Goal: Task Accomplishment & Management: Manage account settings

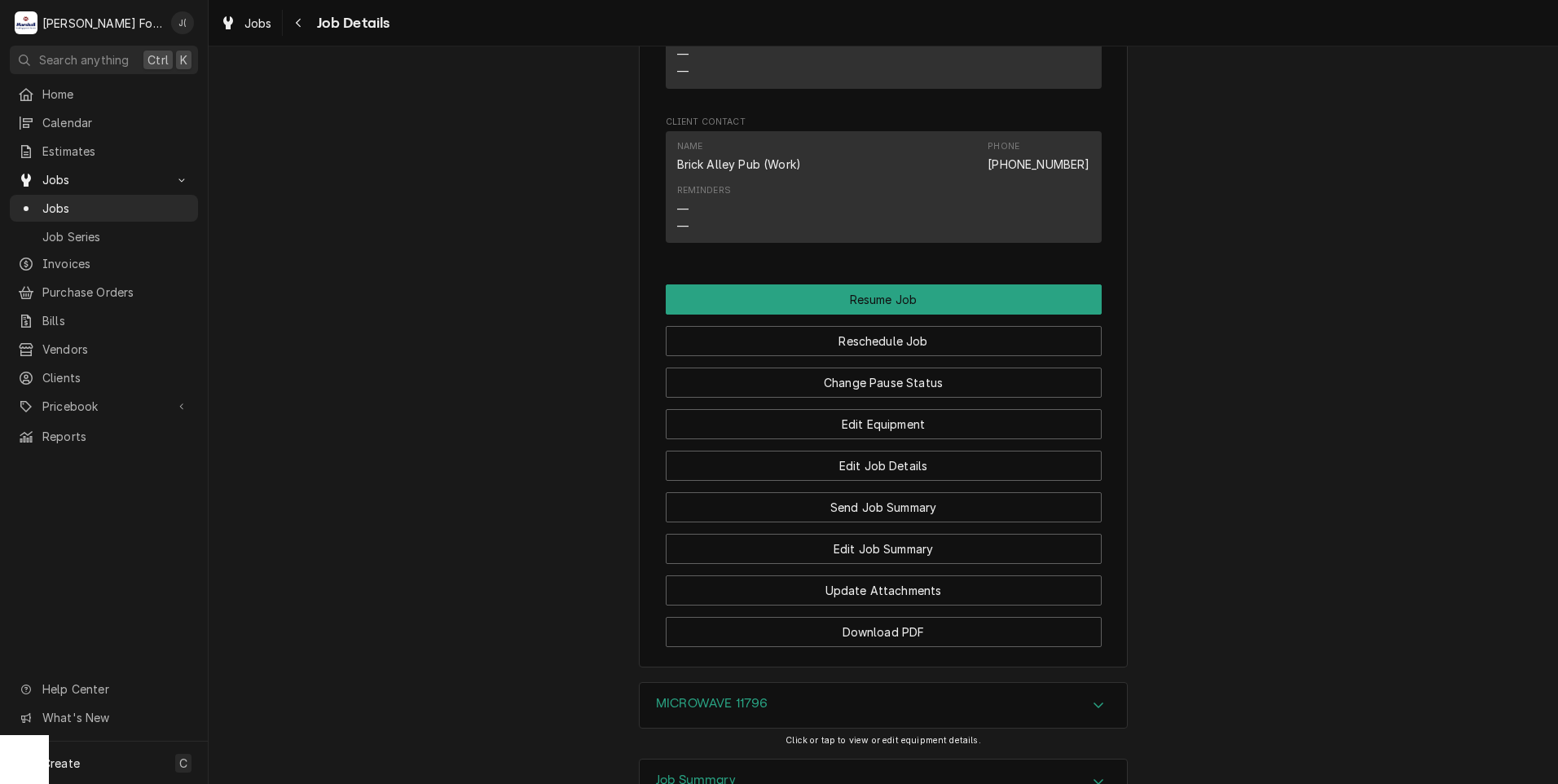
scroll to position [1059, 0]
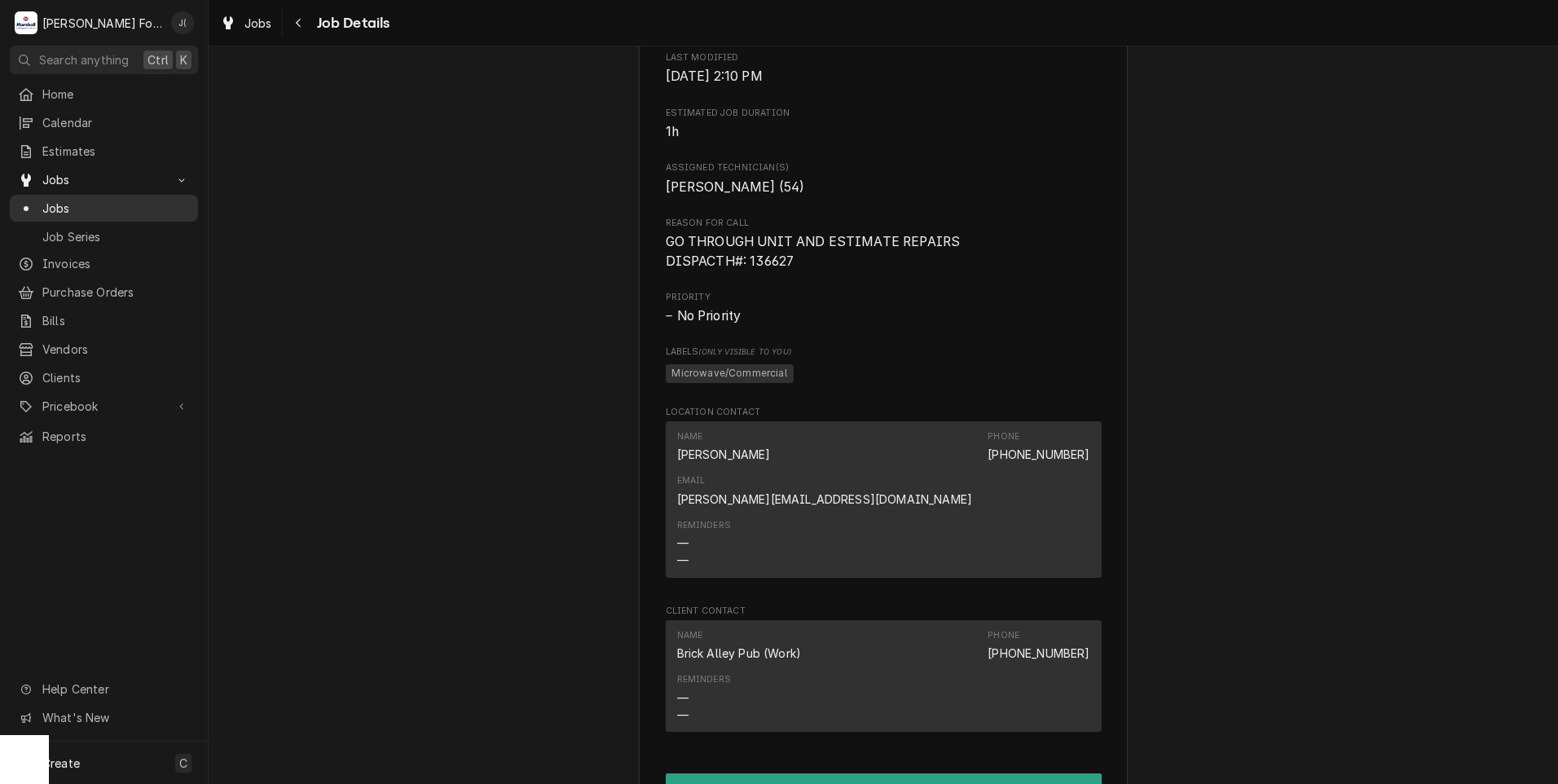
click at [45, 200] on span "Jobs" at bounding box center [115, 208] width 147 height 17
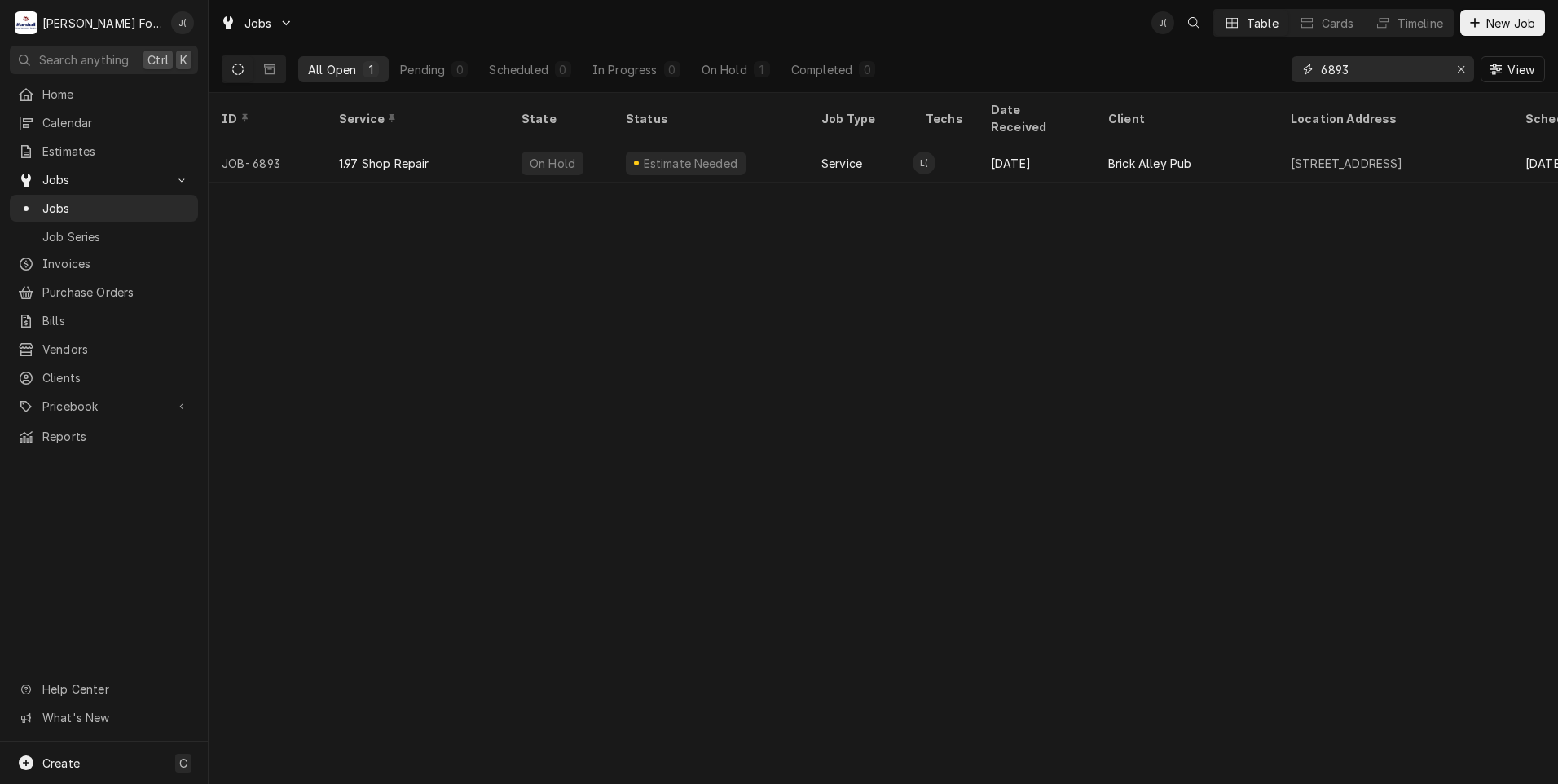
click at [1365, 66] on input "6893" at bounding box center [1381, 69] width 122 height 26
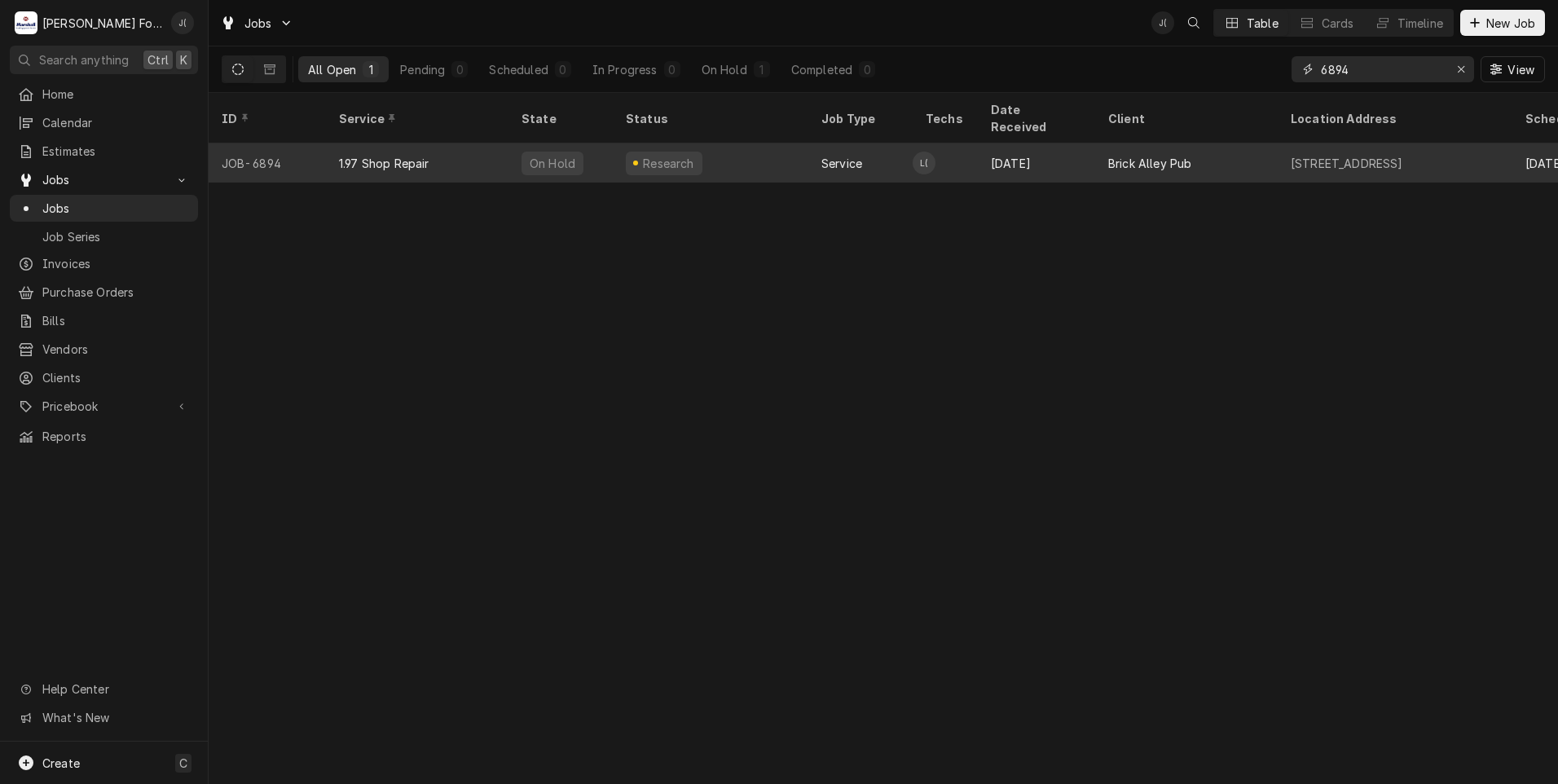
type input "6894"
click at [709, 148] on div "Research" at bounding box center [711, 163] width 196 height 39
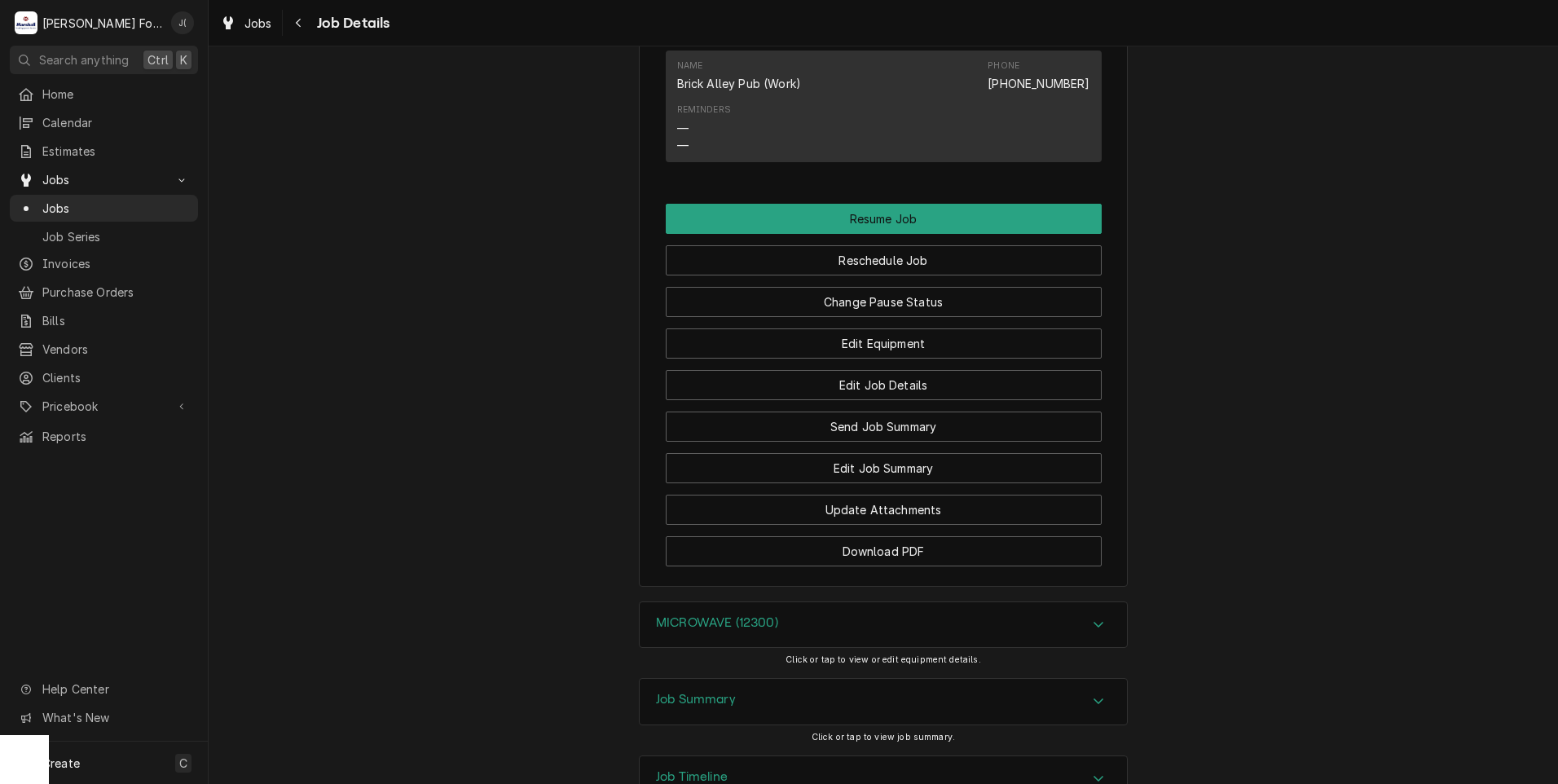
scroll to position [1729, 0]
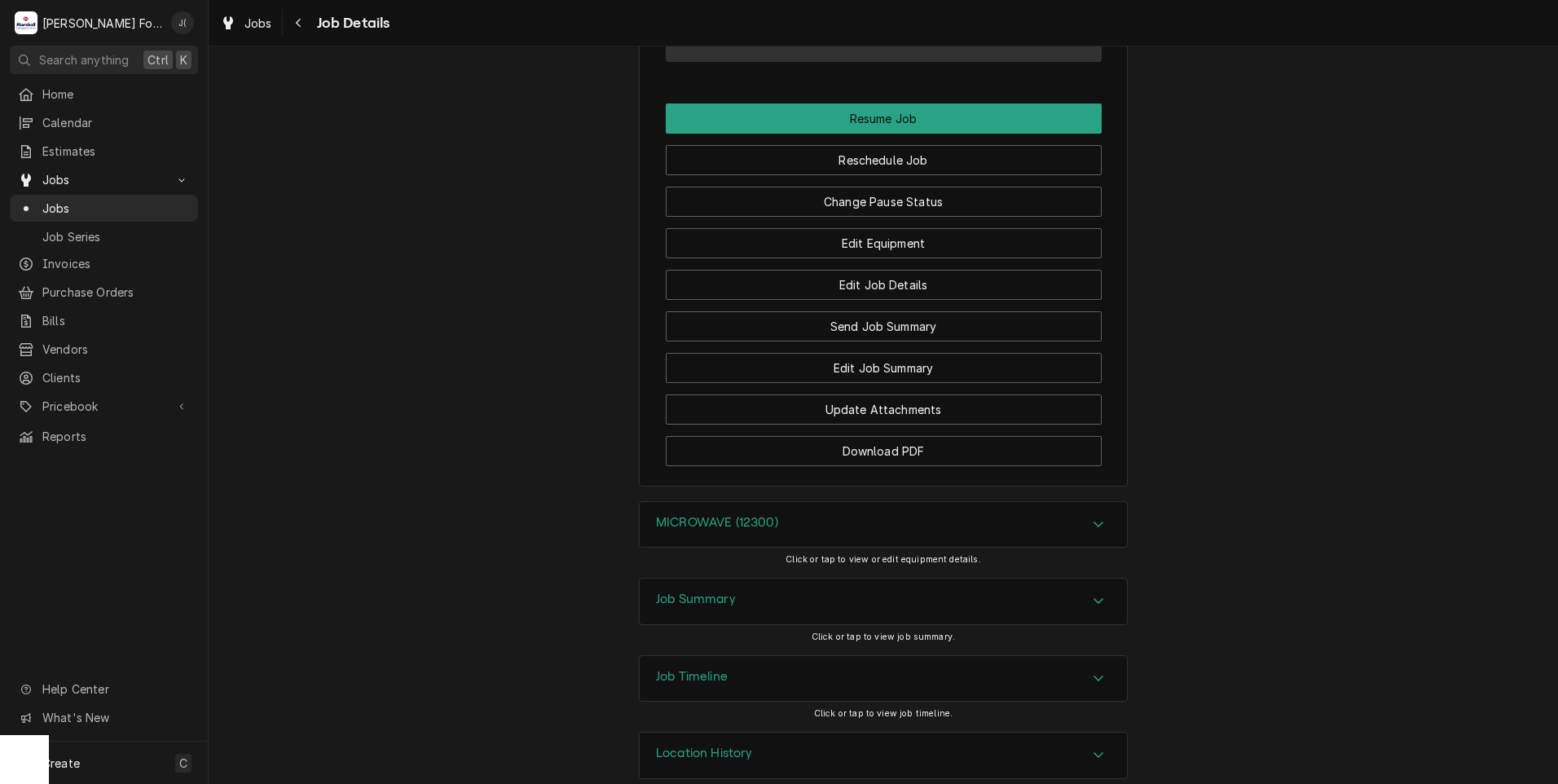
click at [697, 592] on h3 "Job Summary" at bounding box center [695, 599] width 80 height 16
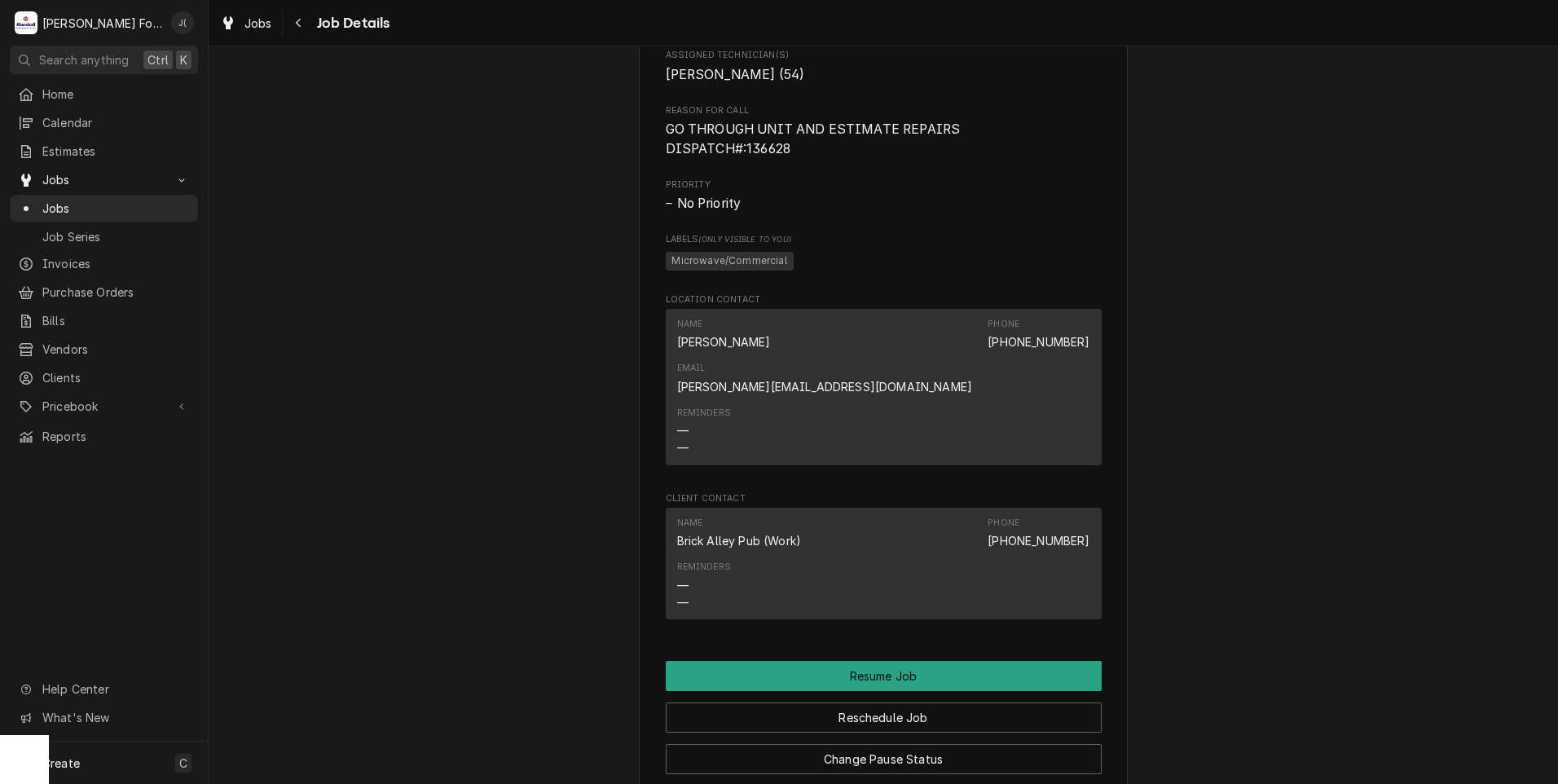
scroll to position [1385, 0]
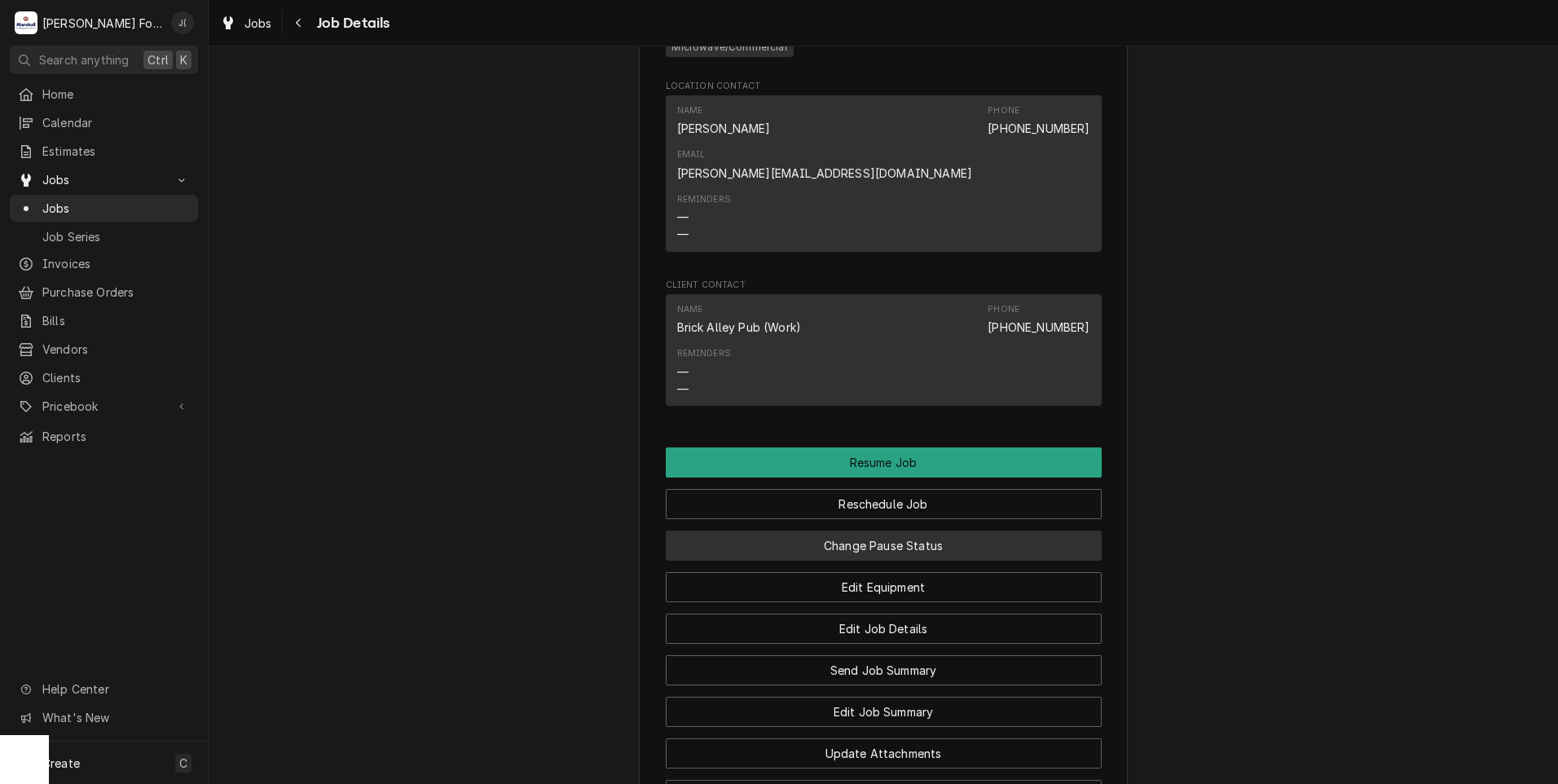
click at [729, 530] on button "Change Pause Status" at bounding box center [884, 545] width 436 height 30
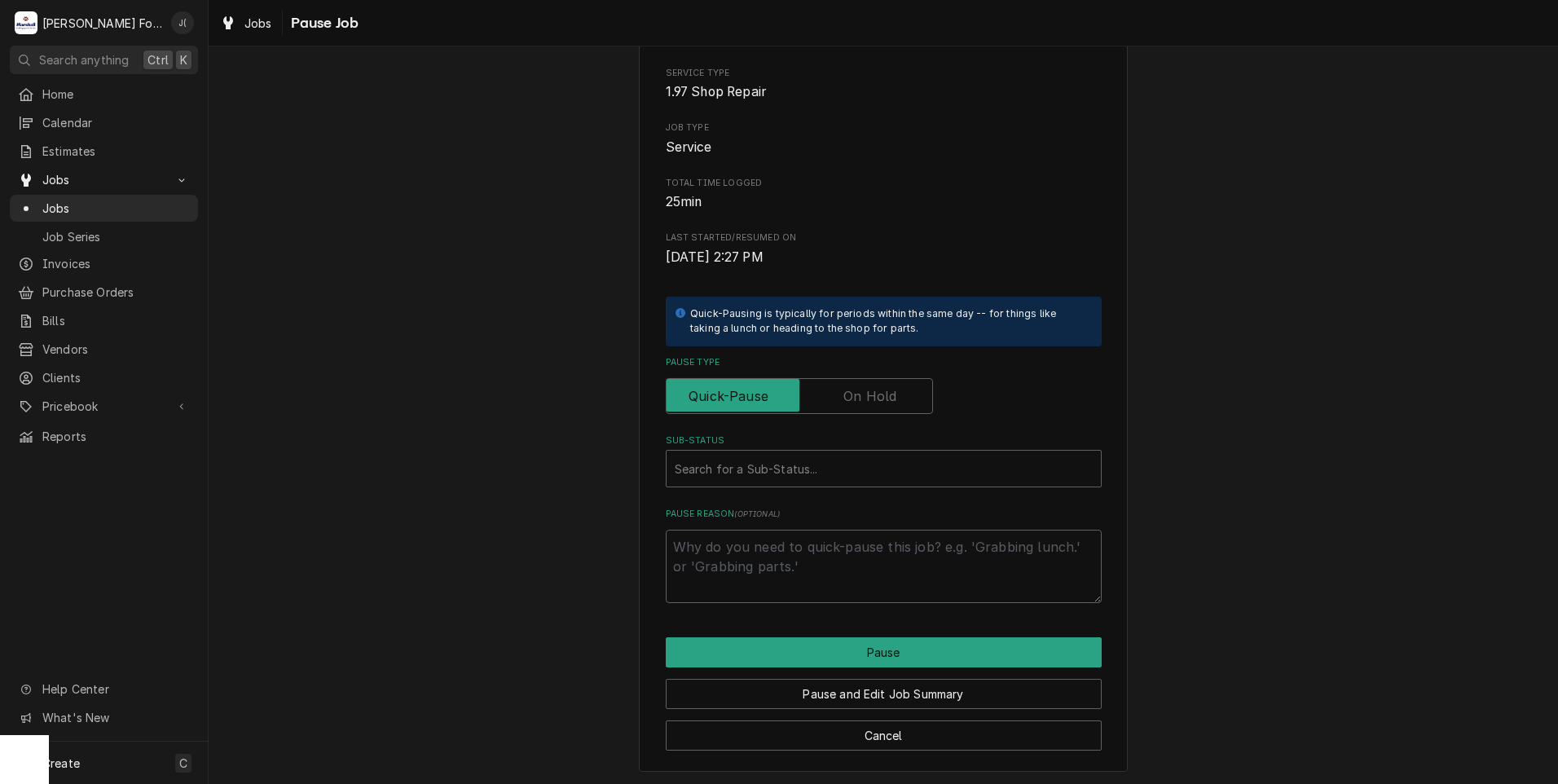
scroll to position [129, 0]
click at [884, 395] on label "Pause Type" at bounding box center [800, 394] width 267 height 36
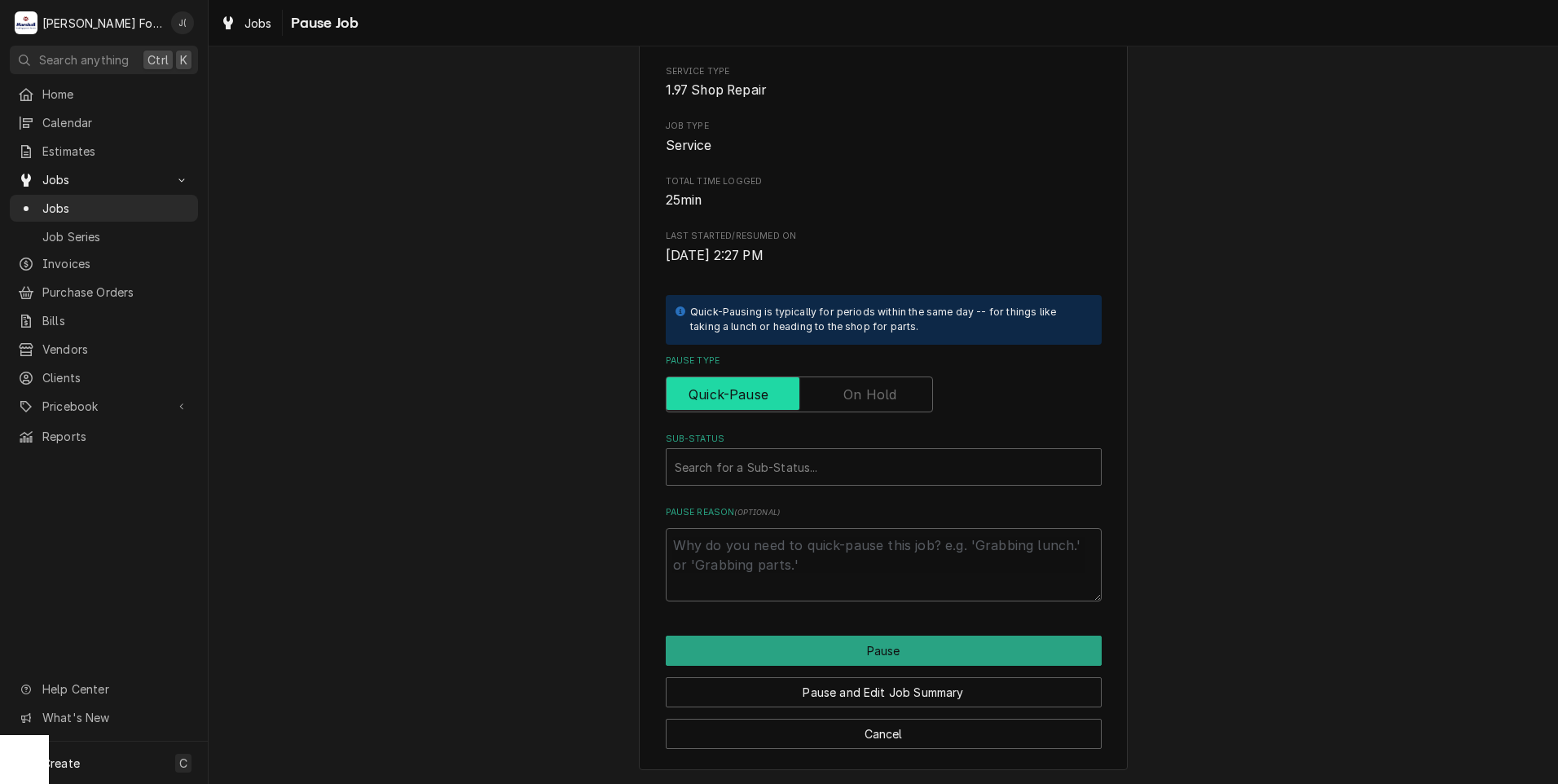
click at [884, 395] on input "Pause Type" at bounding box center [800, 394] width 253 height 36
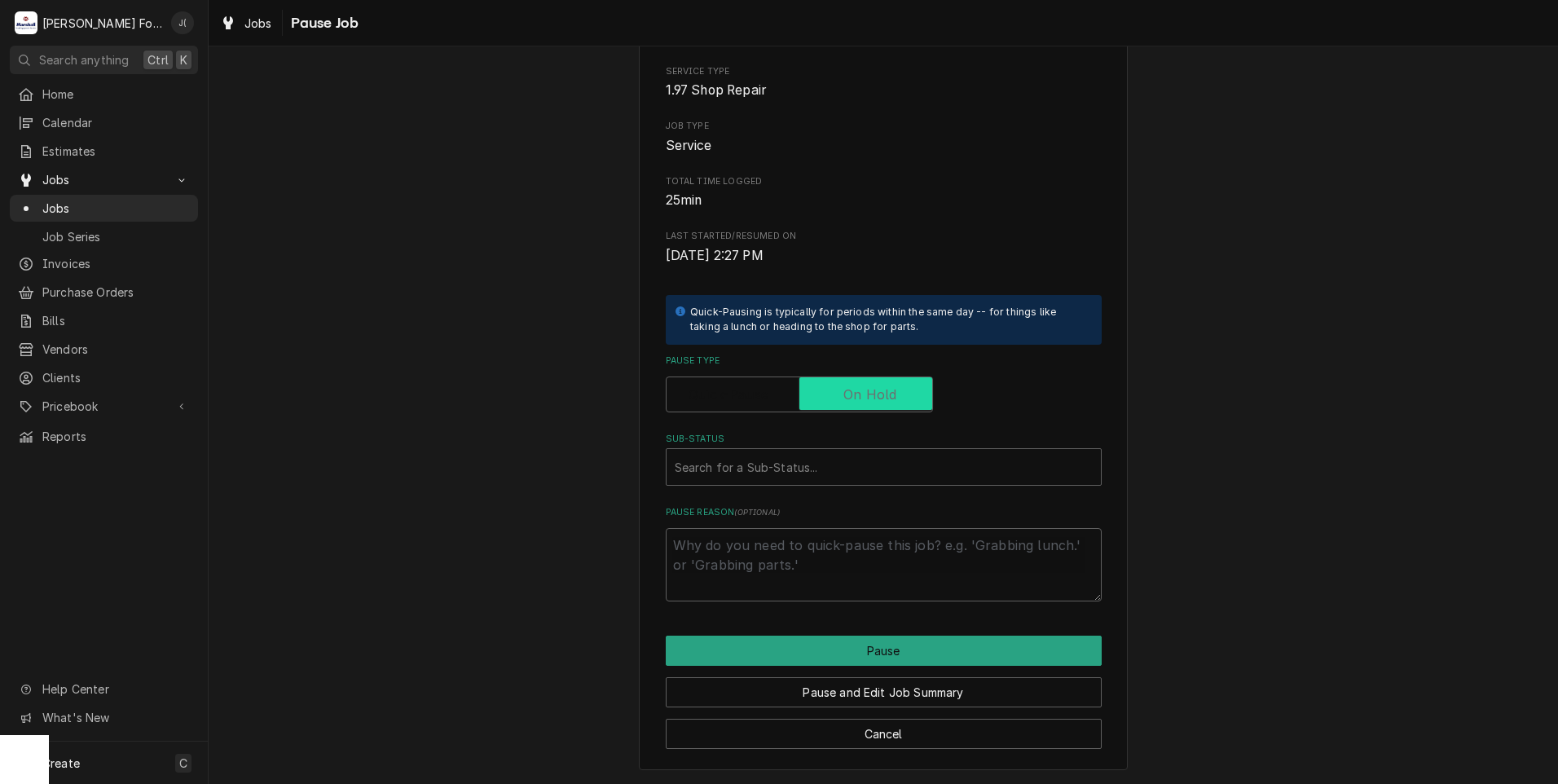
checkbox input "true"
type textarea "x"
click at [736, 395] on label "Pause Type" at bounding box center [800, 394] width 267 height 36
click at [736, 395] on input "Pause Type" at bounding box center [800, 394] width 253 height 36
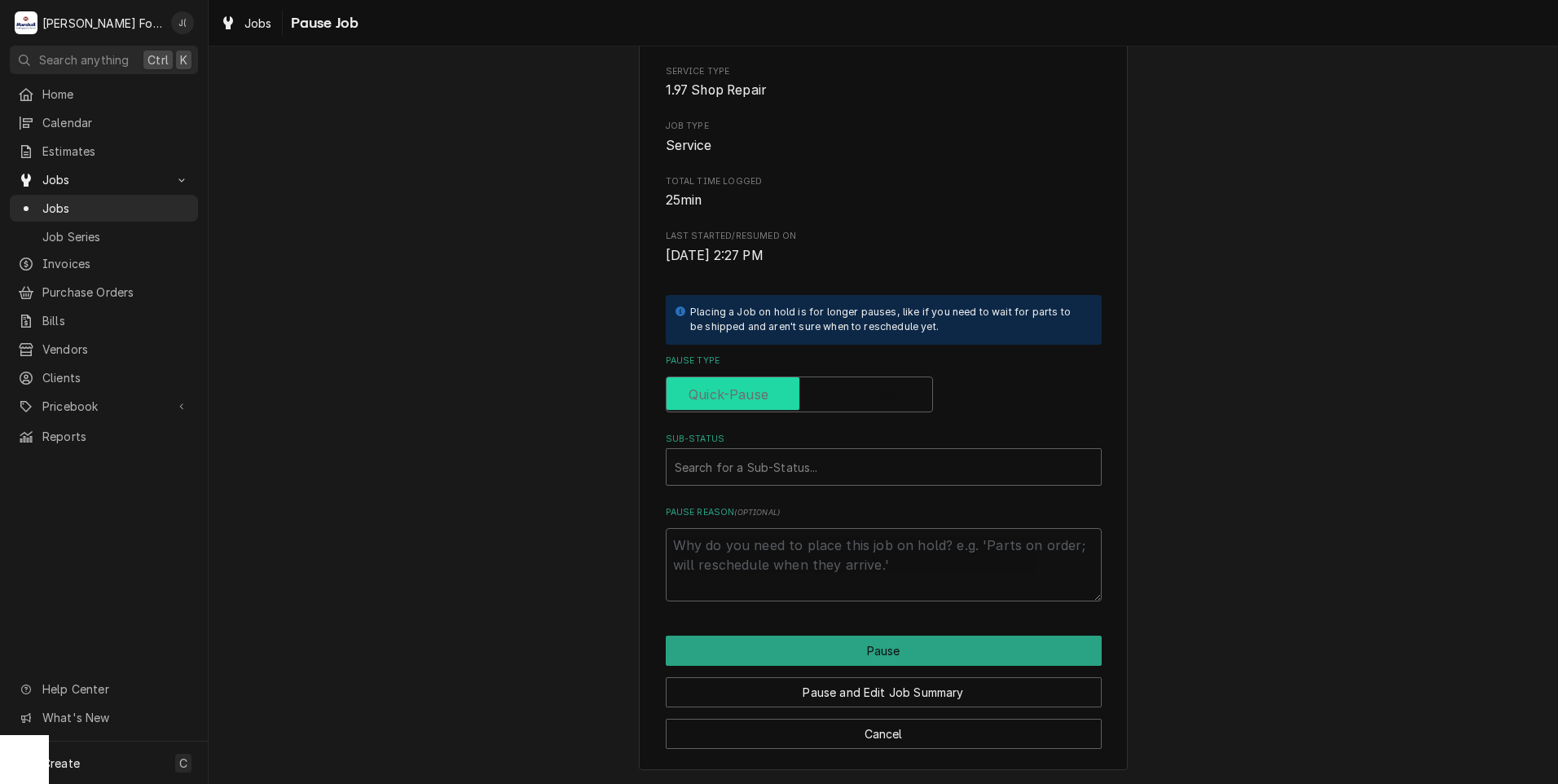
checkbox input "false"
type textarea "x"
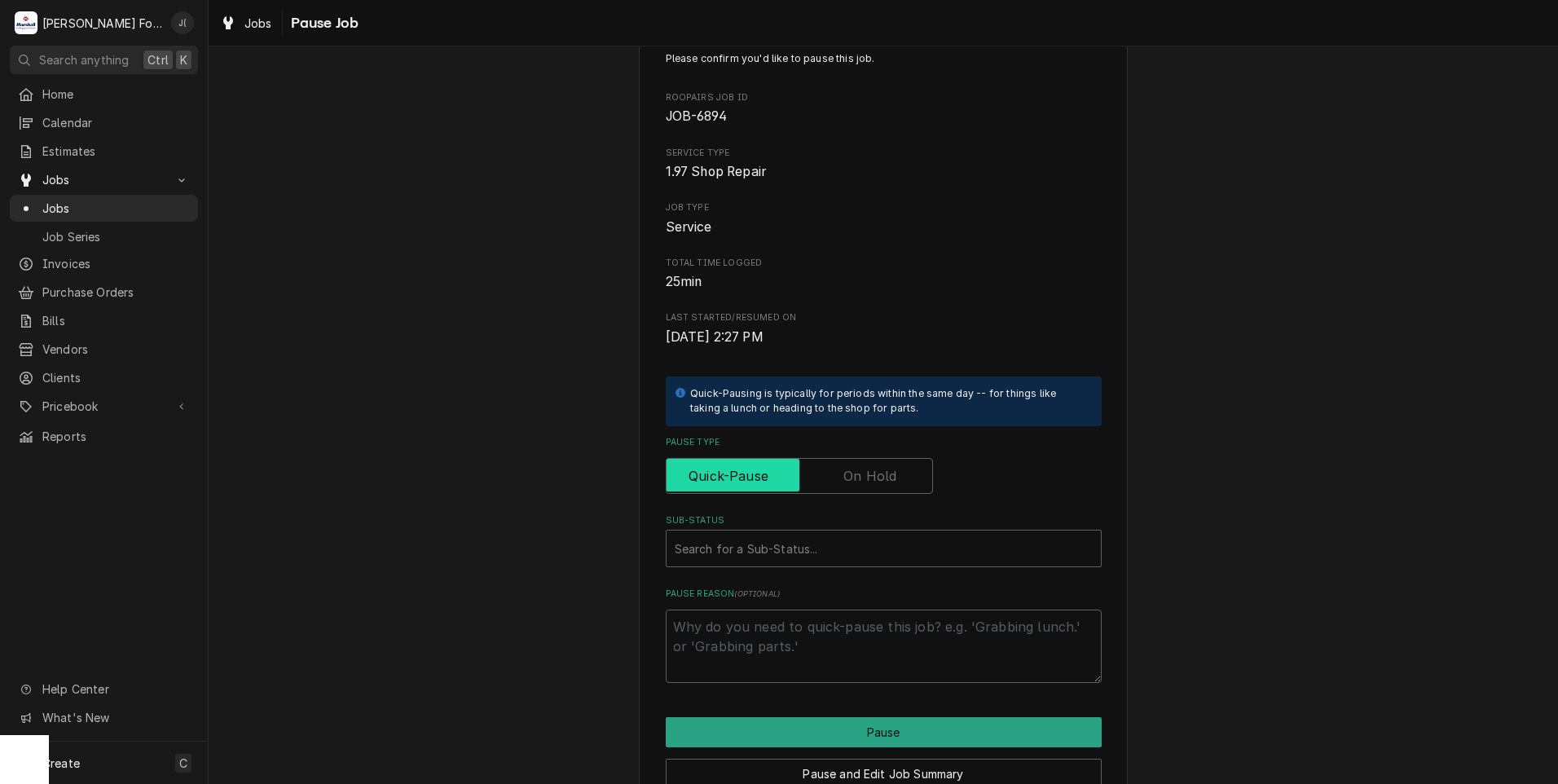
scroll to position [0, 0]
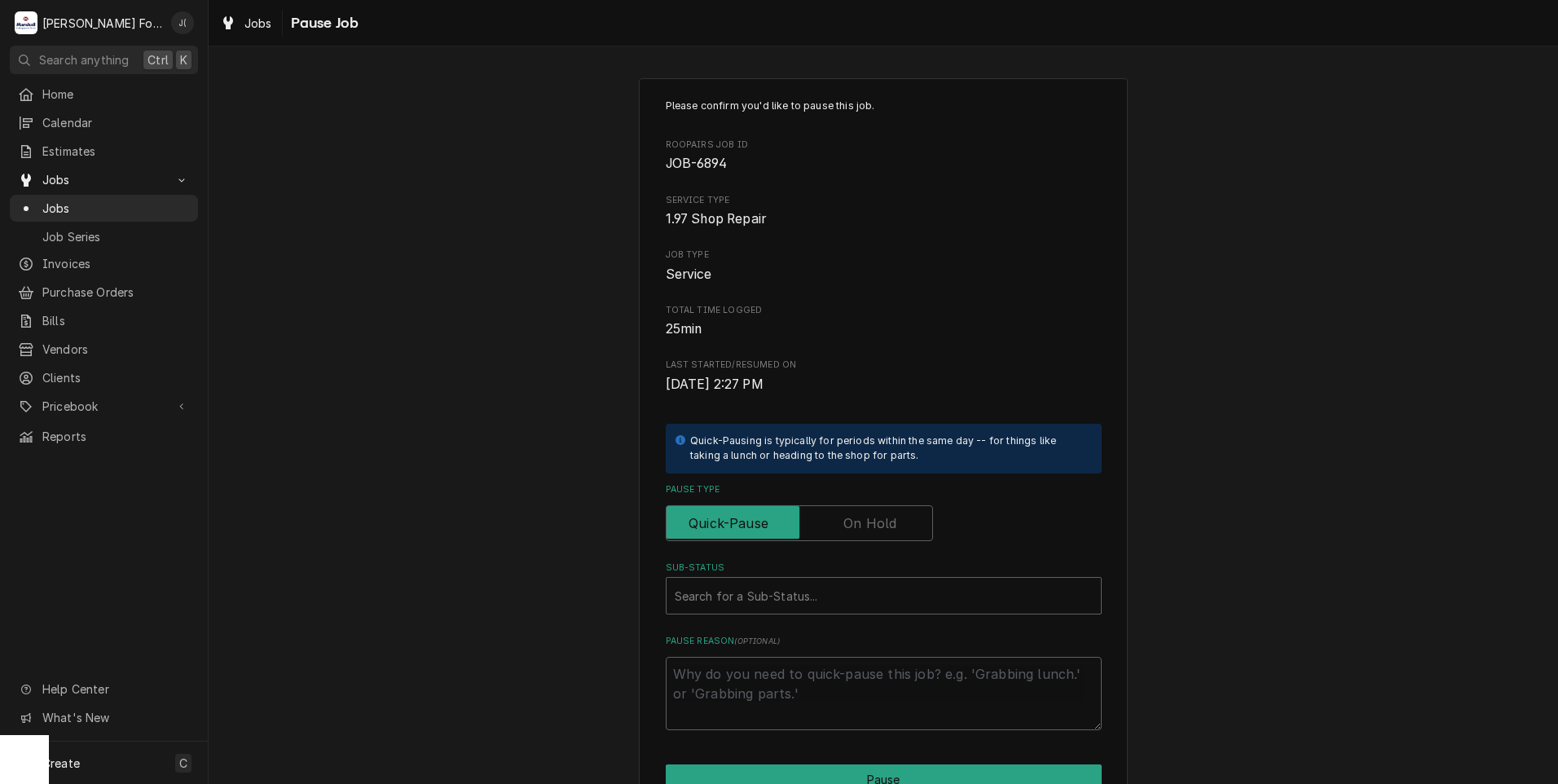
click at [847, 514] on label "Pause Type" at bounding box center [800, 523] width 267 height 36
click at [847, 514] on input "Pause Type" at bounding box center [800, 523] width 253 height 36
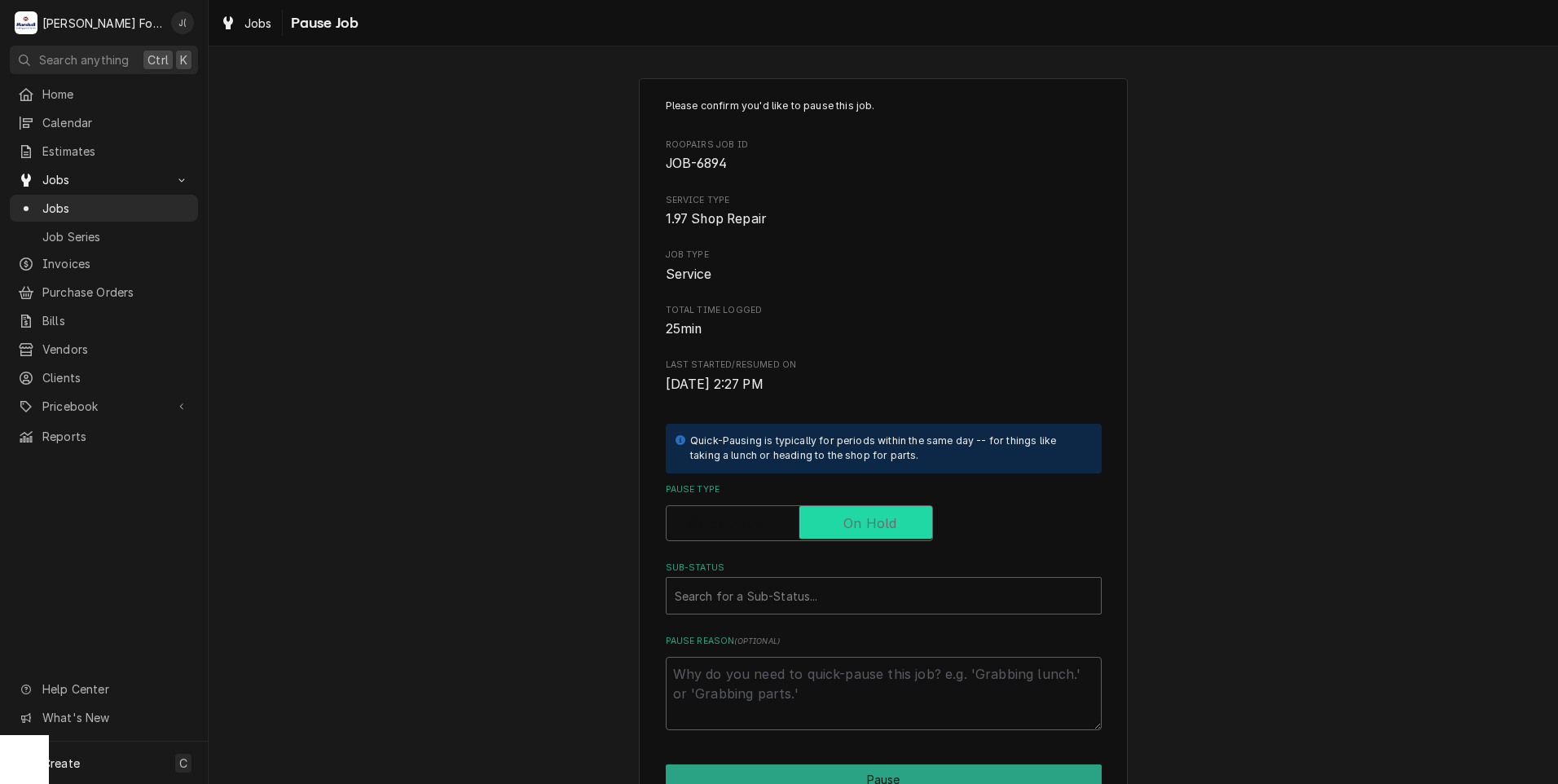
checkbox input "true"
click at [812, 587] on div "Sub-Status" at bounding box center [884, 595] width 418 height 29
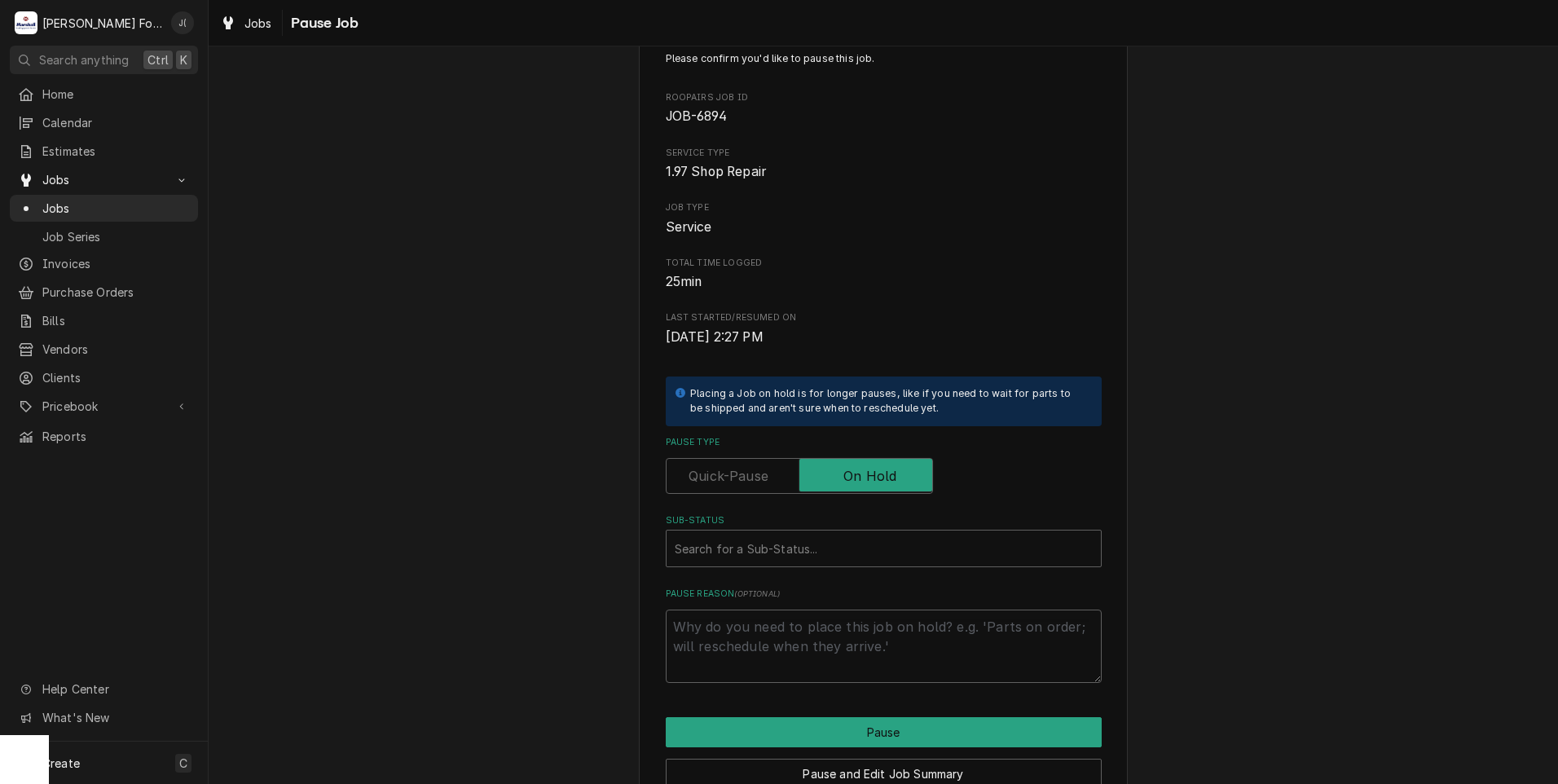
click at [591, 600] on div "Please confirm you'd like to pause this job. Roopairs Job ID JOB-6894 Service T…" at bounding box center [883, 441] width 1349 height 849
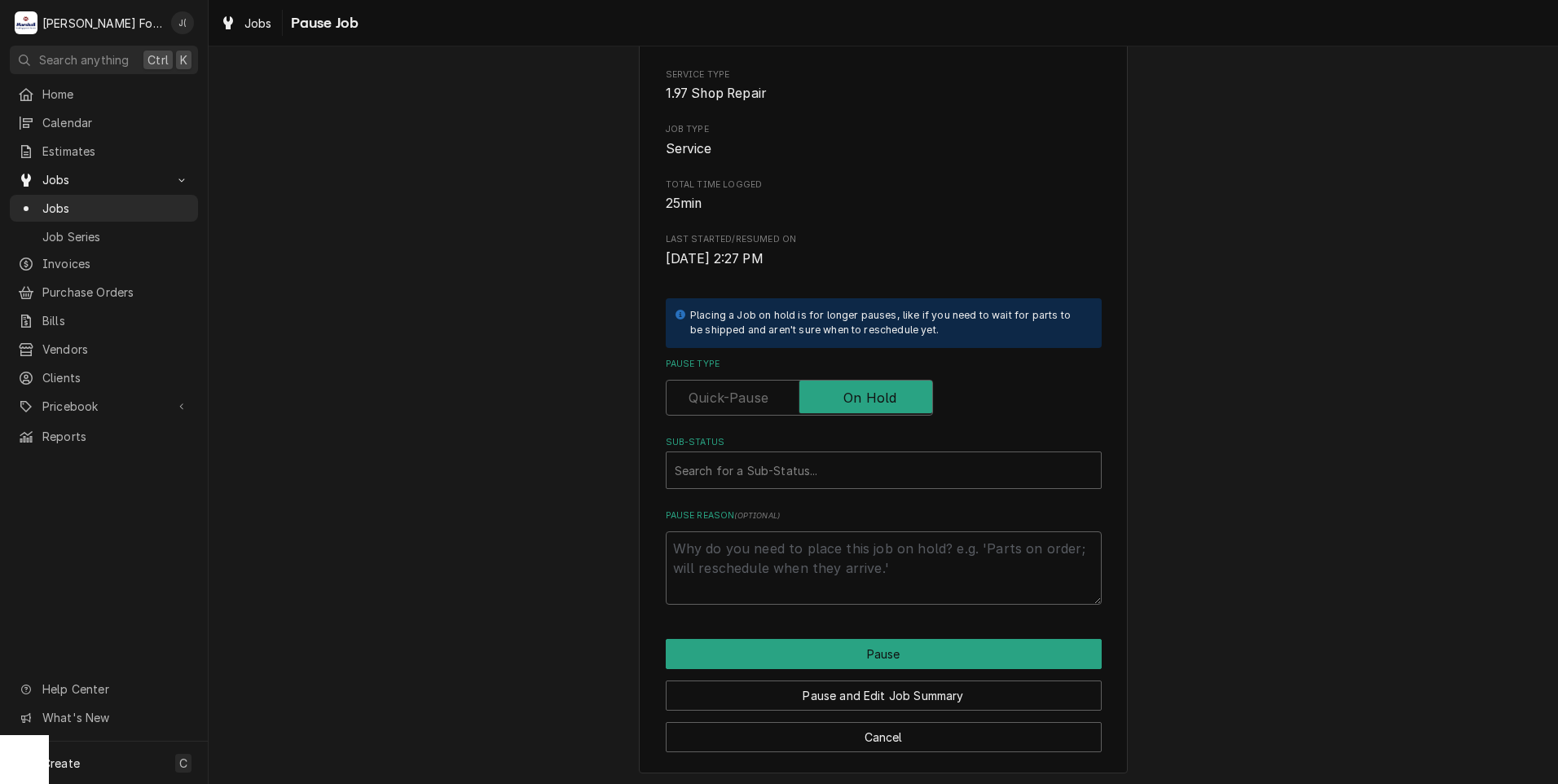
scroll to position [129, 0]
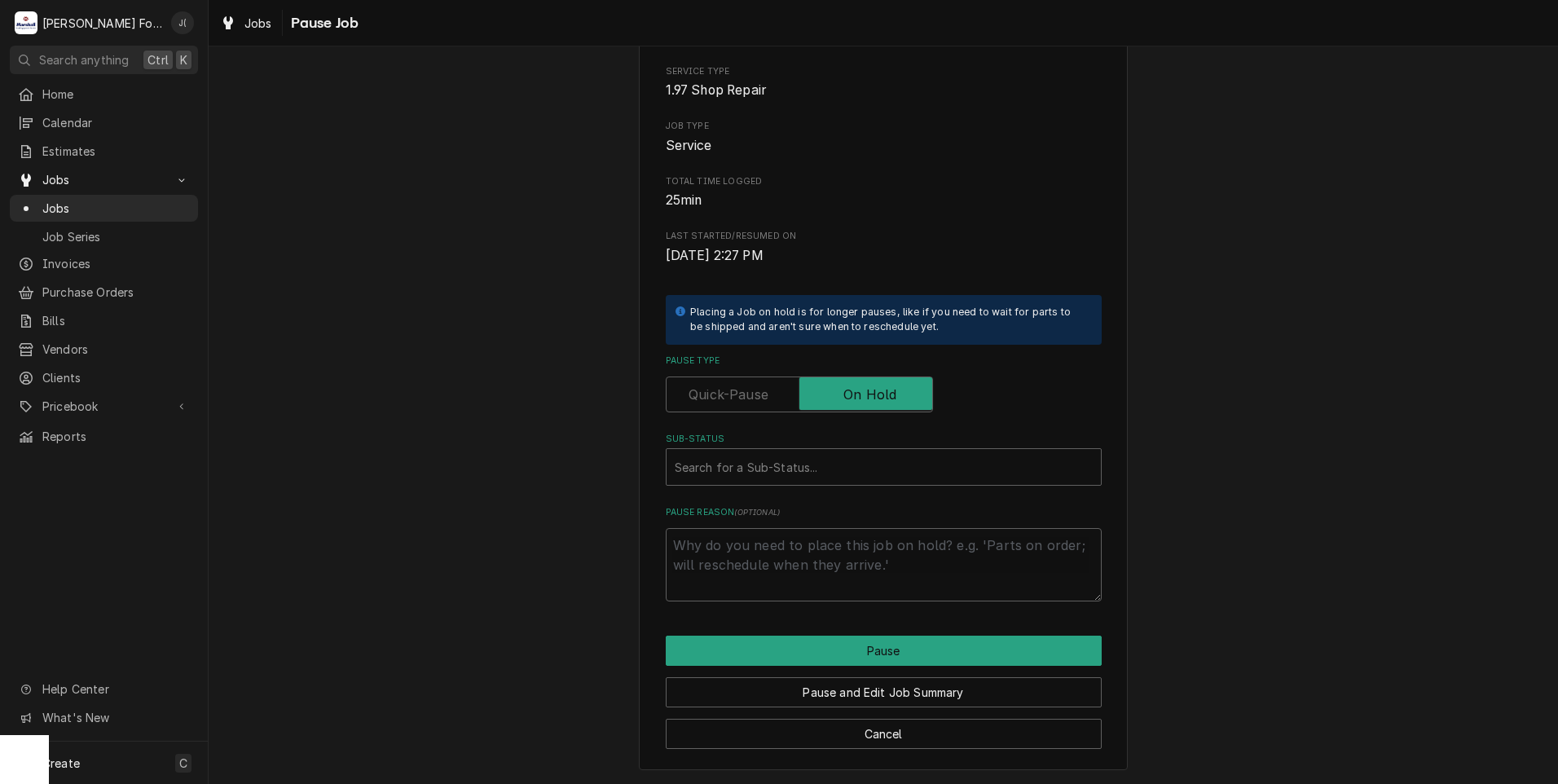
click at [607, 430] on div "Please confirm you'd like to pause this job. Roopairs Job ID JOB-6894 Service T…" at bounding box center [883, 359] width 1349 height 849
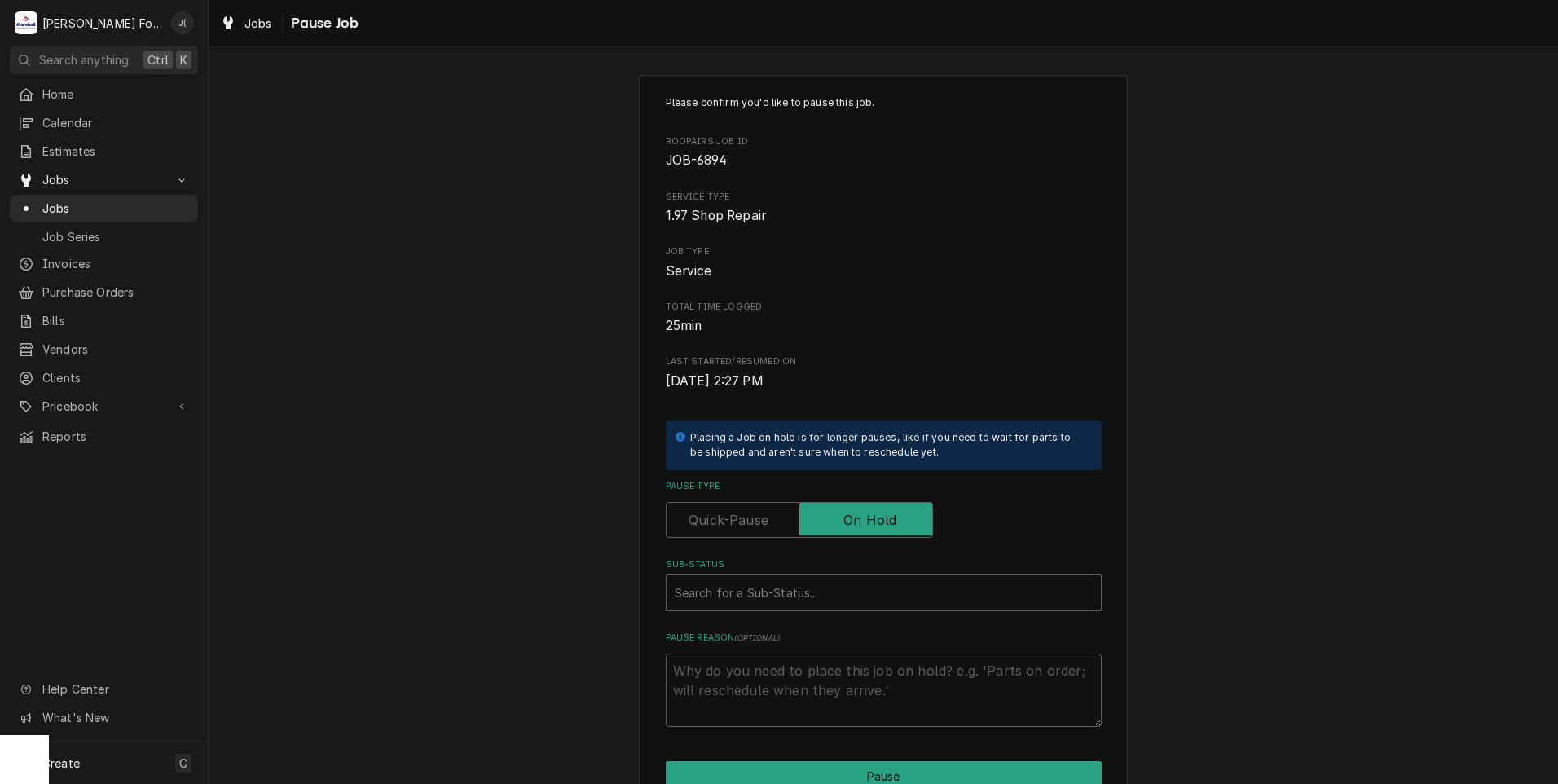
scroll to position [0, 0]
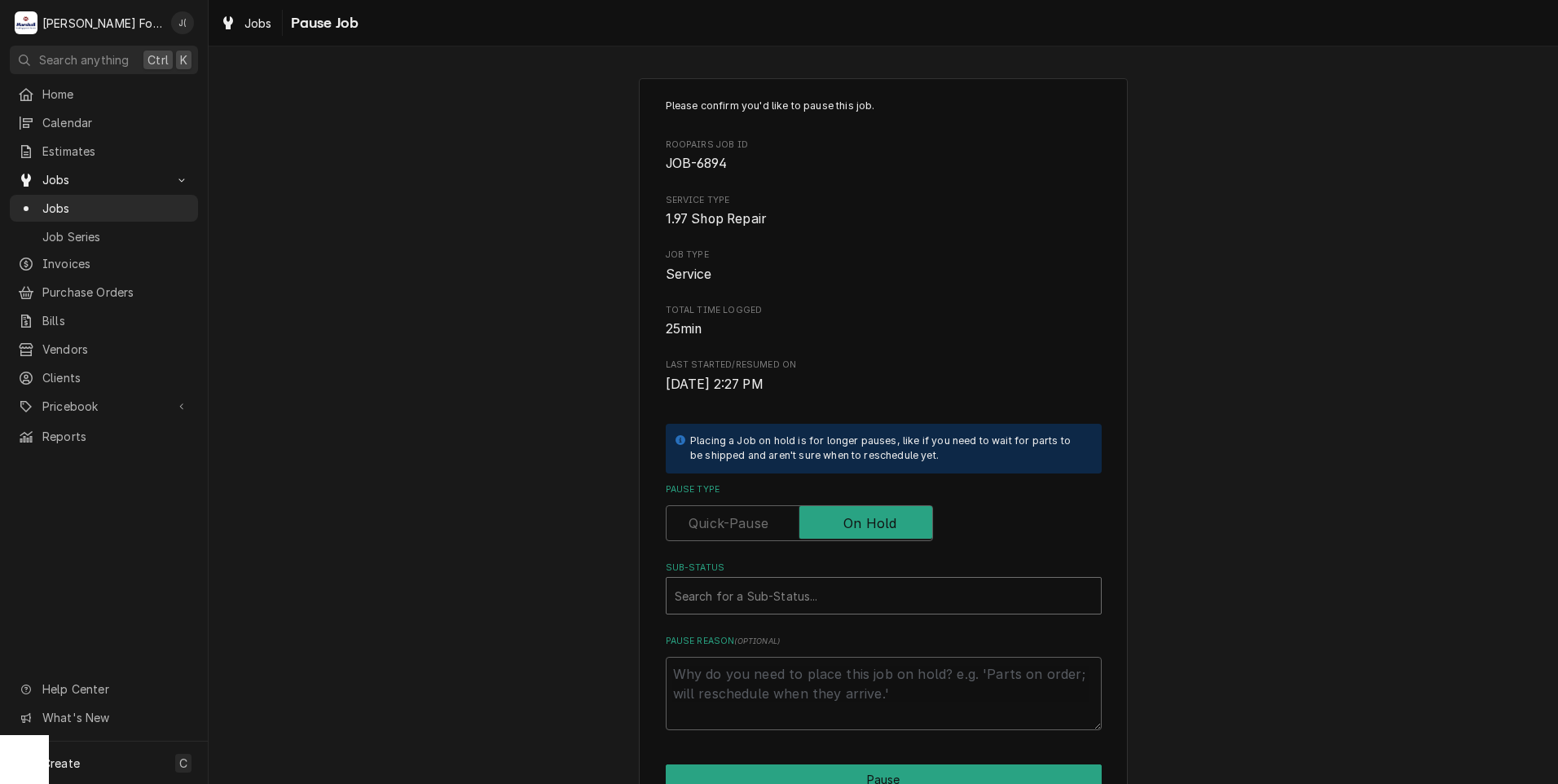
click at [780, 594] on div "Sub-Status" at bounding box center [884, 595] width 418 height 29
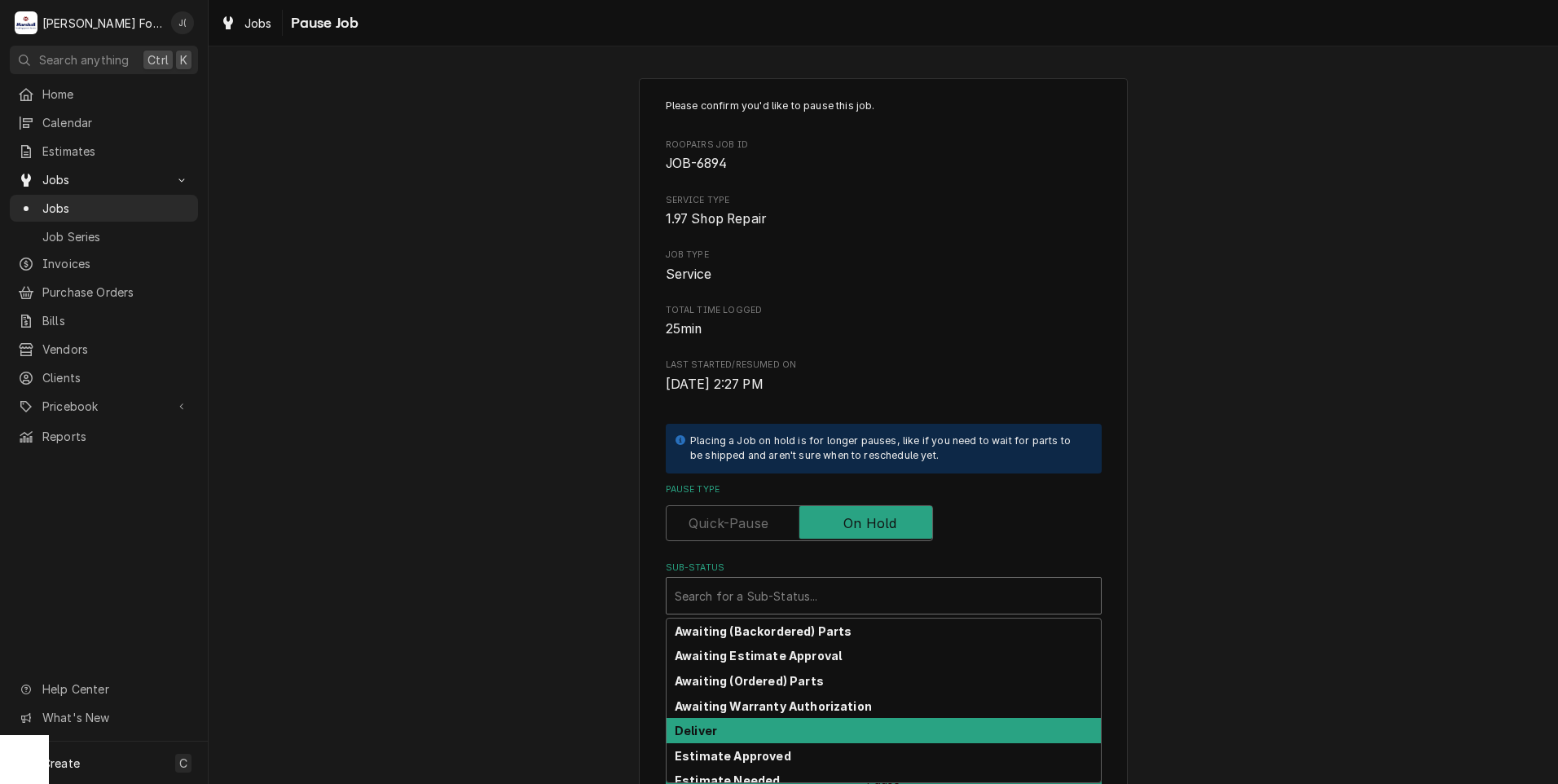
scroll to position [82, 0]
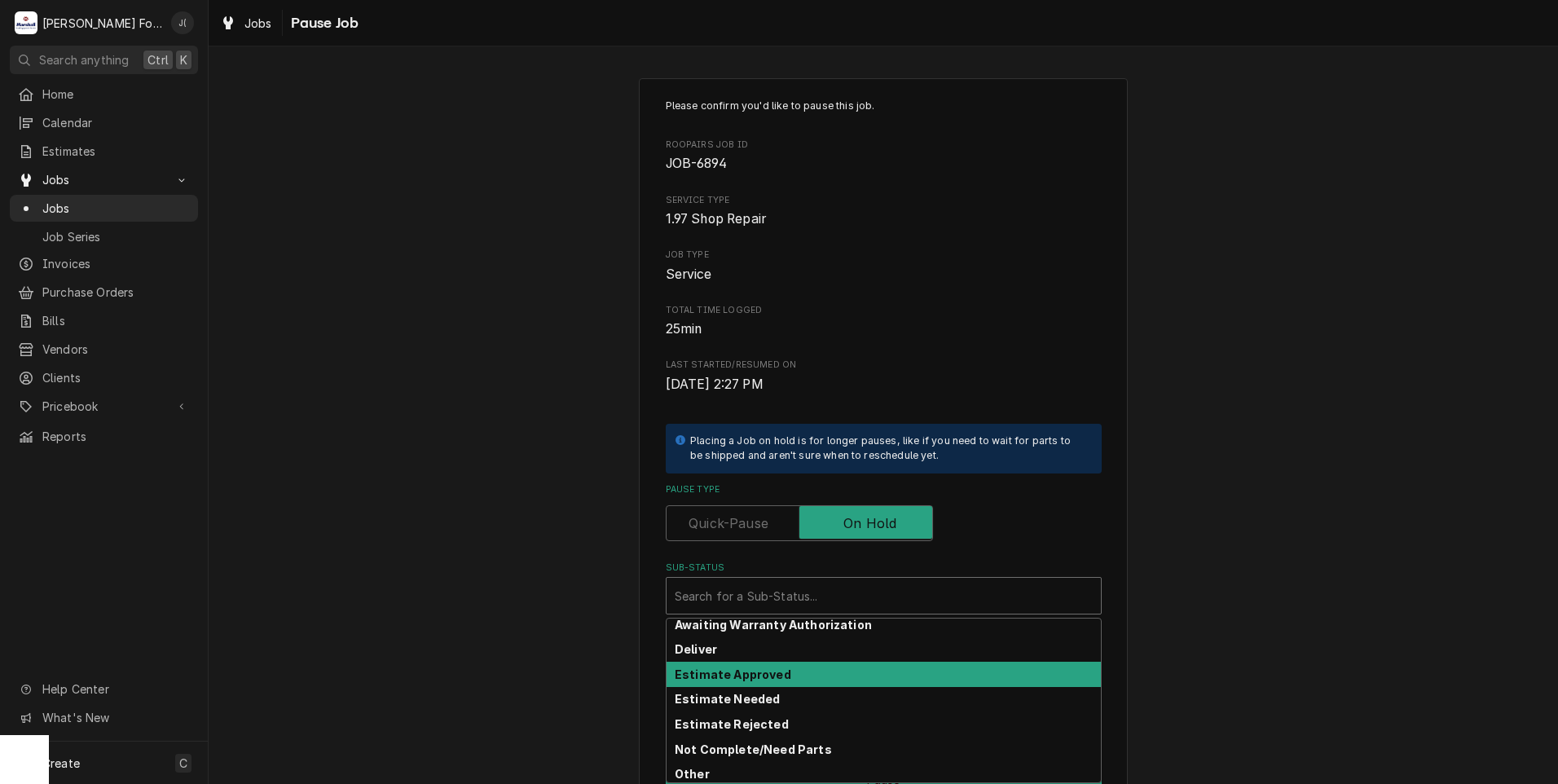
drag, startPoint x: 488, startPoint y: 560, endPoint x: 454, endPoint y: 495, distance: 73.4
click at [486, 553] on div "Please confirm you'd like to pause this job. Roopairs Job ID JOB-6894 Service T…" at bounding box center [883, 487] width 1349 height 849
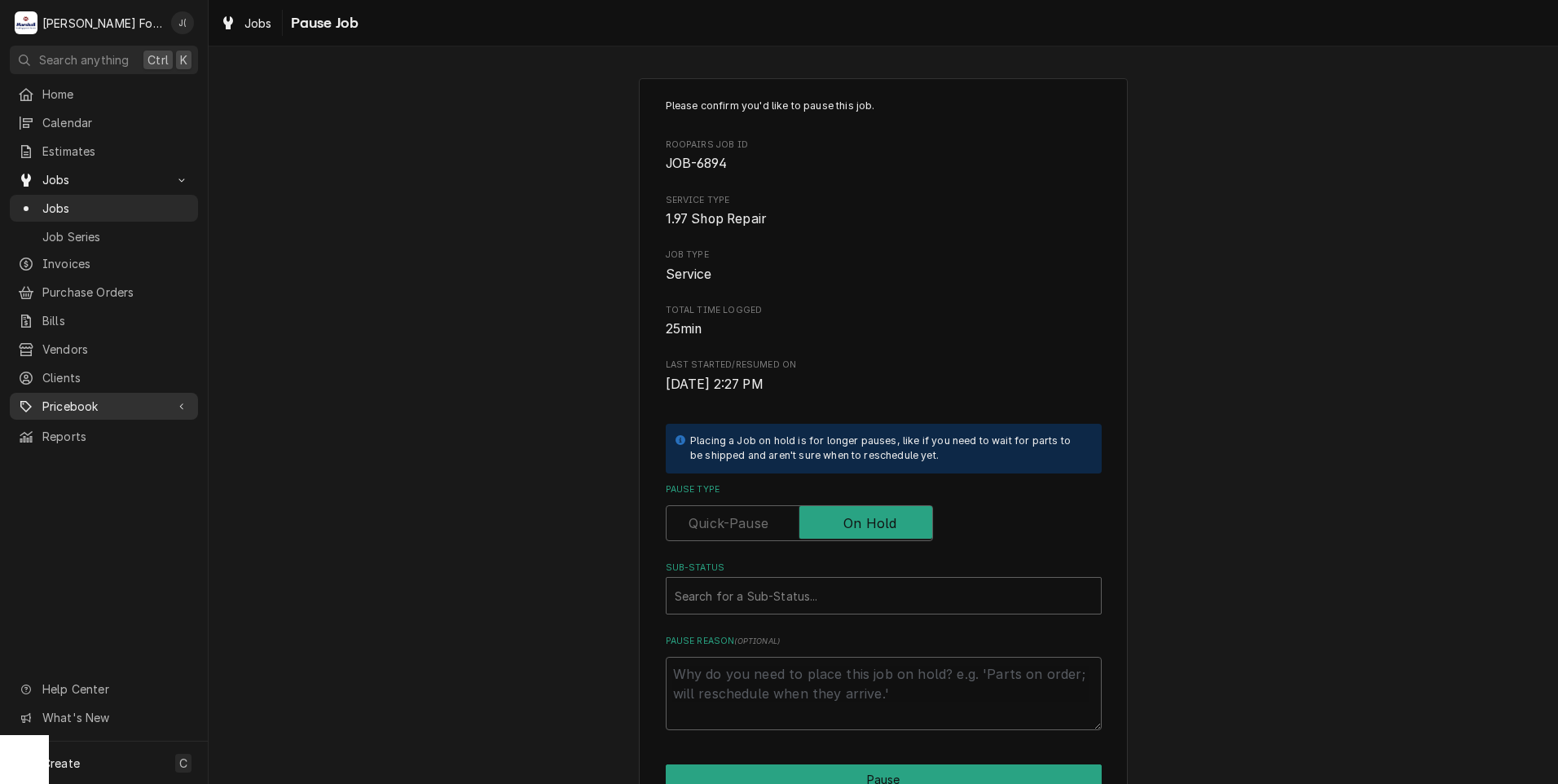
click at [65, 397] on span "Pricebook" at bounding box center [104, 406] width 123 height 17
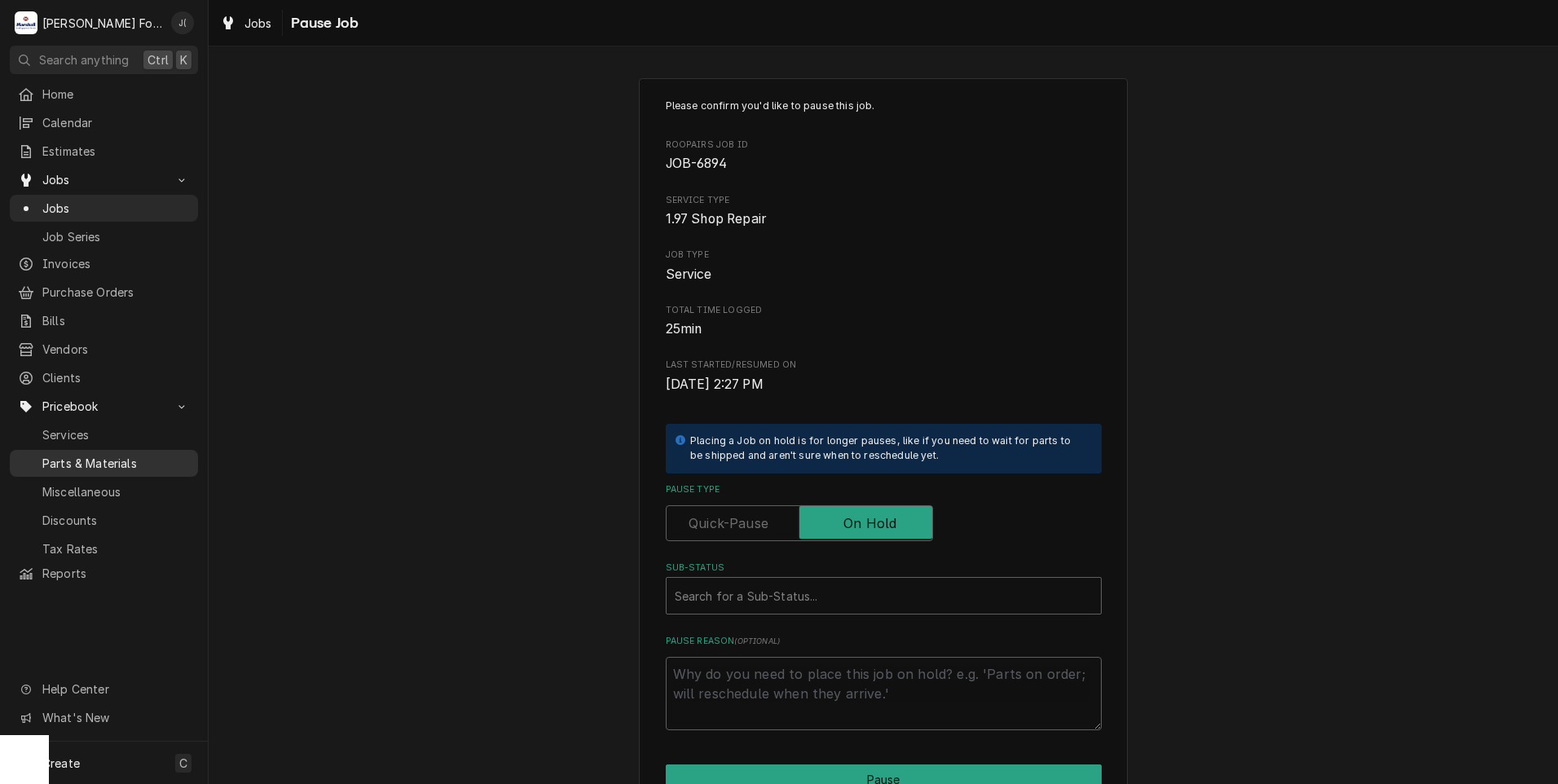
click at [85, 454] on span "Parts & Materials" at bounding box center [115, 463] width 147 height 17
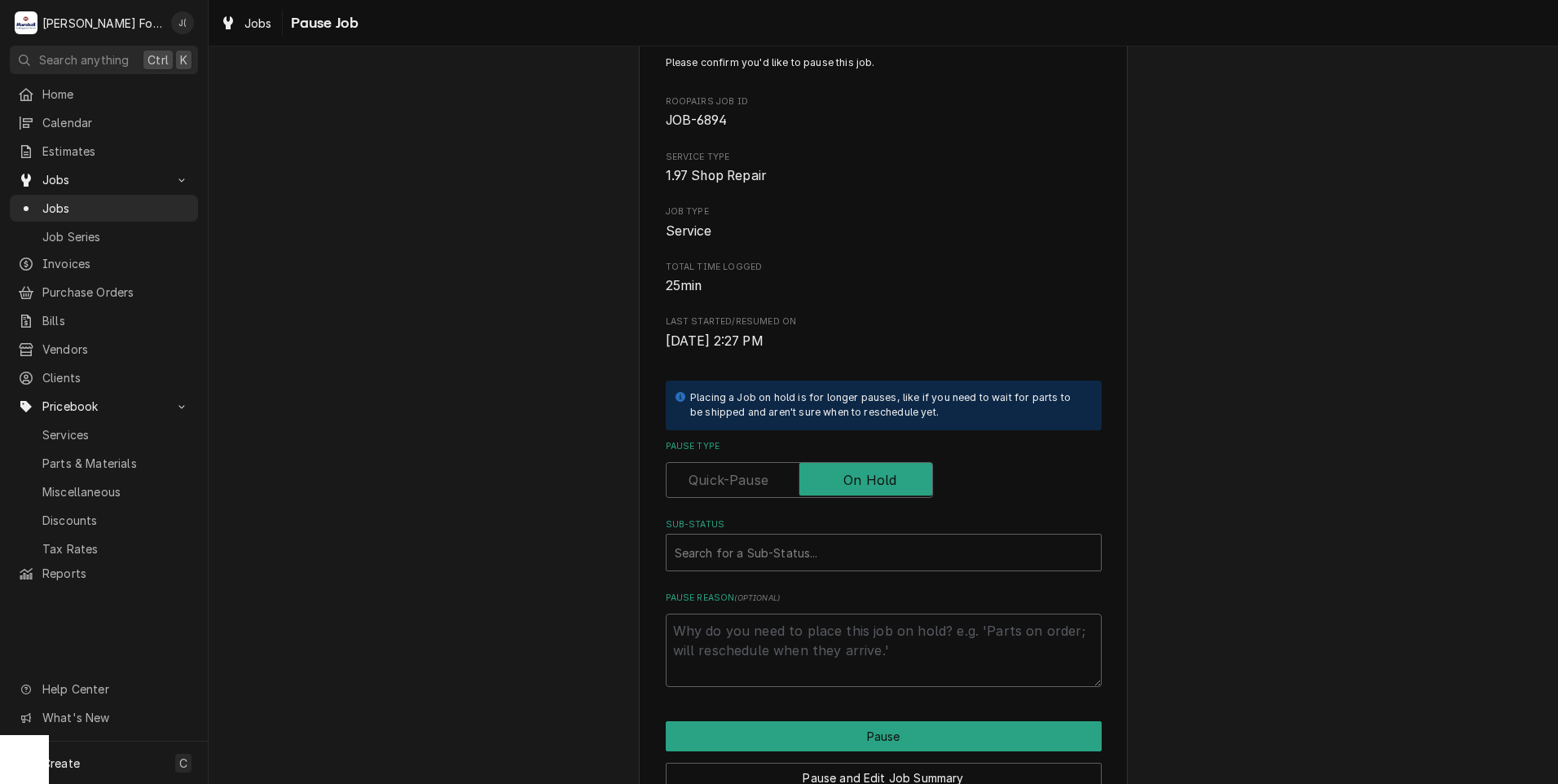
scroll to position [129, 0]
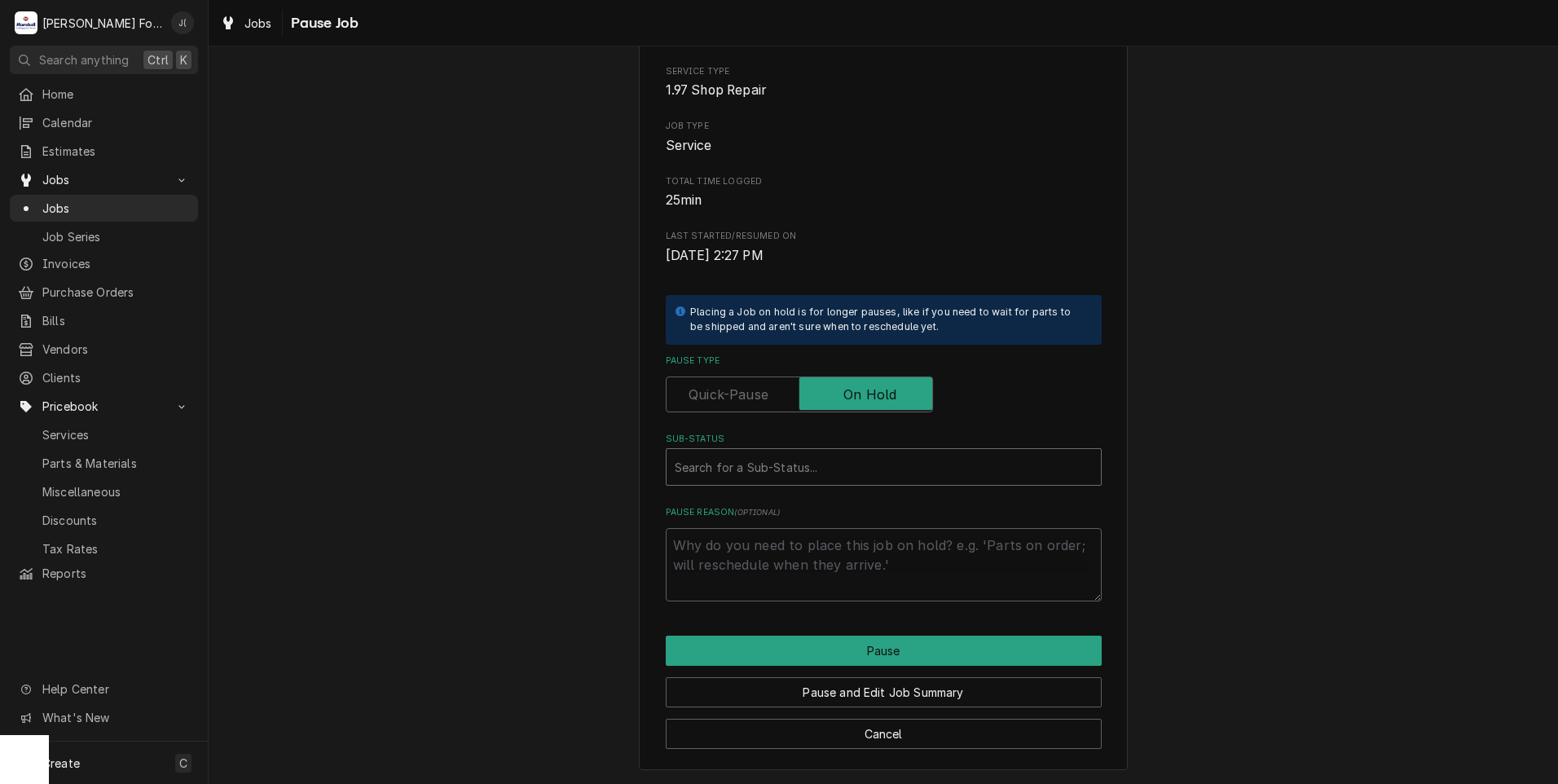
click at [747, 461] on div "Sub-Status" at bounding box center [884, 467] width 418 height 29
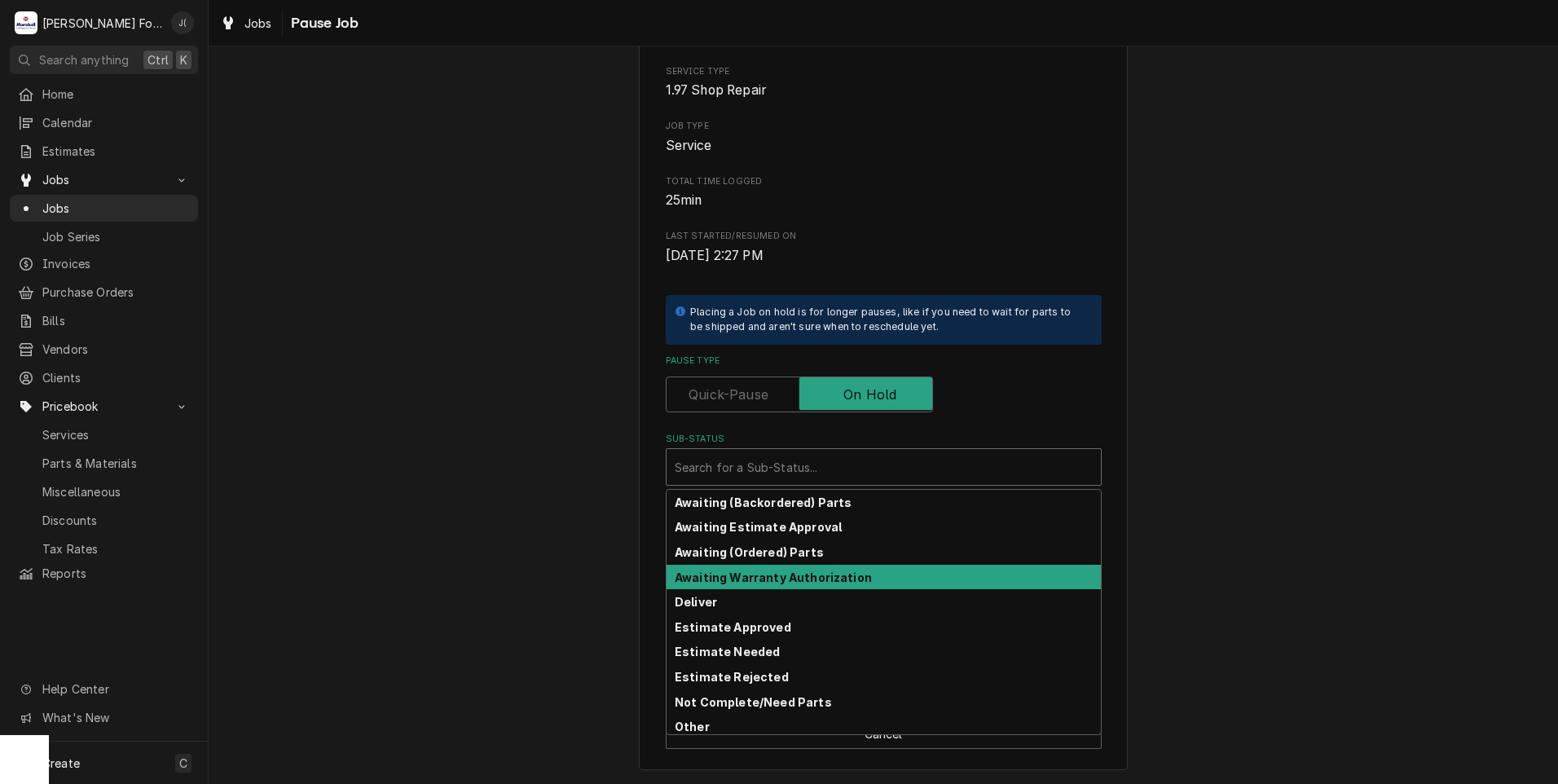
scroll to position [82, 0]
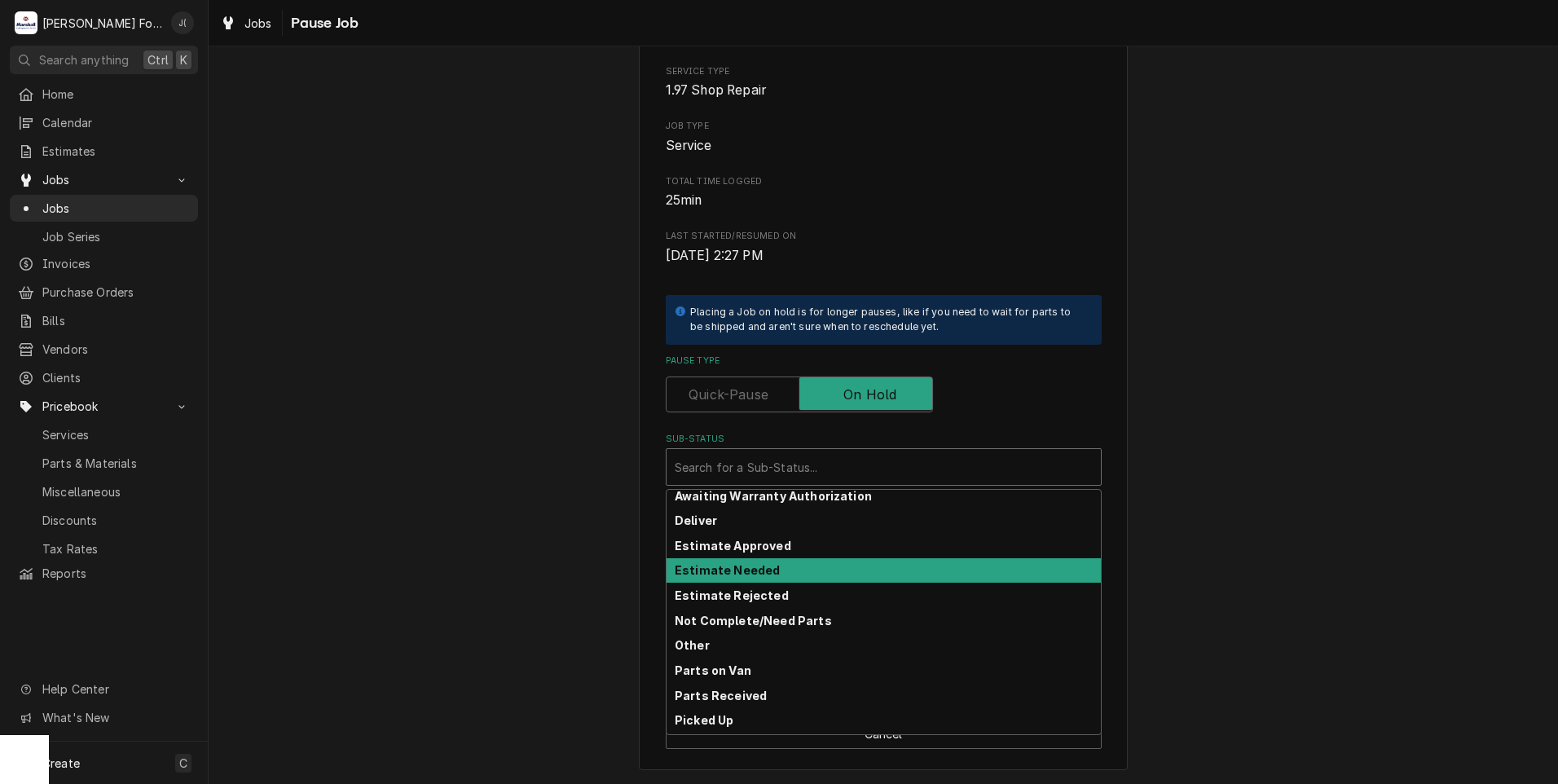
click at [717, 566] on strong "Estimate Needed" at bounding box center [727, 570] width 105 height 14
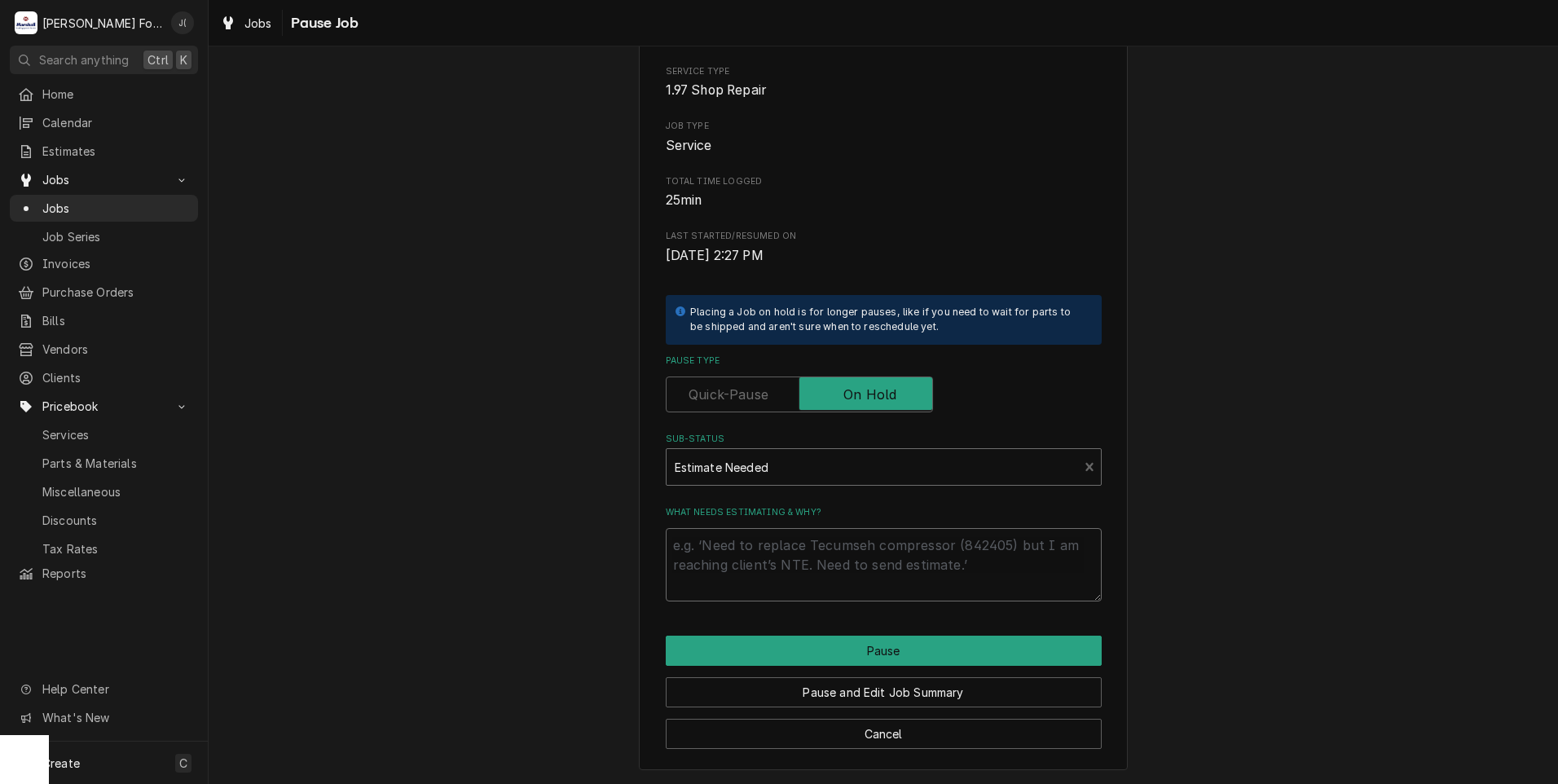
click at [721, 567] on textarea "What needs estimating & why?" at bounding box center [884, 564] width 436 height 73
type textarea "x"
type textarea "p"
type textarea "x"
type textarea "pr"
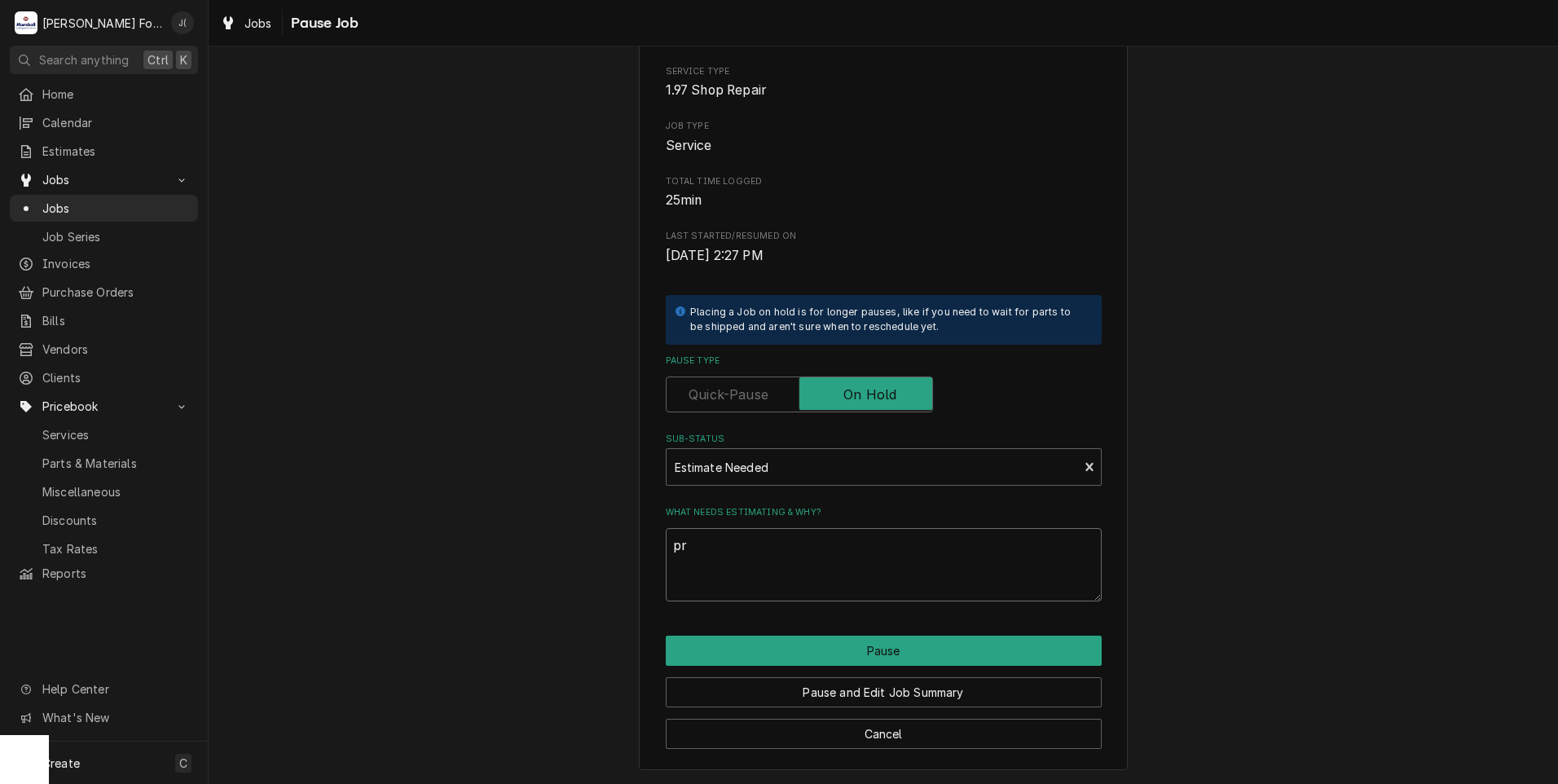
type textarea "x"
type textarea "pri"
type textarea "x"
type textarea "pric"
type textarea "x"
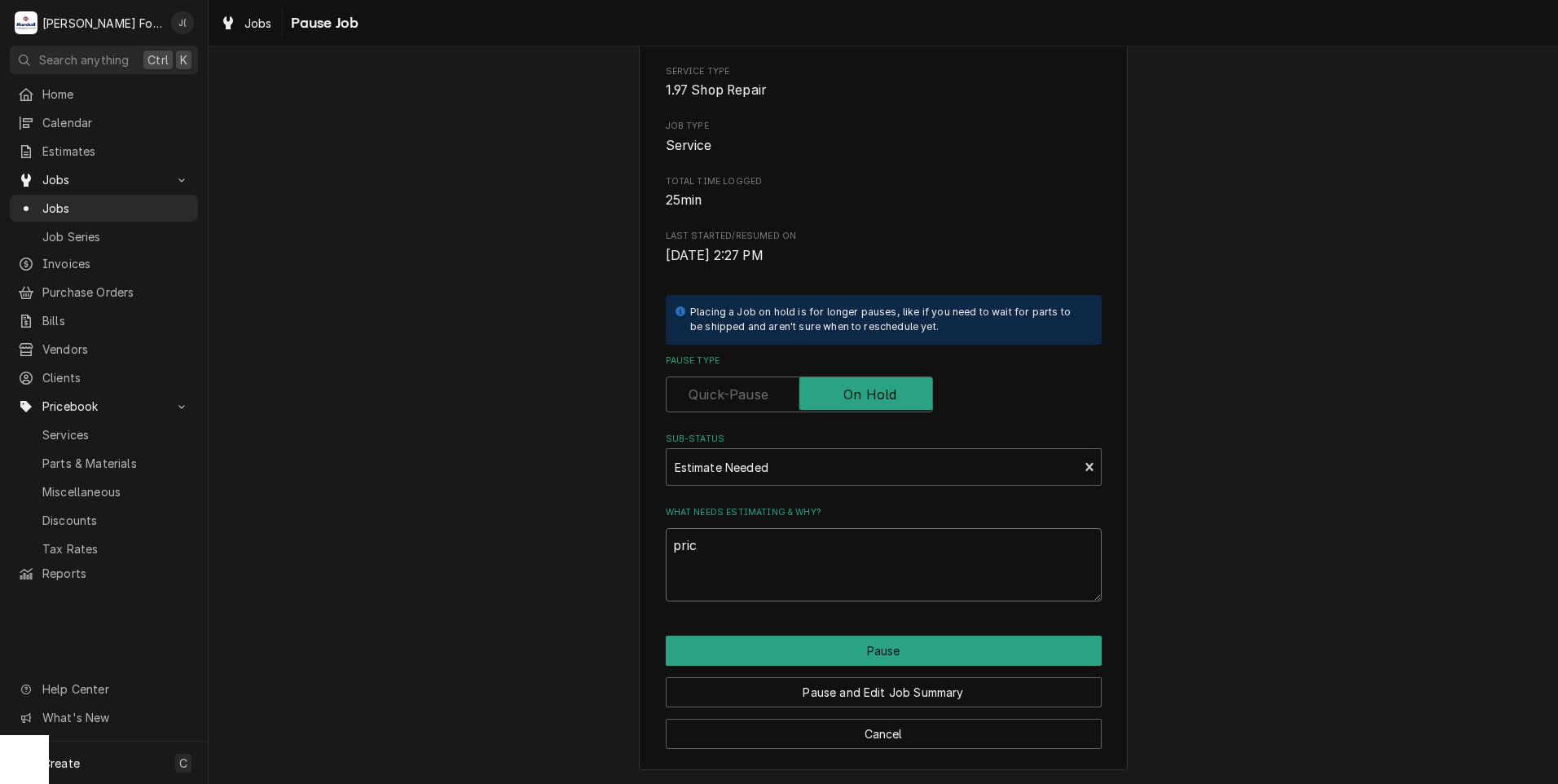
type textarea "price"
type textarea "x"
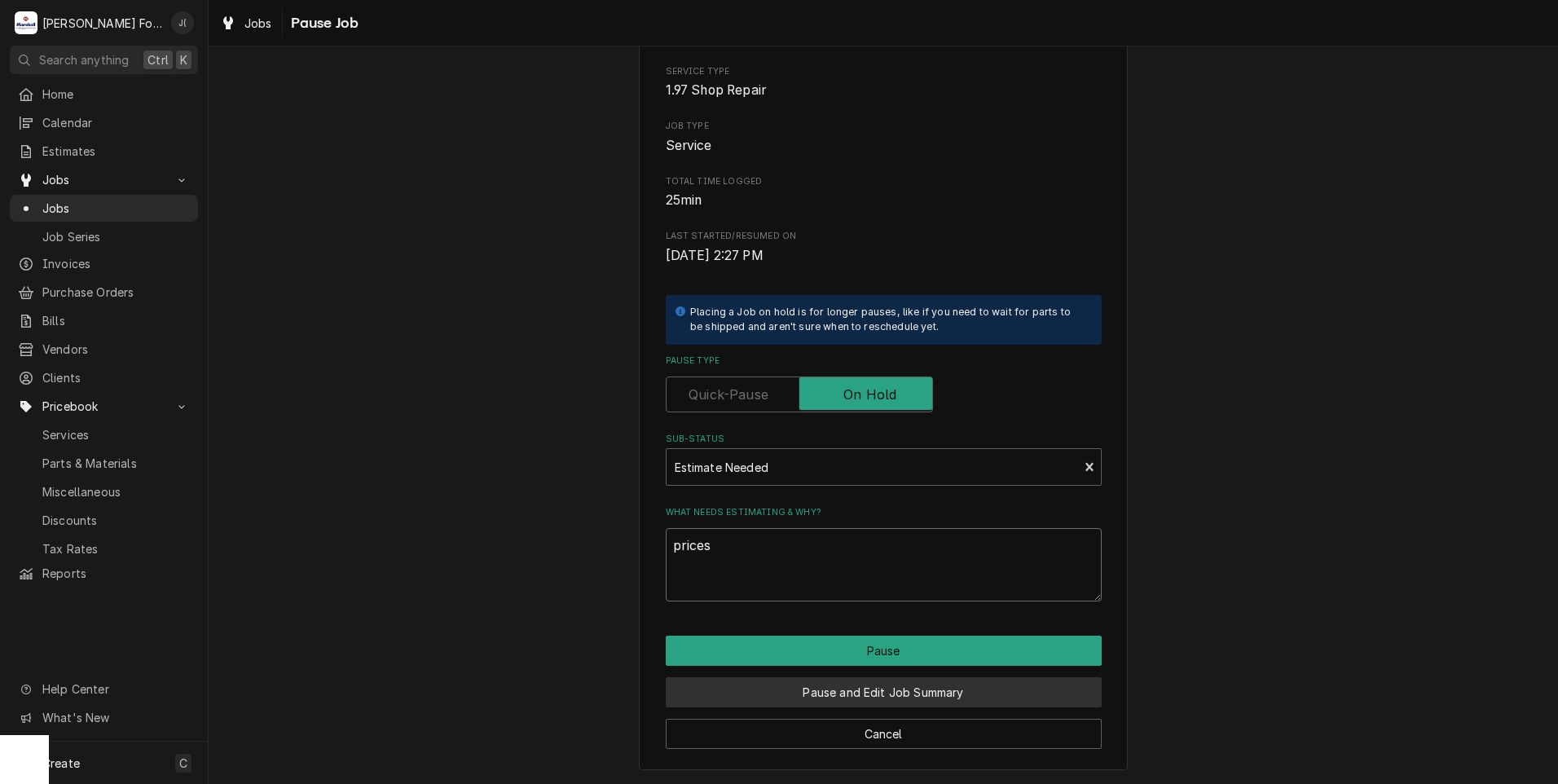
type textarea "prices"
click at [870, 693] on button "Pause and Edit Job Summary" at bounding box center [884, 691] width 436 height 30
type textarea "x"
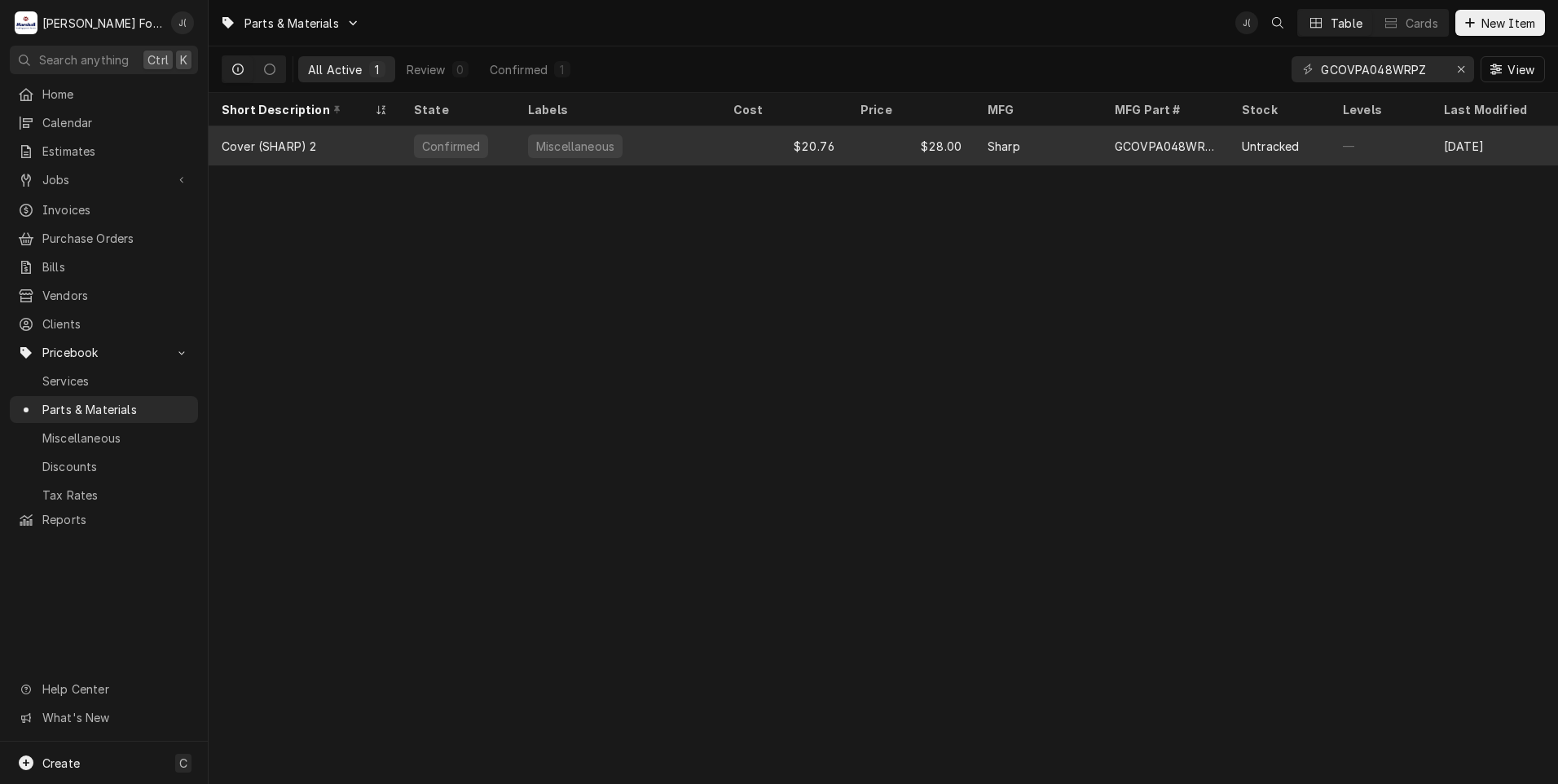
click at [631, 143] on div "Miscellaneous" at bounding box center [617, 146] width 205 height 39
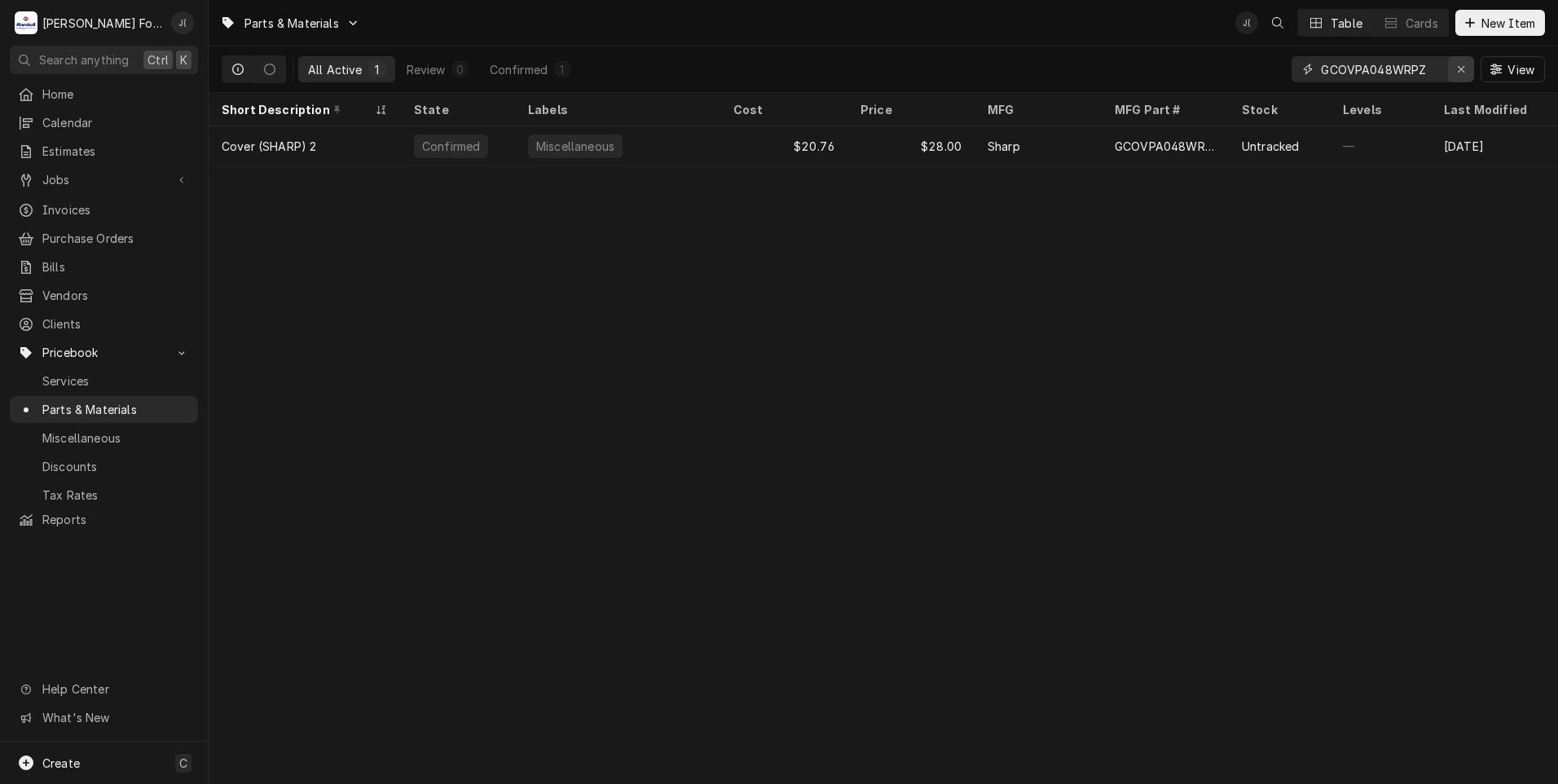
click at [1455, 69] on div "Erase input" at bounding box center [1461, 70] width 16 height 16
click at [1435, 67] on input "Dynamic Content Wrapper" at bounding box center [1397, 69] width 153 height 26
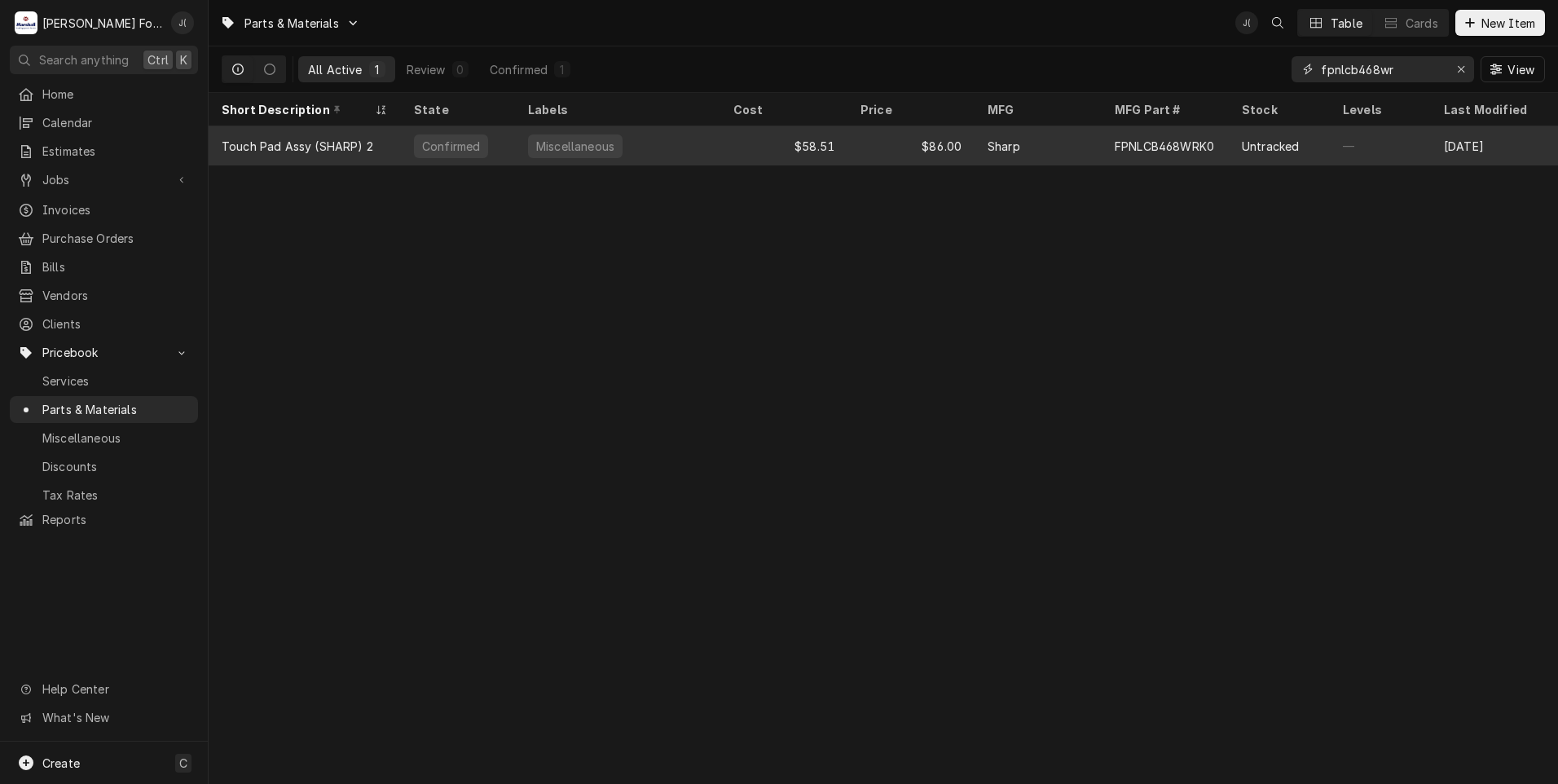
type input "fpnlcb468wr"
click at [900, 144] on div "$86.00" at bounding box center [910, 146] width 127 height 39
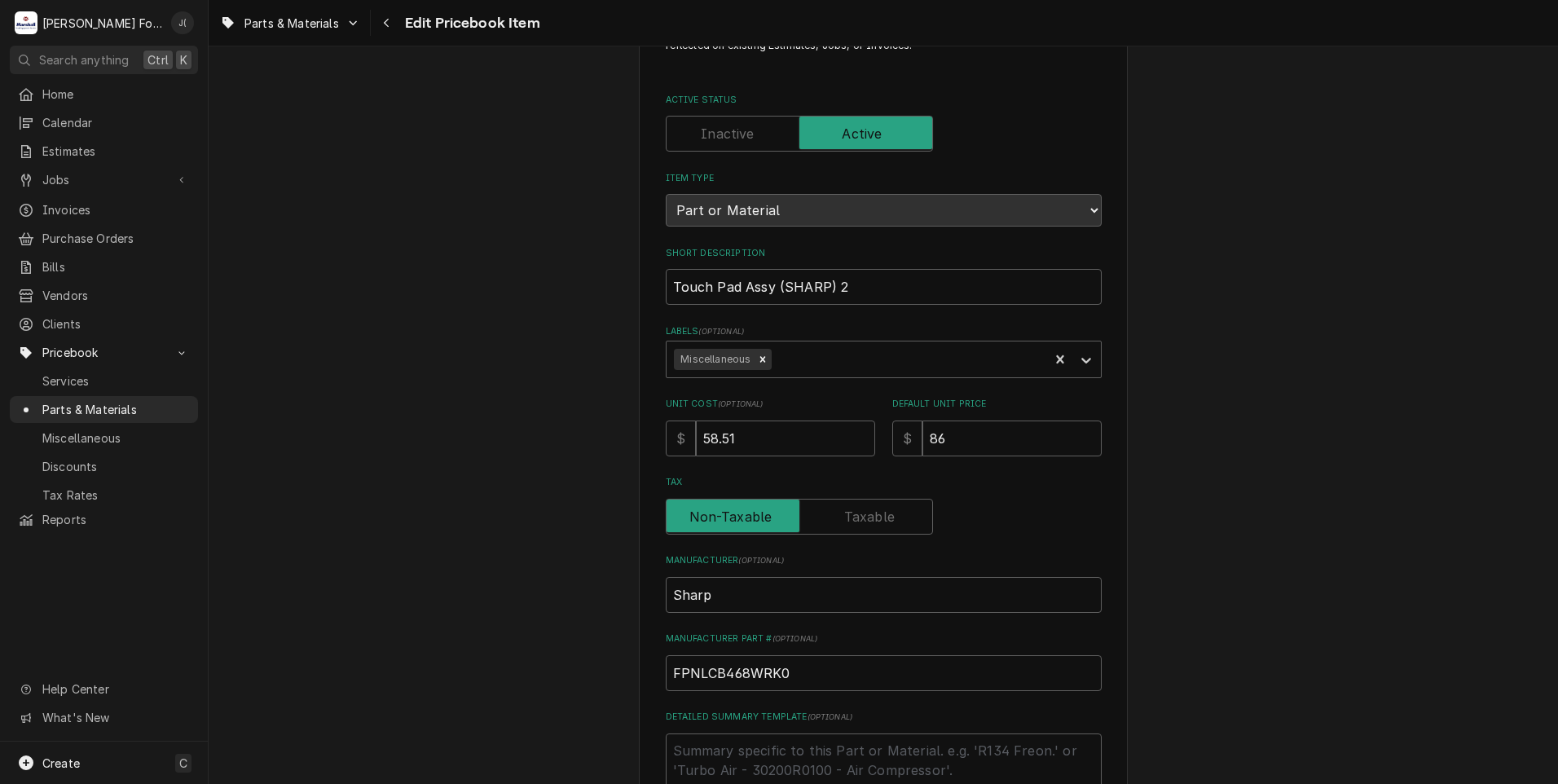
scroll to position [163, 0]
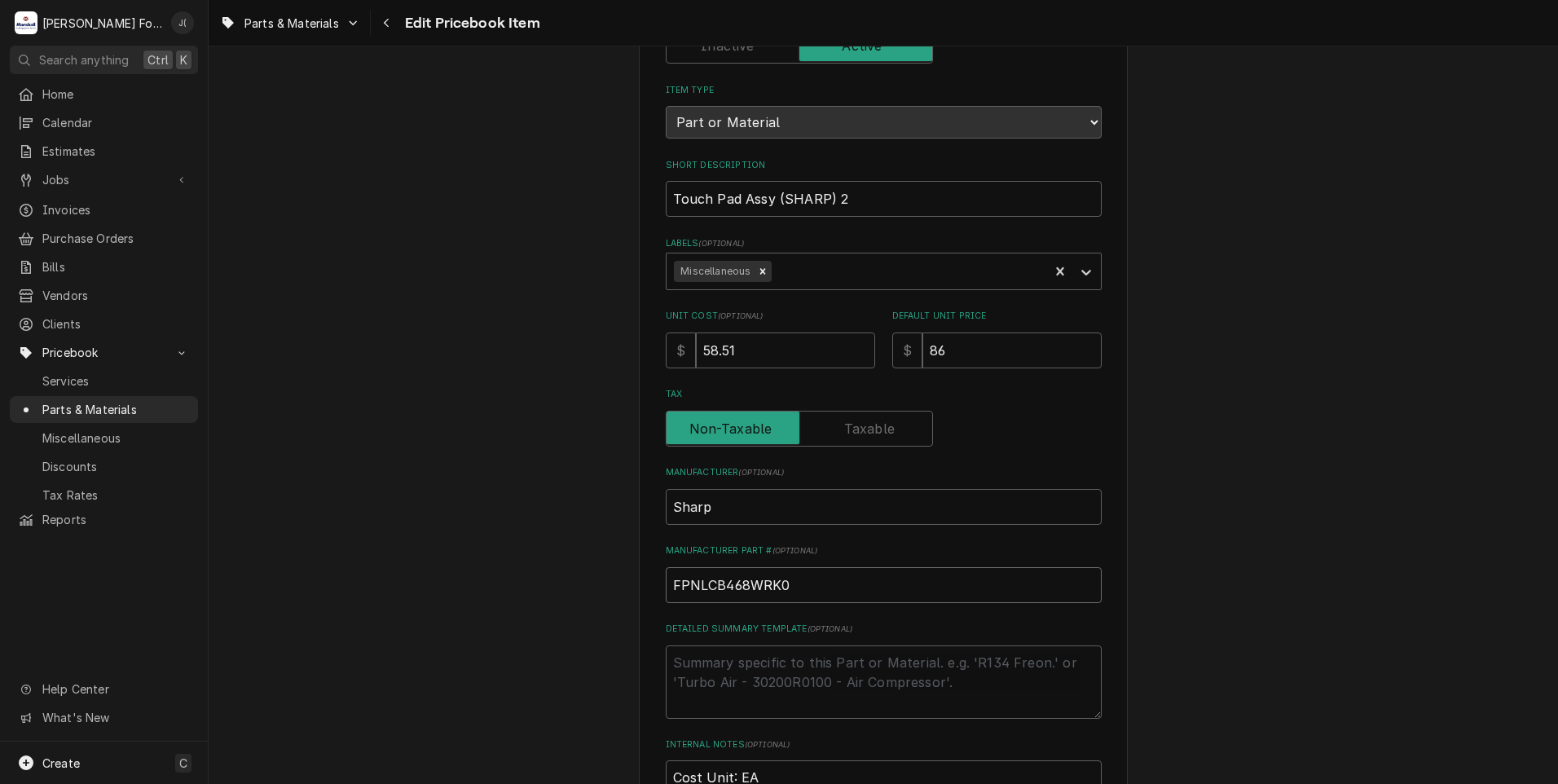
drag, startPoint x: 791, startPoint y: 574, endPoint x: 463, endPoint y: 603, distance: 329.3
click at [564, 597] on div "Use the fields below to edit this PriceBook item. Note that changes made here w…" at bounding box center [883, 474] width 1349 height 1148
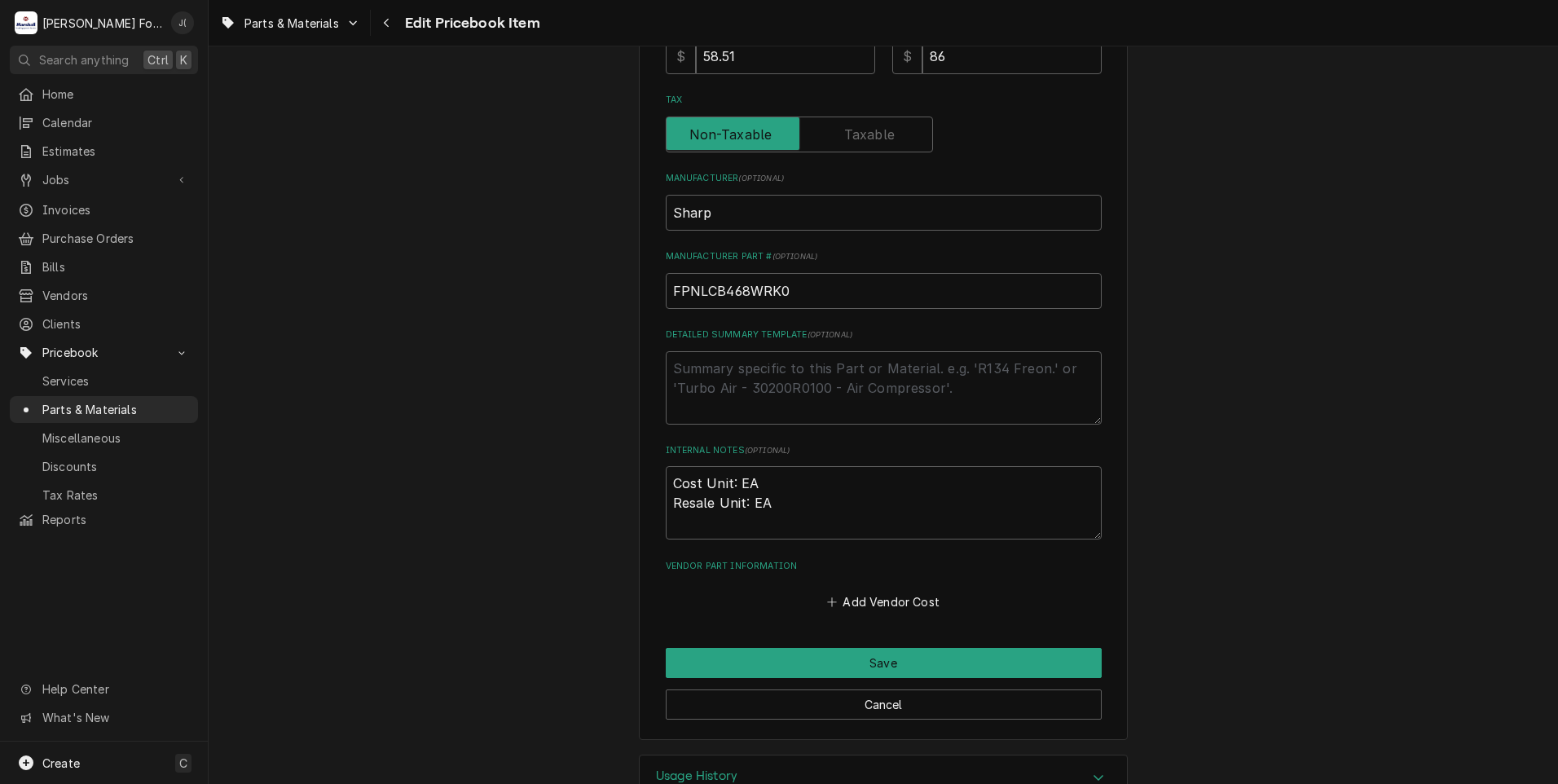
scroll to position [502, 0]
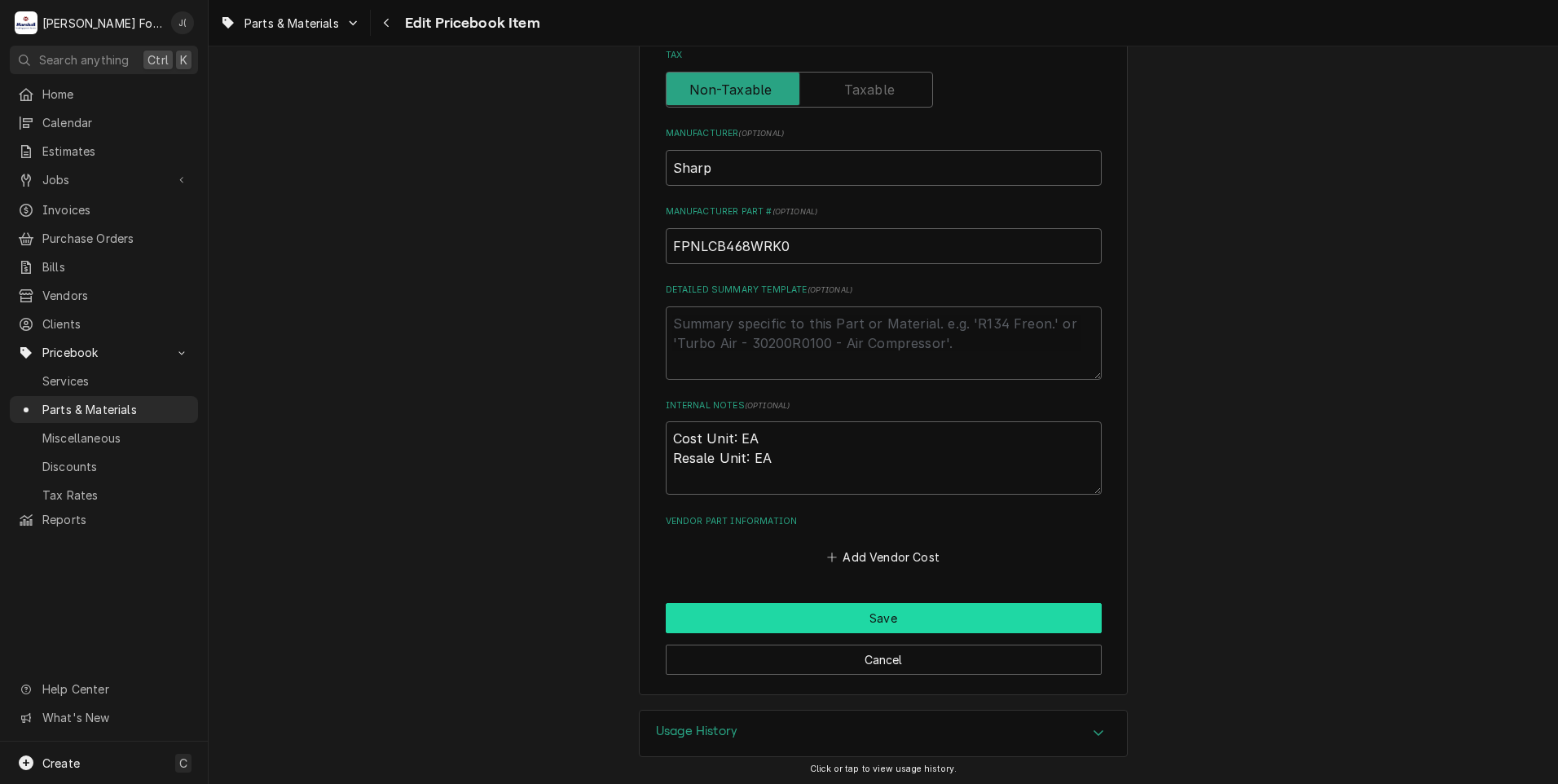
click at [745, 612] on button "Save" at bounding box center [884, 617] width 436 height 30
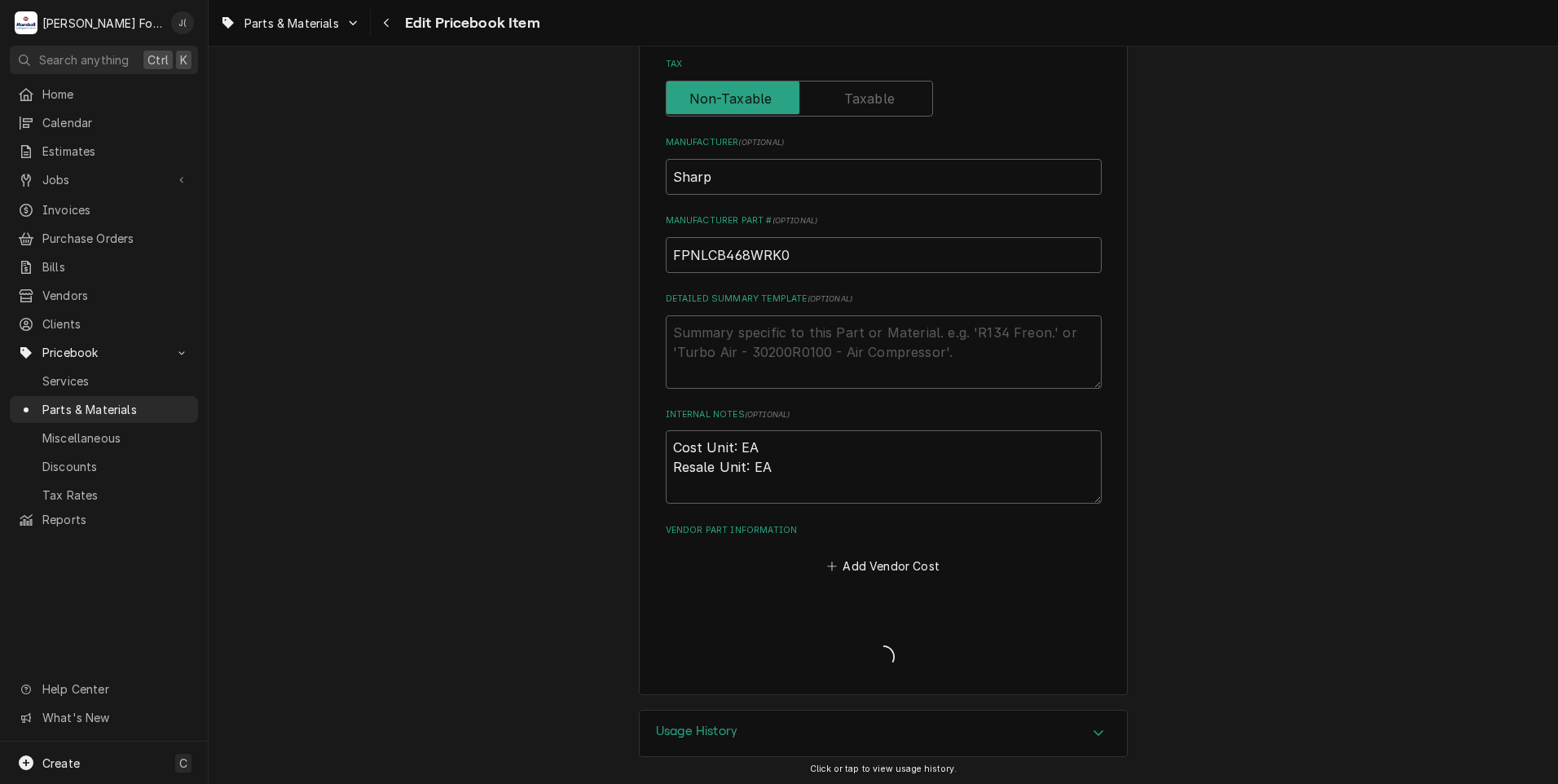
type textarea "x"
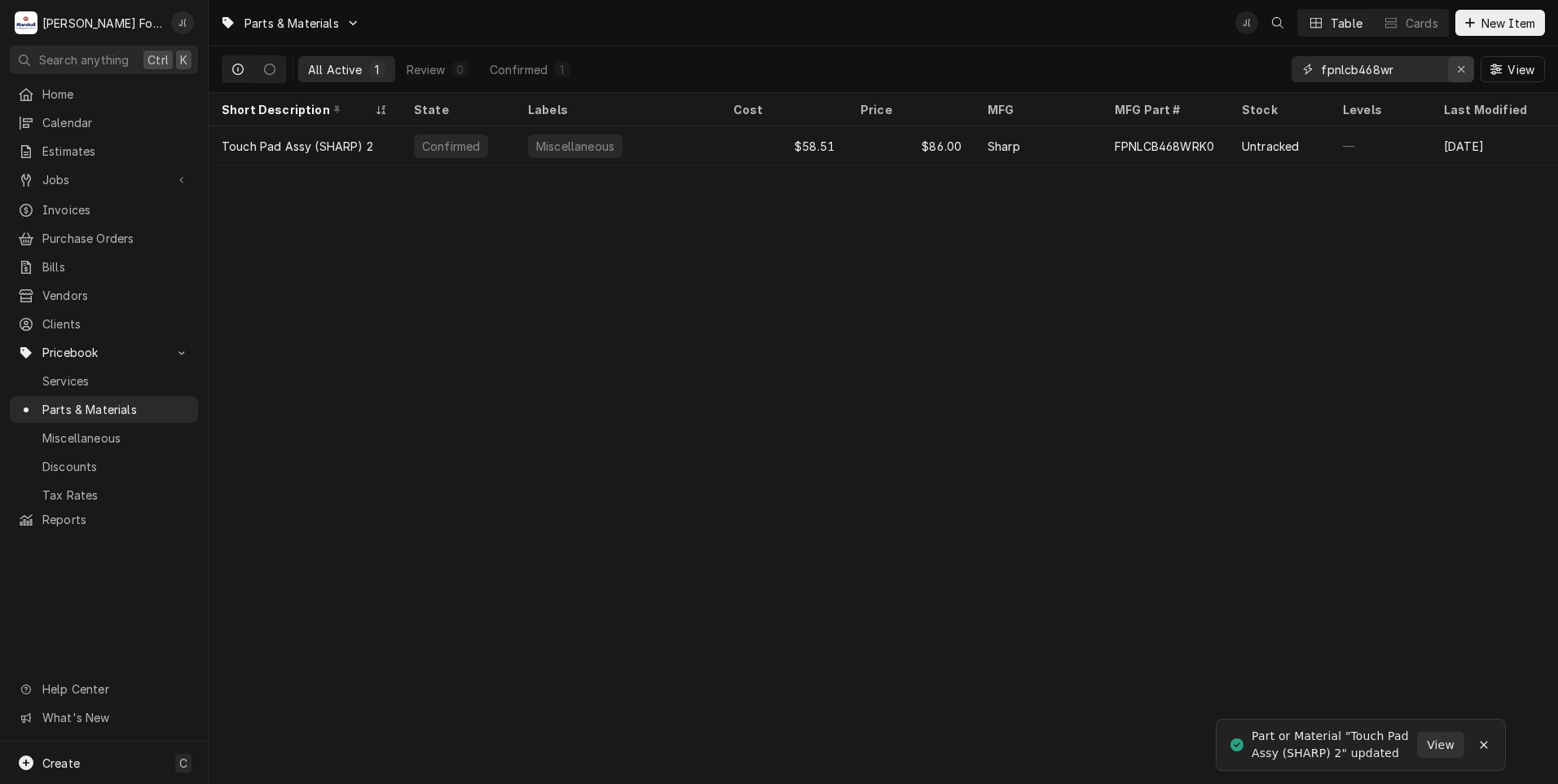
click at [1465, 67] on icon "Erase input" at bounding box center [1460, 69] width 6 height 6
click at [1425, 62] on input "Dynamic Content Wrapper" at bounding box center [1397, 69] width 153 height 26
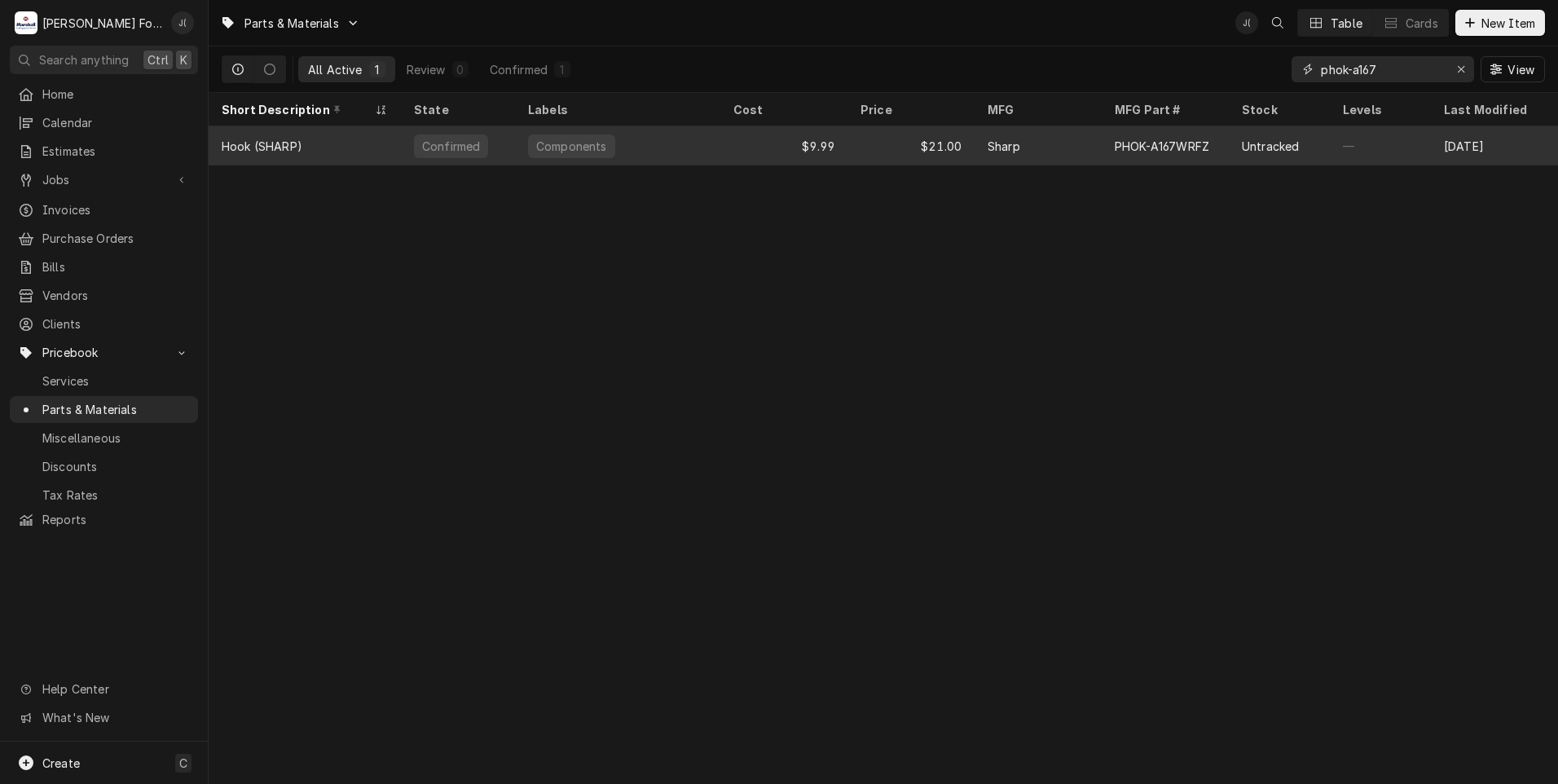
type input "phok-a167"
click at [939, 136] on div "$21.00" at bounding box center [910, 146] width 127 height 39
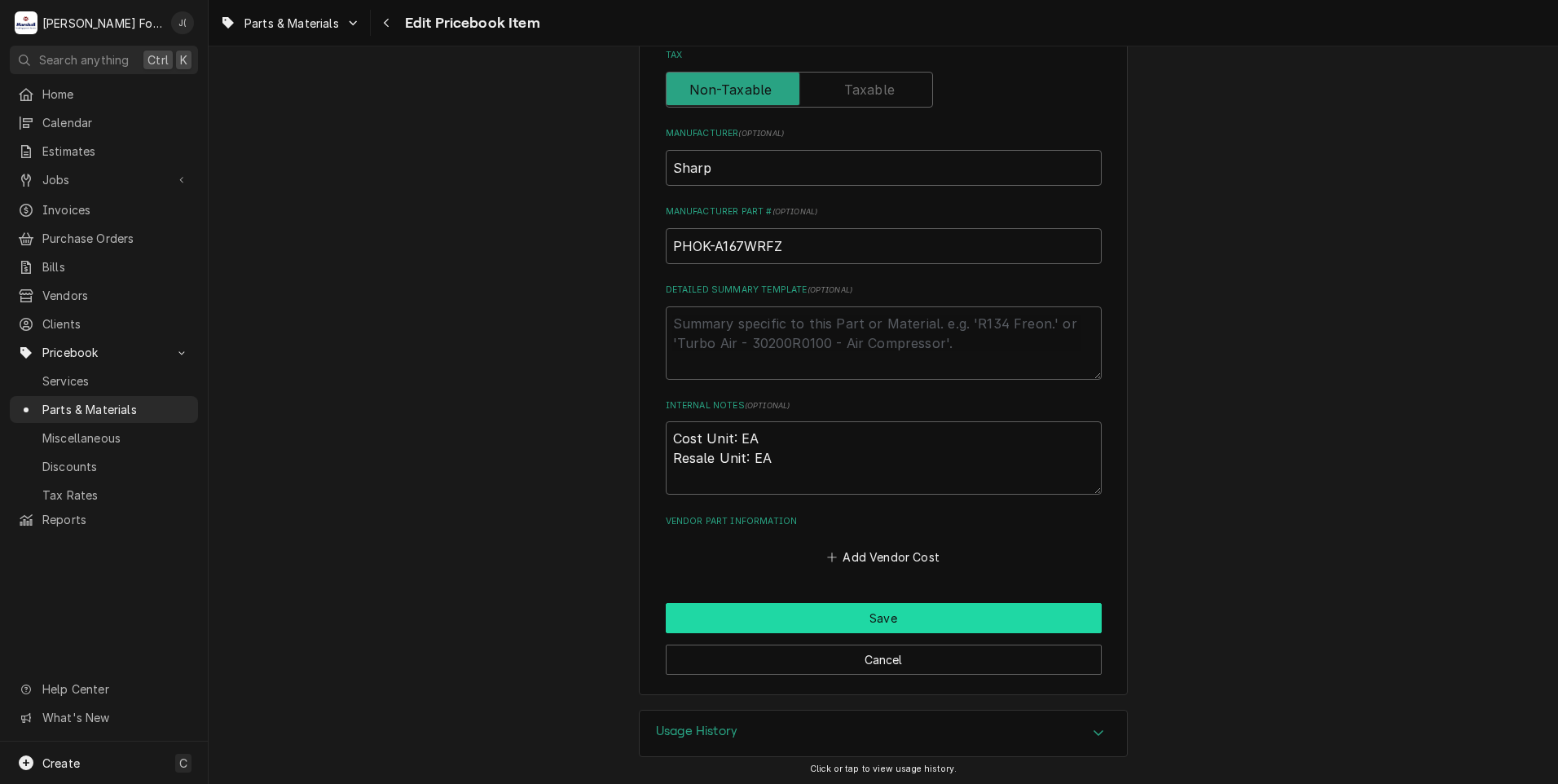
click at [823, 616] on button "Save" at bounding box center [884, 617] width 436 height 30
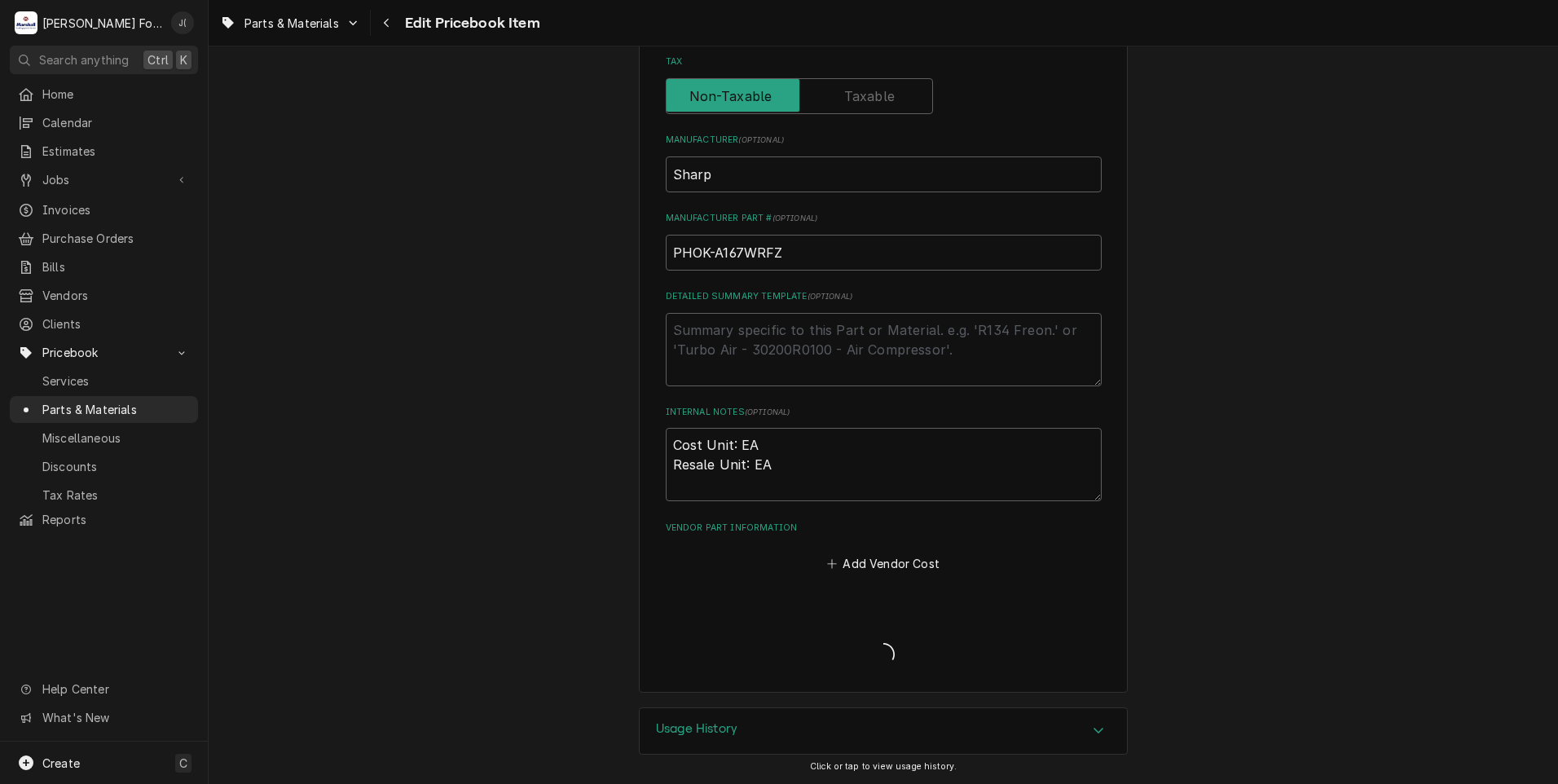
scroll to position [493, 0]
type textarea "x"
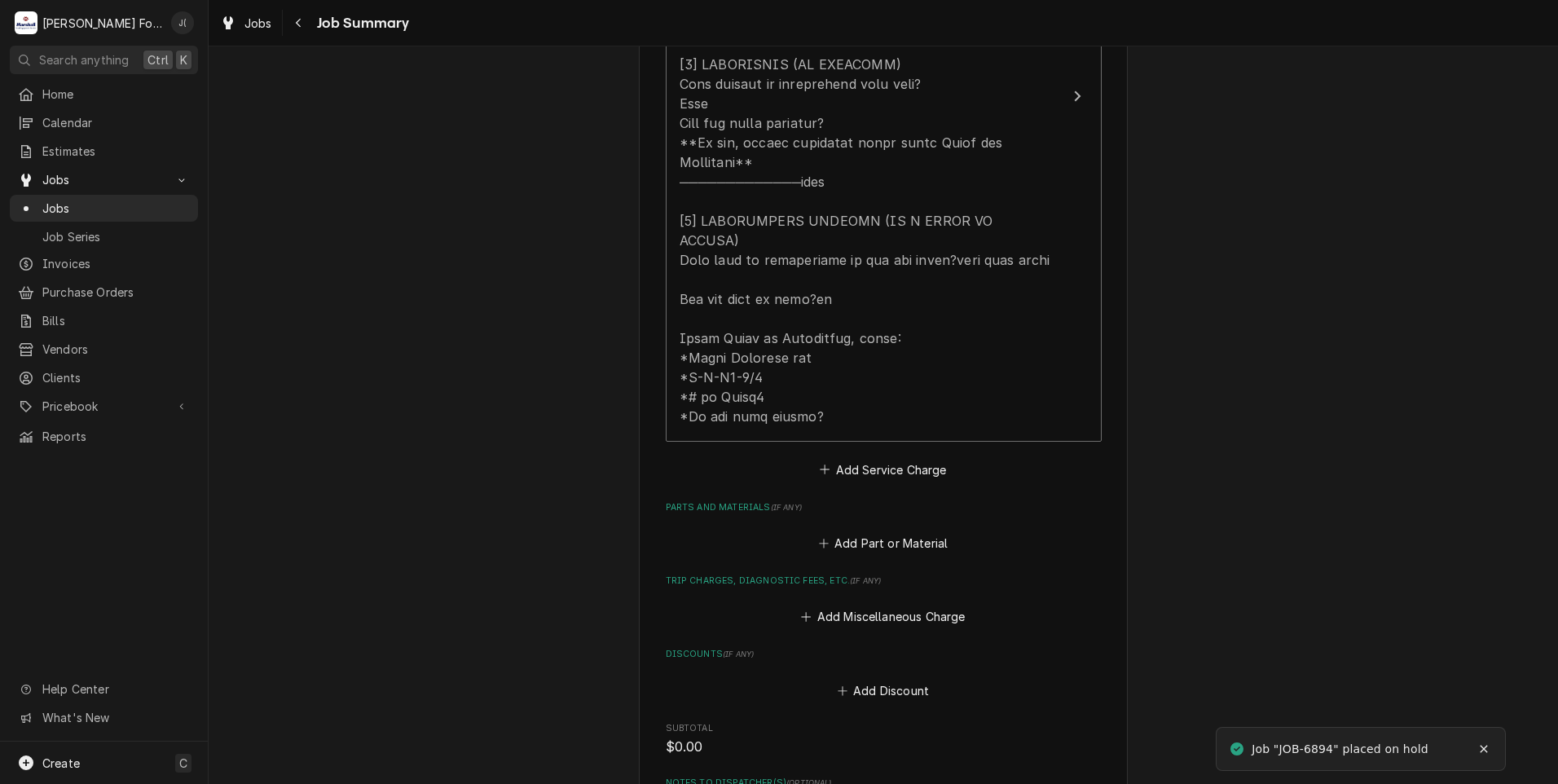
scroll to position [815, 0]
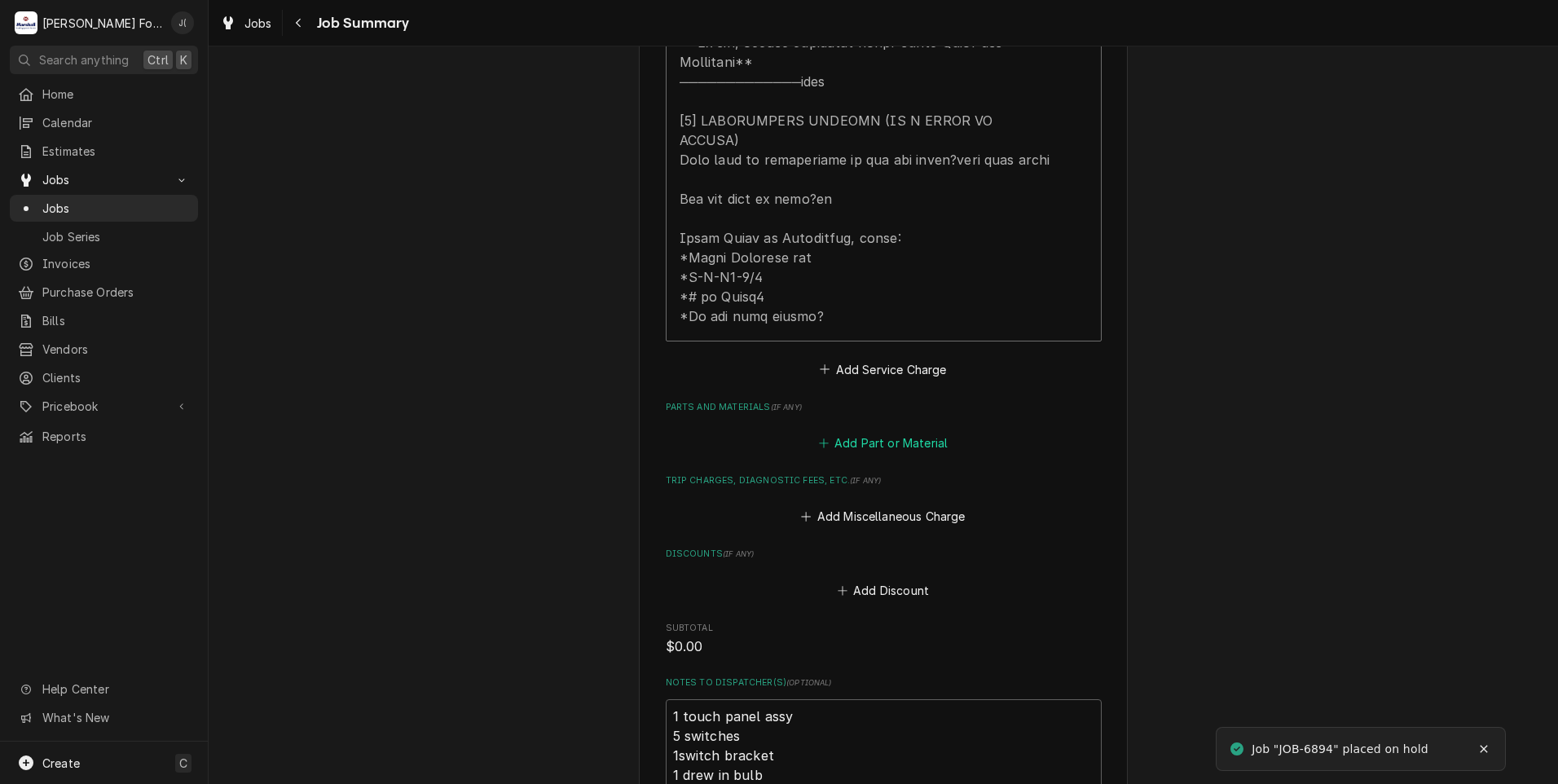
click at [858, 431] on button "Add Part or Material" at bounding box center [882, 442] width 135 height 23
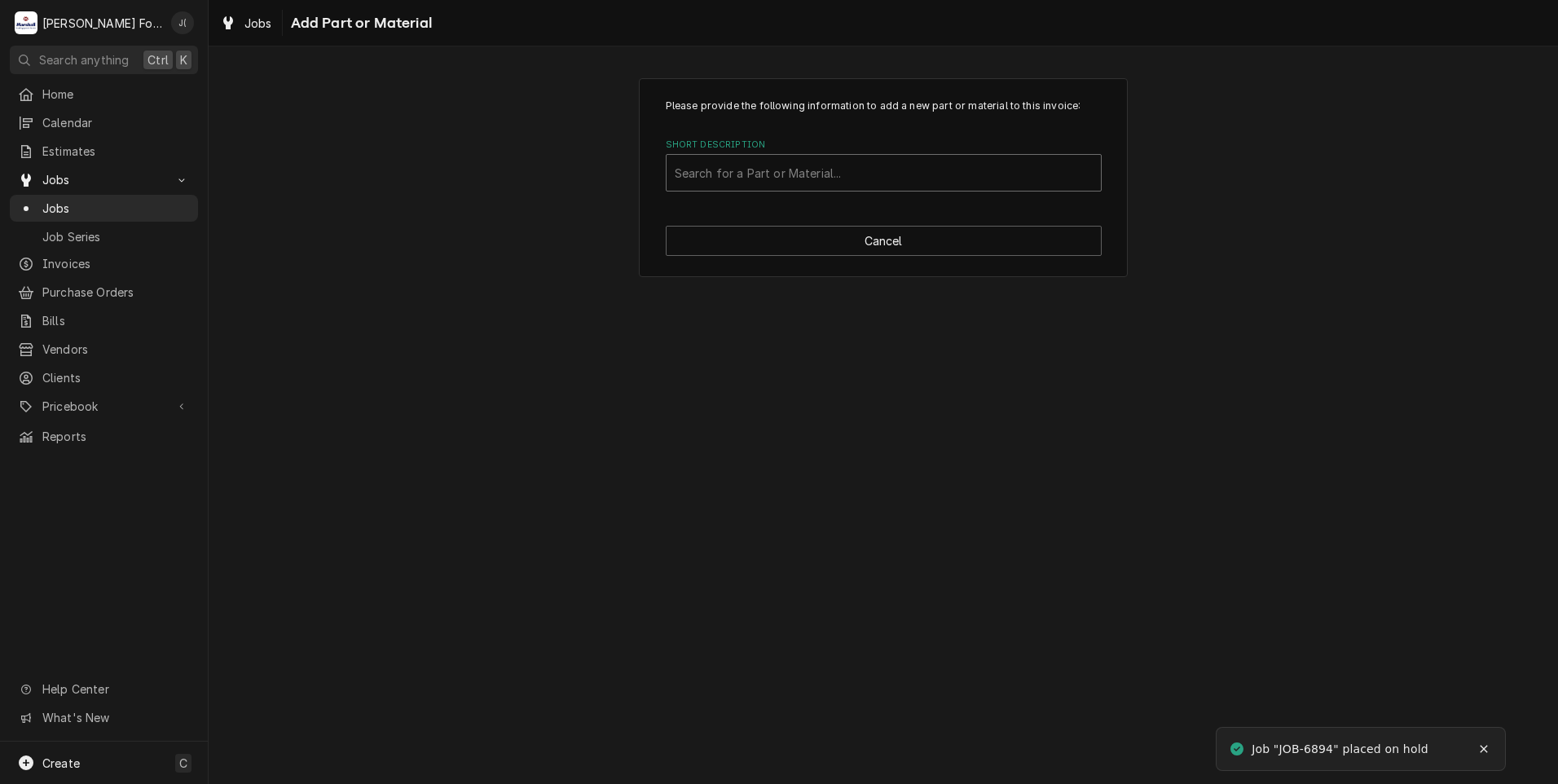
click at [738, 168] on div "Short Description" at bounding box center [884, 173] width 418 height 29
type input "fpnlcb468"
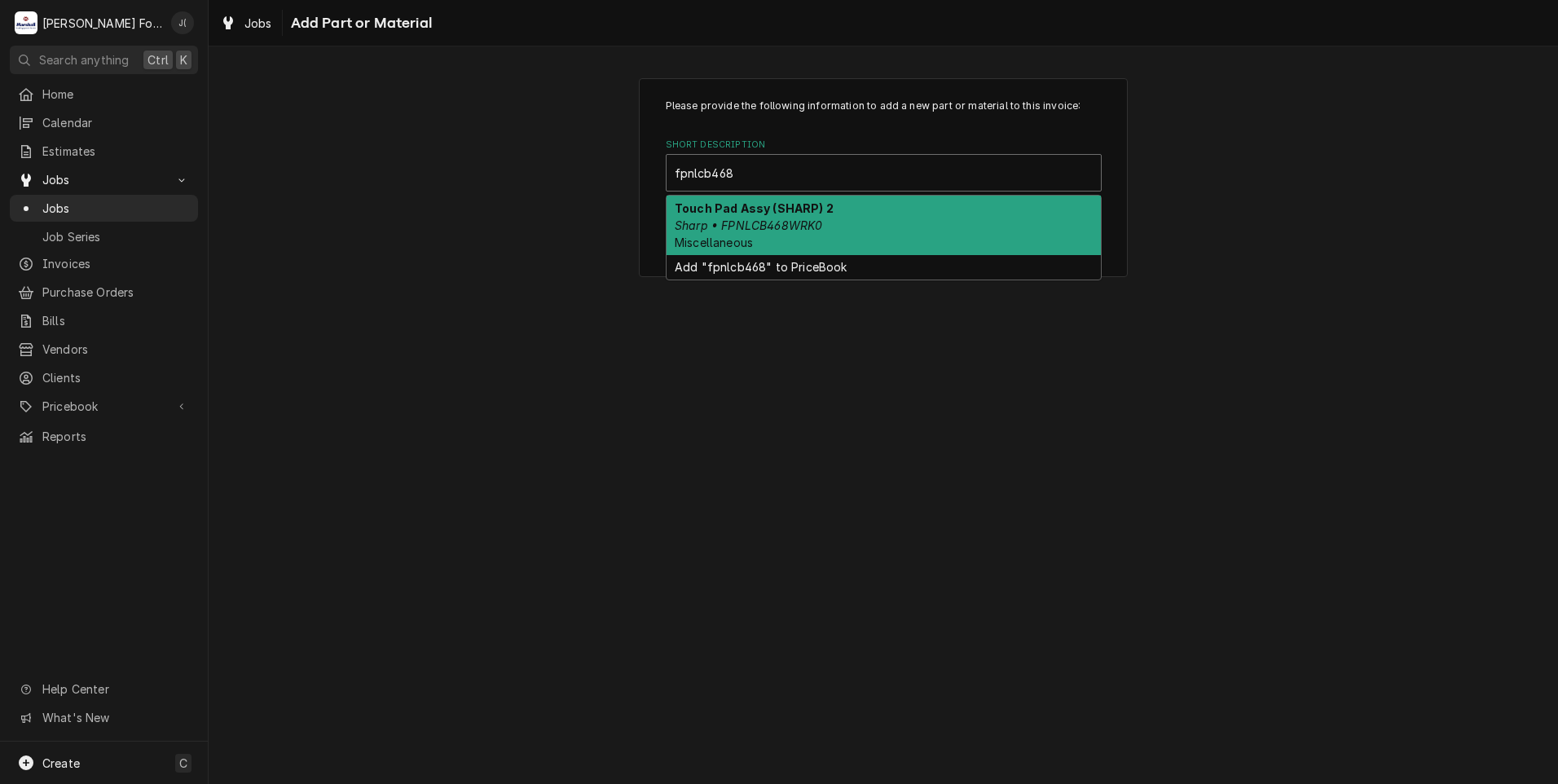
click at [841, 239] on div "Touch Pad Assy (SHARP) 2 Sharp • FPNLCB468WRK0 Miscellaneous" at bounding box center [884, 225] width 434 height 60
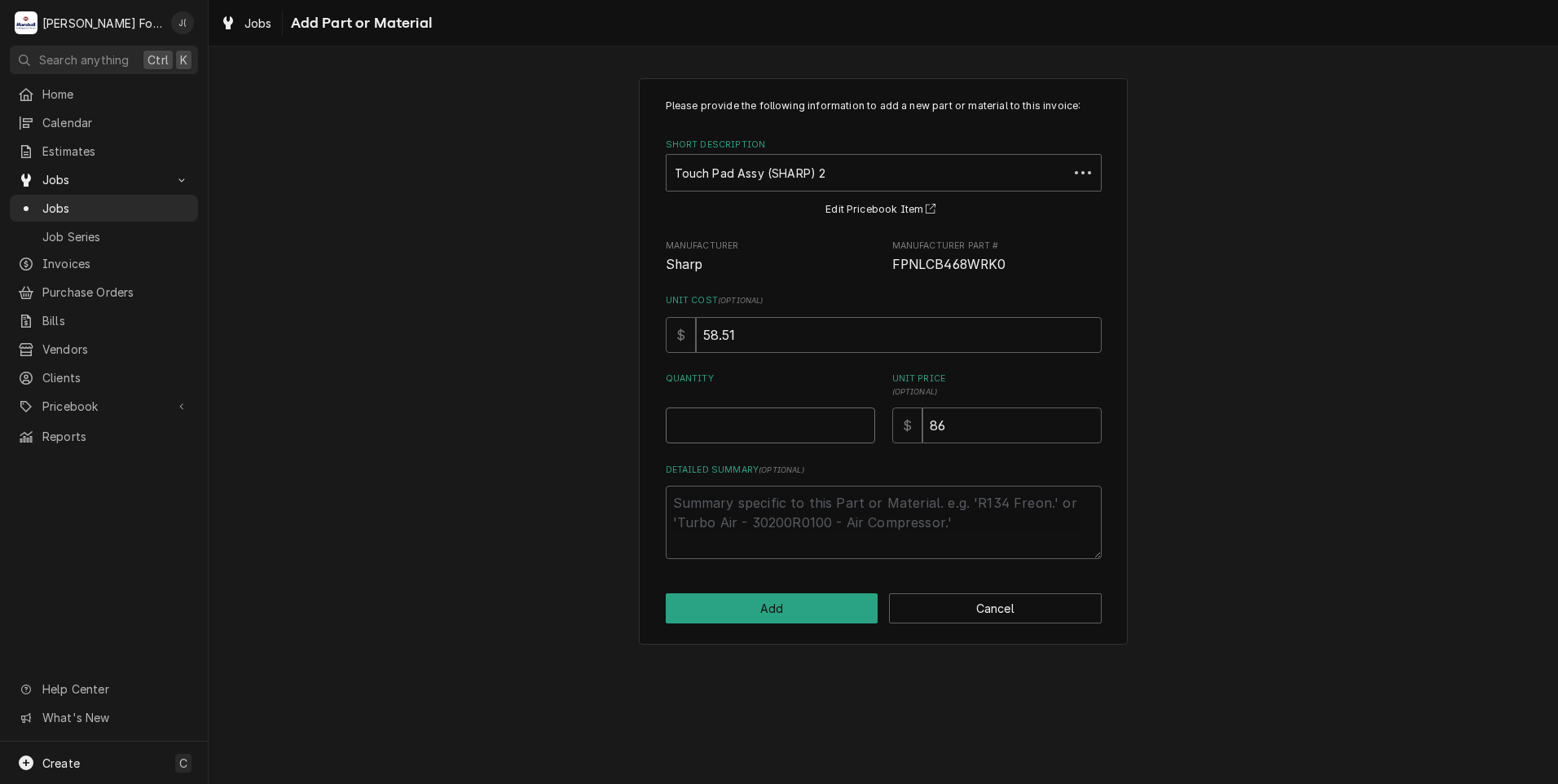
click at [742, 430] on input "Quantity" at bounding box center [770, 425] width 210 height 36
type textarea "x"
type input "1"
click at [786, 624] on div "Please provide the following information to add a new part or material to this …" at bounding box center [883, 361] width 489 height 566
click at [793, 611] on button "Add" at bounding box center [772, 608] width 212 height 30
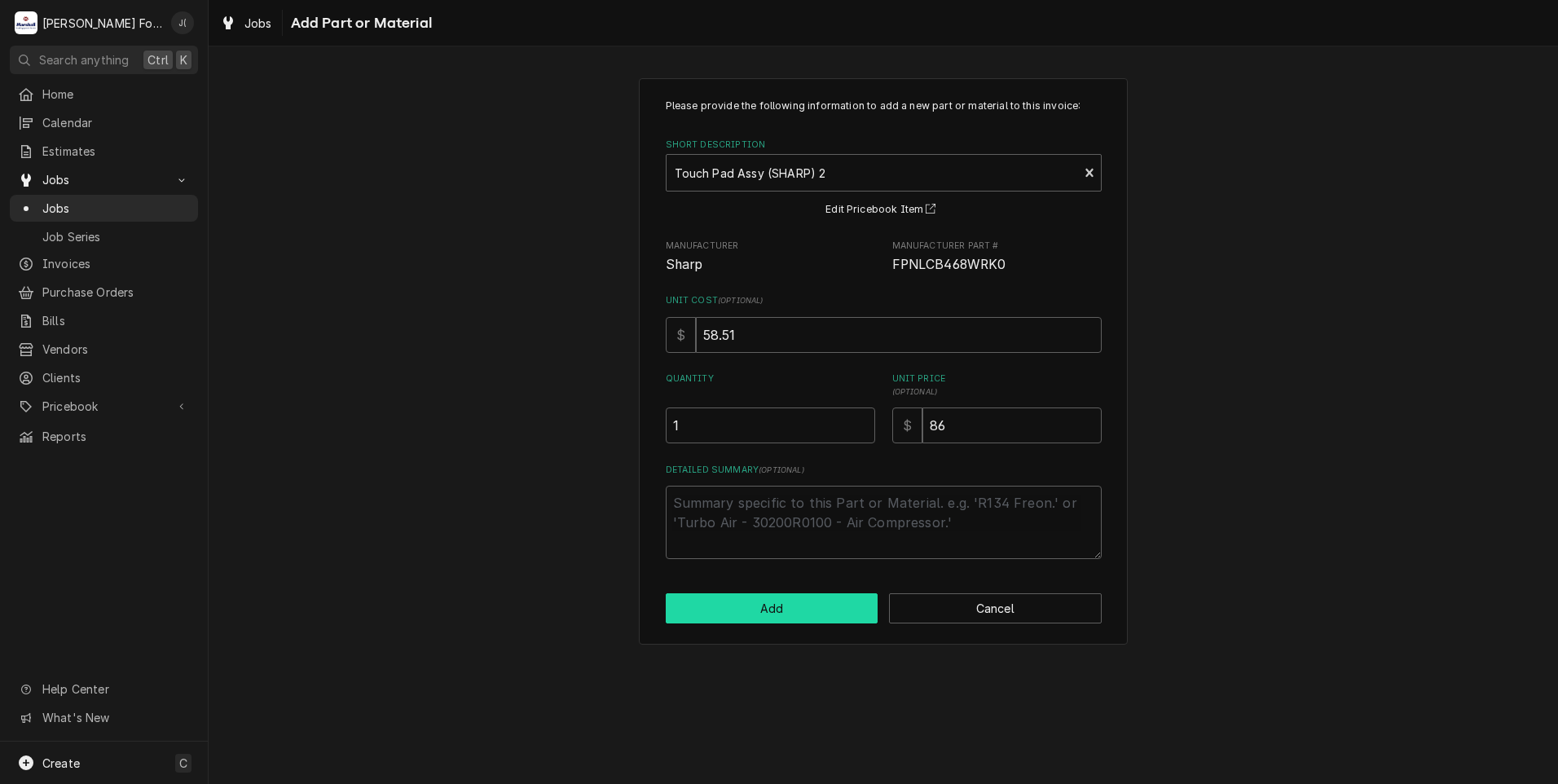
type textarea "x"
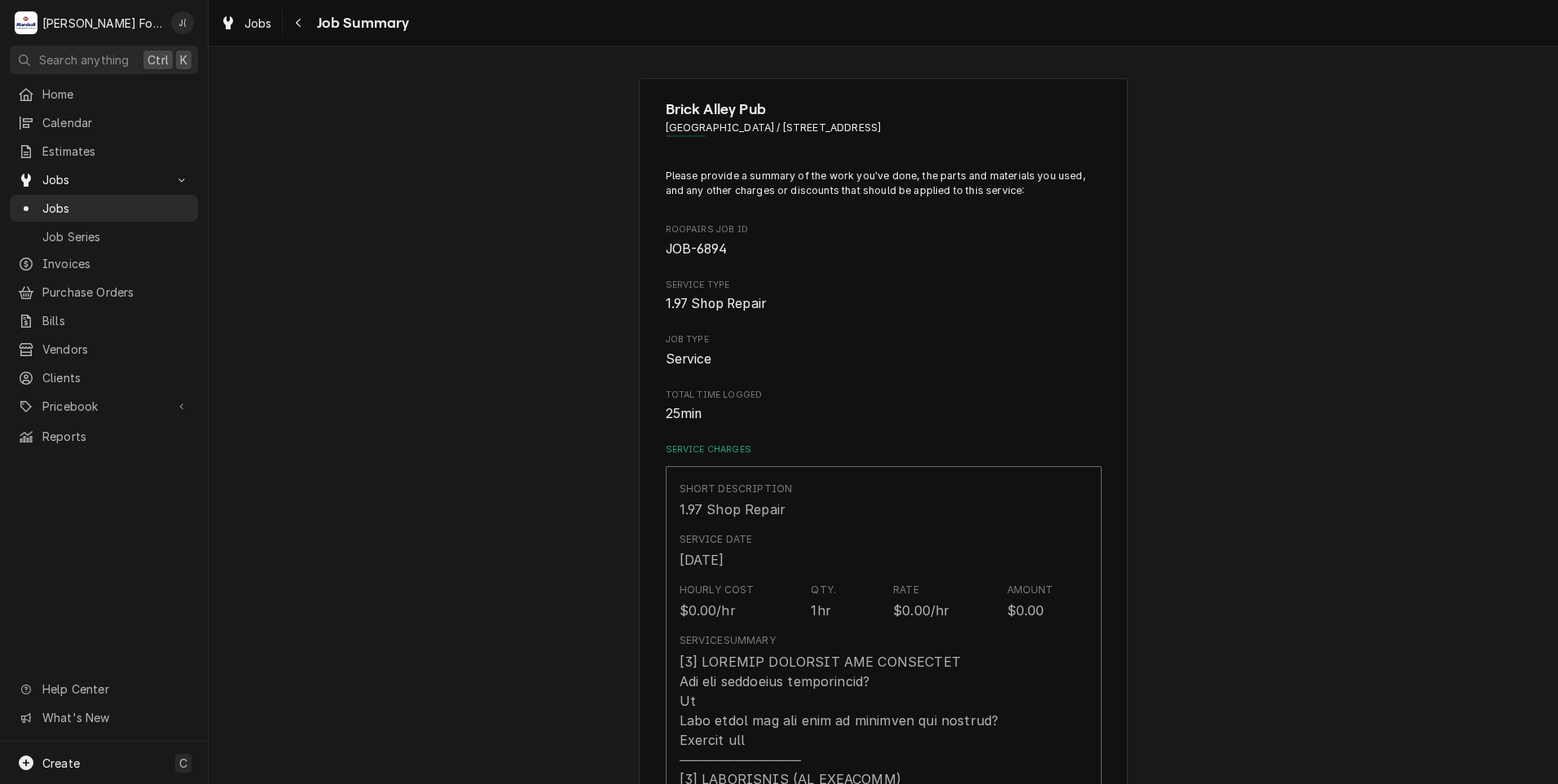
scroll to position [815, 0]
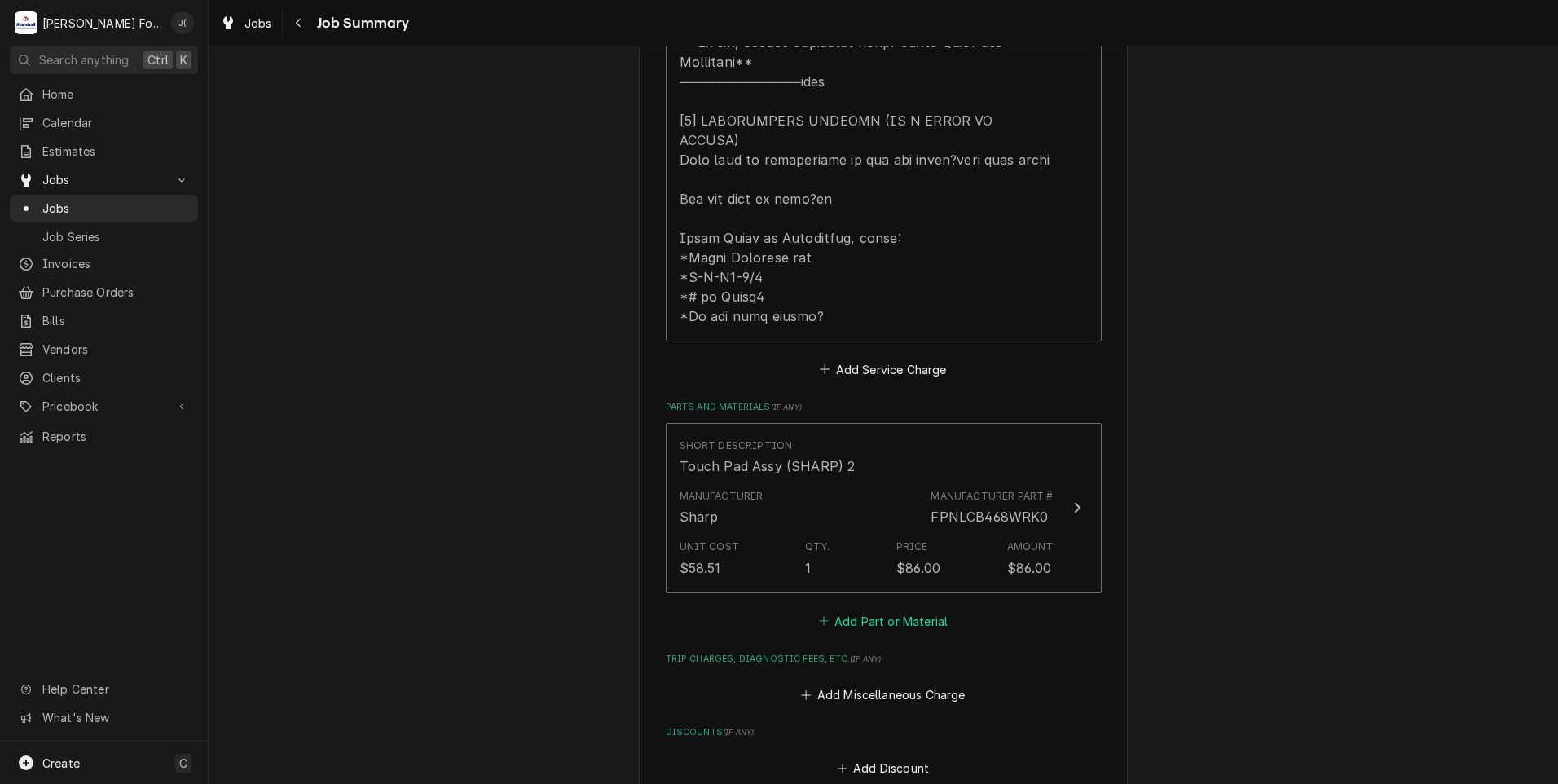
click at [853, 609] on button "Add Part or Material" at bounding box center [882, 620] width 135 height 23
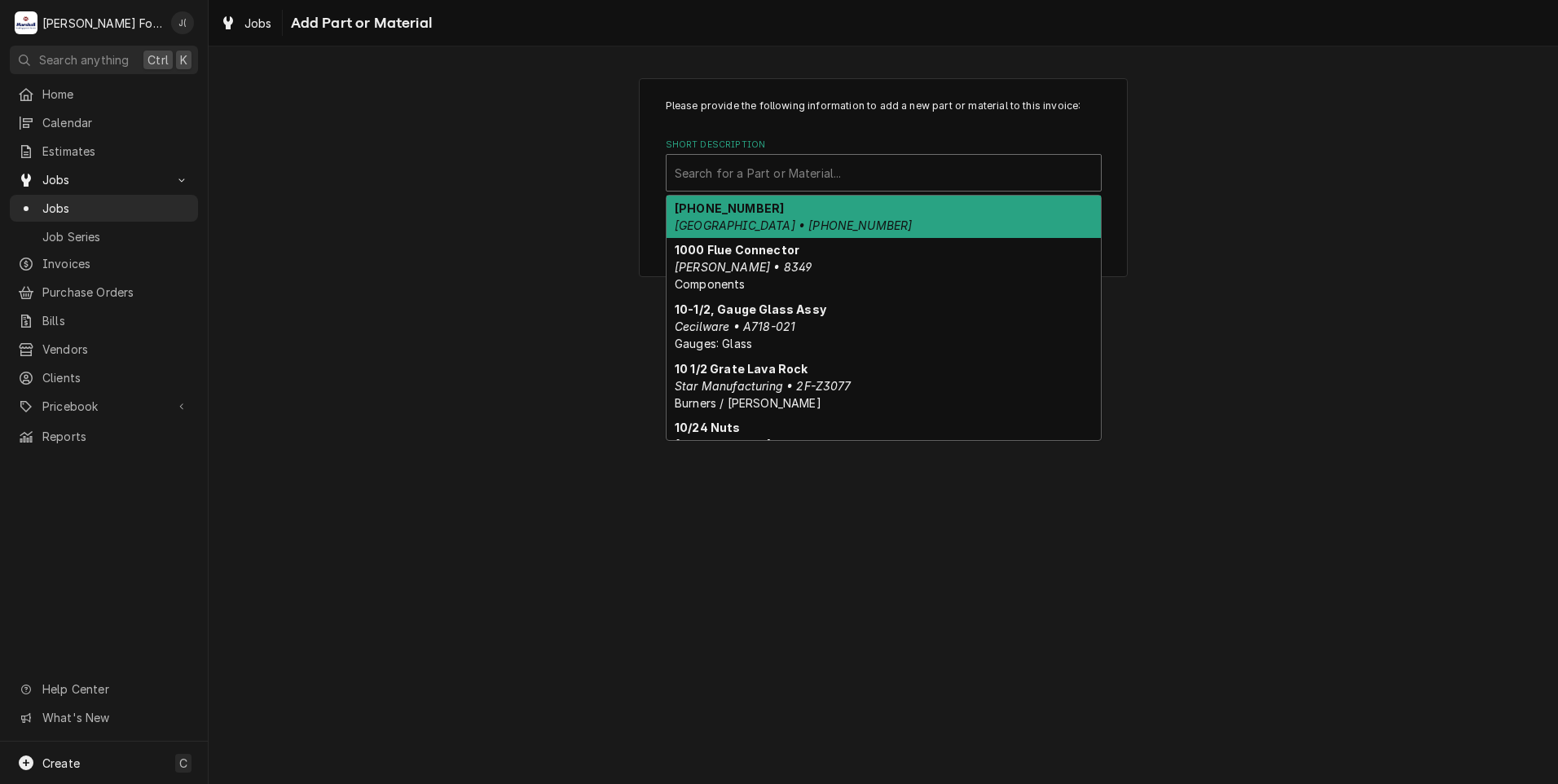
click at [826, 164] on div "Short Description" at bounding box center [884, 173] width 418 height 29
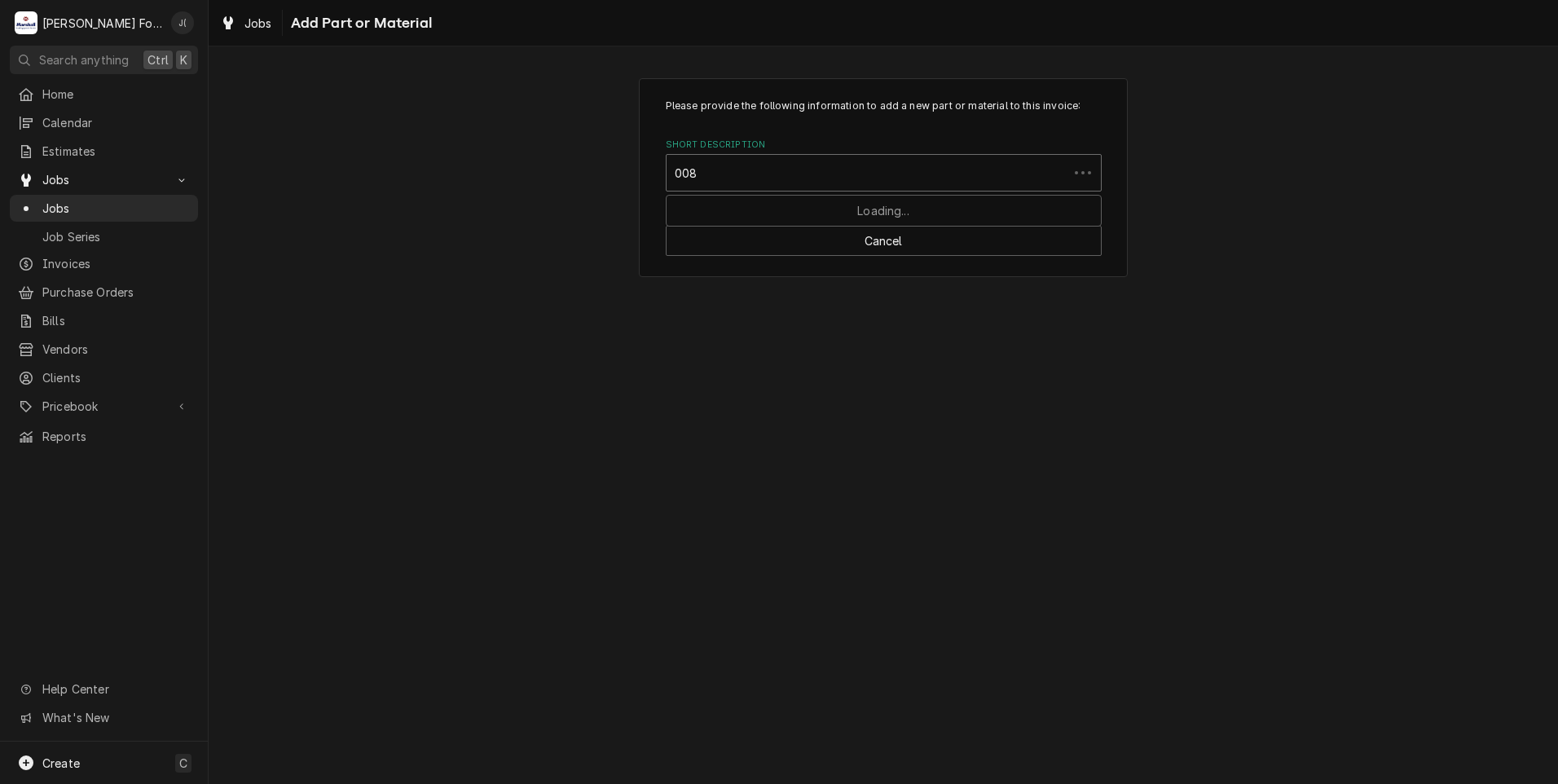
type input "0086"
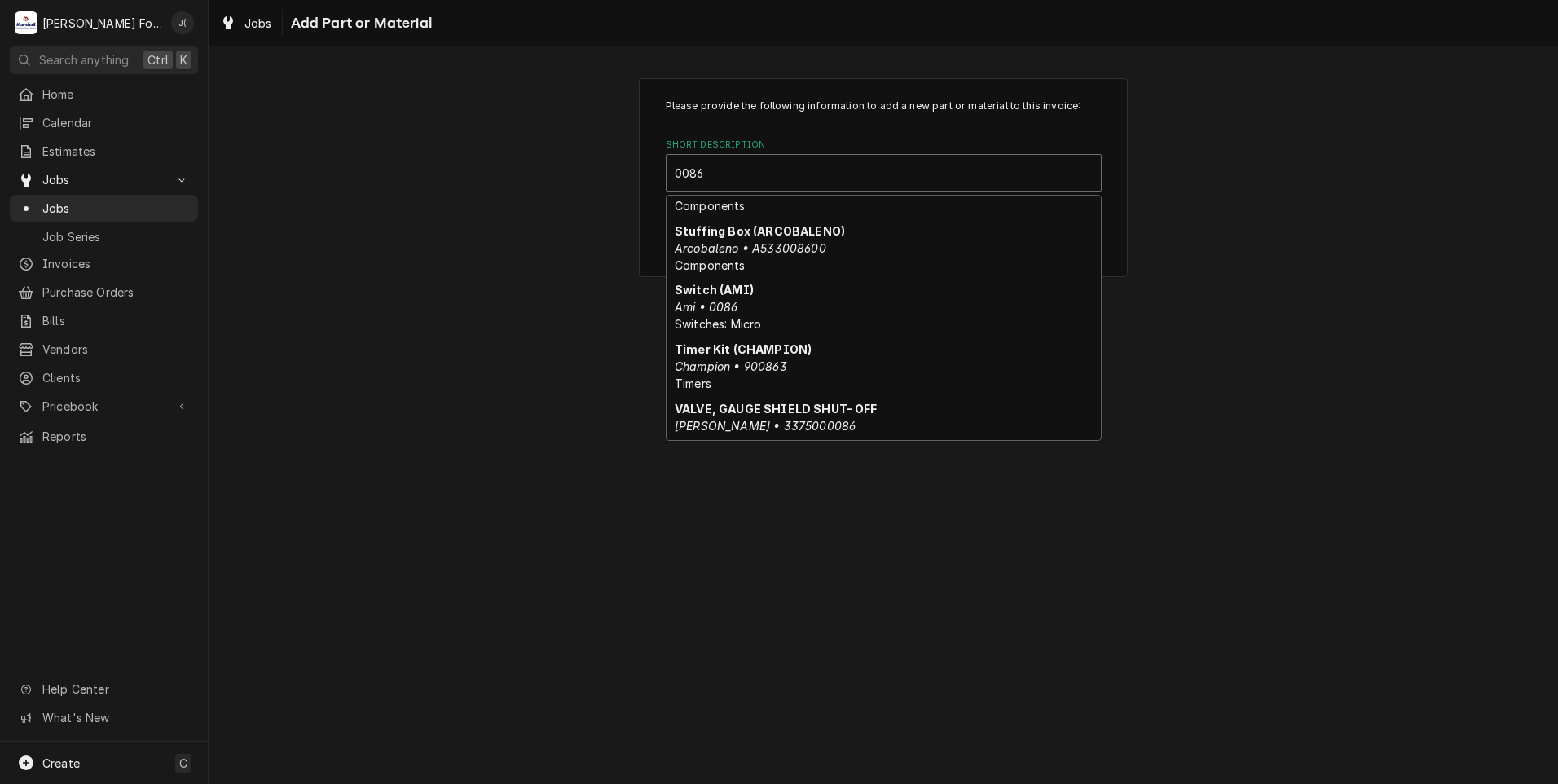
scroll to position [926, 0]
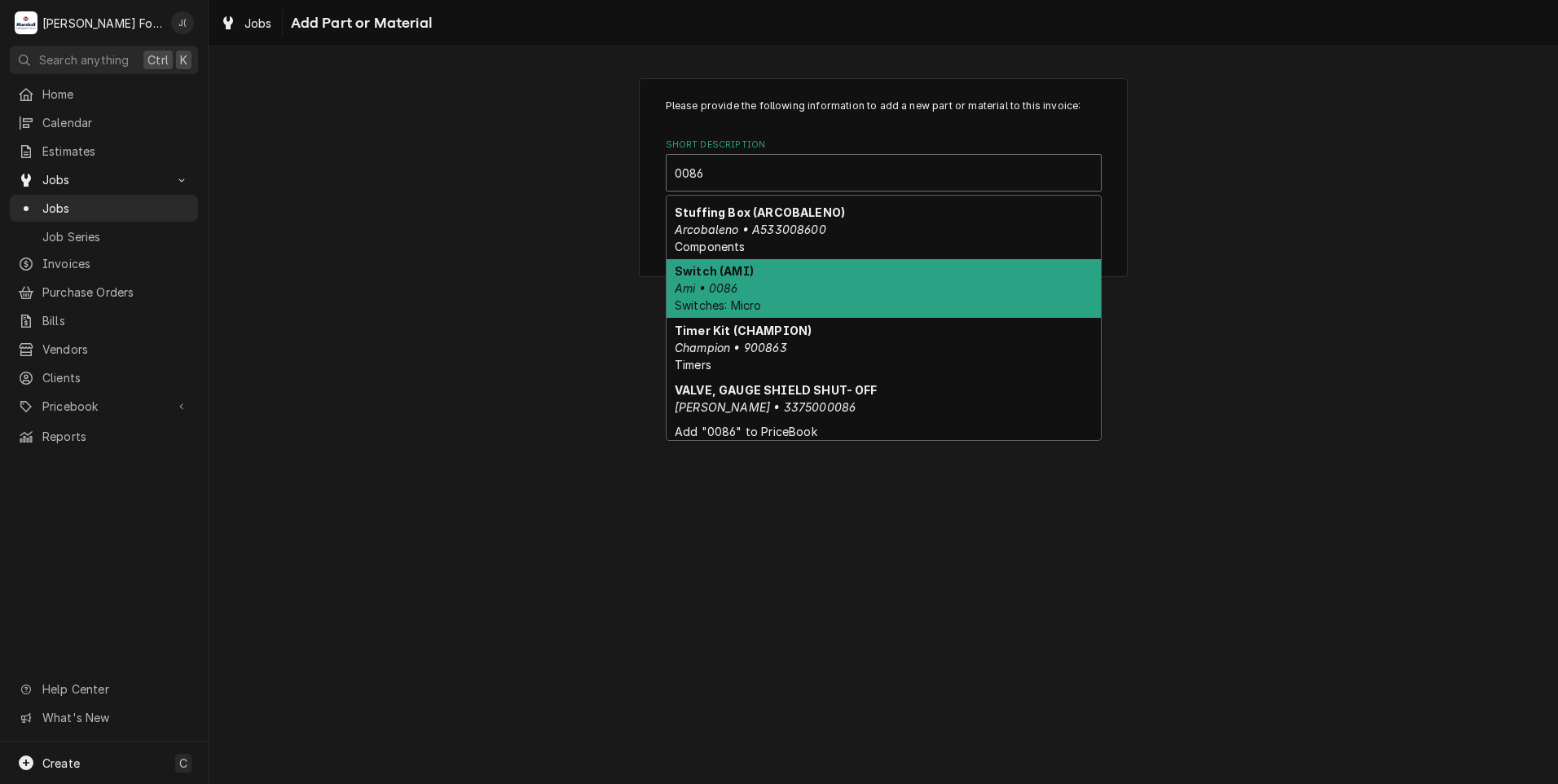
click at [754, 287] on div "Switch (AMI) Ami • 0086 Switches: Micro" at bounding box center [884, 289] width 434 height 60
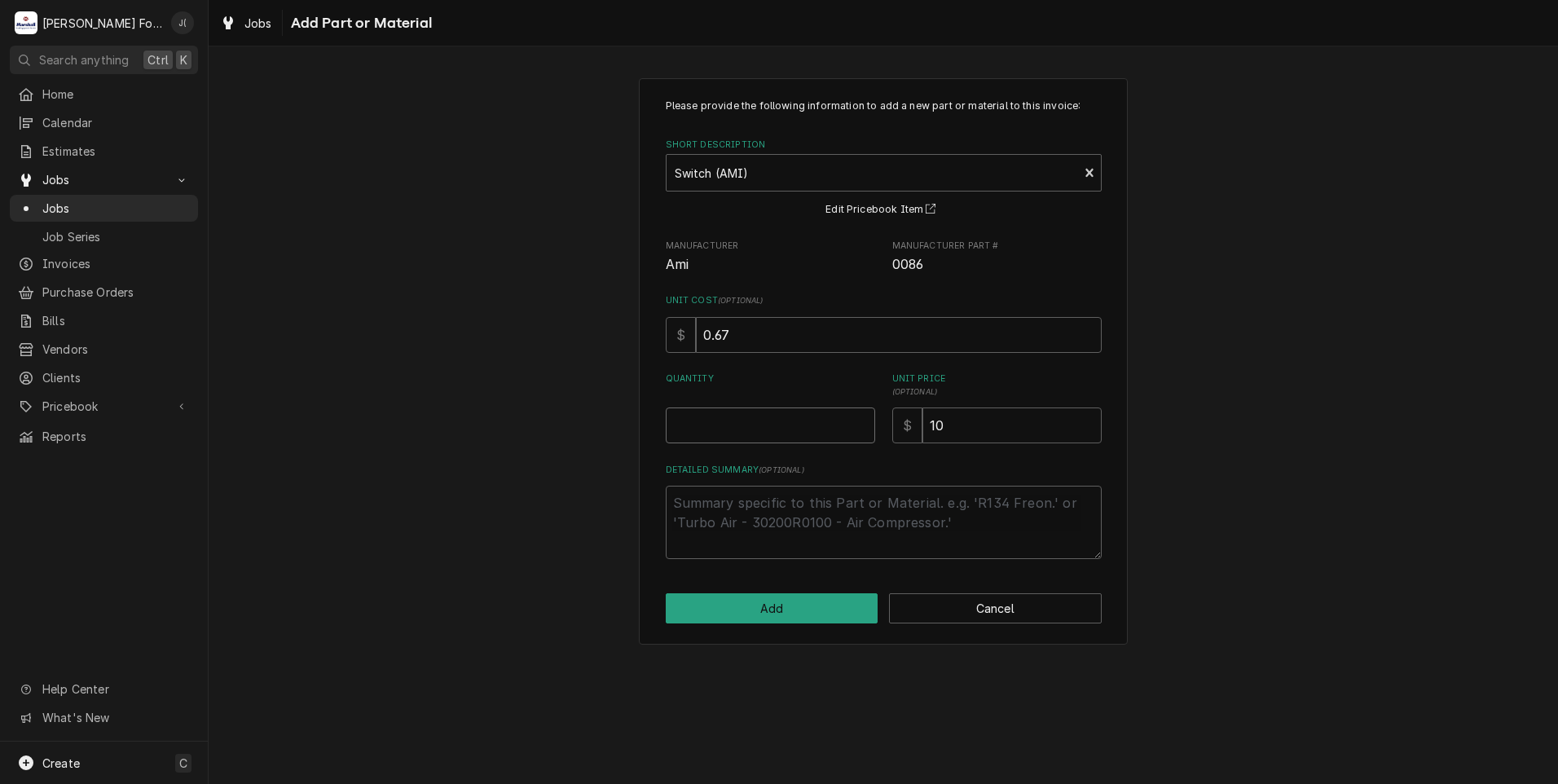
click at [801, 432] on input "Quantity" at bounding box center [770, 425] width 210 height 36
type textarea "x"
type input "5"
click at [735, 602] on button "Add" at bounding box center [772, 608] width 212 height 30
type textarea "x"
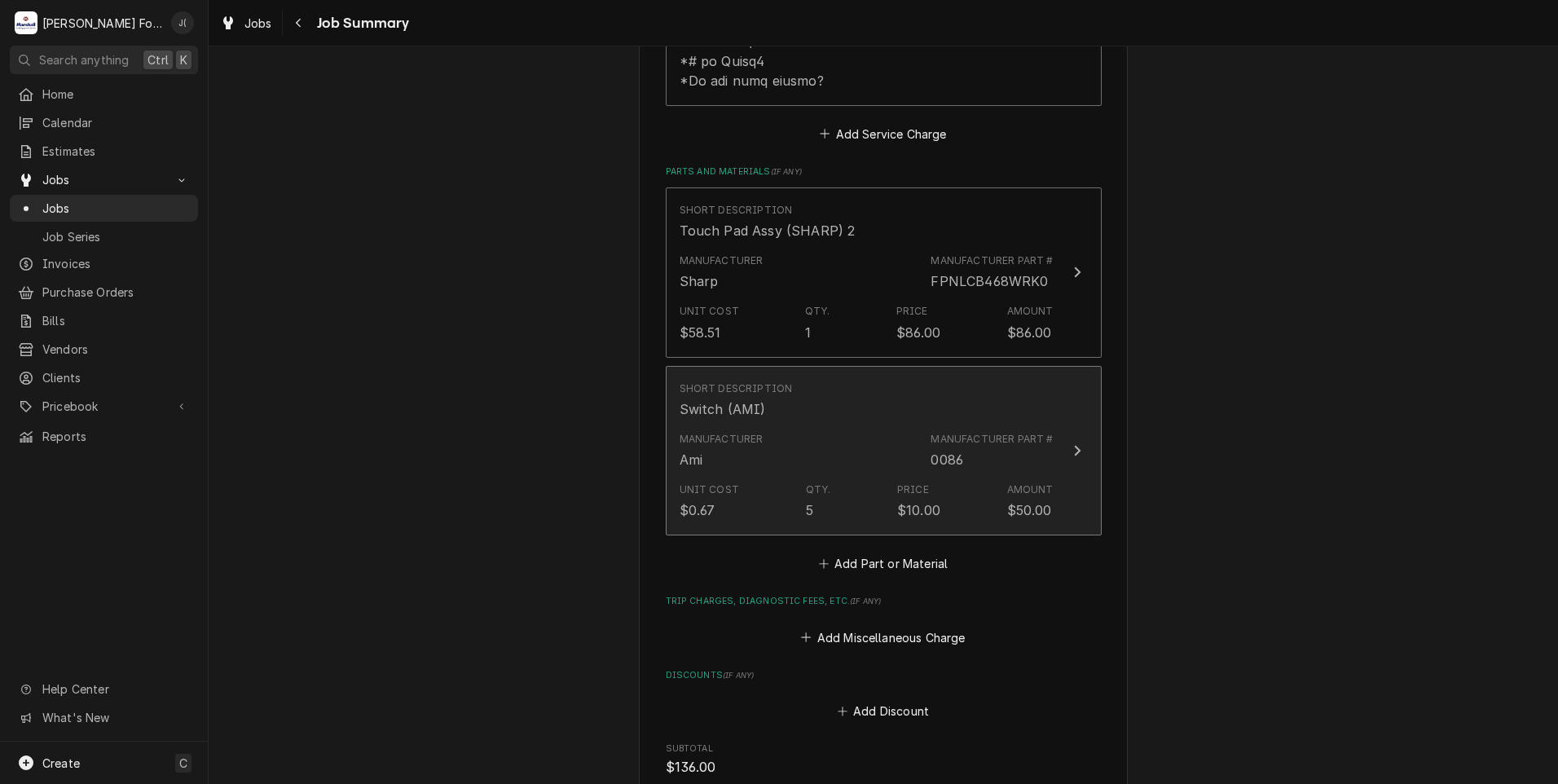
scroll to position [1059, 0]
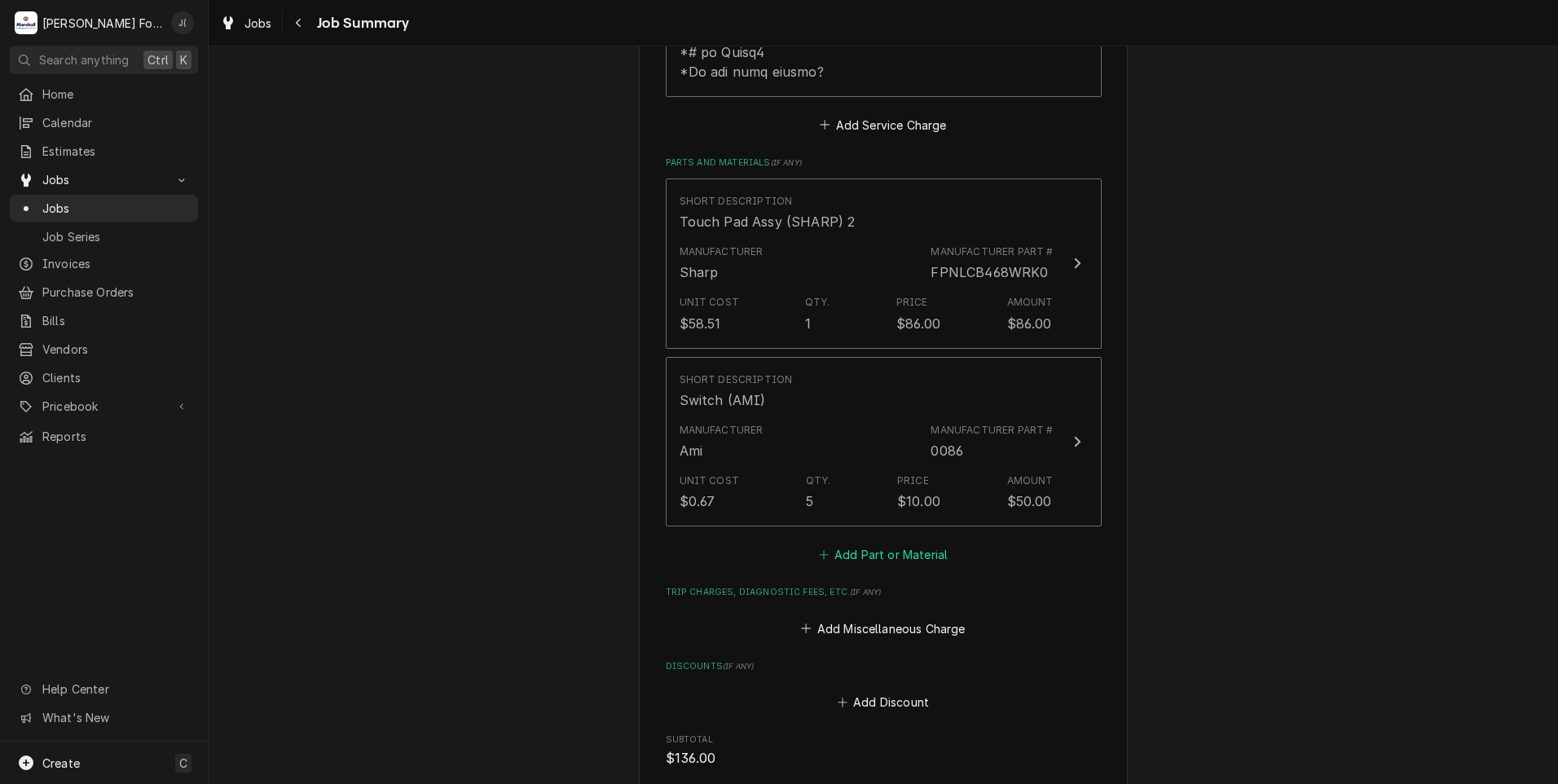
click at [871, 543] on button "Add Part or Material" at bounding box center [882, 554] width 135 height 23
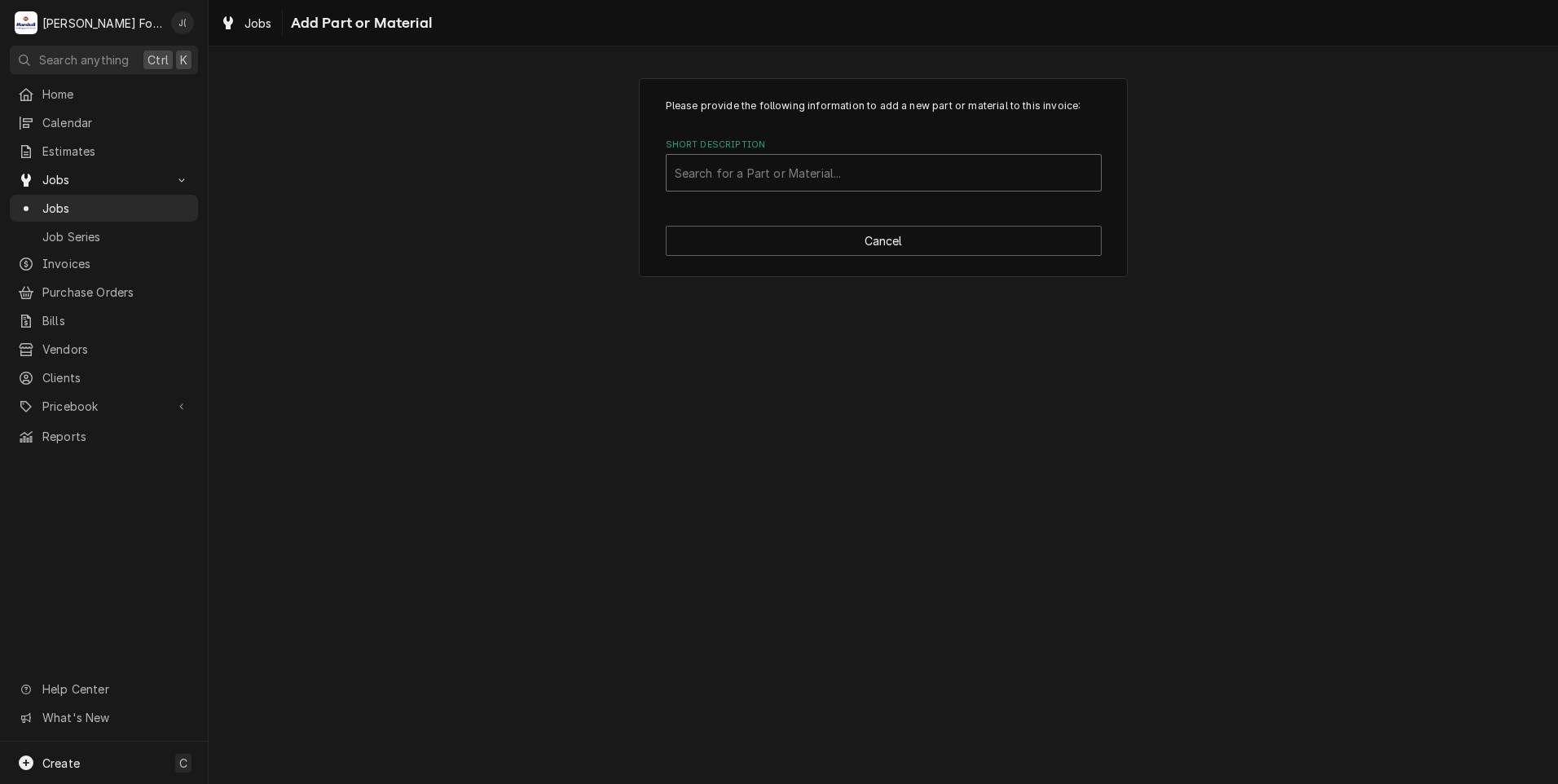
click at [739, 182] on div "Short Description" at bounding box center [884, 173] width 418 height 29
type input "phok-a167"
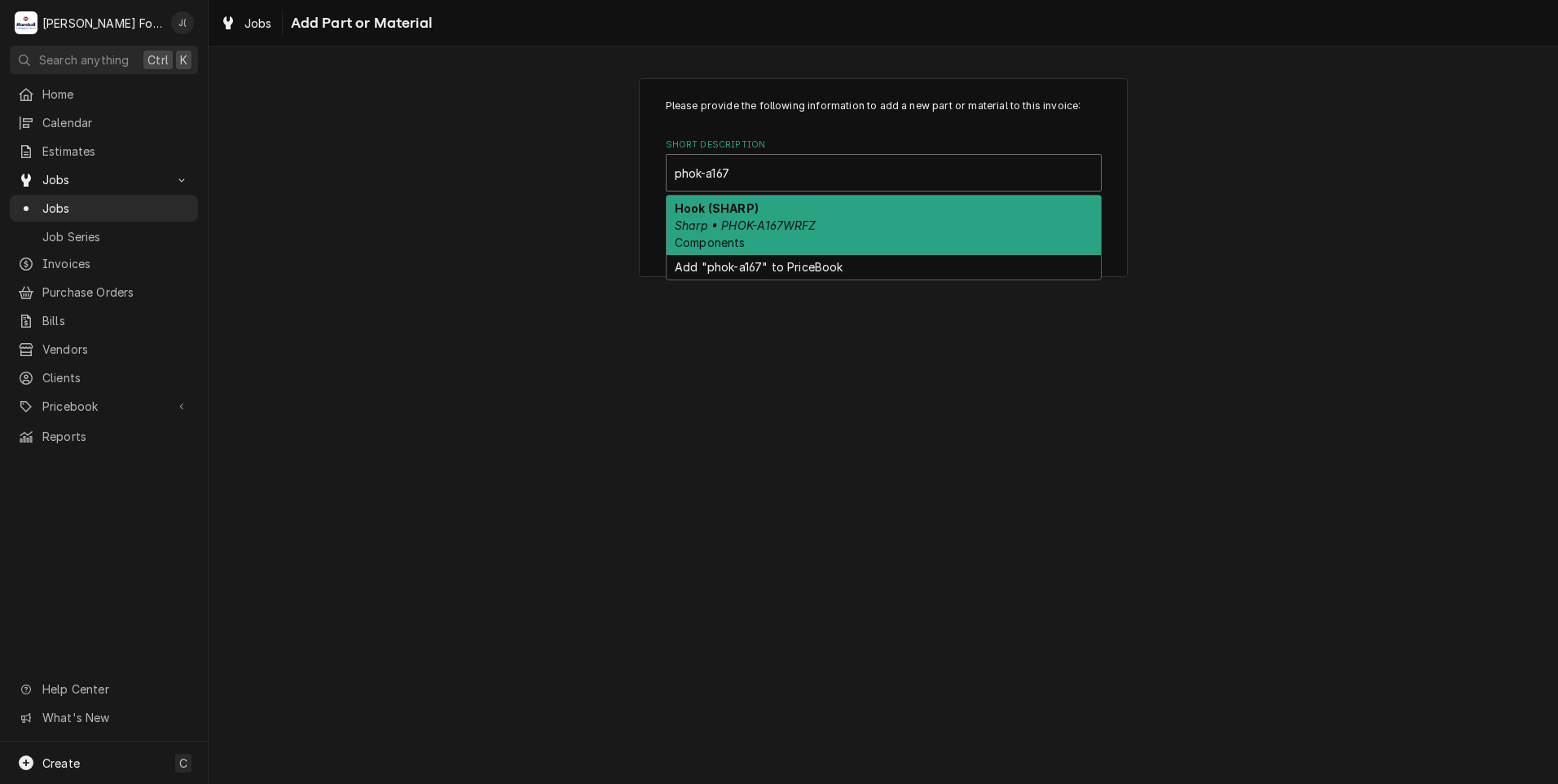
click at [898, 211] on div "Hook (SHARP) Sharp • PHOK-A167WRFZ Components" at bounding box center [884, 225] width 434 height 60
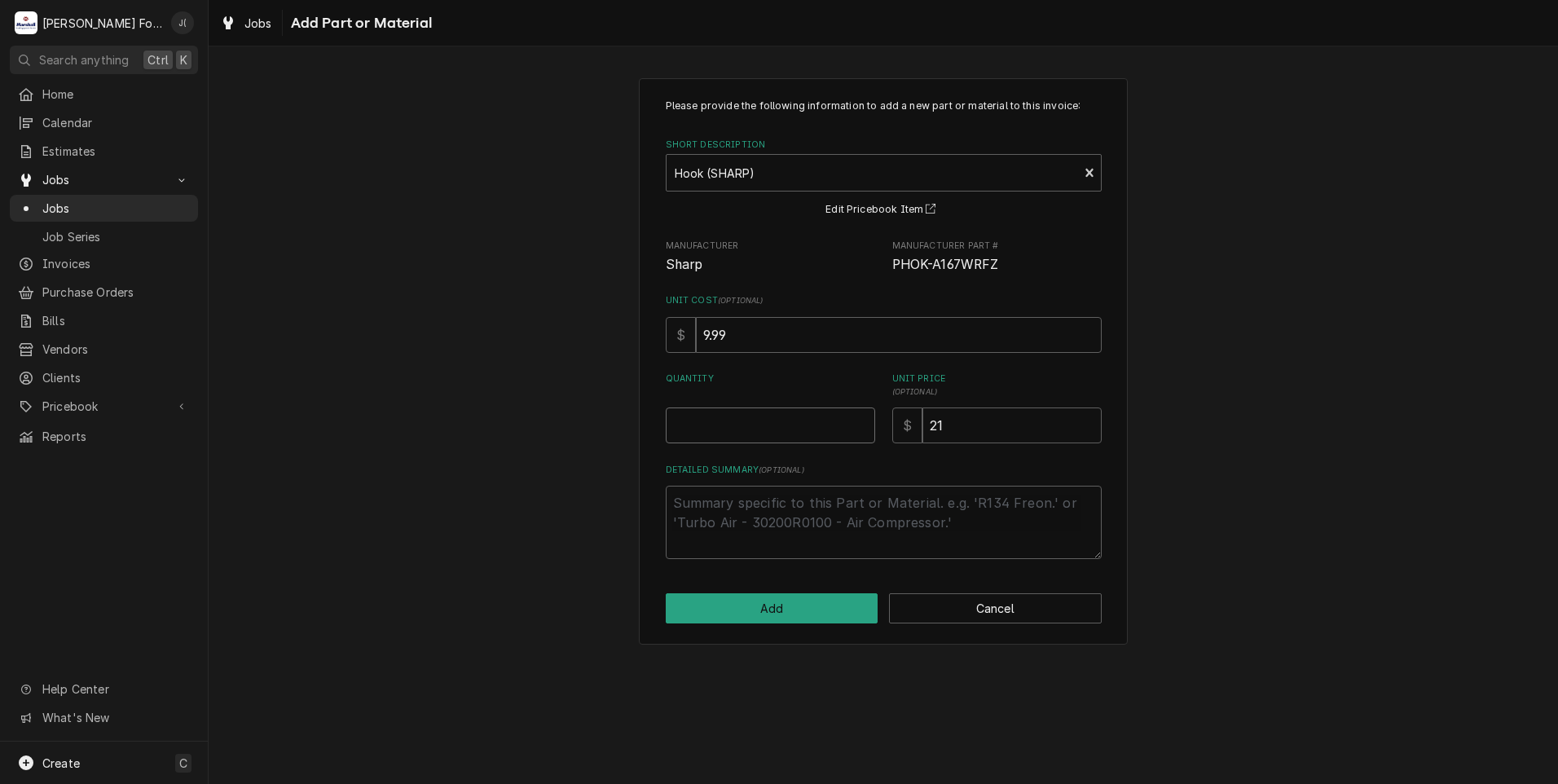
click at [735, 417] on input "Quantity" at bounding box center [770, 425] width 210 height 36
type textarea "x"
type input "1"
click at [757, 601] on button "Add" at bounding box center [772, 608] width 212 height 30
type textarea "x"
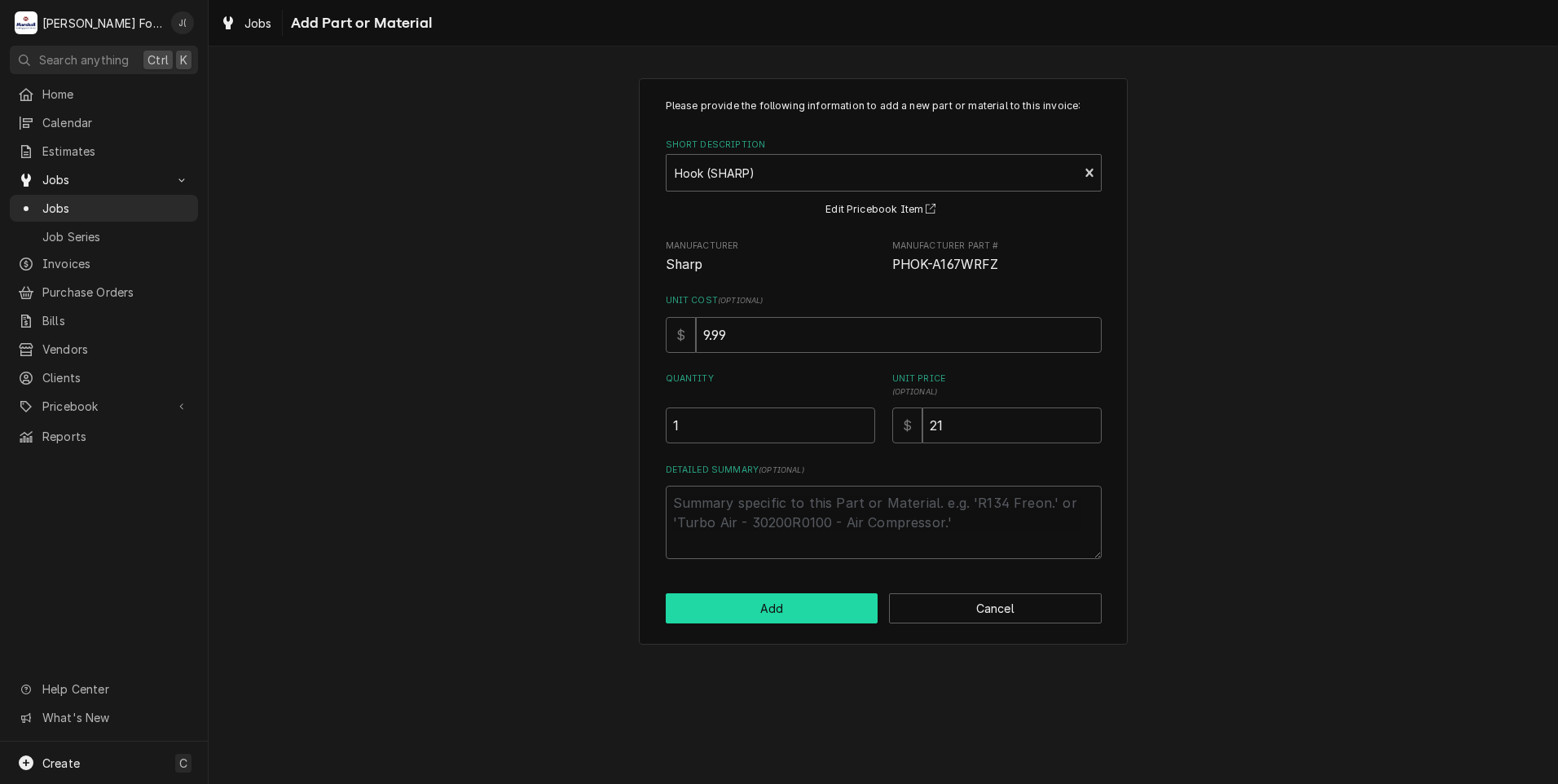
scroll to position [1059, 0]
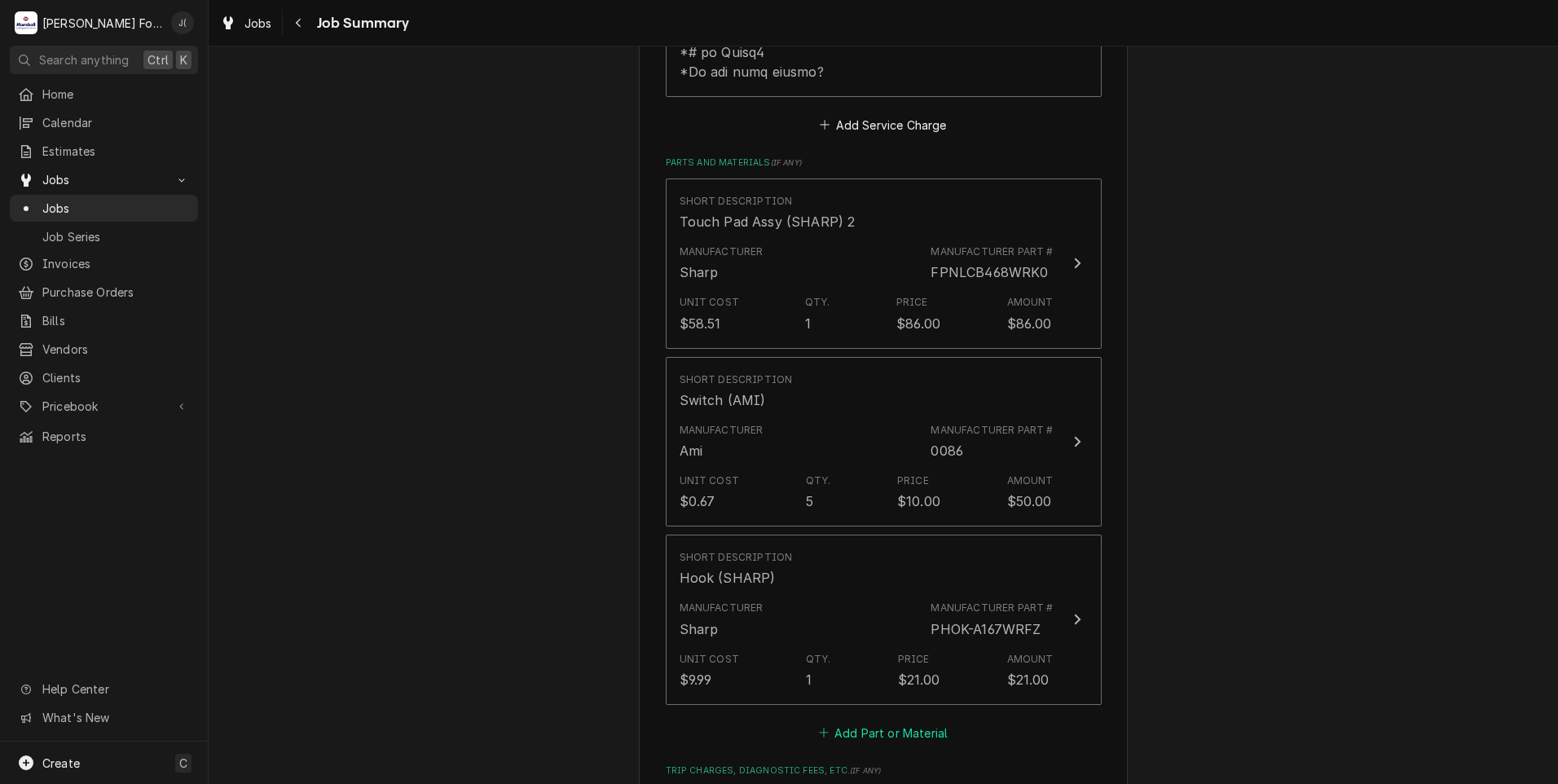
click at [866, 721] on button "Add Part or Material" at bounding box center [882, 732] width 135 height 23
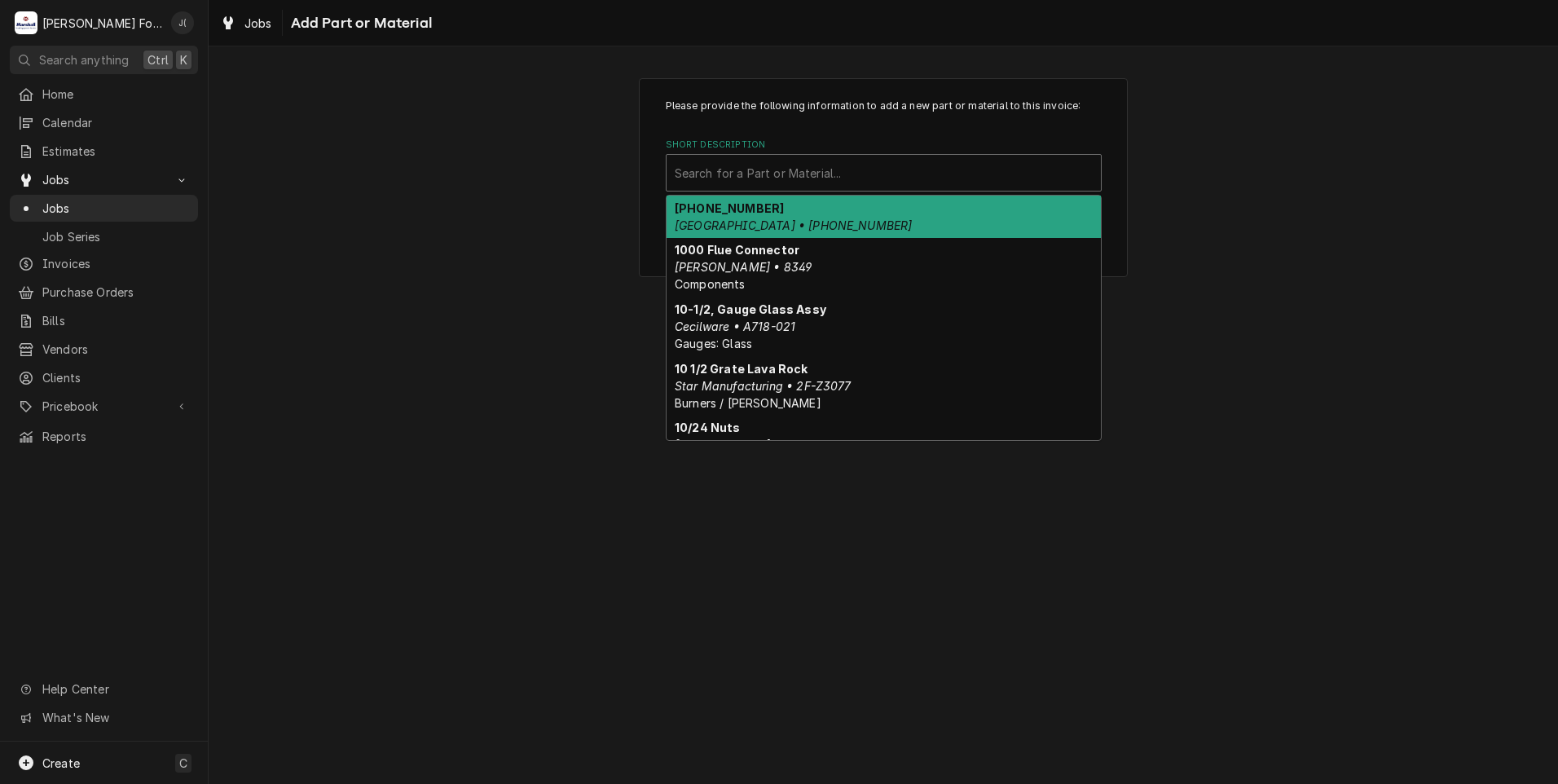
click at [725, 180] on div "Short Description" at bounding box center [884, 173] width 418 height 29
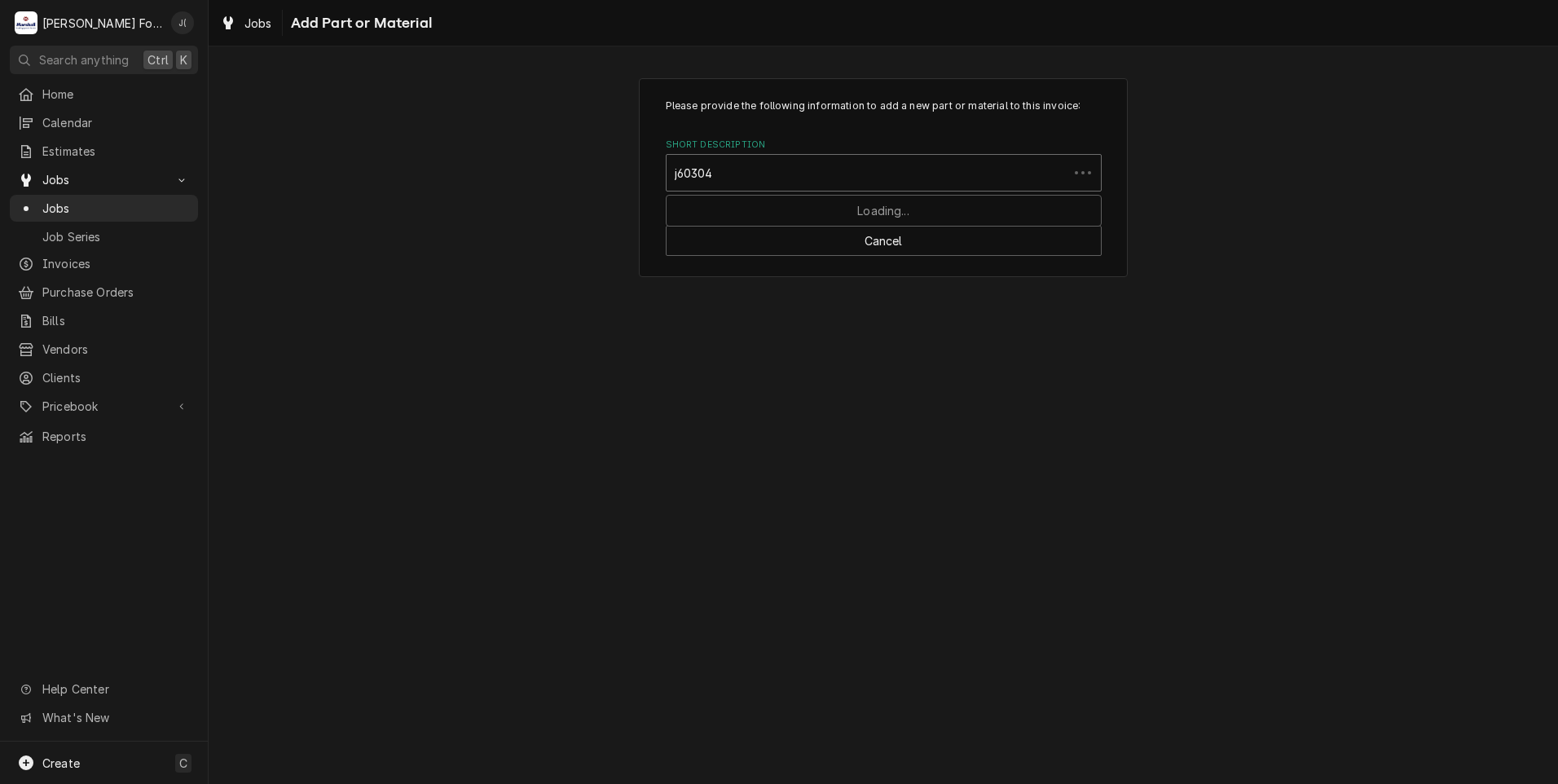
type input "j603040"
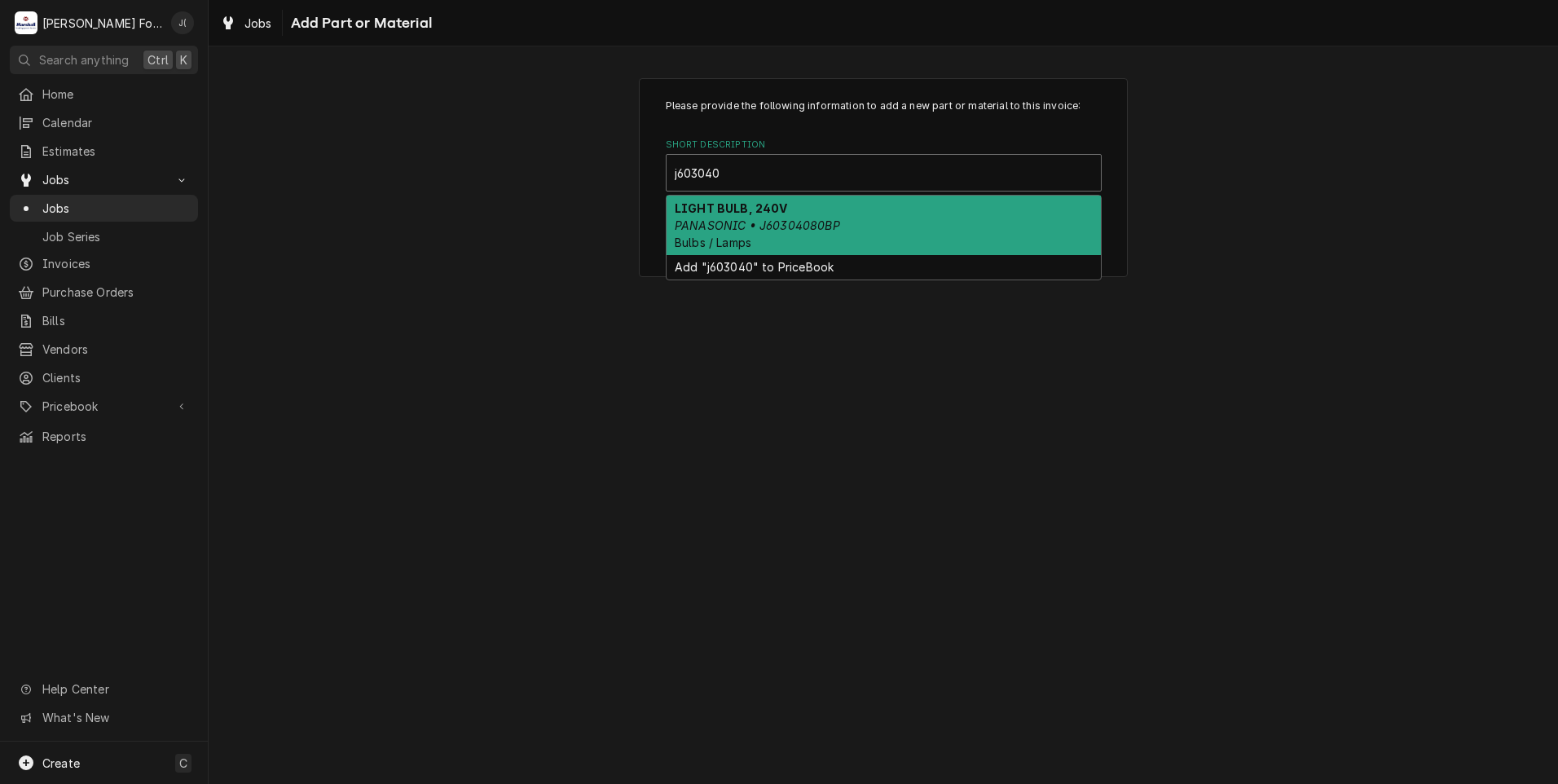
drag, startPoint x: 764, startPoint y: 201, endPoint x: 779, endPoint y: 216, distance: 21.2
click at [779, 216] on div "LIGHT BULB, 240V PANASONIC • J60304080BP Bulbs / Lamps" at bounding box center [884, 225] width 434 height 60
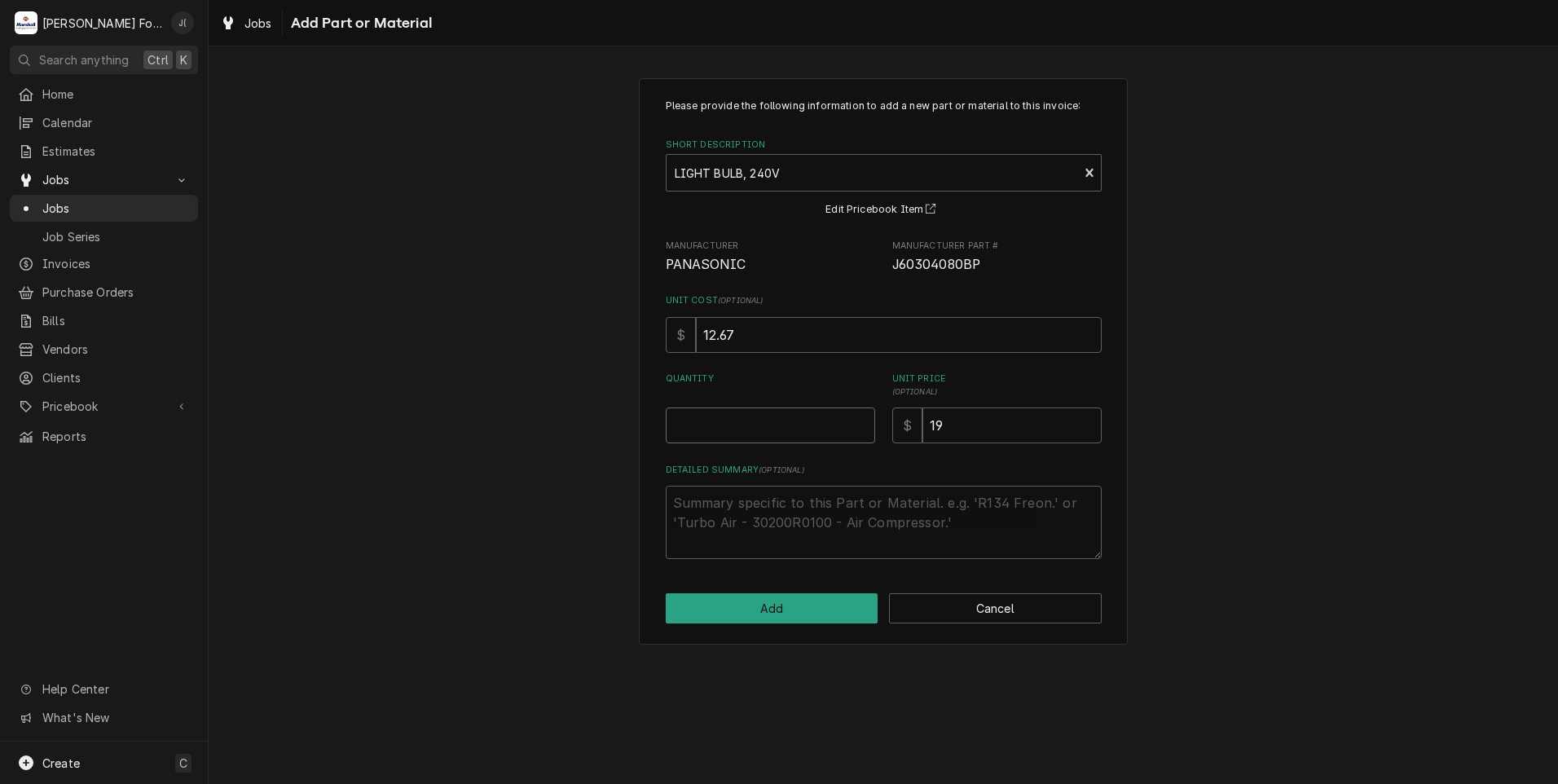
click at [747, 437] on input "Quantity" at bounding box center [770, 425] width 210 height 36
type textarea "x"
type input "1"
click at [828, 608] on button "Add" at bounding box center [772, 608] width 212 height 30
type textarea "x"
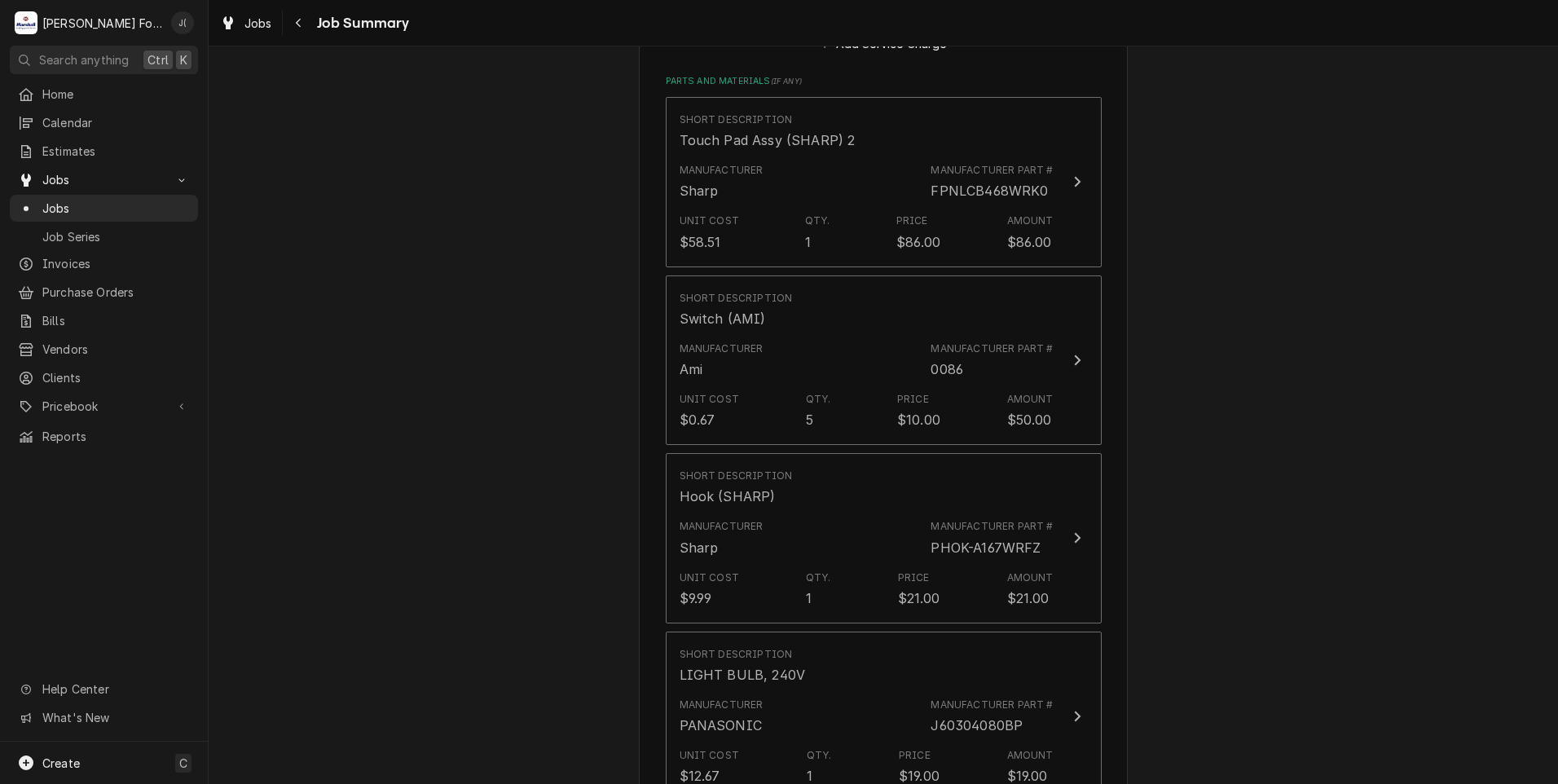
scroll to position [1303, 0]
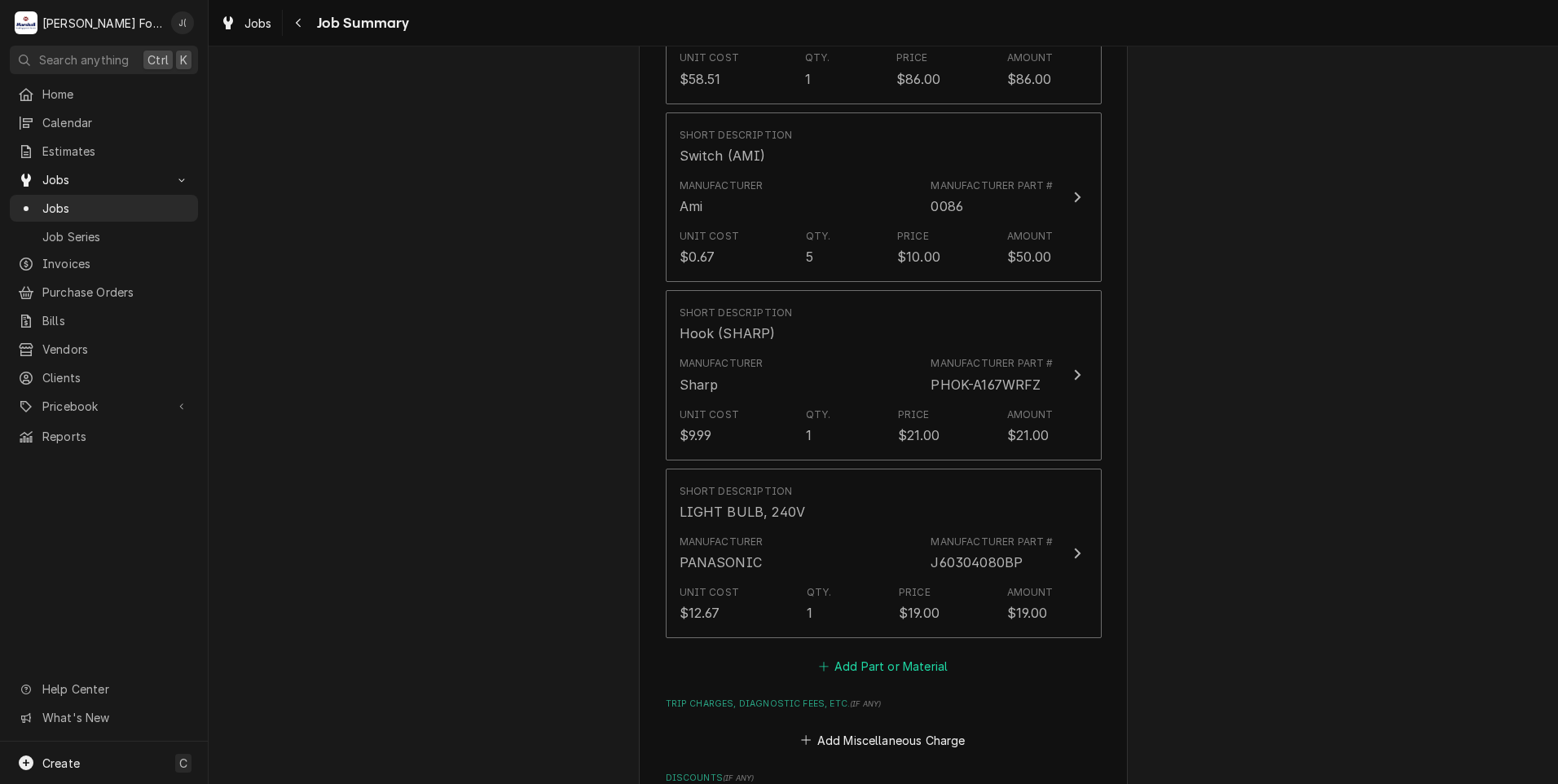
click at [838, 655] on button "Add Part or Material" at bounding box center [882, 666] width 135 height 23
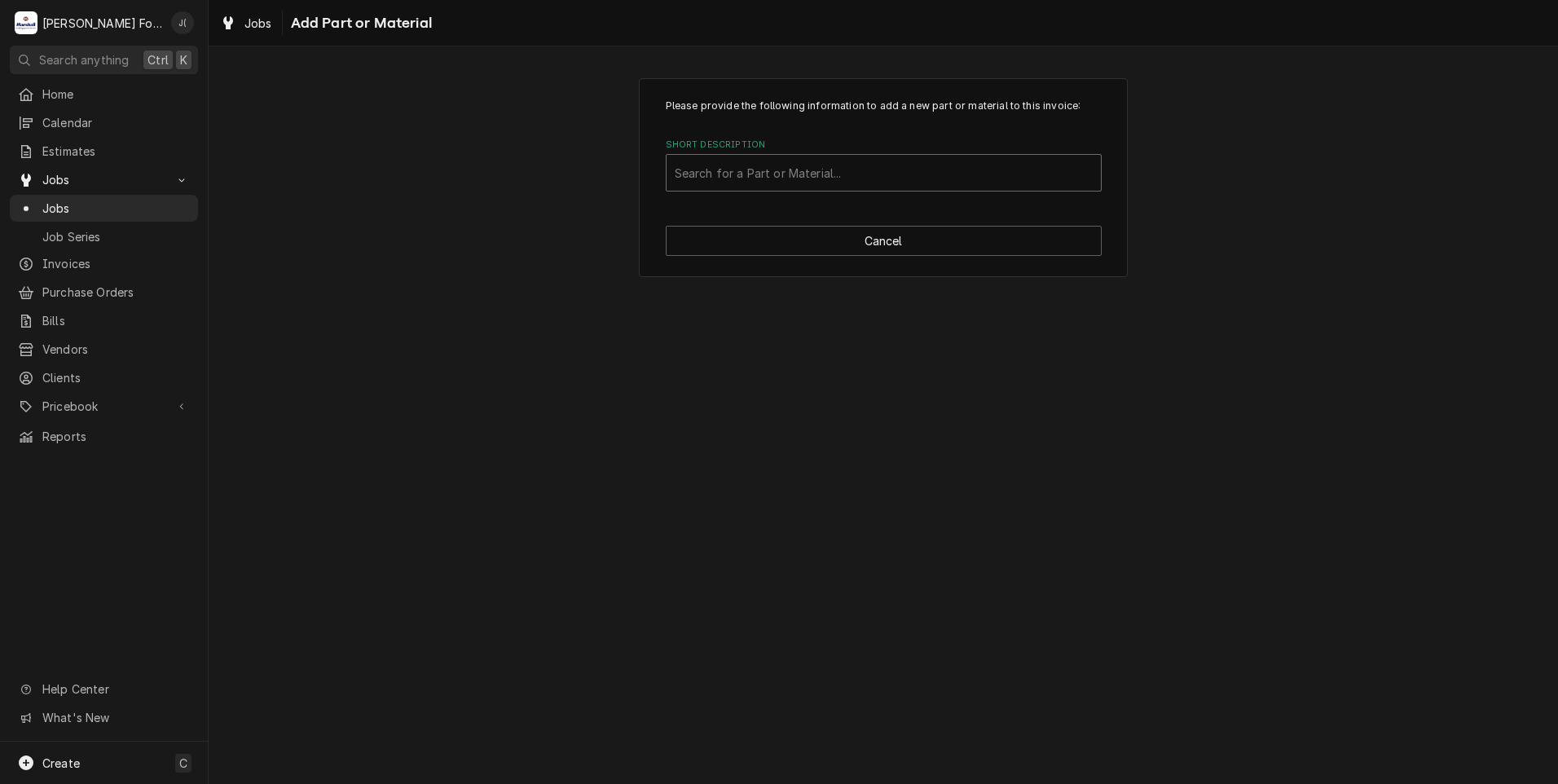
click at [802, 166] on div "Short Description" at bounding box center [884, 173] width 418 height 29
type input "ssdt"
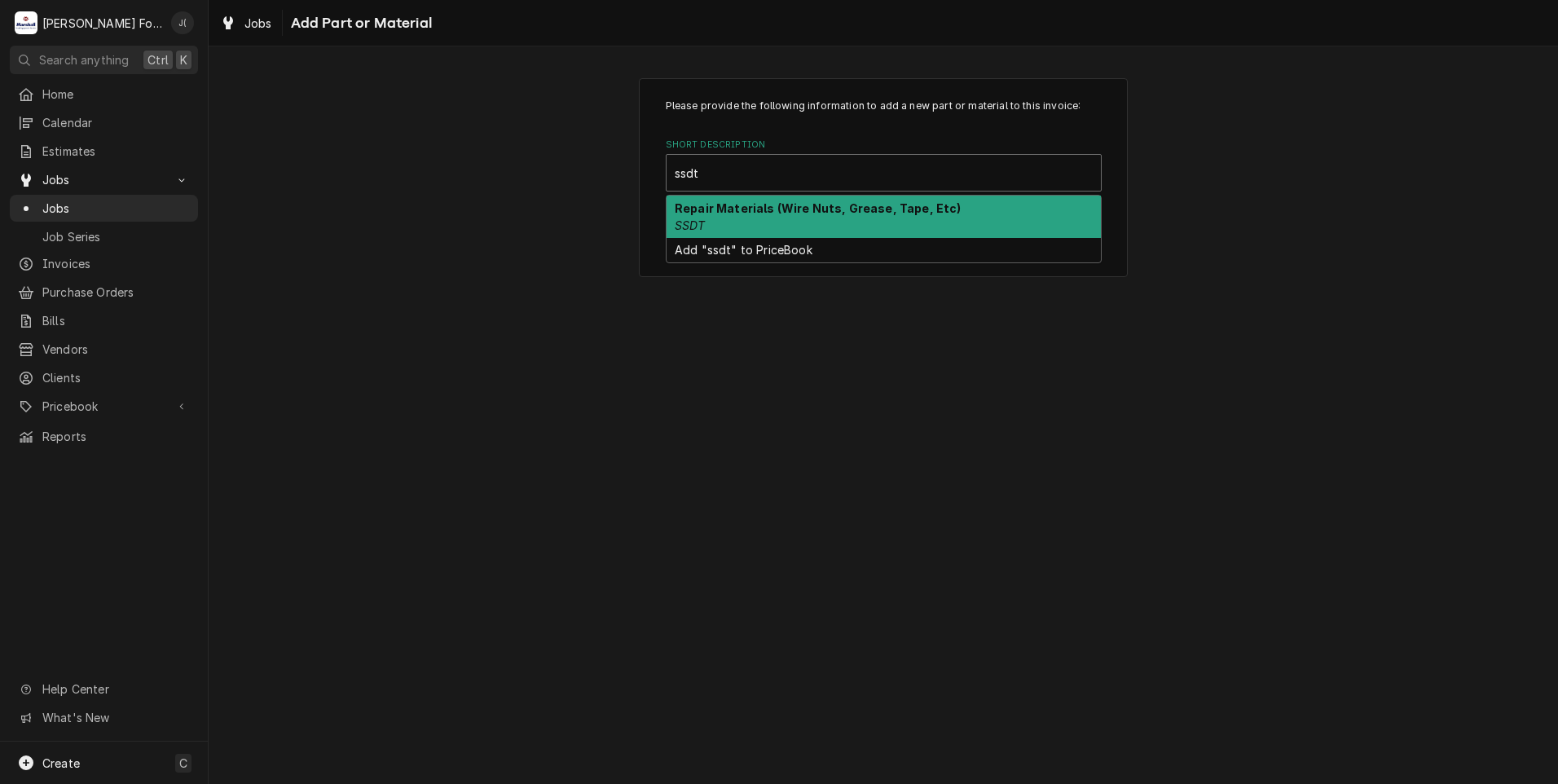
click at [869, 216] on div "Repair Materials (Wire Nuts, Grease, Tape, Etc) SSDT" at bounding box center [884, 217] width 434 height 42
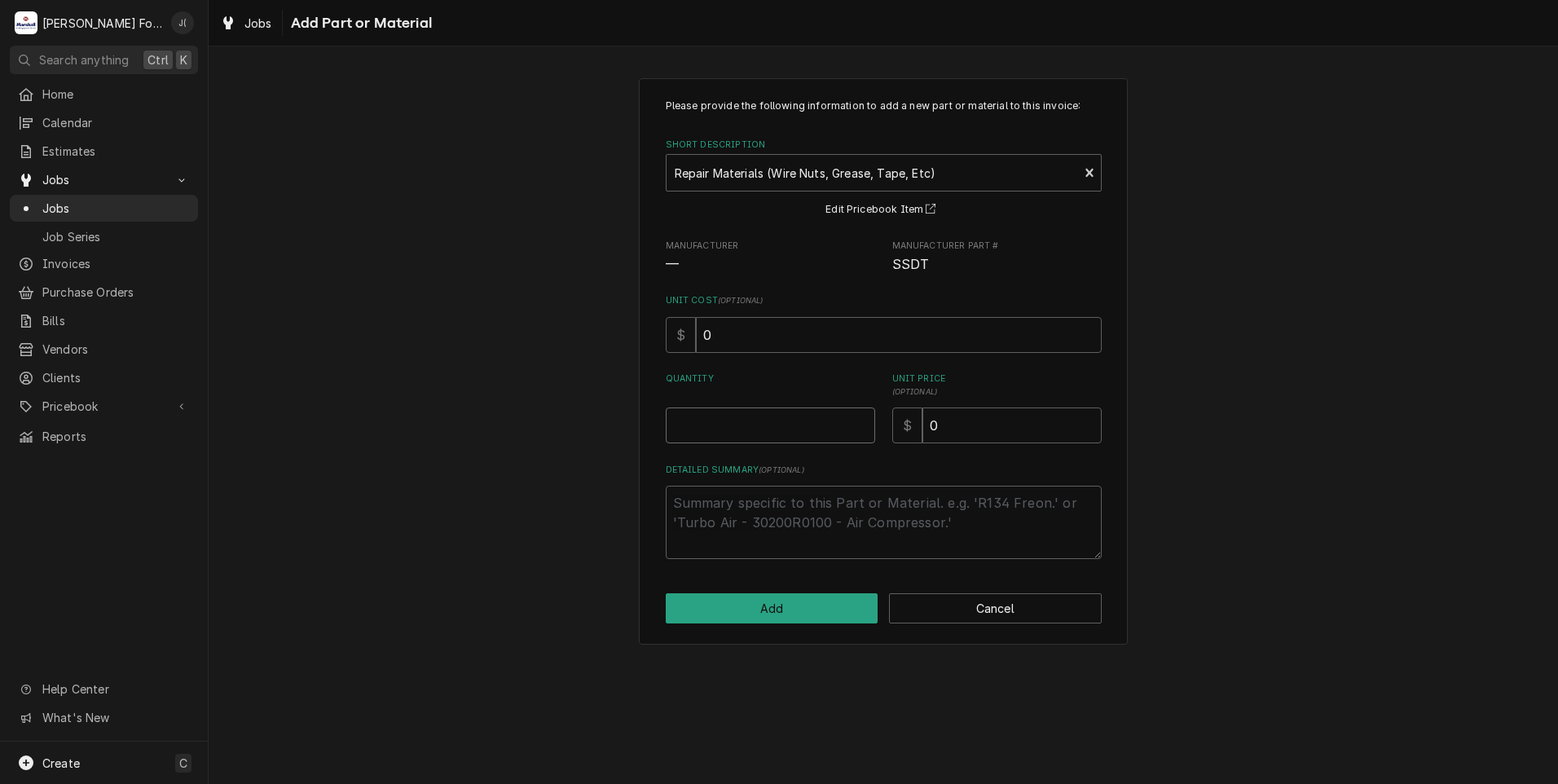
click at [726, 433] on input "Quantity" at bounding box center [770, 425] width 210 height 36
type textarea "x"
type input "1"
type textarea "x"
type input "4"
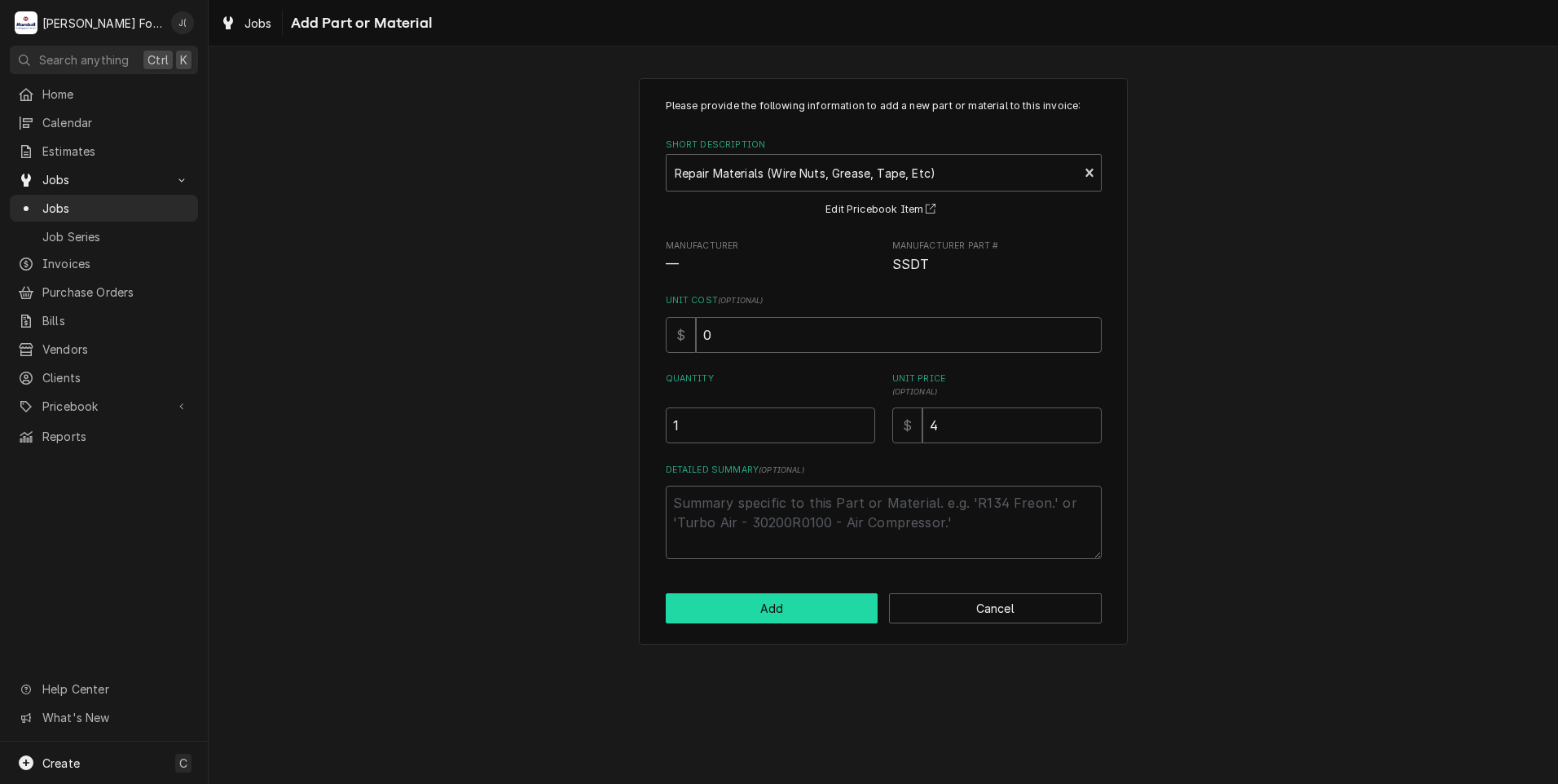
click at [755, 615] on button "Add" at bounding box center [772, 608] width 212 height 30
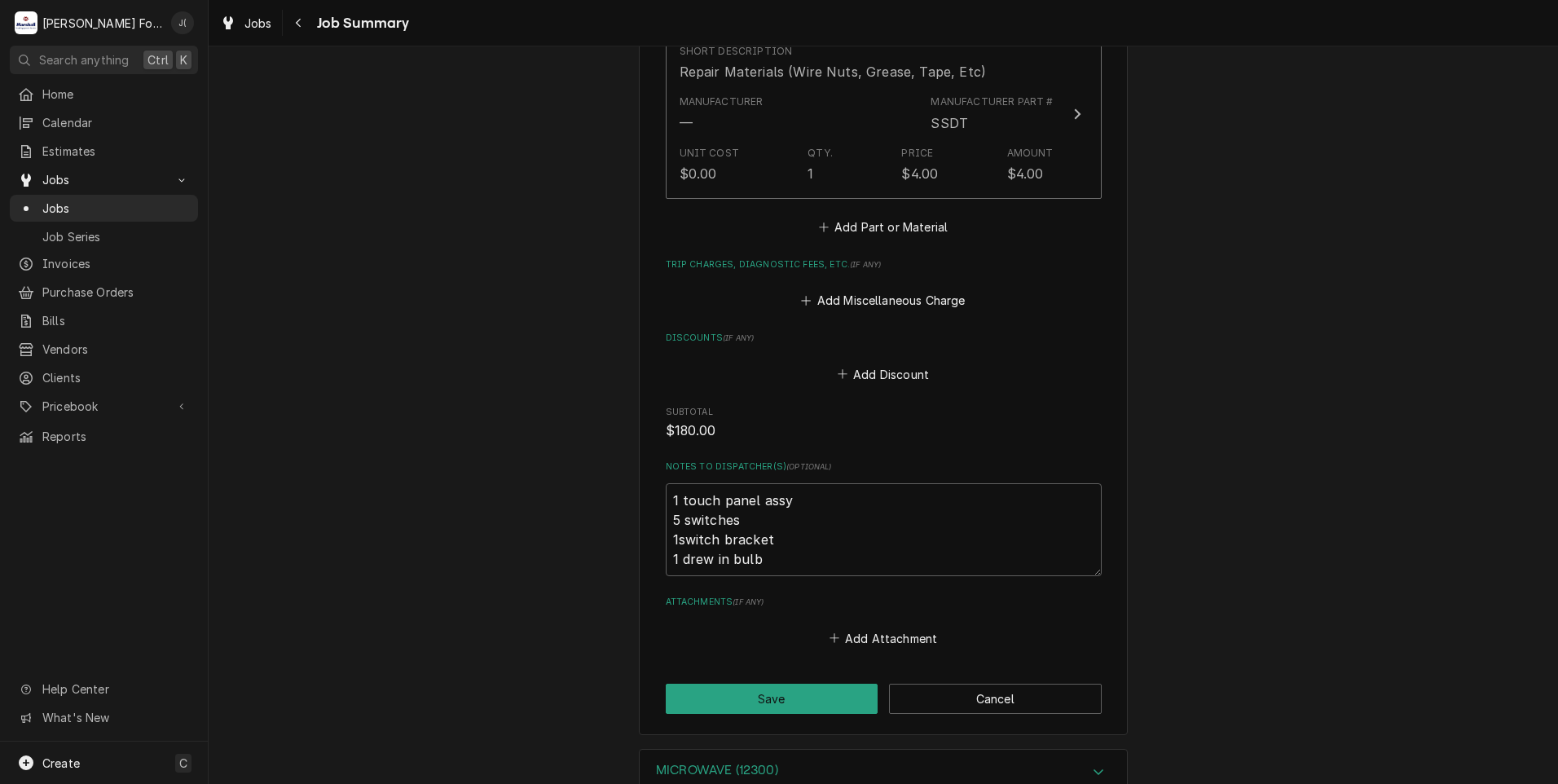
scroll to position [1955, 0]
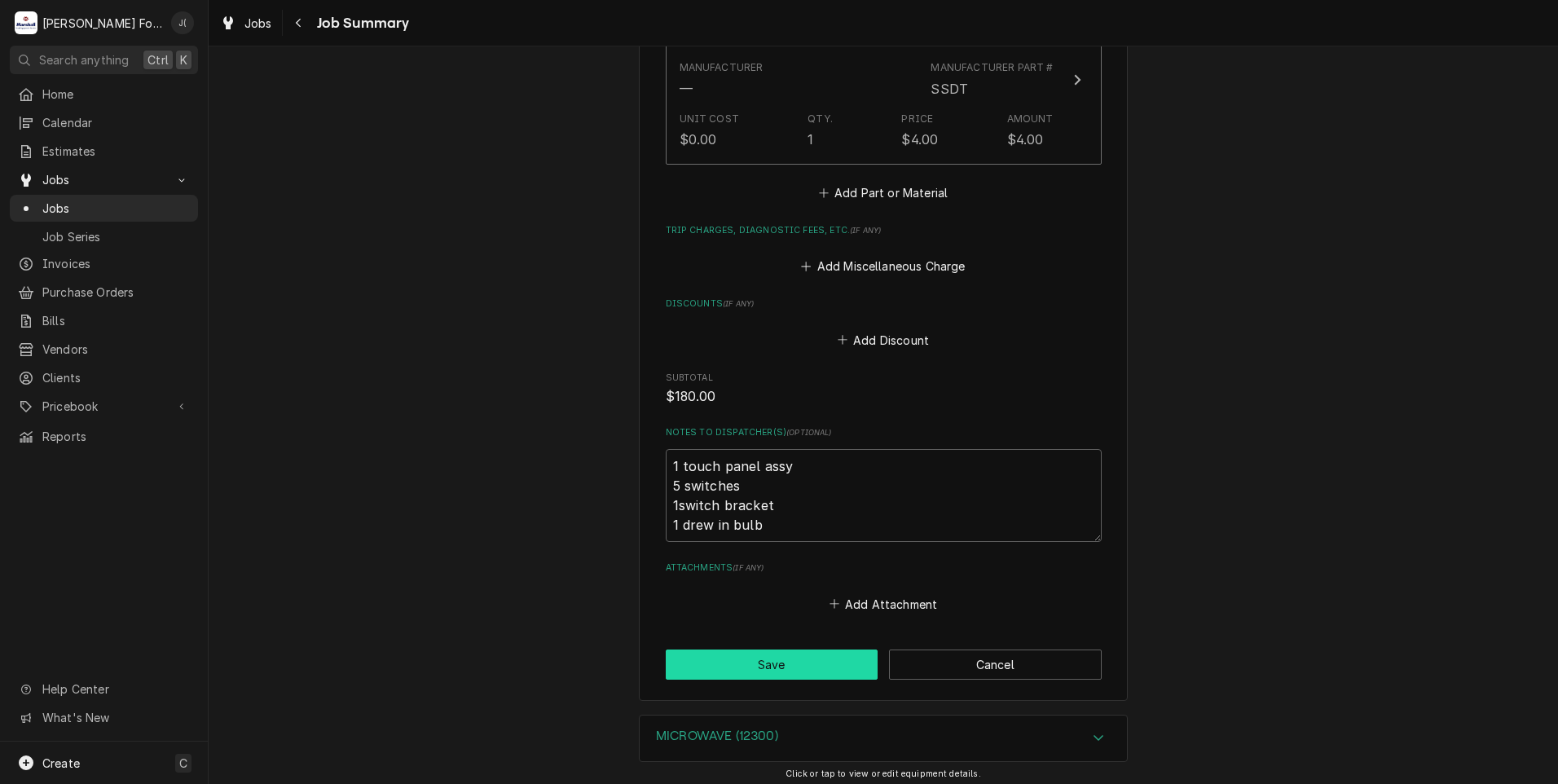
click at [715, 649] on button "Save" at bounding box center [772, 664] width 212 height 30
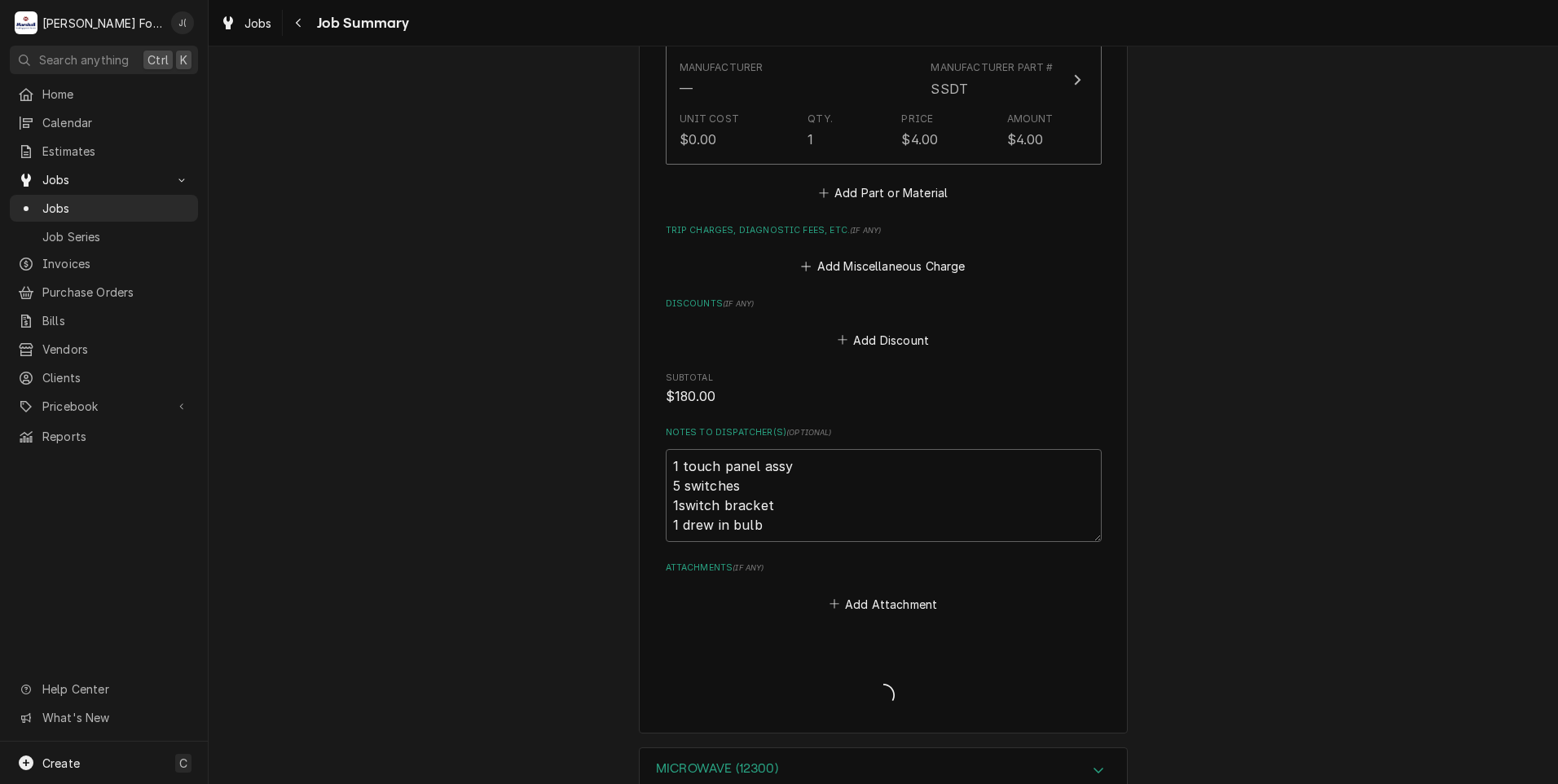
type textarea "x"
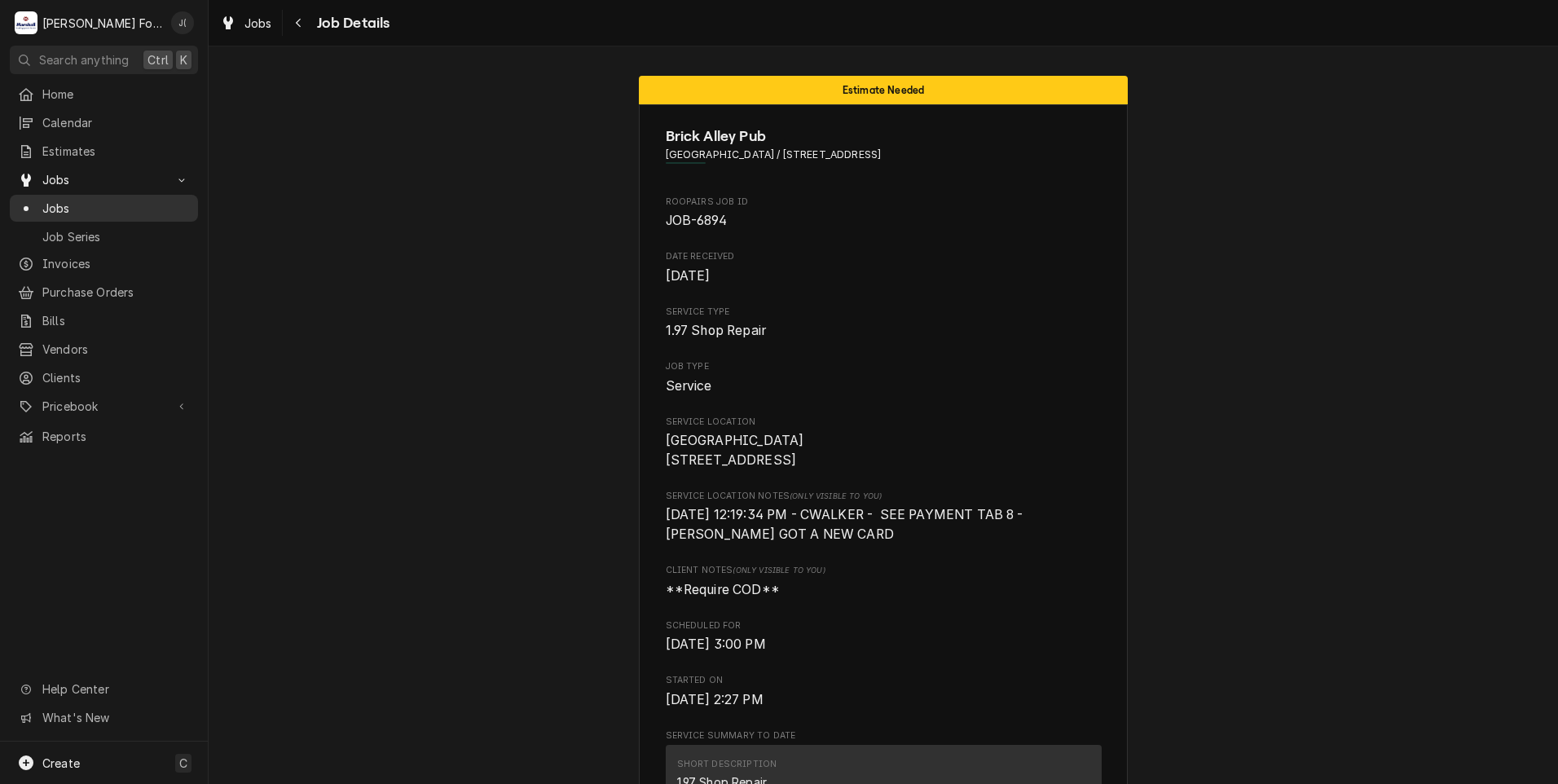
click at [104, 200] on span "Jobs" at bounding box center [115, 208] width 147 height 17
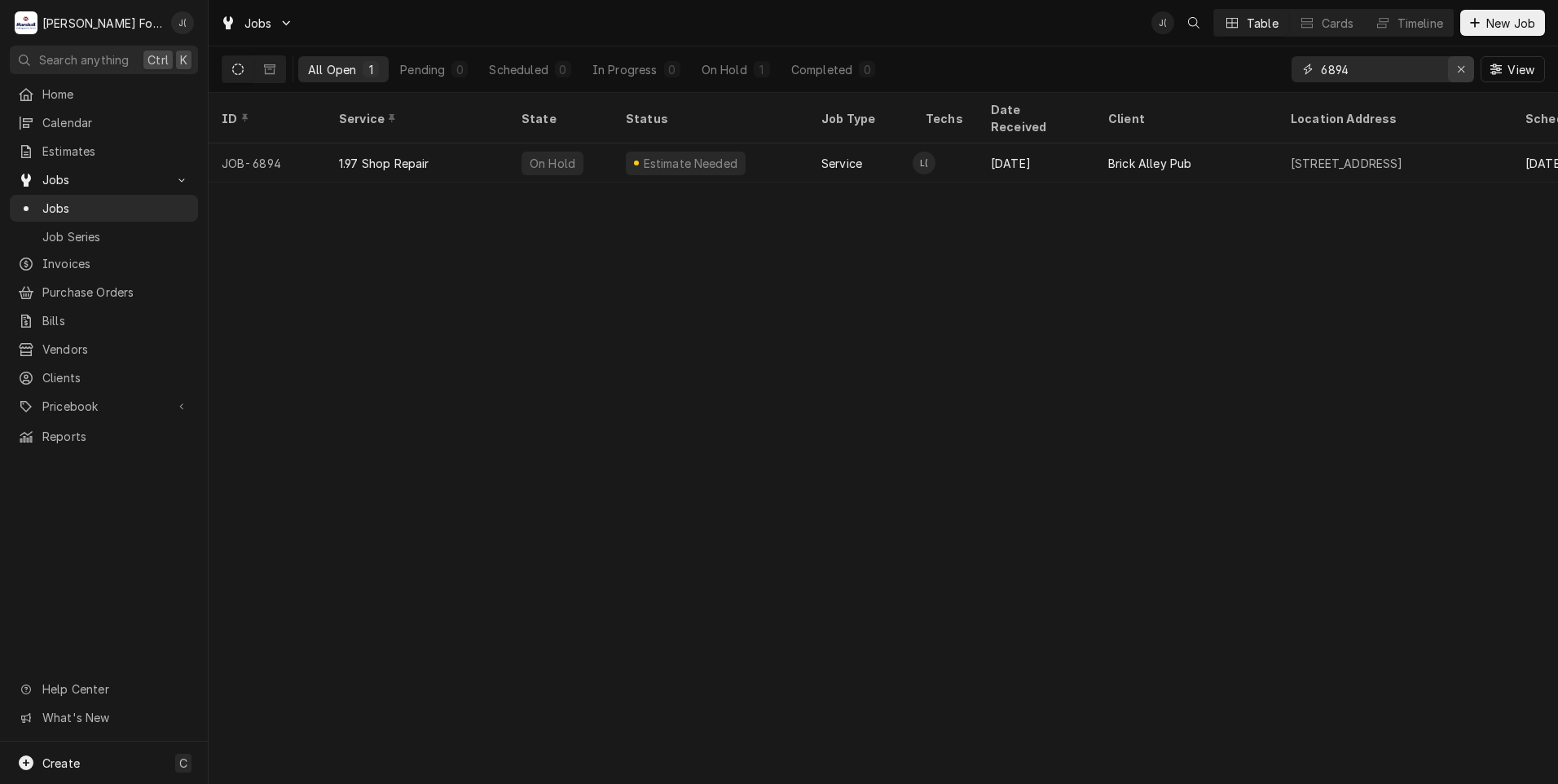
click at [1460, 71] on icon "Erase input" at bounding box center [1462, 69] width 9 height 11
click at [1446, 71] on input "Dynamic Content Wrapper" at bounding box center [1397, 69] width 153 height 26
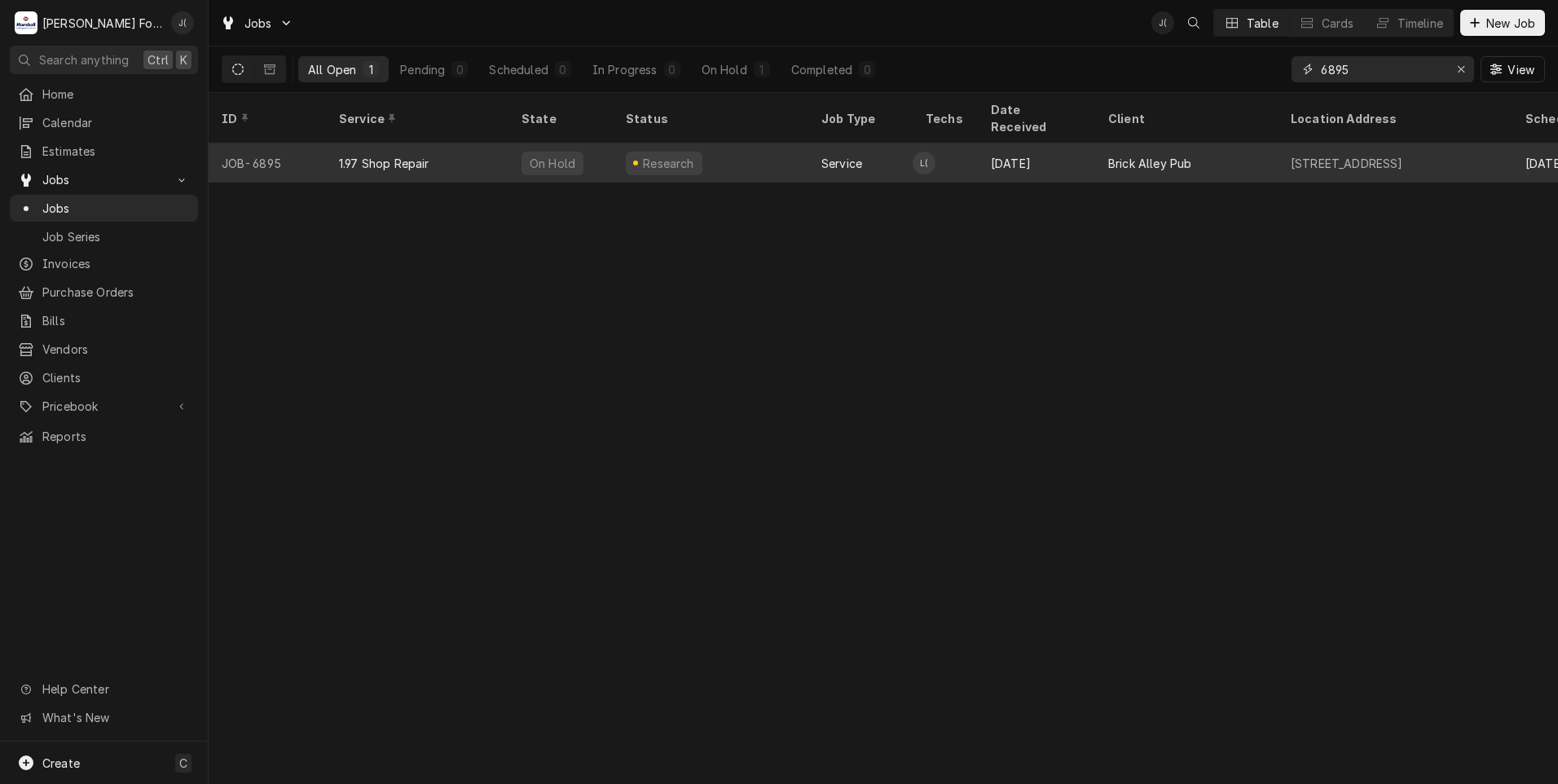
type input "6895"
click at [361, 155] on div "1.97 Shop Repair" at bounding box center [384, 163] width 91 height 17
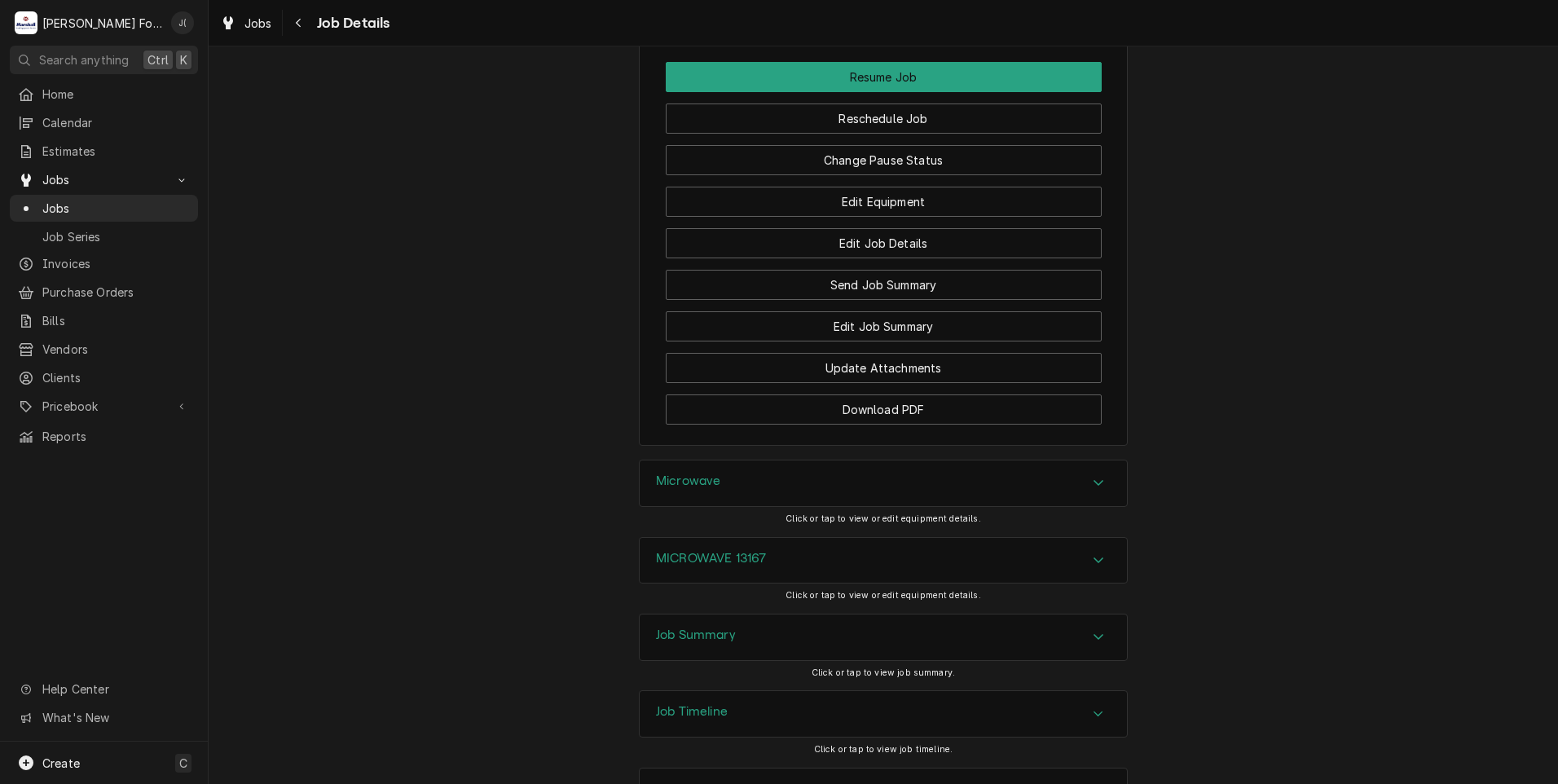
scroll to position [1786, 0]
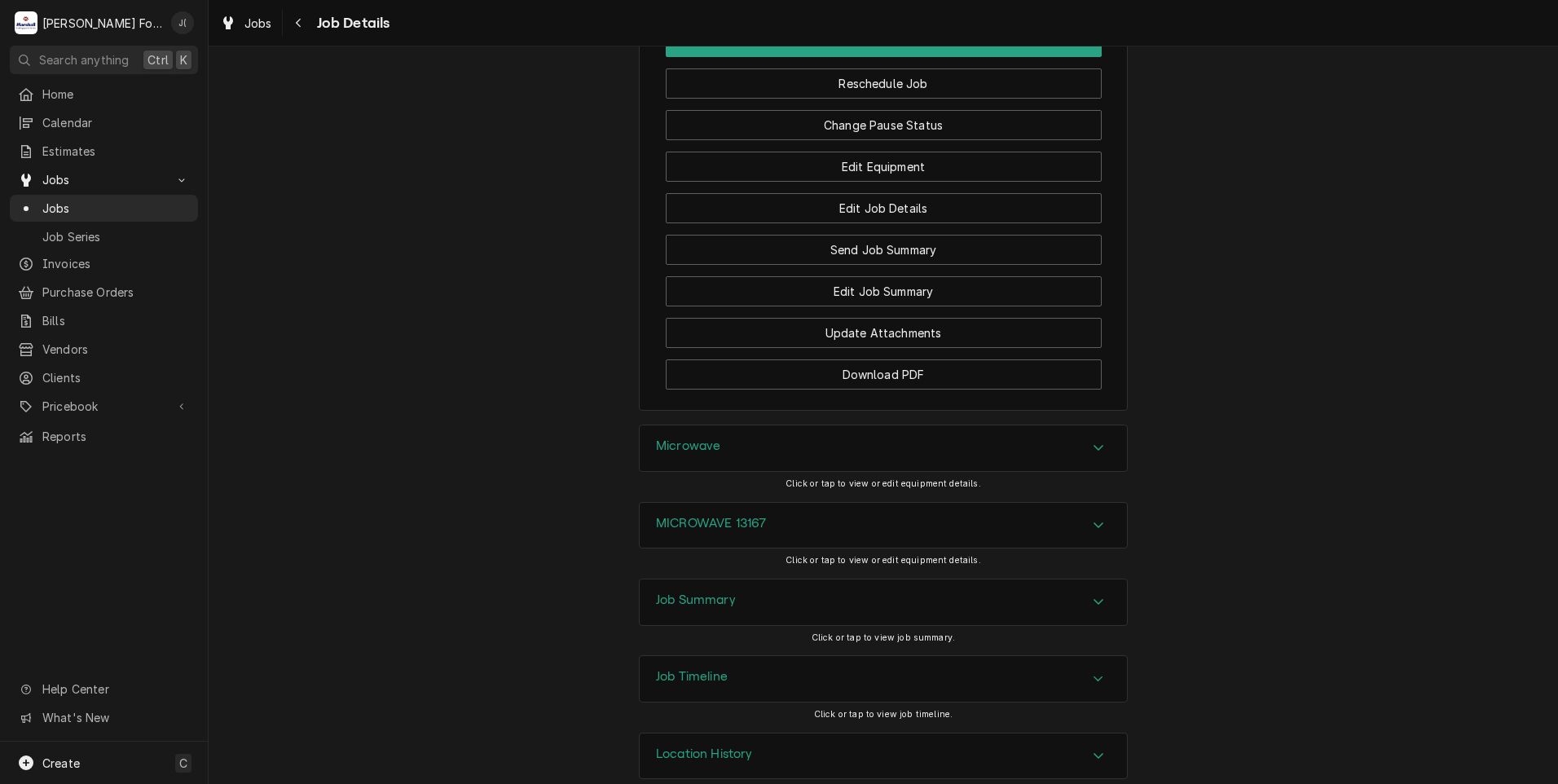
click at [736, 516] on h3 "MICROWAVE 13167" at bounding box center [711, 523] width 110 height 16
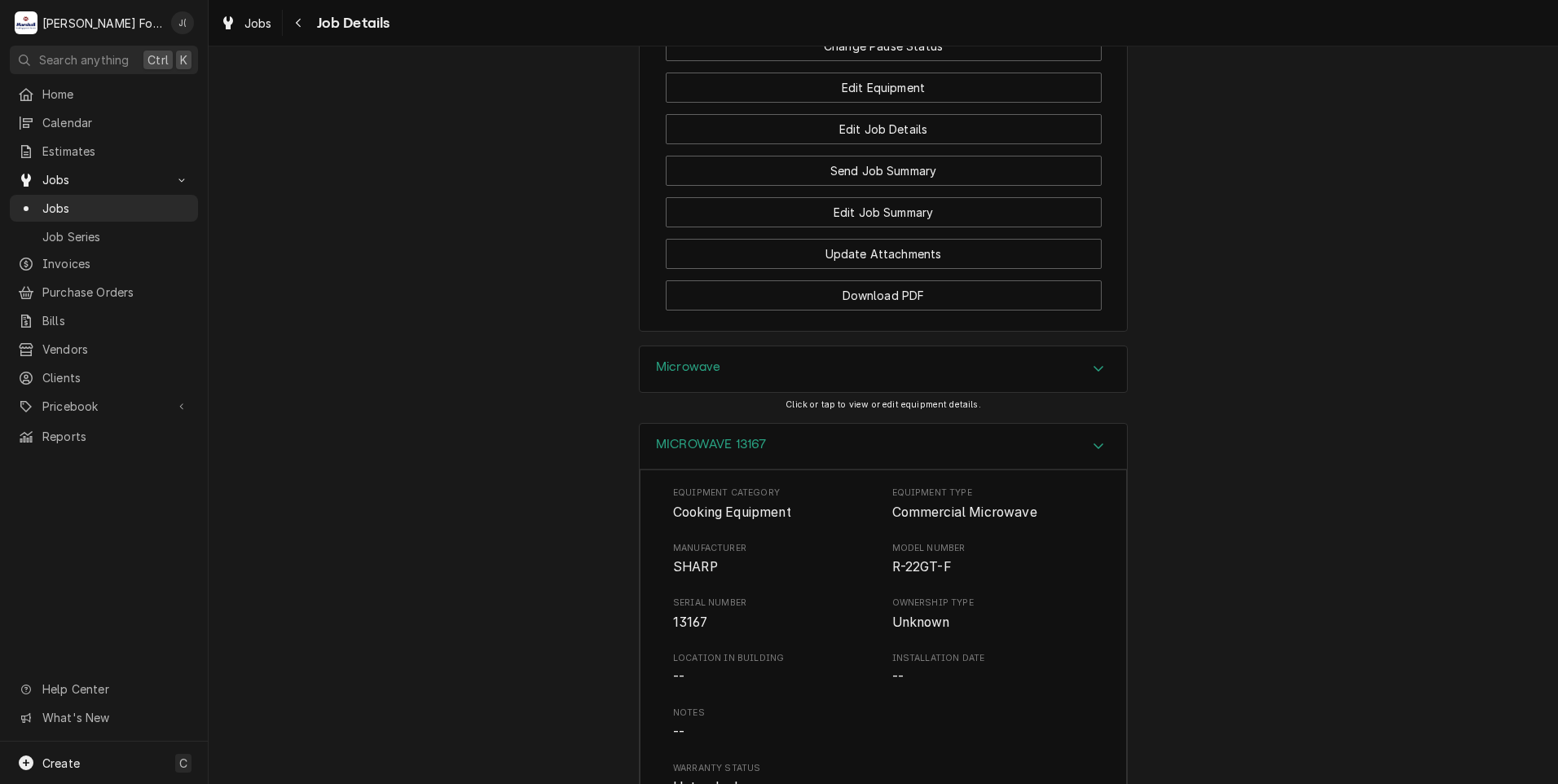
scroll to position [2274, 0]
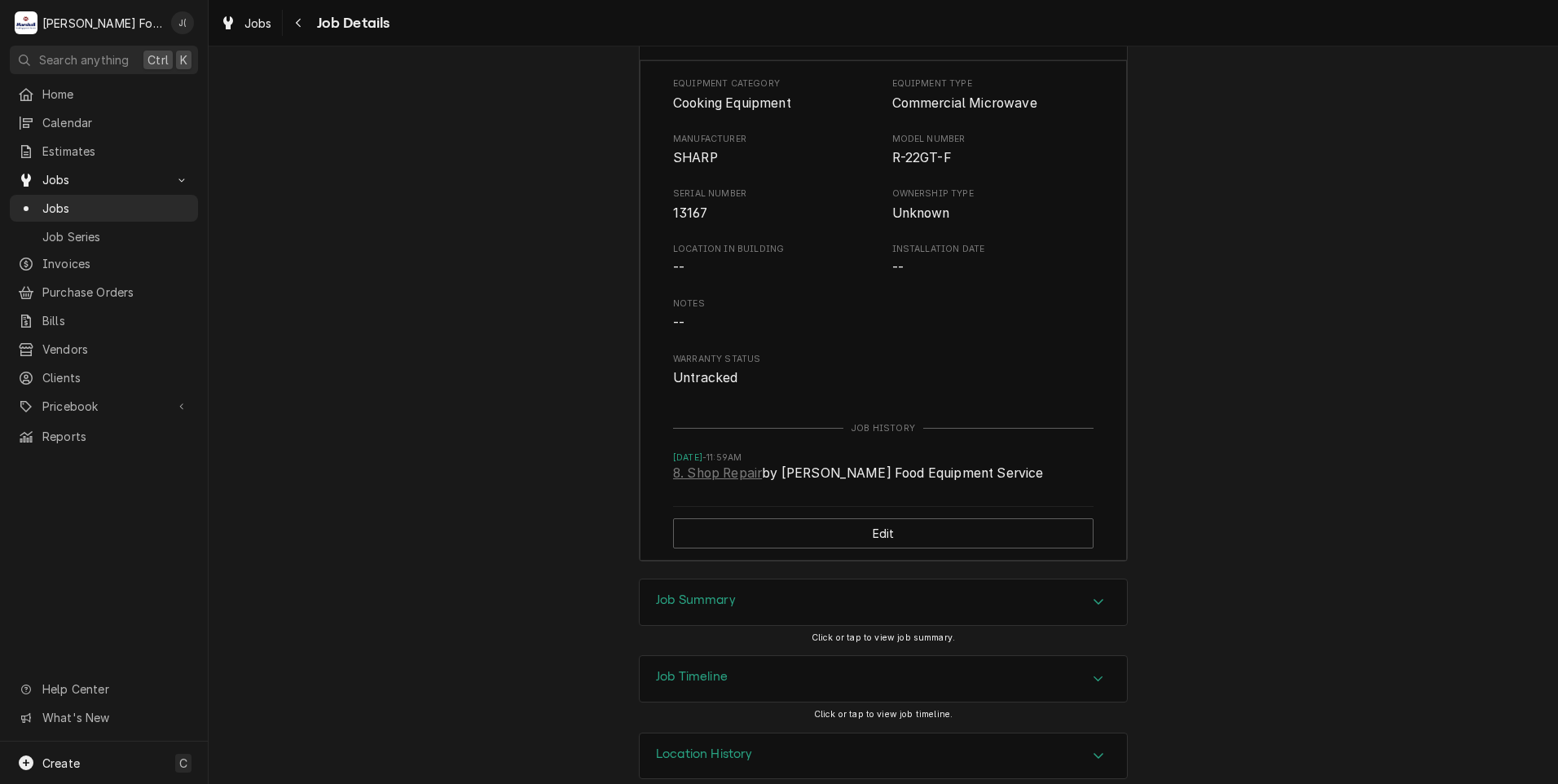
click at [640, 579] on div "Job Summary" at bounding box center [883, 602] width 487 height 46
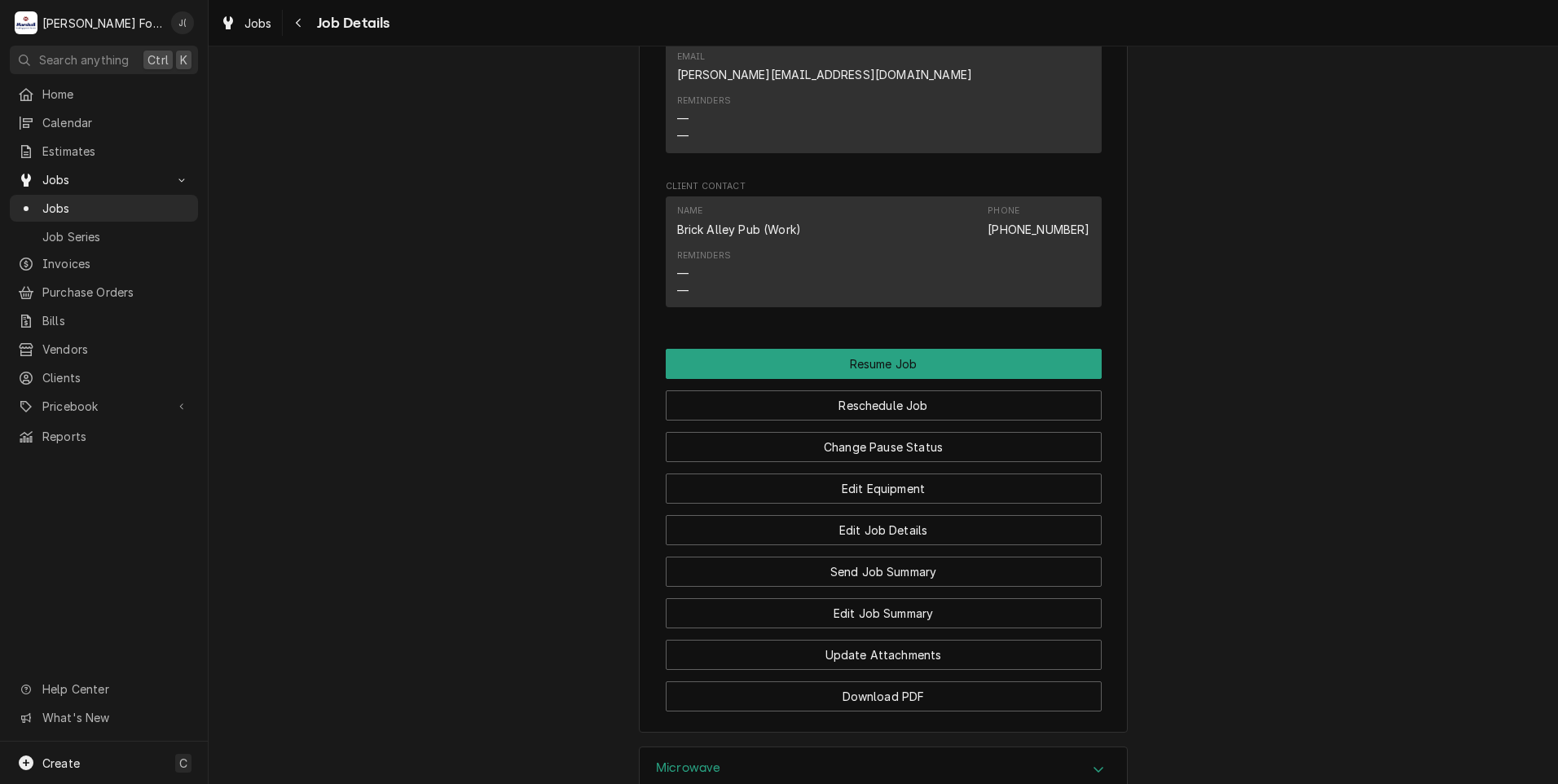
scroll to position [1711, 0]
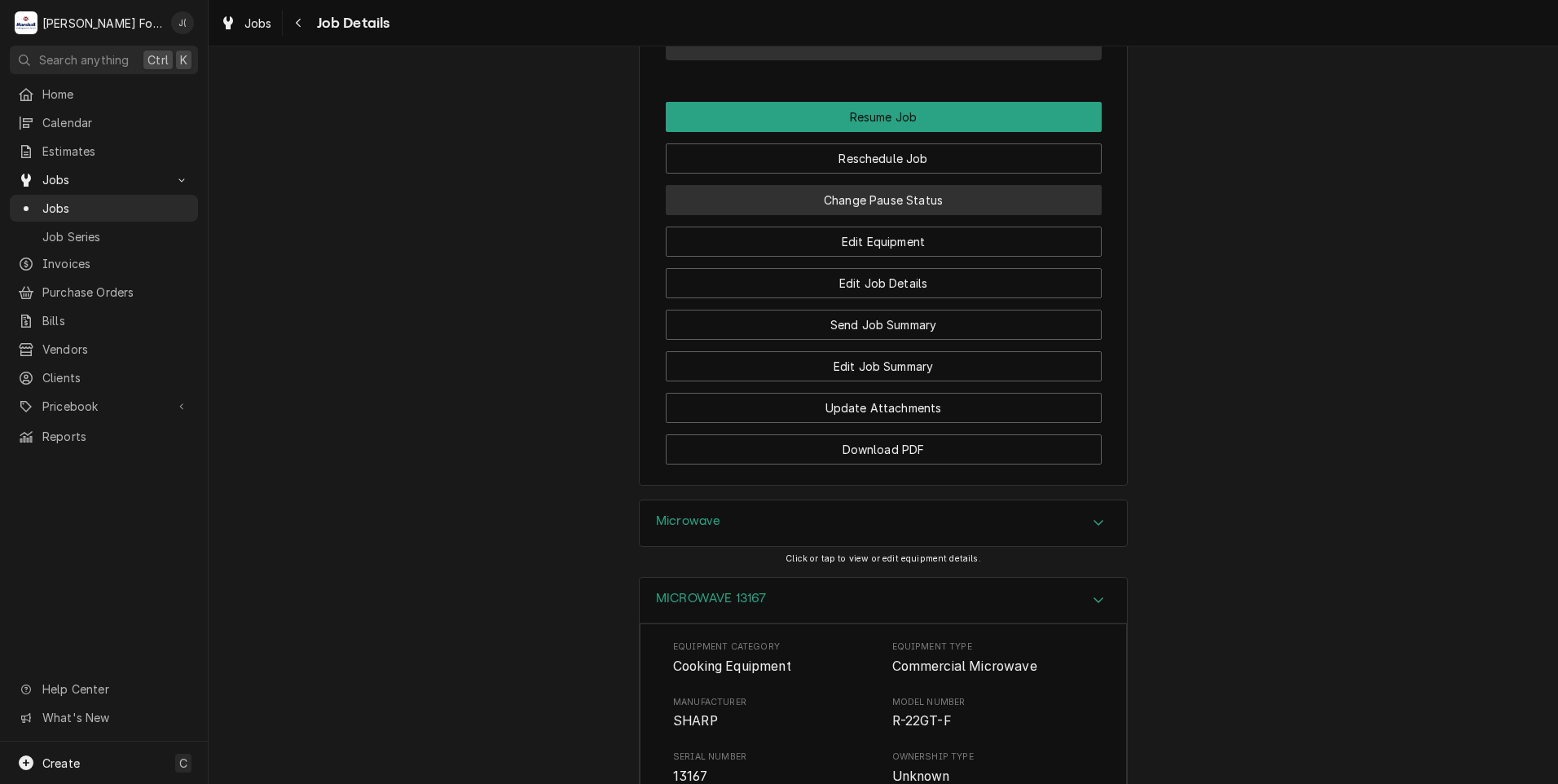
click at [833, 185] on button "Change Pause Status" at bounding box center [884, 200] width 436 height 30
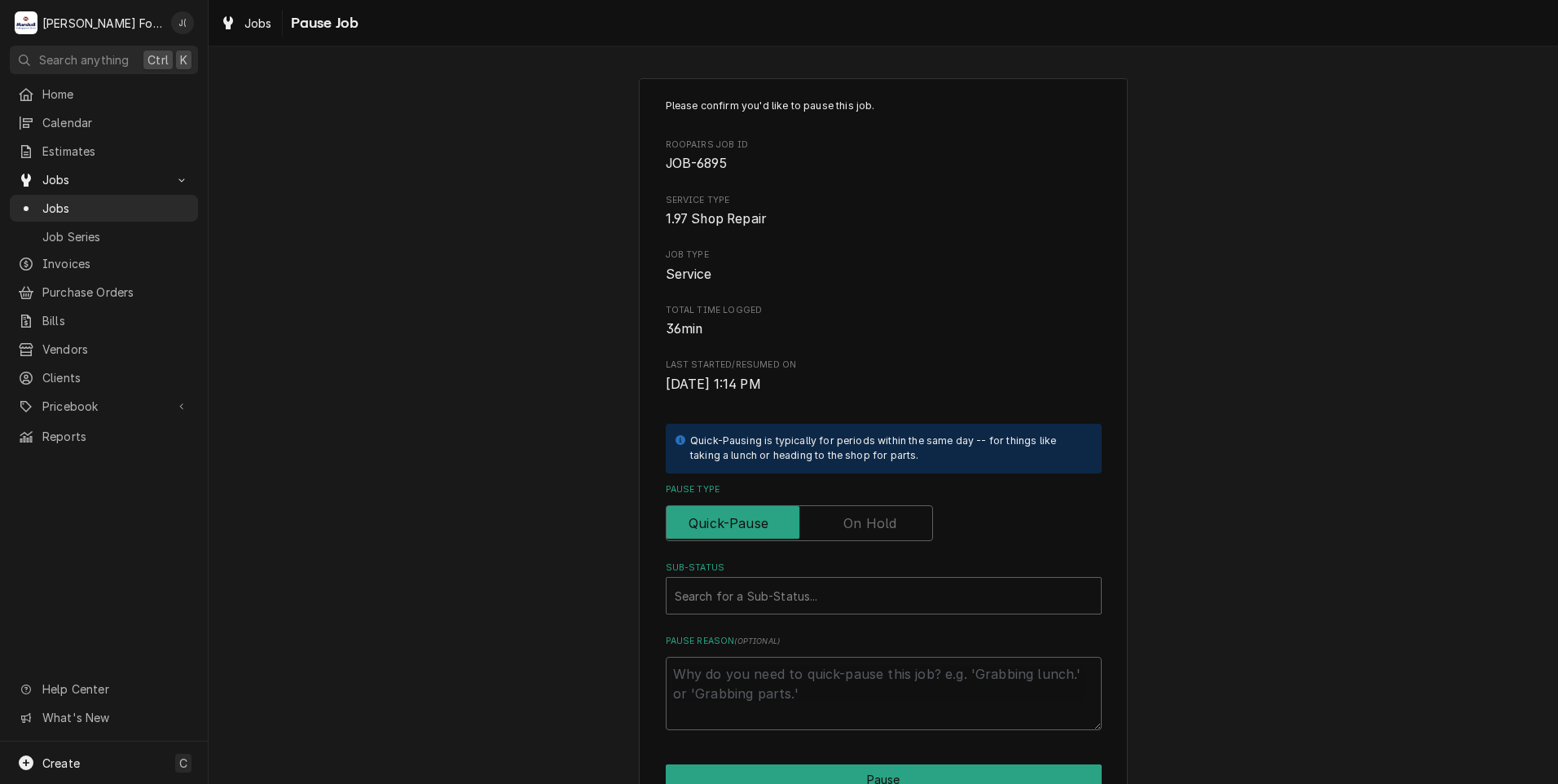
click at [856, 514] on label "Pause Type" at bounding box center [800, 523] width 267 height 36
click at [856, 514] on input "Pause Type" at bounding box center [800, 523] width 253 height 36
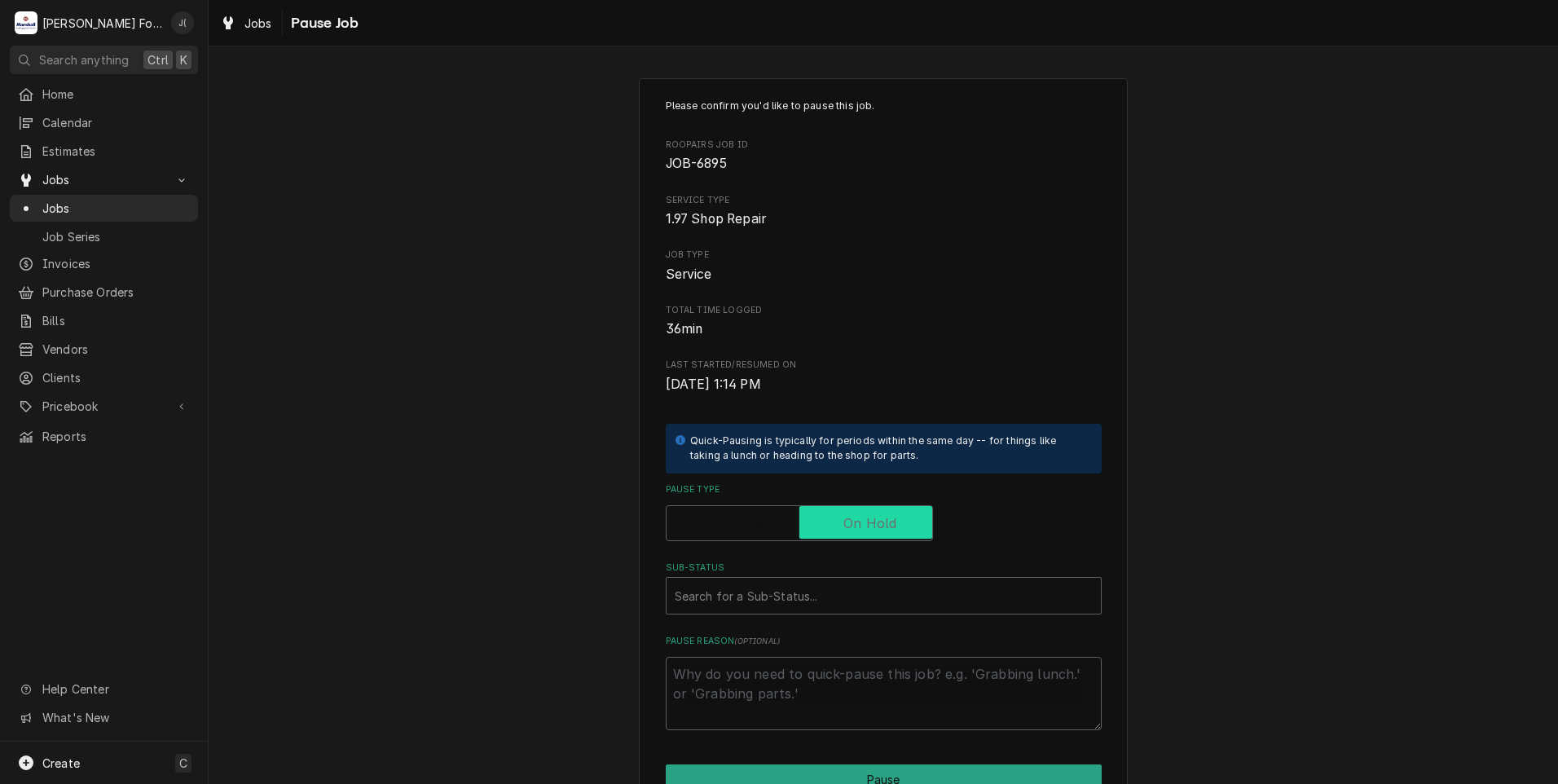
checkbox input "true"
click at [740, 596] on div "Sub-Status" at bounding box center [884, 595] width 418 height 29
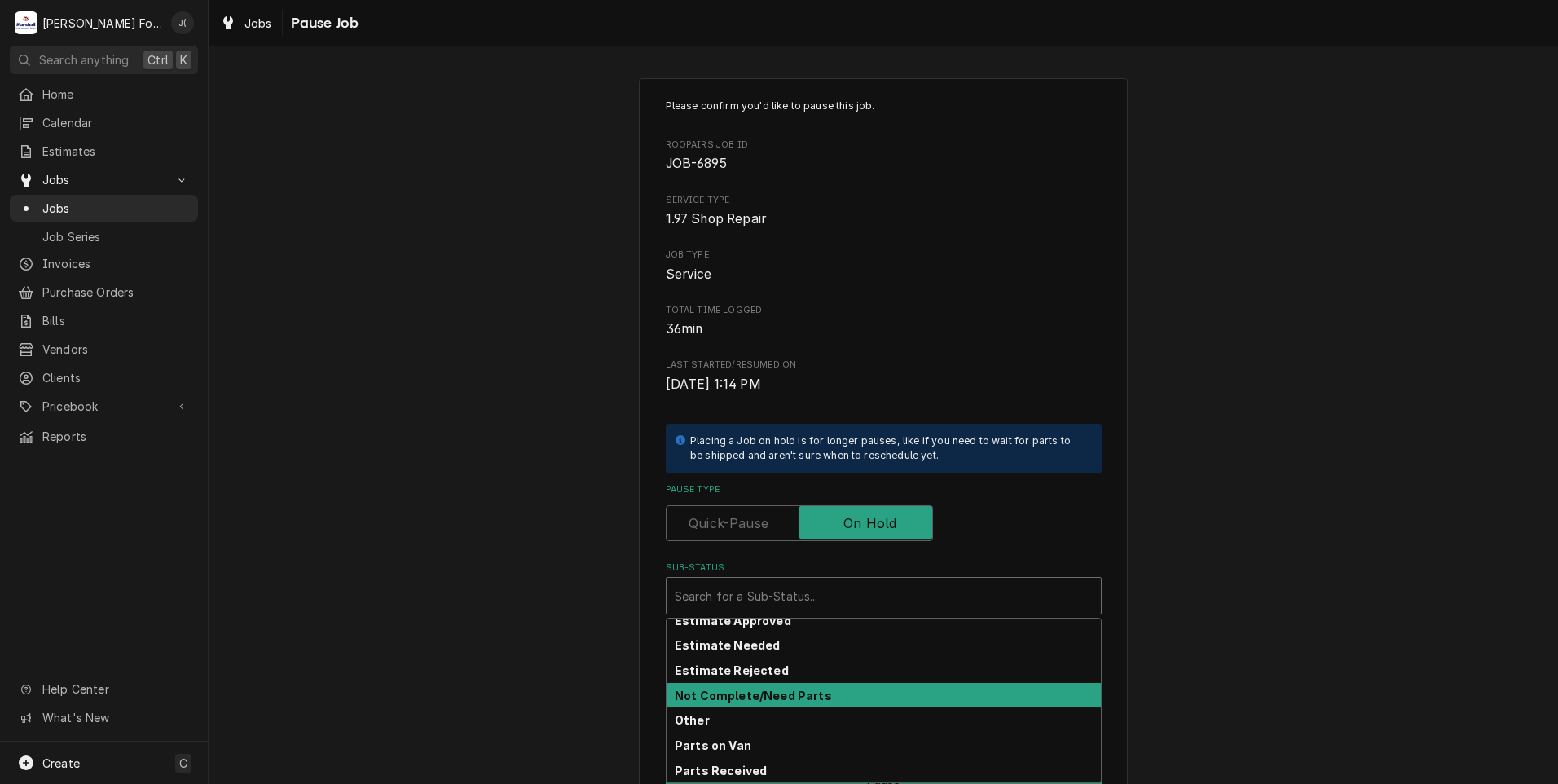
scroll to position [98, 0]
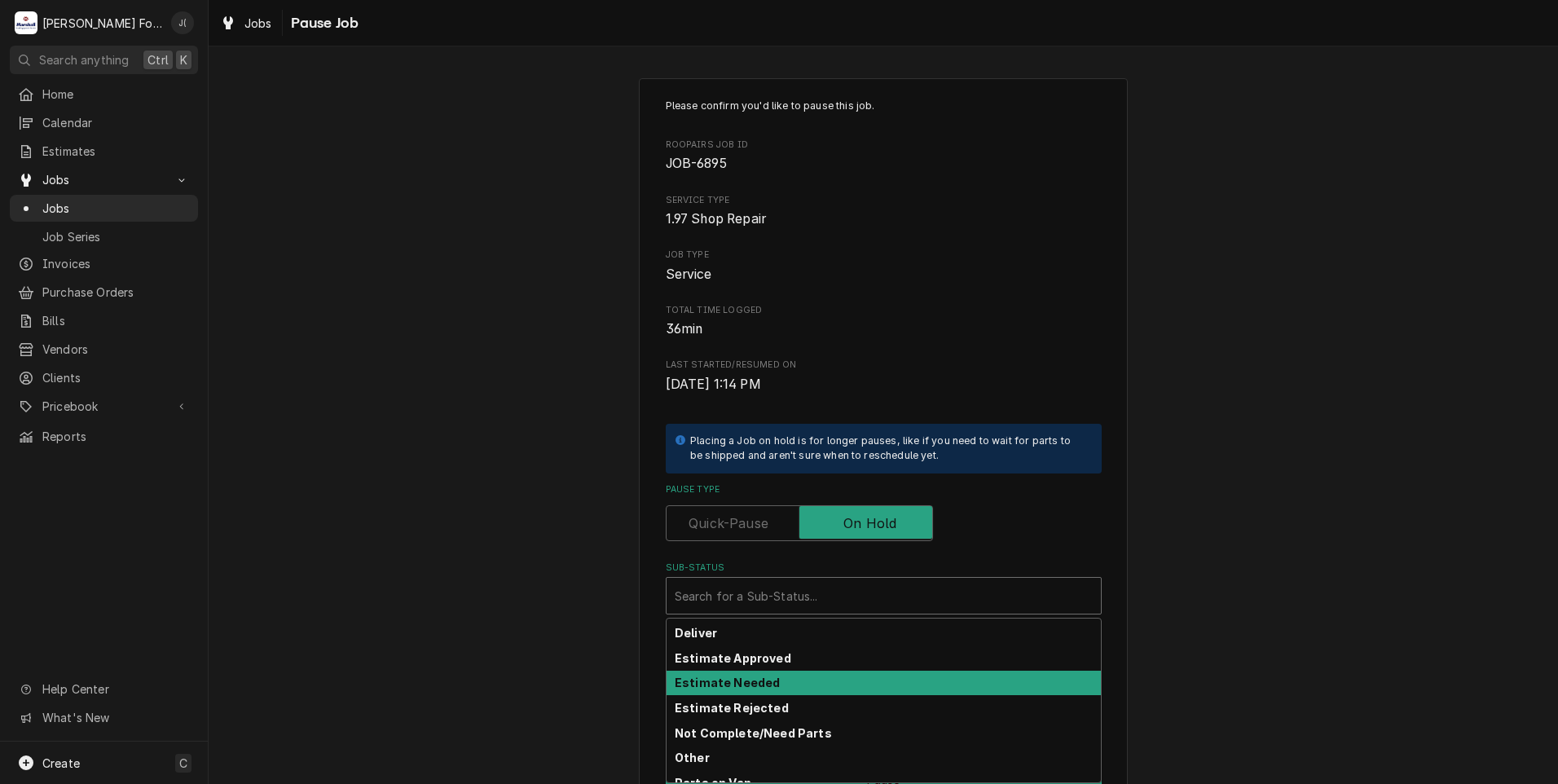
click at [746, 686] on strong "Estimate Needed" at bounding box center [727, 681] width 105 height 14
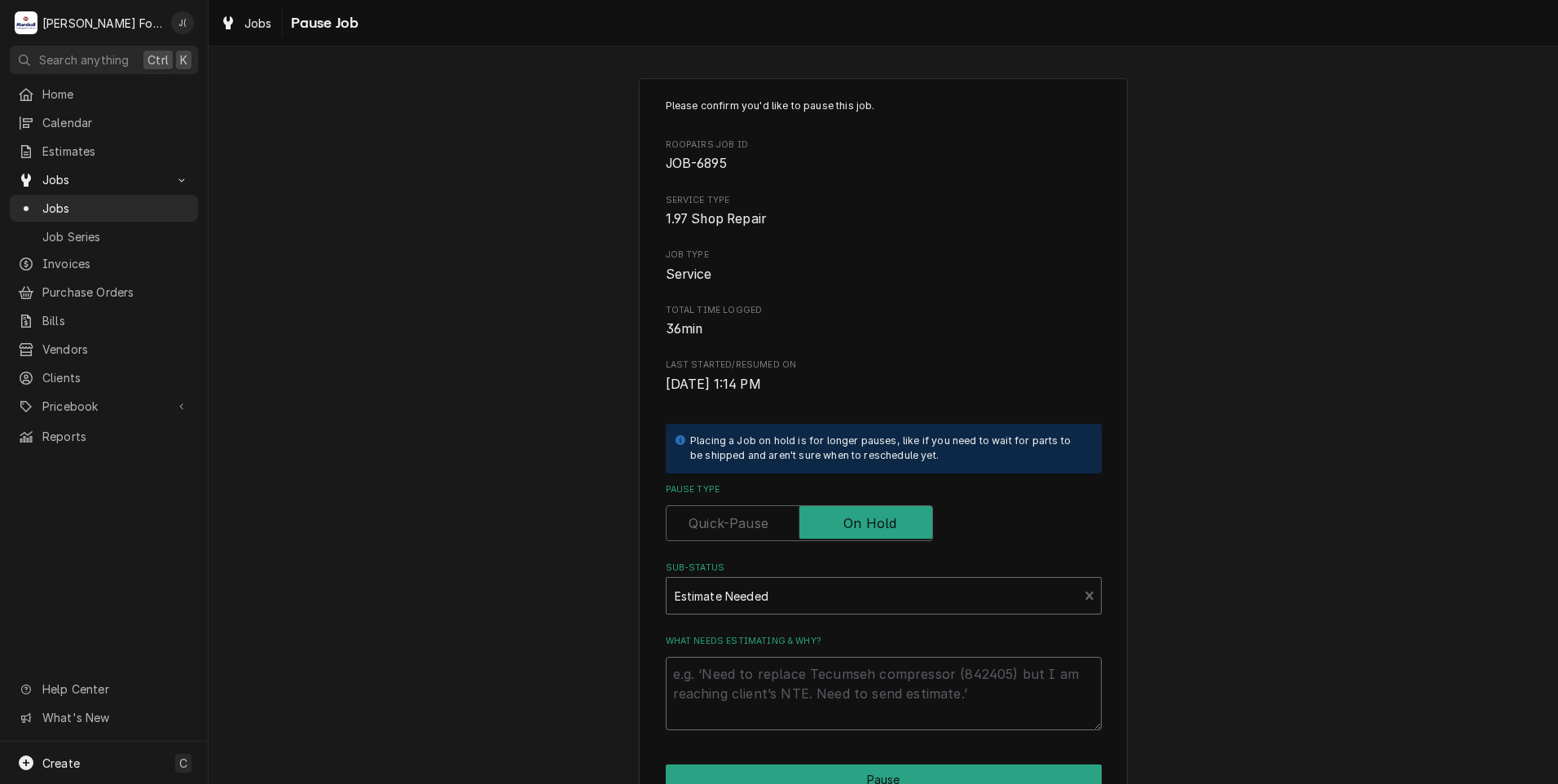
drag, startPoint x: 752, startPoint y: 712, endPoint x: 734, endPoint y: 675, distance: 41.1
click at [752, 704] on textarea "What needs estimating & why?" at bounding box center [884, 693] width 436 height 73
type textarea "x"
type textarea "p"
type textarea "x"
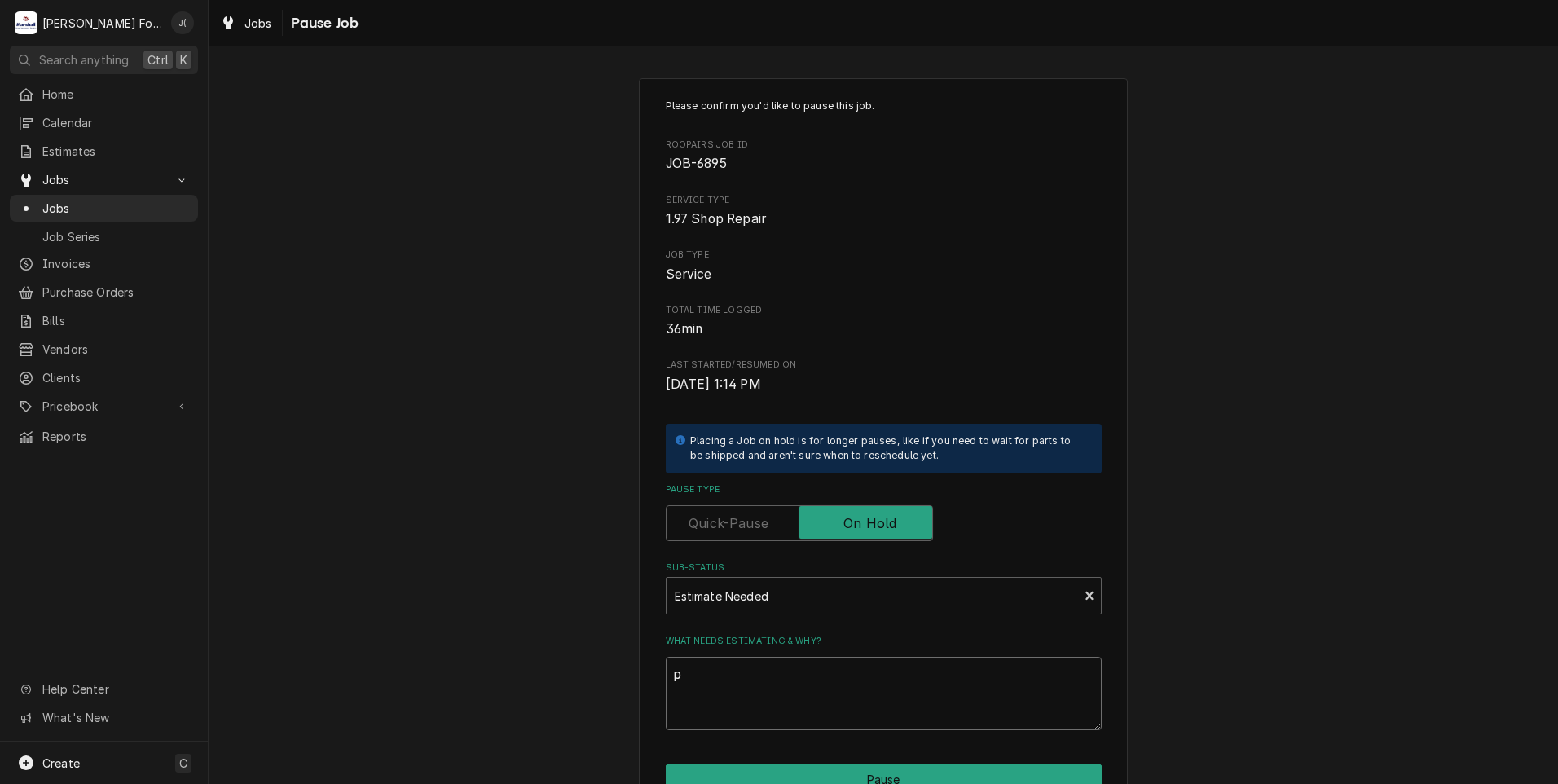
type textarea "pr"
type textarea "x"
type textarea "p"
type textarea "x"
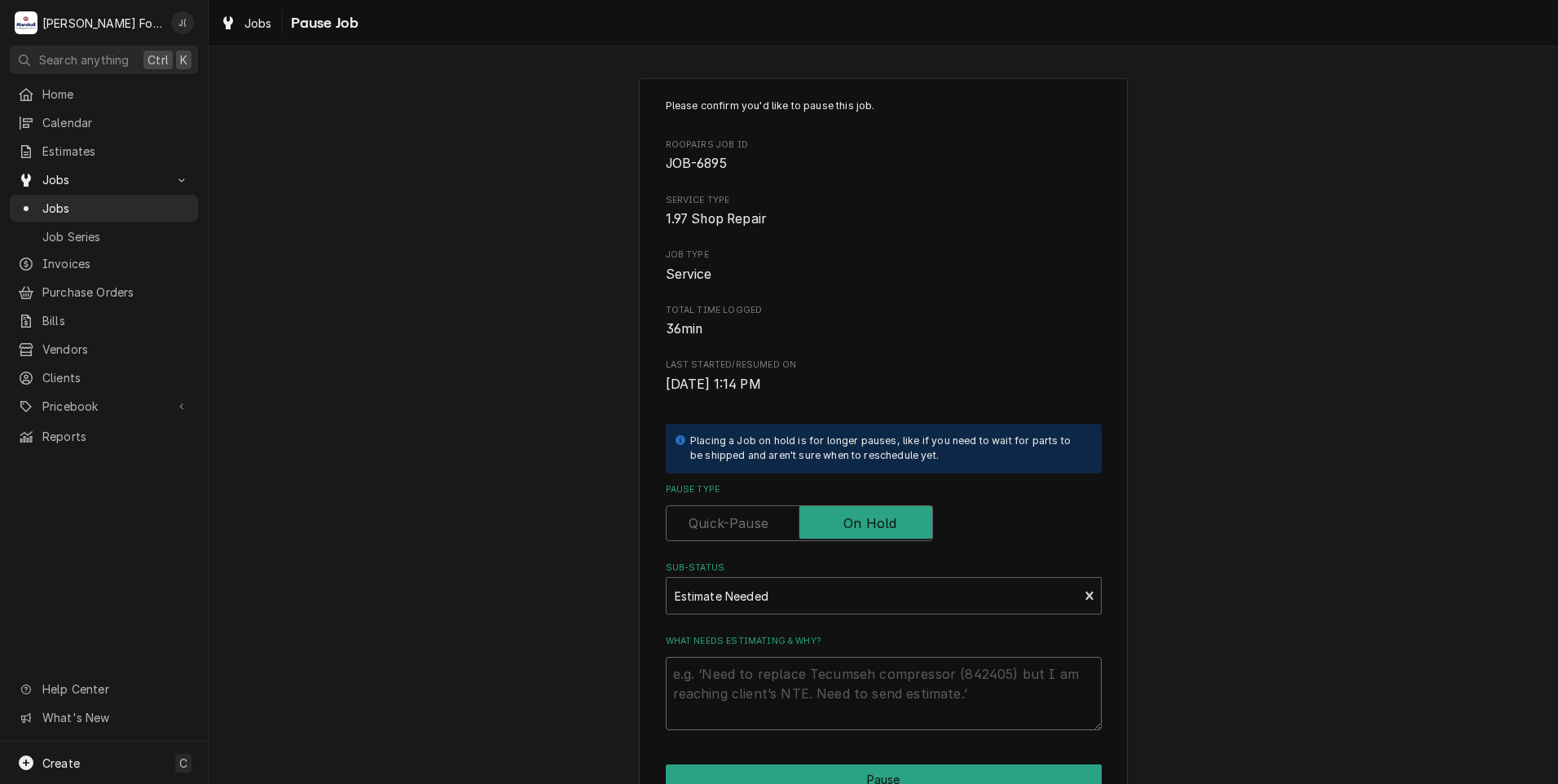
type textarea "P"
type textarea "x"
type textarea "PR"
type textarea "x"
type textarea "PRI"
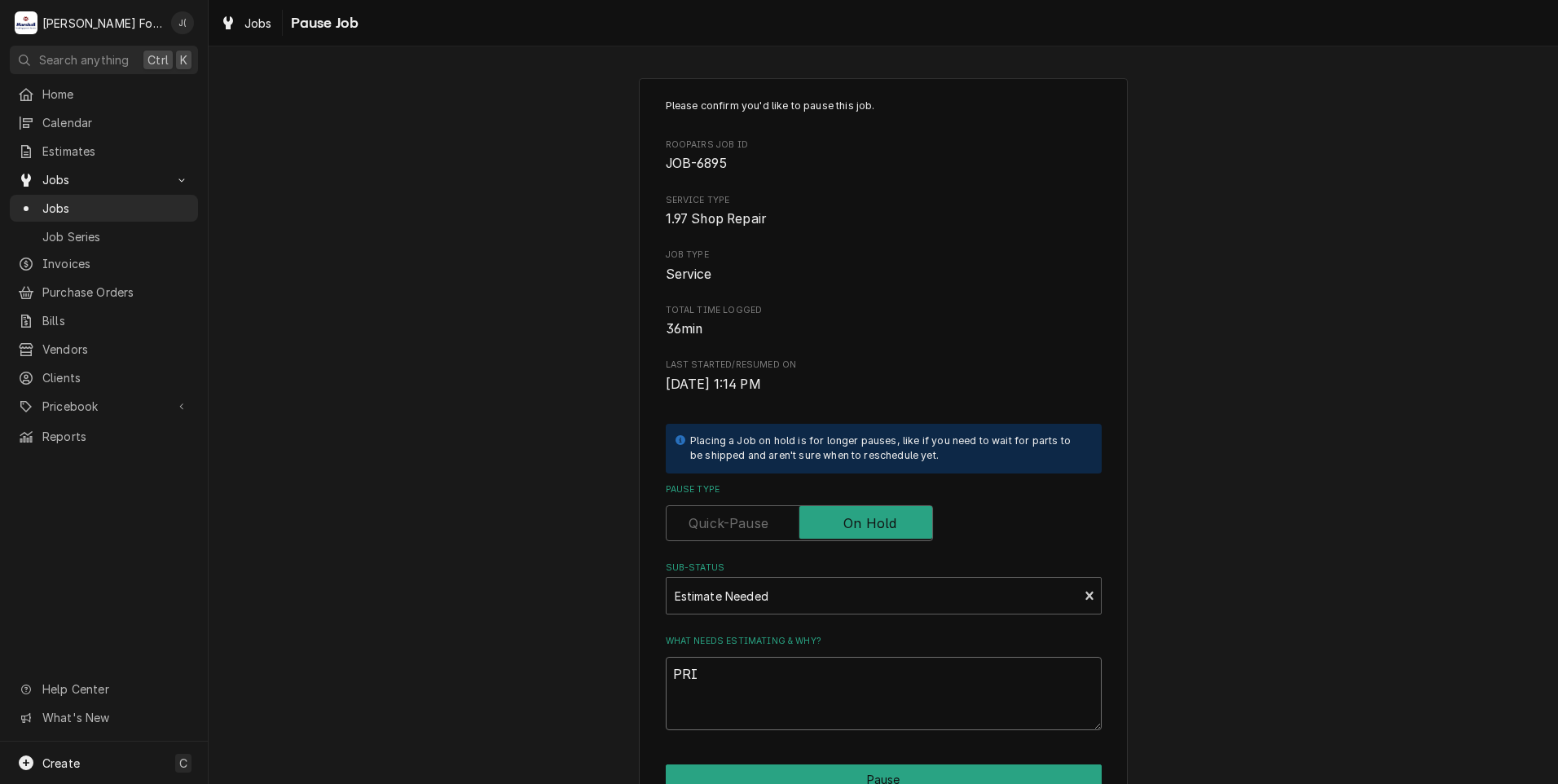
type textarea "x"
type textarea "PRIC"
type textarea "x"
type textarea "PRICE"
type textarea "x"
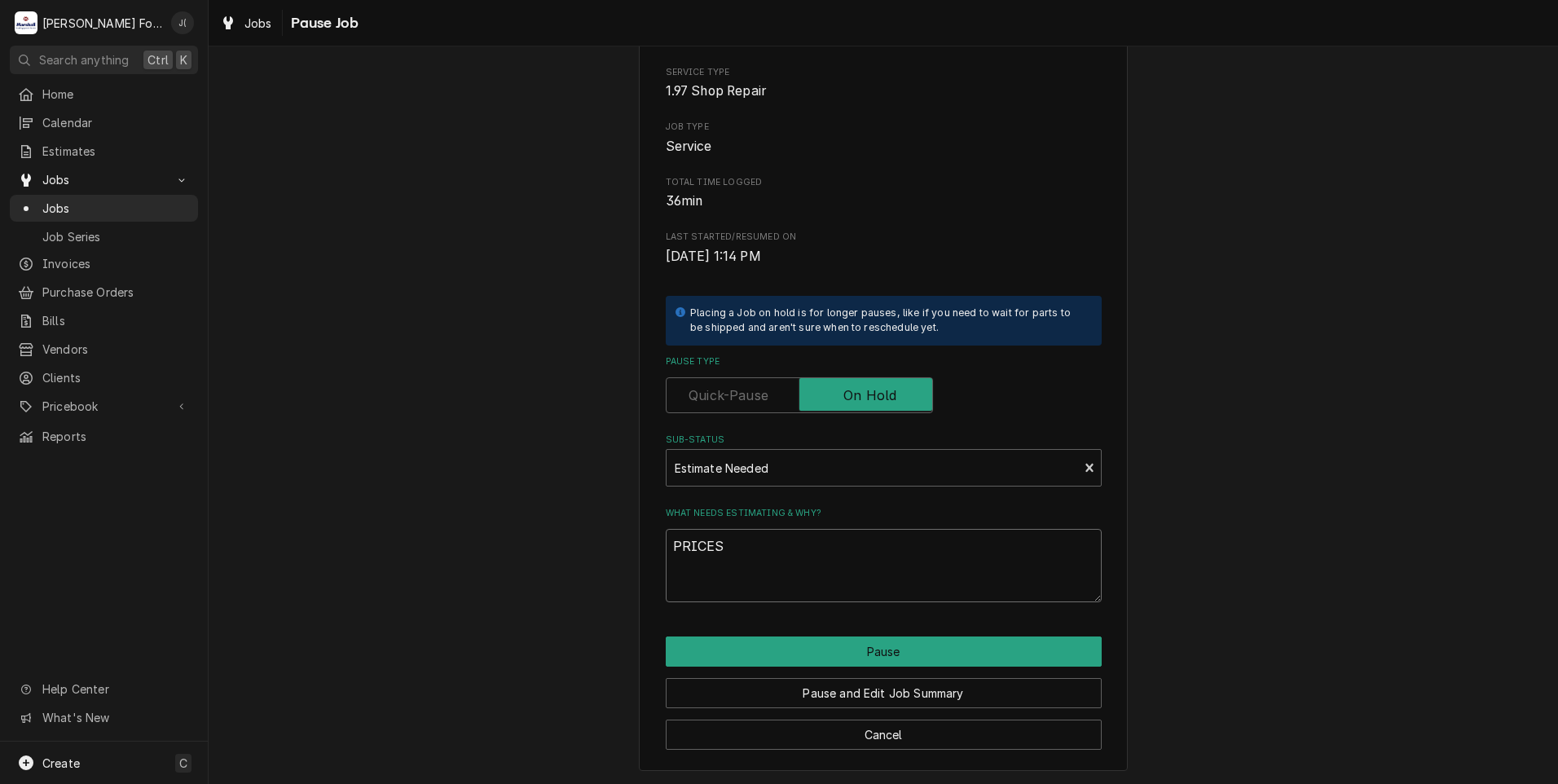
scroll to position [129, 0]
type textarea "PRICES"
click at [728, 691] on button "Pause and Edit Job Summary" at bounding box center [884, 691] width 436 height 30
type textarea "x"
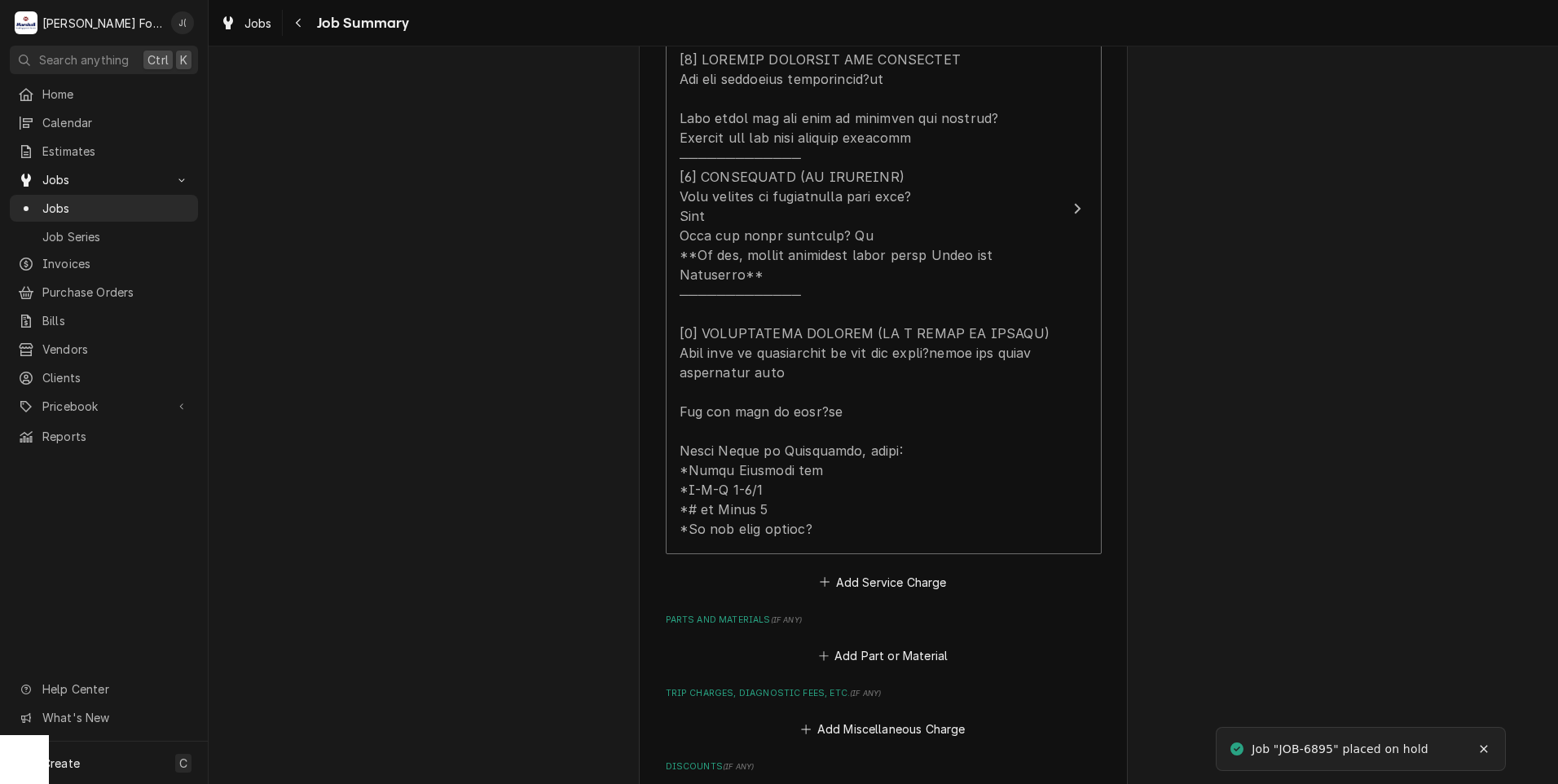
scroll to position [897, 0]
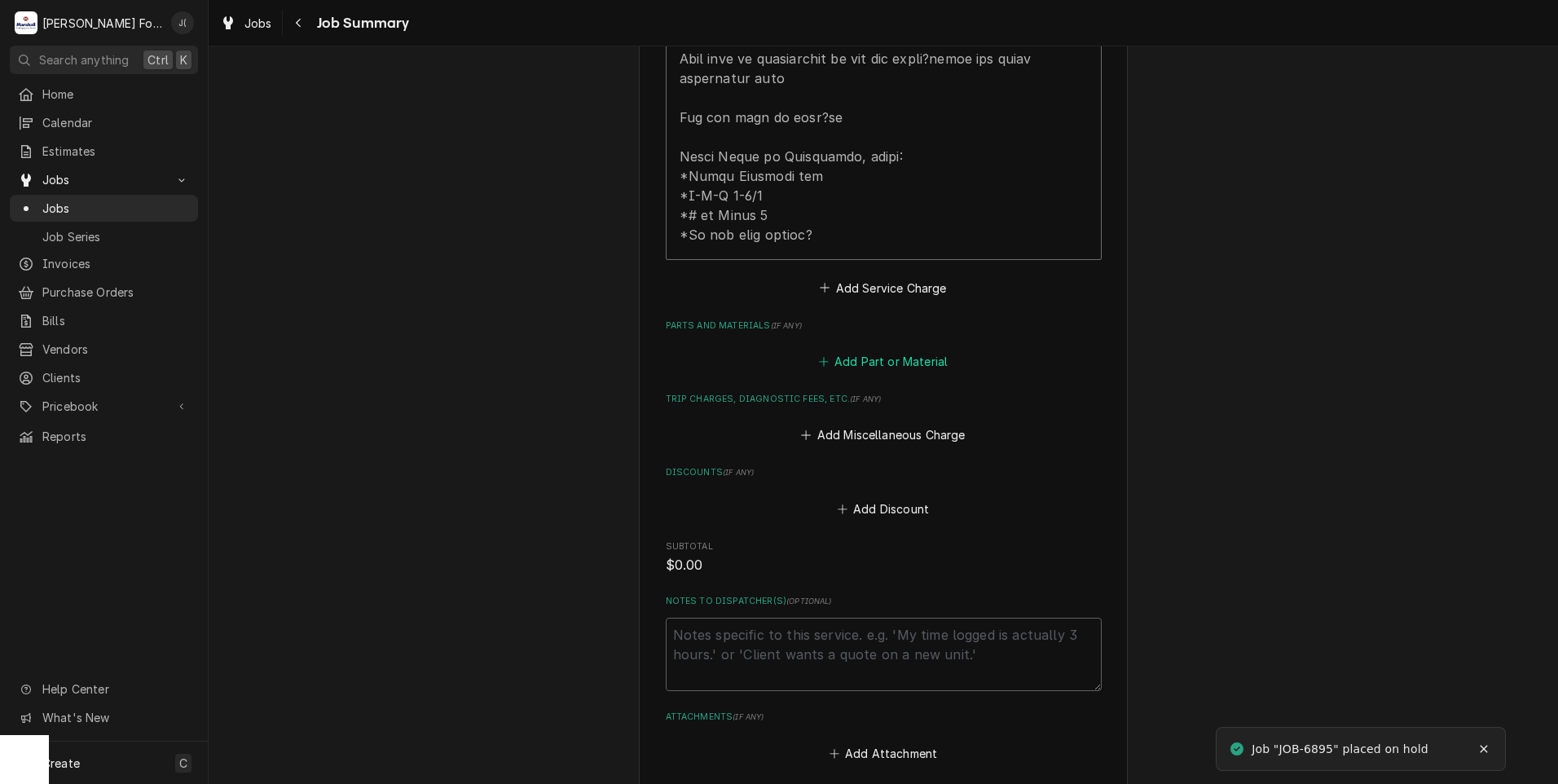
click at [856, 351] on button "Add Part or Material" at bounding box center [882, 362] width 135 height 23
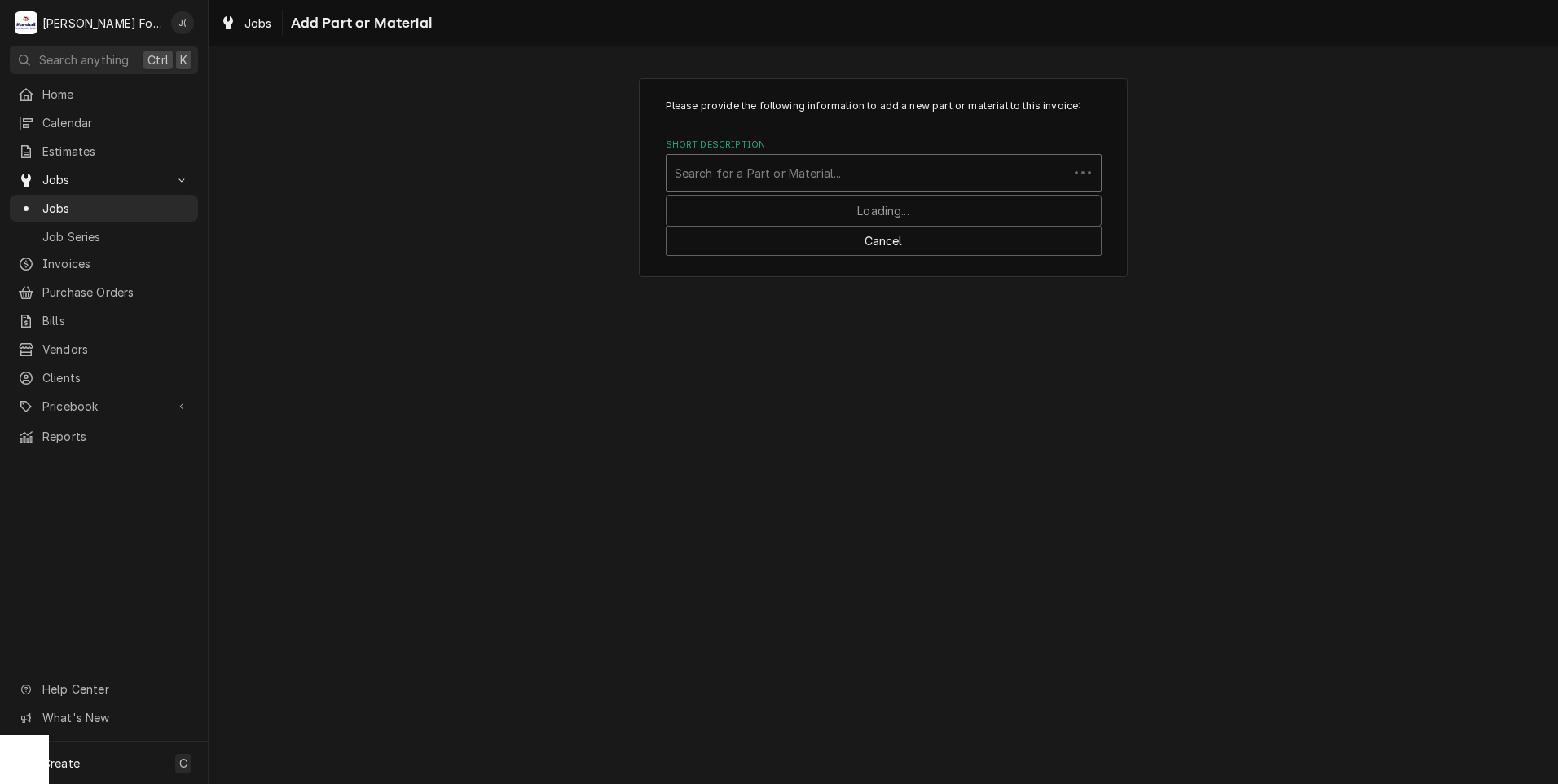
click at [792, 175] on div "Short Description" at bounding box center [867, 173] width 386 height 29
type input "FPNLCB468"
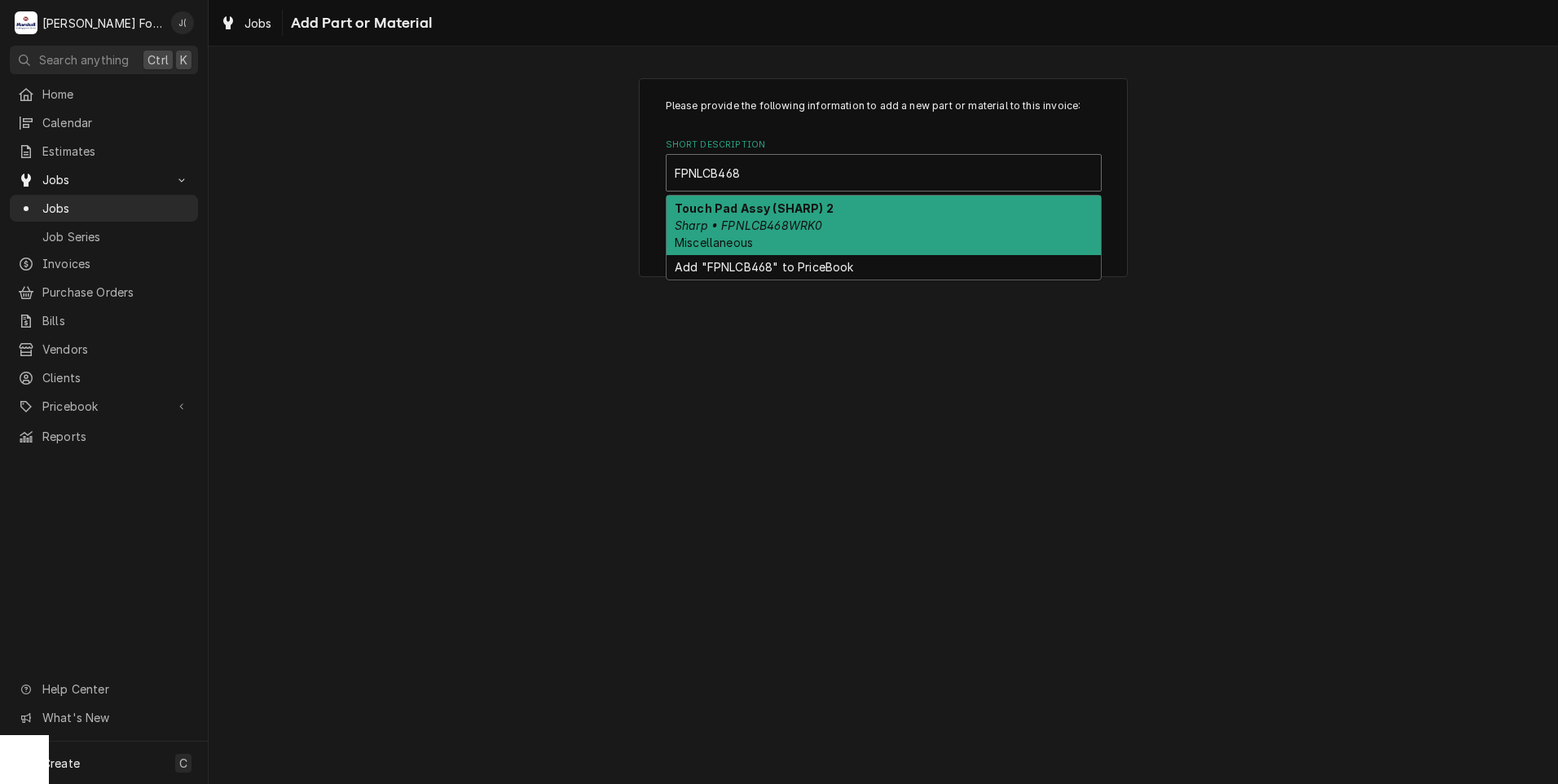
click at [851, 233] on div "Touch Pad Assy (SHARP) 2 Sharp • FPNLCB468WRK0 Miscellaneous" at bounding box center [884, 225] width 434 height 60
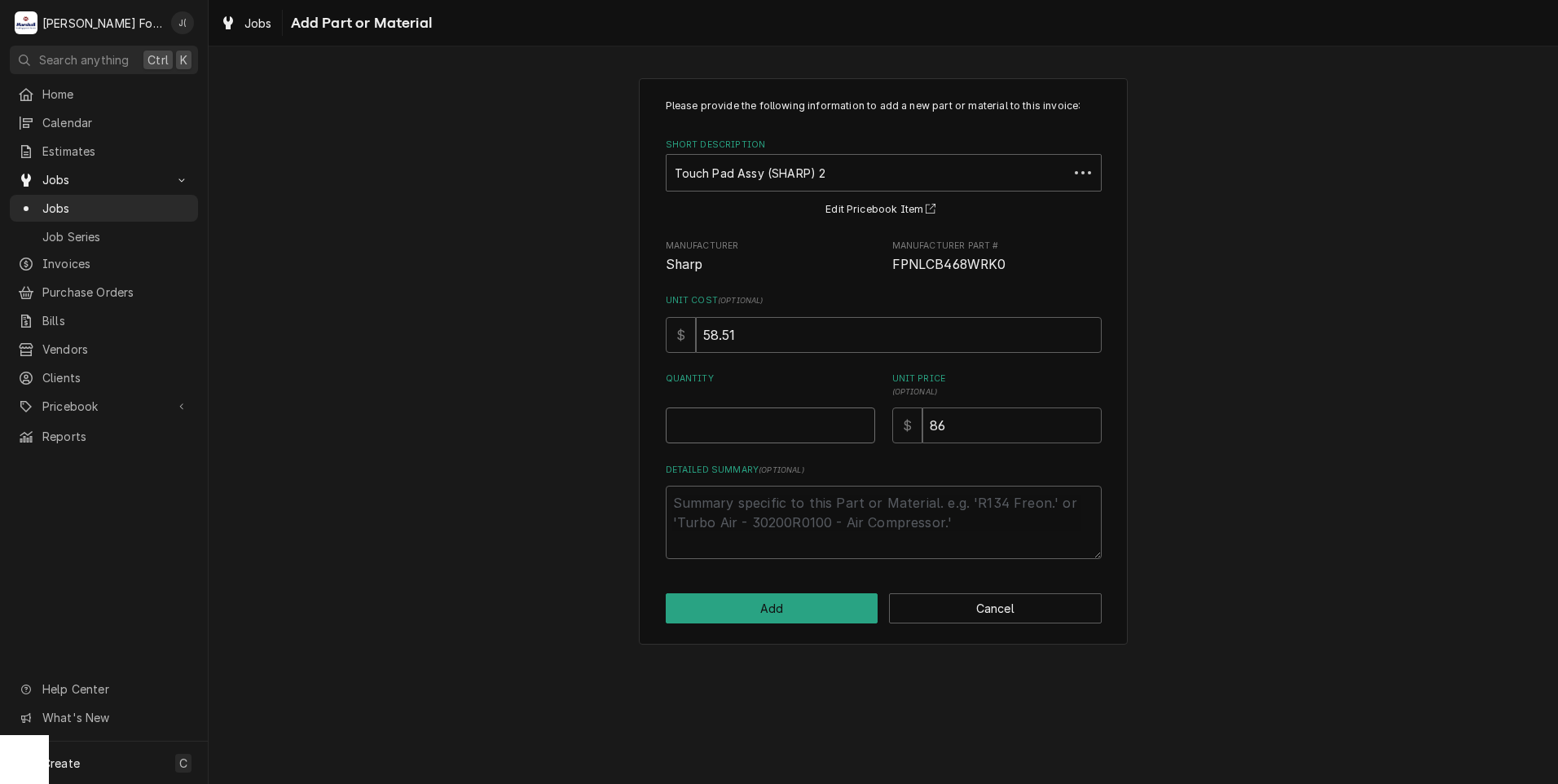
click at [779, 424] on input "Quantity" at bounding box center [770, 425] width 210 height 36
type textarea "x"
type input "1"
click at [735, 615] on button "Add" at bounding box center [772, 608] width 212 height 30
type textarea "x"
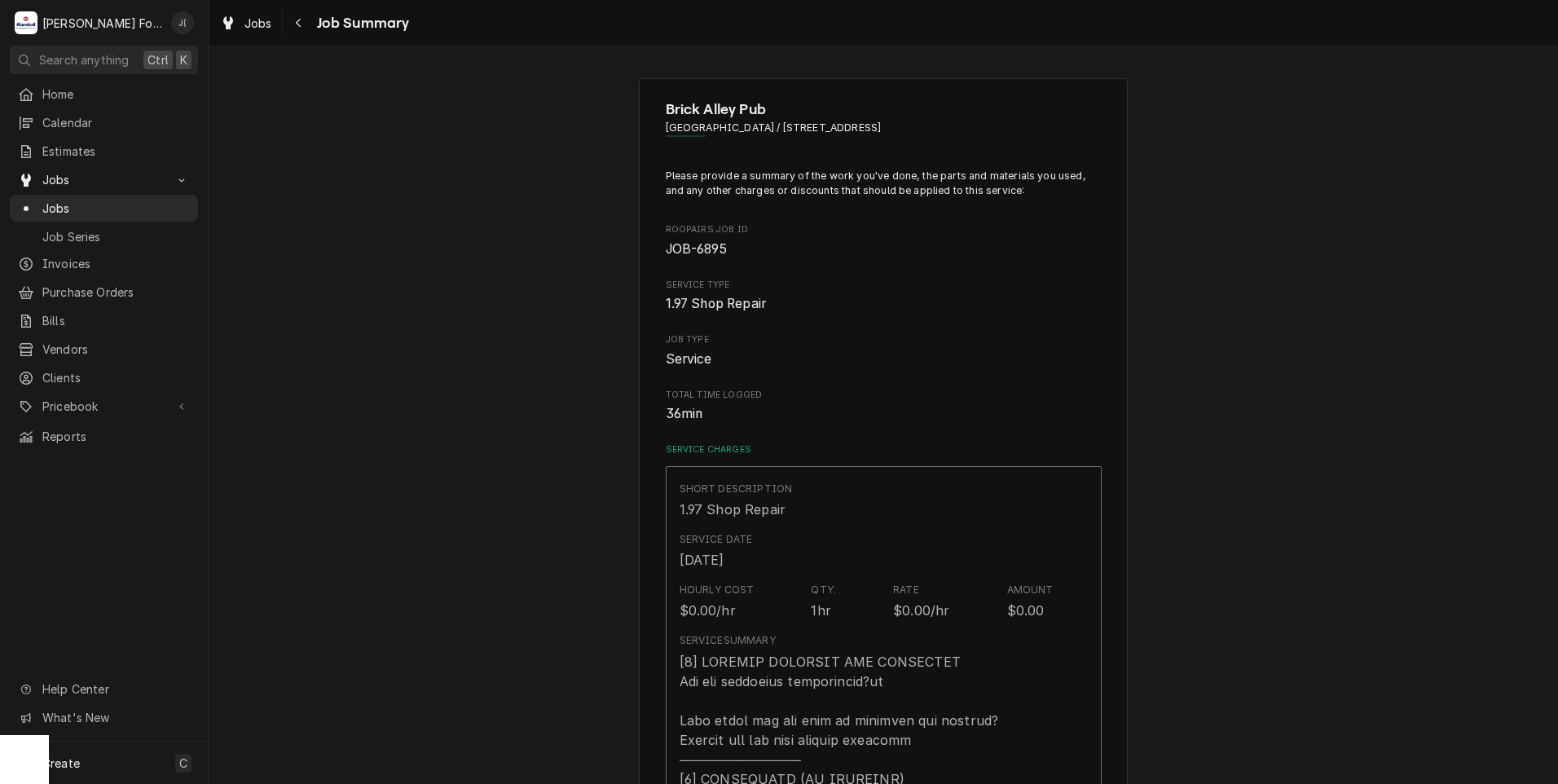
scroll to position [897, 0]
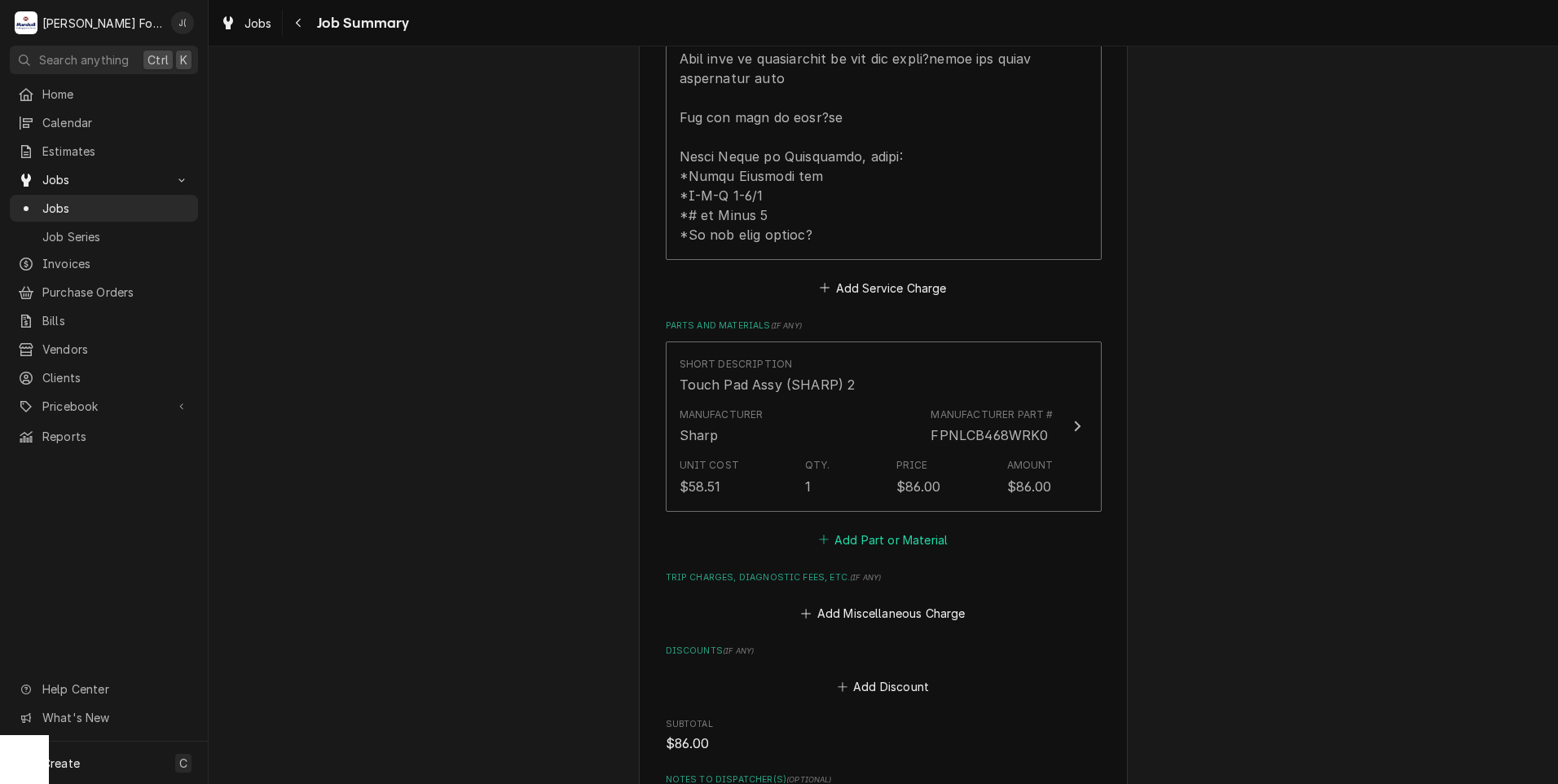
click at [844, 528] on button "Add Part or Material" at bounding box center [882, 539] width 135 height 23
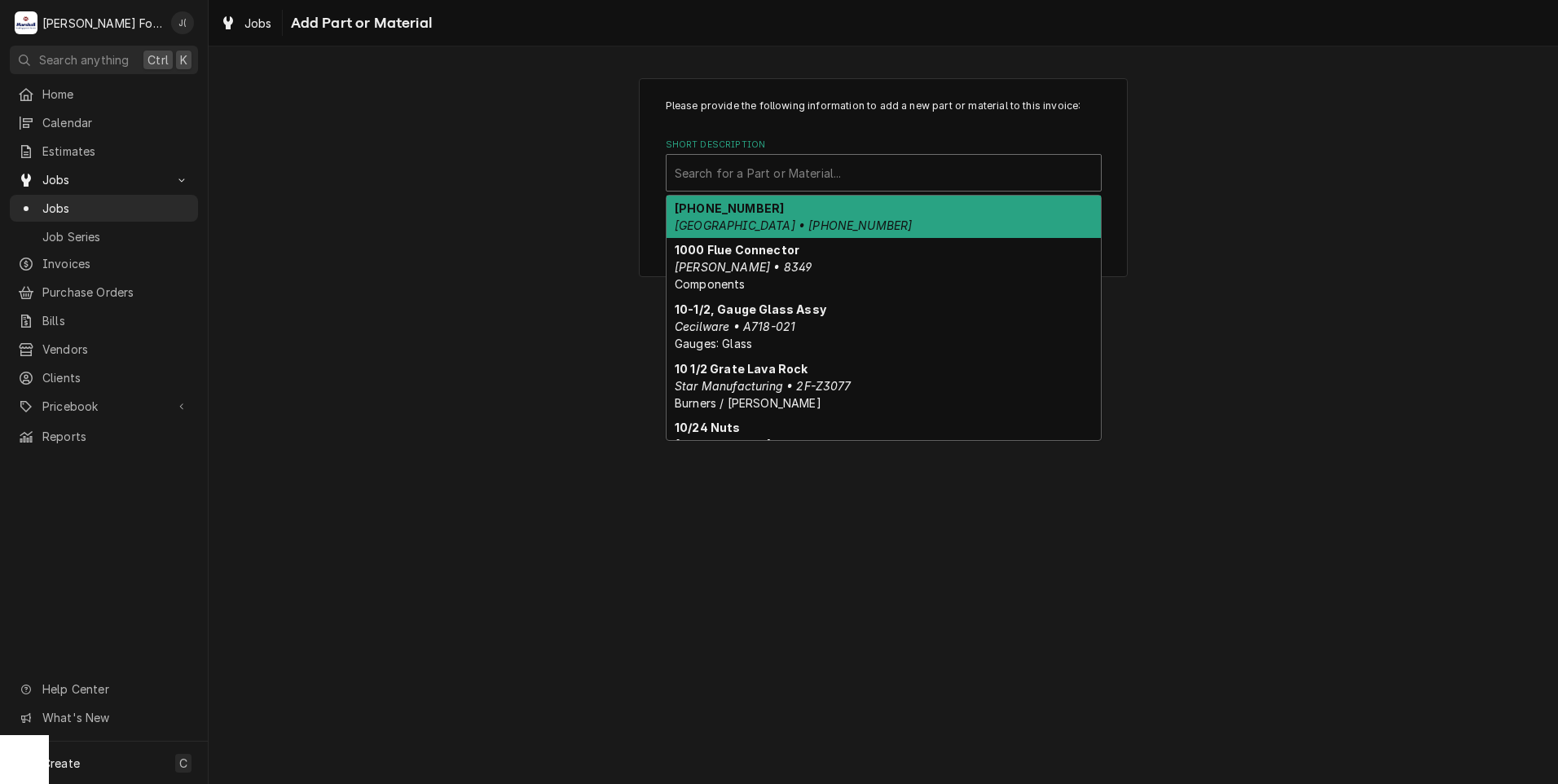
click at [812, 178] on div "Short Description" at bounding box center [884, 173] width 418 height 29
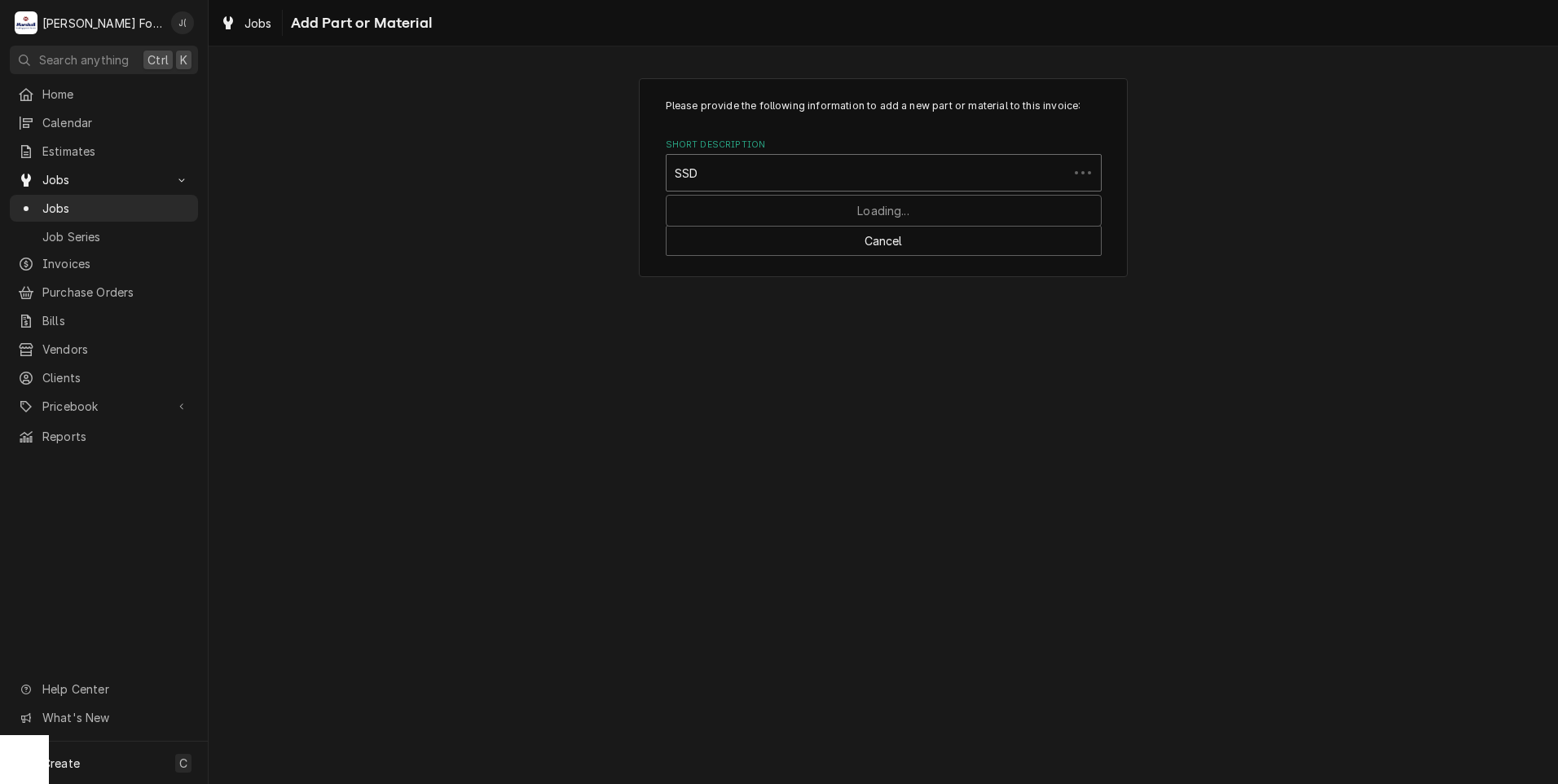
type input "SSDT"
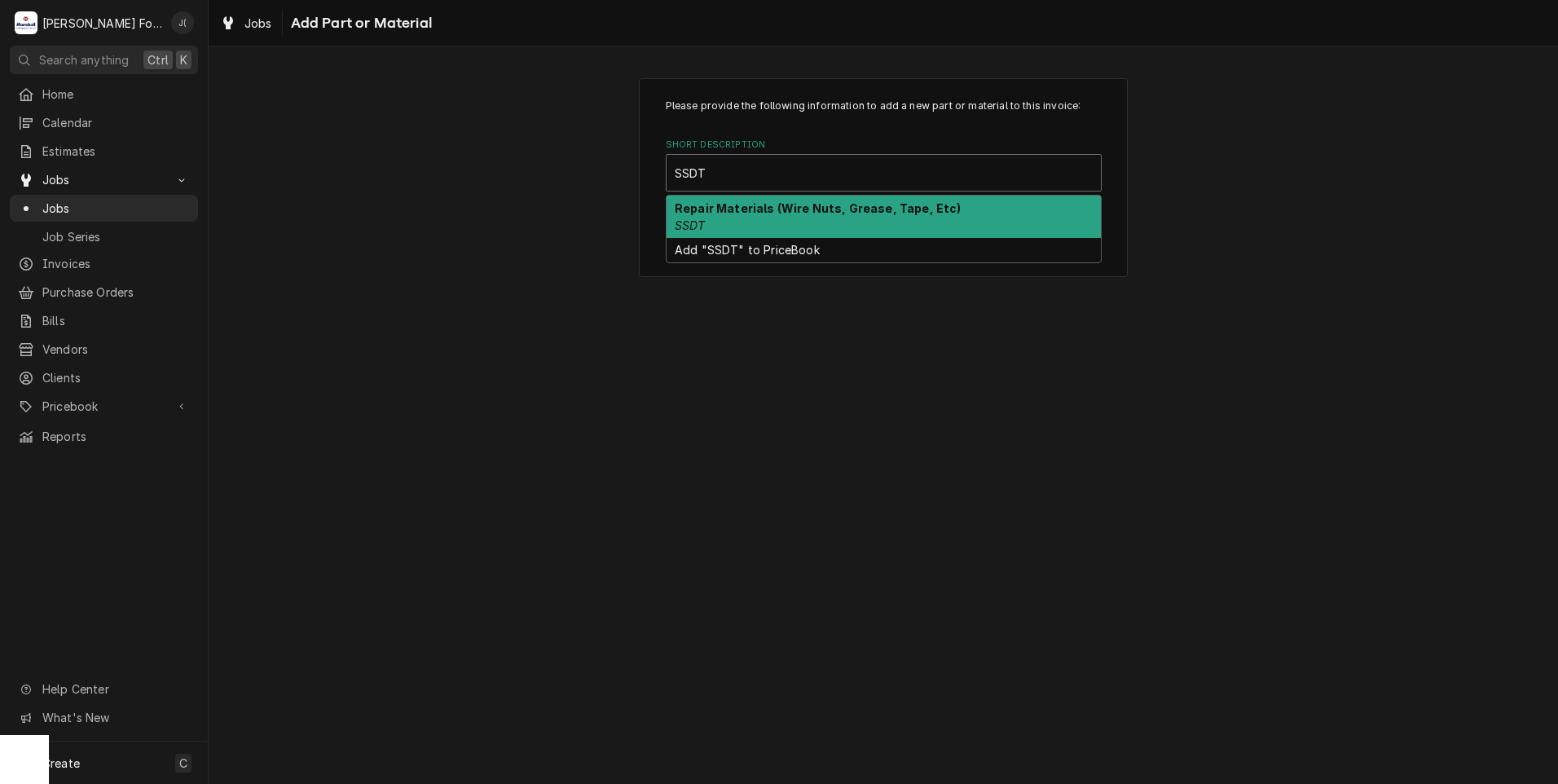
click at [883, 210] on strong "Repair Materials (Wire Nuts, Grease, Tape, Etc)" at bounding box center [818, 208] width 287 height 14
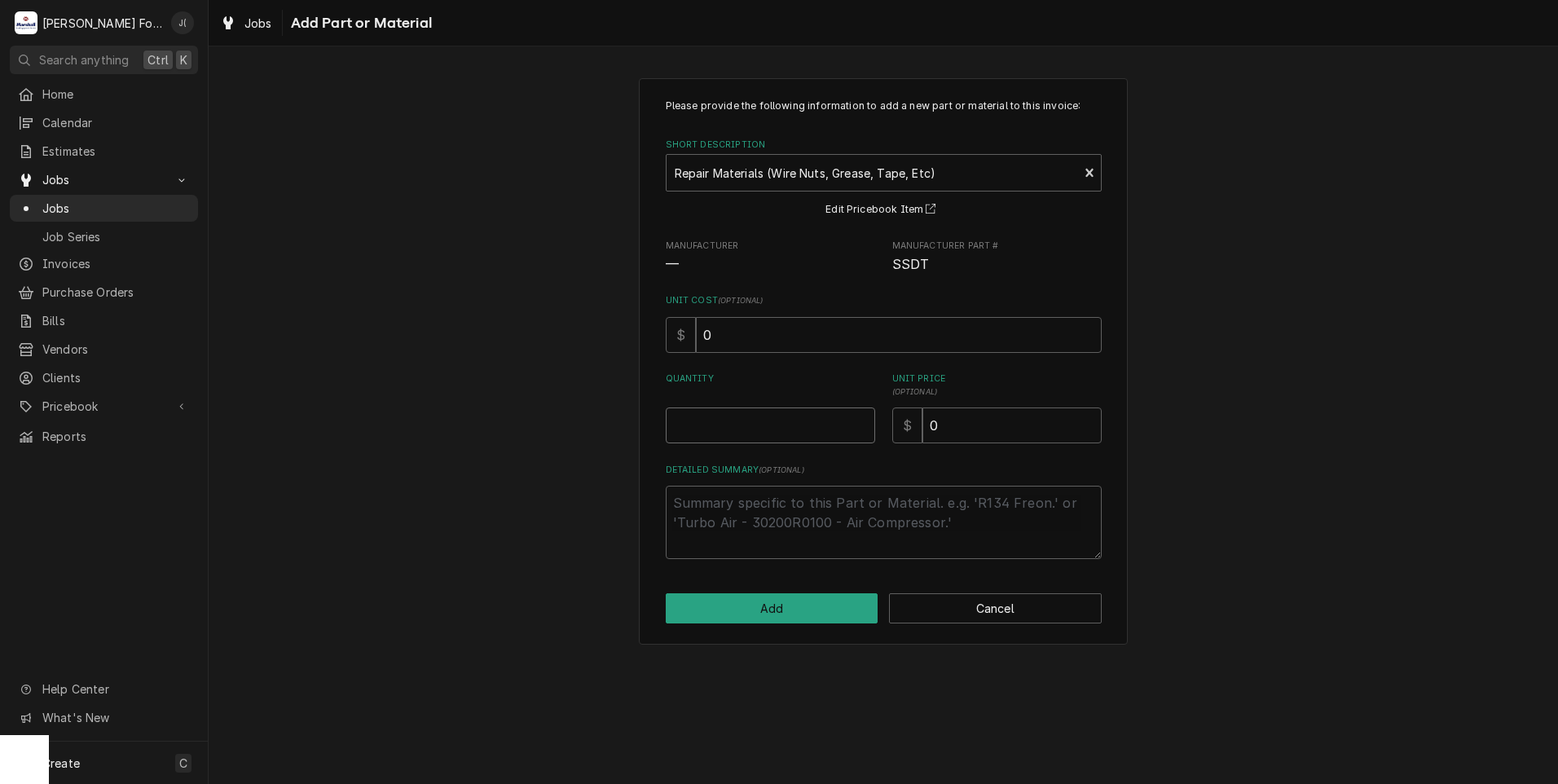
click at [834, 431] on input "Quantity" at bounding box center [770, 425] width 210 height 36
type textarea "x"
type input "1"
type textarea "x"
type input "2"
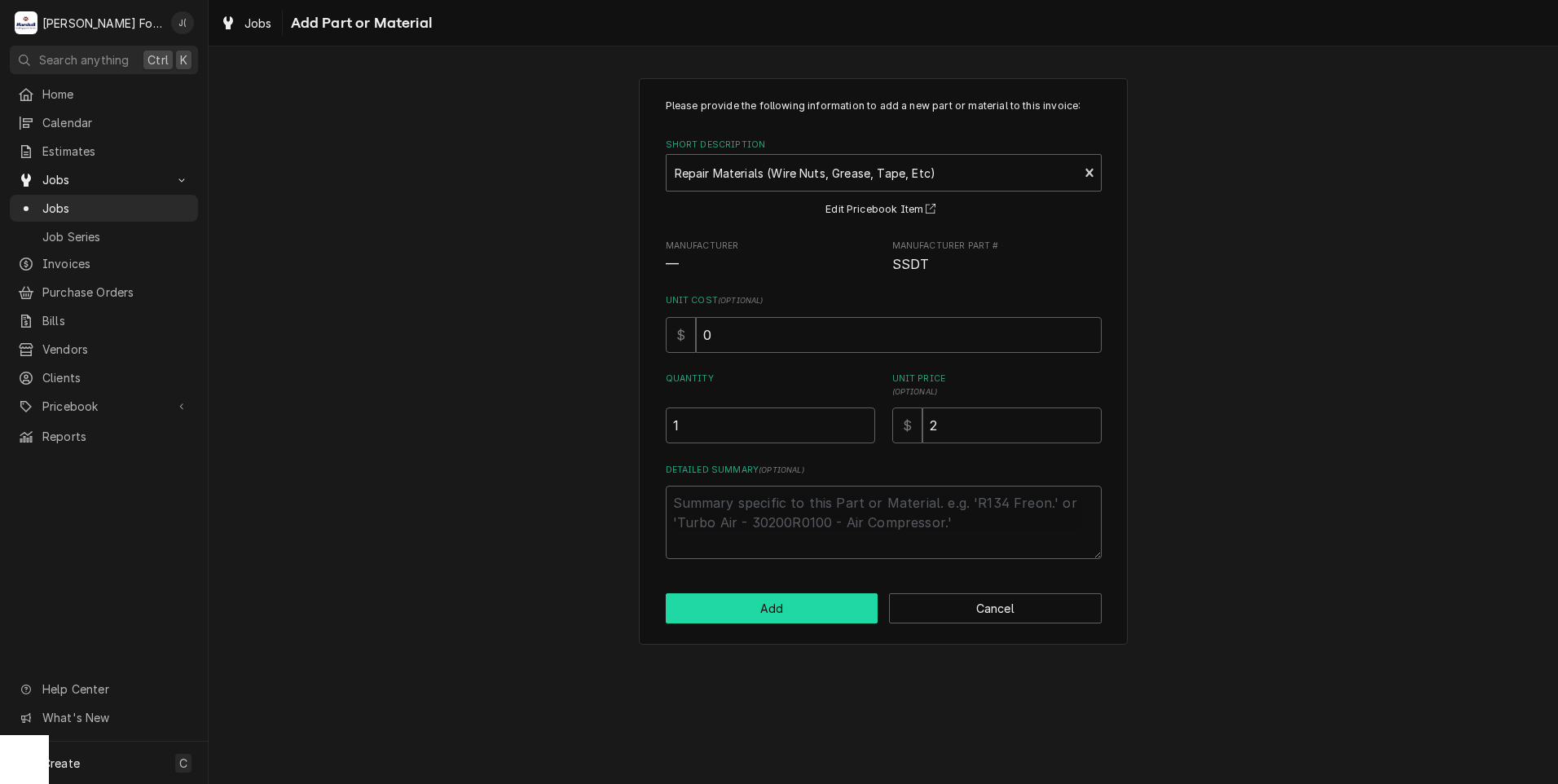
click at [833, 612] on button "Add" at bounding box center [772, 608] width 212 height 30
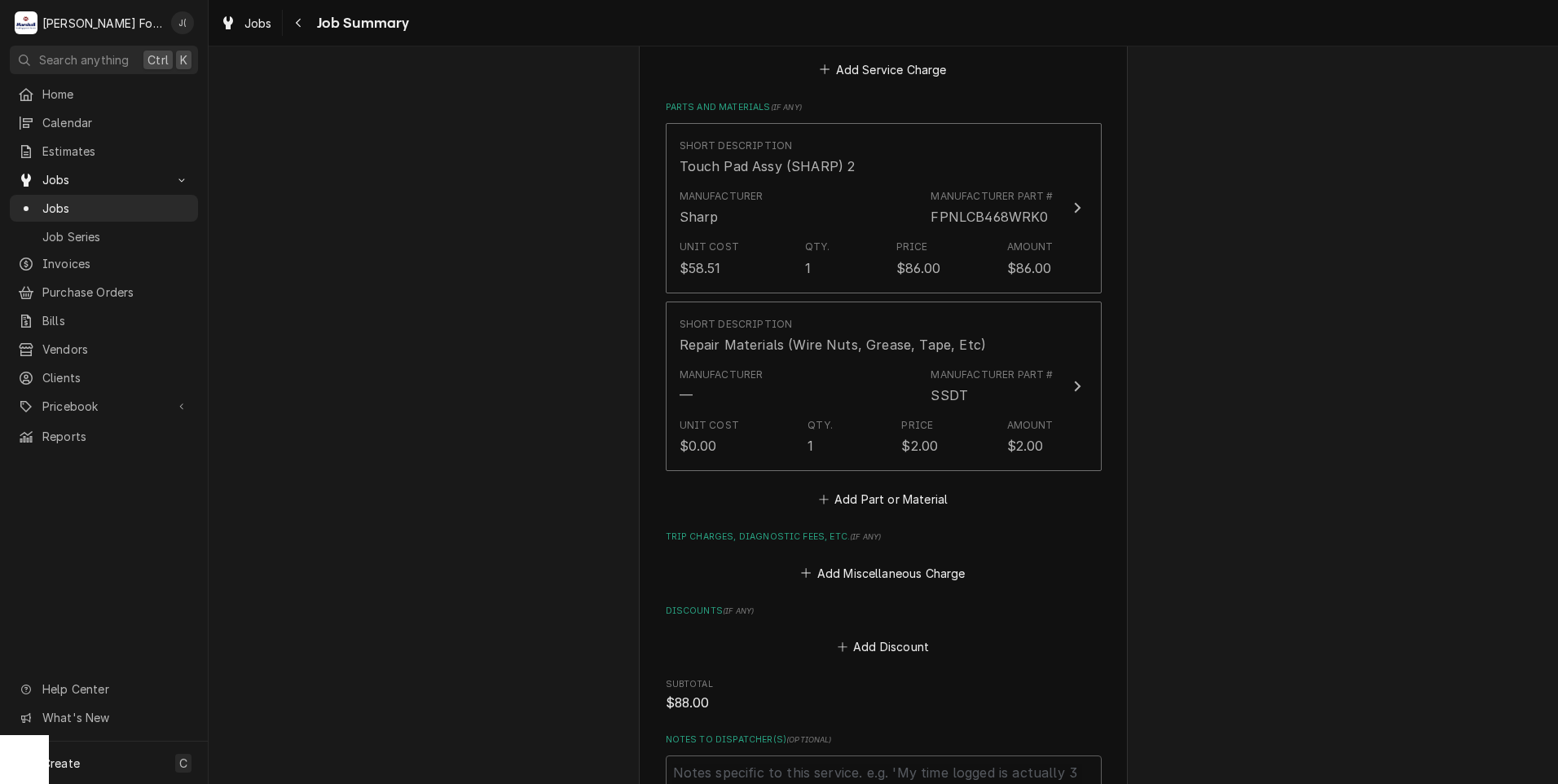
scroll to position [1303, 0]
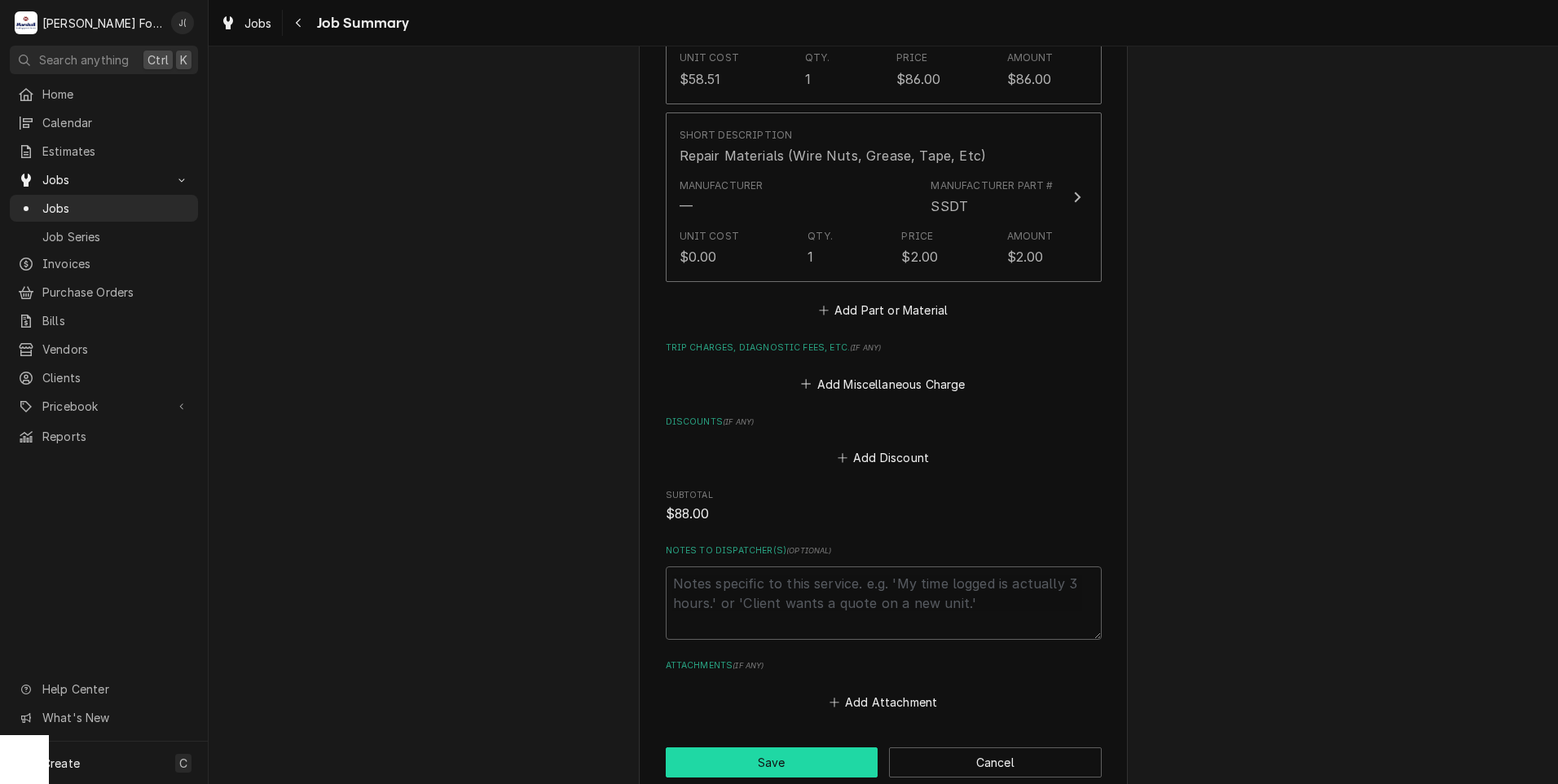
click at [761, 750] on button "Save" at bounding box center [772, 762] width 212 height 30
type textarea "x"
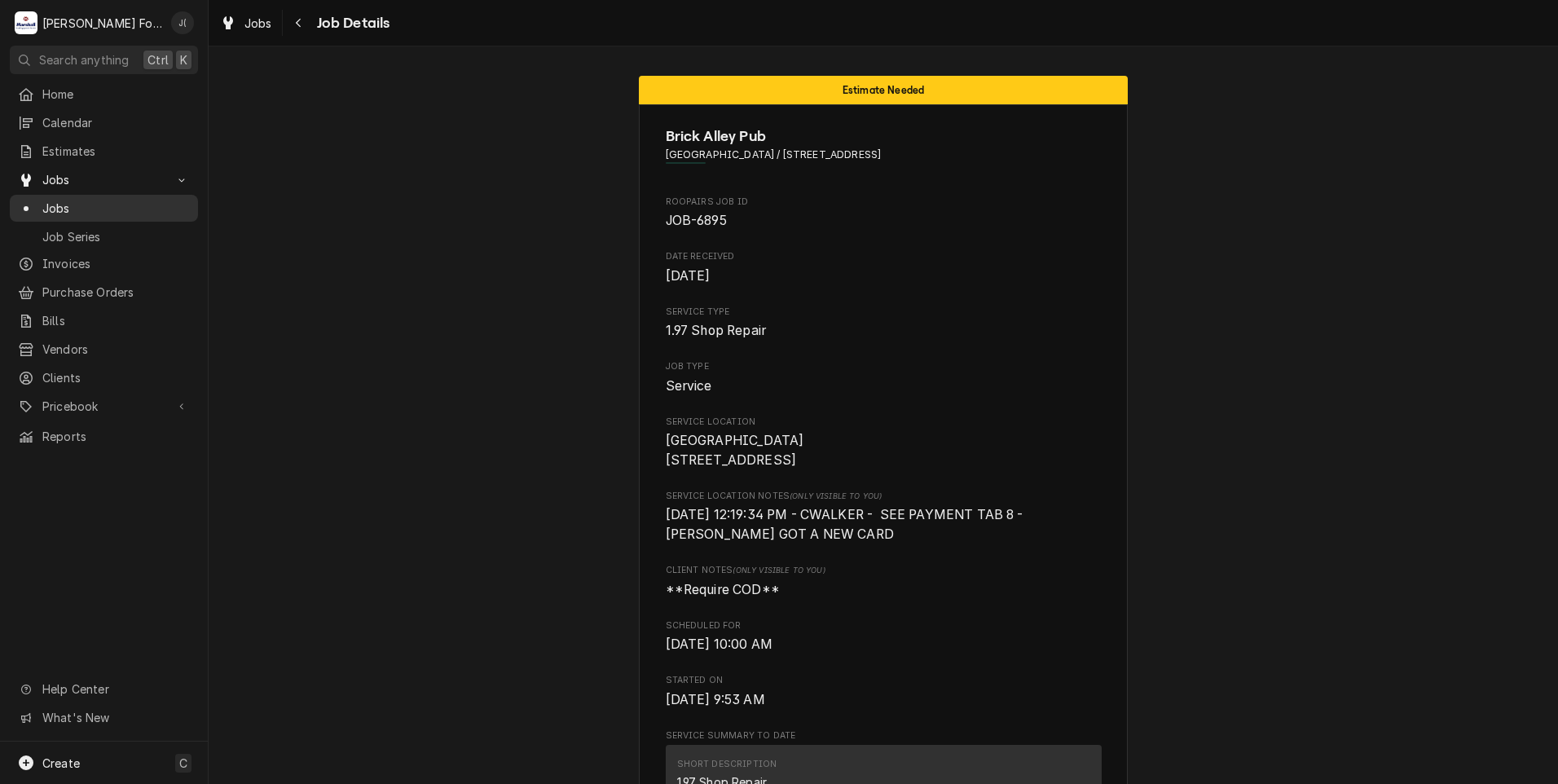
click at [99, 209] on span "Jobs" at bounding box center [115, 208] width 147 height 17
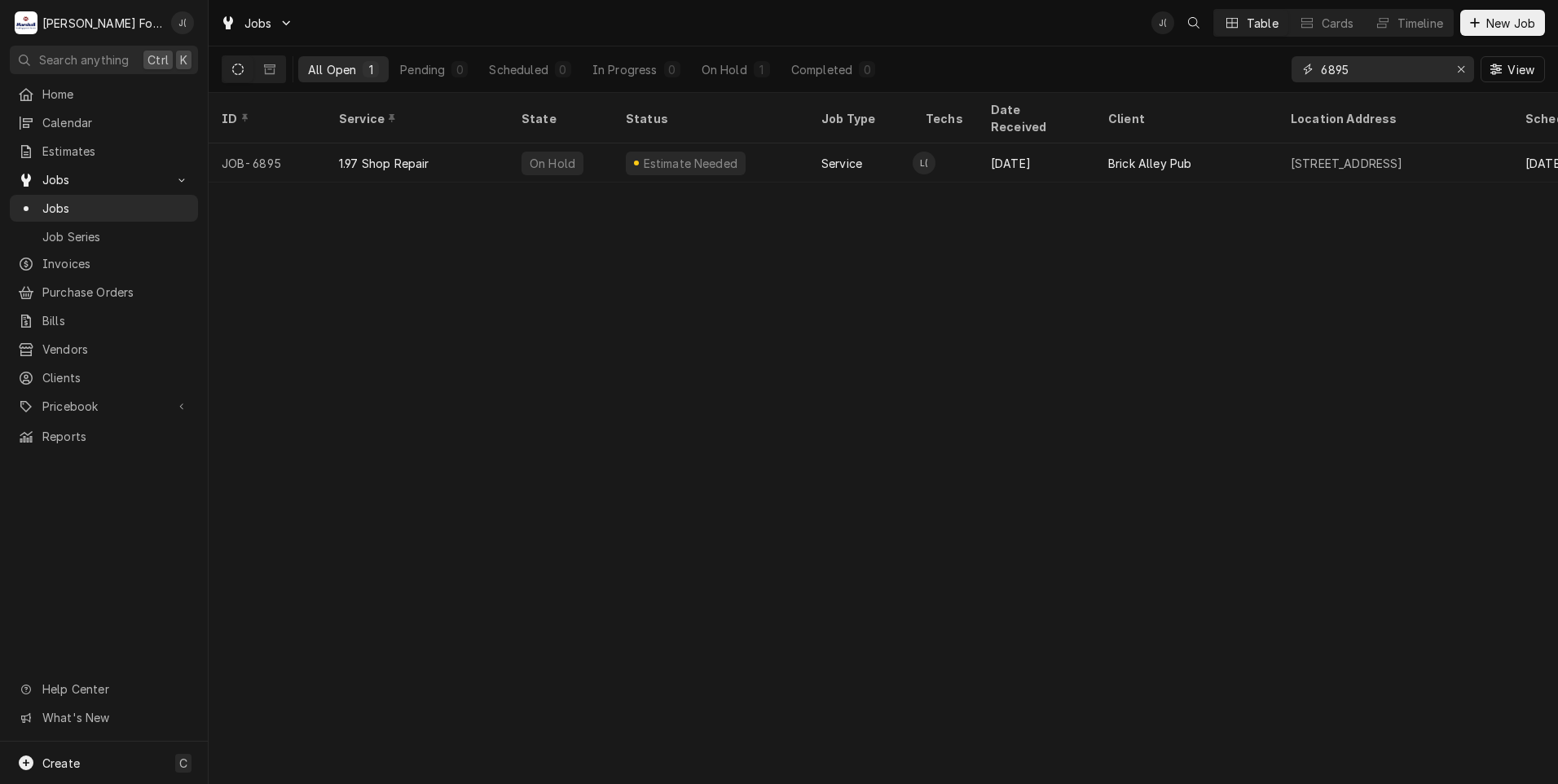
drag, startPoint x: 1370, startPoint y: 71, endPoint x: 1020, endPoint y: 17, distance: 354.1
click at [1035, 19] on div "Jobs J( Table Cards Timeline New Job All Open 1 Pending 0 Scheduled 0 In Progre…" at bounding box center [883, 46] width 1349 height 93
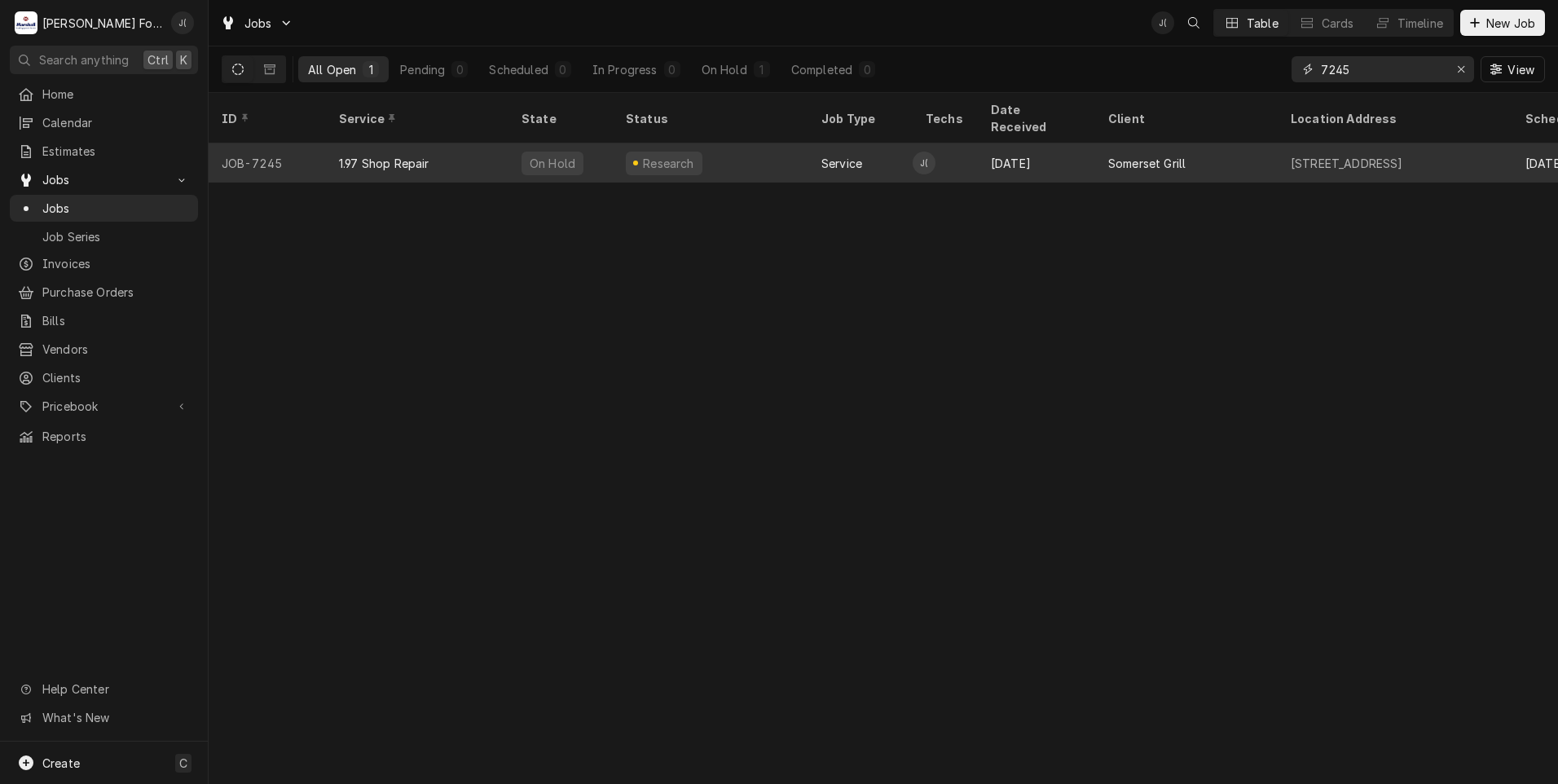
type input "7245"
click at [310, 146] on div "JOB-7245" at bounding box center [267, 163] width 117 height 39
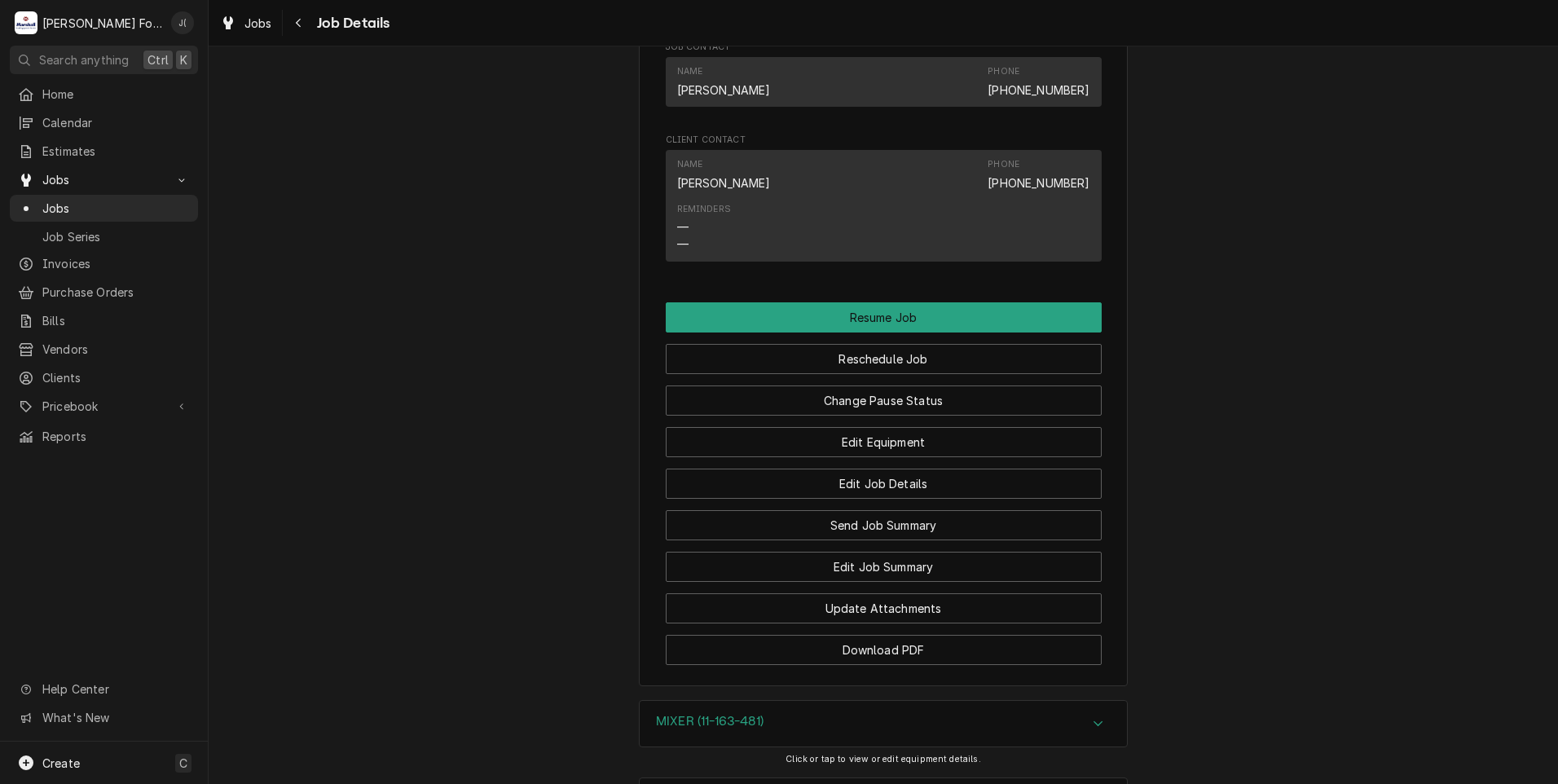
scroll to position [1710, 0]
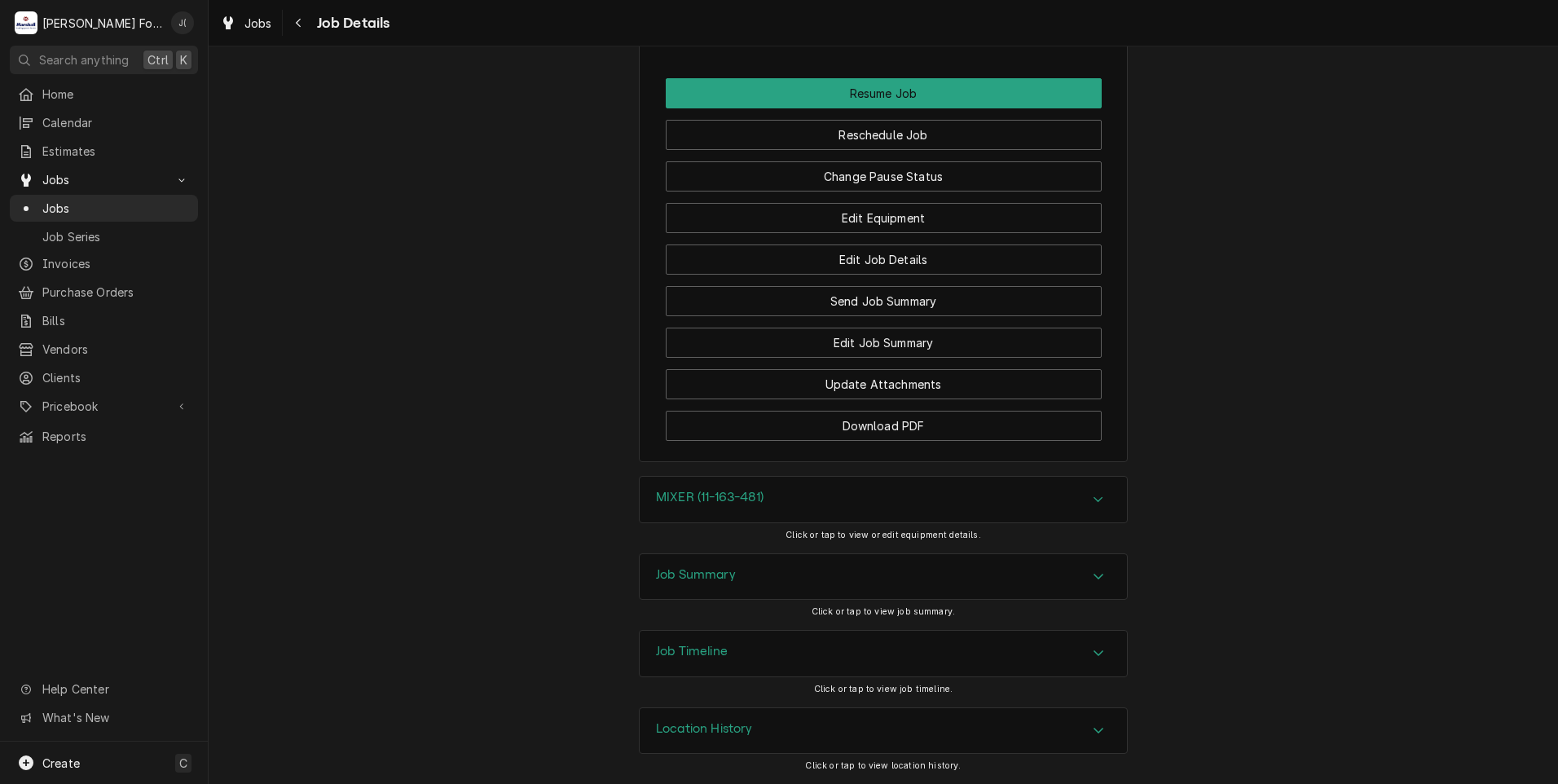
click at [764, 500] on h3 "MIXER (11-163-481)" at bounding box center [709, 497] width 107 height 16
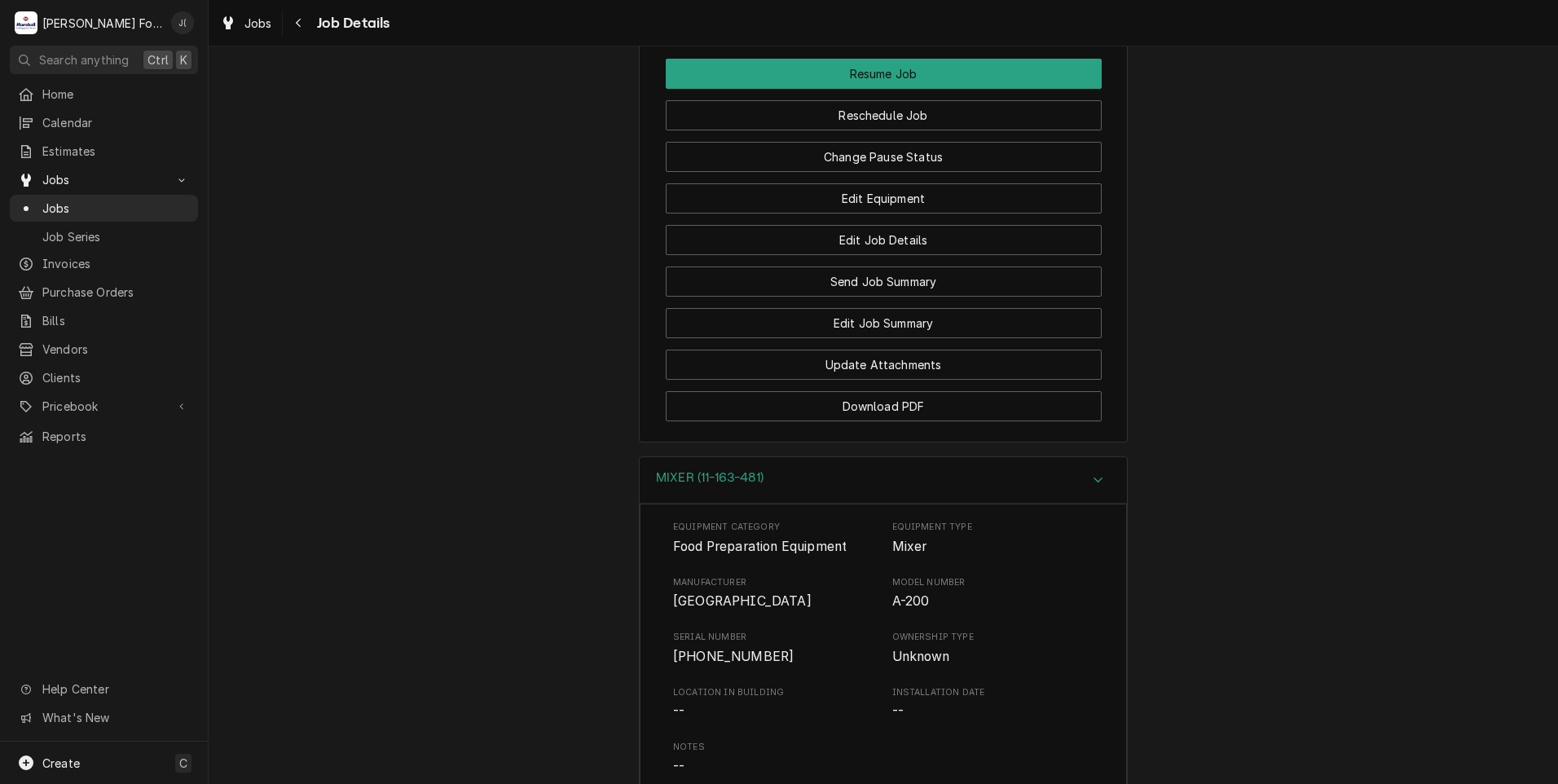
scroll to position [2176, 0]
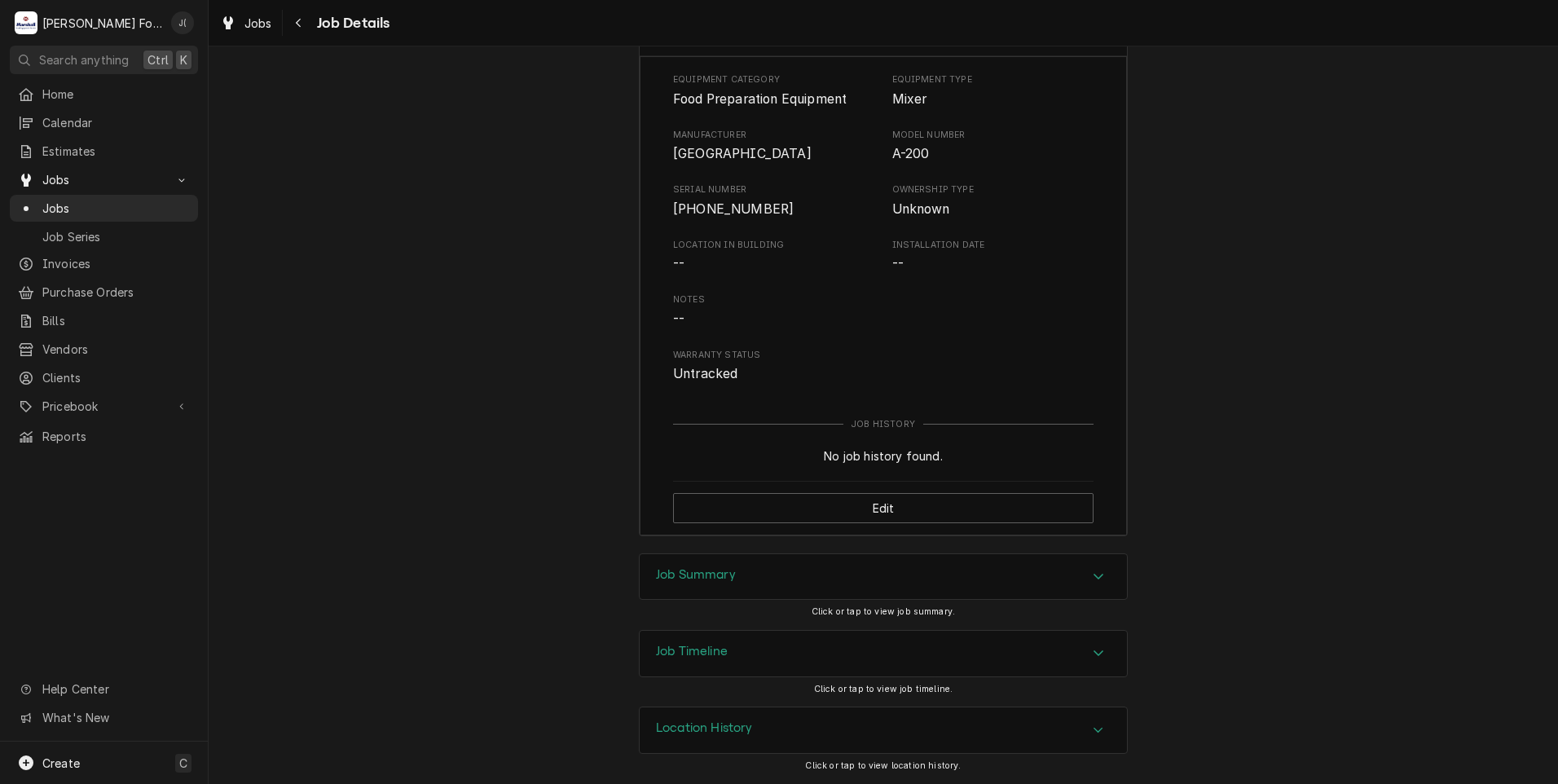
click at [673, 594] on div "Job Summary" at bounding box center [883, 577] width 487 height 46
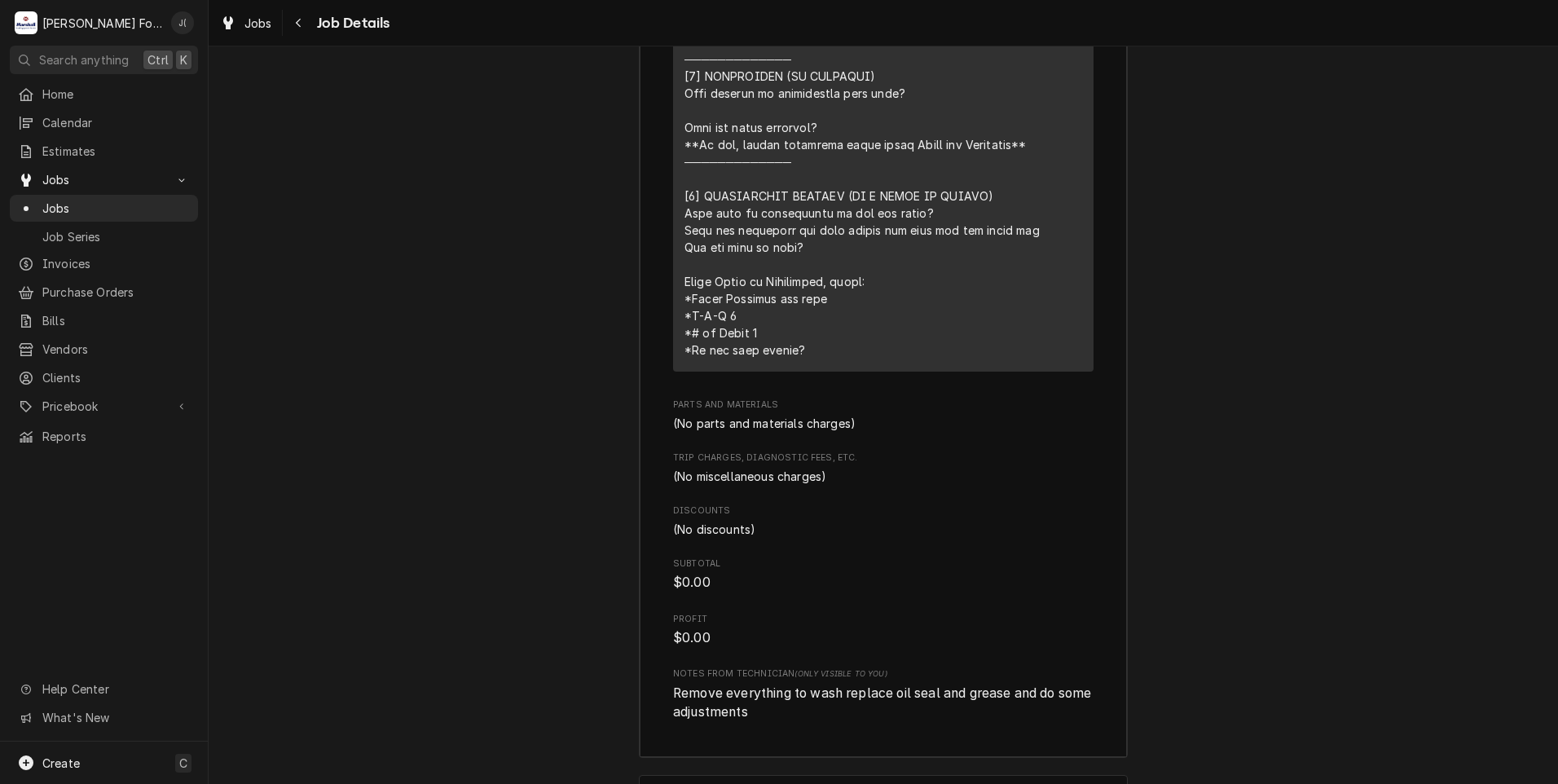
scroll to position [3405, 0]
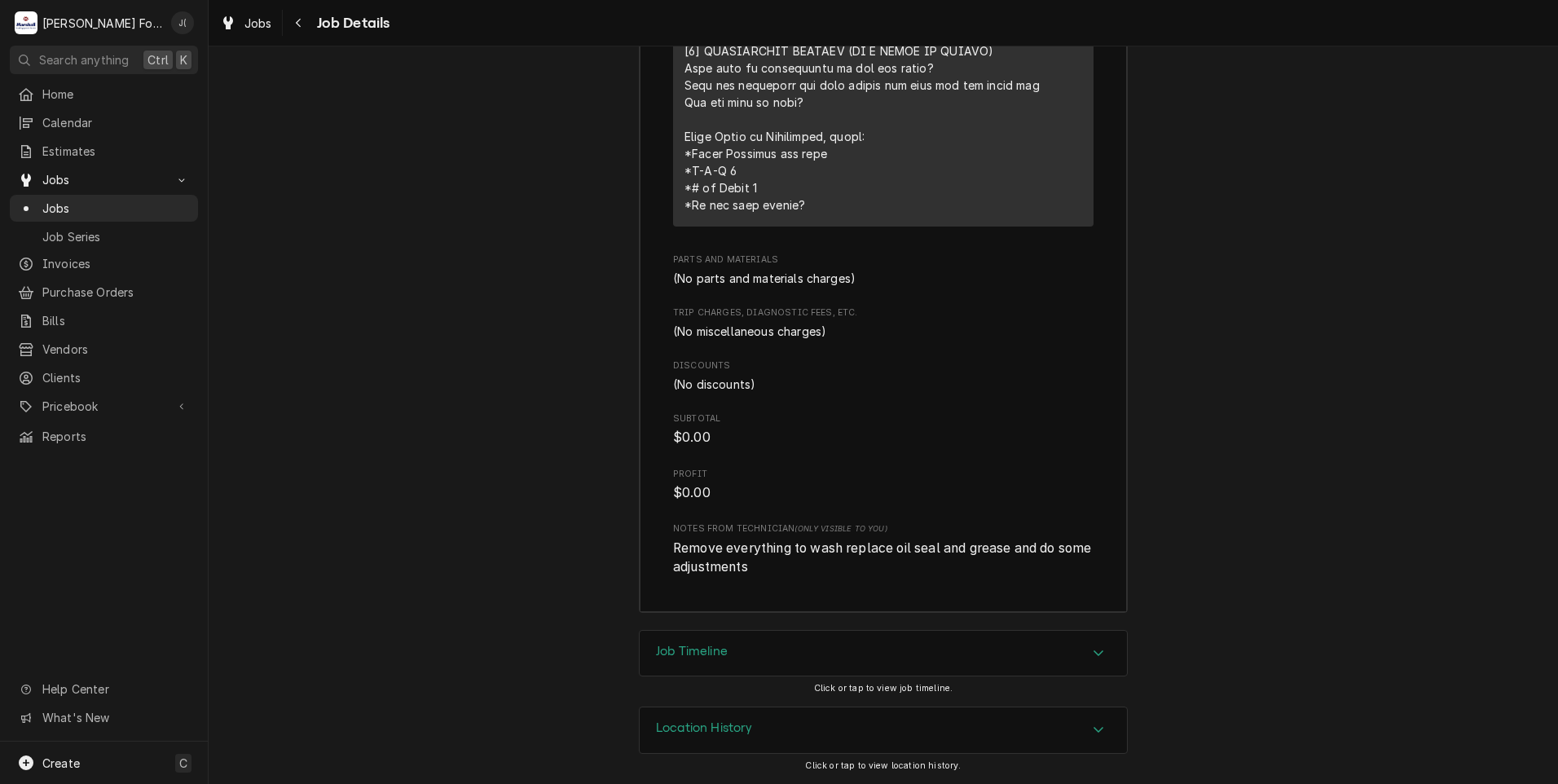
click at [691, 659] on h3 "Job Timeline" at bounding box center [692, 651] width 71 height 16
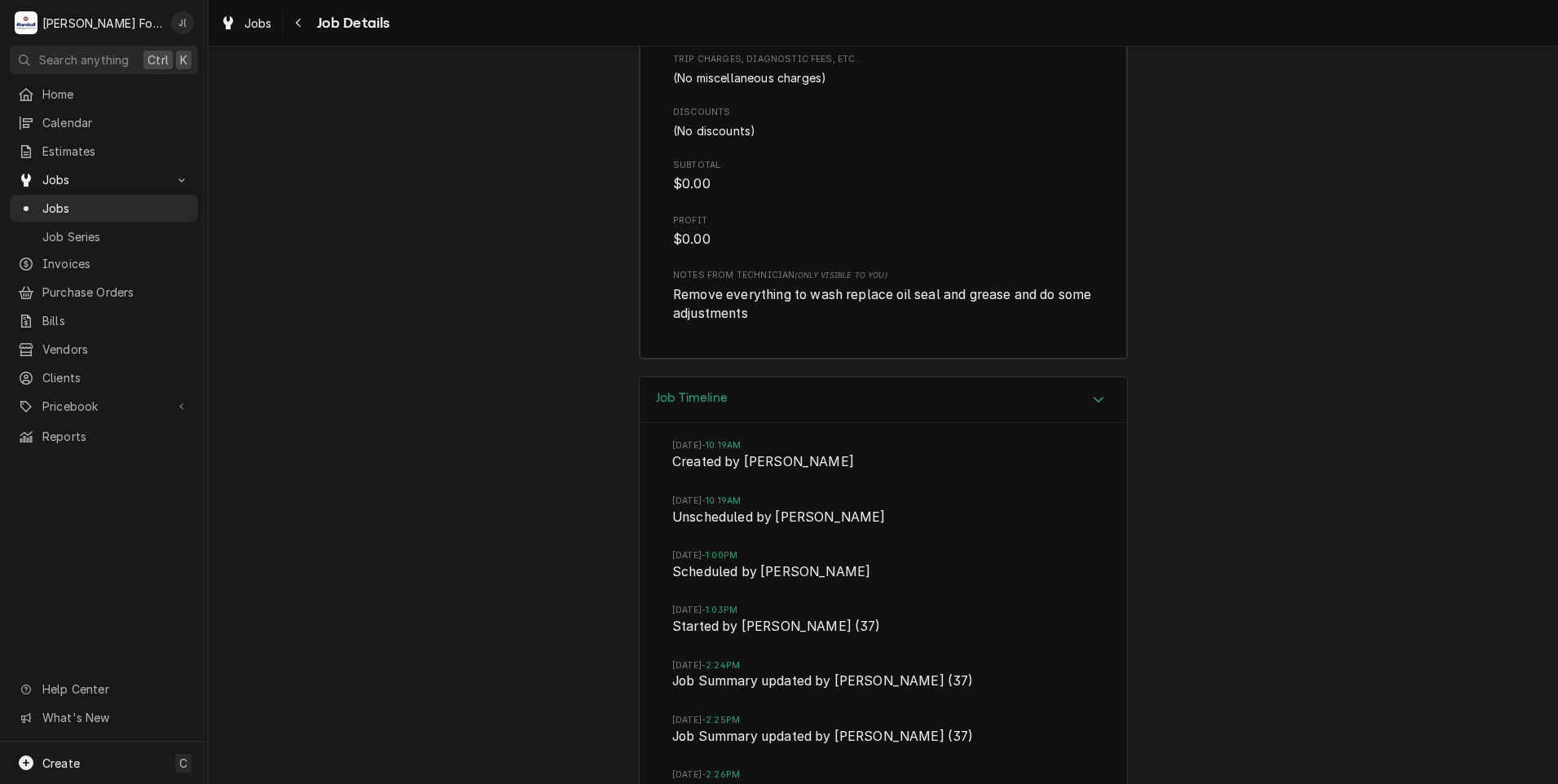
scroll to position [3923, 0]
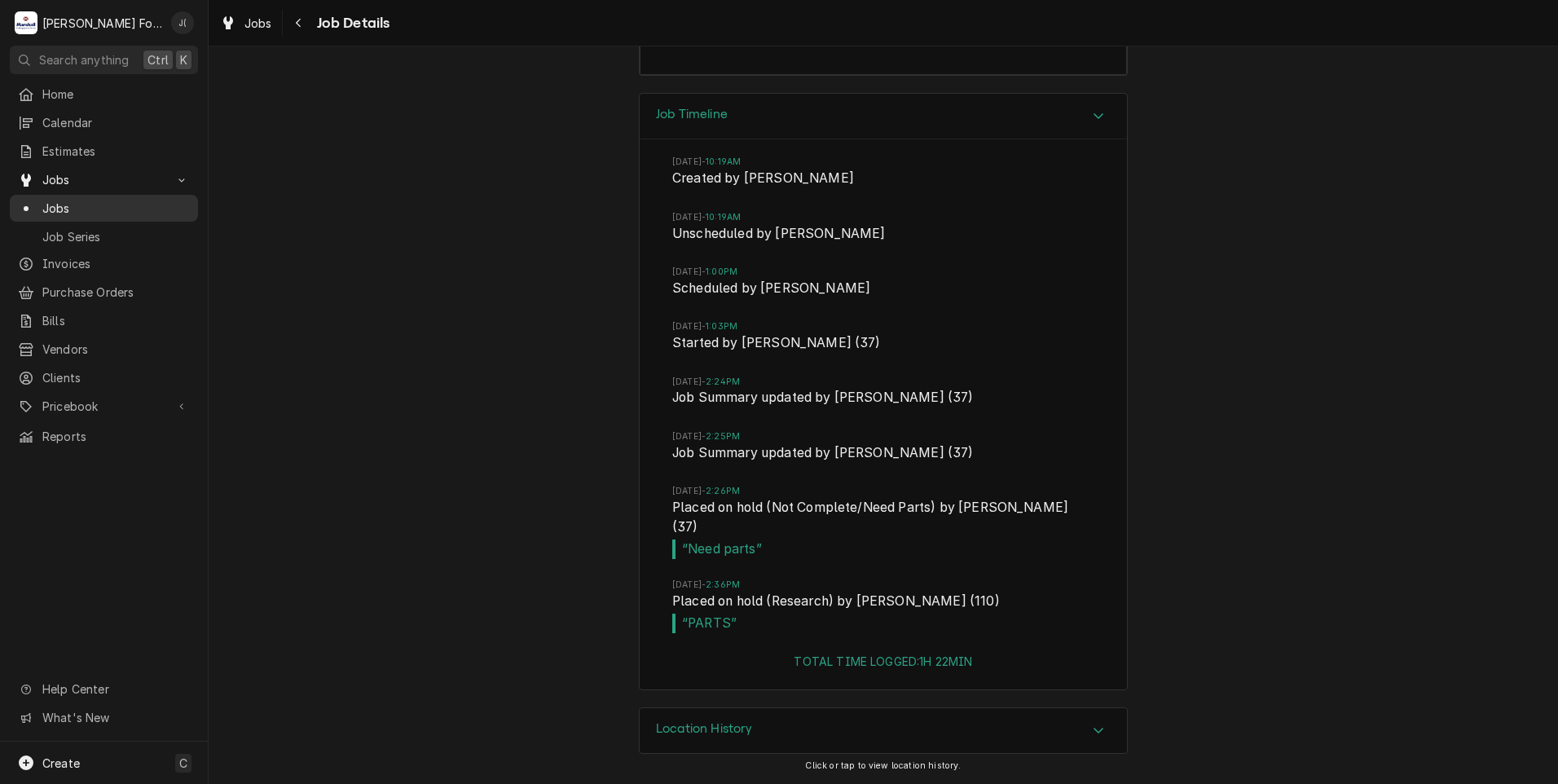
click at [60, 200] on span "Jobs" at bounding box center [115, 208] width 147 height 17
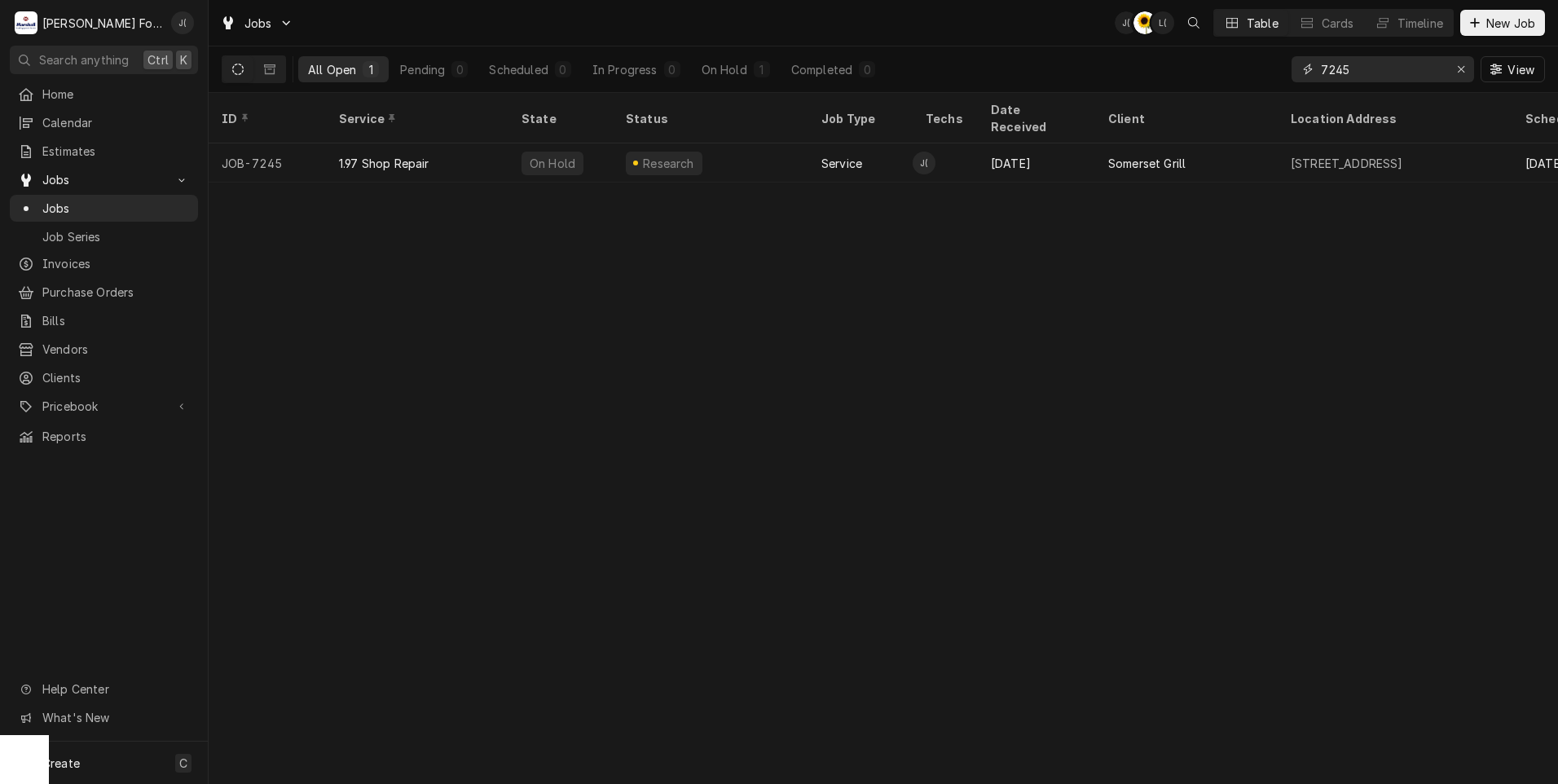
click at [1459, 62] on div "Erase input" at bounding box center [1461, 70] width 16 height 16
click at [1427, 71] on input "Dynamic Content Wrapper" at bounding box center [1397, 69] width 153 height 26
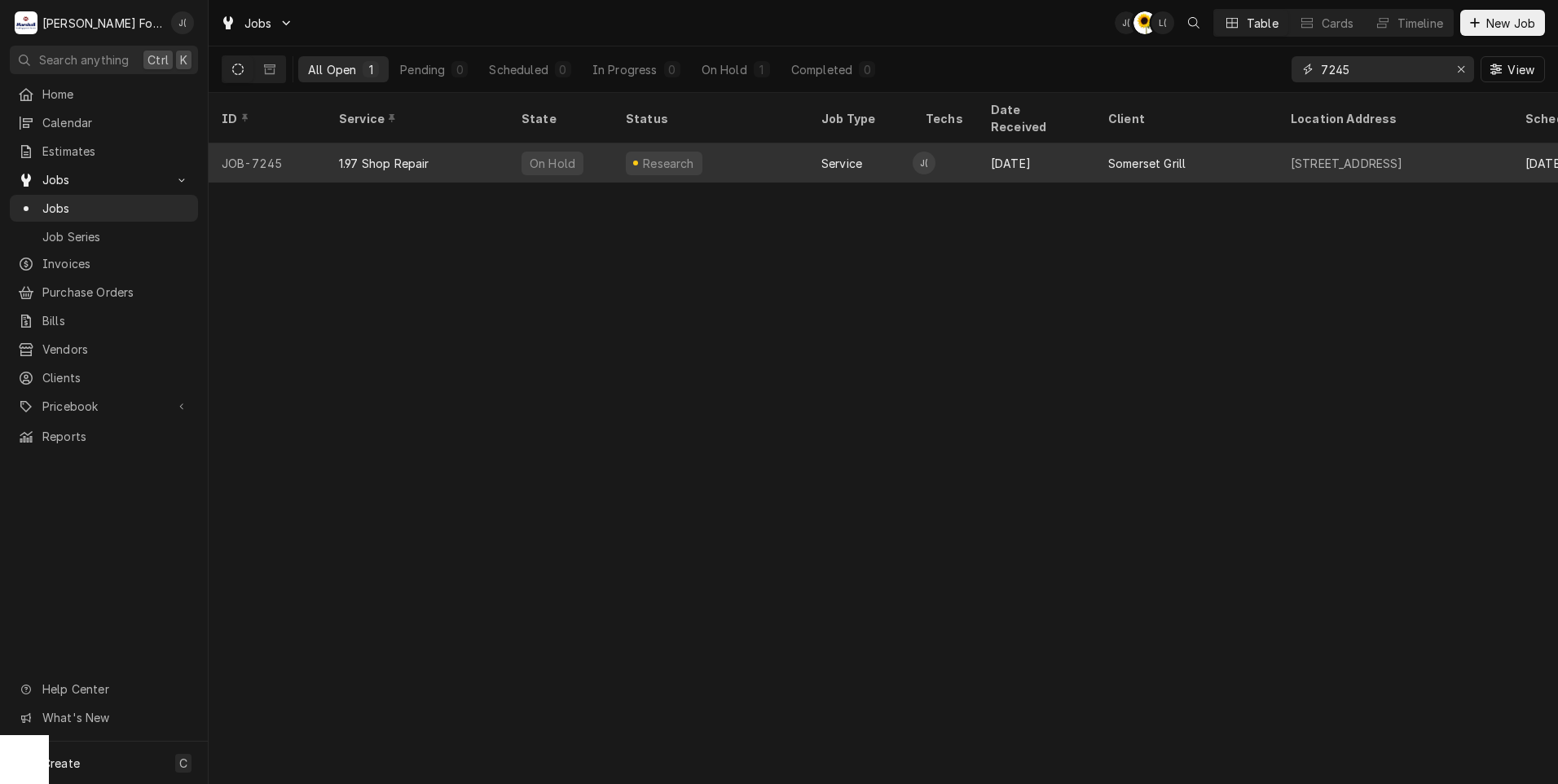
type input "7245"
click at [704, 144] on div "Research" at bounding box center [711, 163] width 196 height 39
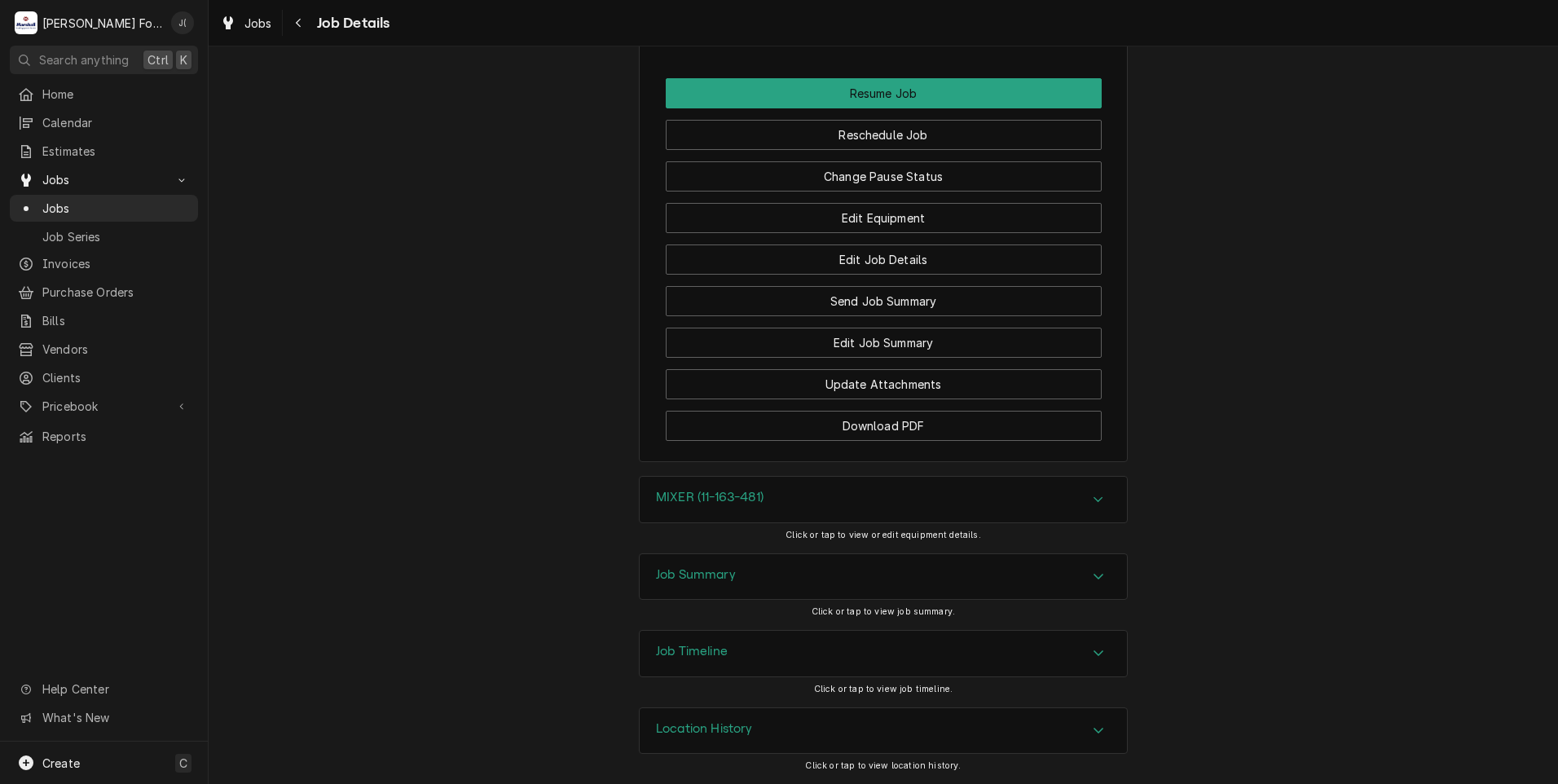
scroll to position [1710, 0]
click at [853, 167] on button "Change Pause Status" at bounding box center [884, 176] width 436 height 30
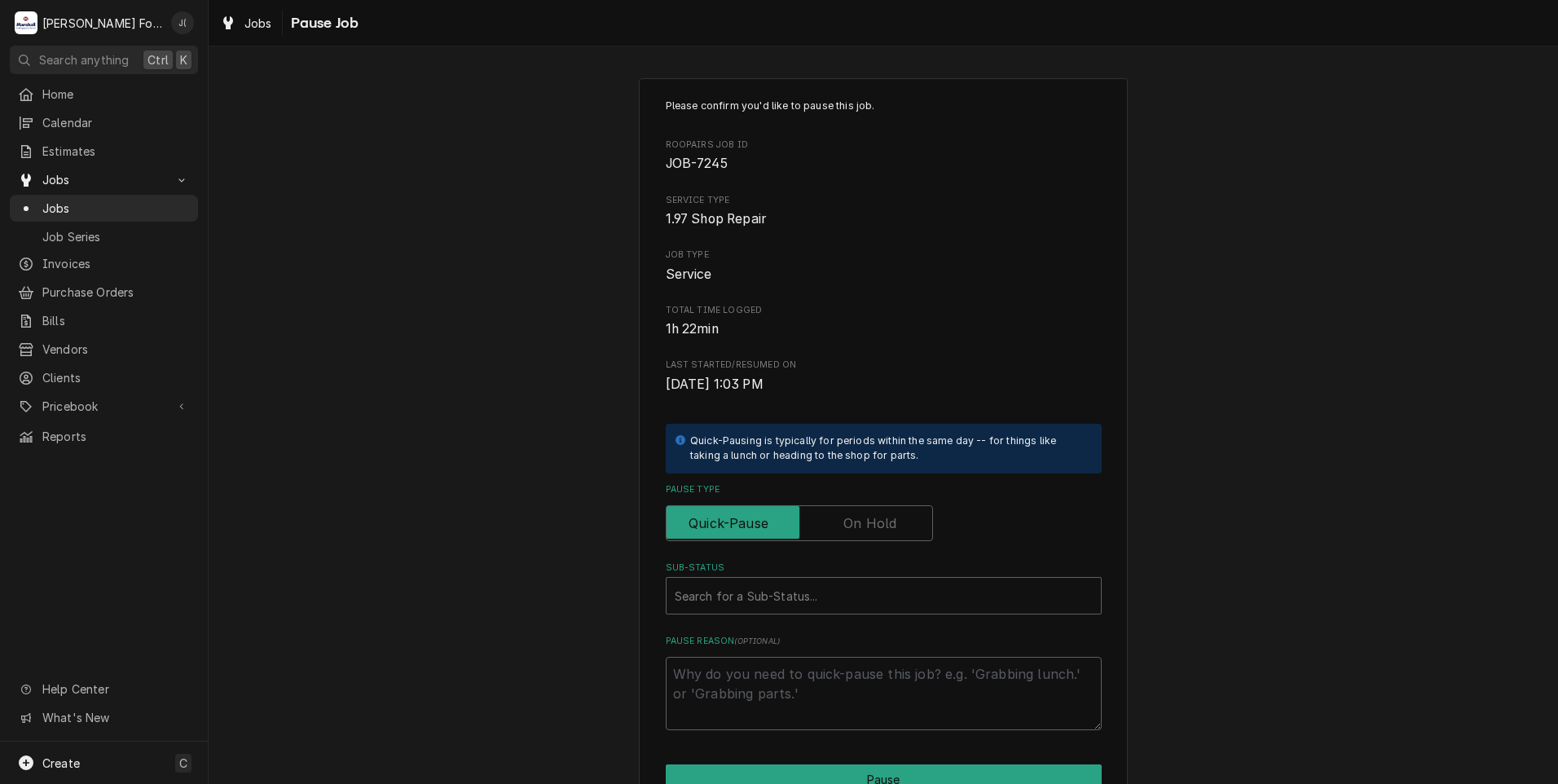
click at [866, 528] on label "Pause Type" at bounding box center [800, 523] width 267 height 36
click at [866, 528] on input "Pause Type" at bounding box center [800, 523] width 253 height 36
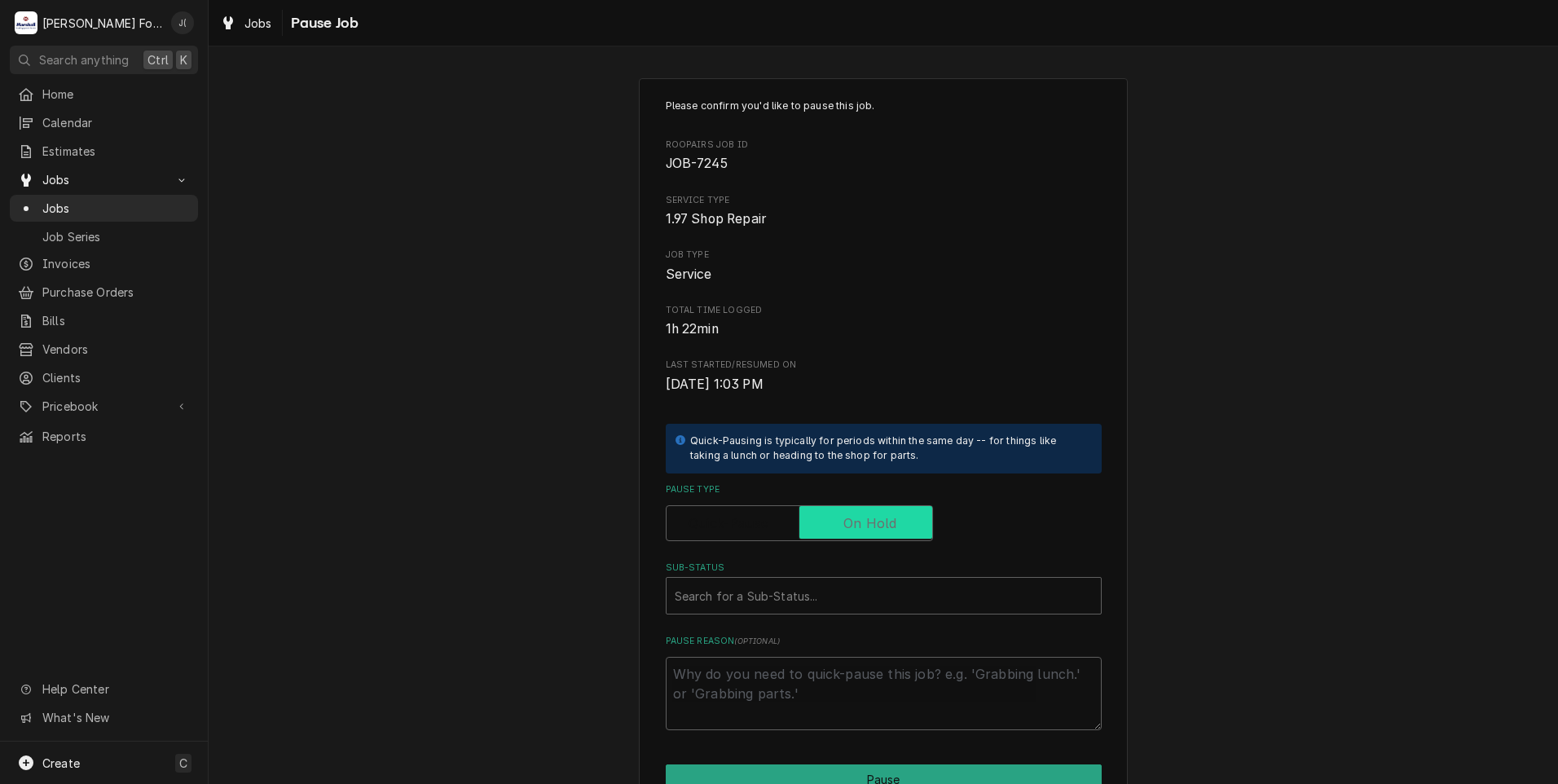
checkbox input "true"
click at [724, 588] on div "Sub-Status" at bounding box center [884, 595] width 418 height 29
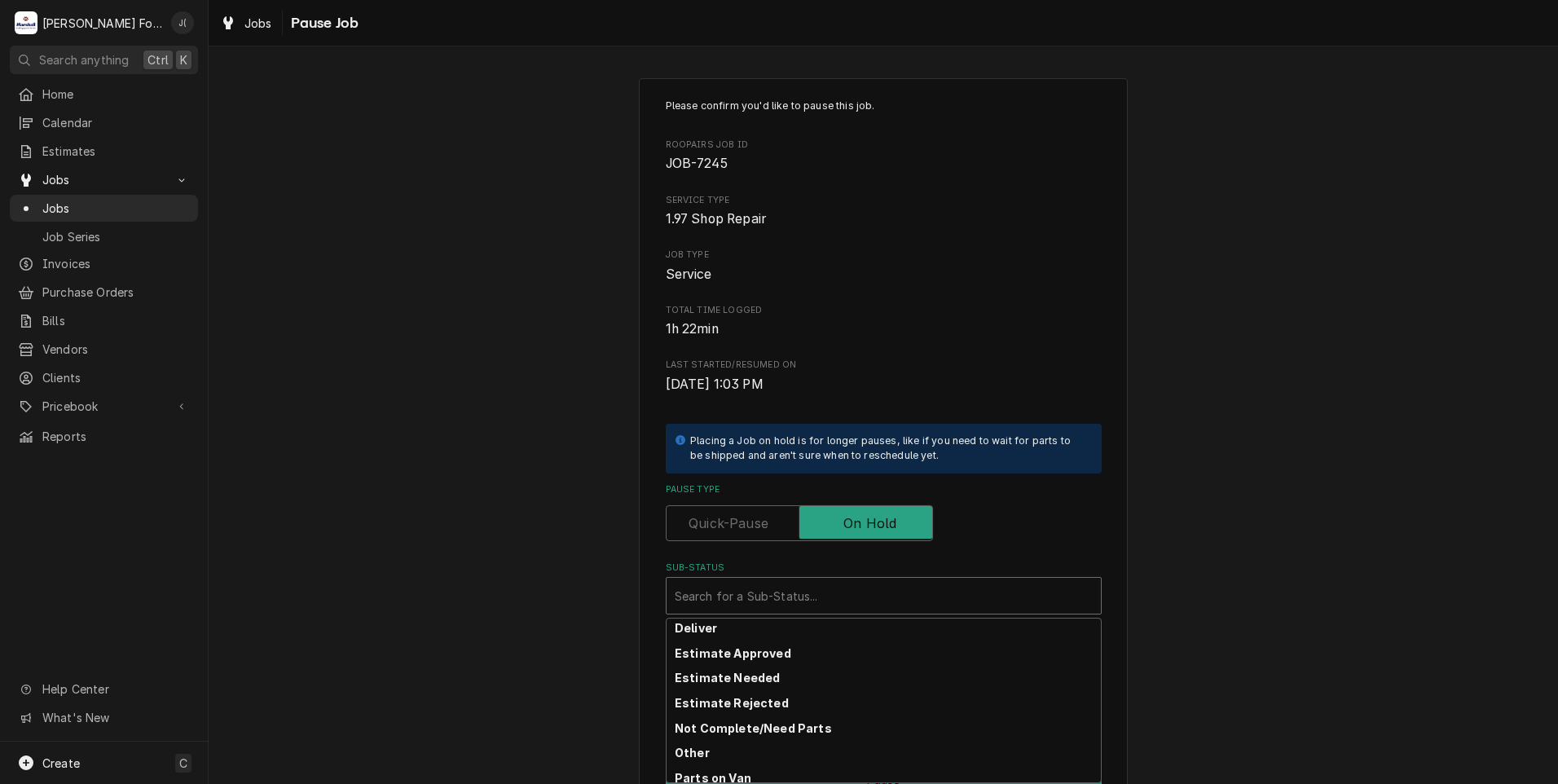
scroll to position [97, 0]
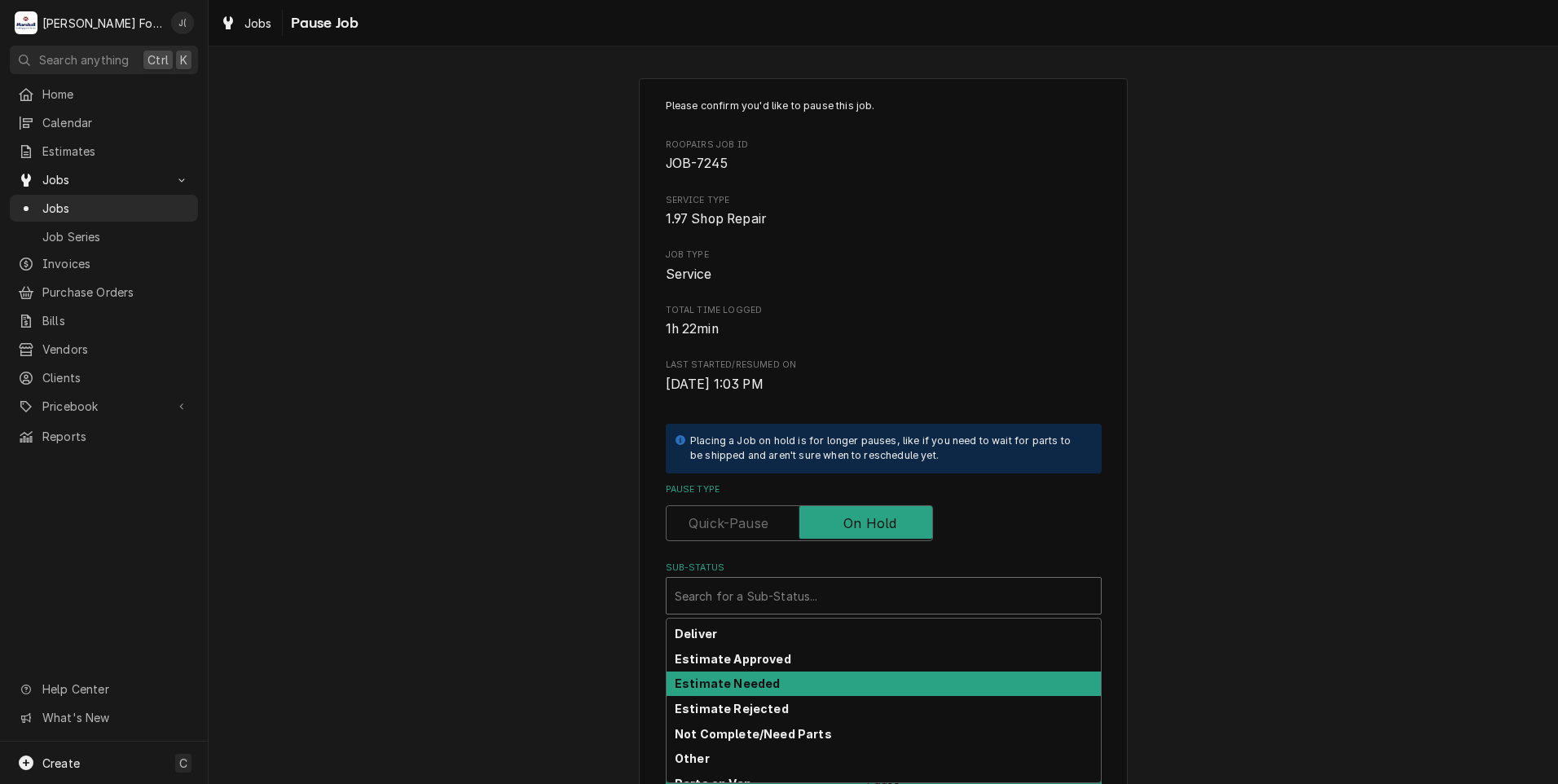
click at [740, 675] on div "Estimate Needed" at bounding box center [884, 684] width 434 height 26
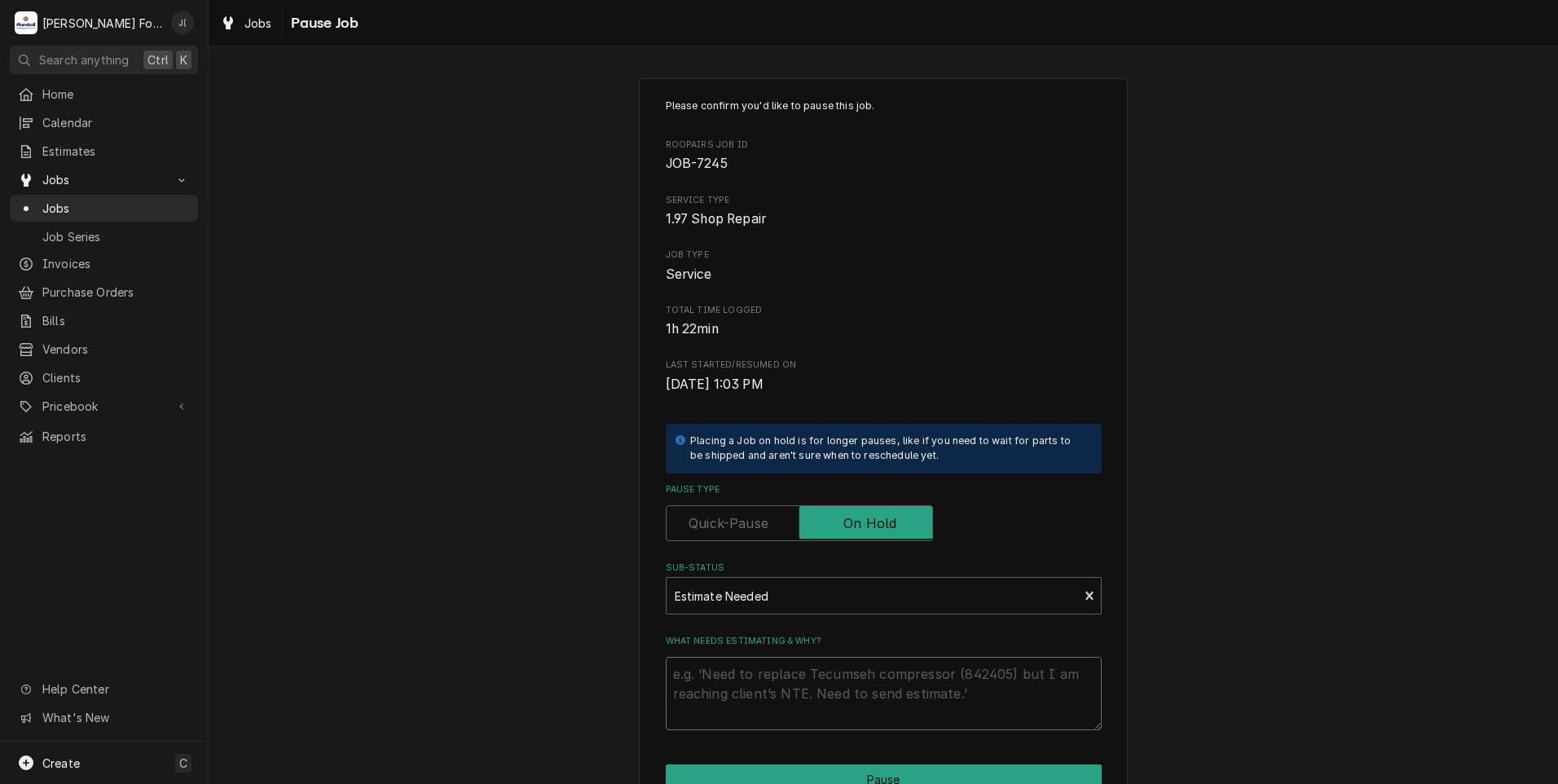
click at [740, 675] on textarea "What needs estimating & why?" at bounding box center [884, 693] width 436 height 73
type textarea "x"
type textarea "P"
type textarea "x"
type textarea "PR"
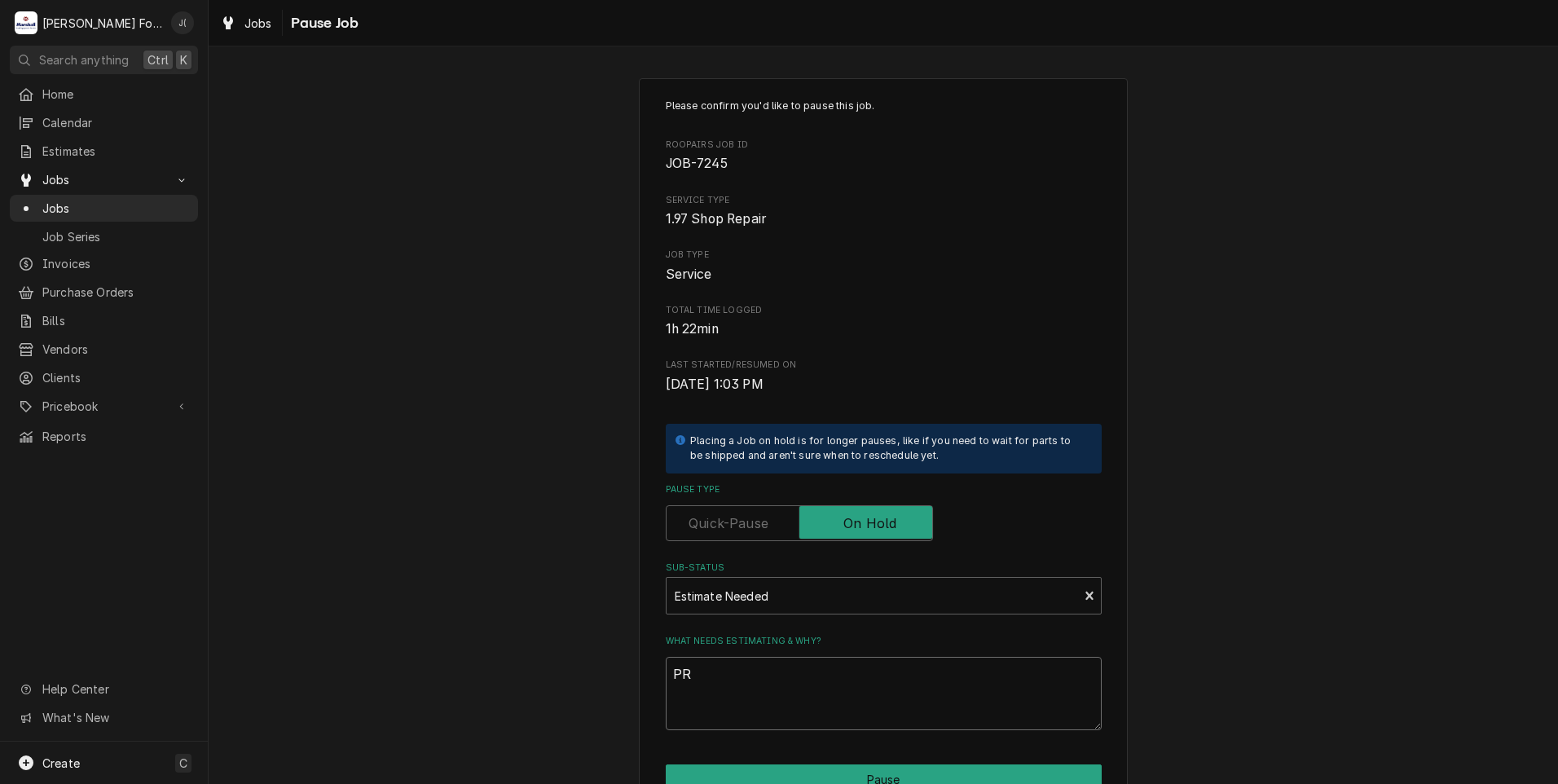
type textarea "x"
type textarea "PRI"
type textarea "x"
type textarea "PRIC"
type textarea "x"
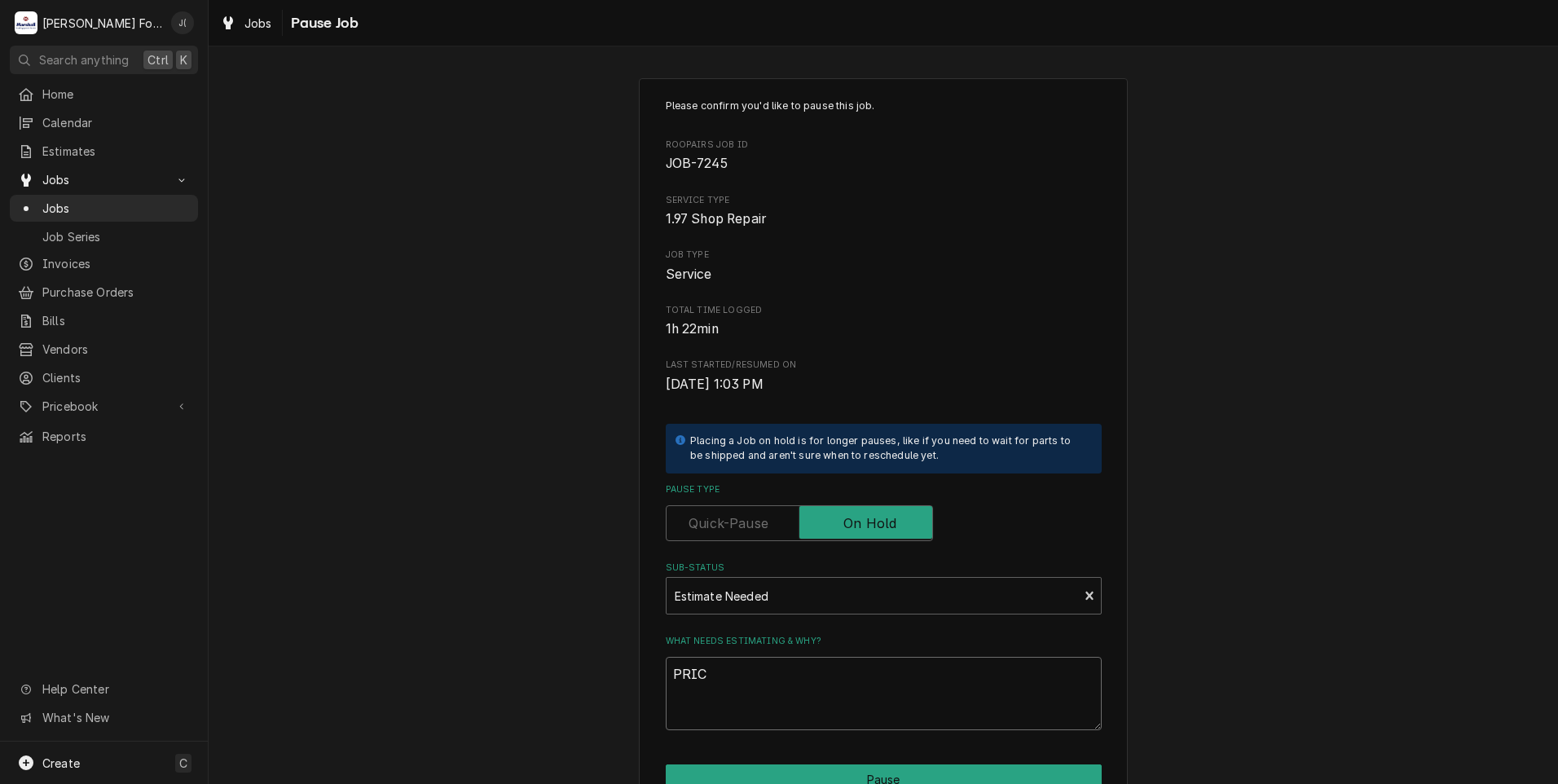
type textarea "PRICE"
type textarea "x"
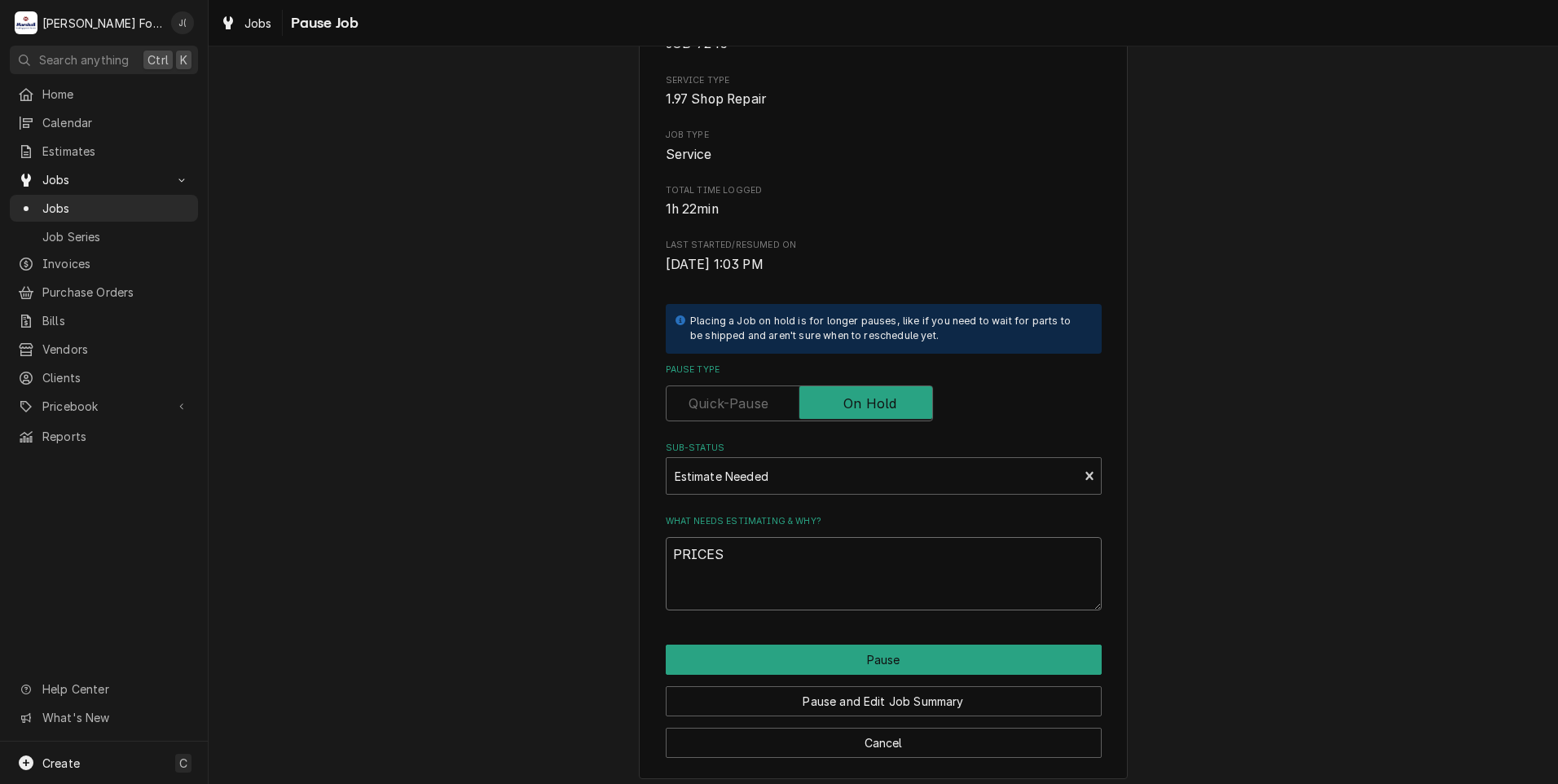
scroll to position [129, 0]
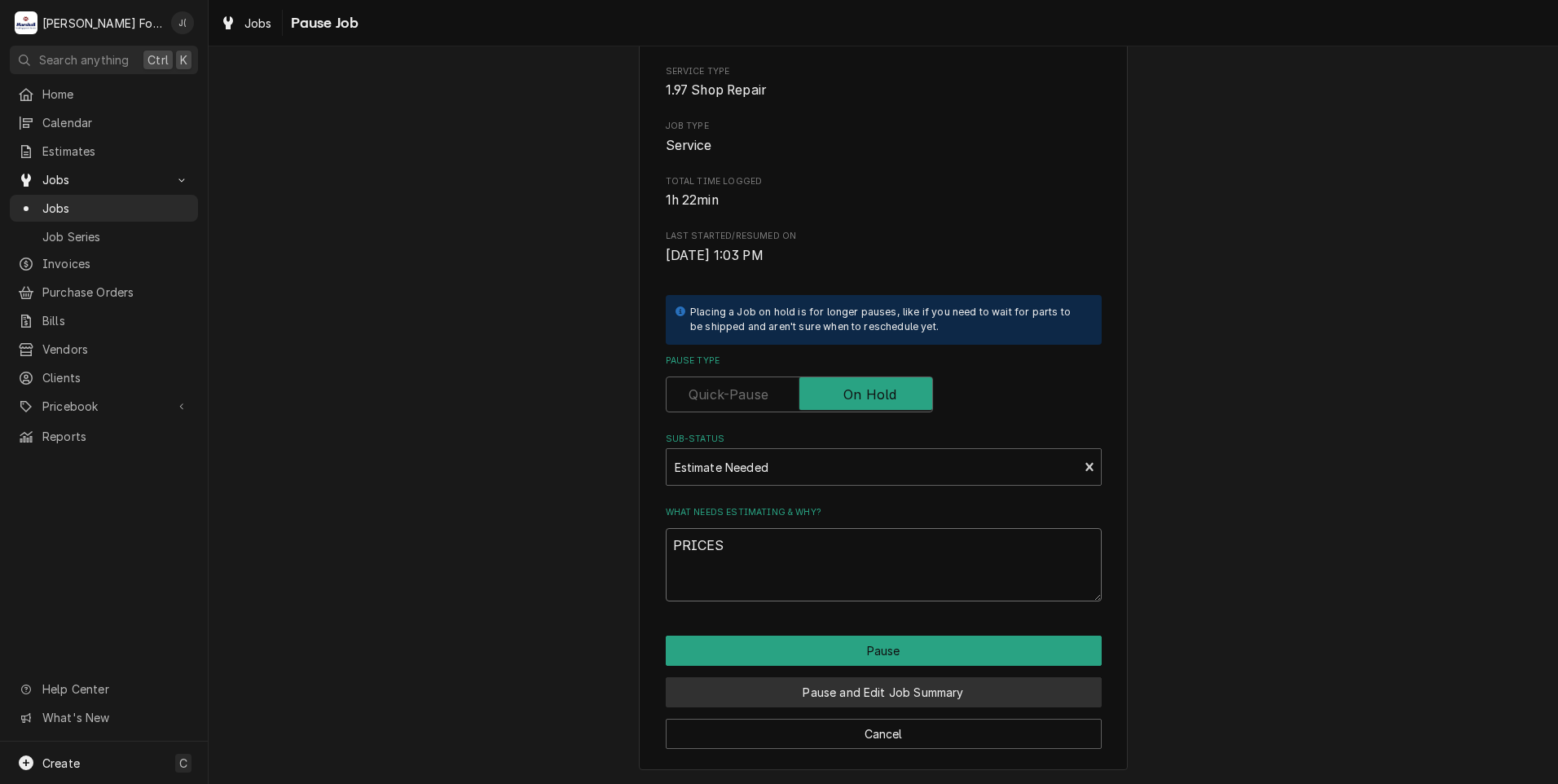
type textarea "PRICES"
click at [779, 688] on button "Pause and Edit Job Summary" at bounding box center [884, 691] width 436 height 30
type textarea "x"
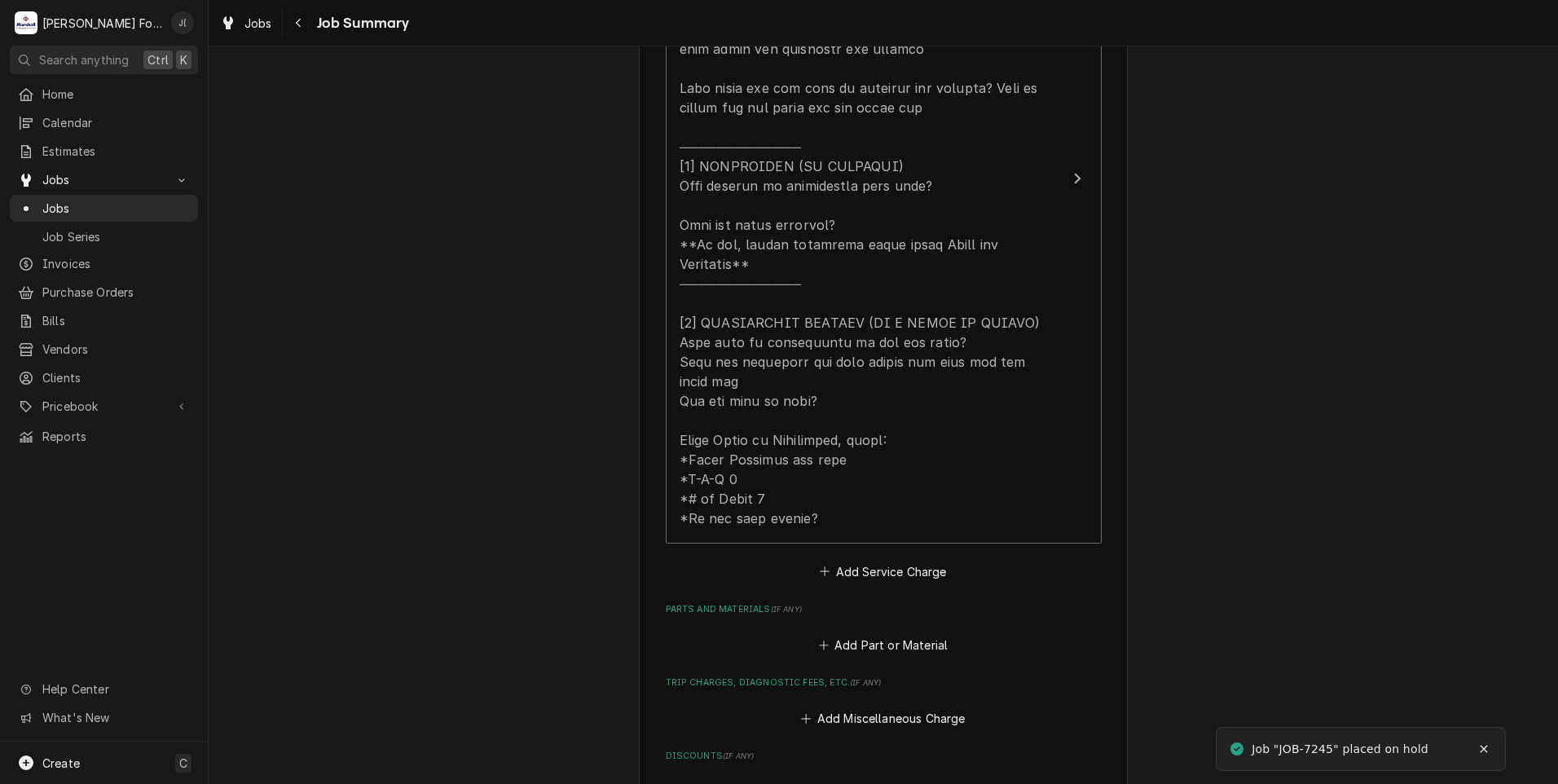
scroll to position [978, 0]
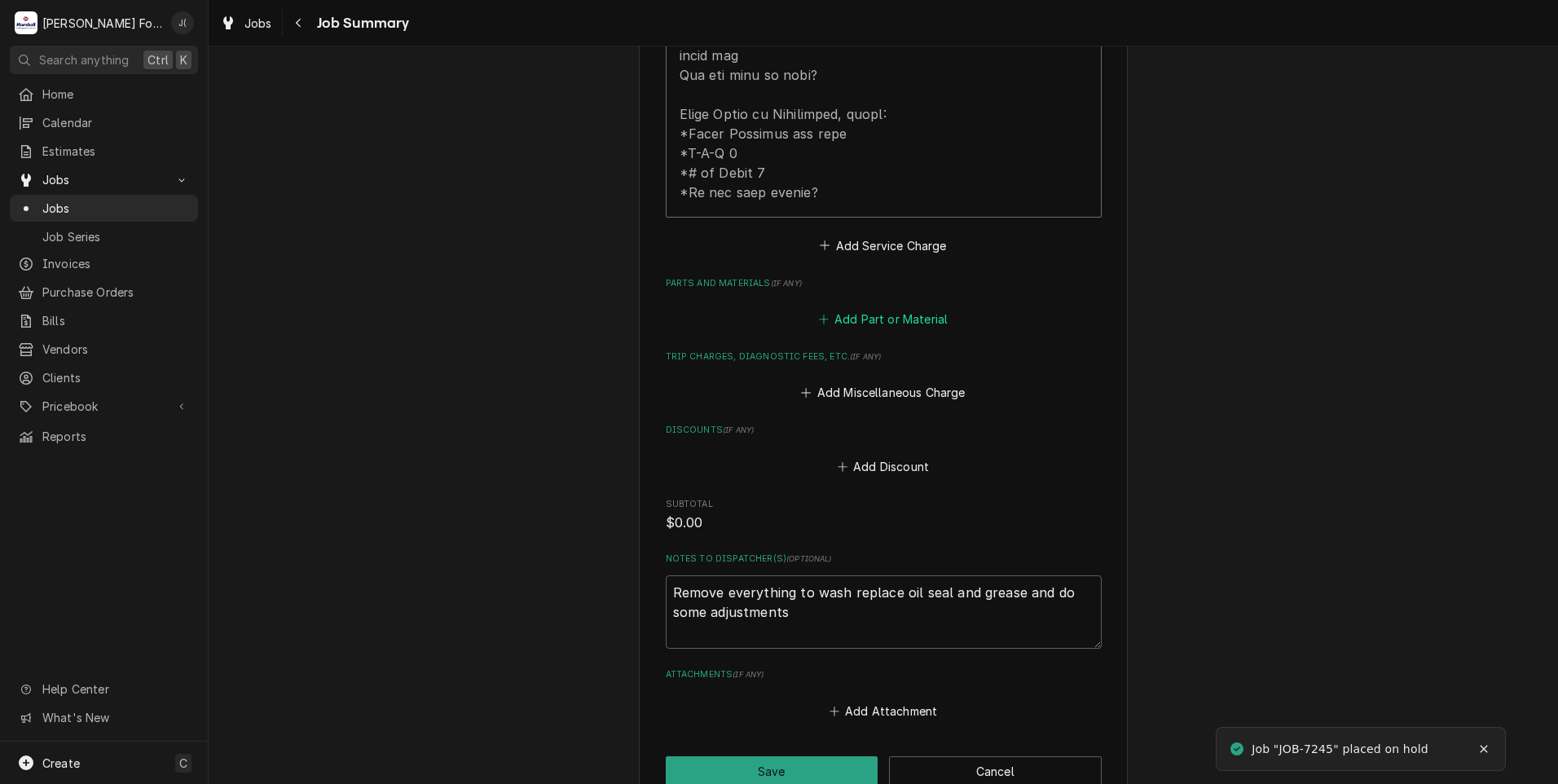
click at [928, 308] on button "Add Part or Material" at bounding box center [882, 319] width 135 height 23
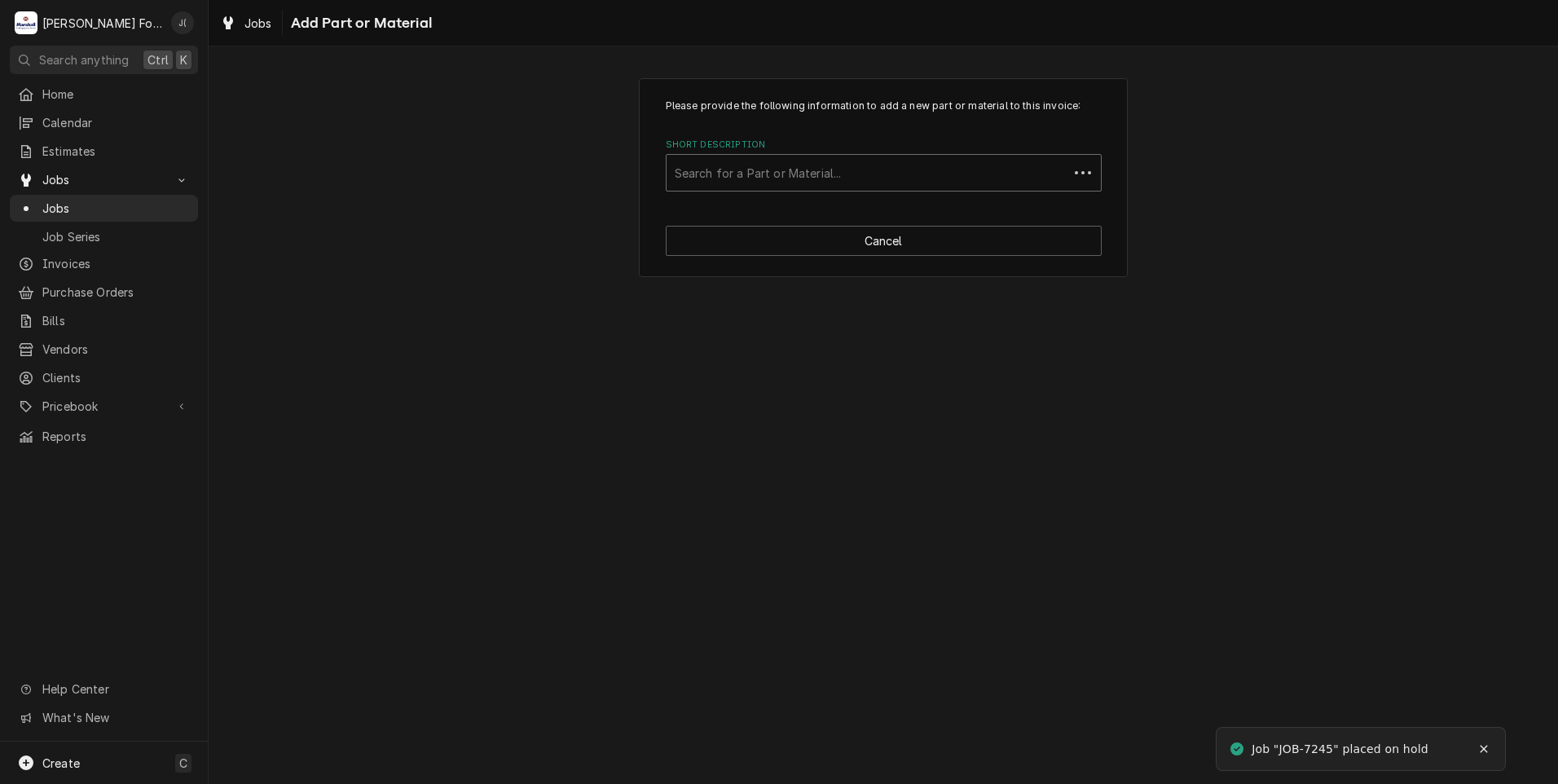
click at [755, 182] on div "Short Description" at bounding box center [867, 173] width 386 height 29
type input "00-023482"
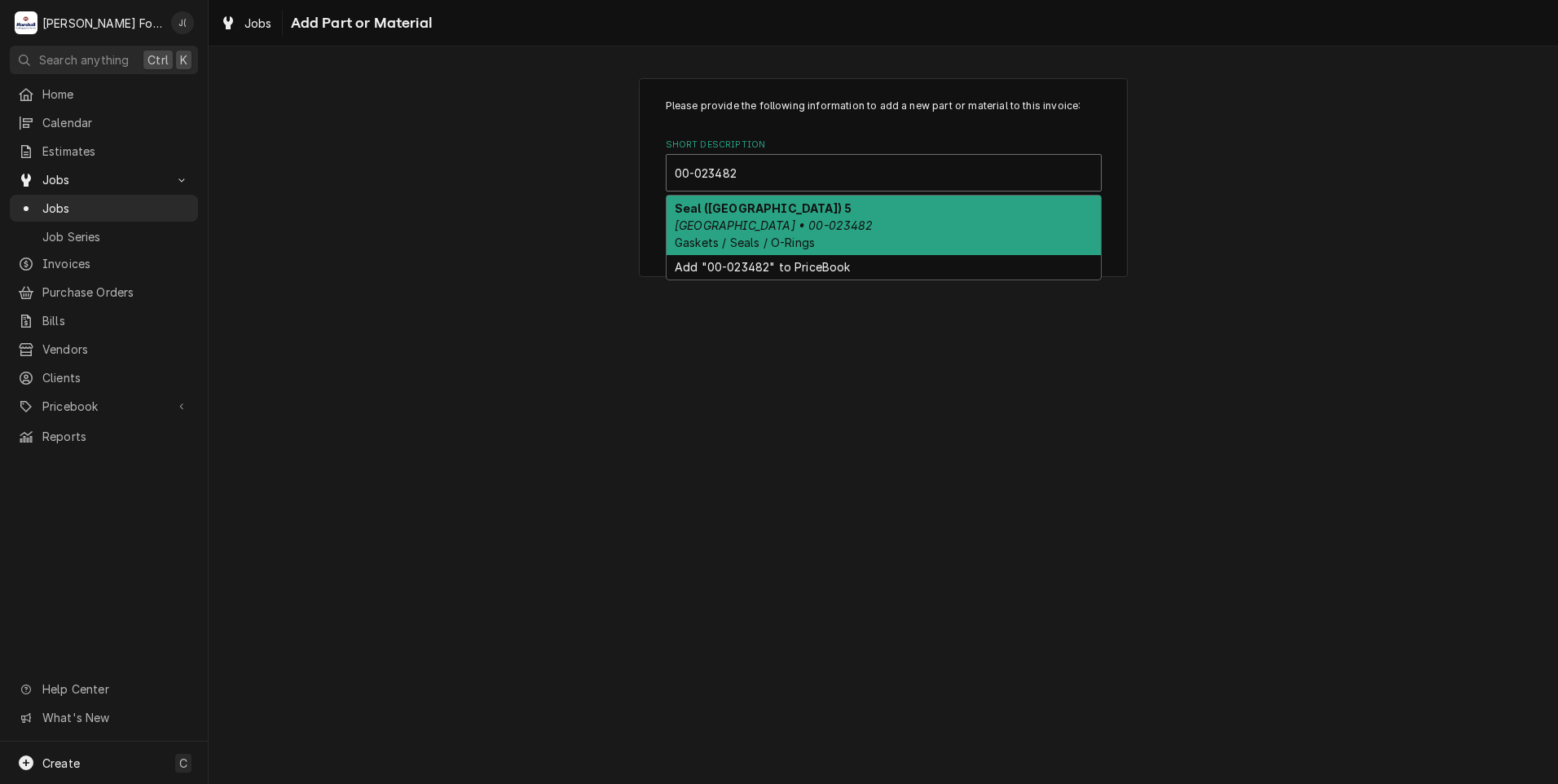
click at [858, 249] on div "Seal (HOBART) 5 Hobart • 00-023482 Gaskets / Seals / O-Rings" at bounding box center [884, 225] width 434 height 60
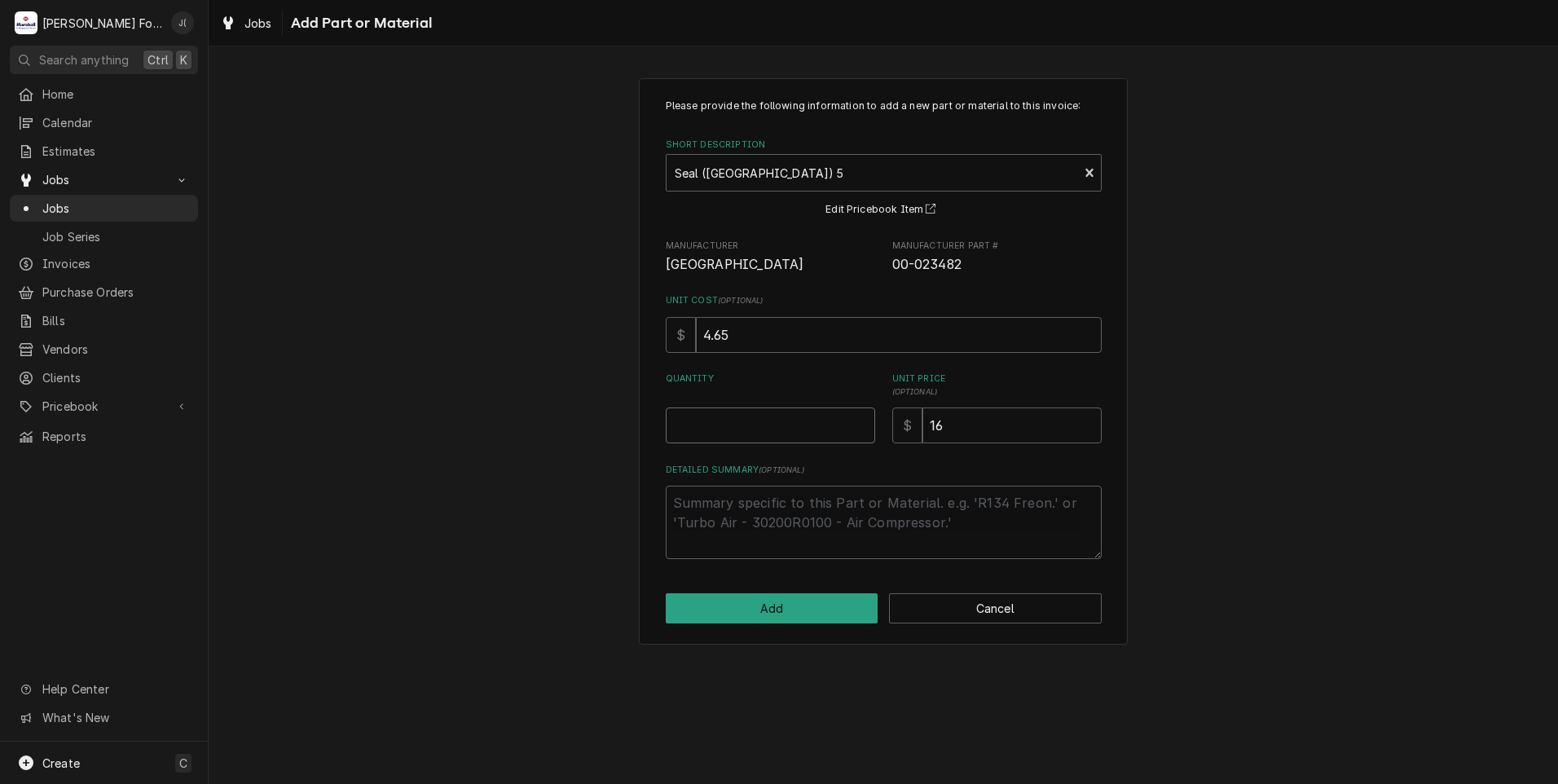
click at [809, 419] on input "Quantity" at bounding box center [770, 425] width 210 height 36
type textarea "x"
type input "1"
click at [768, 618] on button "Add" at bounding box center [772, 608] width 212 height 30
type textarea "x"
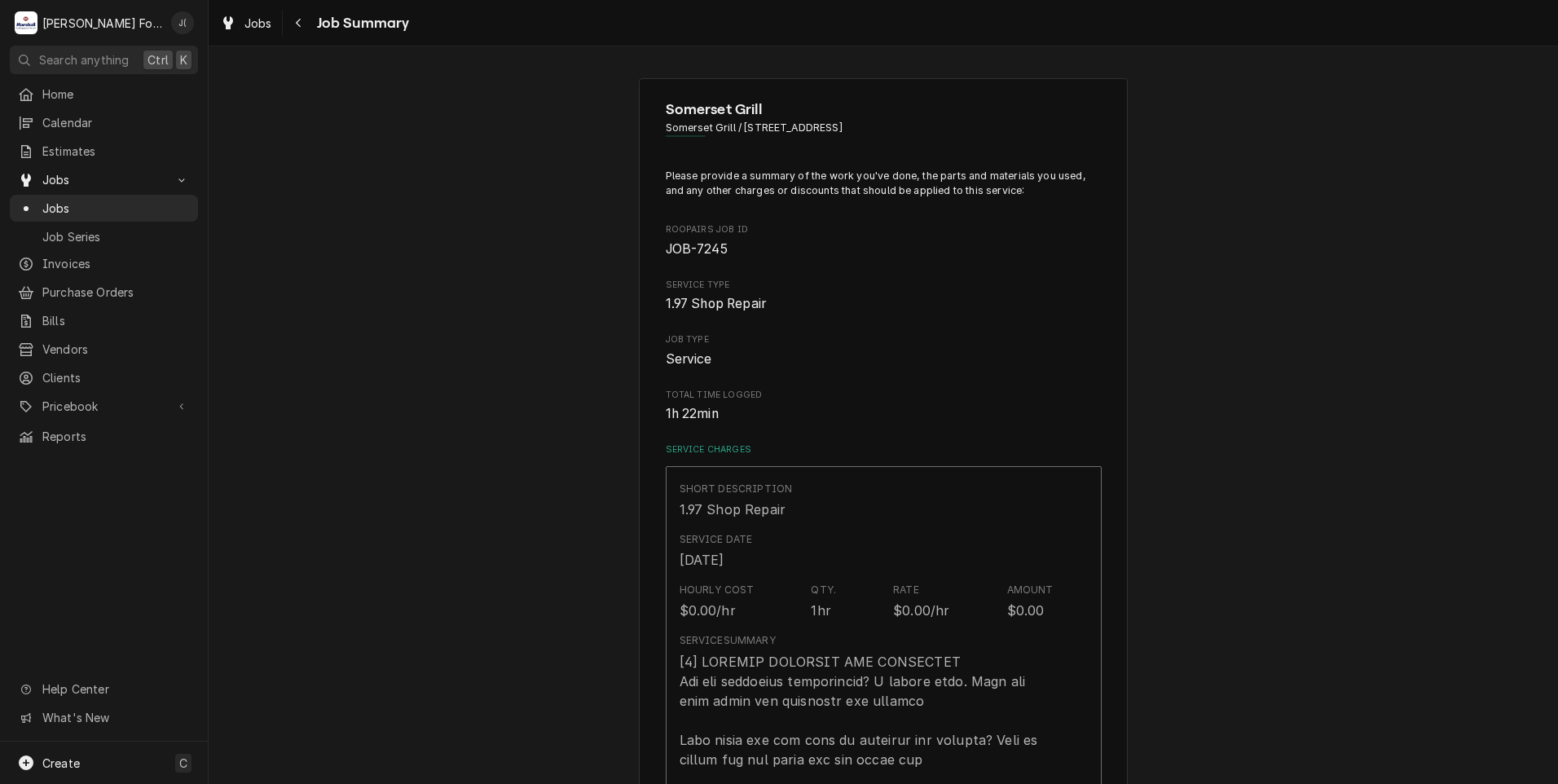
scroll to position [978, 0]
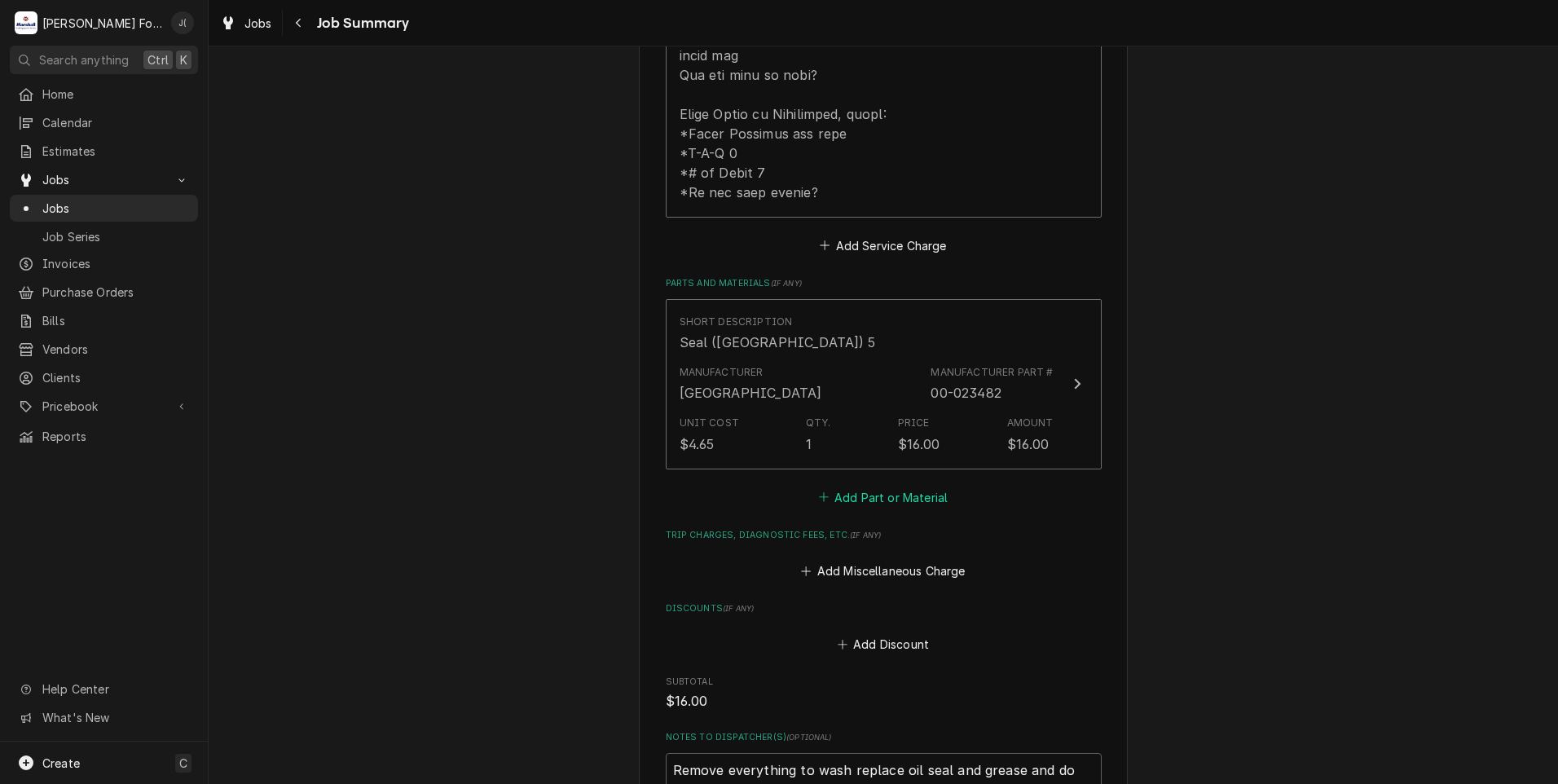
click at [878, 485] on button "Add Part or Material" at bounding box center [882, 496] width 135 height 23
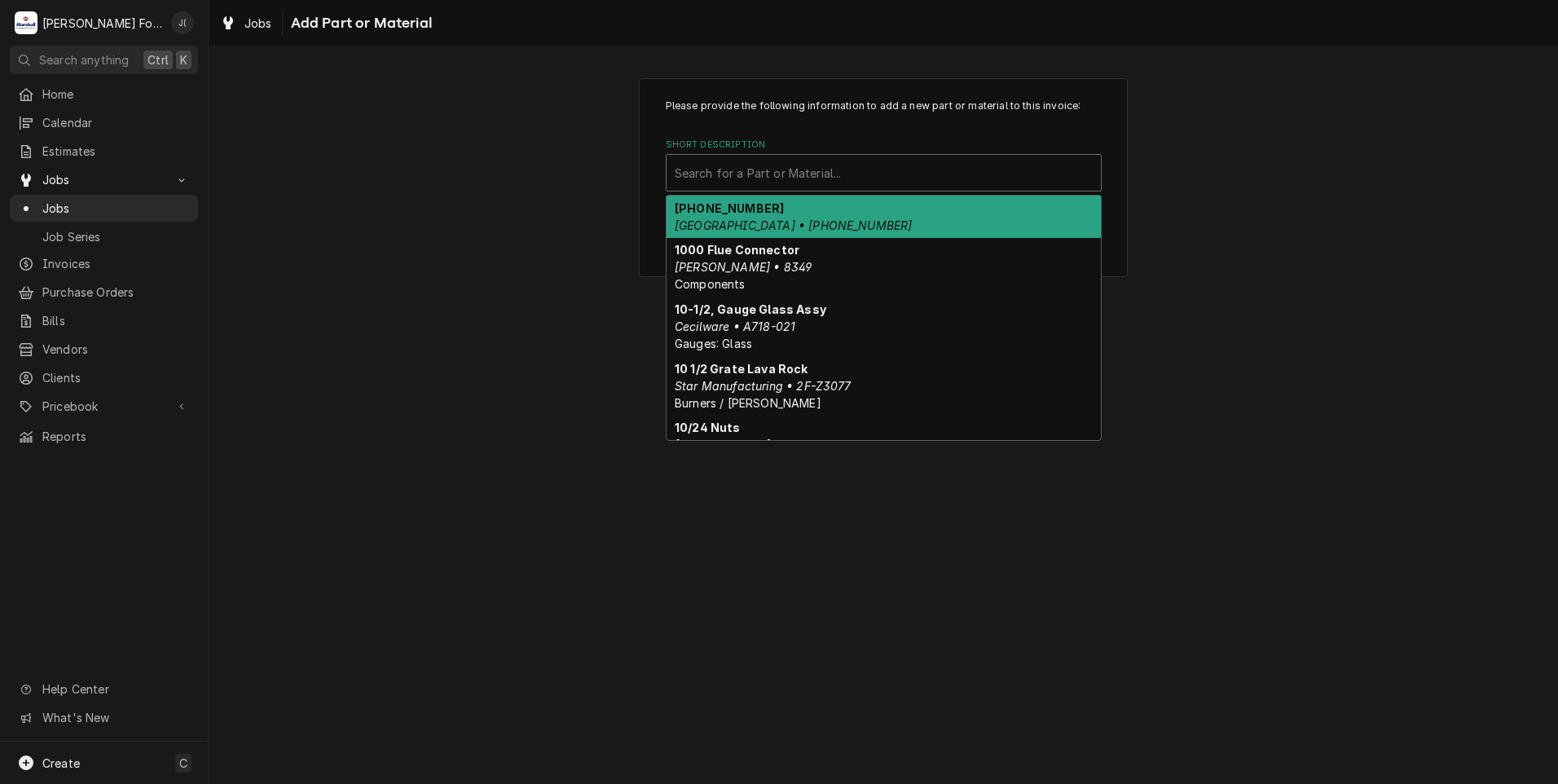
click at [765, 167] on div "Short Description" at bounding box center [884, 173] width 418 height 29
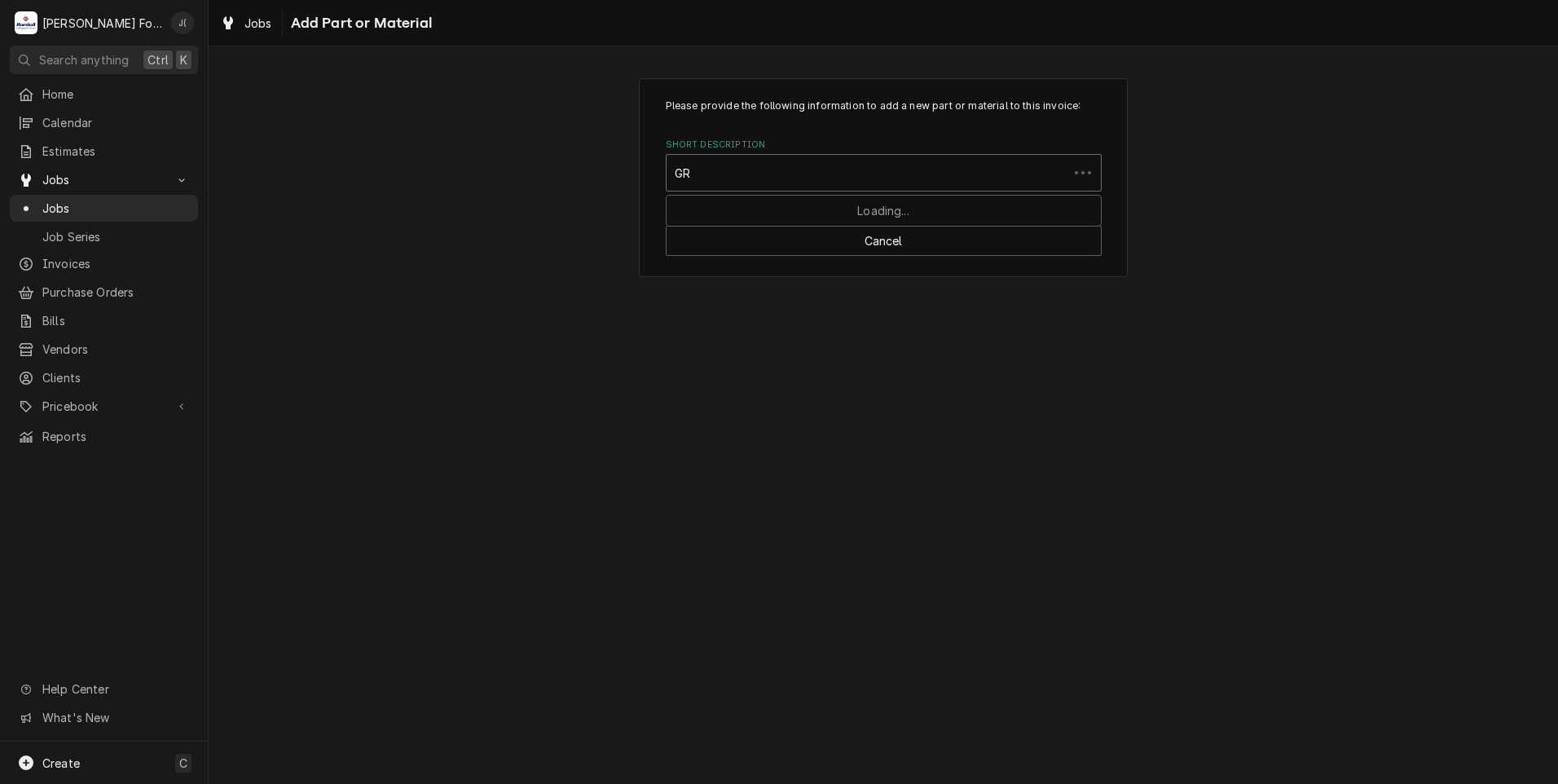
type input "GRE"
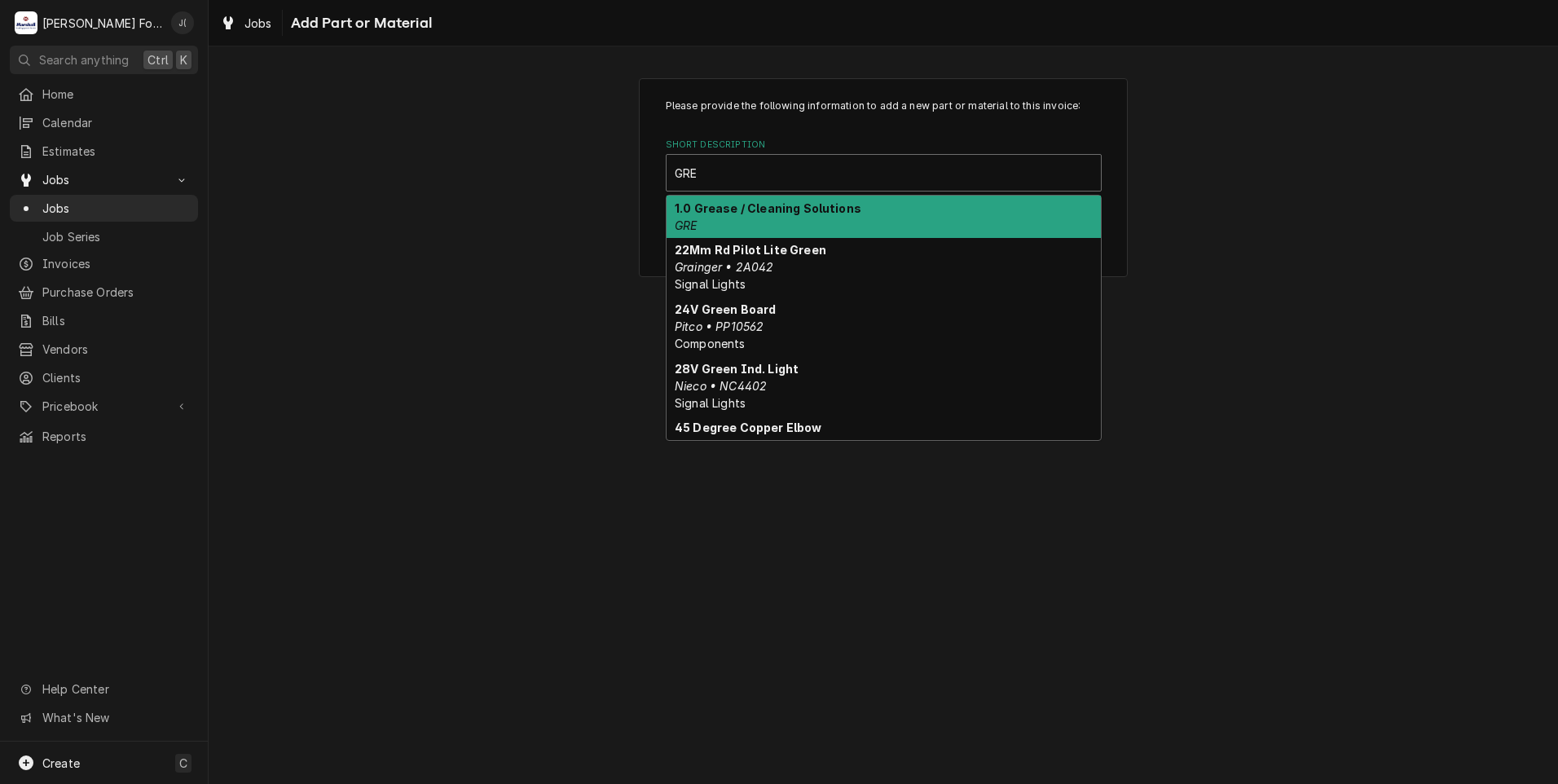
click at [763, 223] on div "1.0 Grease / Cleaning Solutions GRE" at bounding box center [884, 217] width 434 height 42
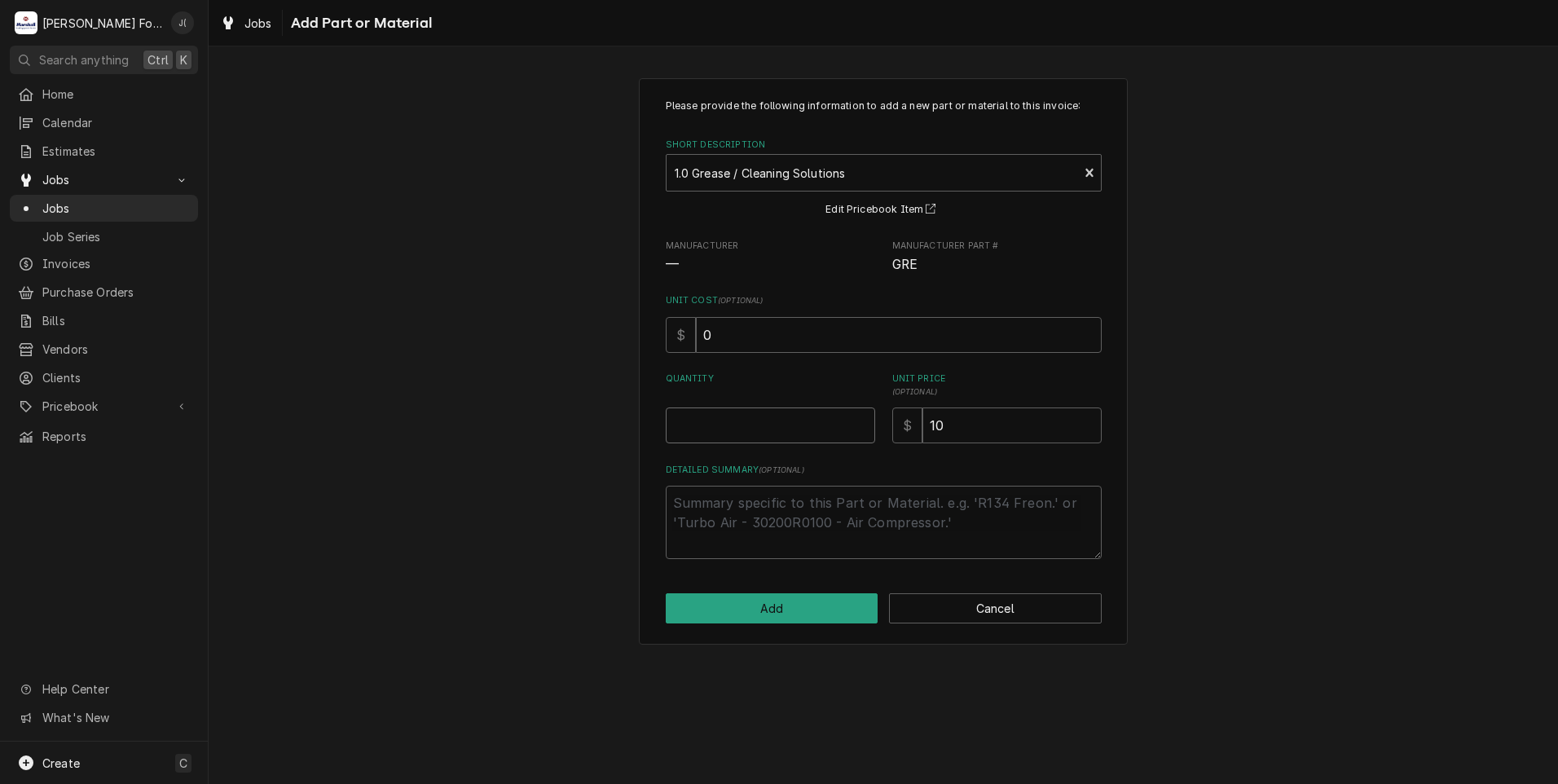
click at [749, 431] on input "Quantity" at bounding box center [770, 425] width 210 height 36
type textarea "x"
type input "1"
type textarea "x"
type input "3"
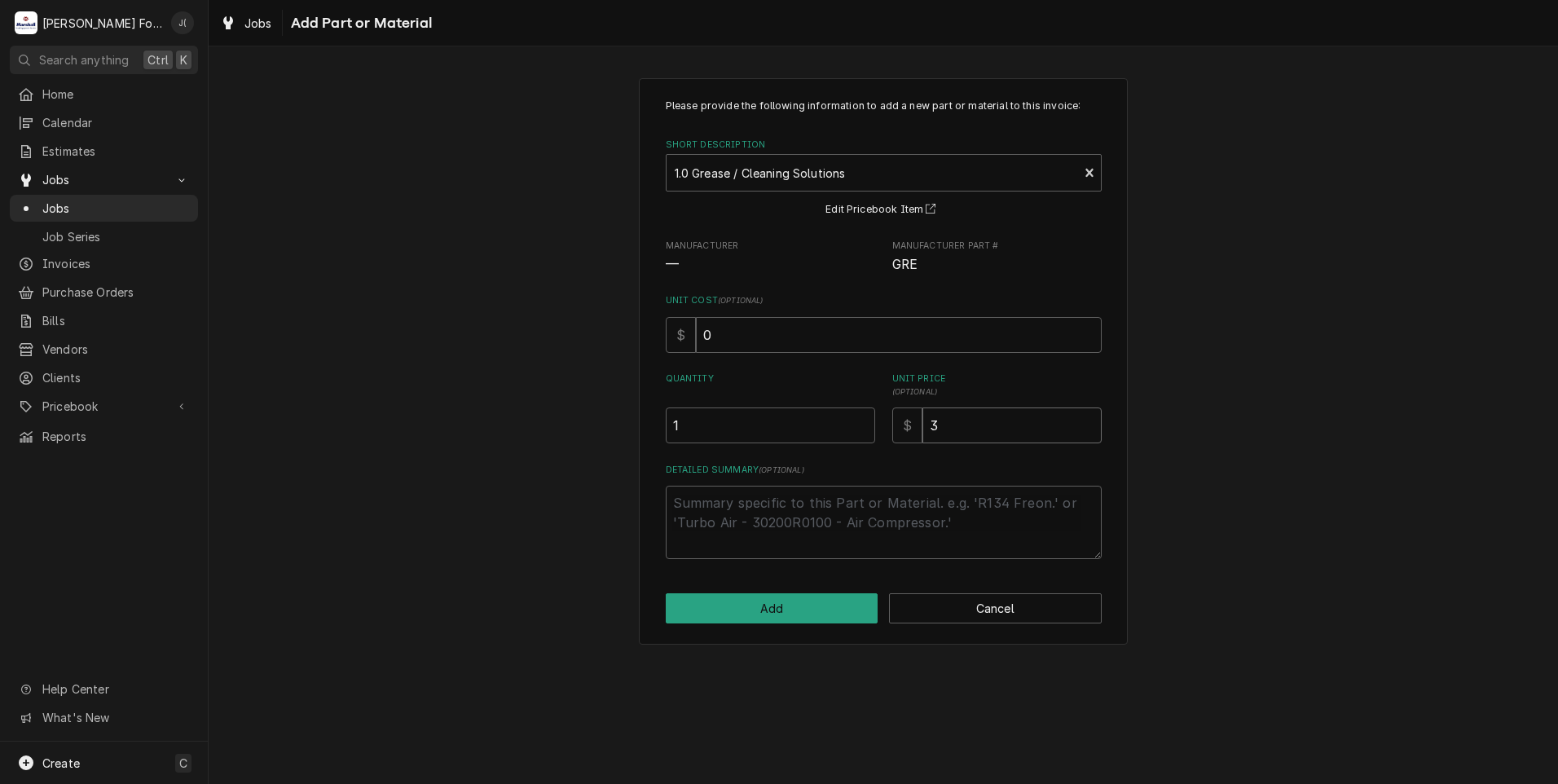
type textarea "x"
type input "30"
click at [738, 624] on button "Add" at bounding box center [772, 608] width 212 height 30
type textarea "x"
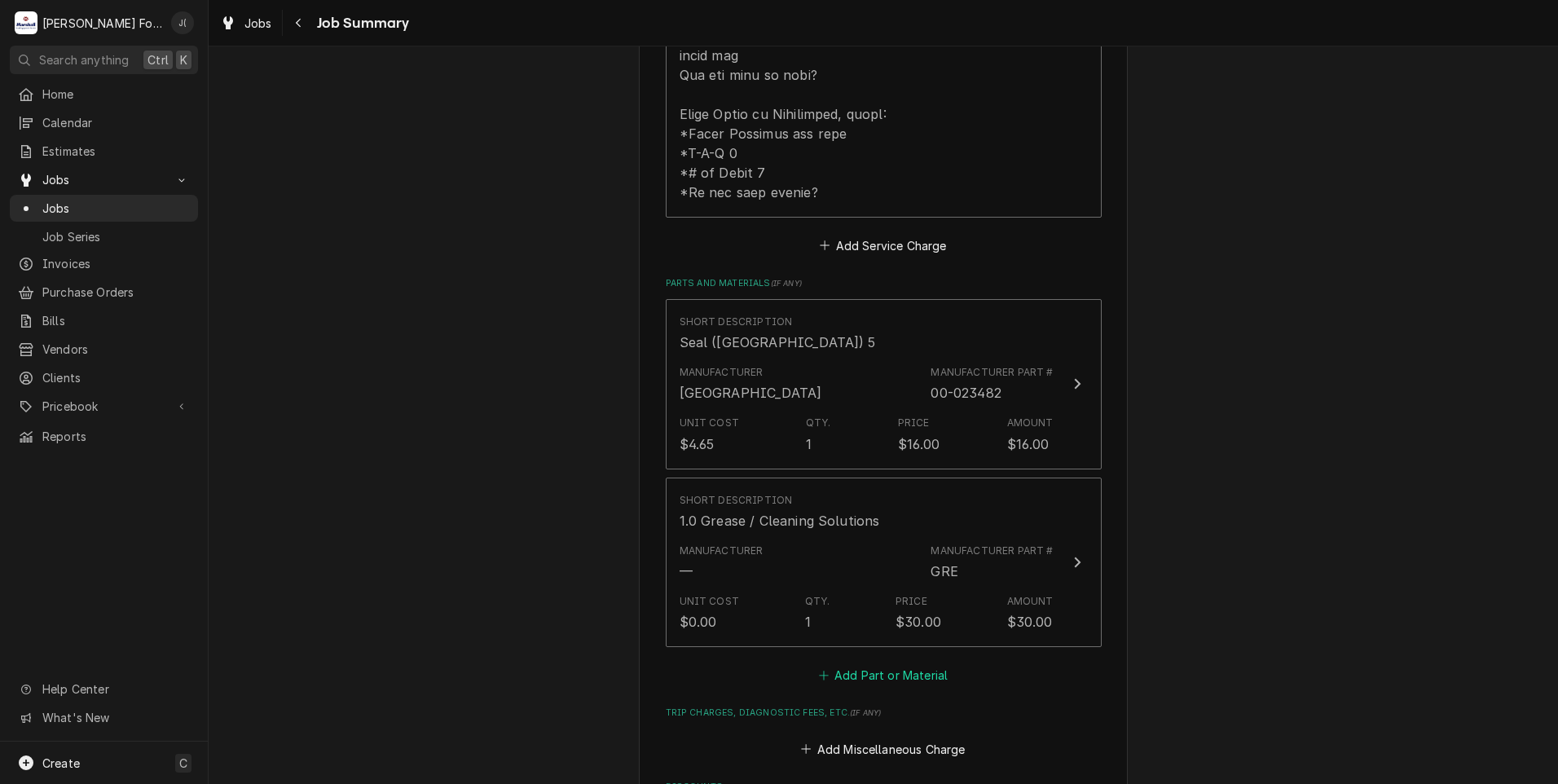
click at [892, 664] on button "Add Part or Material" at bounding box center [882, 675] width 135 height 23
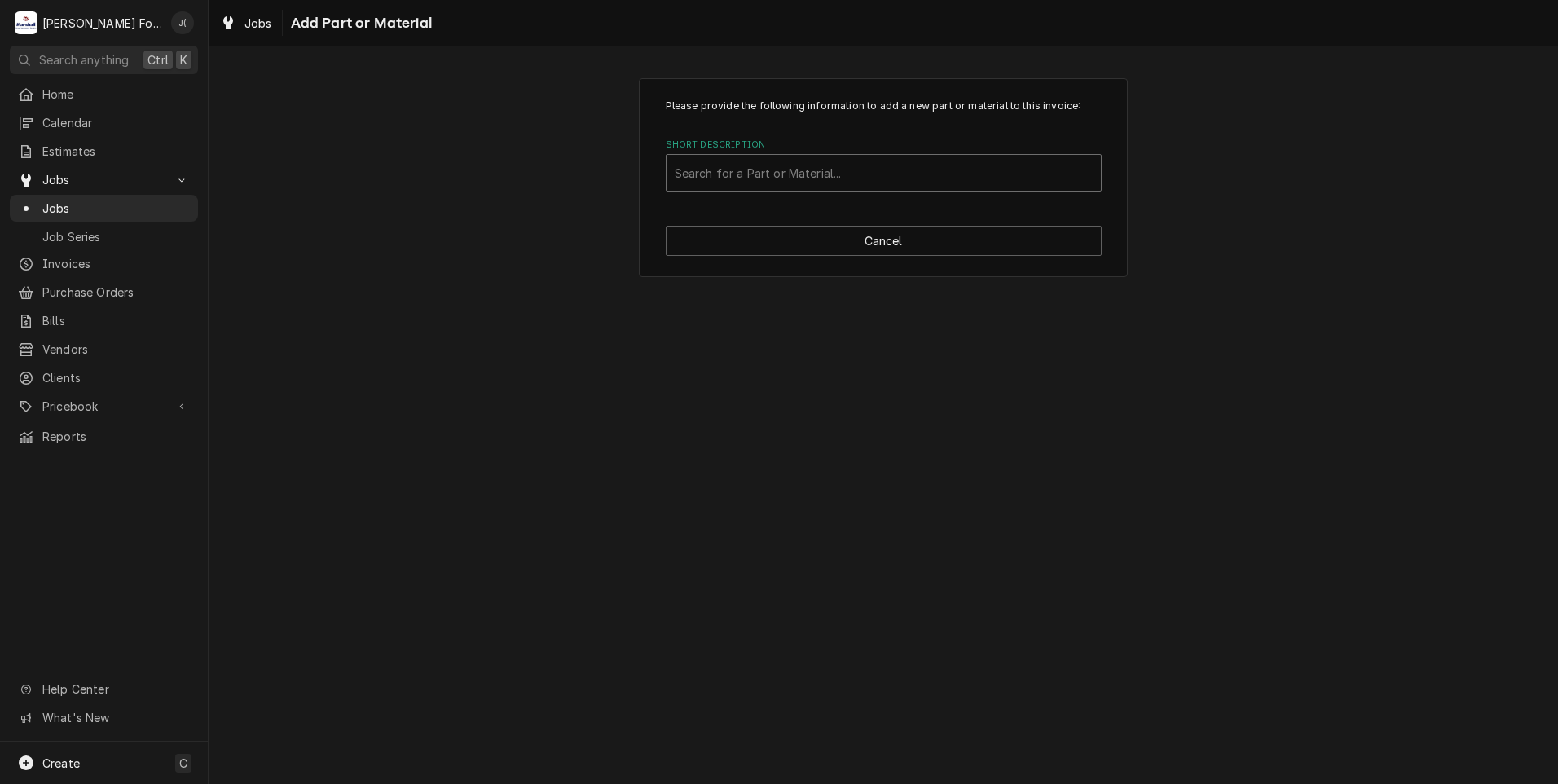
click at [735, 168] on div "Short Description" at bounding box center [884, 173] width 418 height 29
type input "SSDT"
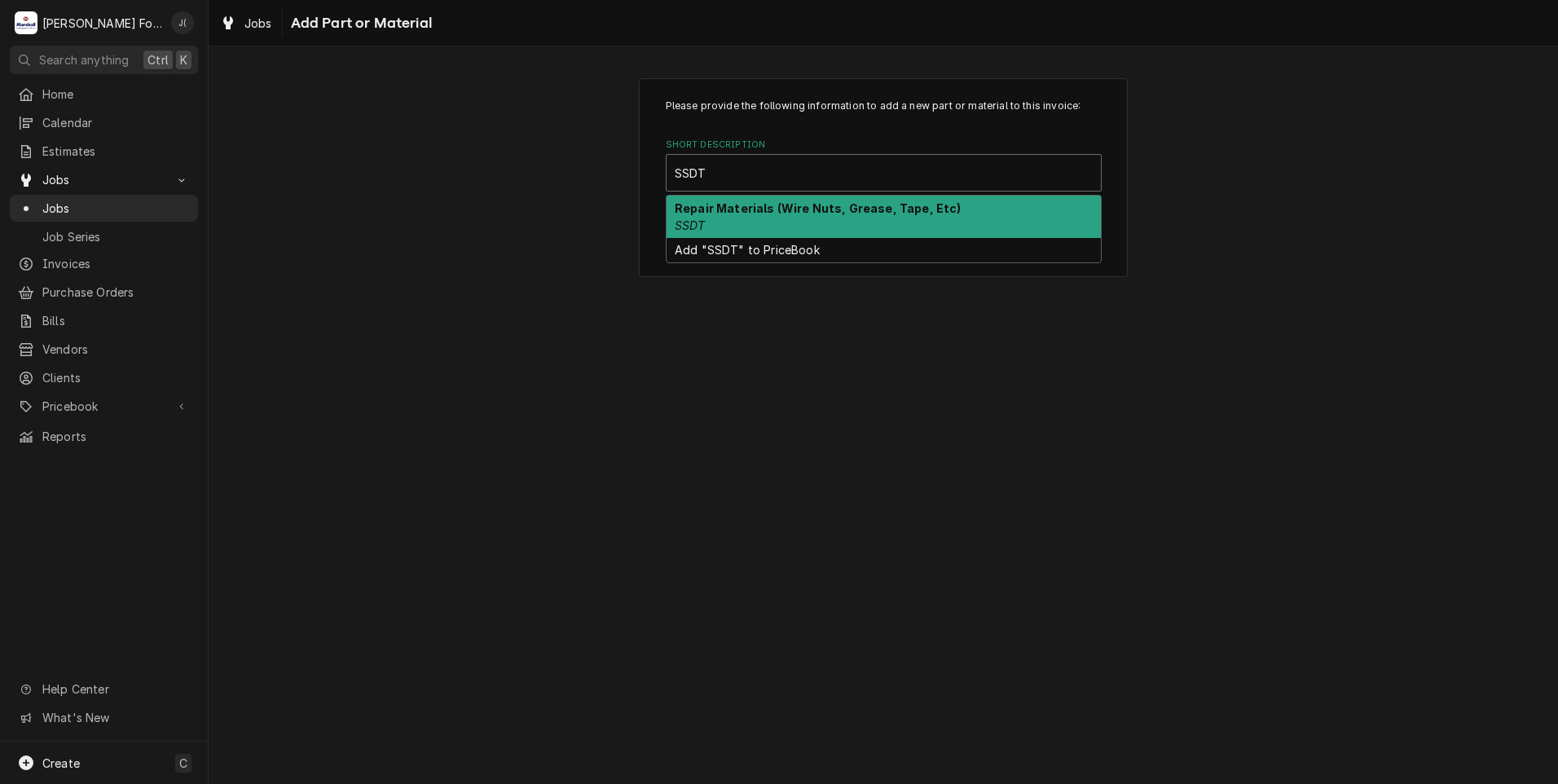
click at [744, 216] on div "Repair Materials (Wire Nuts, Grease, Tape, Etc) SSDT" at bounding box center [884, 217] width 434 height 42
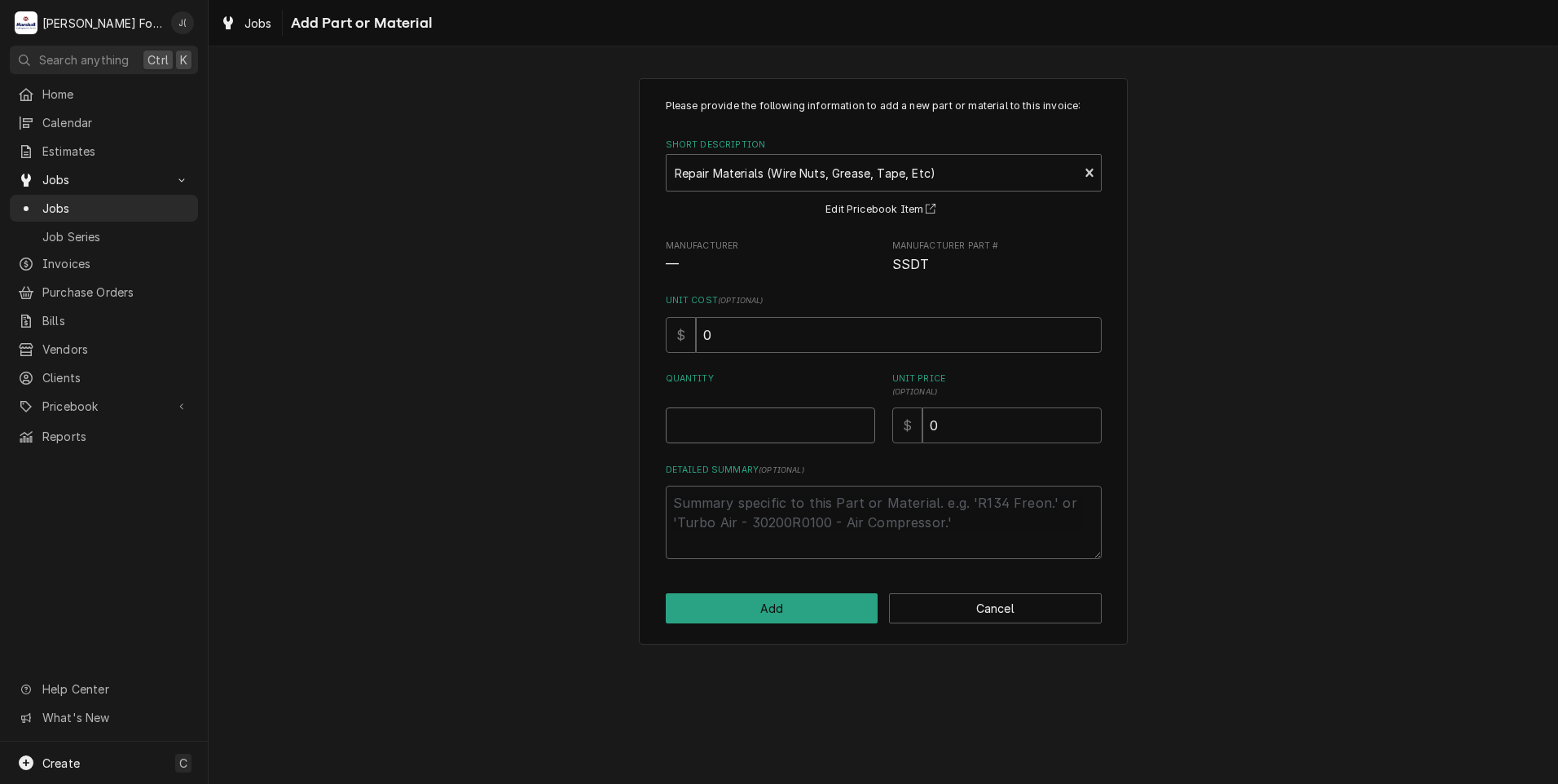
click at [732, 428] on input "Quantity" at bounding box center [770, 425] width 210 height 36
type textarea "x"
type input "1"
type textarea "x"
type input "2"
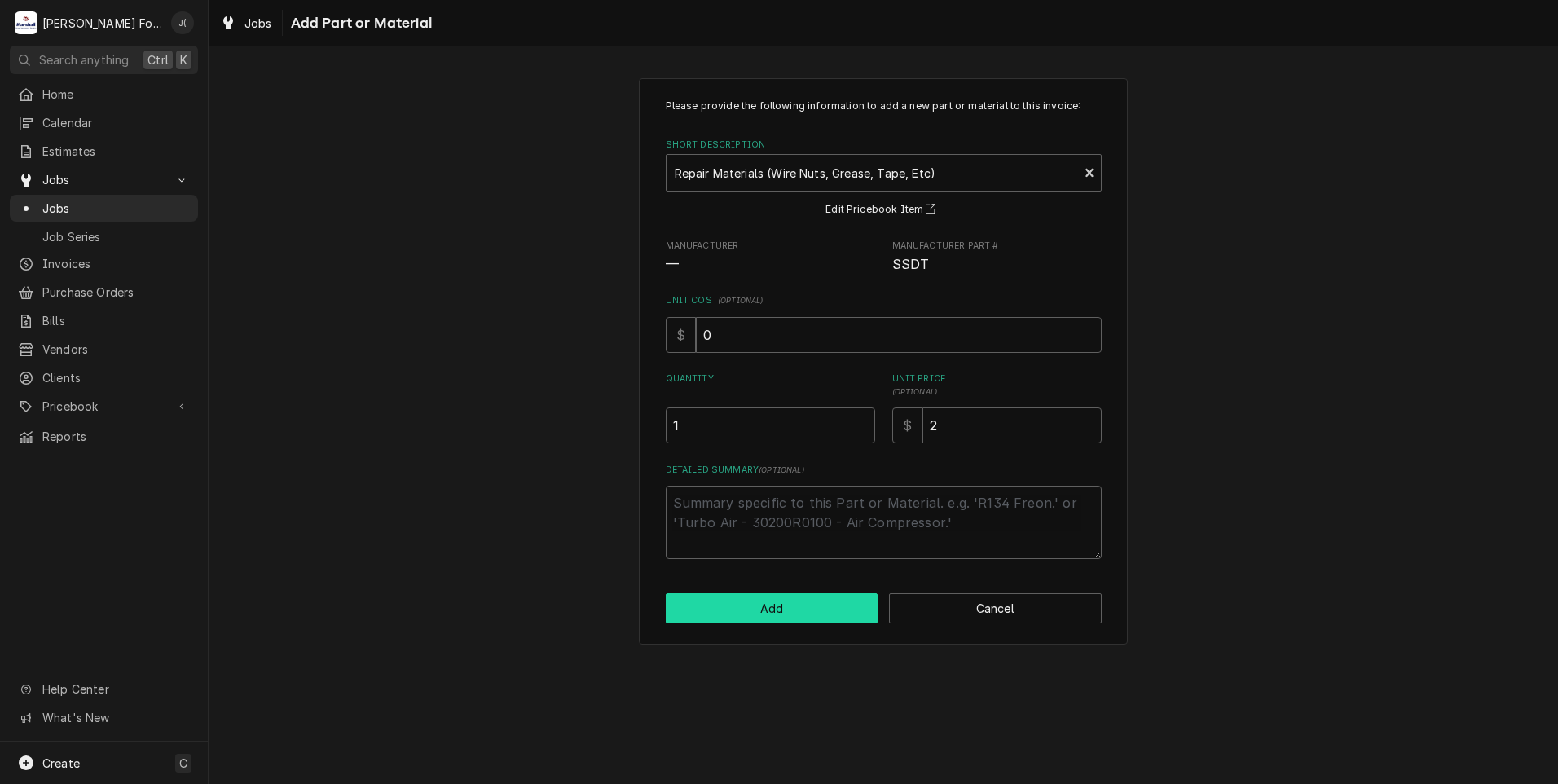
click at [790, 604] on button "Add" at bounding box center [772, 608] width 212 height 30
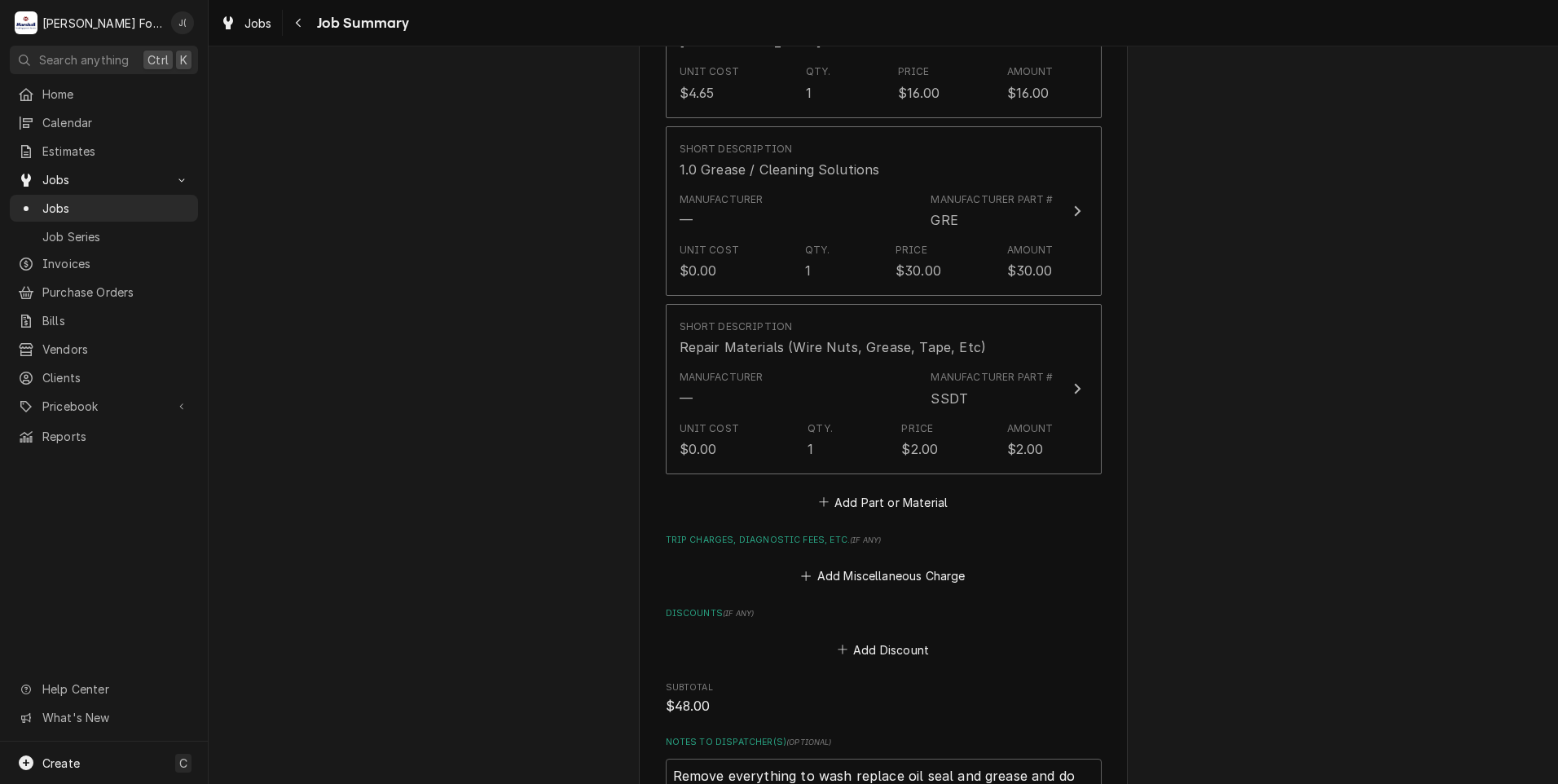
scroll to position [1629, 0]
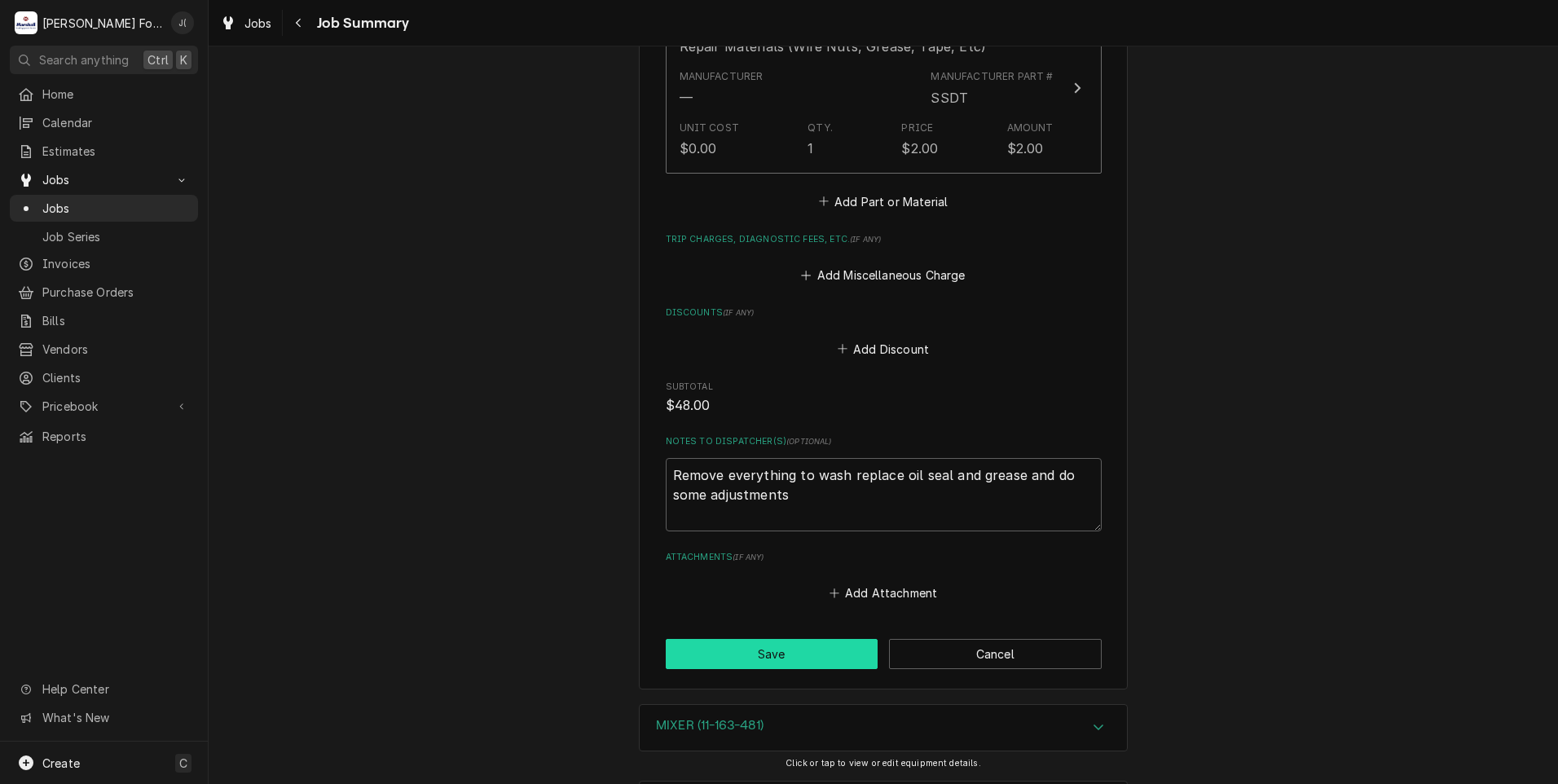
click at [729, 638] on button "Save" at bounding box center [772, 653] width 212 height 30
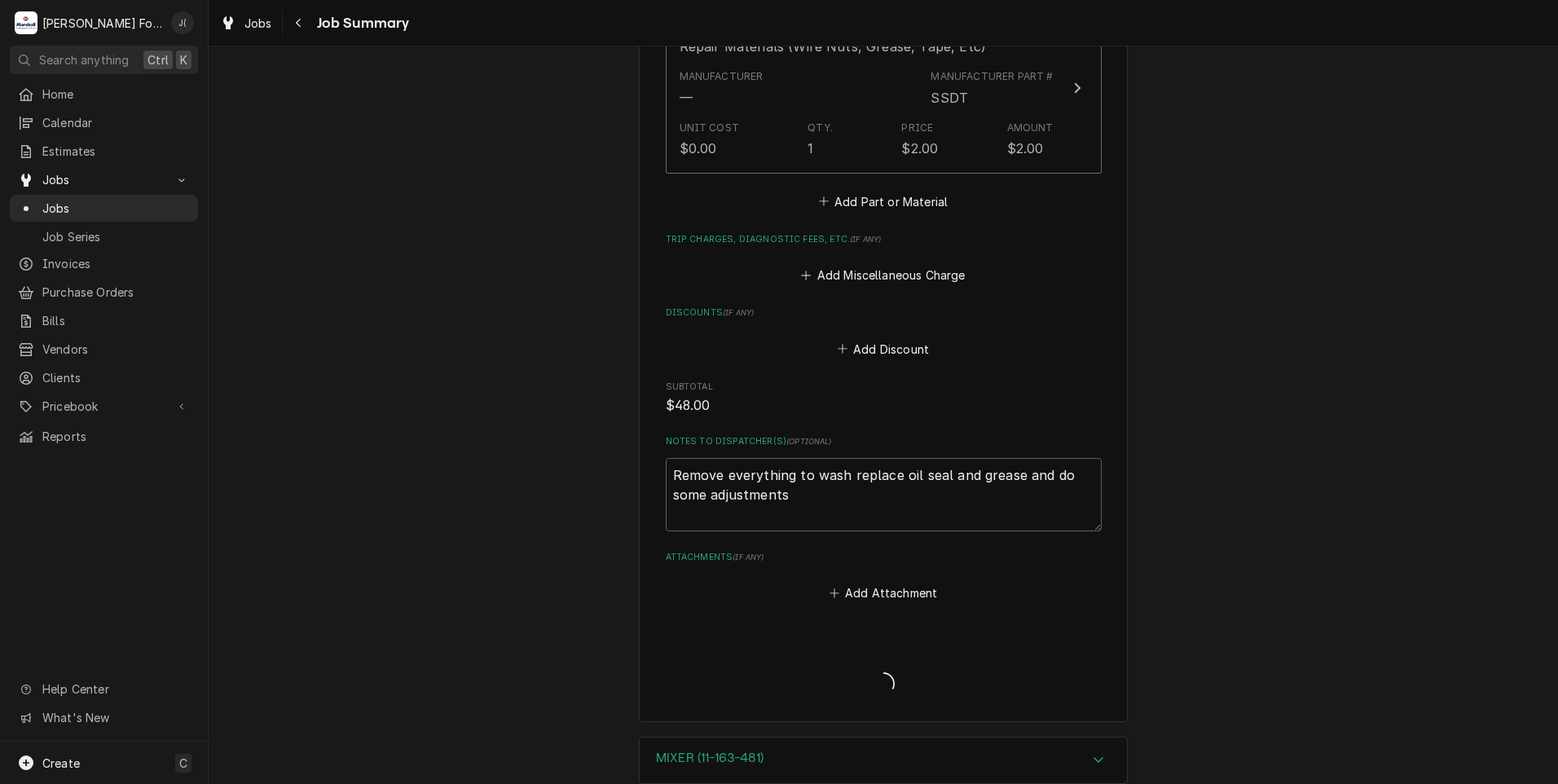
type textarea "x"
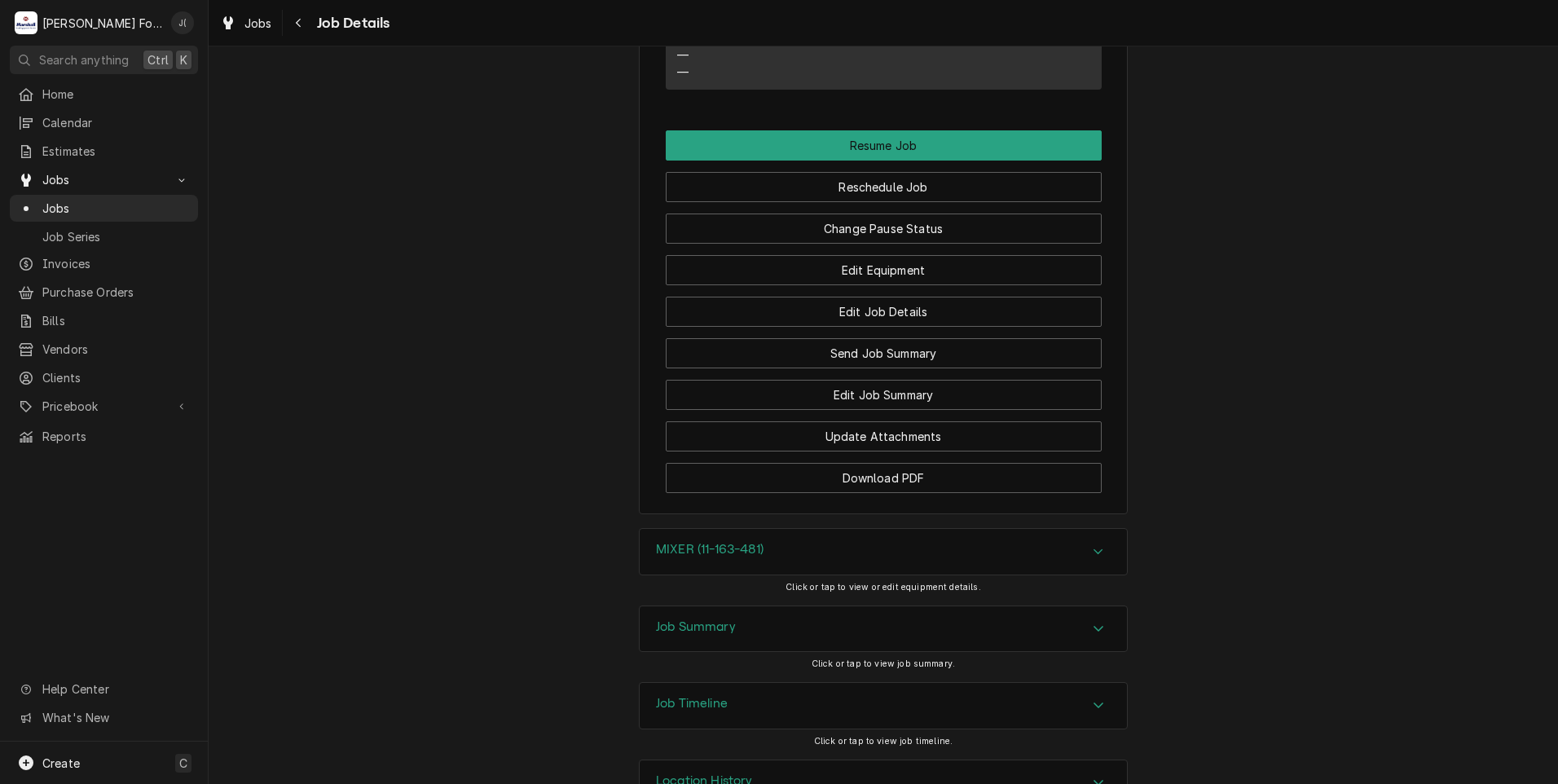
scroll to position [1547, 0]
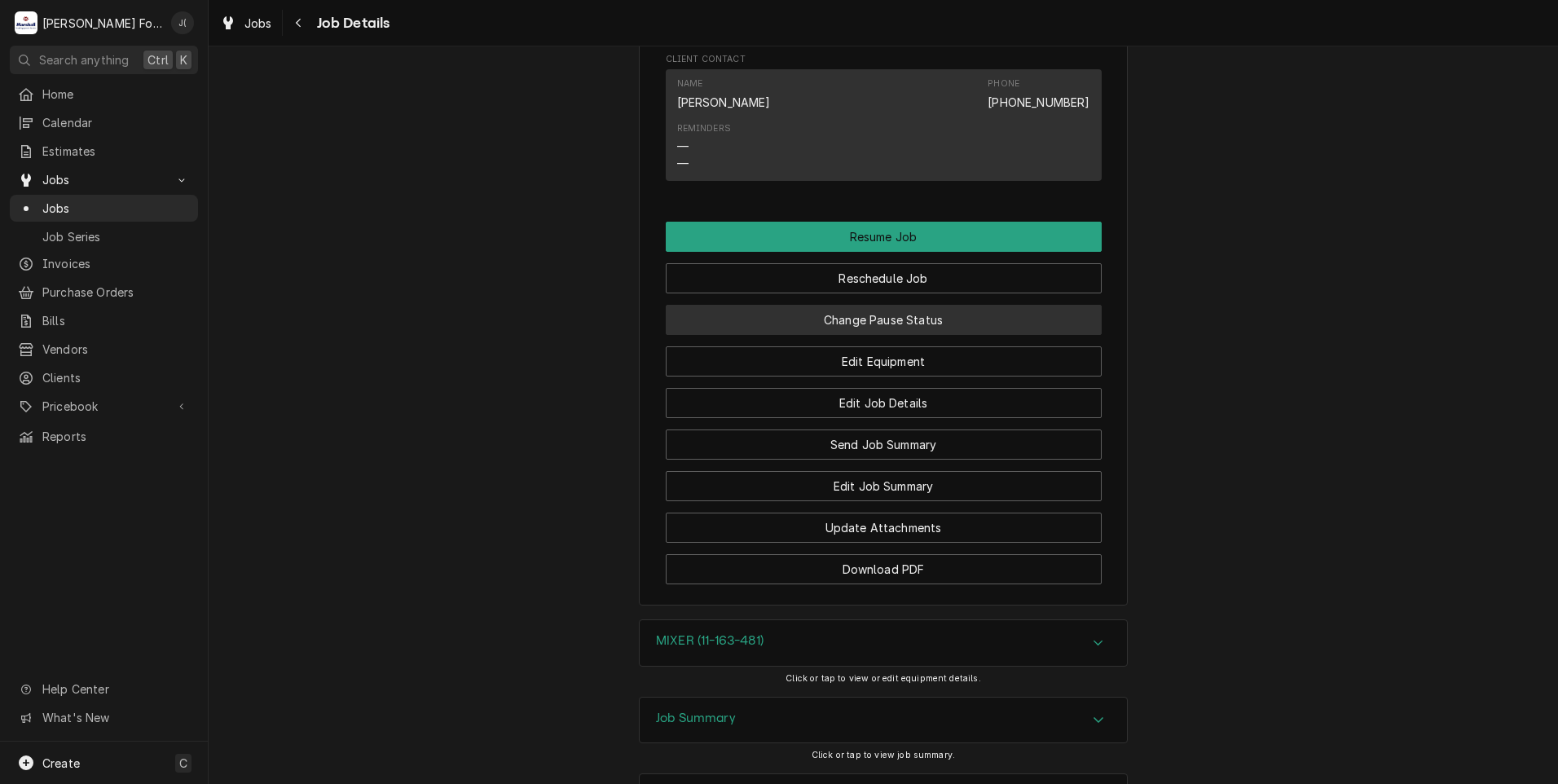
click at [828, 335] on button "Change Pause Status" at bounding box center [884, 320] width 436 height 30
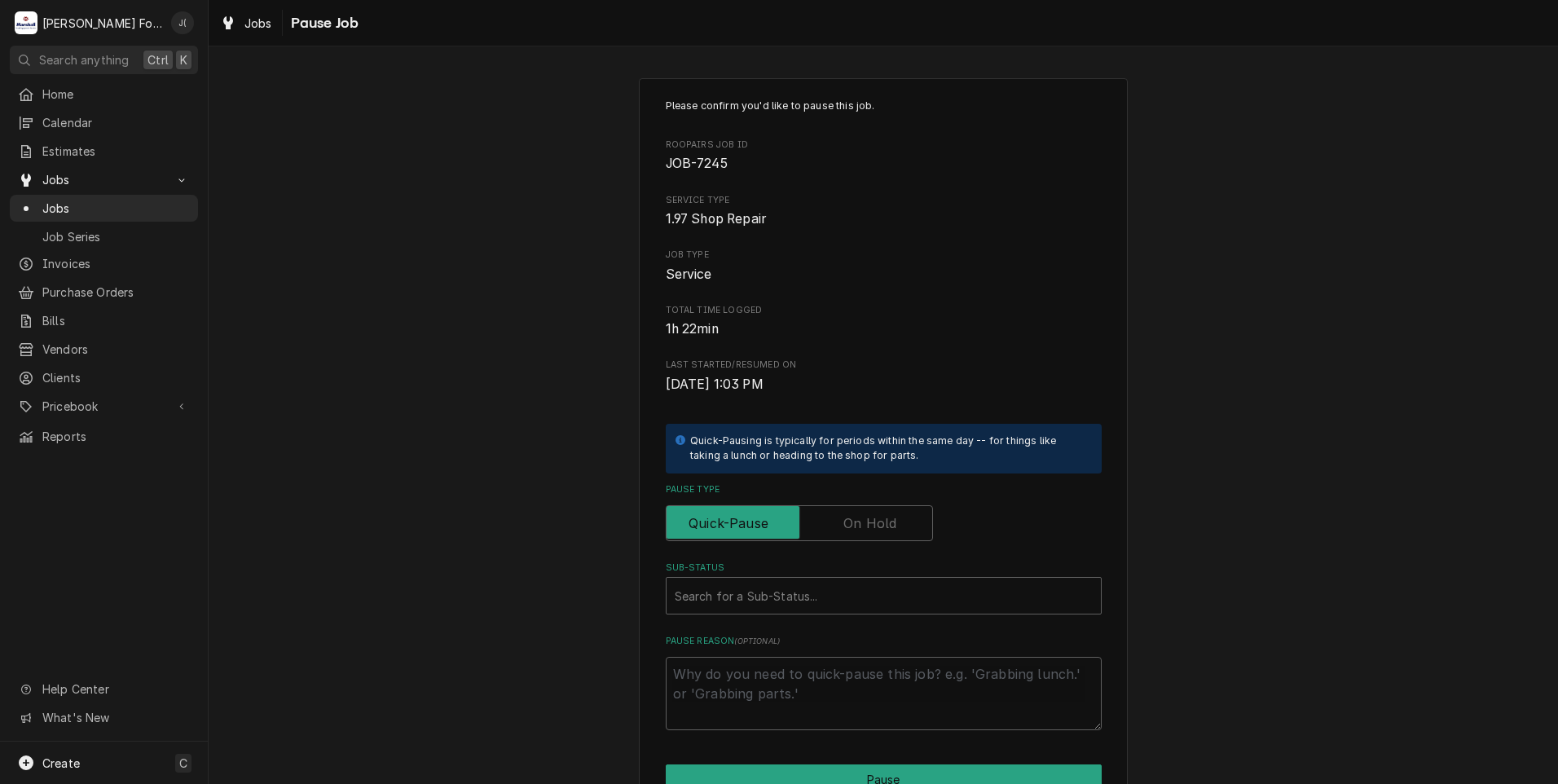
click at [852, 517] on label "Pause Type" at bounding box center [800, 523] width 267 height 36
click at [852, 517] on input "Pause Type" at bounding box center [800, 523] width 253 height 36
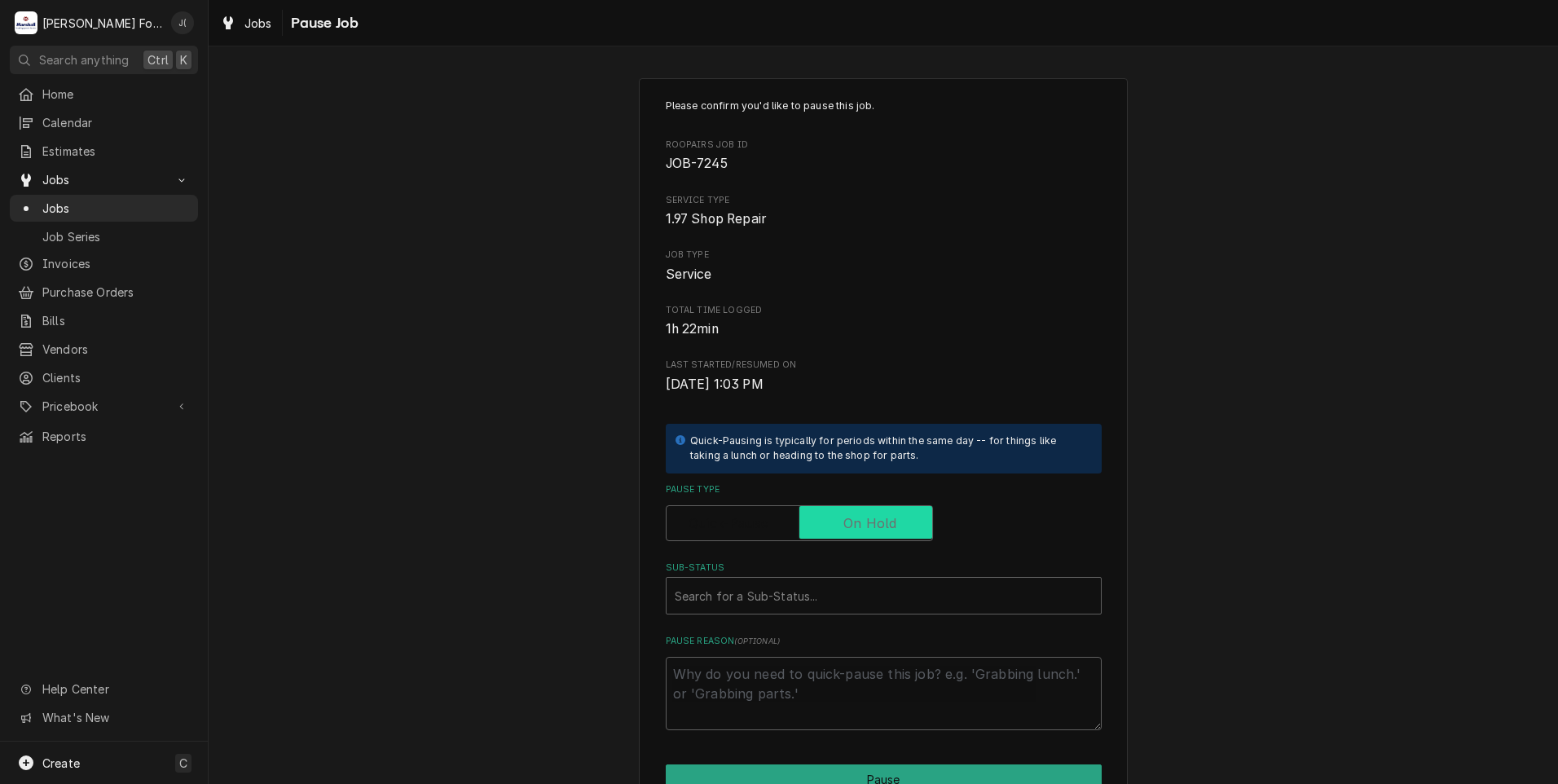
checkbox input "true"
click at [816, 605] on div "Sub-Status" at bounding box center [884, 595] width 418 height 29
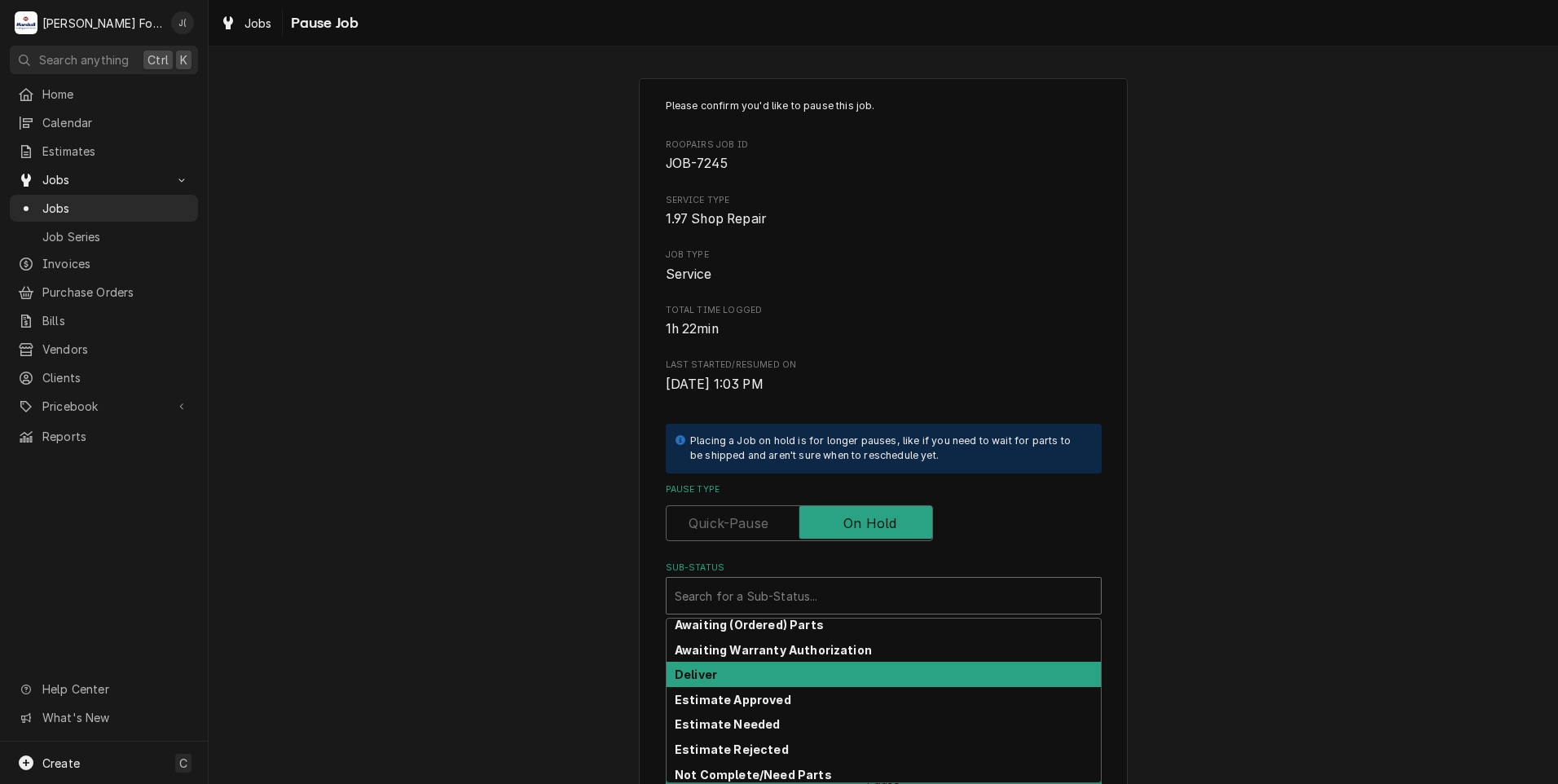
scroll to position [82, 0]
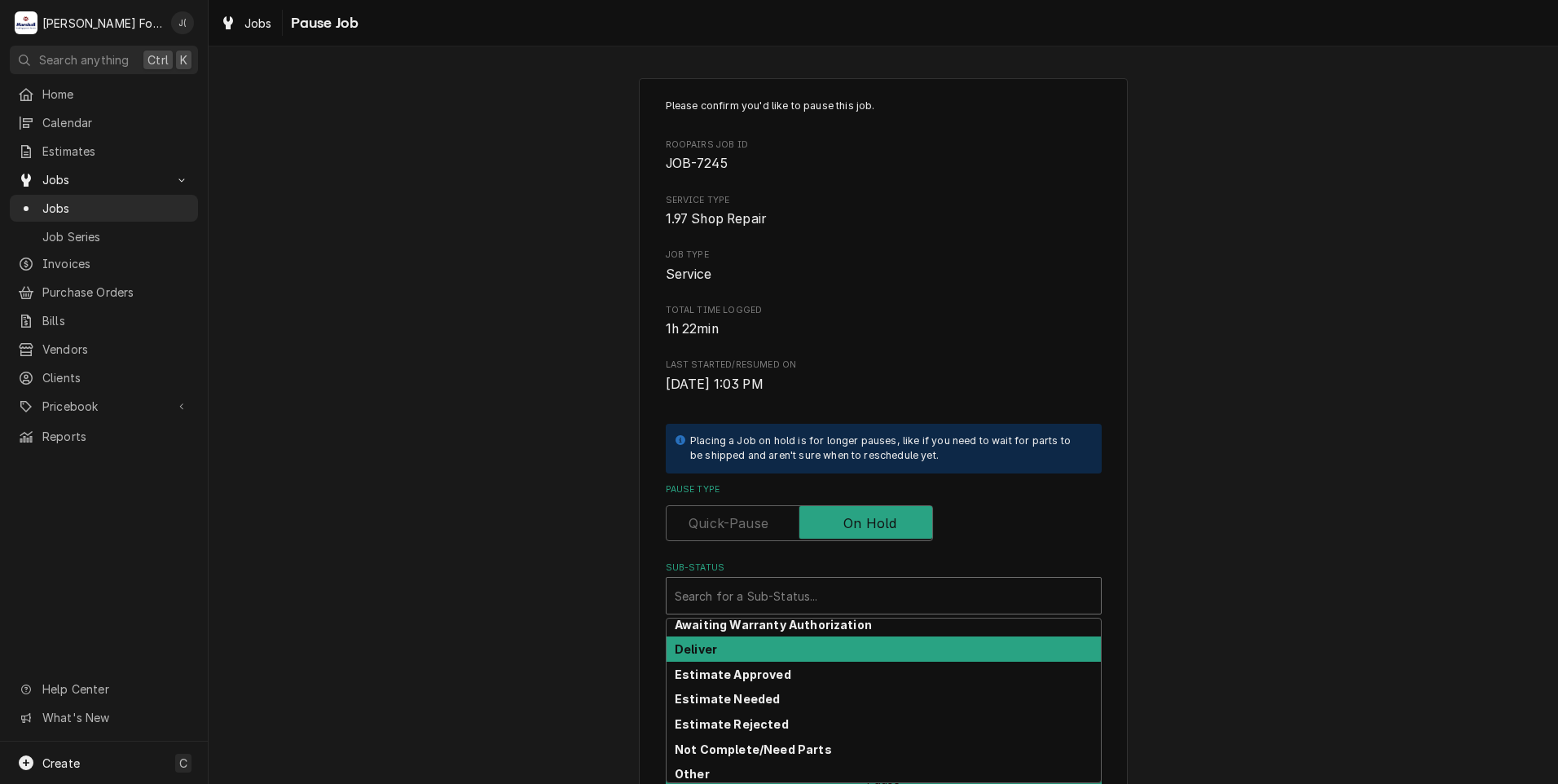
click at [750, 701] on strong "Estimate Needed" at bounding box center [727, 698] width 105 height 14
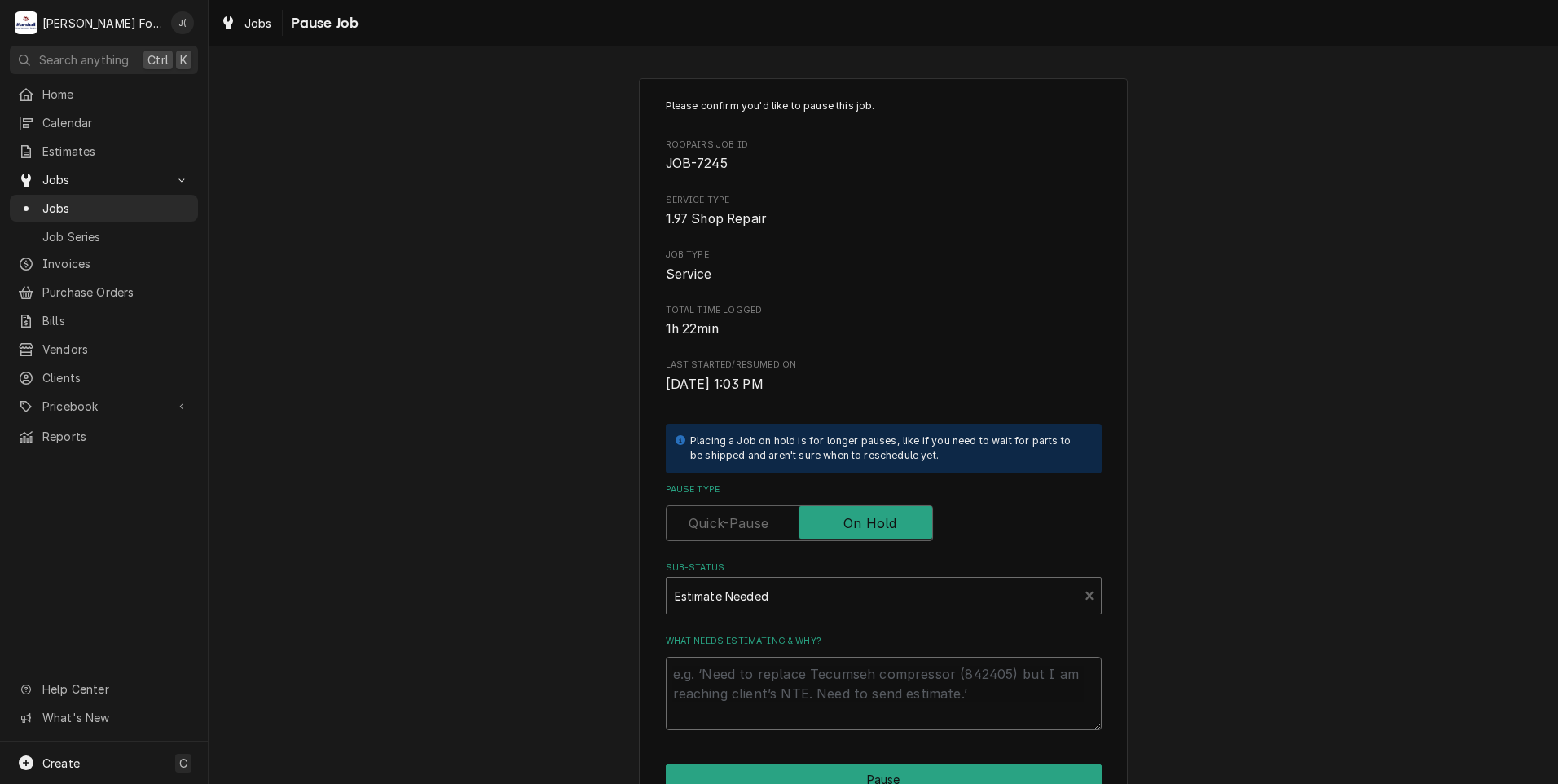
click at [750, 701] on textarea "What needs estimating & why?" at bounding box center [884, 693] width 436 height 73
type textarea "x"
type textarea "P"
type textarea "x"
type textarea "PR"
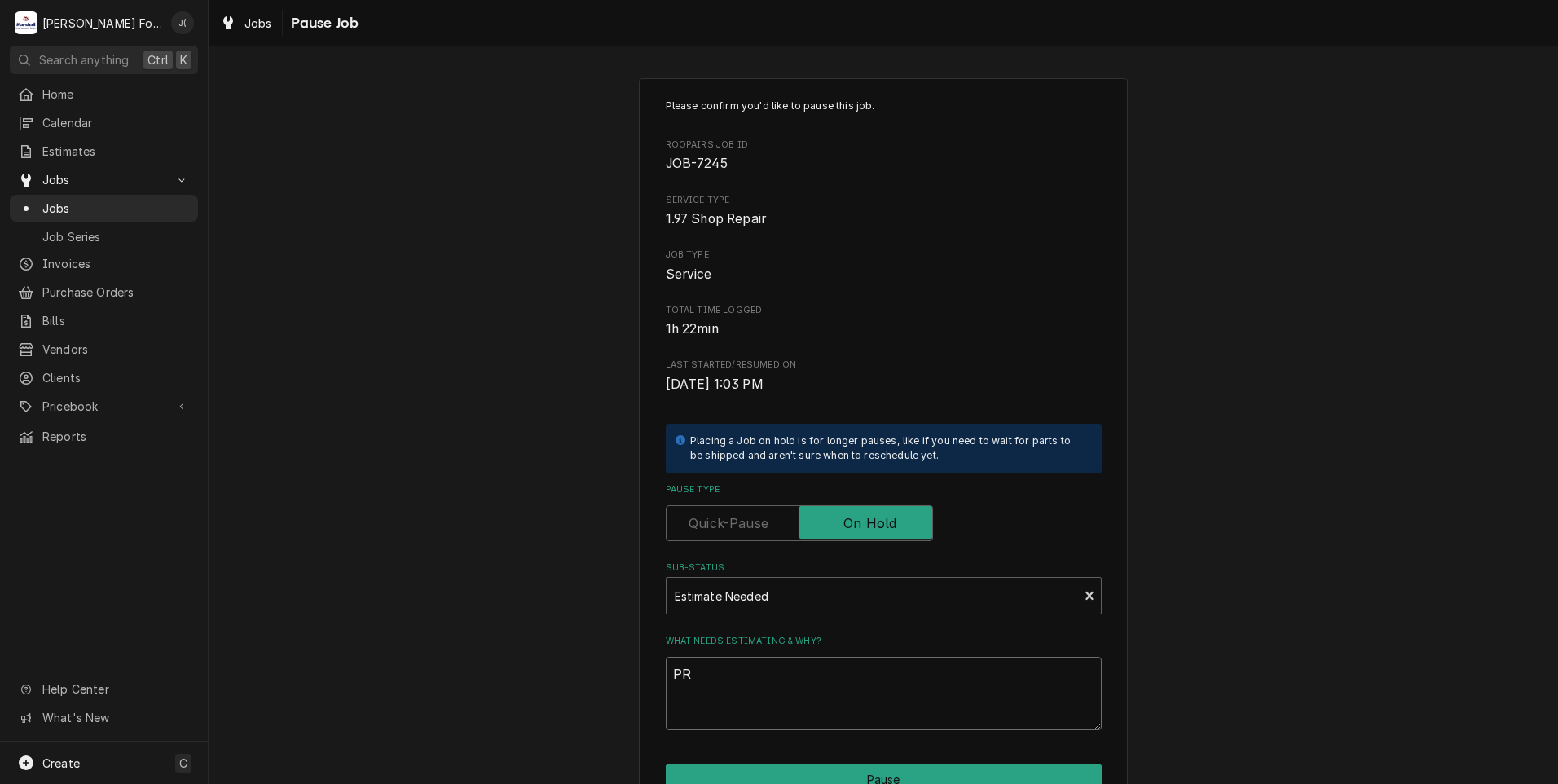
type textarea "x"
type textarea "PRI"
type textarea "x"
type textarea "PRIC"
type textarea "x"
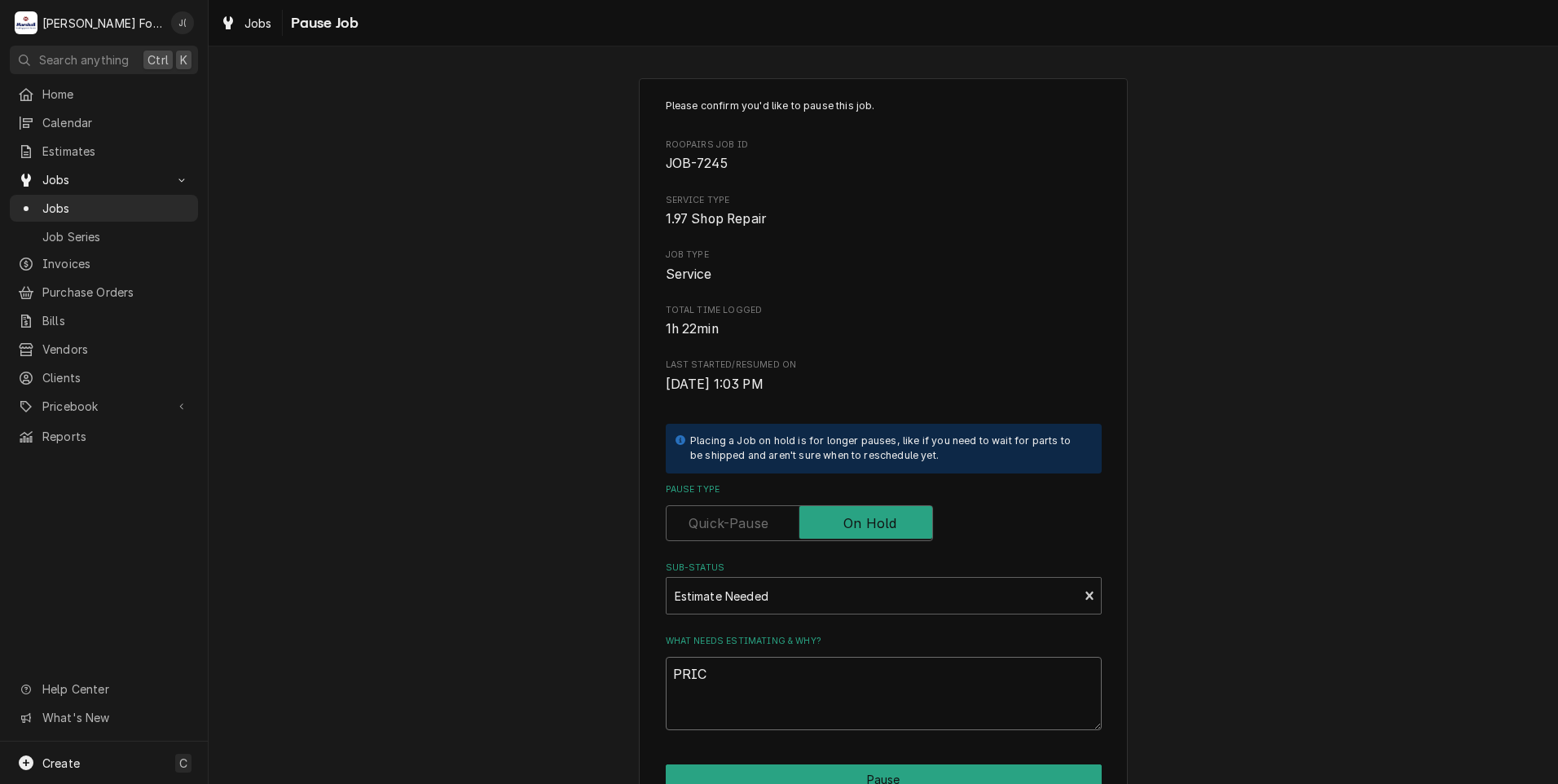
type textarea "PRICE"
type textarea "x"
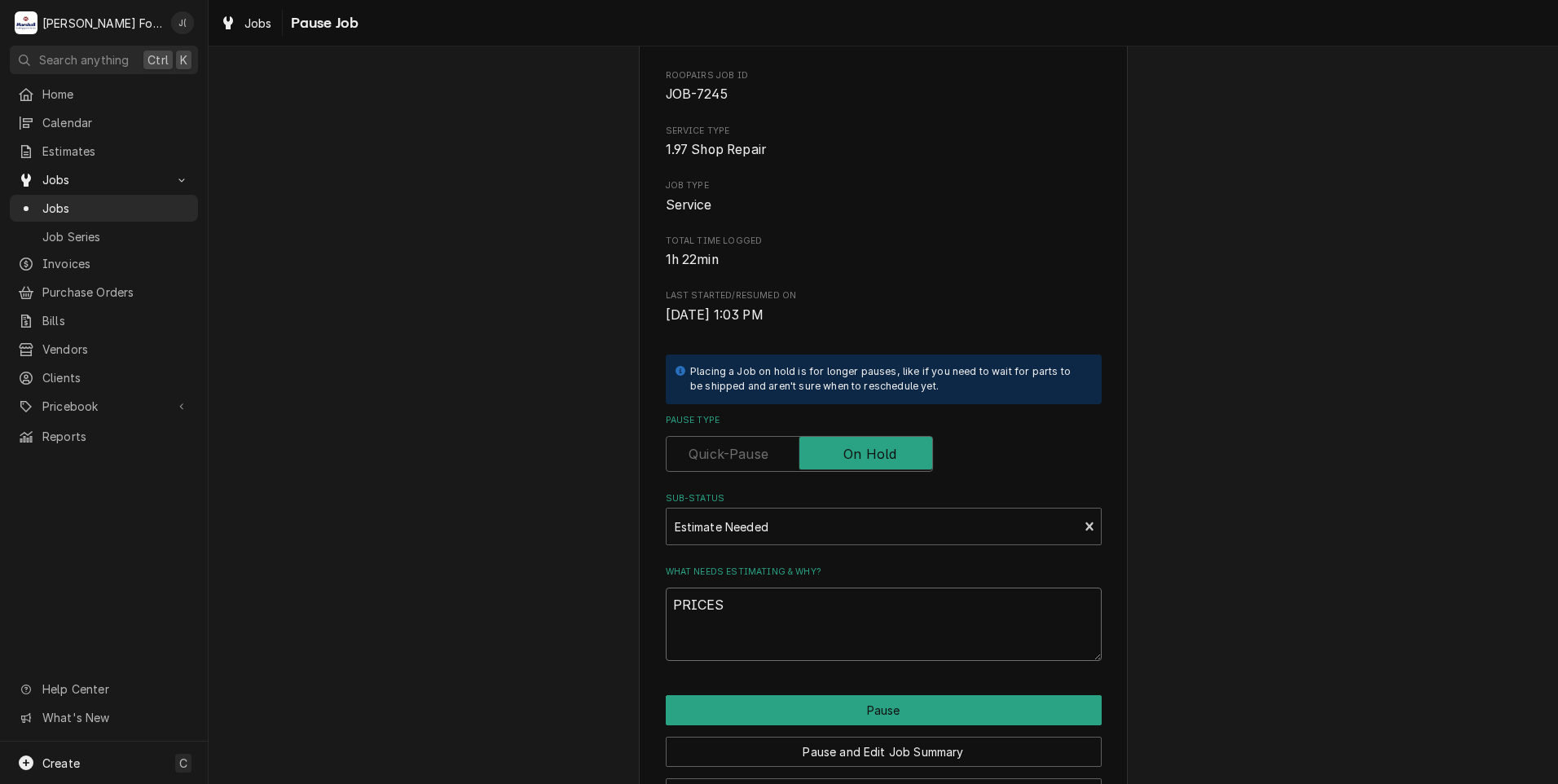
scroll to position [129, 0]
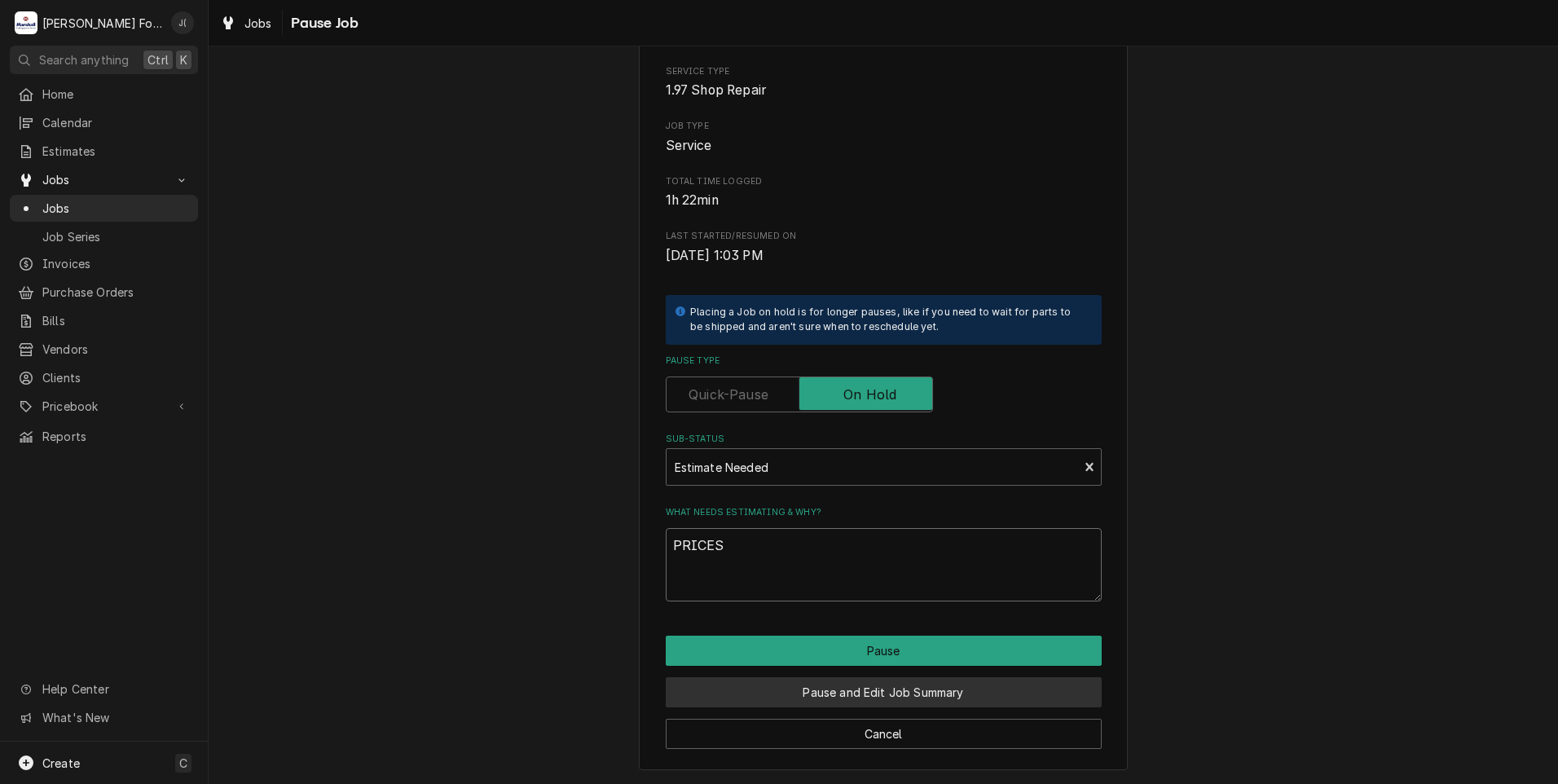
type textarea "PRICES"
click at [843, 700] on button "Pause and Edit Job Summary" at bounding box center [884, 691] width 436 height 30
type textarea "x"
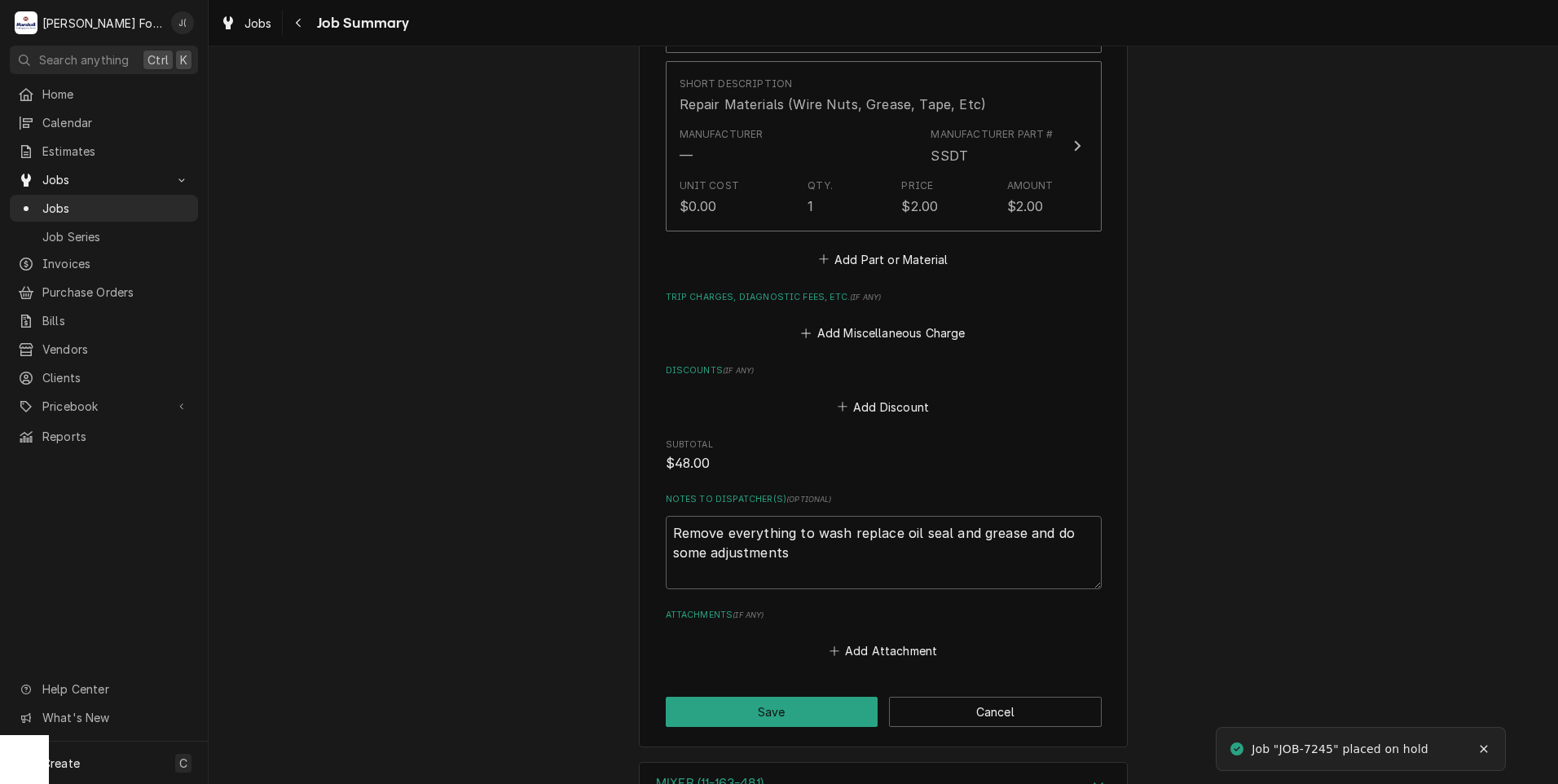
scroll to position [1664, 0]
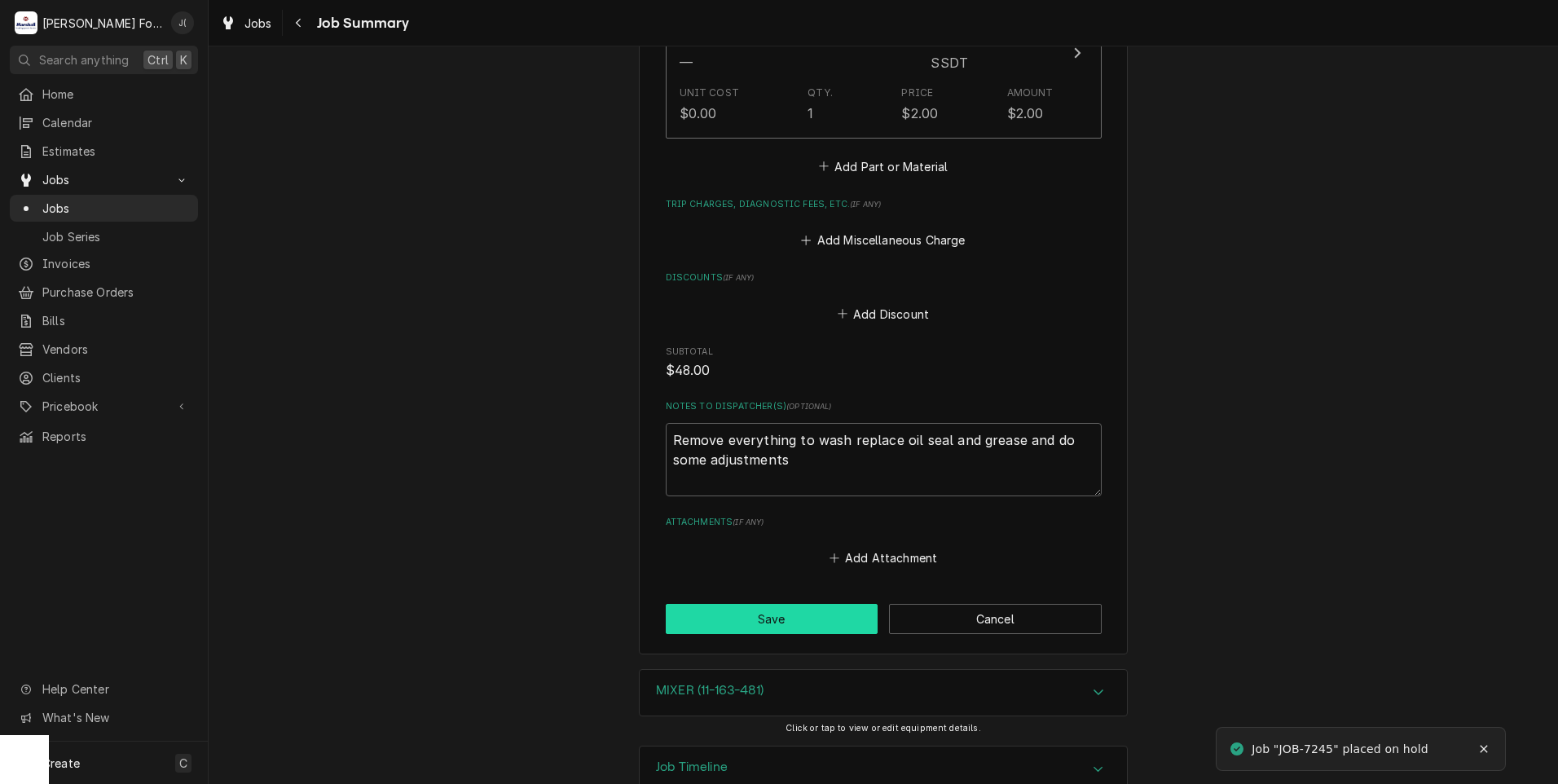
click at [815, 604] on button "Save" at bounding box center [772, 618] width 212 height 30
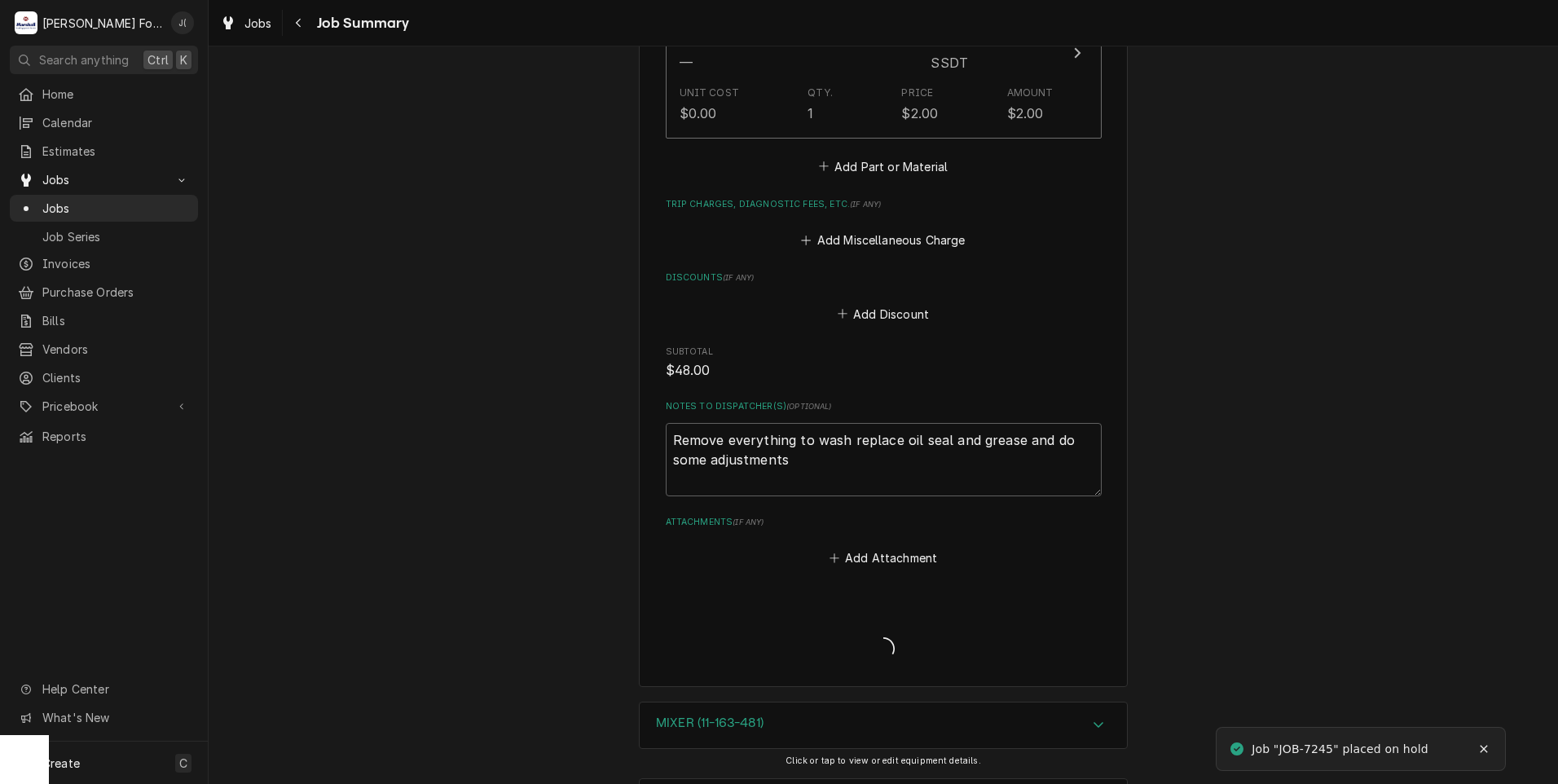
type textarea "x"
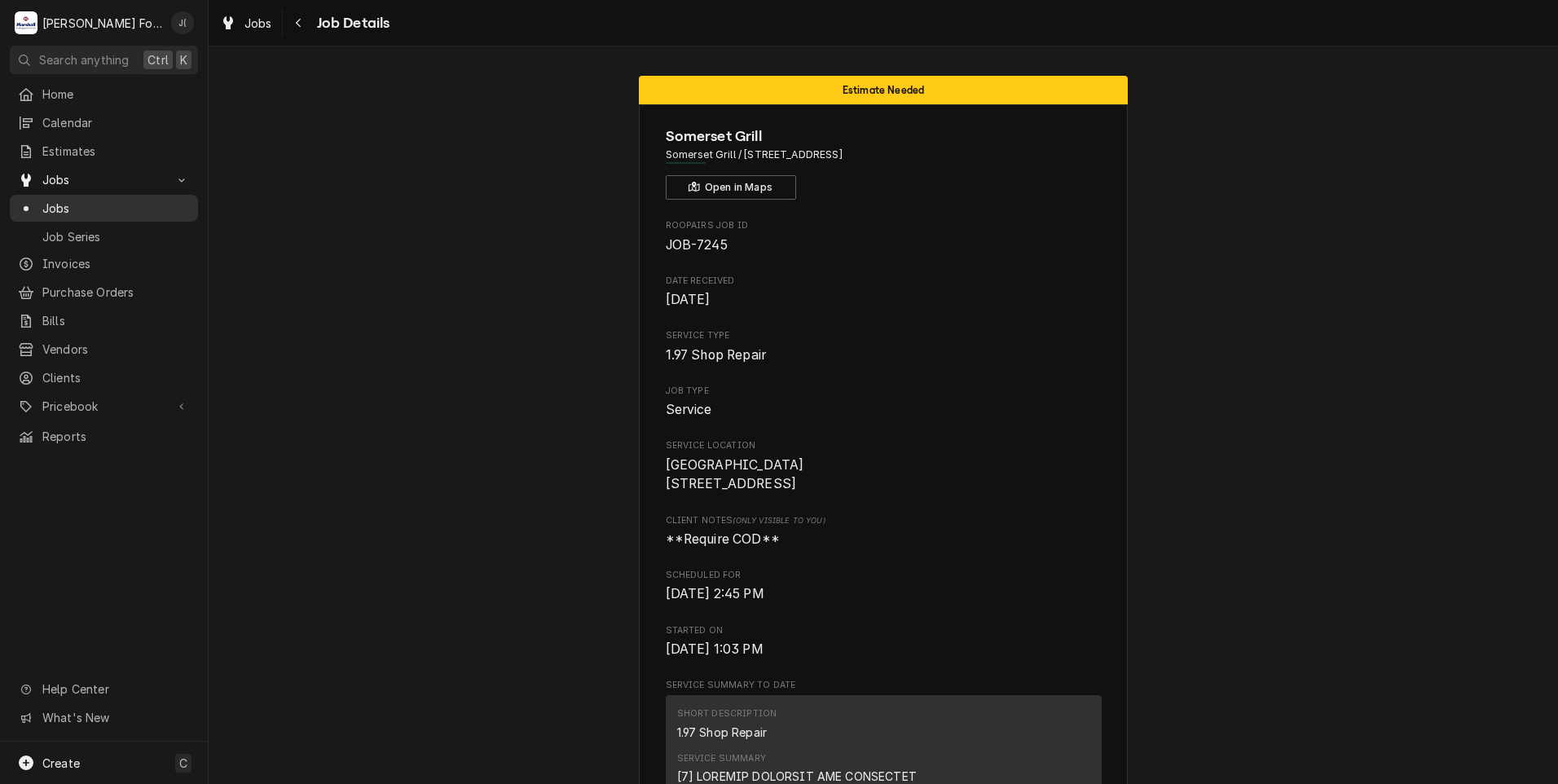
click at [83, 200] on span "Jobs" at bounding box center [115, 208] width 147 height 17
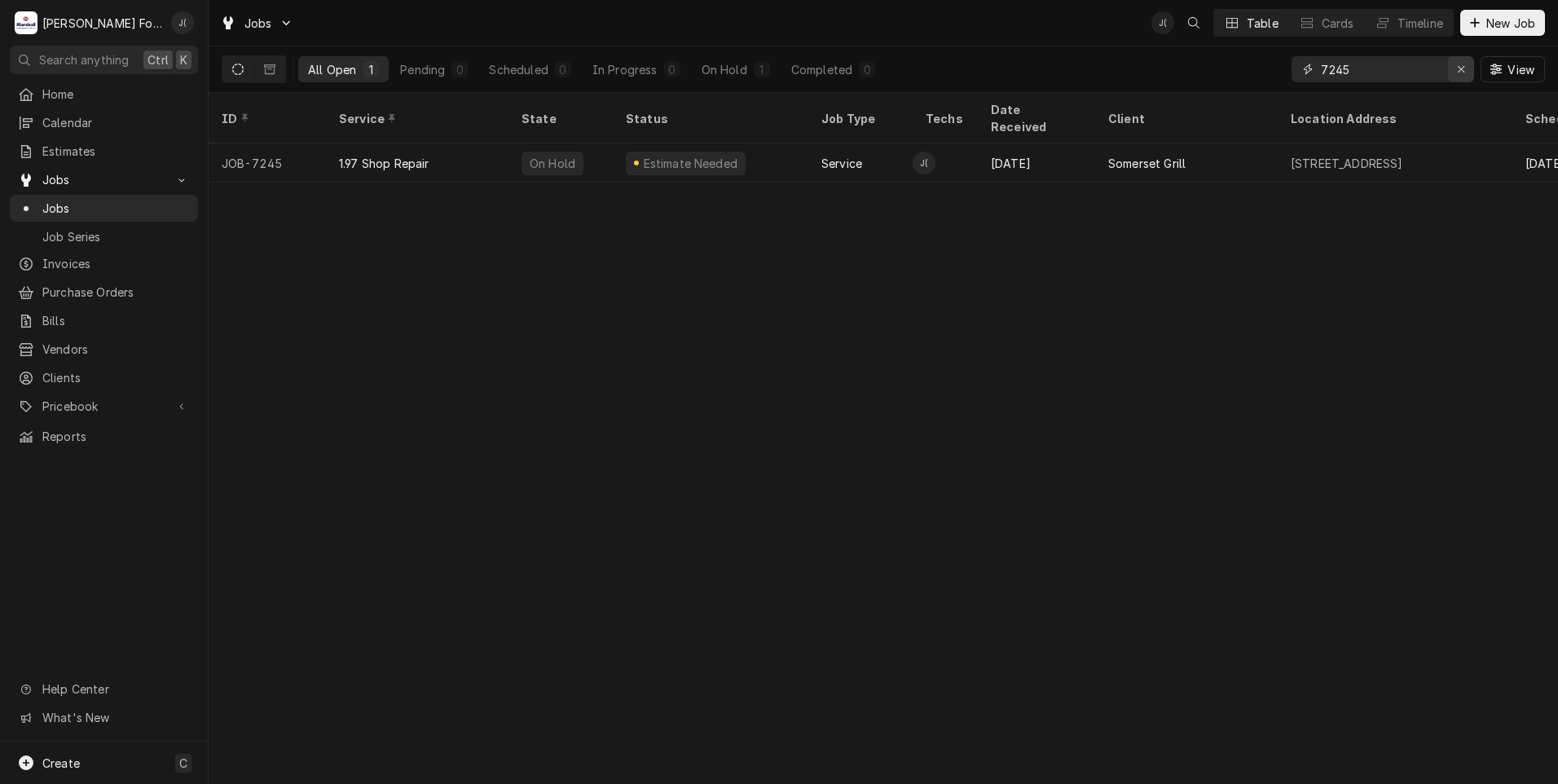
click at [1457, 71] on div "Erase input" at bounding box center [1461, 70] width 16 height 16
click at [1415, 70] on input "Dynamic Content Wrapper" at bounding box center [1397, 69] width 153 height 26
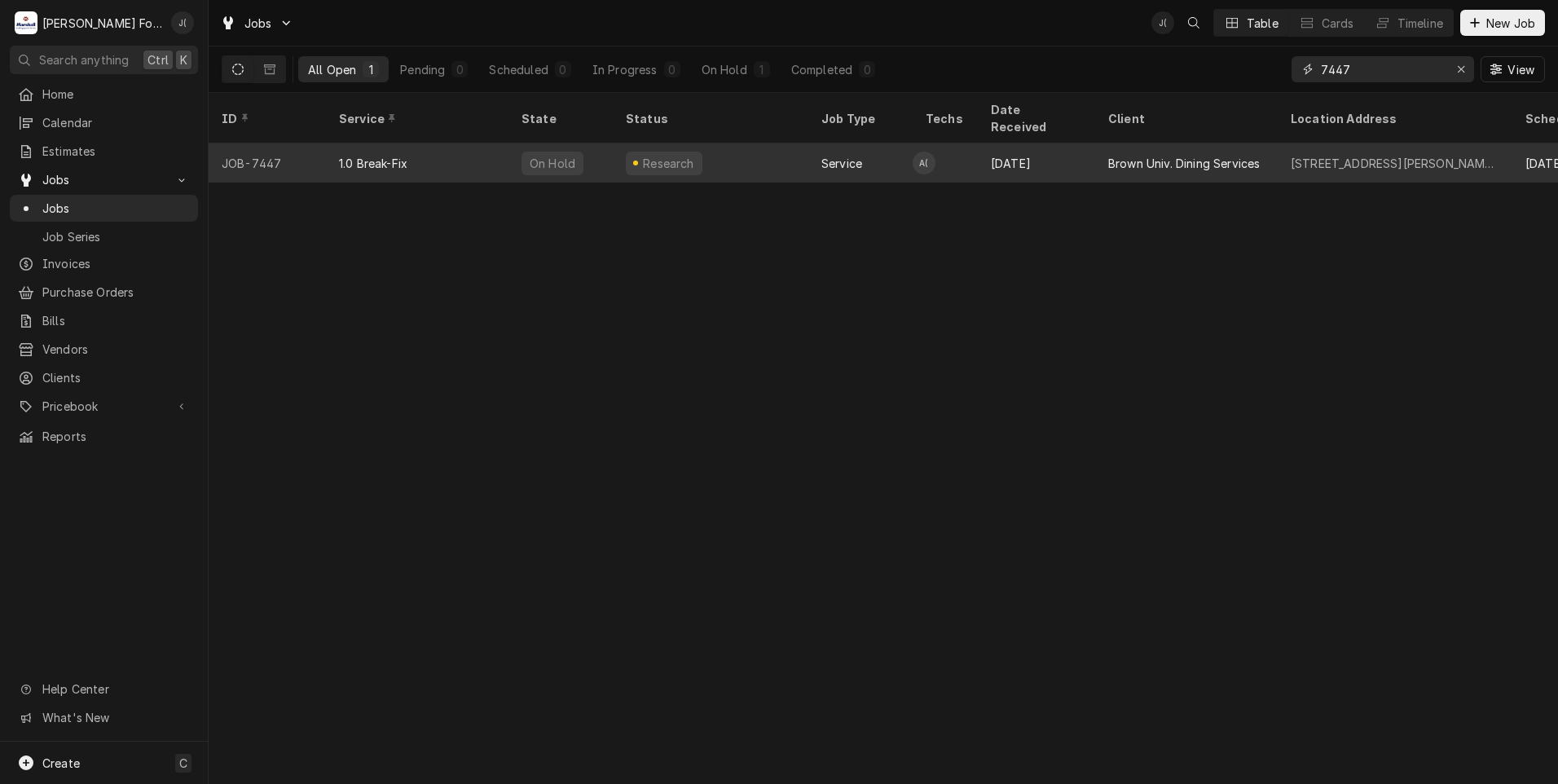
type input "7447"
click at [769, 144] on div "Research" at bounding box center [711, 163] width 196 height 39
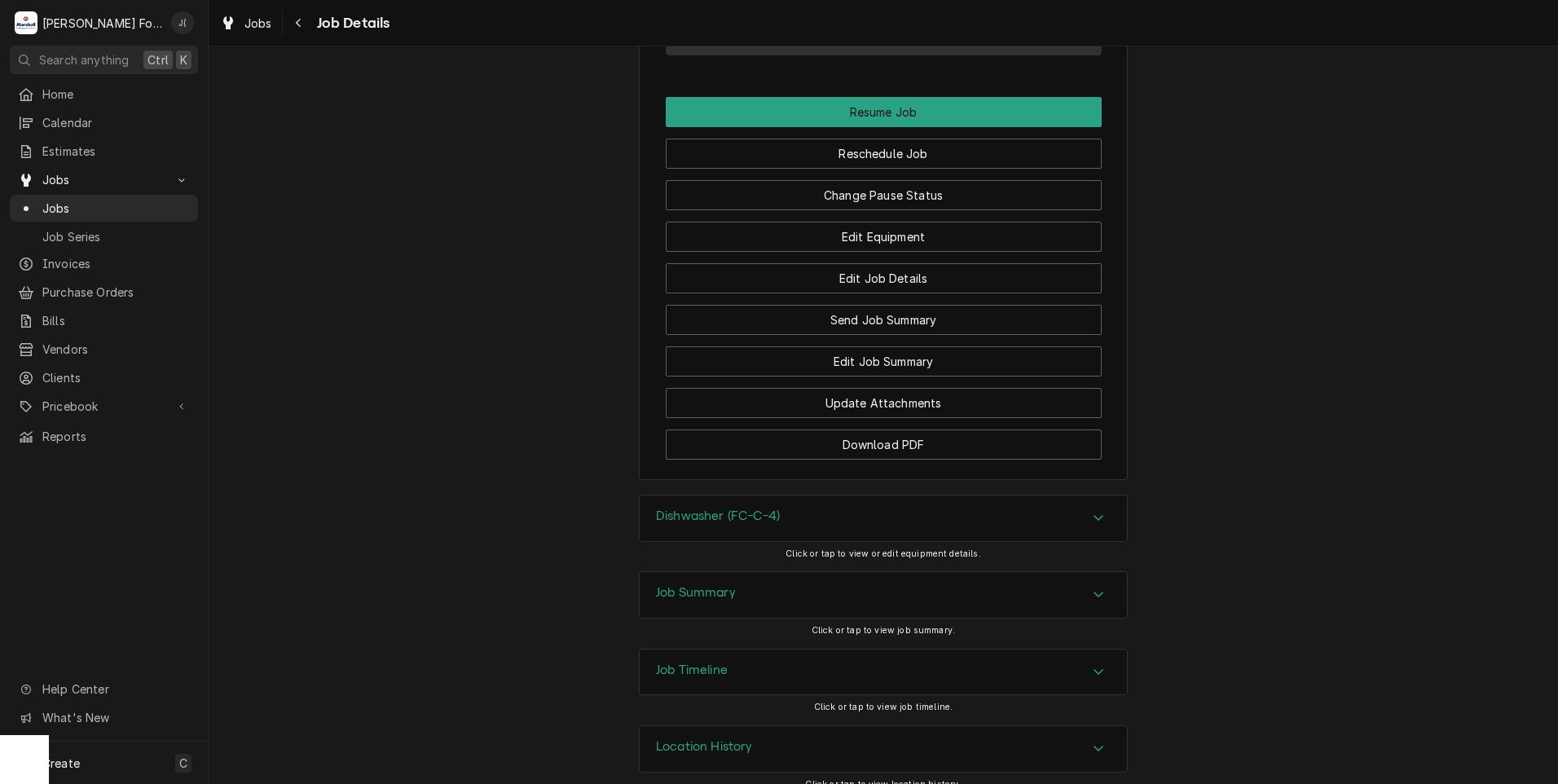
scroll to position [2362, 0]
click at [675, 506] on h3 "Dishwasher (FC-C-4)" at bounding box center [717, 513] width 124 height 16
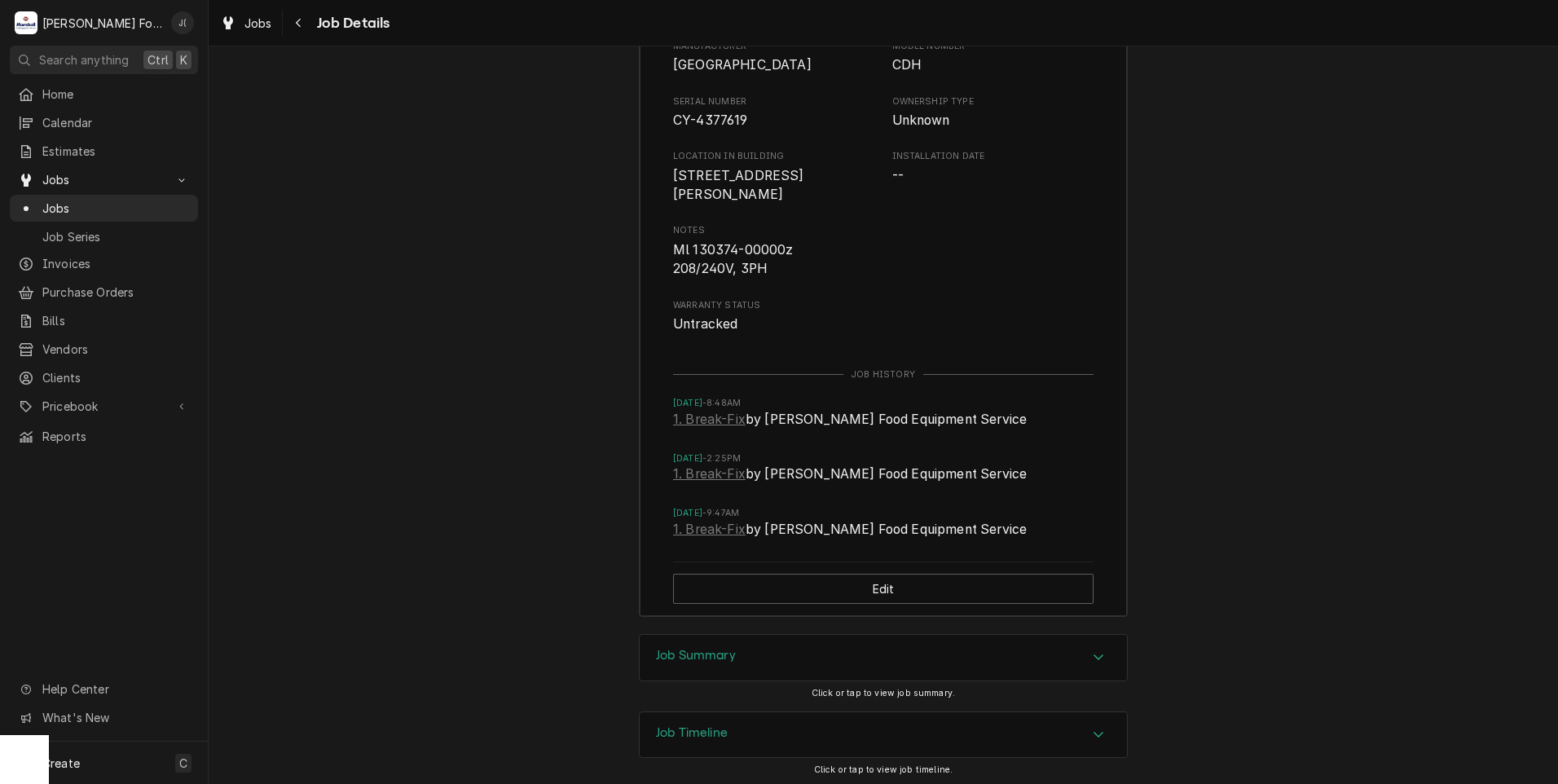
click at [724, 648] on h3 "Job Summary" at bounding box center [695, 655] width 80 height 16
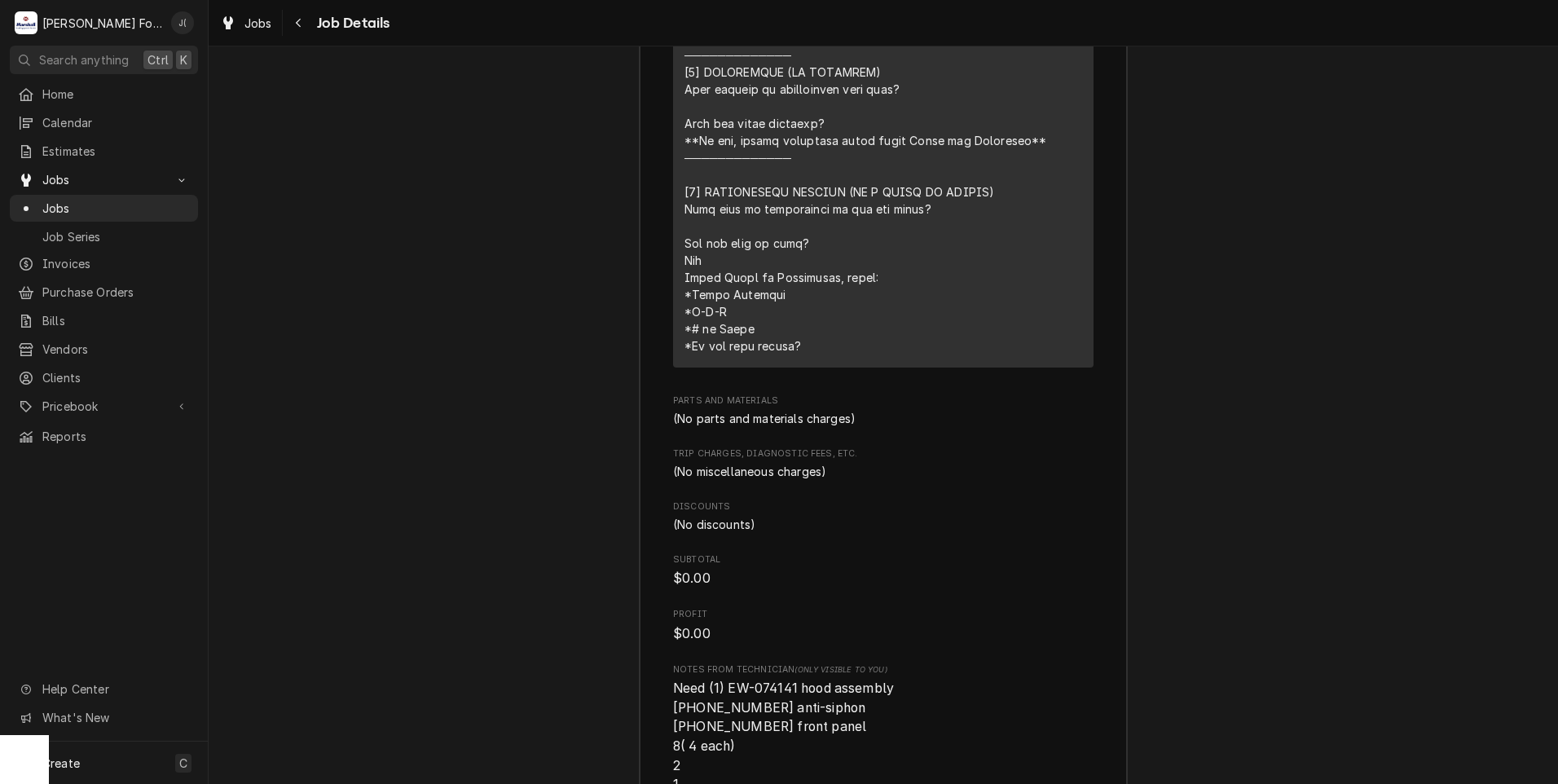
scroll to position [4304, 0]
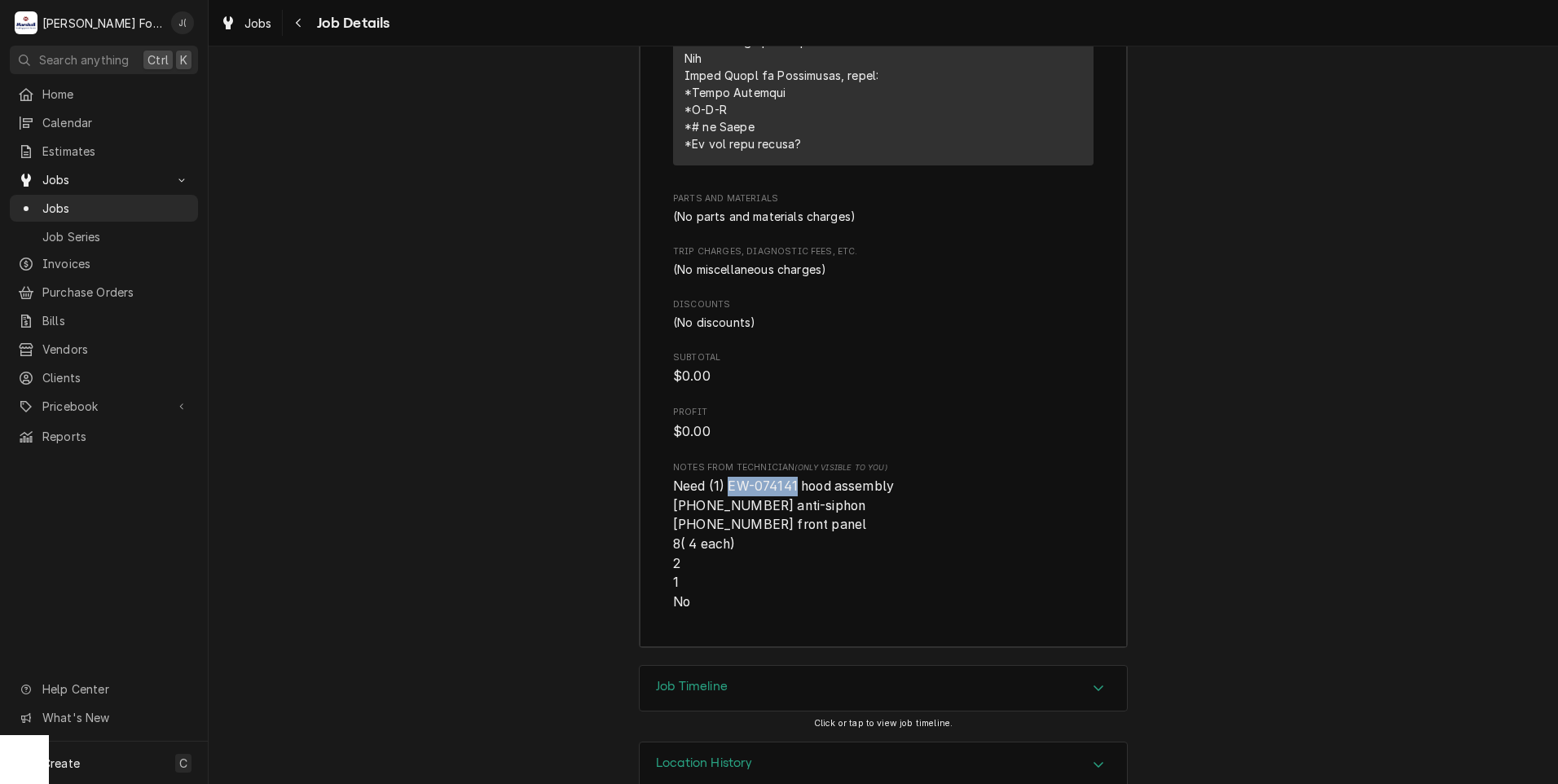
drag, startPoint x: 788, startPoint y: 451, endPoint x: 722, endPoint y: 449, distance: 66.0
click at [722, 478] on span "Need (1) EW-074141 hood assembly [PHONE_NUMBER] anti-siphon [PHONE_NUMBER] fron…" at bounding box center [785, 543] width 224 height 131
copy span "EW-074141"
drag, startPoint x: 787, startPoint y: 466, endPoint x: 687, endPoint y: 468, distance: 100.0
click at [687, 478] on span "Need (1) EW-074141 hood assembly [PHONE_NUMBER] anti-siphon [PHONE_NUMBER] fron…" at bounding box center [785, 543] width 224 height 131
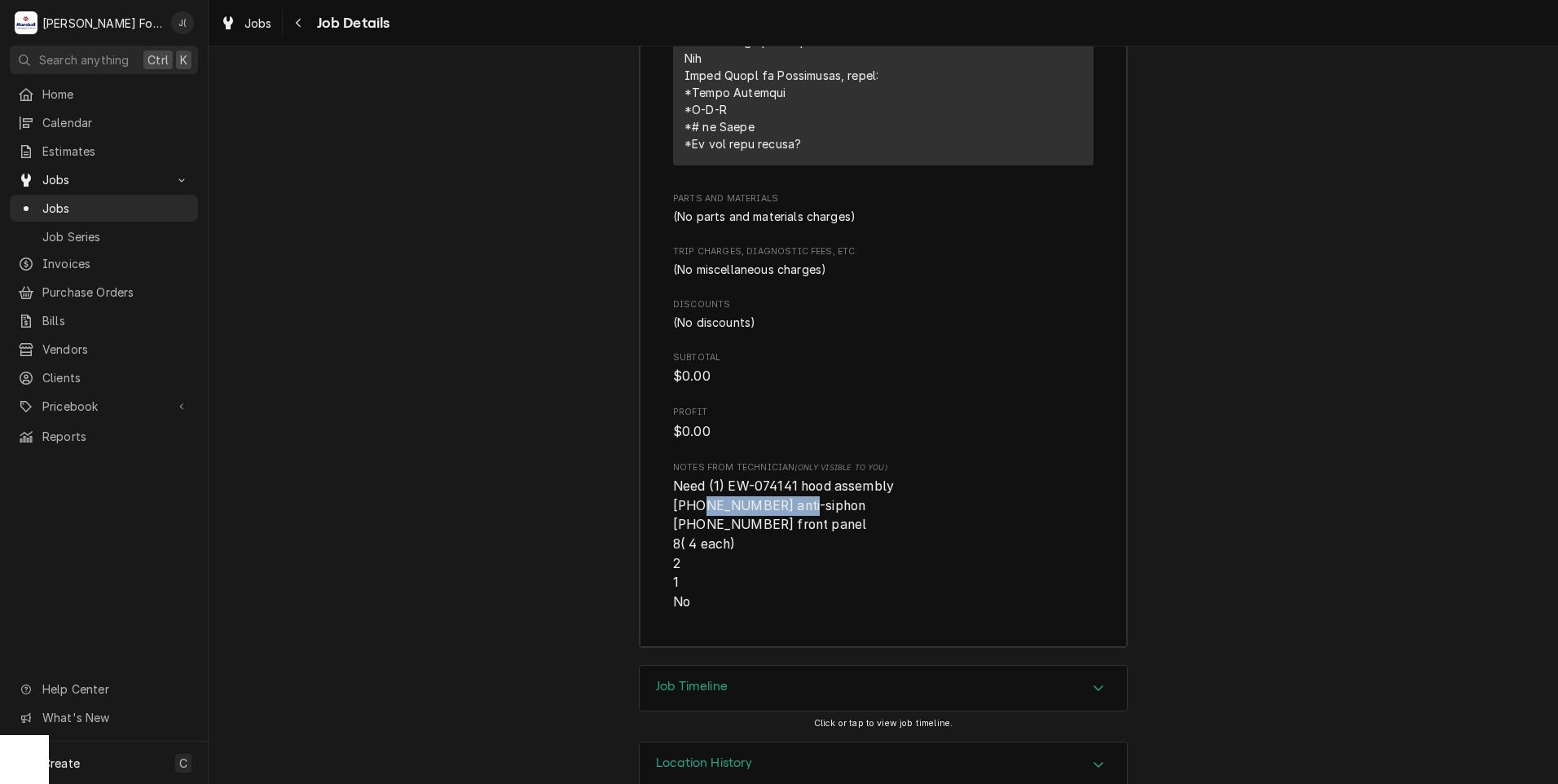
copy span "[PHONE_NUMBER]"
drag, startPoint x: 788, startPoint y: 491, endPoint x: 690, endPoint y: 489, distance: 98.0
click at [690, 489] on span "Need (1) EW-074141 hood assembly (1) 01-240142-00001 anti-siphon (1) 00-563675-…" at bounding box center [785, 543] width 224 height 131
copy span "[PHONE_NUMBER]"
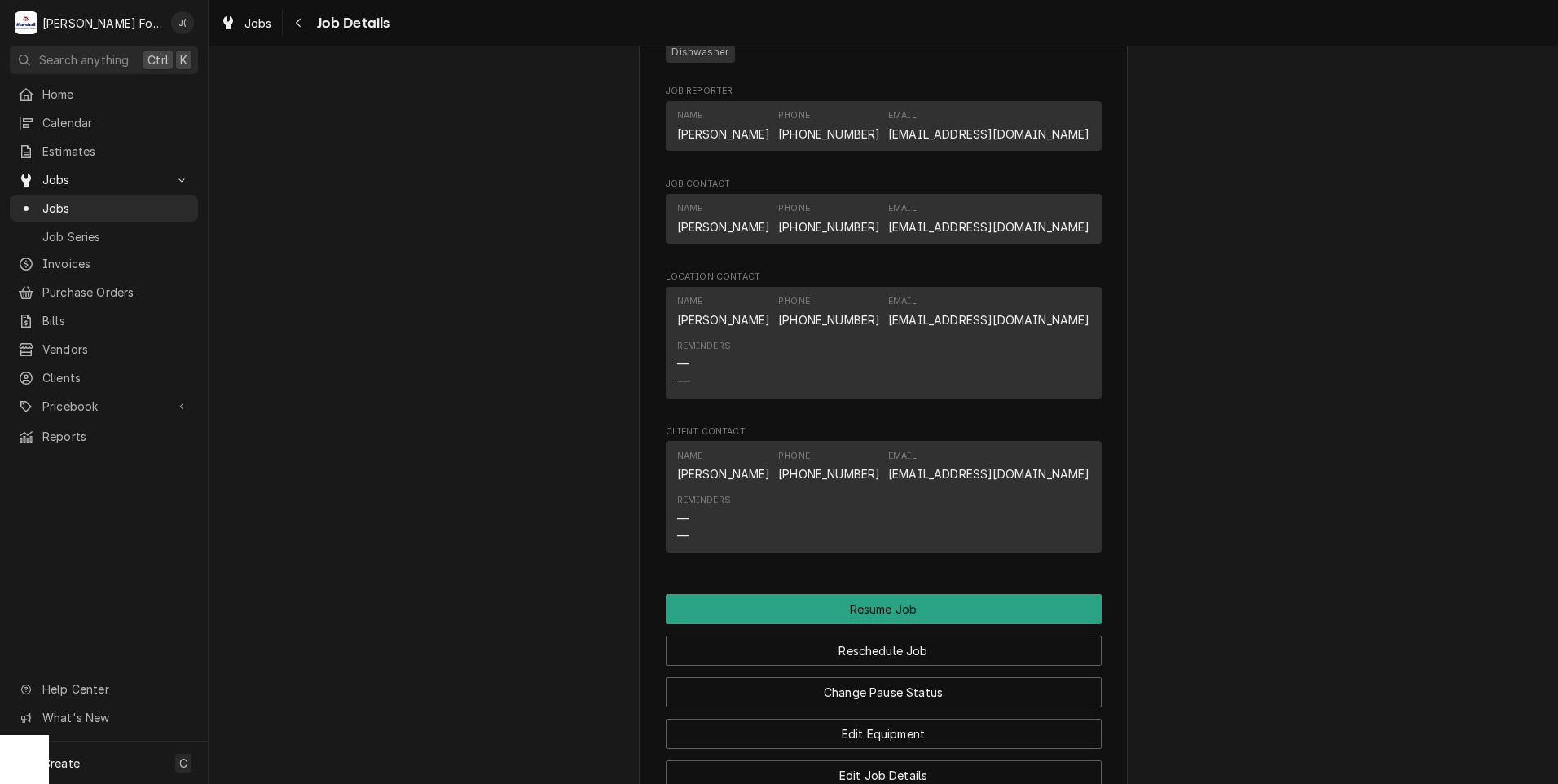
scroll to position [2185, 0]
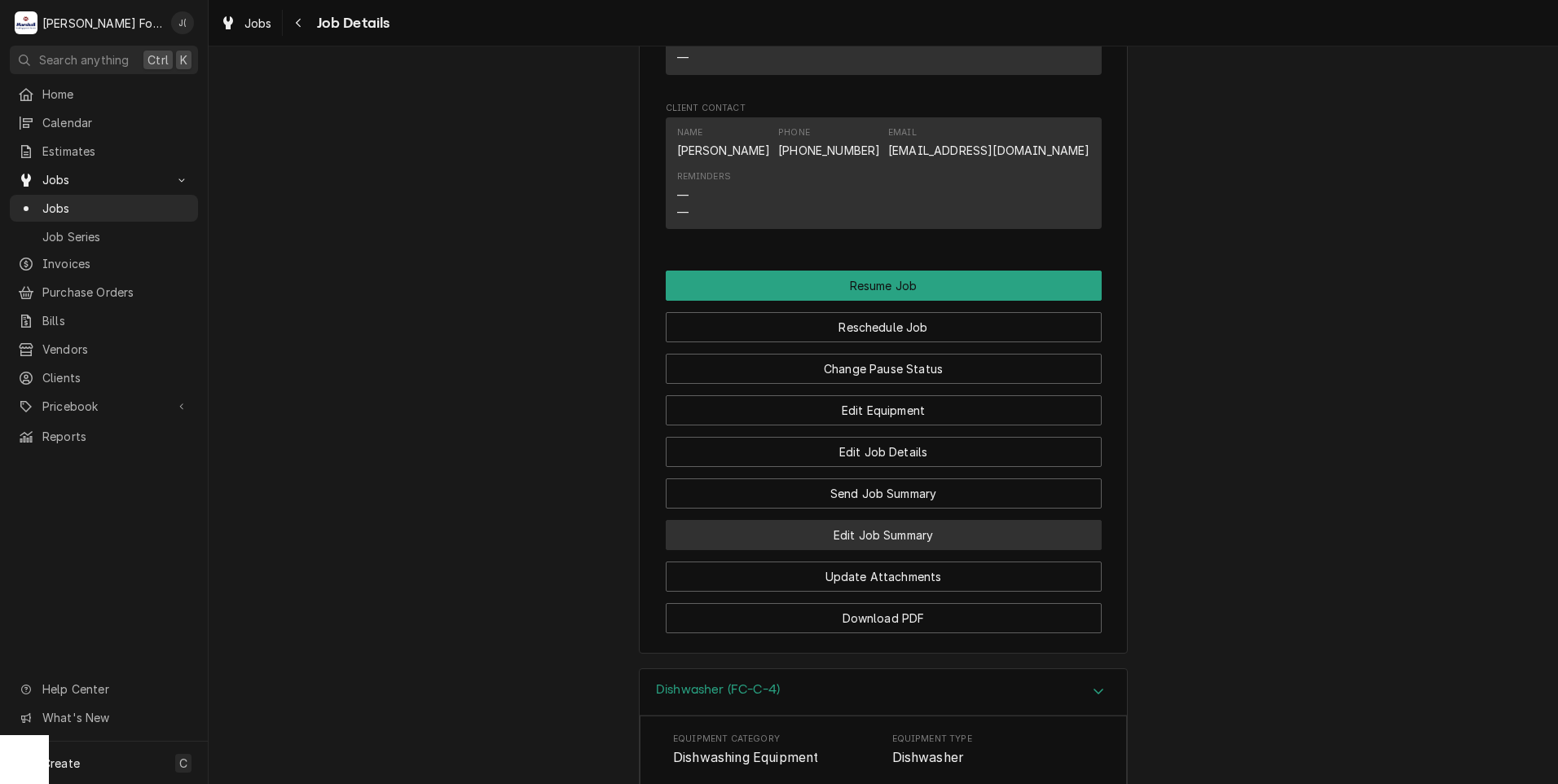
click at [805, 525] on button "Edit Job Summary" at bounding box center [884, 535] width 436 height 30
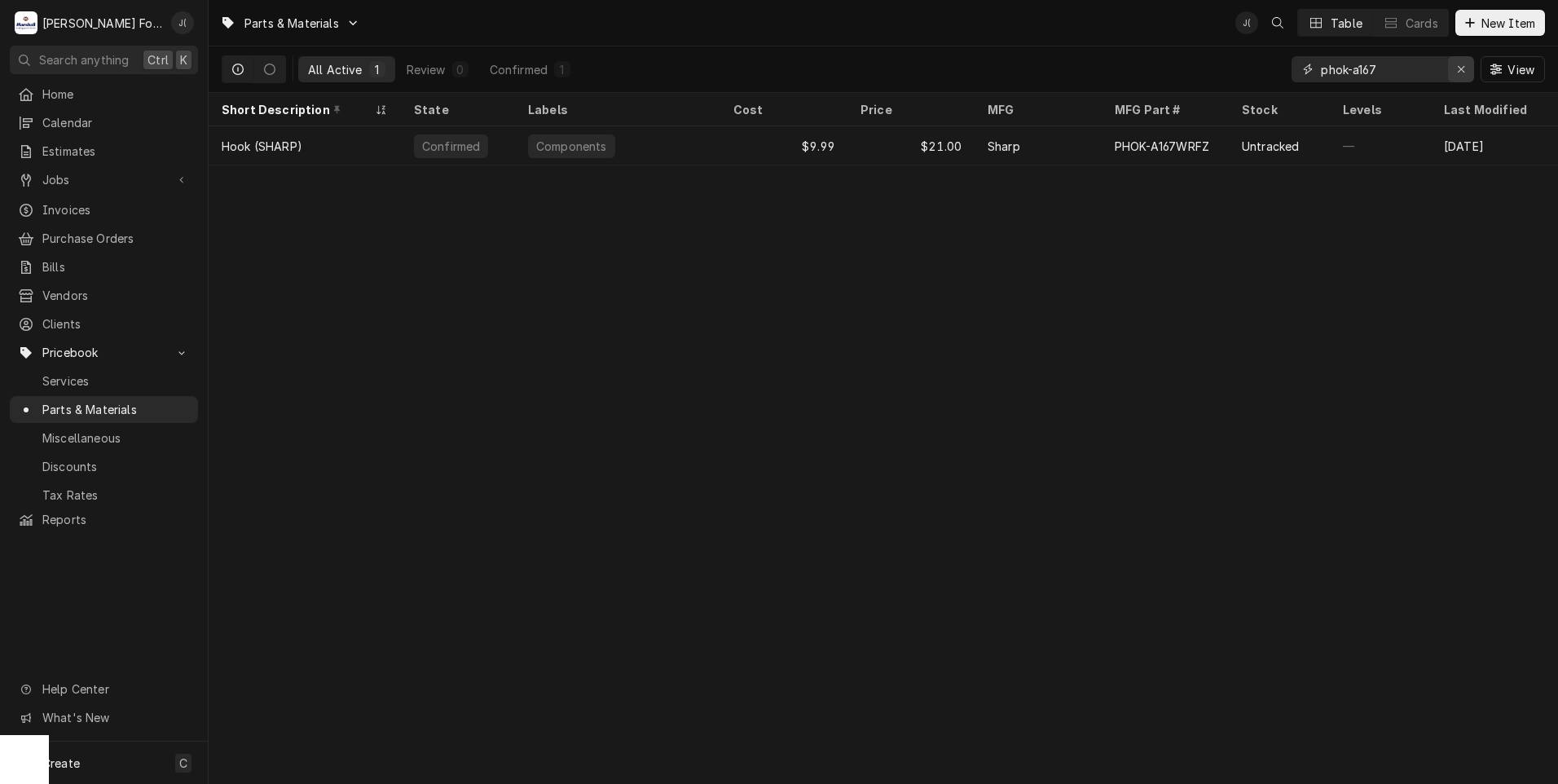
click at [1460, 71] on icon "Erase input" at bounding box center [1460, 69] width 6 height 6
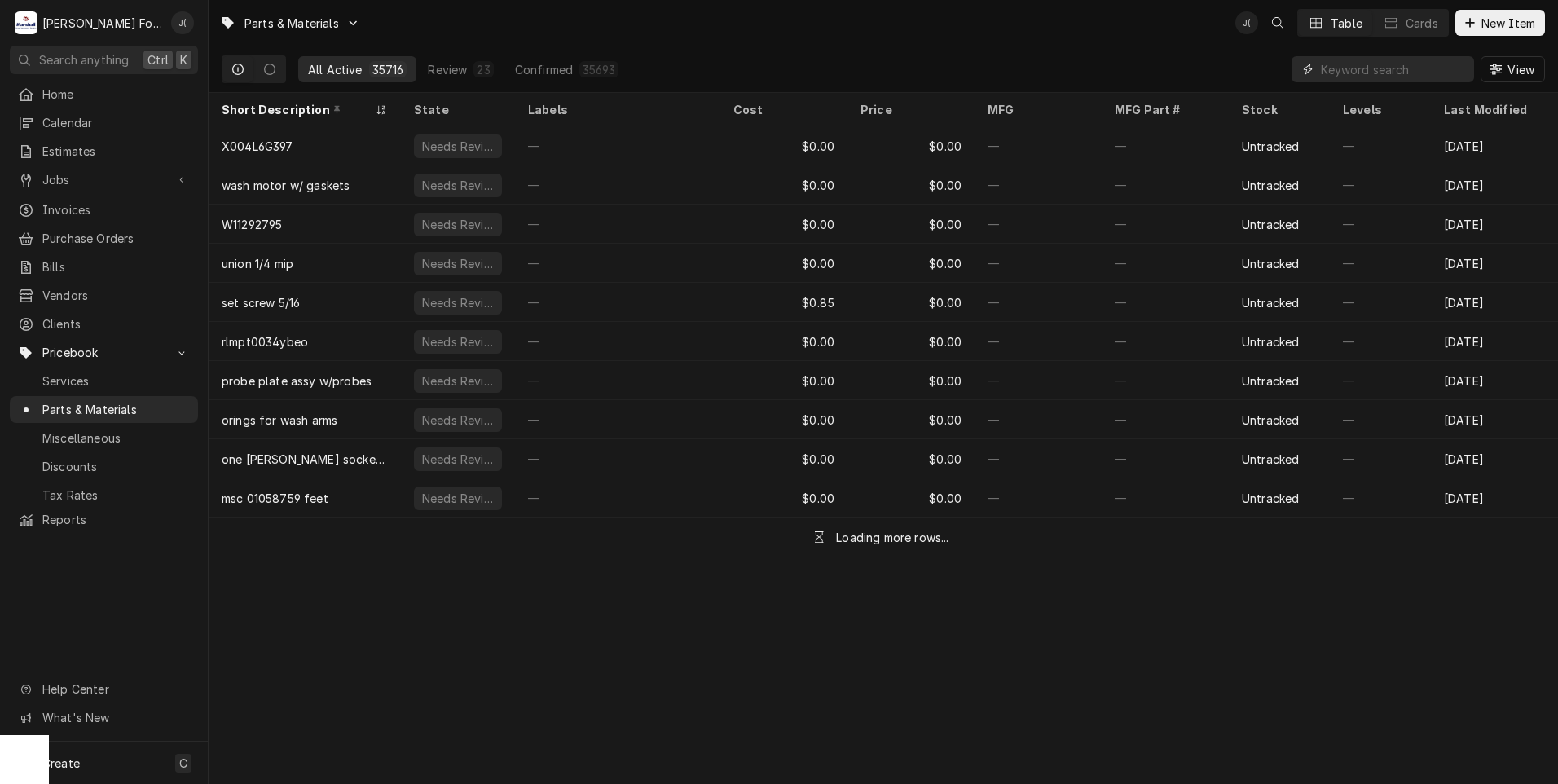
paste input "[PHONE_NUMBER]"
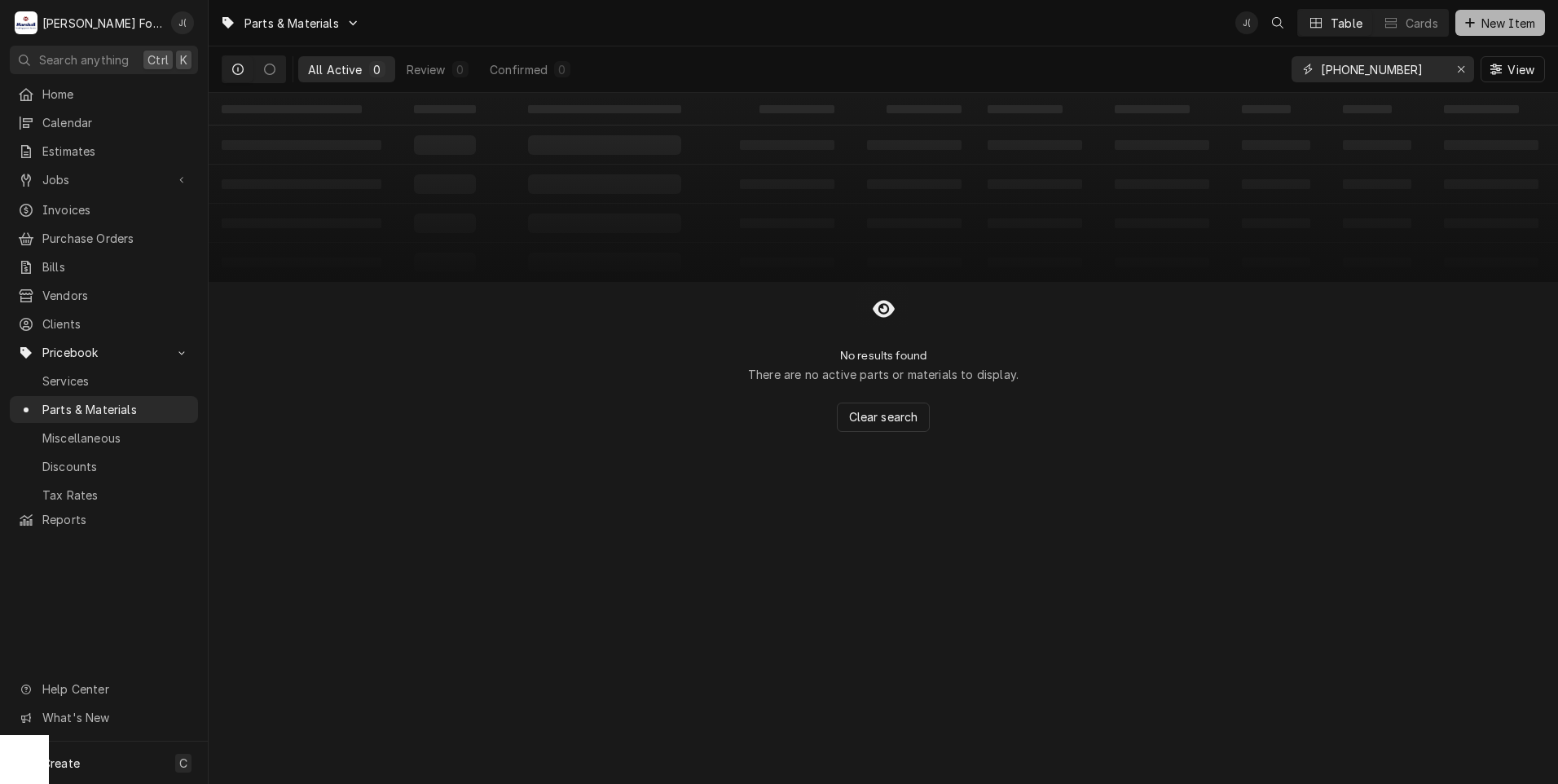
type input "[PHONE_NUMBER]"
click at [1465, 29] on div "Dynamic Content Wrapper" at bounding box center [1470, 23] width 16 height 16
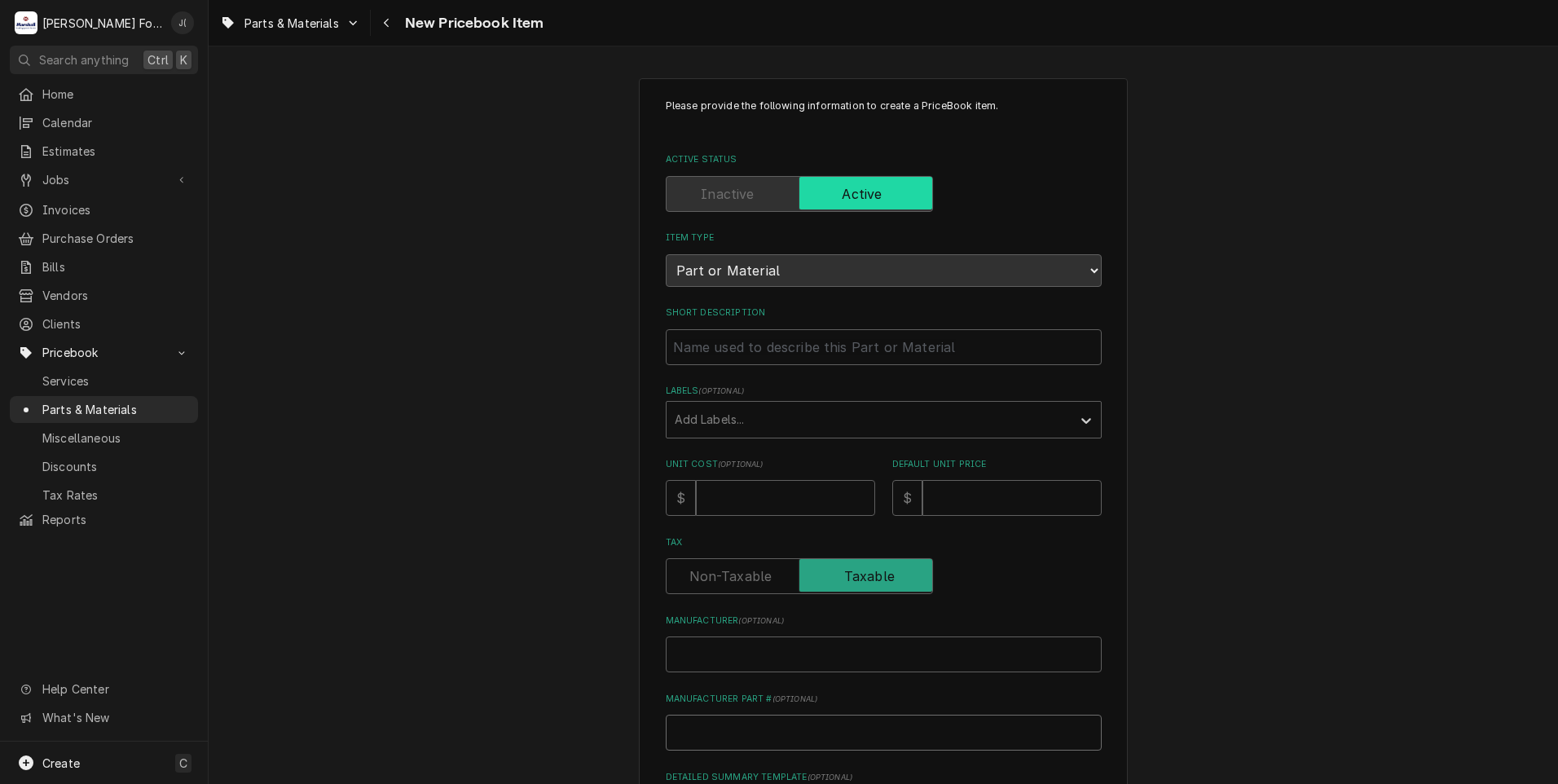
click at [666, 720] on input "Manufacturer Part # ( optional )" at bounding box center [884, 732] width 436 height 36
paste input "[PHONE_NUMBER]"
type textarea "x"
type input "[PHONE_NUMBER]"
click at [727, 662] on input "Manufacturer ( optional )" at bounding box center [884, 654] width 436 height 36
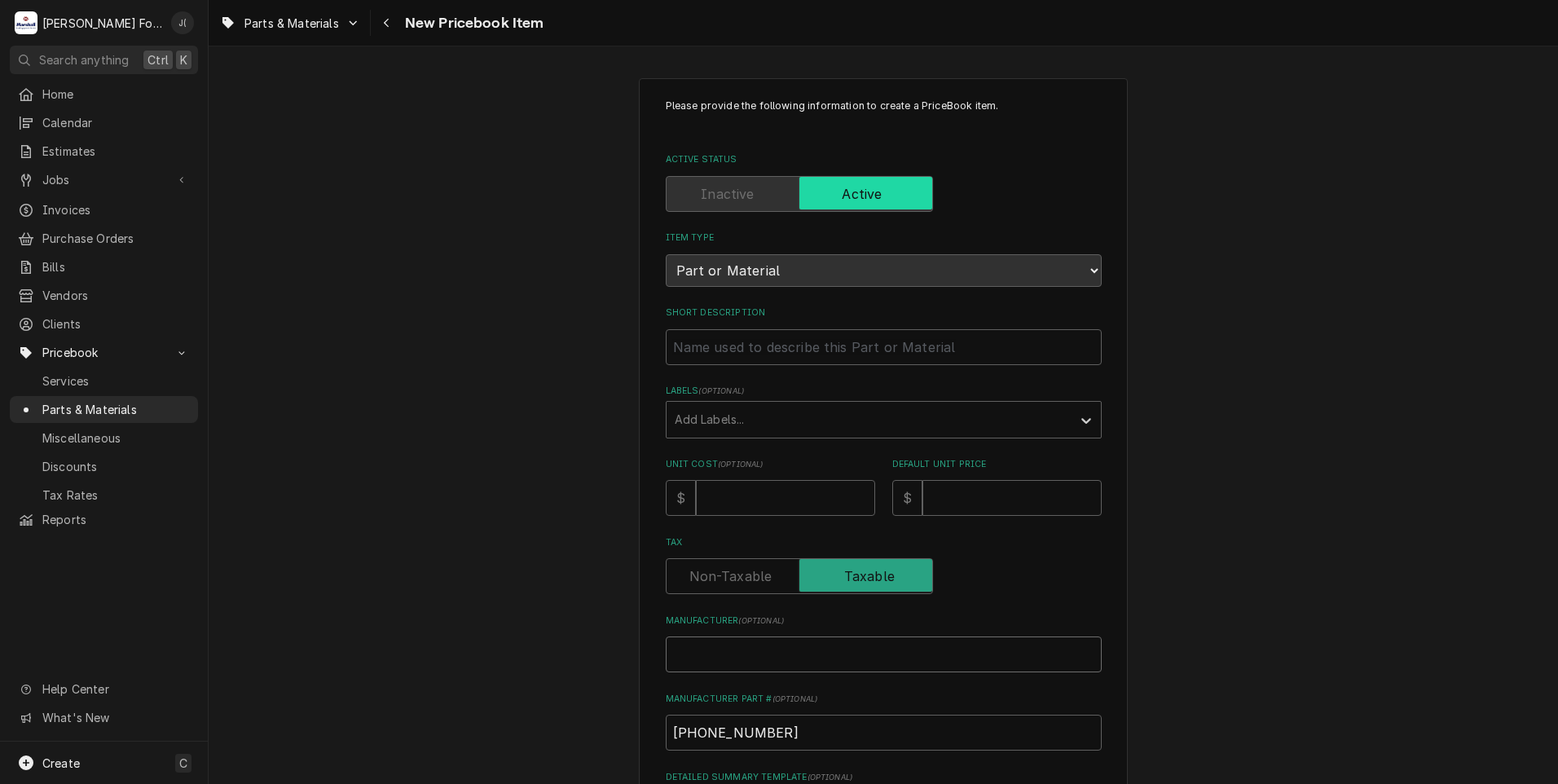
type textarea "x"
type input "H"
type textarea "x"
type input "HO"
type textarea "x"
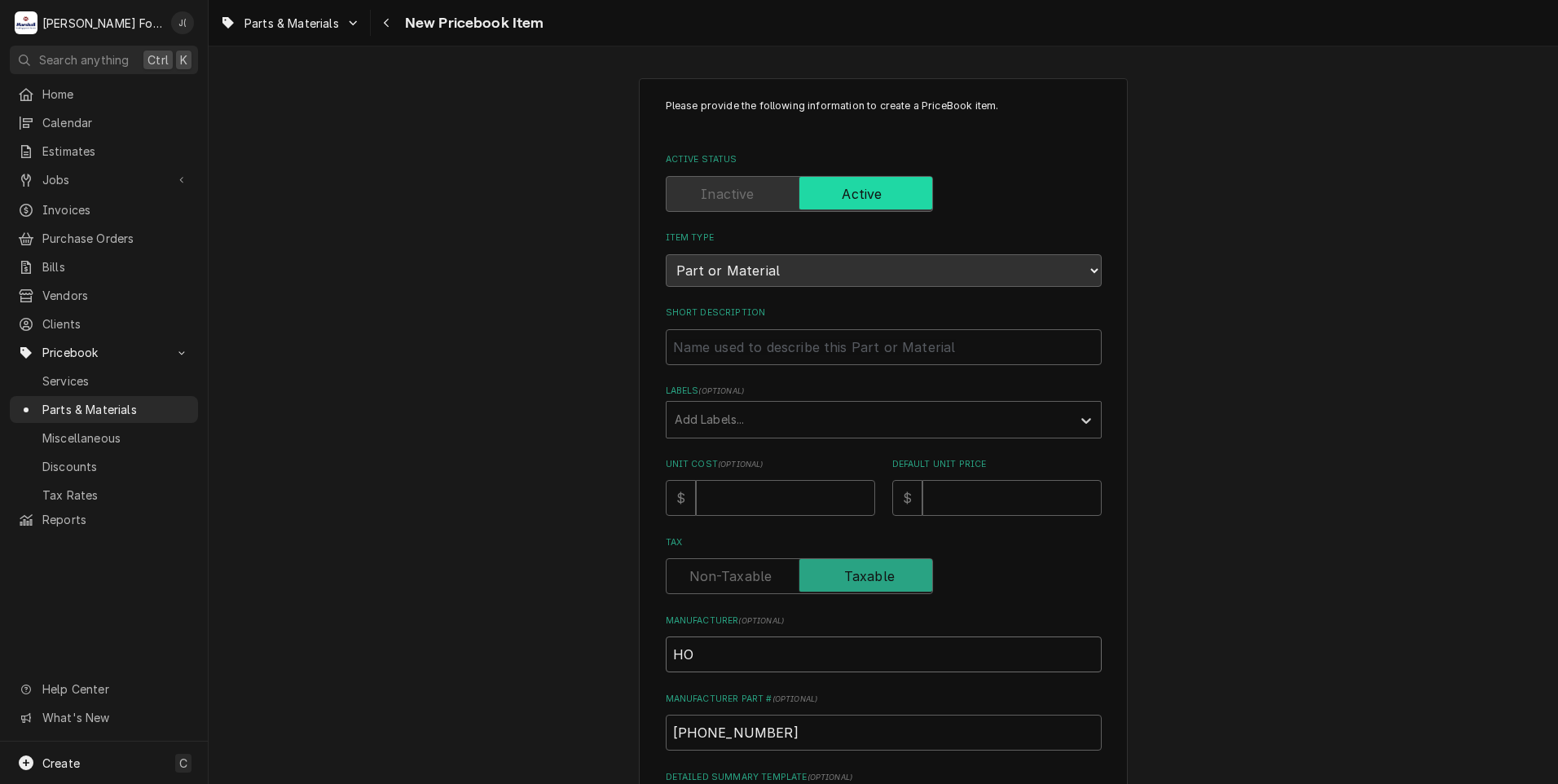
type input "HOB"
type textarea "x"
type input "HOBA"
type textarea "x"
type input "HOBAR"
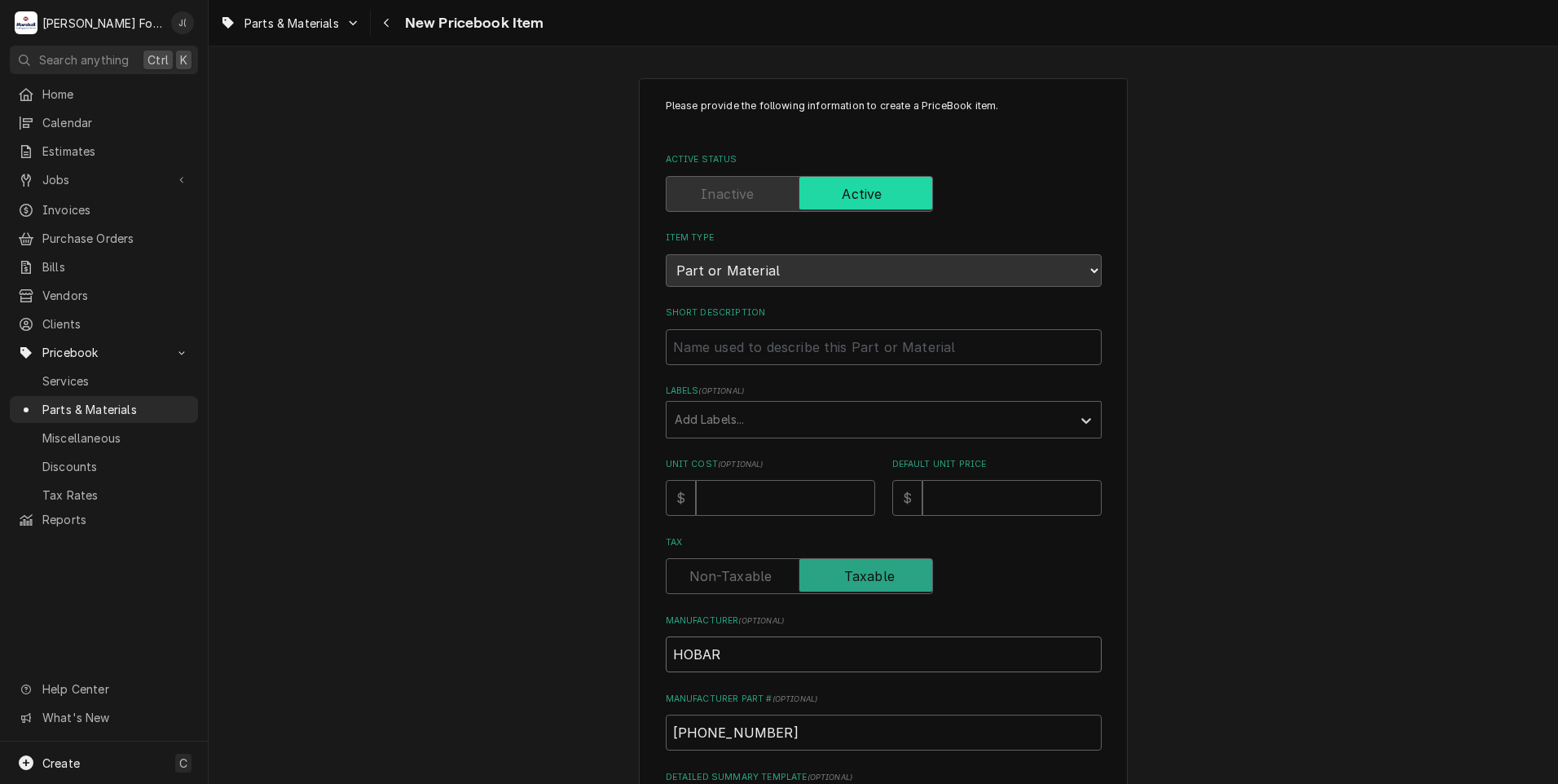
type textarea "x"
type input "[GEOGRAPHIC_DATA]"
click at [741, 492] on input "Unit Cost ( optional )" at bounding box center [786, 497] width 180 height 36
type textarea "x"
type input "9"
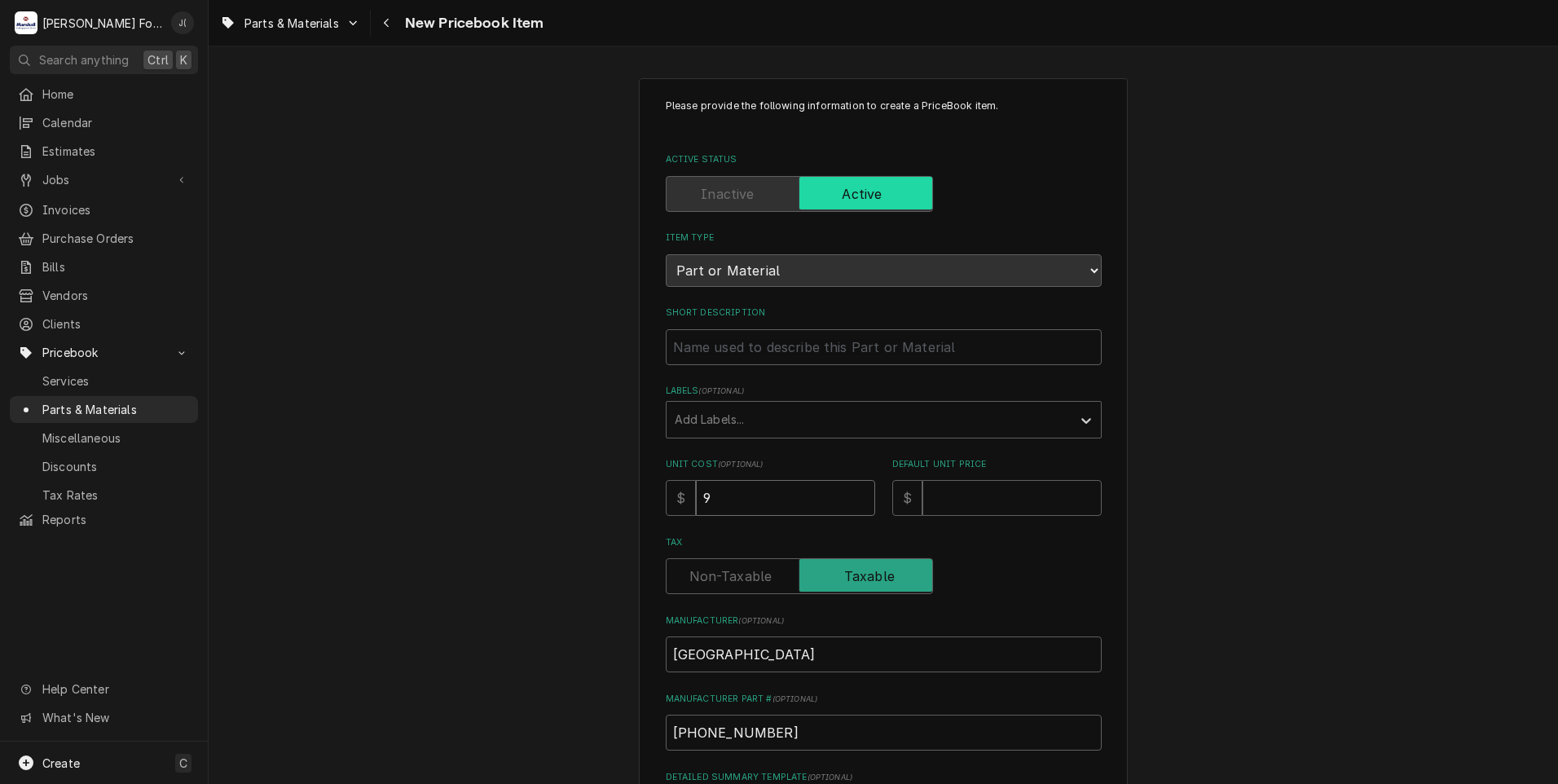
type textarea "x"
type input "99"
type textarea "x"
type input "993"
type textarea "x"
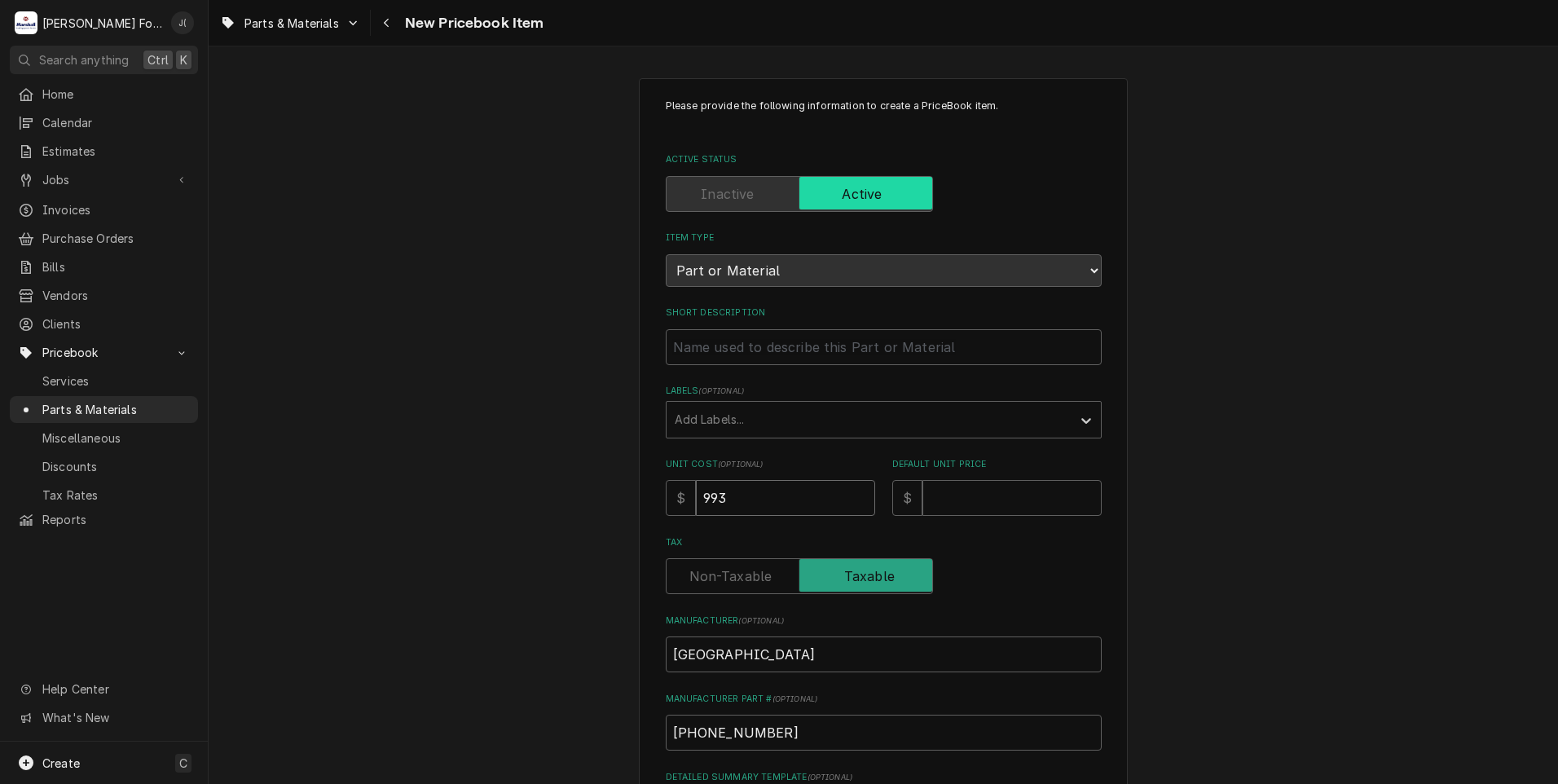
type input "993.1"
type textarea "x"
type input "993.13"
type textarea "x"
type input "1"
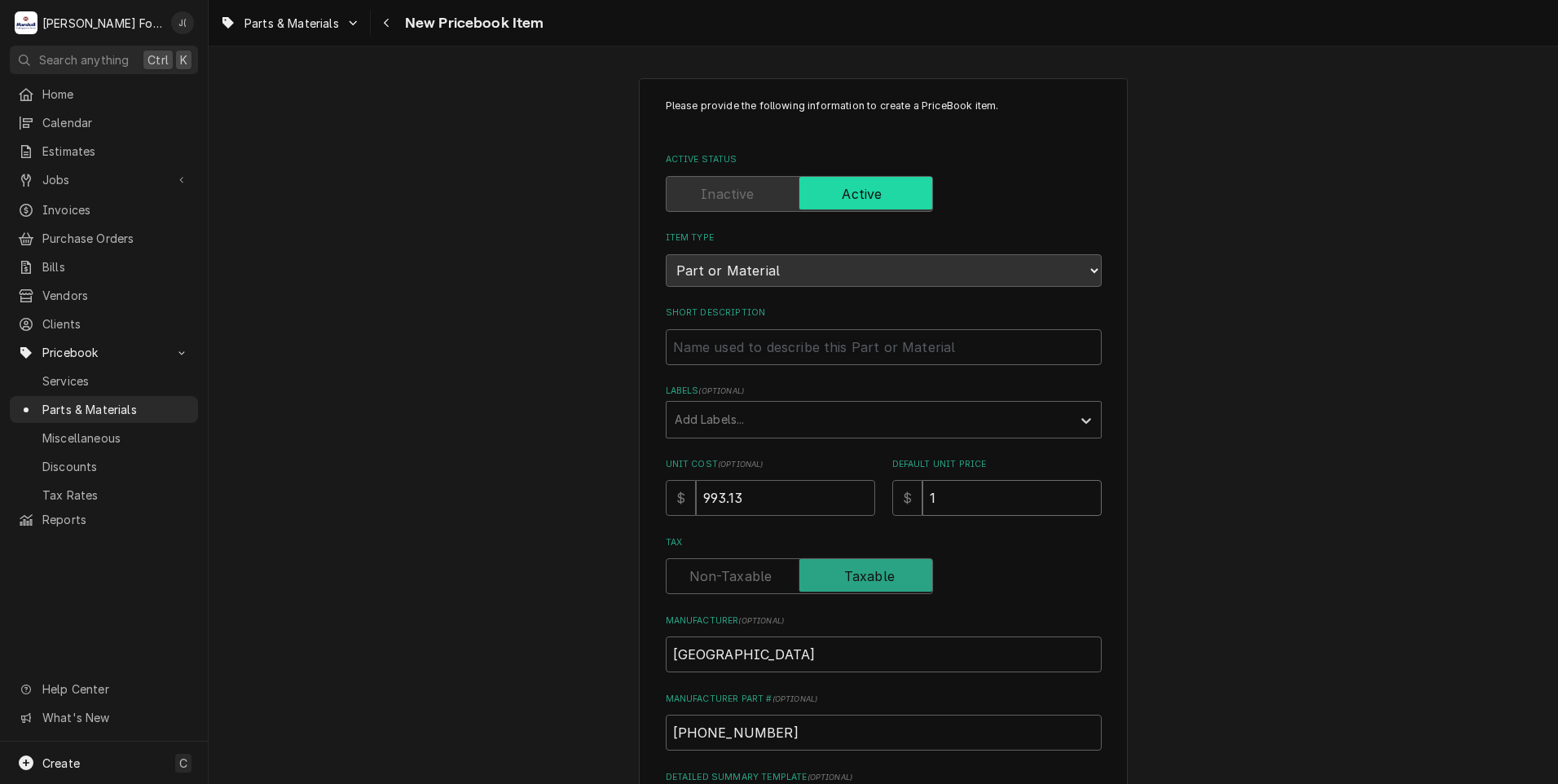
type textarea "x"
type input "12"
type textarea "x"
type input "129"
type textarea "x"
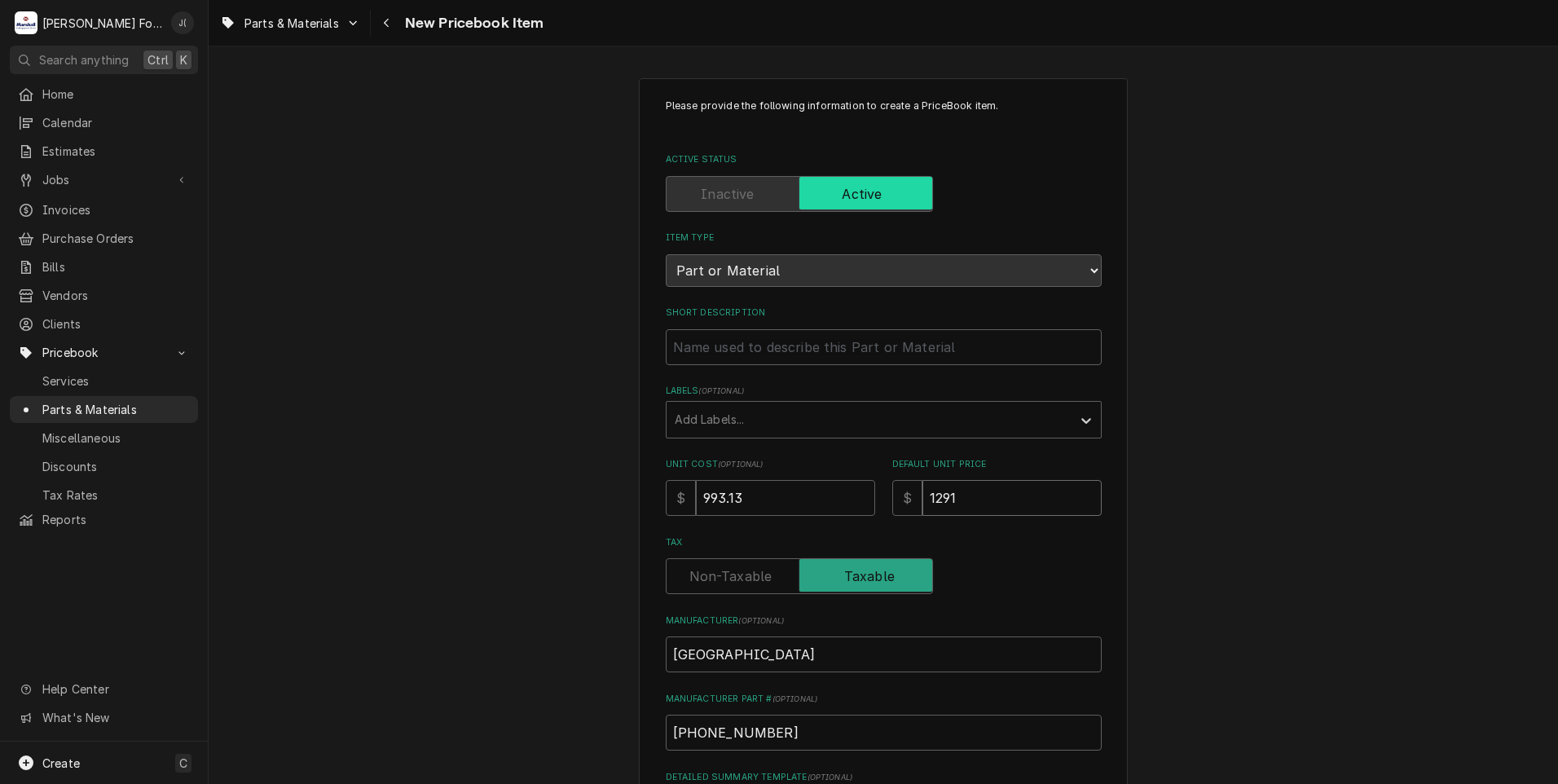
type input "1291"
click at [696, 353] on input "Short Description" at bounding box center [884, 346] width 436 height 36
type textarea "x"
type input "K"
type textarea "x"
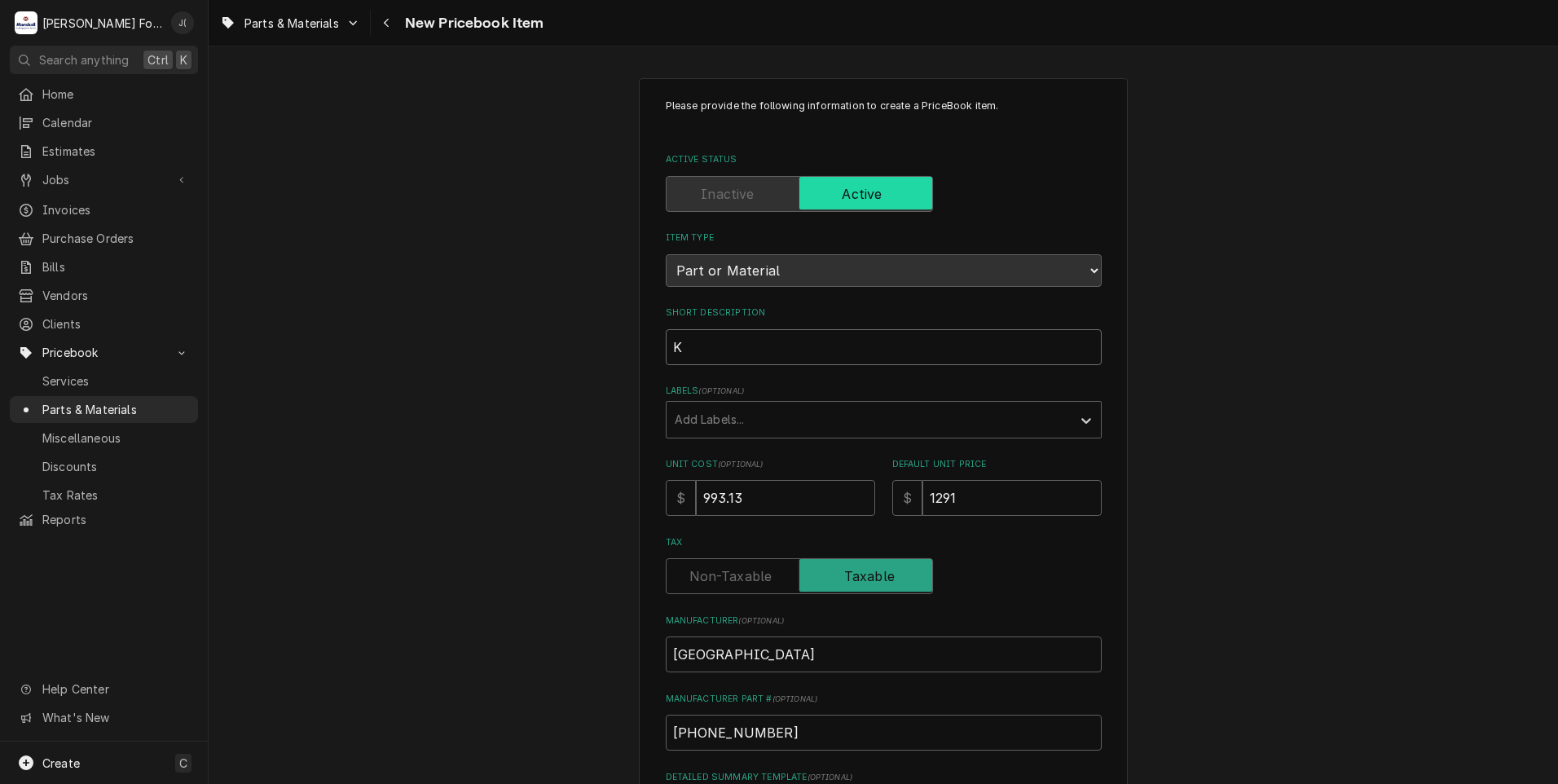
type input "KI"
type textarea "x"
type input "KIT"
type textarea "x"
type input "KIT,"
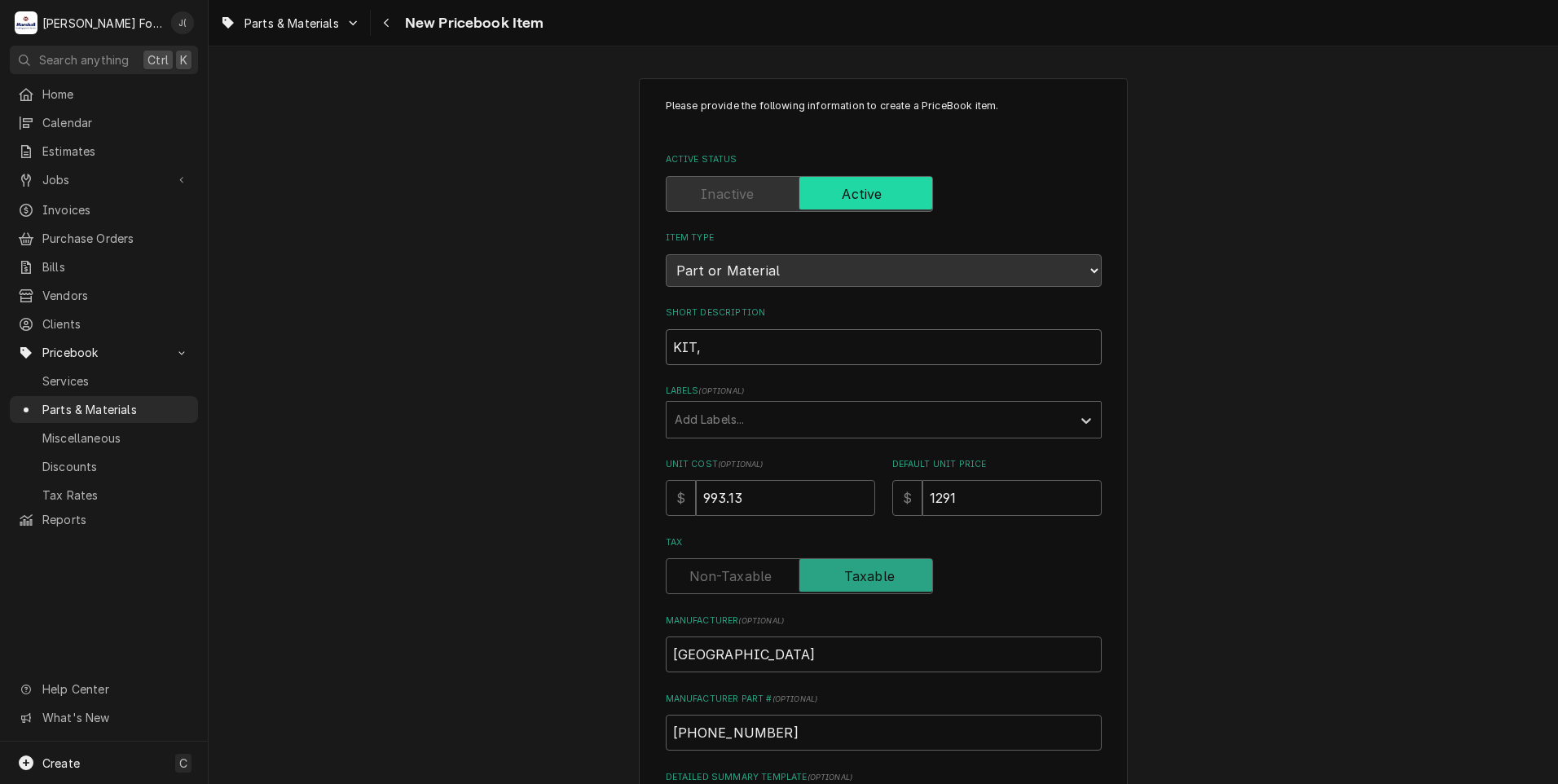
type textarea "x"
type input "KIT,"
type textarea "x"
type input "KIT, F"
type textarea "x"
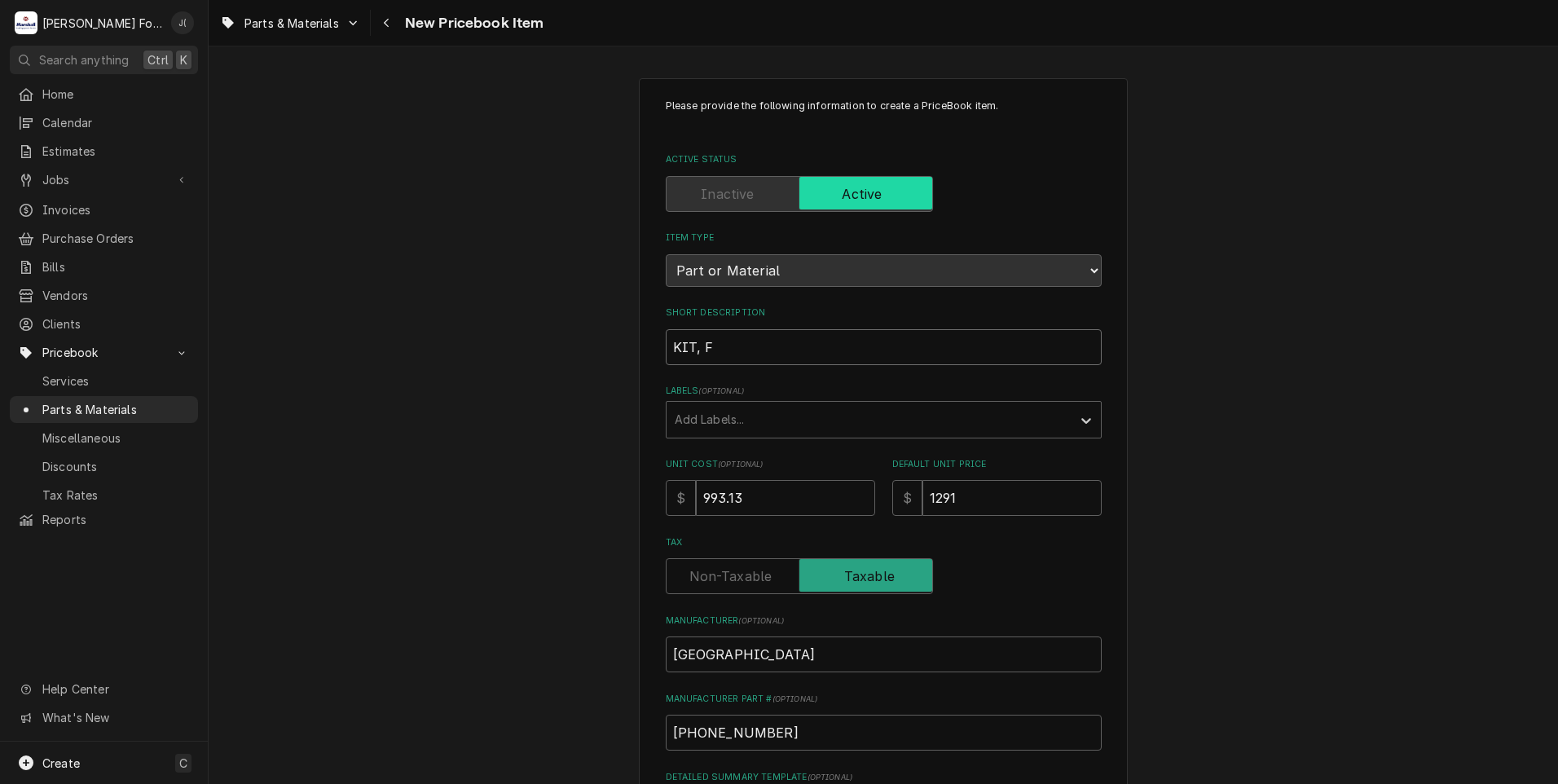
type input "KIT, FR"
type textarea "x"
type input "KIT, FRO"
type textarea "x"
type input "KIT, FRON"
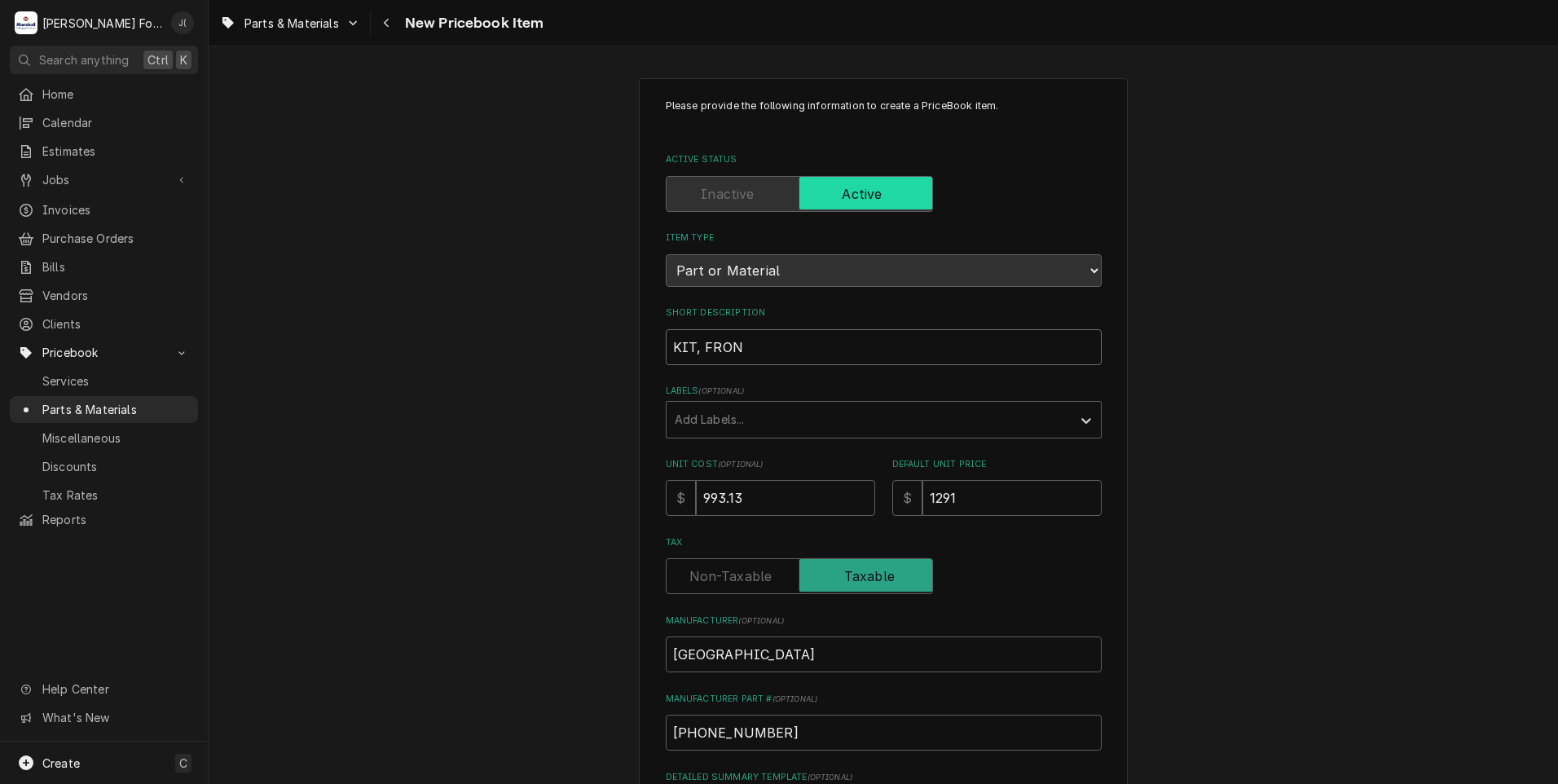
type textarea "x"
type input "KIT, FRONT"
type textarea "x"
type input "KIT, FRONT"
click at [778, 343] on input "KIT, FRONT" at bounding box center [884, 346] width 436 height 36
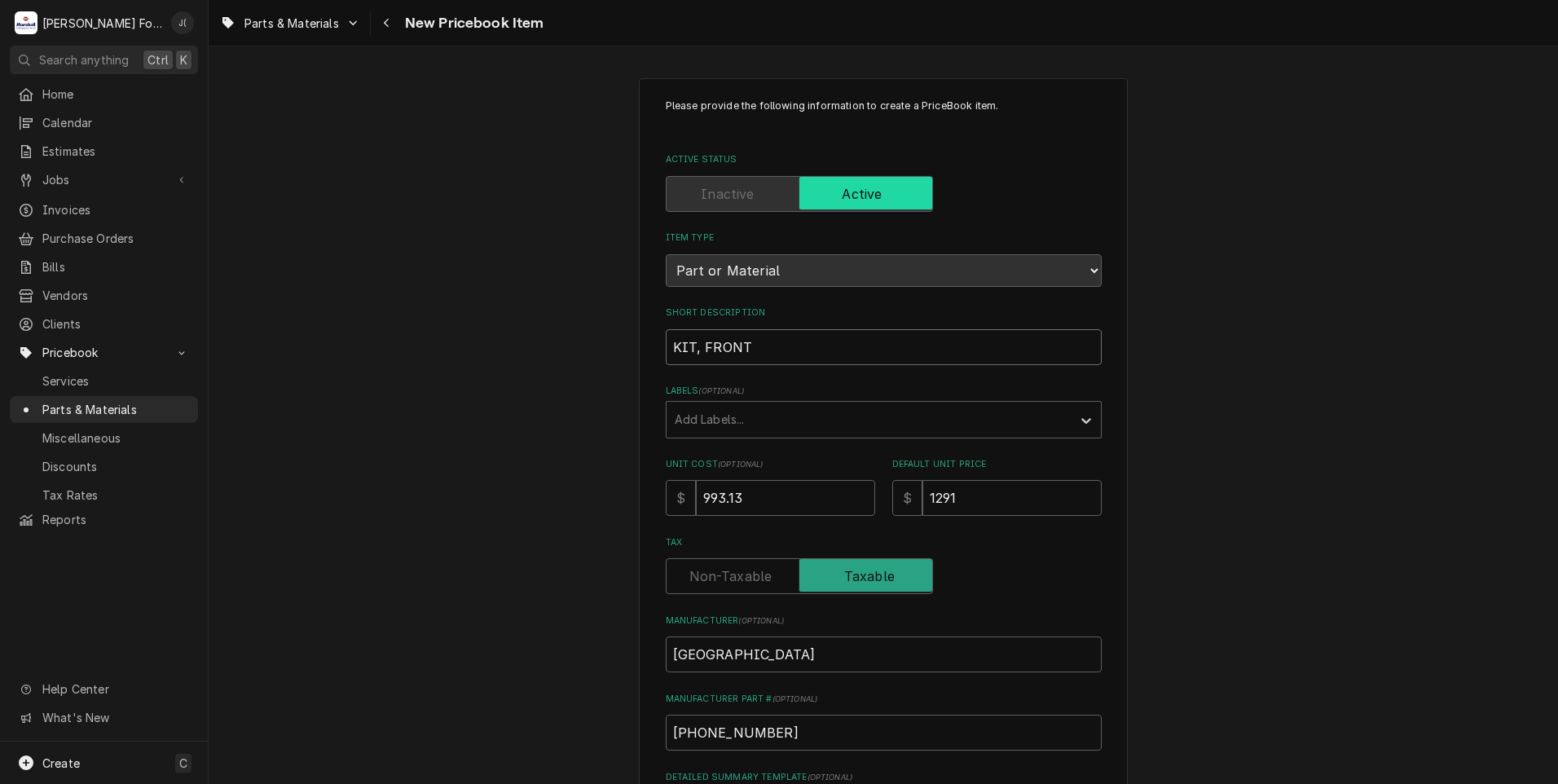
type textarea "x"
type input "KIT, FRONT"
type textarea "x"
type input "KIT, FRONT"
type textarea "x"
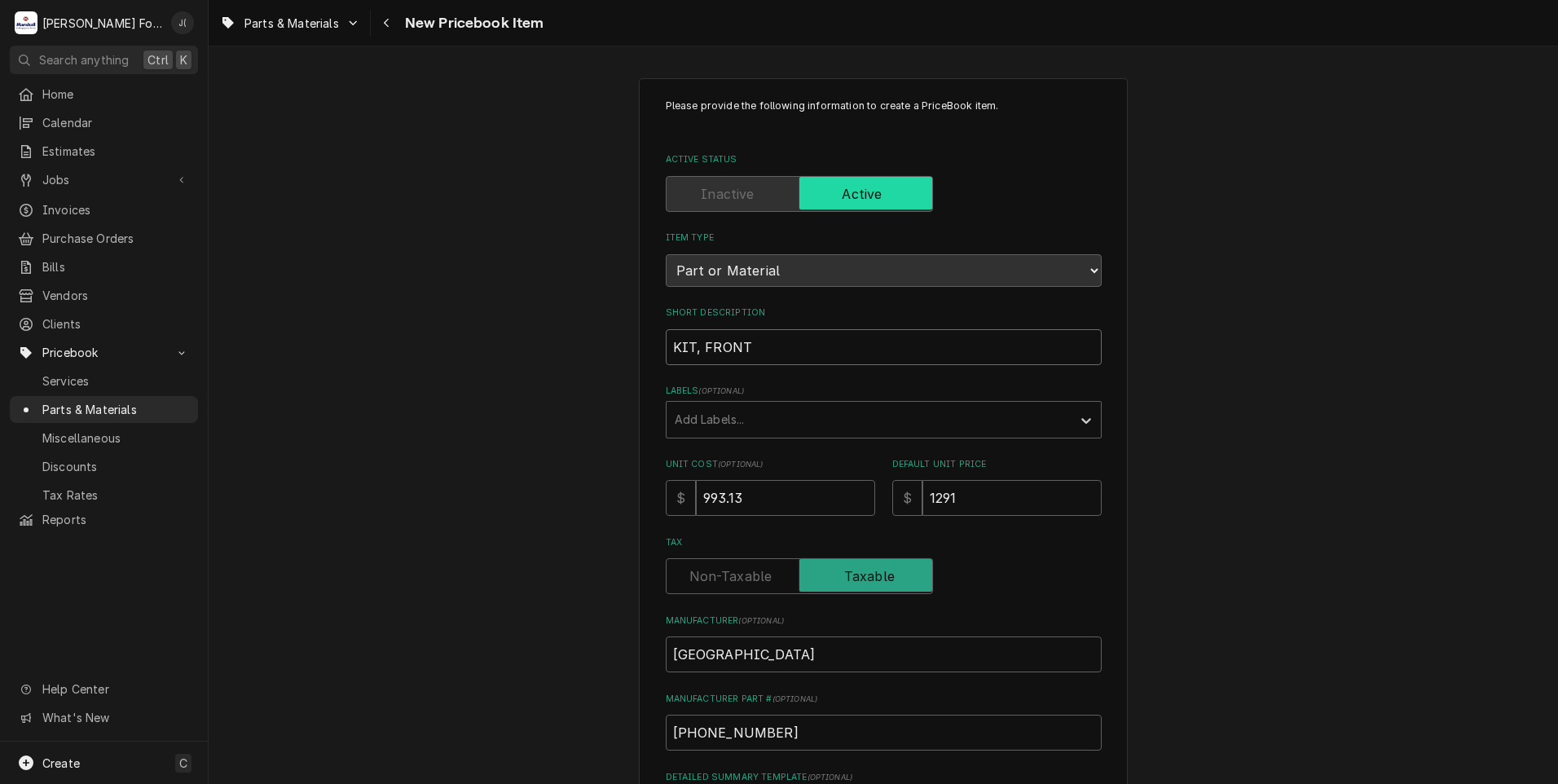
type input "KIT, FRONT P"
type textarea "x"
type input "KIT, FRONT PA"
type textarea "x"
type input "KIT, FRONT PAN"
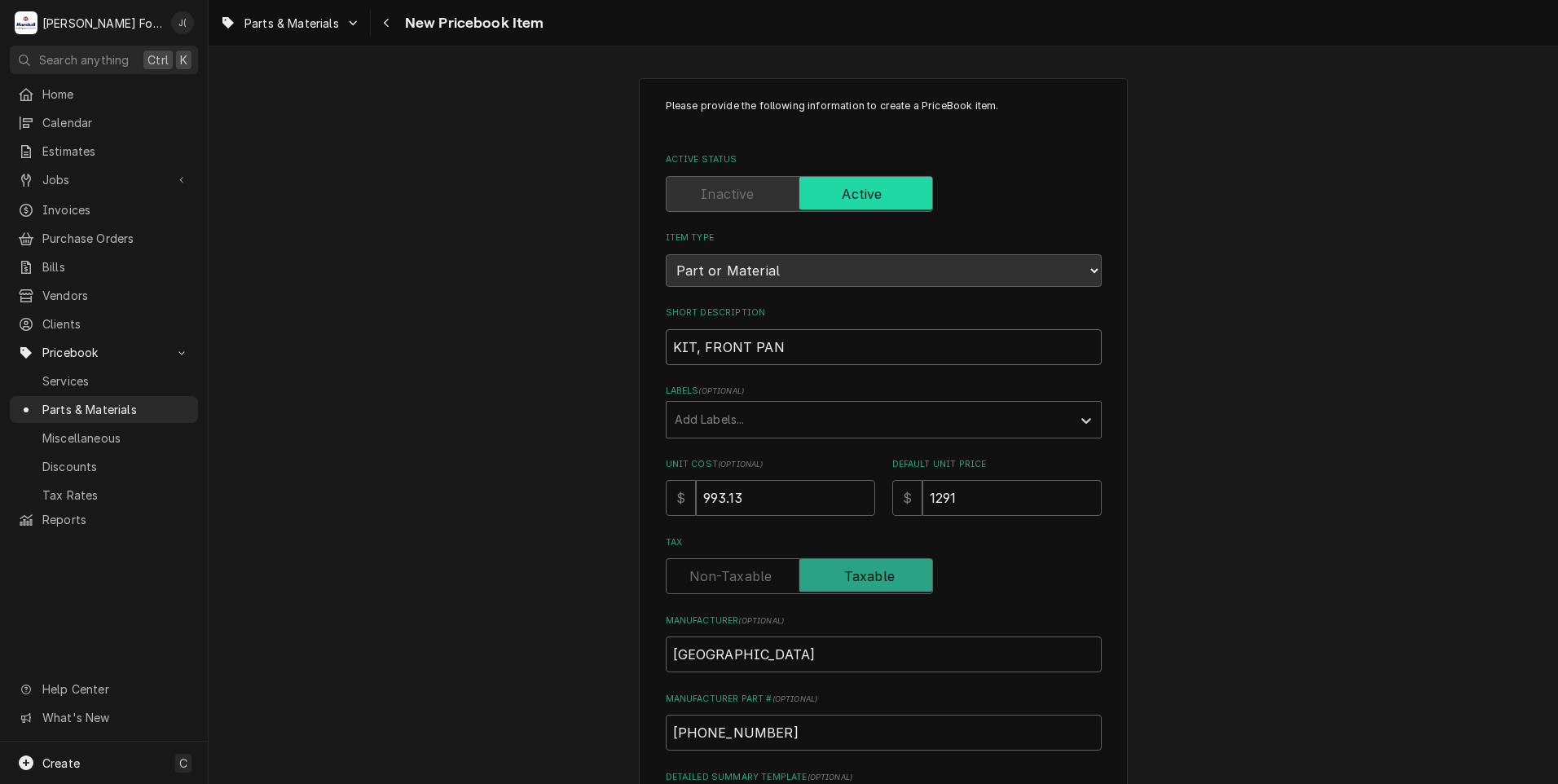
type textarea "x"
type input "KIT, FRONT PANE"
type textarea "x"
type input "KIT, FRONT PANEL"
type textarea "x"
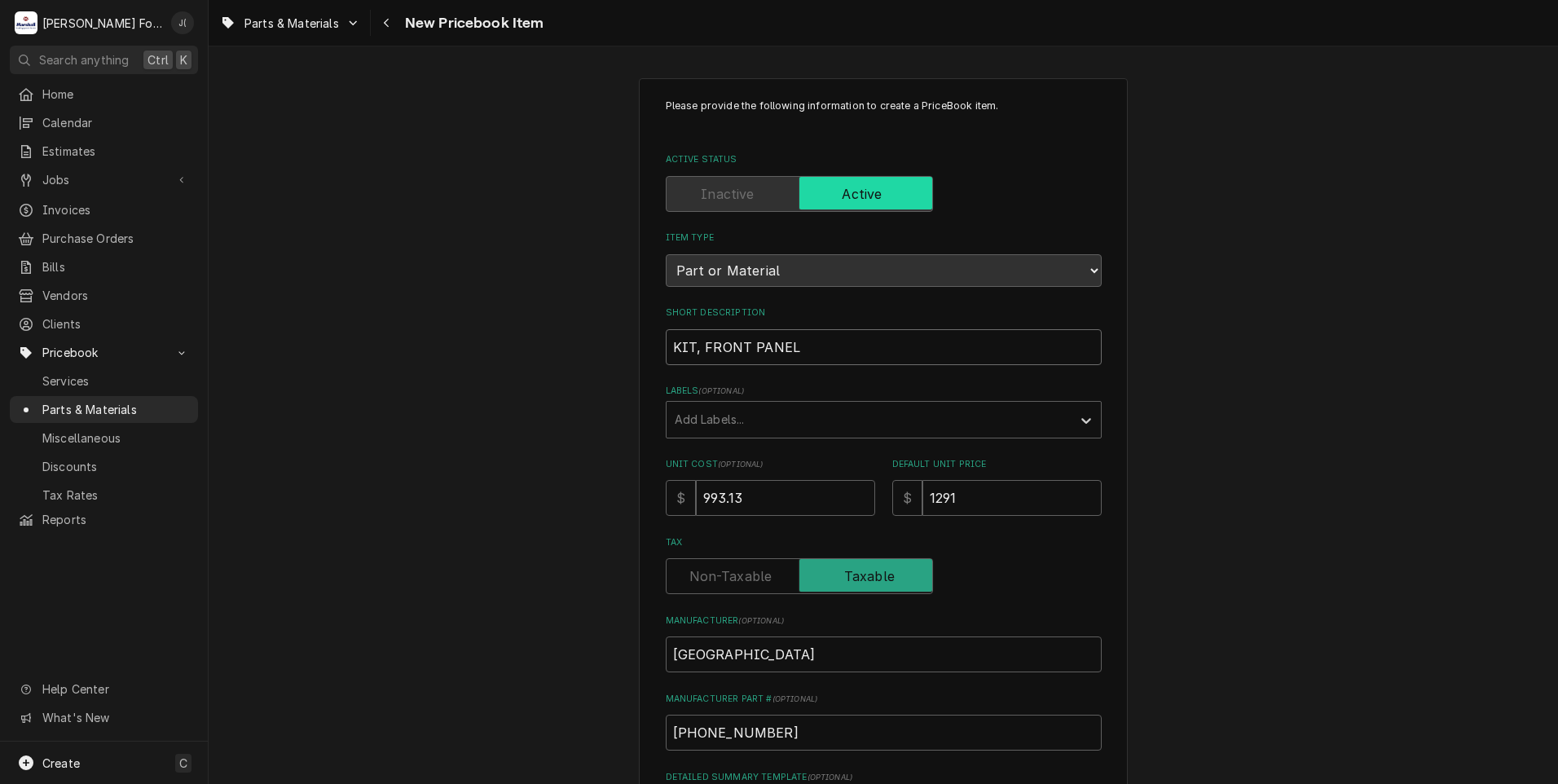
type input "KIT, FRONT PANEL,"
type textarea "x"
type input "KIT, FRONT PANEL,"
type textarea "x"
type input "KIT, FRONT PANEL, H"
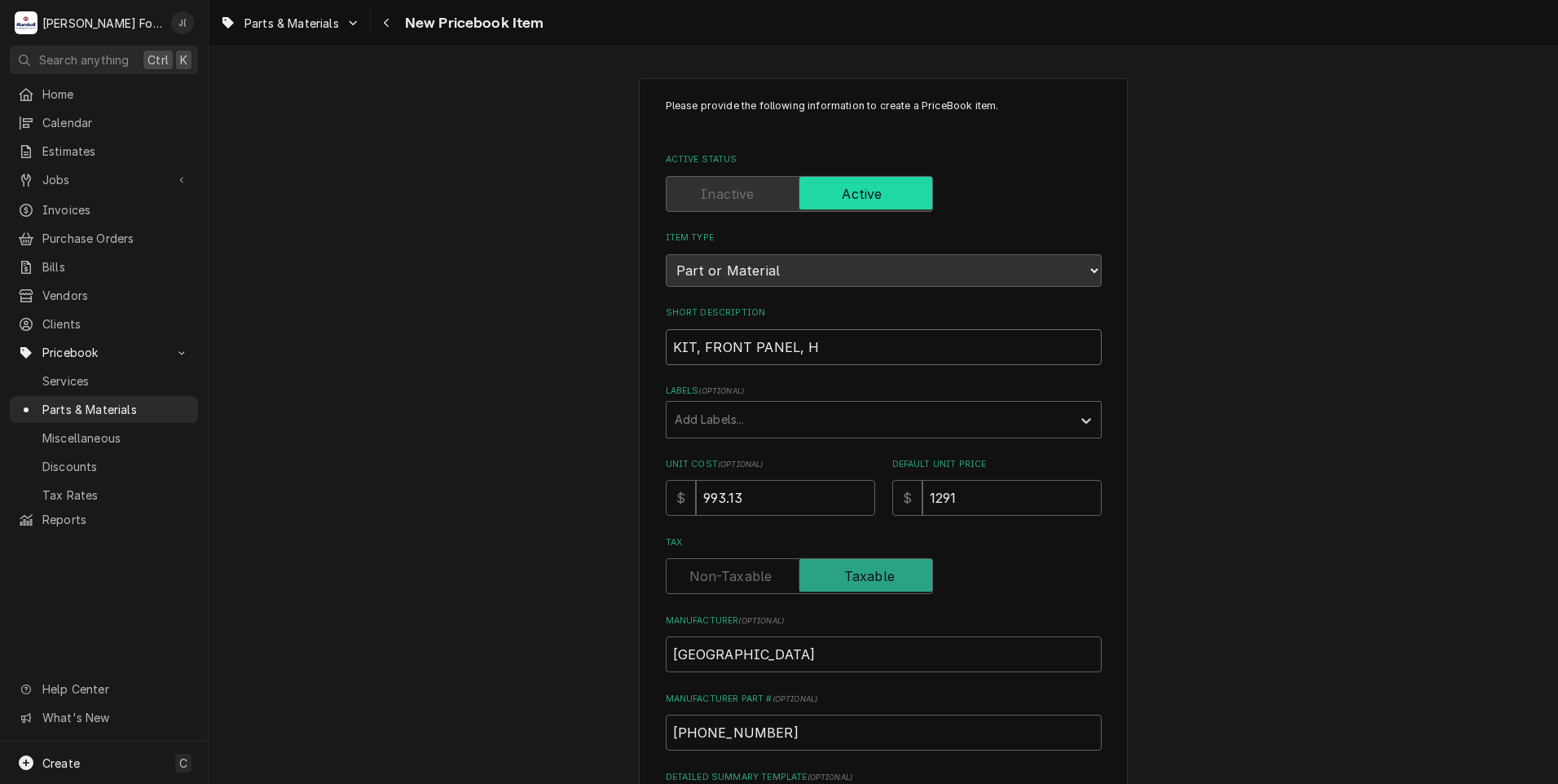
type textarea "x"
drag, startPoint x: 835, startPoint y: 339, endPoint x: 535, endPoint y: 341, distance: 300.0
click at [523, 347] on div "Please provide the following information to create a PriceBook item. Active Sta…" at bounding box center [883, 609] width 1349 height 1092
type input "KIT, FRONT PANEL, HT"
click at [585, 401] on div "Please provide the following information to create a PriceBook item. Active Sta…" at bounding box center [883, 609] width 1349 height 1092
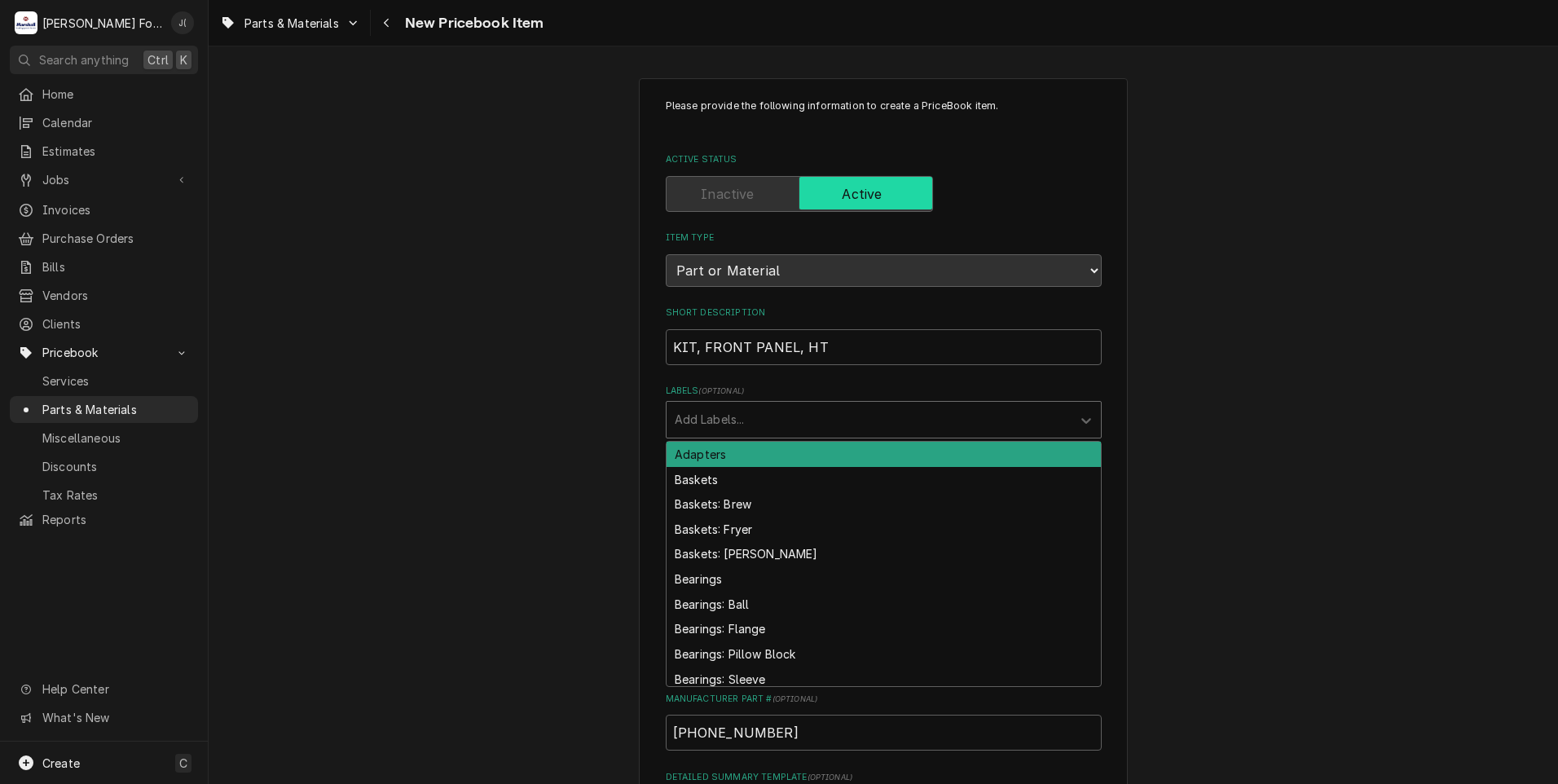
click at [683, 409] on div "Labels" at bounding box center [869, 419] width 388 height 29
type input "COM"
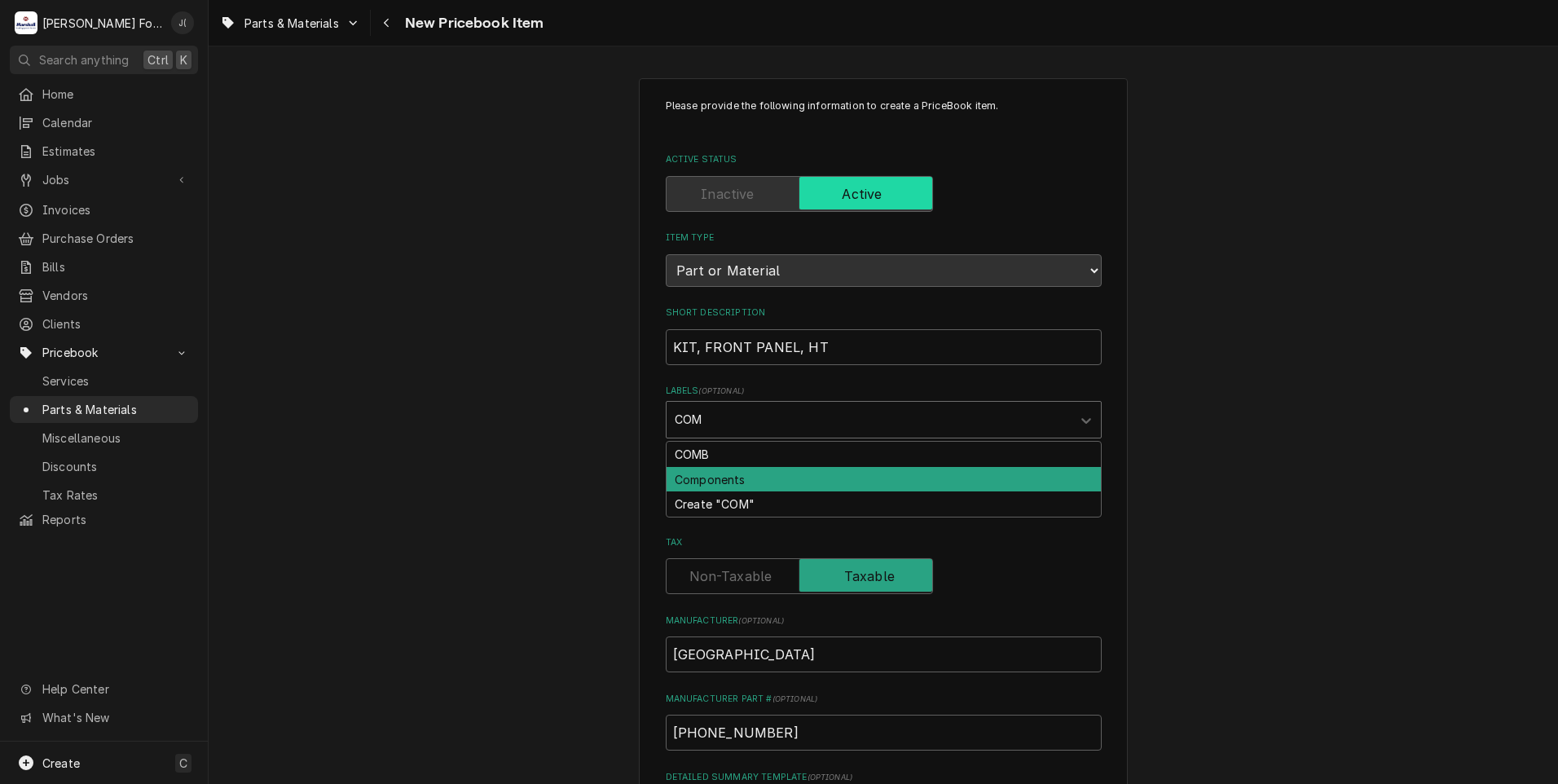
click at [703, 478] on div "Components" at bounding box center [884, 480] width 434 height 26
type textarea "x"
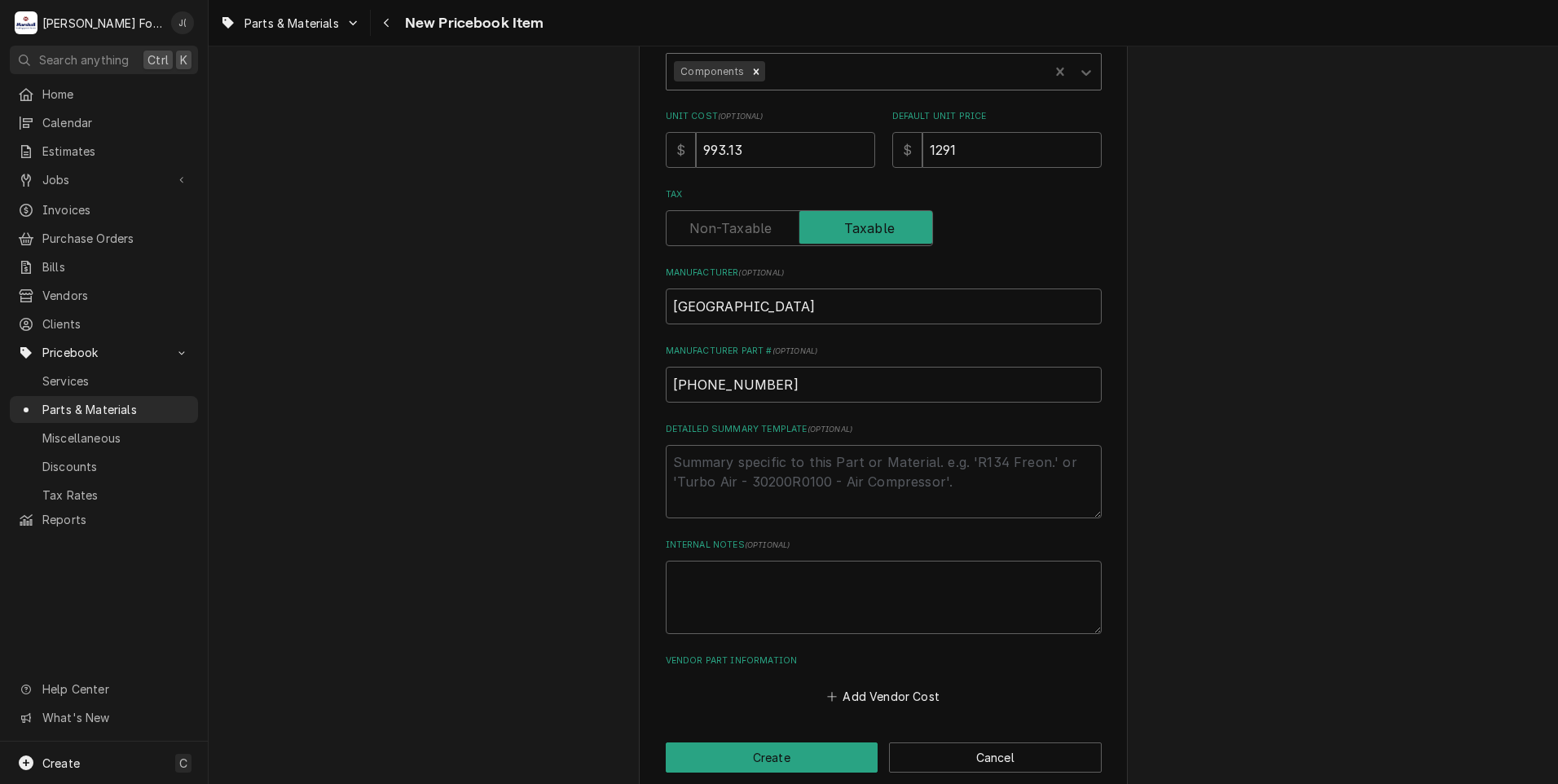
scroll to position [369, 0]
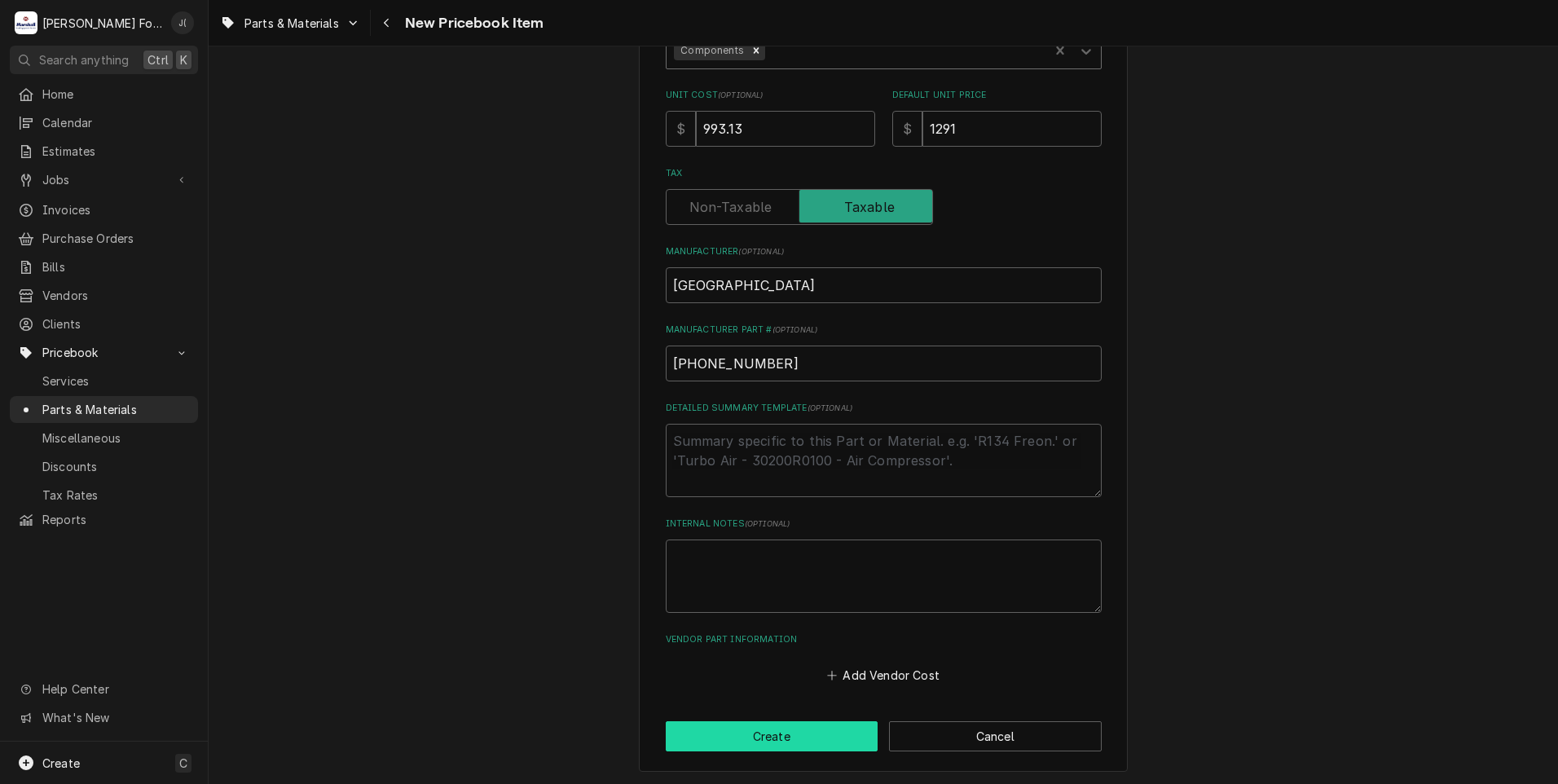
click at [706, 726] on button "Create" at bounding box center [772, 735] width 212 height 30
type textarea "x"
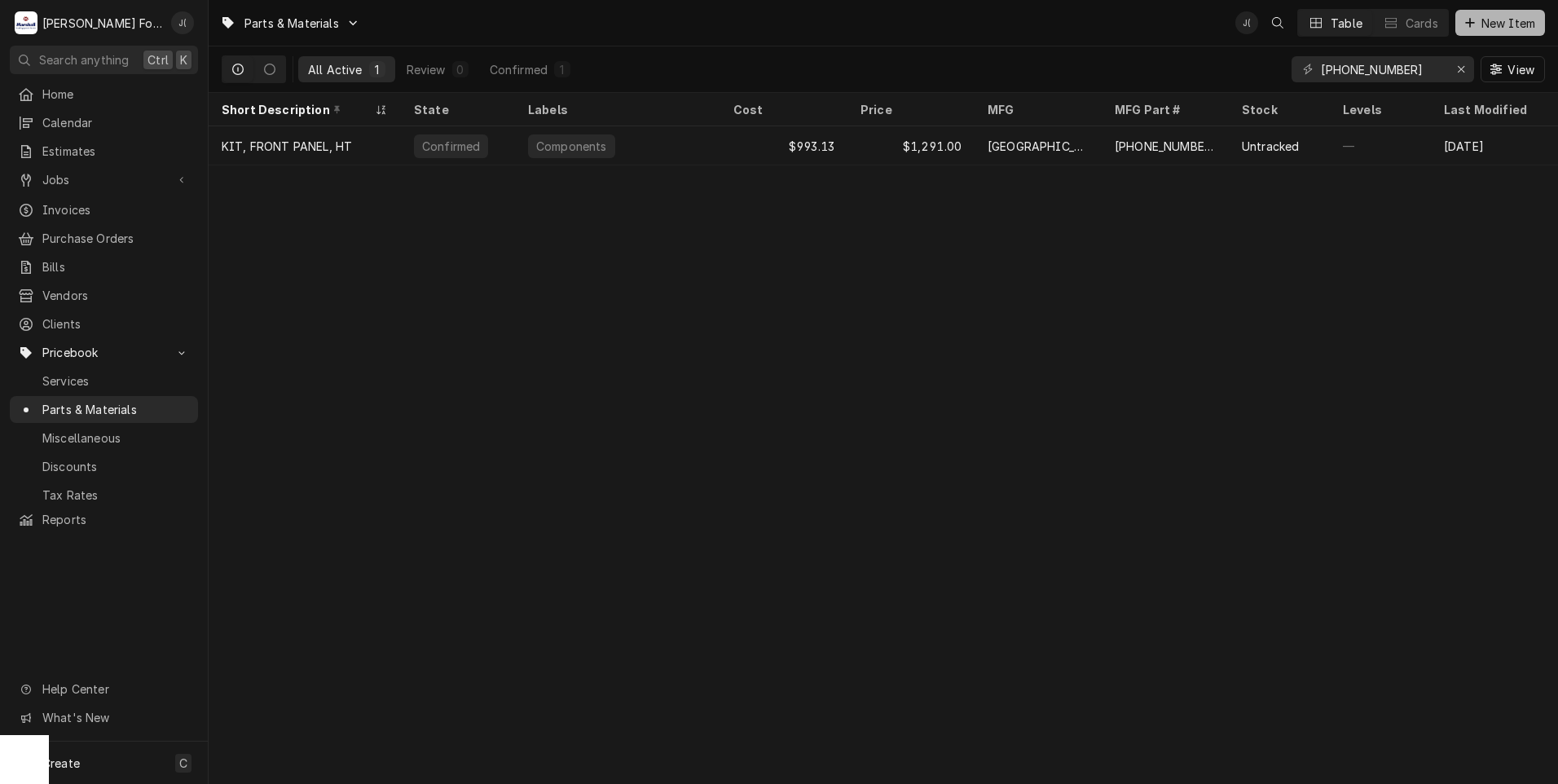
click at [1480, 18] on span "New Item" at bounding box center [1509, 23] width 60 height 17
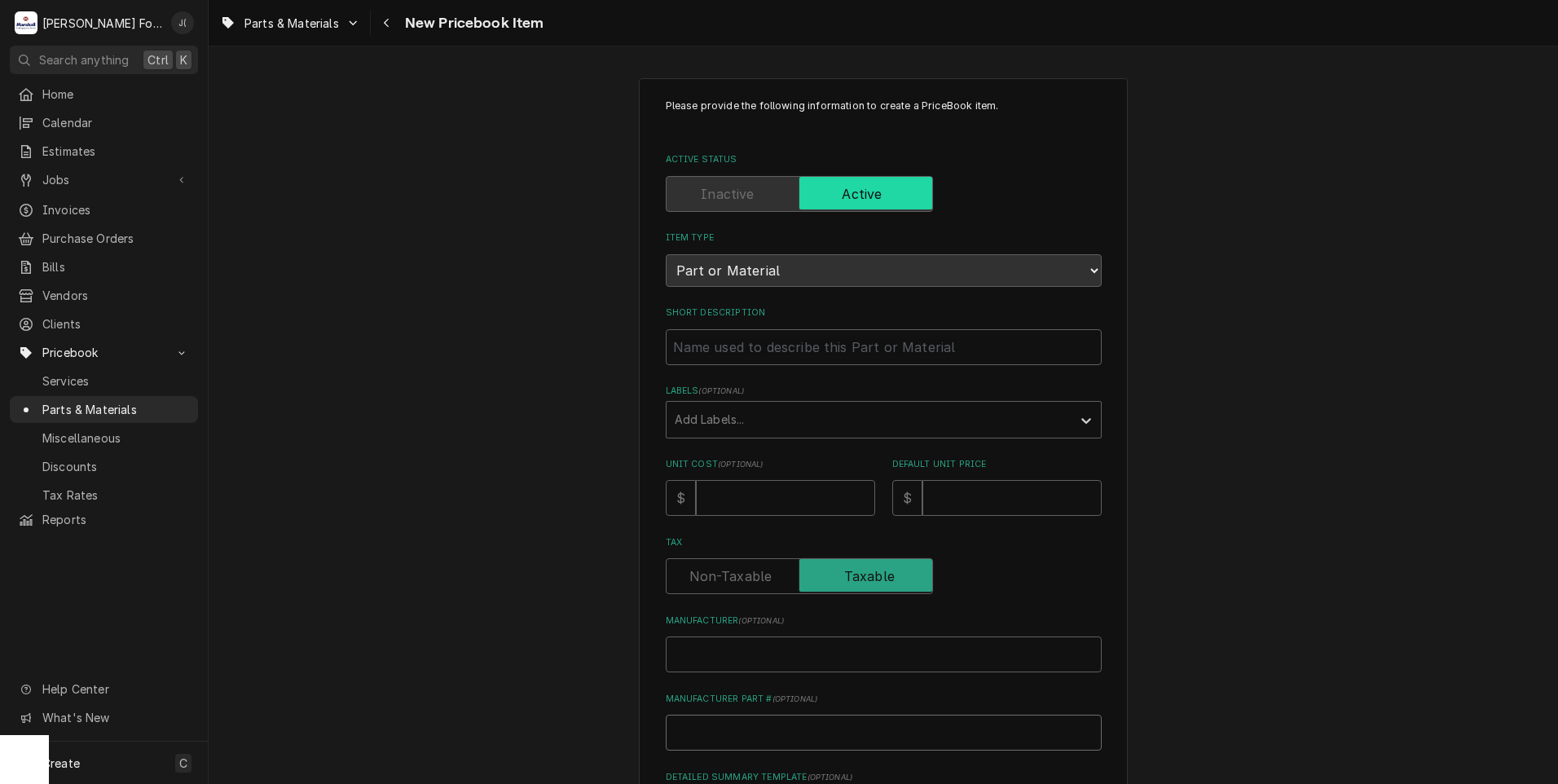
click at [705, 720] on input "Manufacturer Part # ( optional )" at bounding box center [884, 732] width 436 height 36
paste input "[PHONE_NUMBER]"
type textarea "x"
type input "[PHONE_NUMBER]"
click at [720, 349] on input "Short Description" at bounding box center [884, 346] width 436 height 36
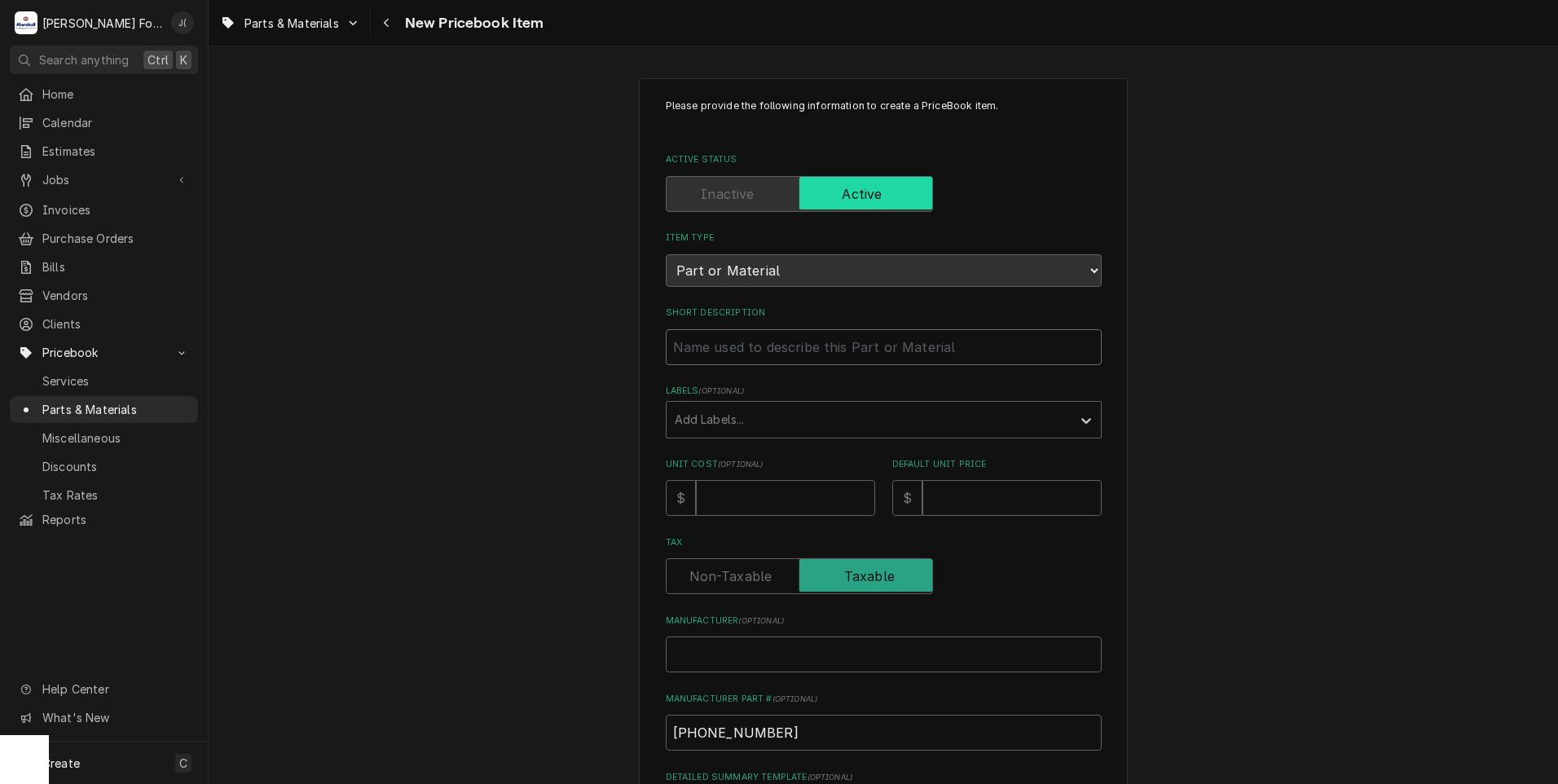
paste input "VENTILATION VALVE"
type textarea "x"
type input "VENTILATION VALVE"
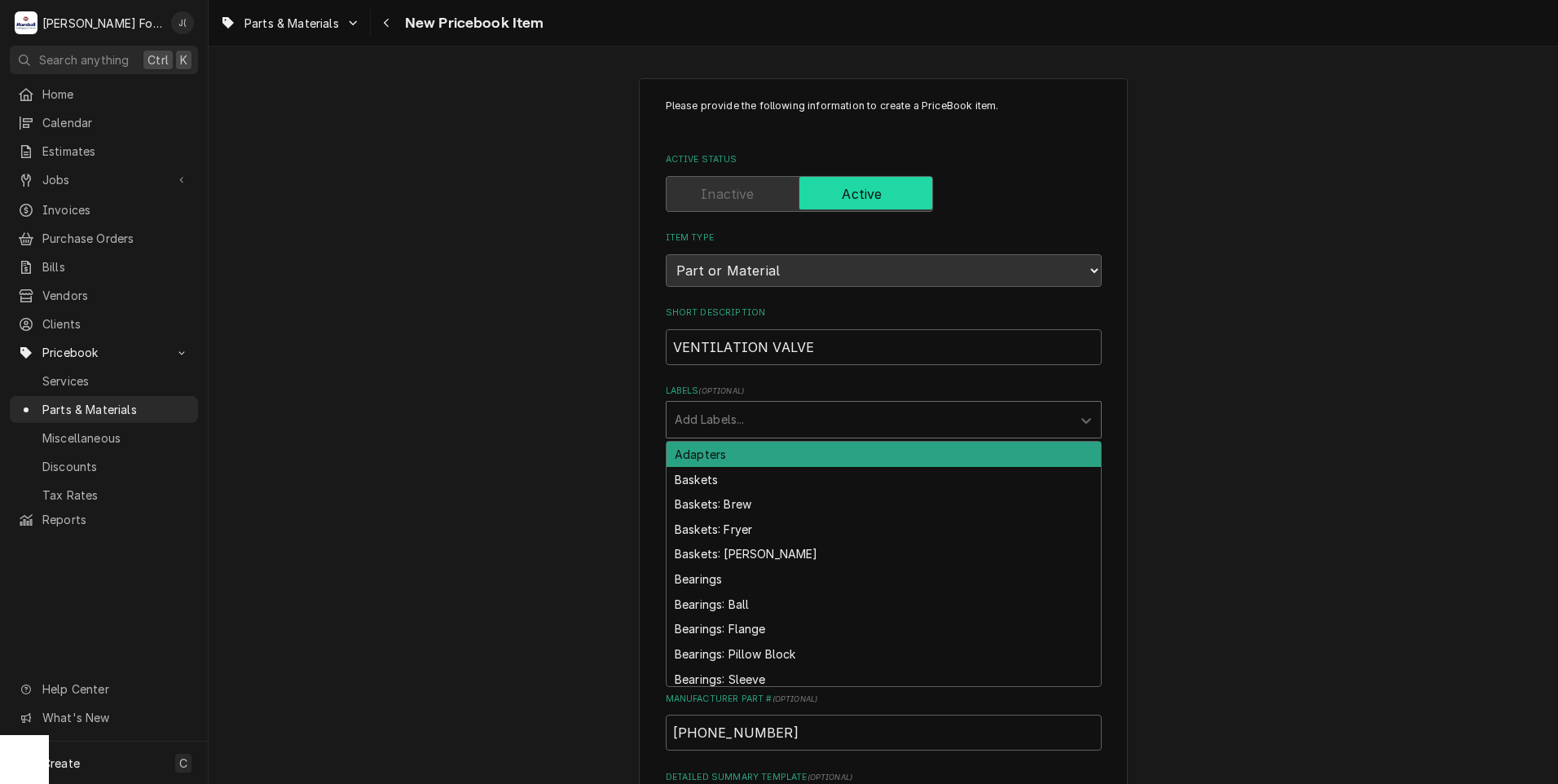
click at [686, 418] on div "Labels" at bounding box center [869, 419] width 388 height 29
type input "COM"
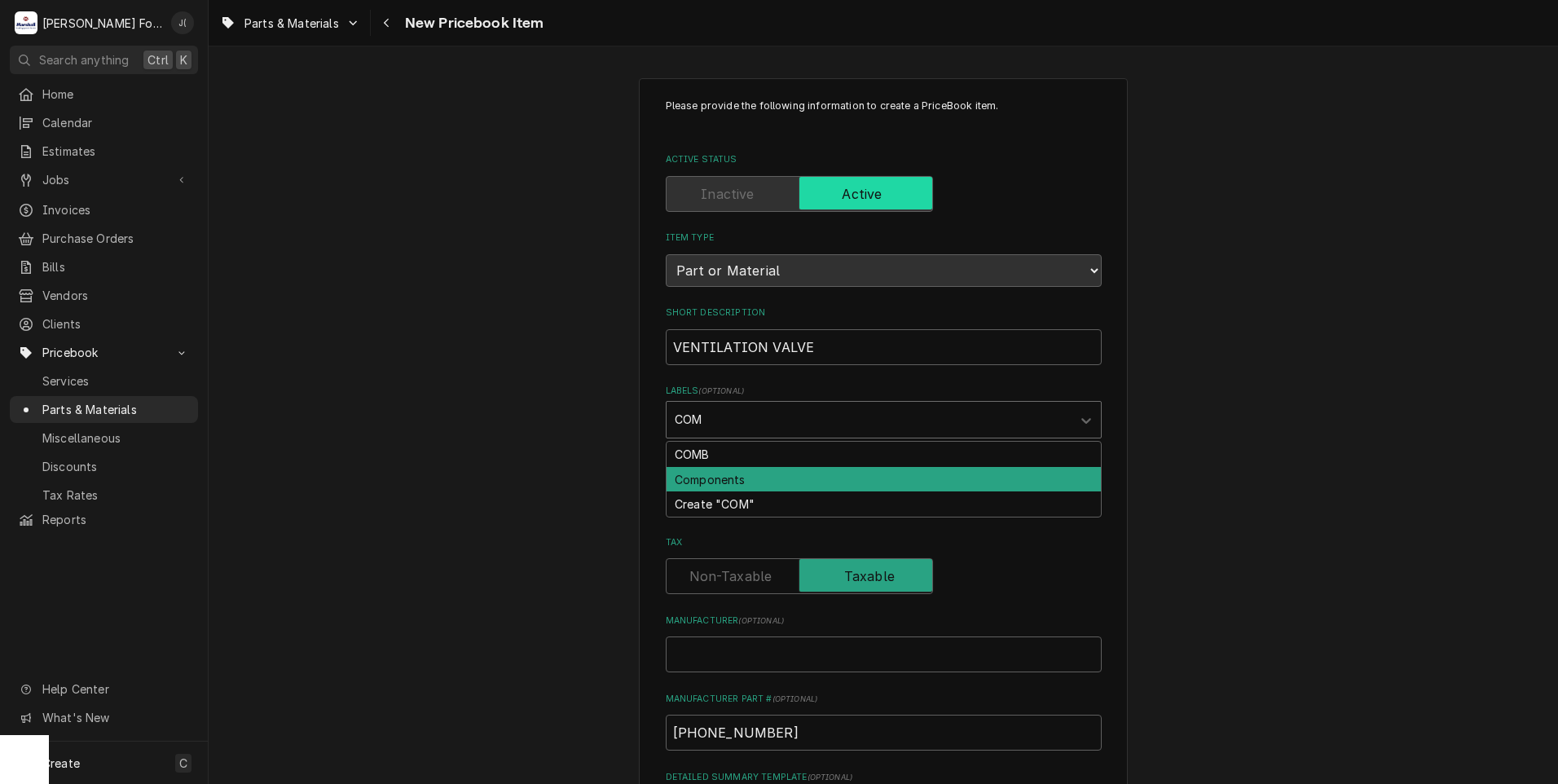
click at [749, 477] on div "Components" at bounding box center [884, 480] width 434 height 26
type textarea "x"
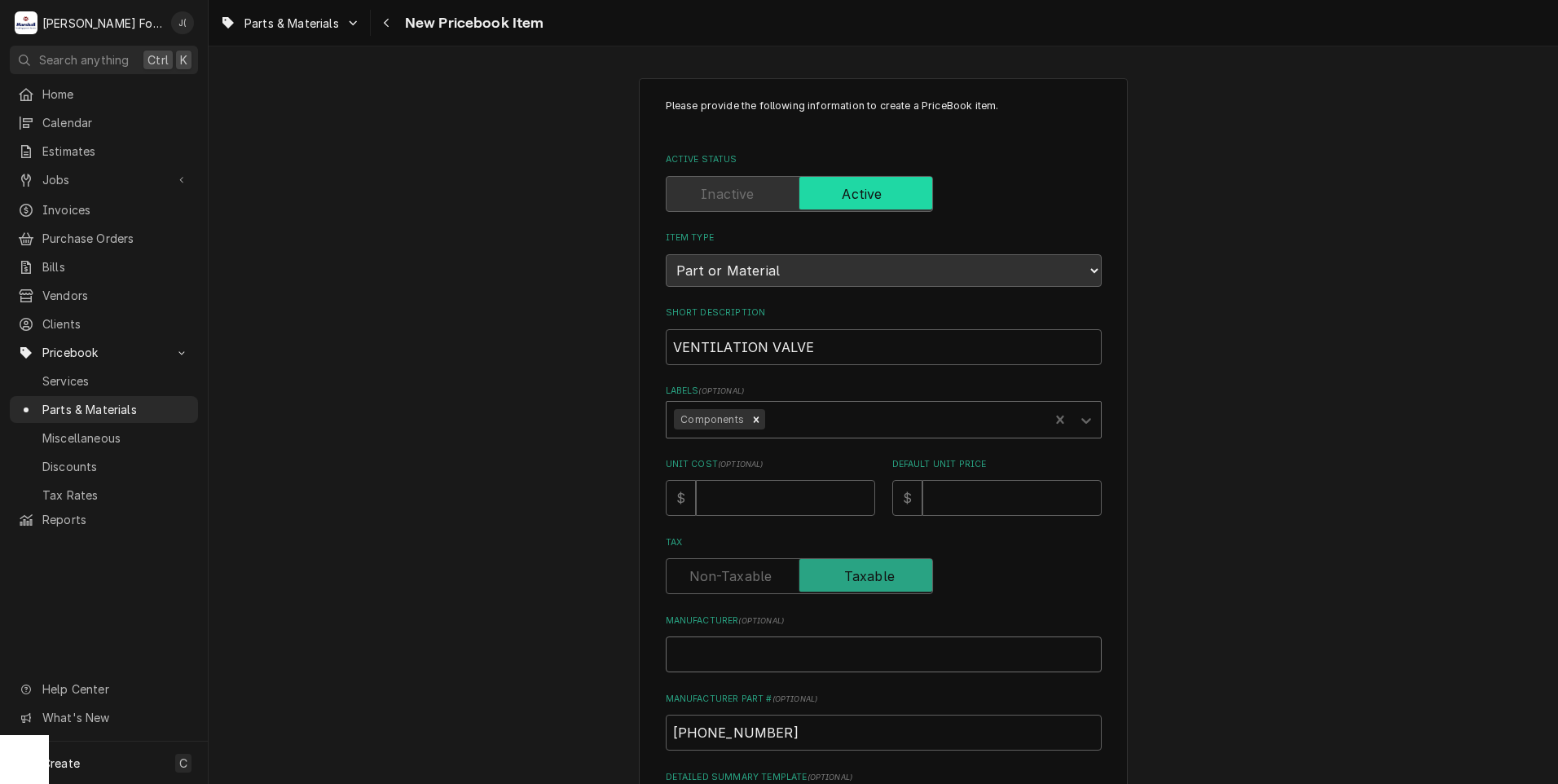
click at [714, 650] on input "Manufacturer ( optional )" at bounding box center [884, 654] width 436 height 36
type textarea "x"
type input "H"
type textarea "x"
type input "HO"
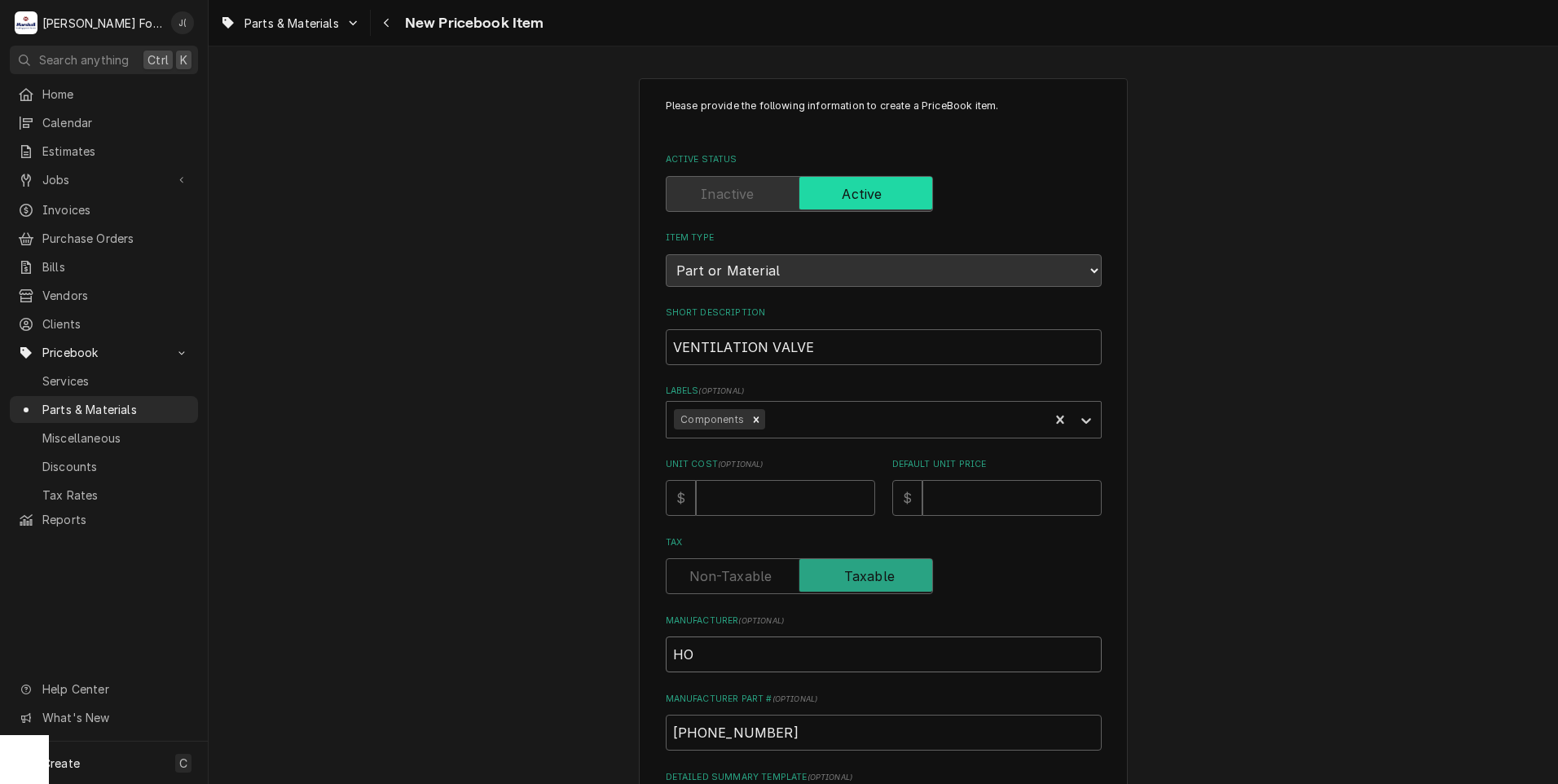
type textarea "x"
type input "HOB"
type textarea "x"
type input "HOBA"
type textarea "x"
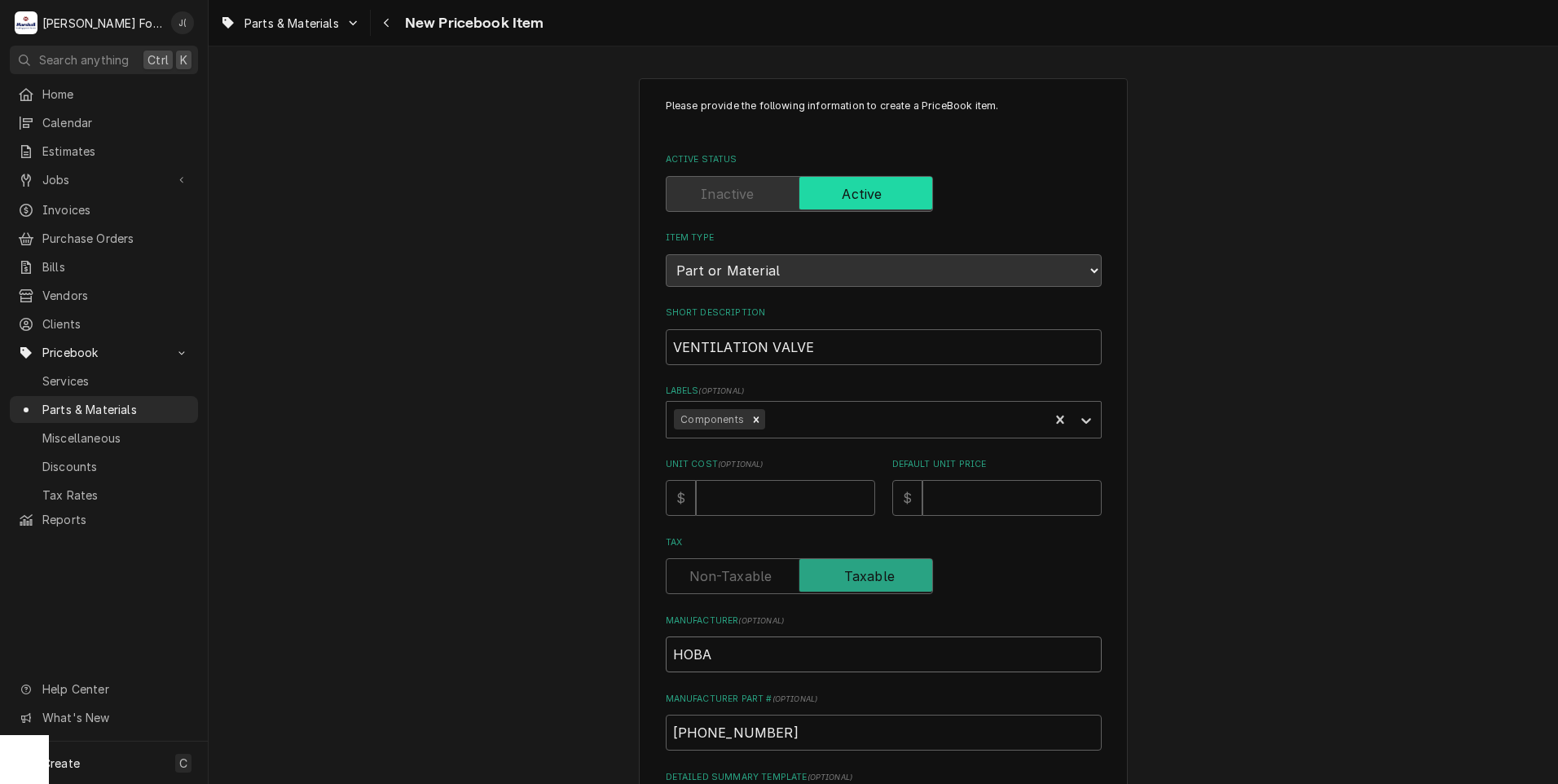
type input "HOBAR"
type textarea "x"
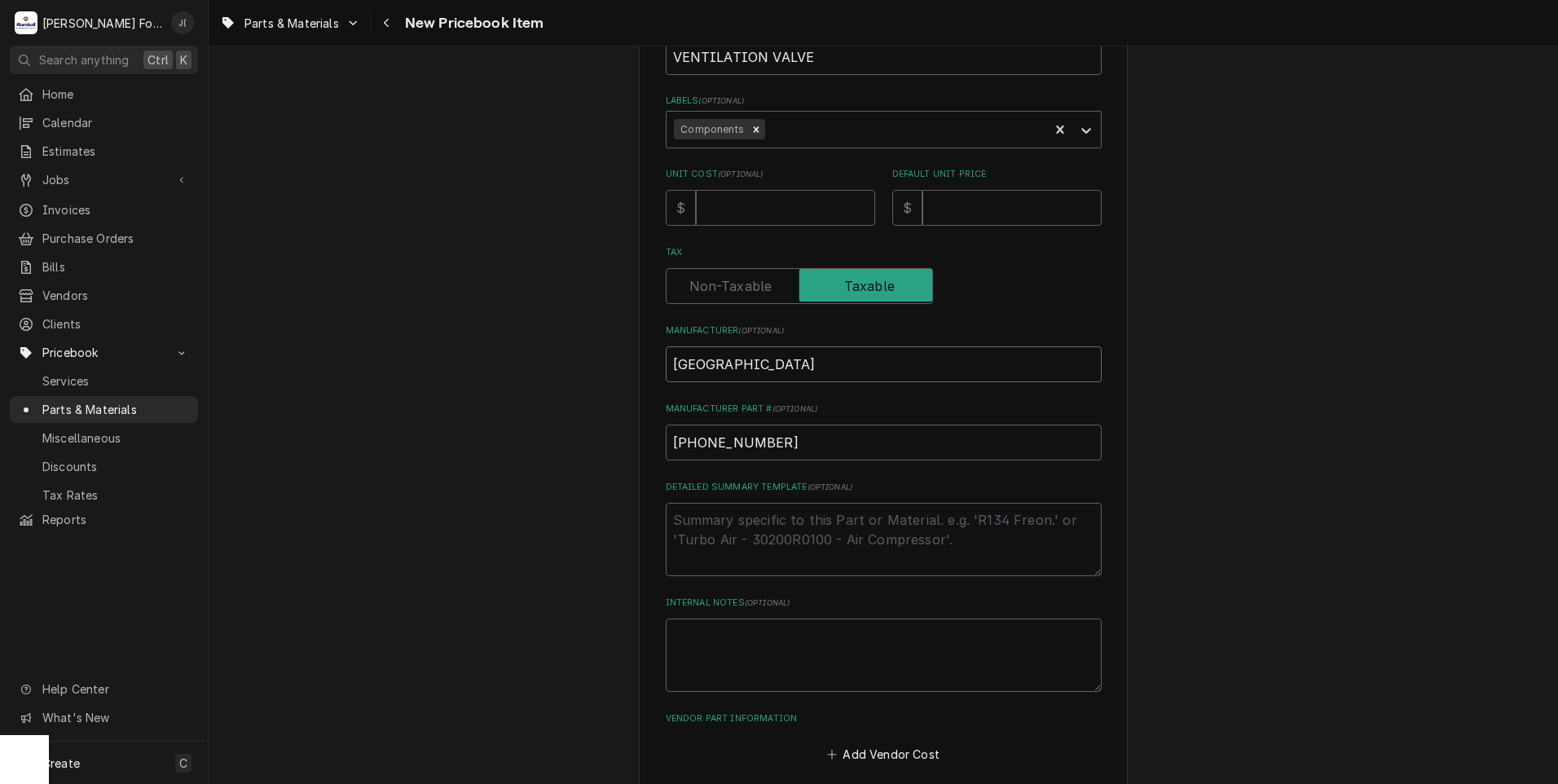
scroll to position [369, 0]
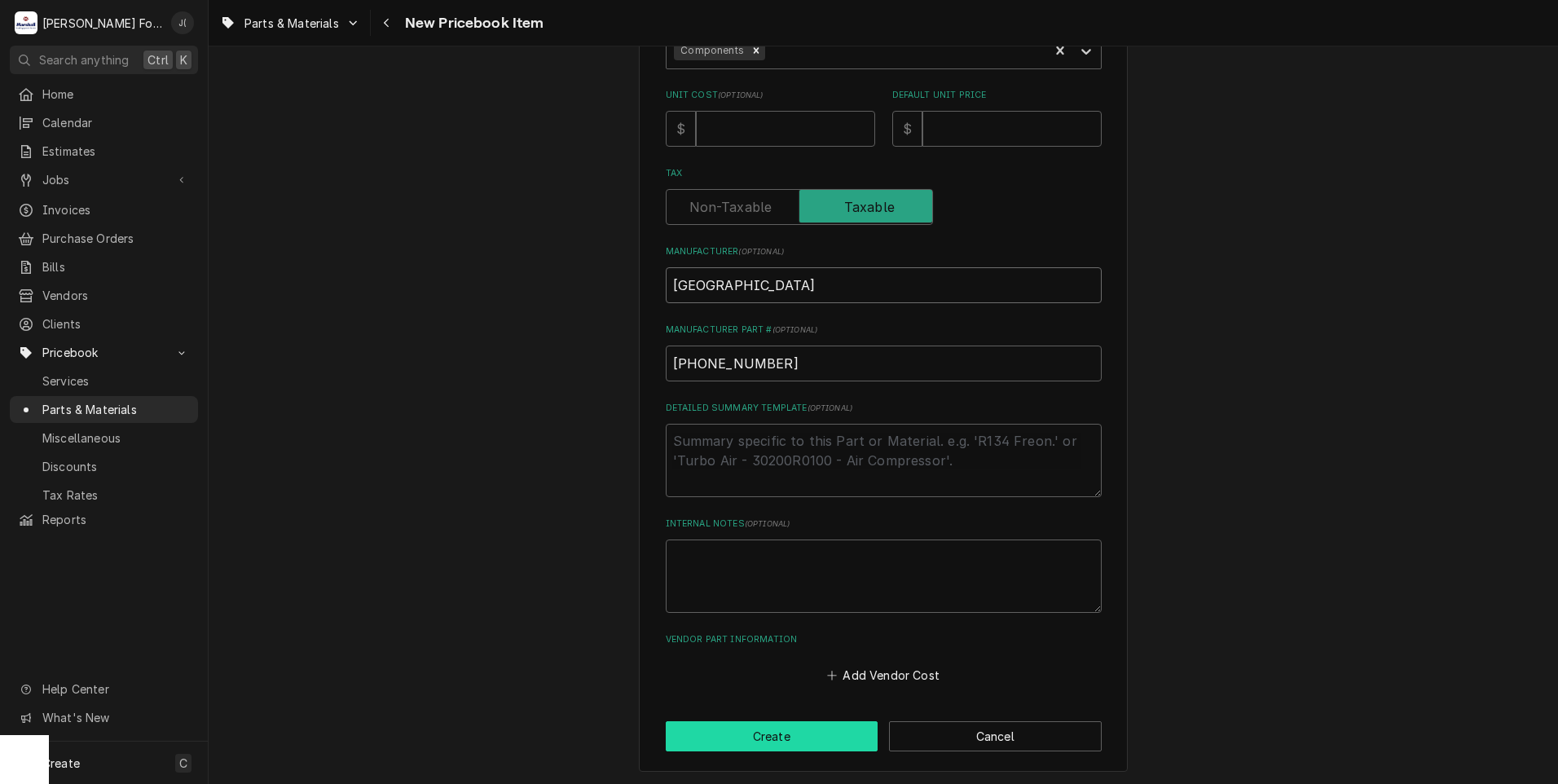
type input "[GEOGRAPHIC_DATA]"
click at [785, 730] on button "Create" at bounding box center [772, 735] width 212 height 30
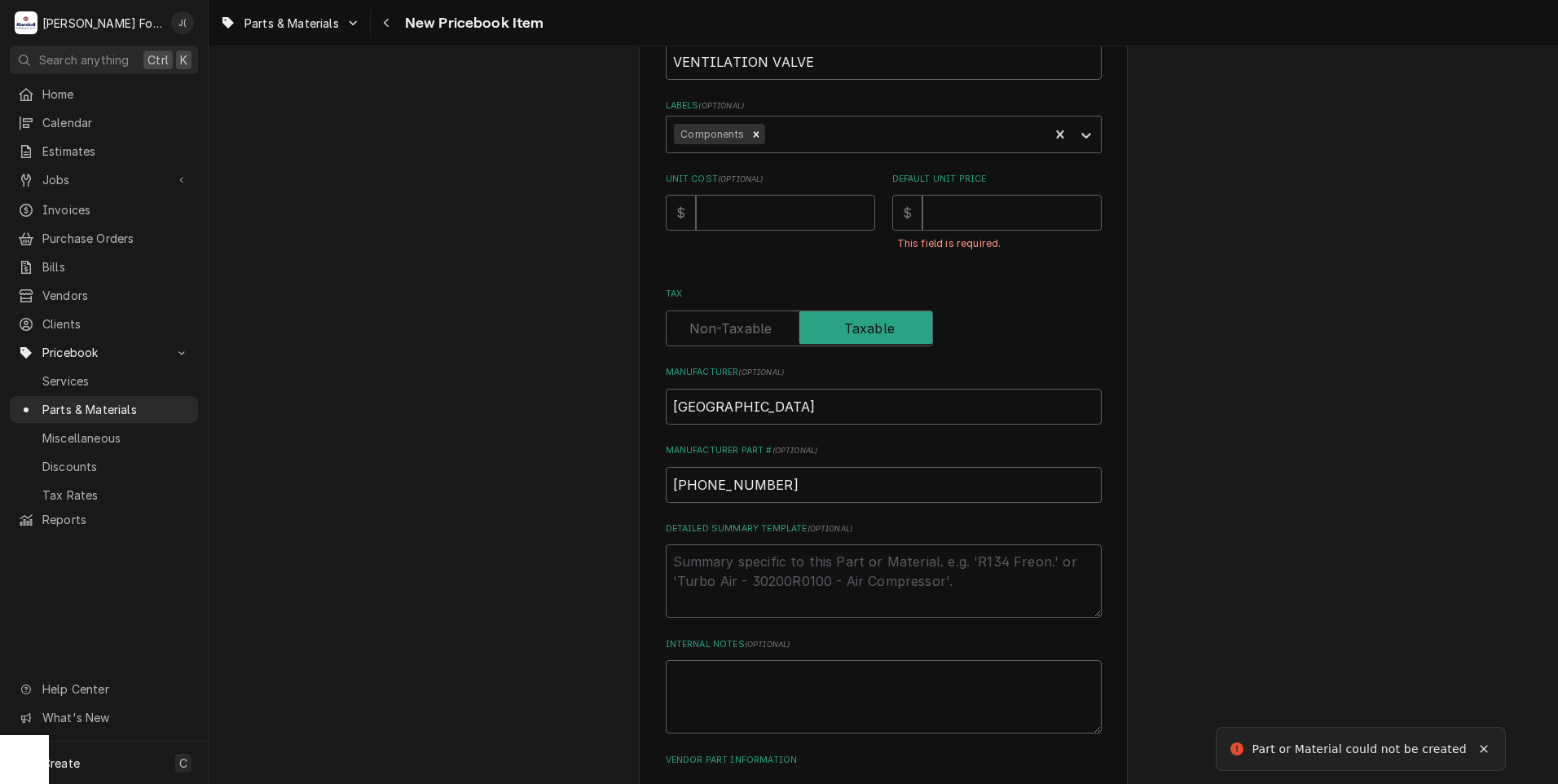
scroll to position [0, 0]
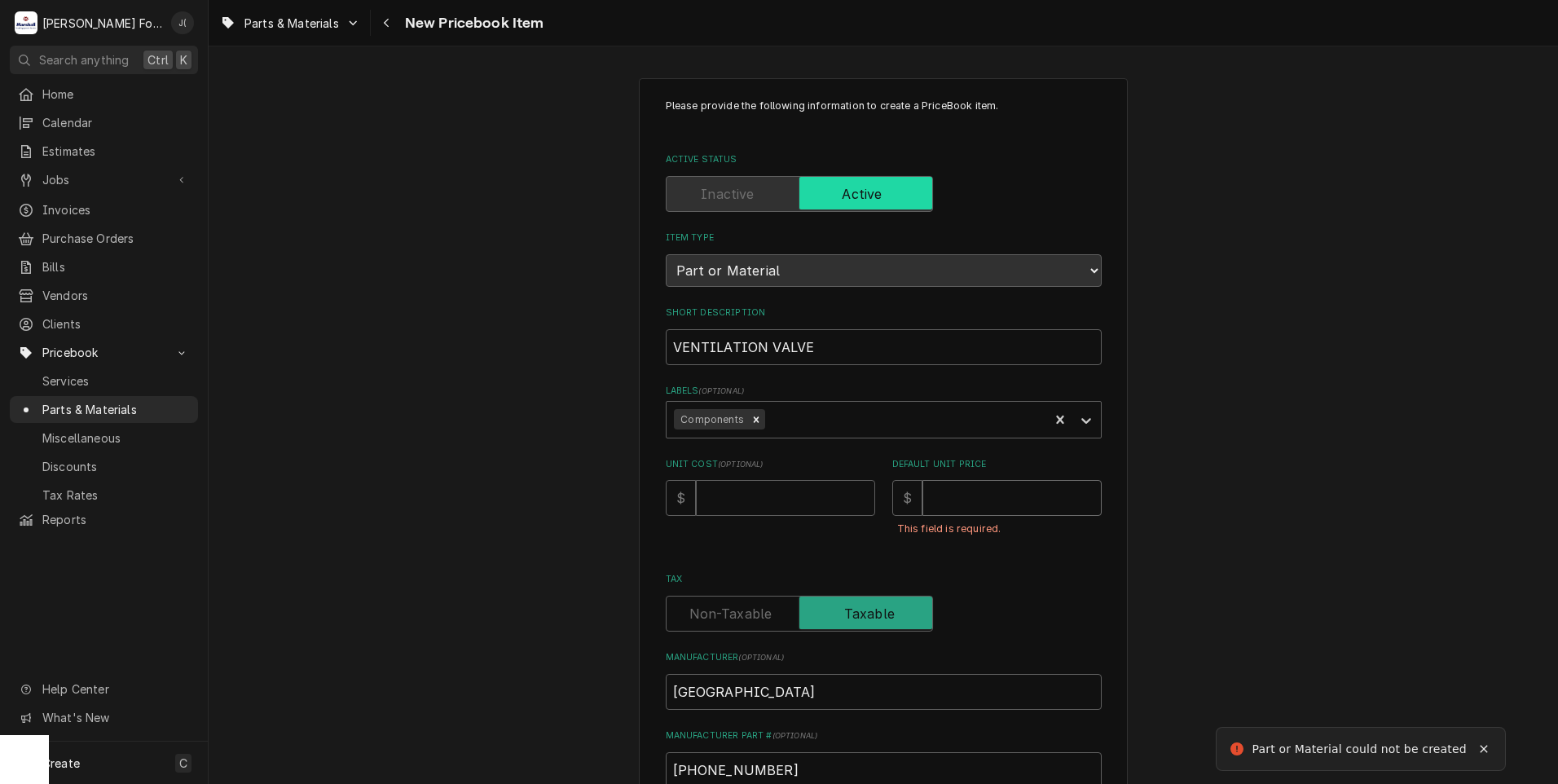
click at [964, 493] on input "Default Unit Price" at bounding box center [1012, 497] width 180 height 36
type textarea "x"
type input "3"
type textarea "x"
type input "36"
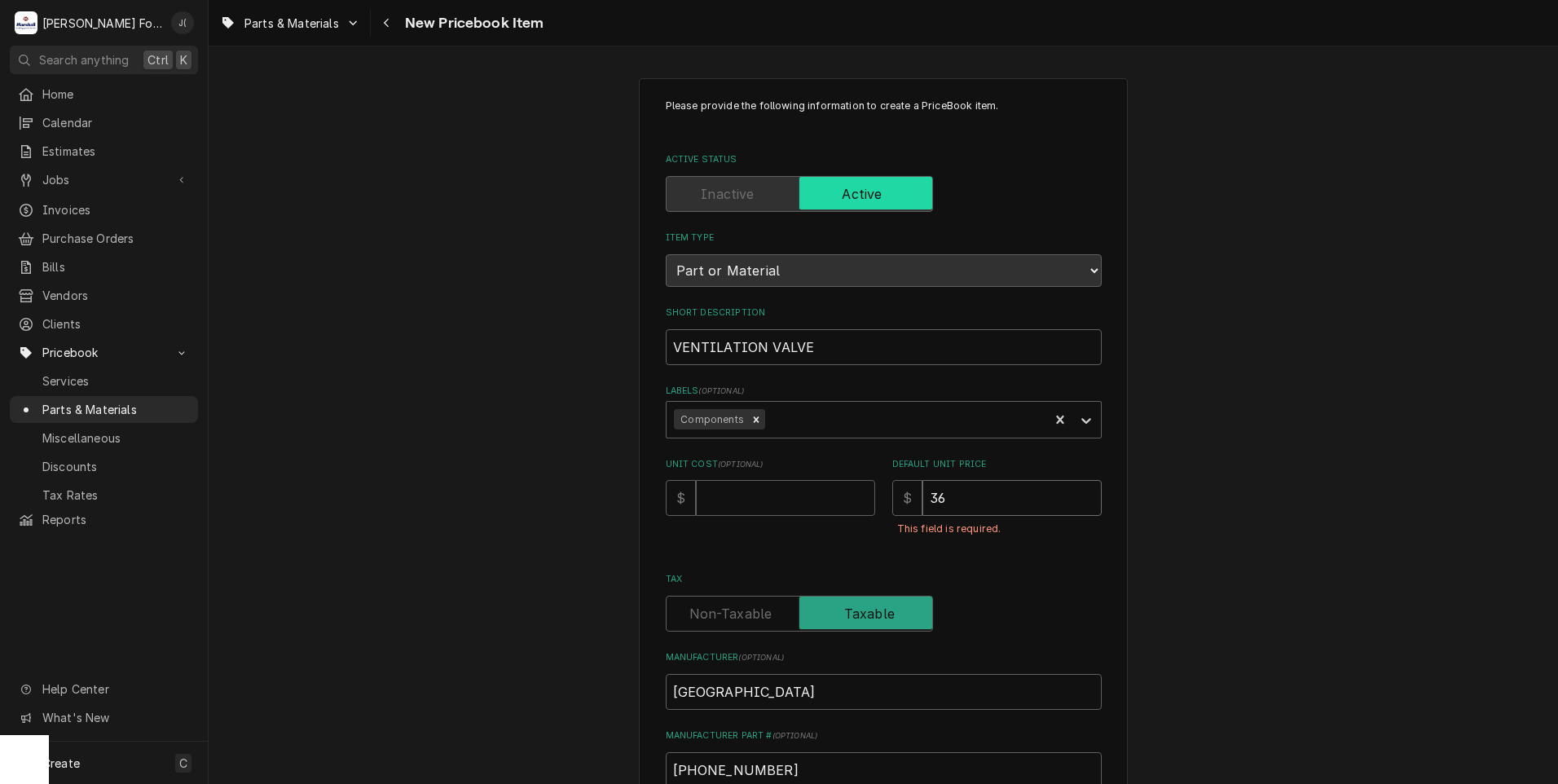
type textarea "x"
type input "36.0"
type textarea "x"
type input "36.00"
click at [787, 498] on input "Unit Cost ( optional )" at bounding box center [786, 497] width 180 height 36
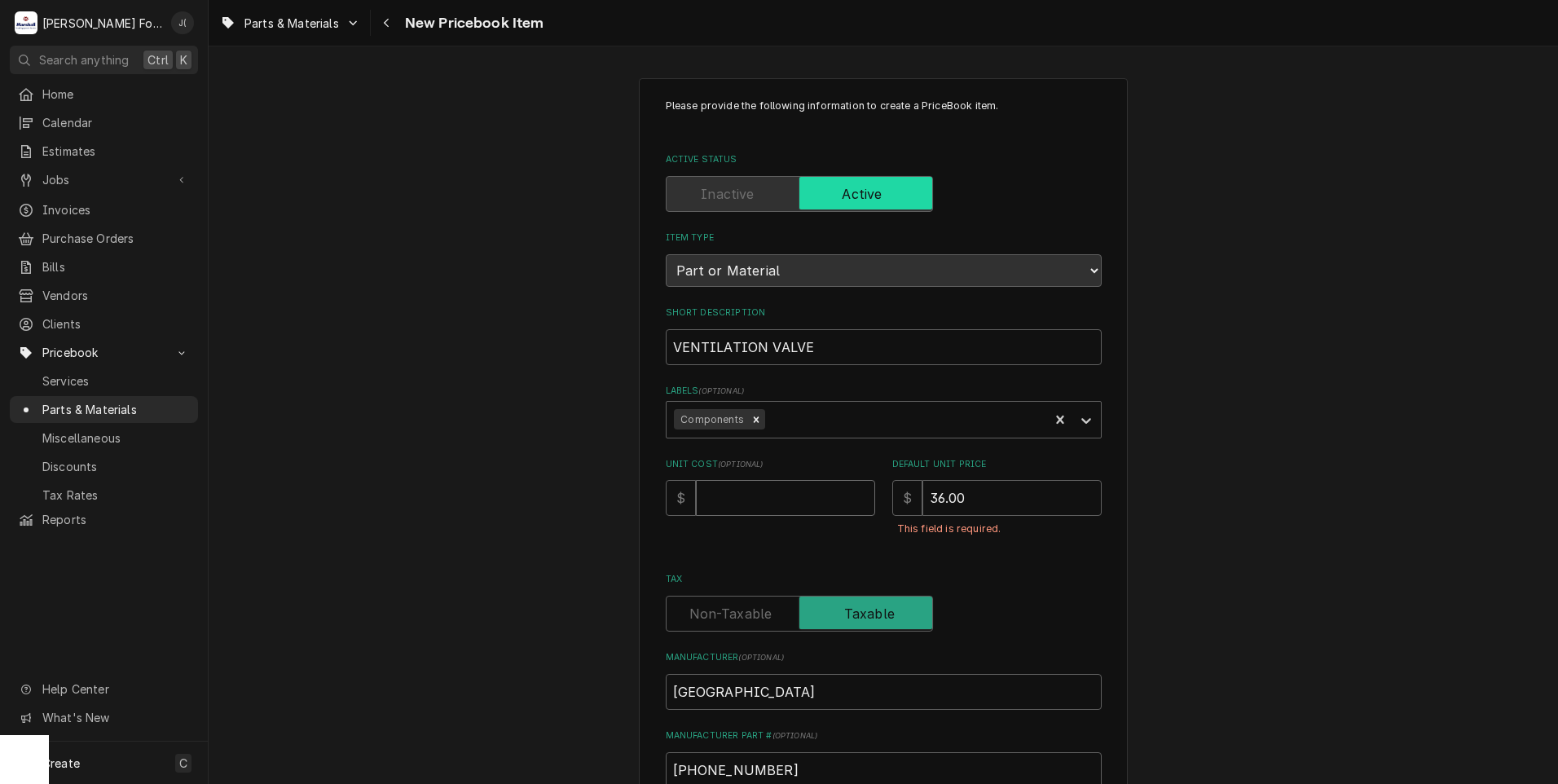
type textarea "x"
type input "3"
type textarea "x"
type input "37"
type textarea "x"
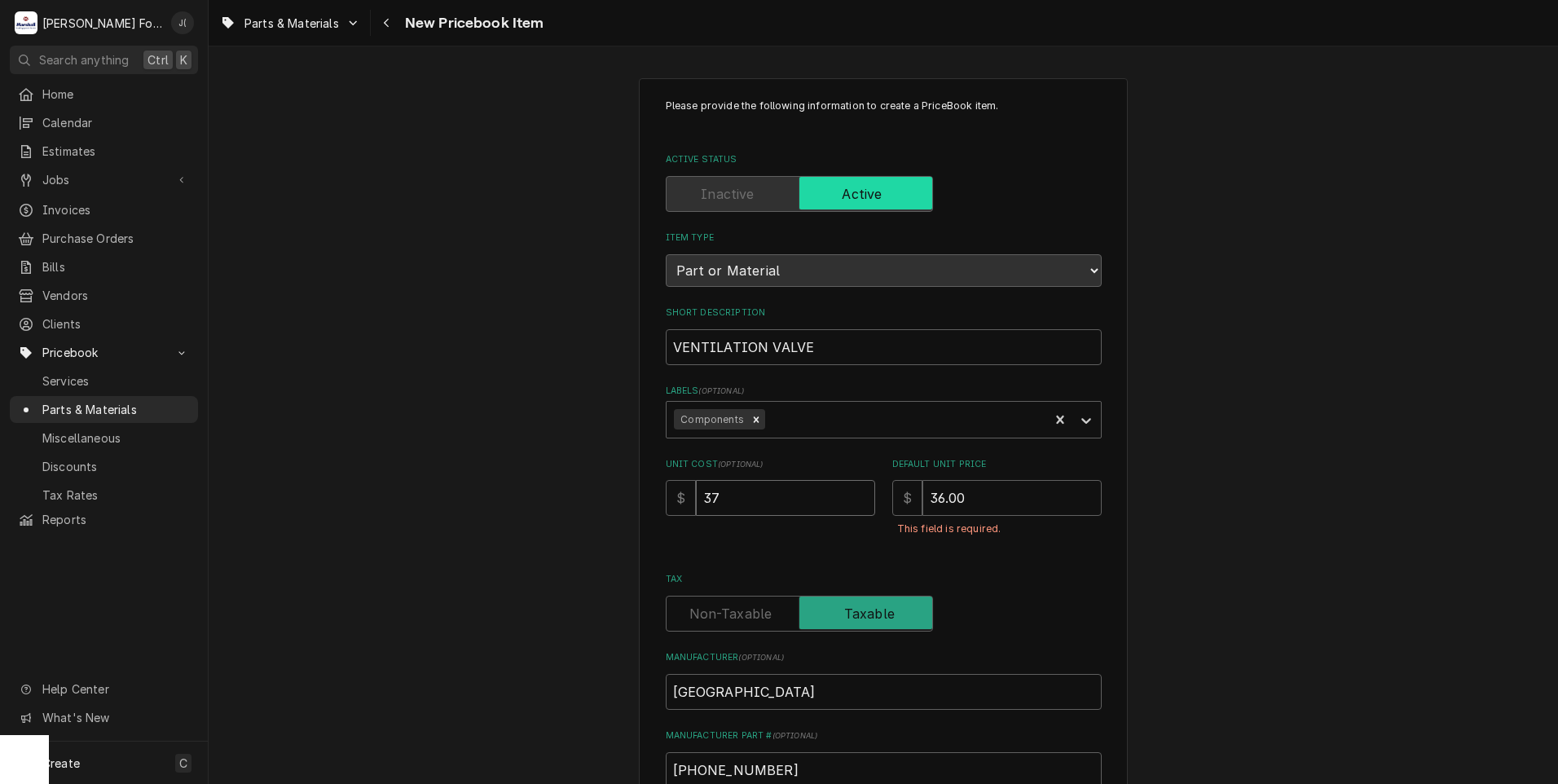
type input "37.2"
type textarea "x"
type input "37.26"
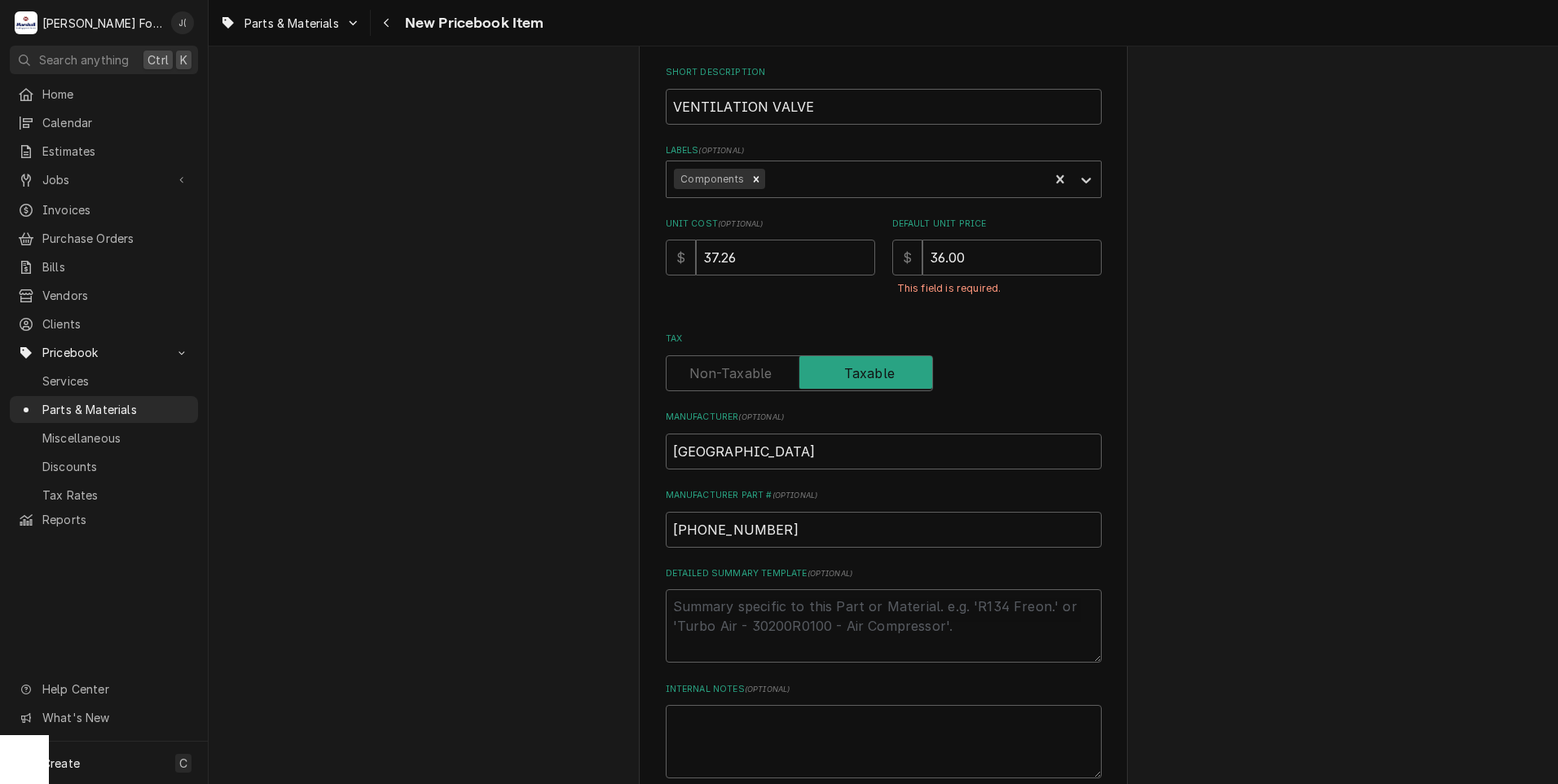
scroll to position [406, 0]
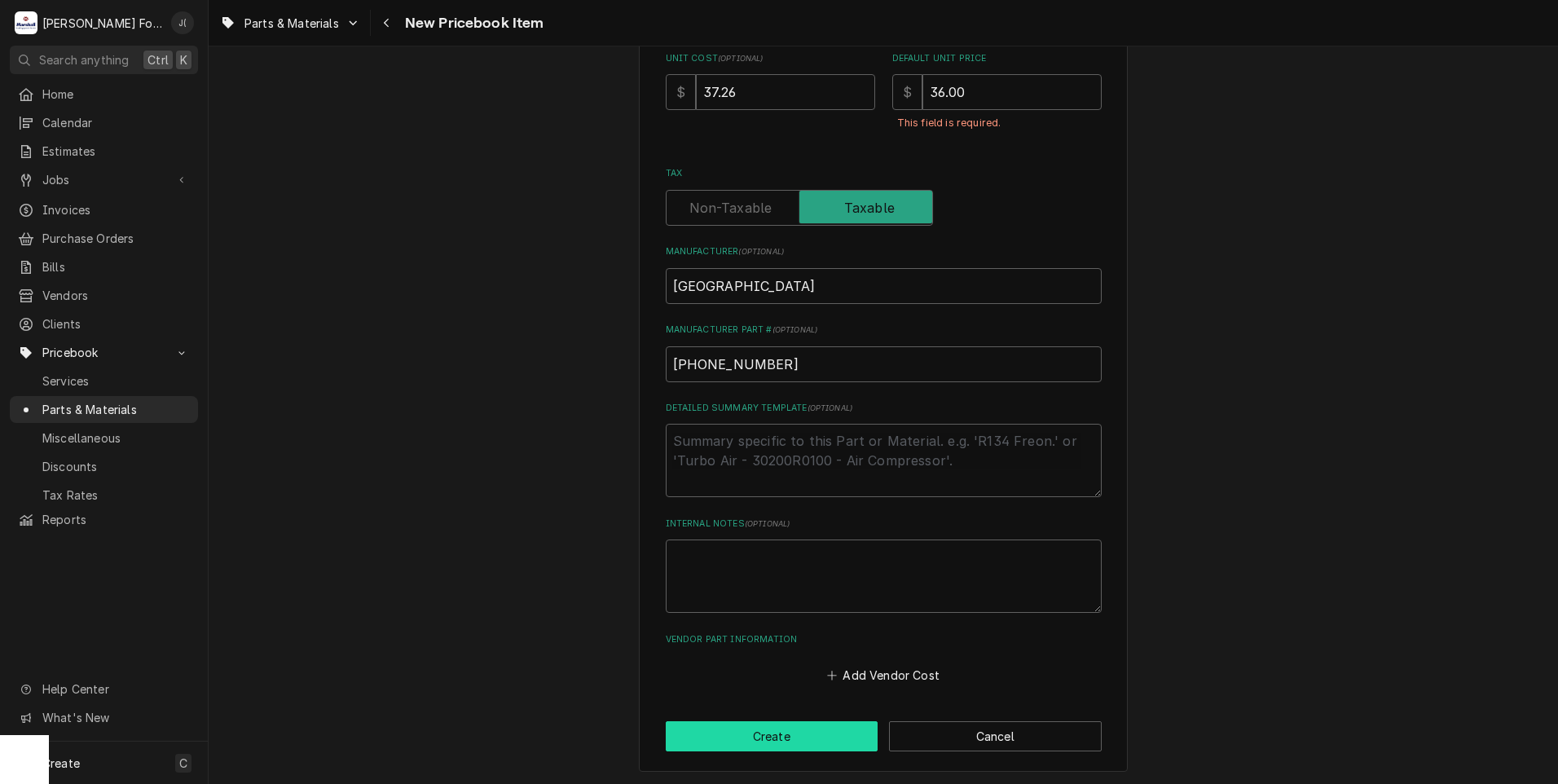
click at [831, 722] on button "Create" at bounding box center [772, 735] width 212 height 30
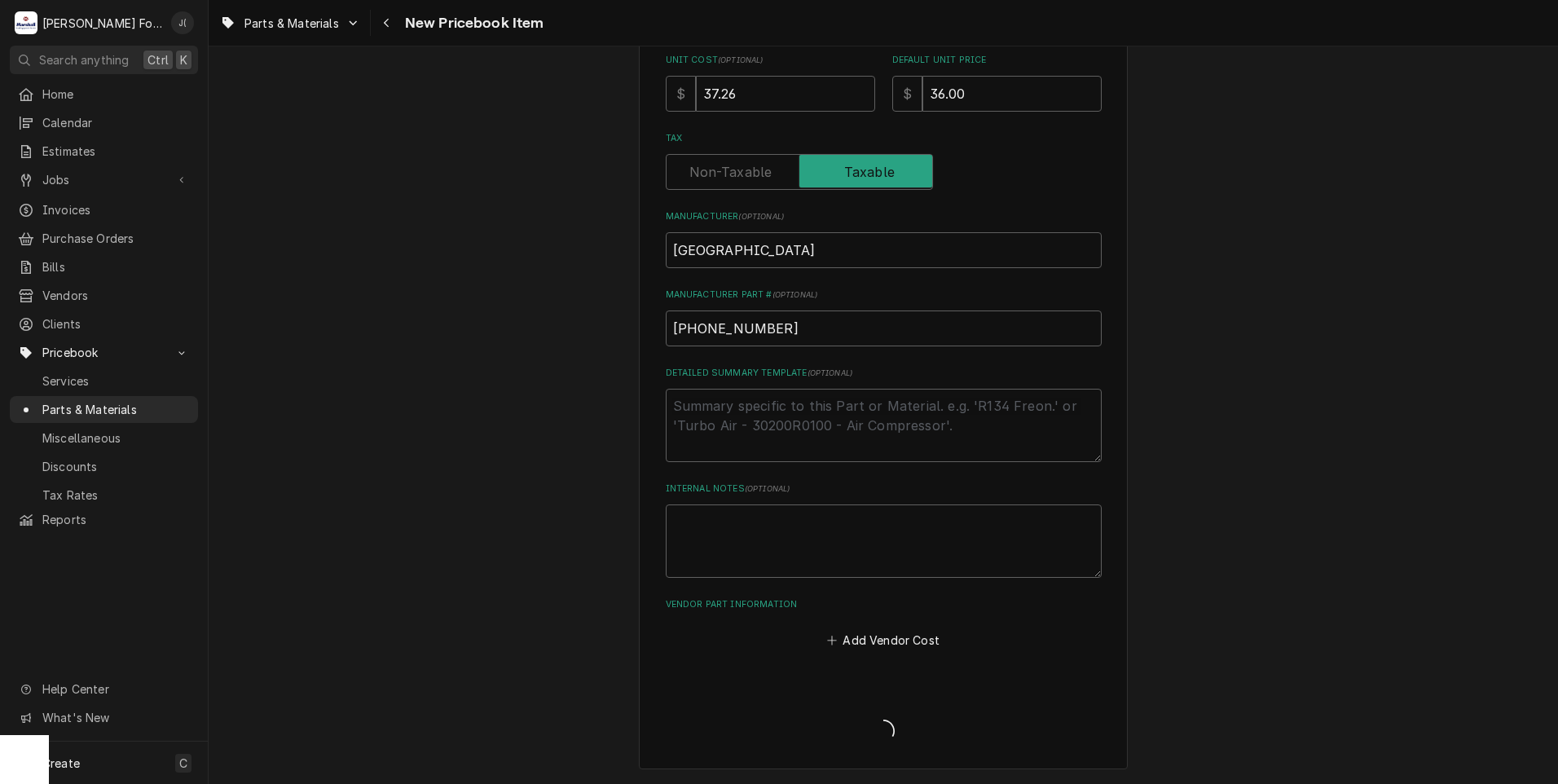
scroll to position [402, 0]
type textarea "x"
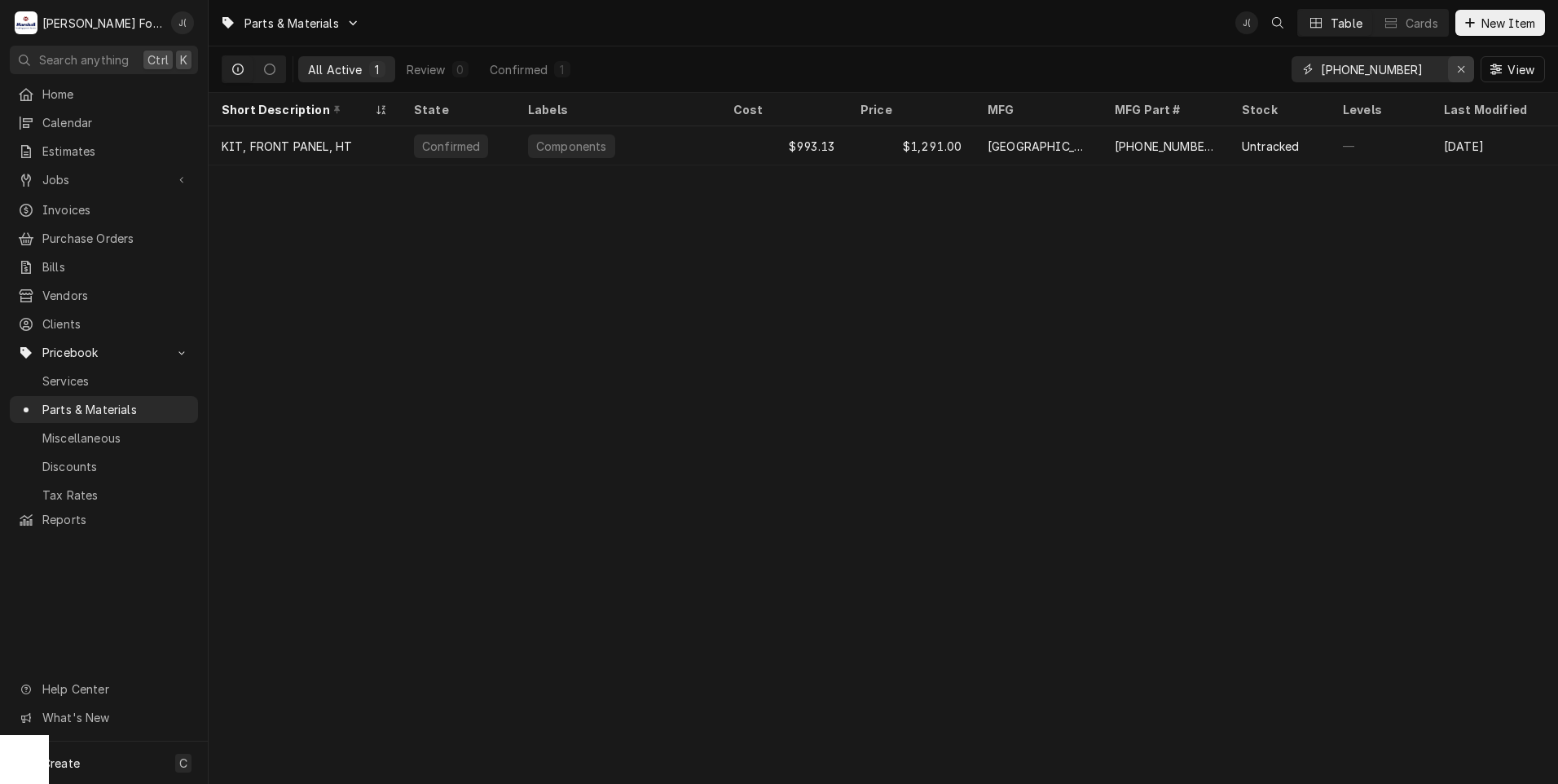
click at [1455, 71] on div "Erase input" at bounding box center [1461, 70] width 16 height 16
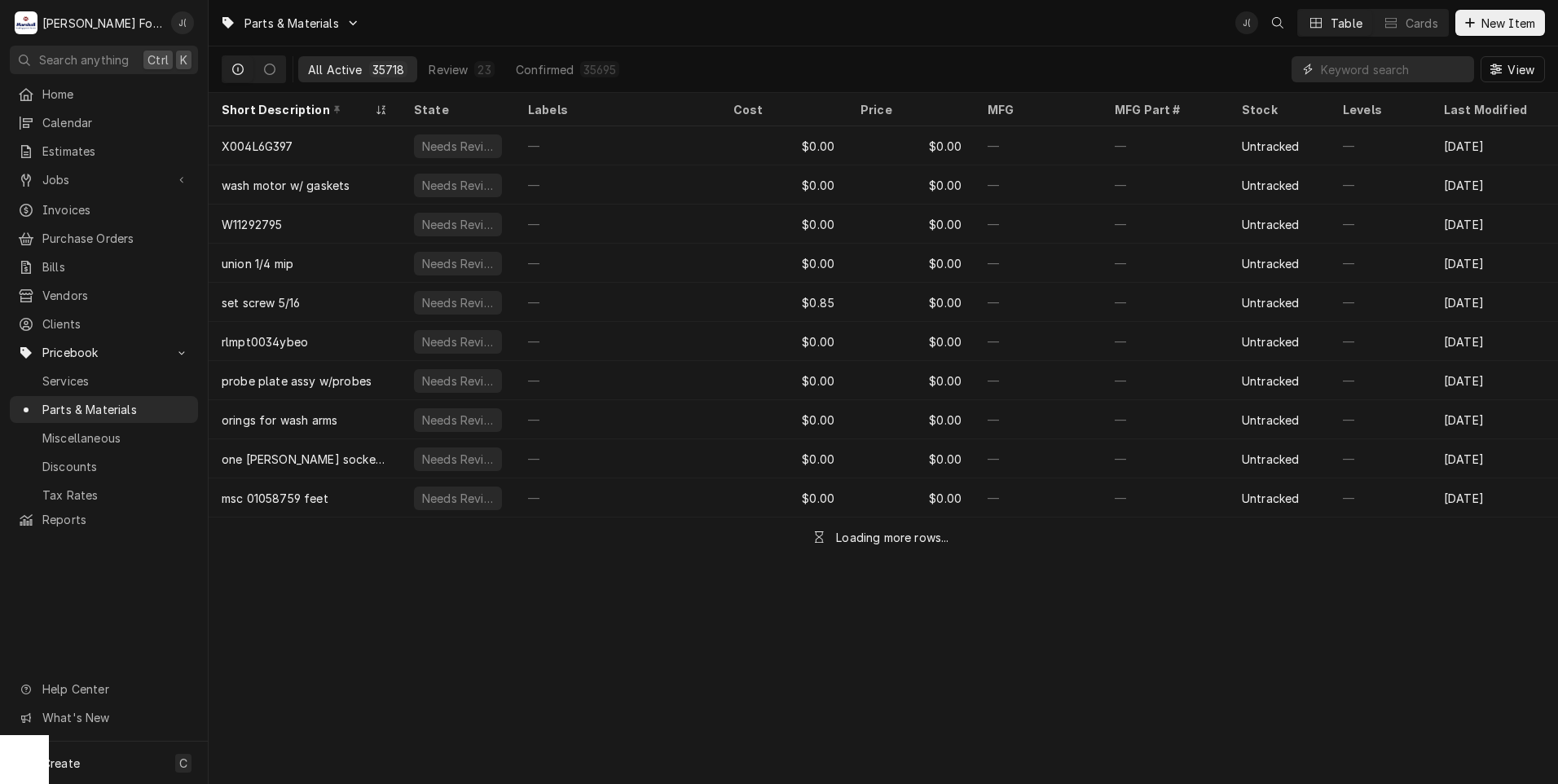
paste input "EW-074141"
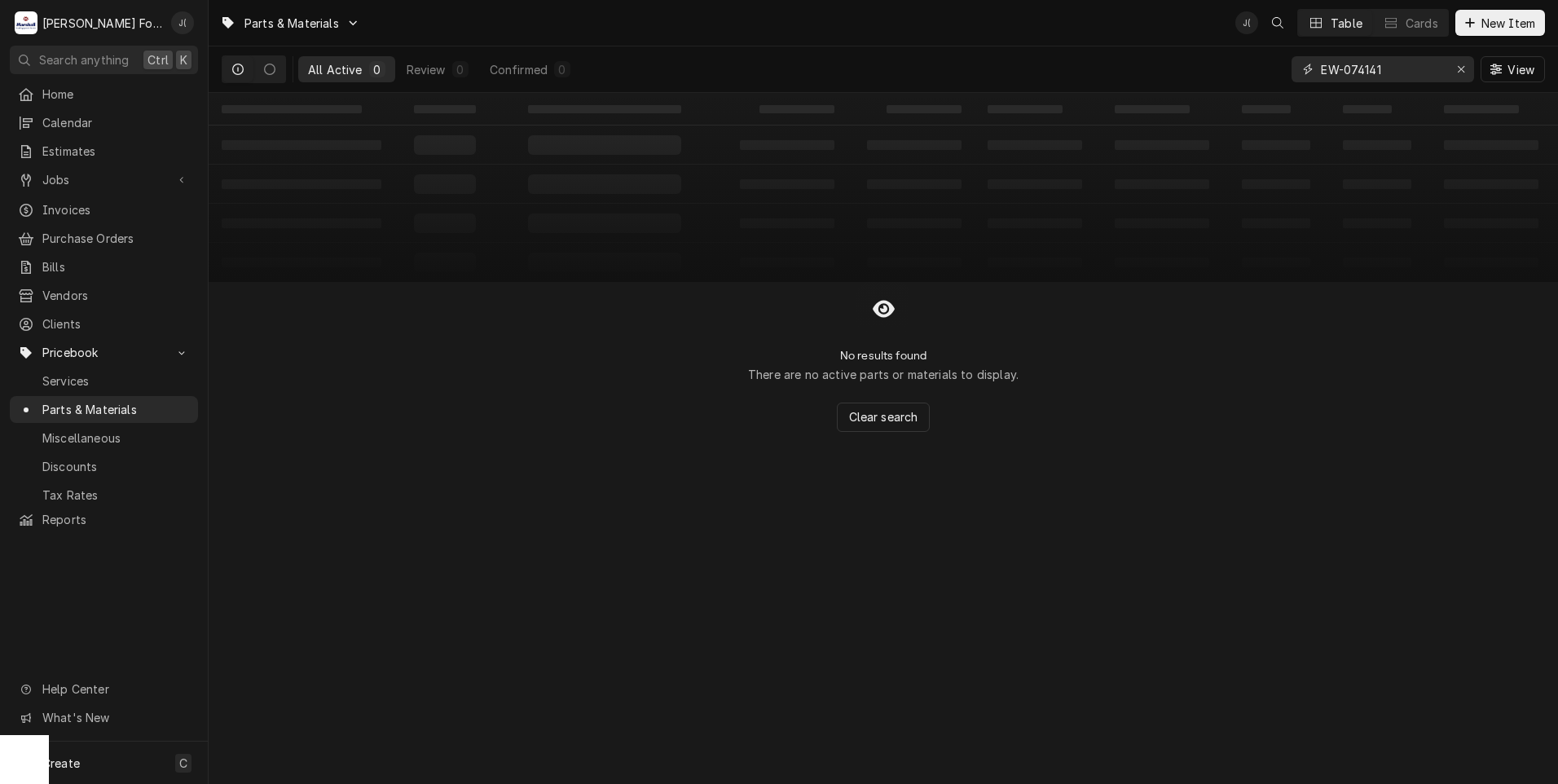
type input "EW-074141"
click at [1462, 75] on div "Erase input" at bounding box center [1461, 70] width 16 height 16
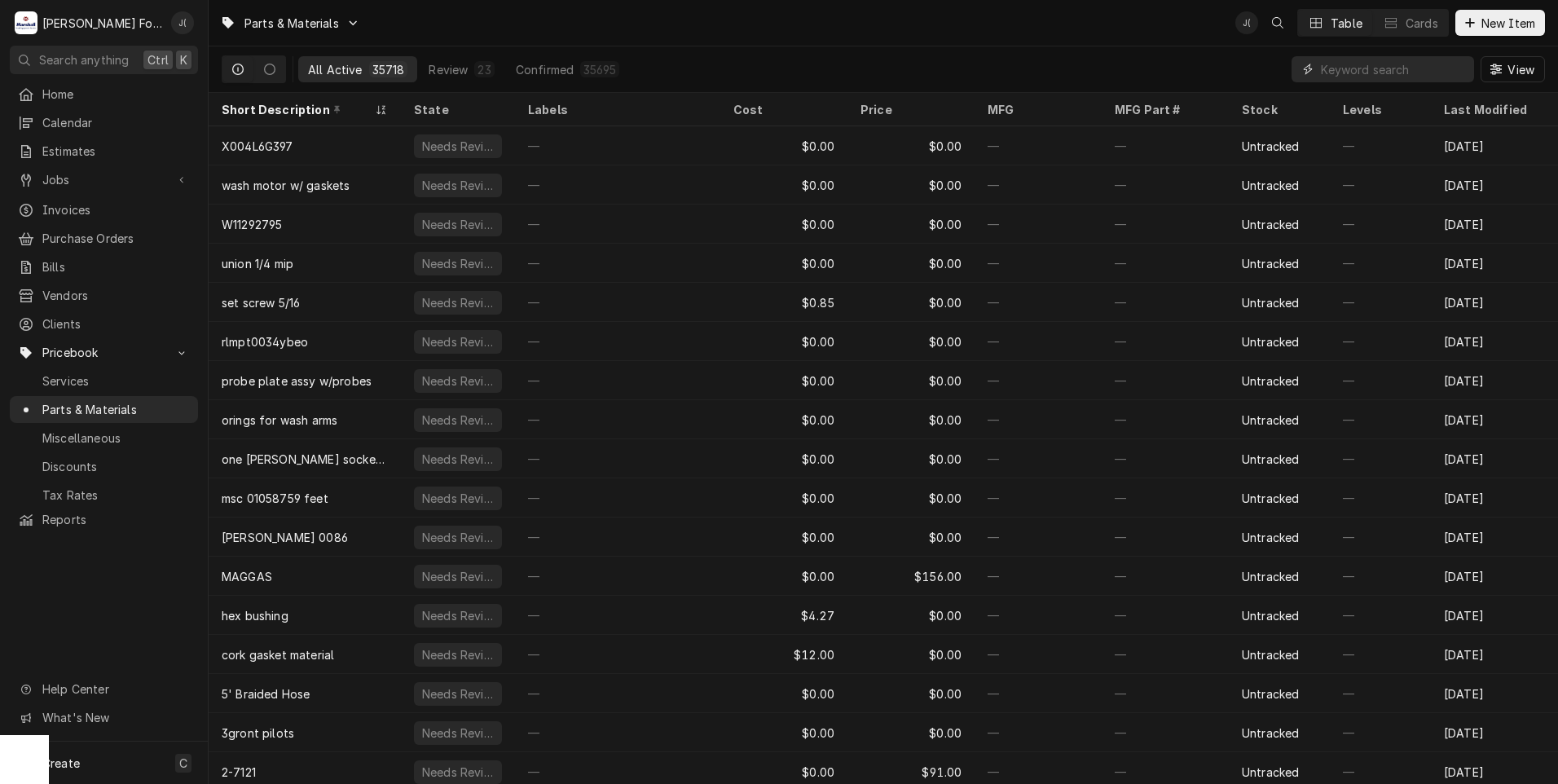
paste input "EW-074141"
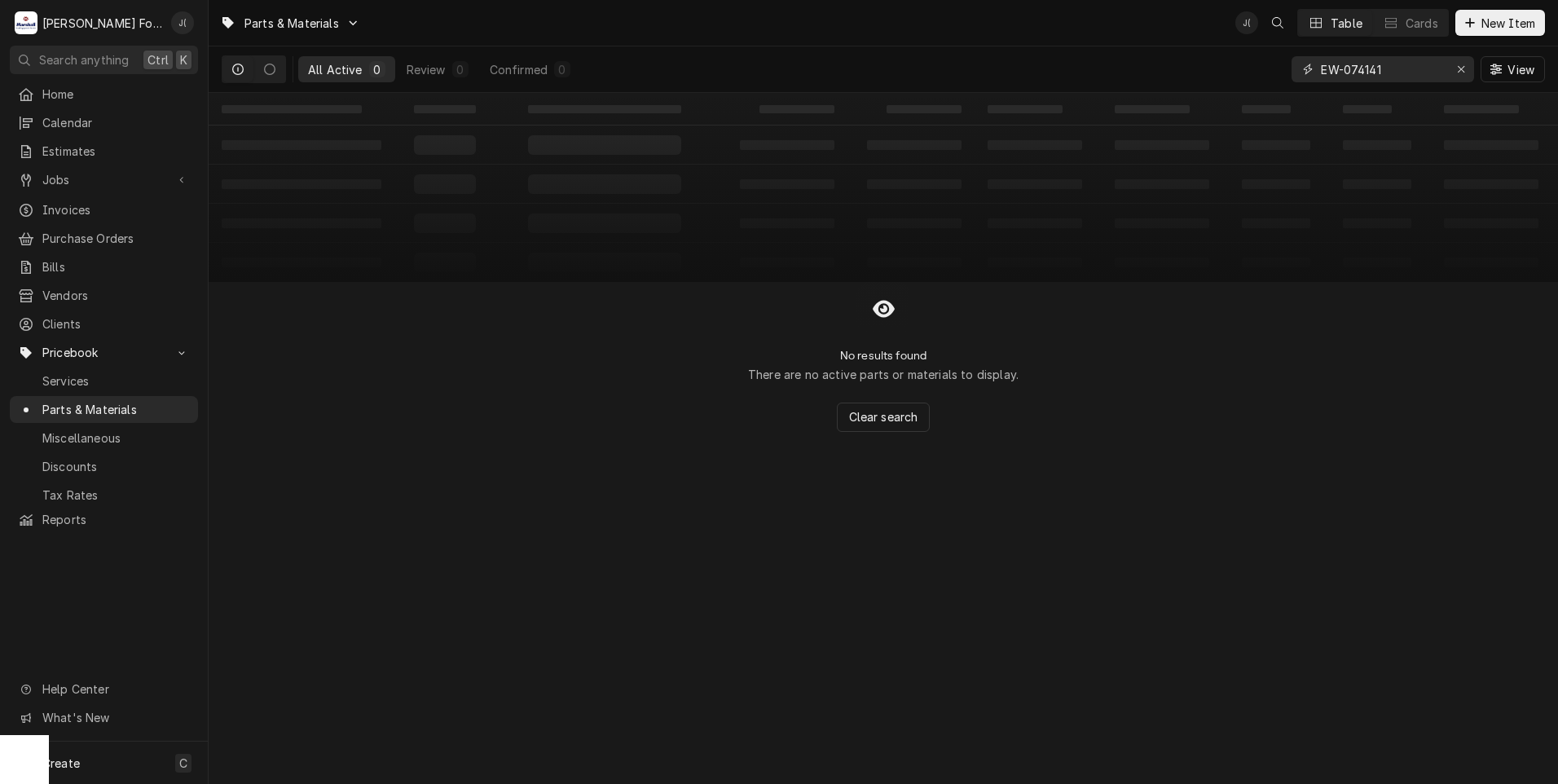
type input "EW-074141"
click at [1498, 29] on span "New Item" at bounding box center [1509, 23] width 60 height 17
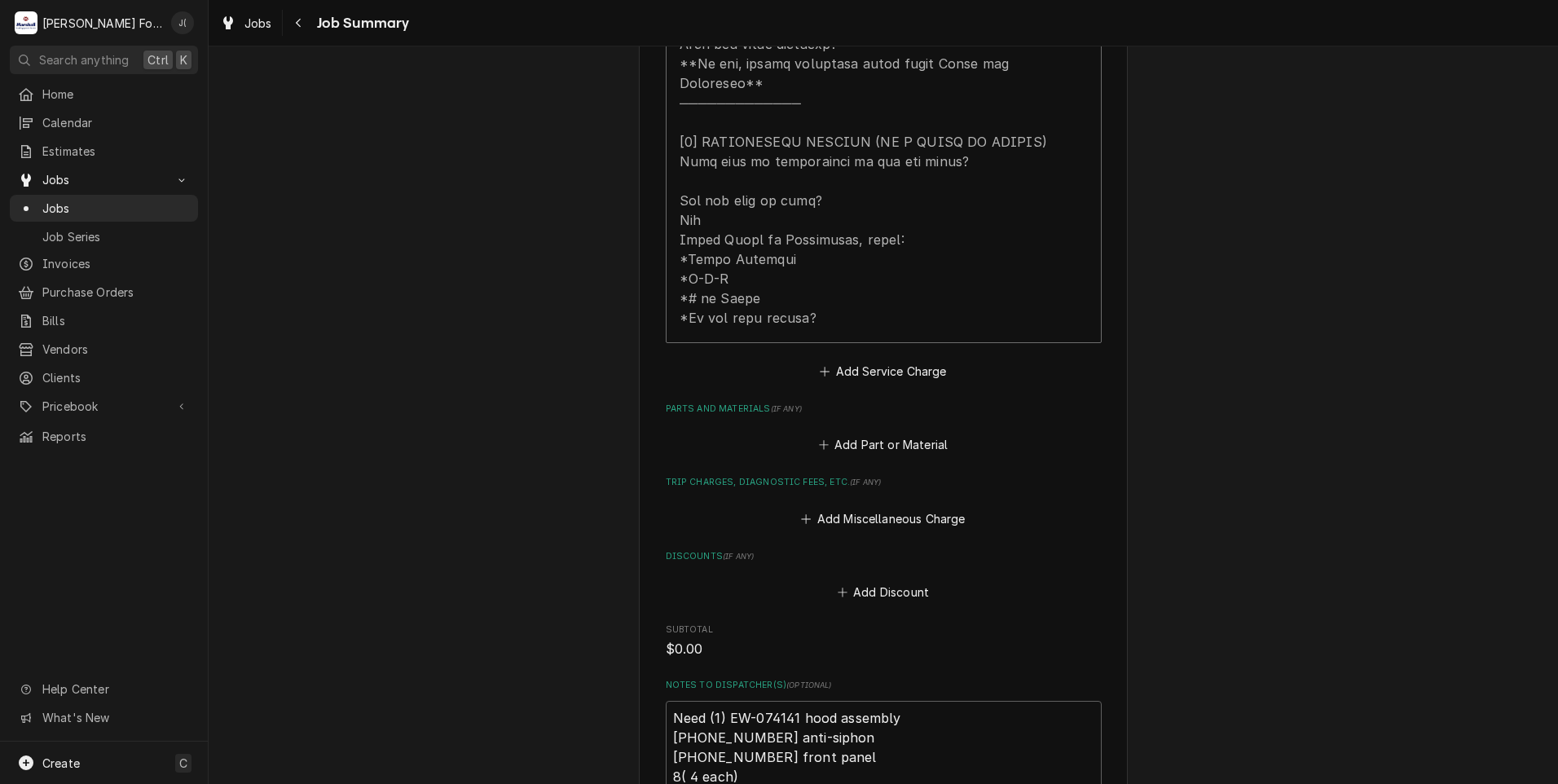
scroll to position [978, 0]
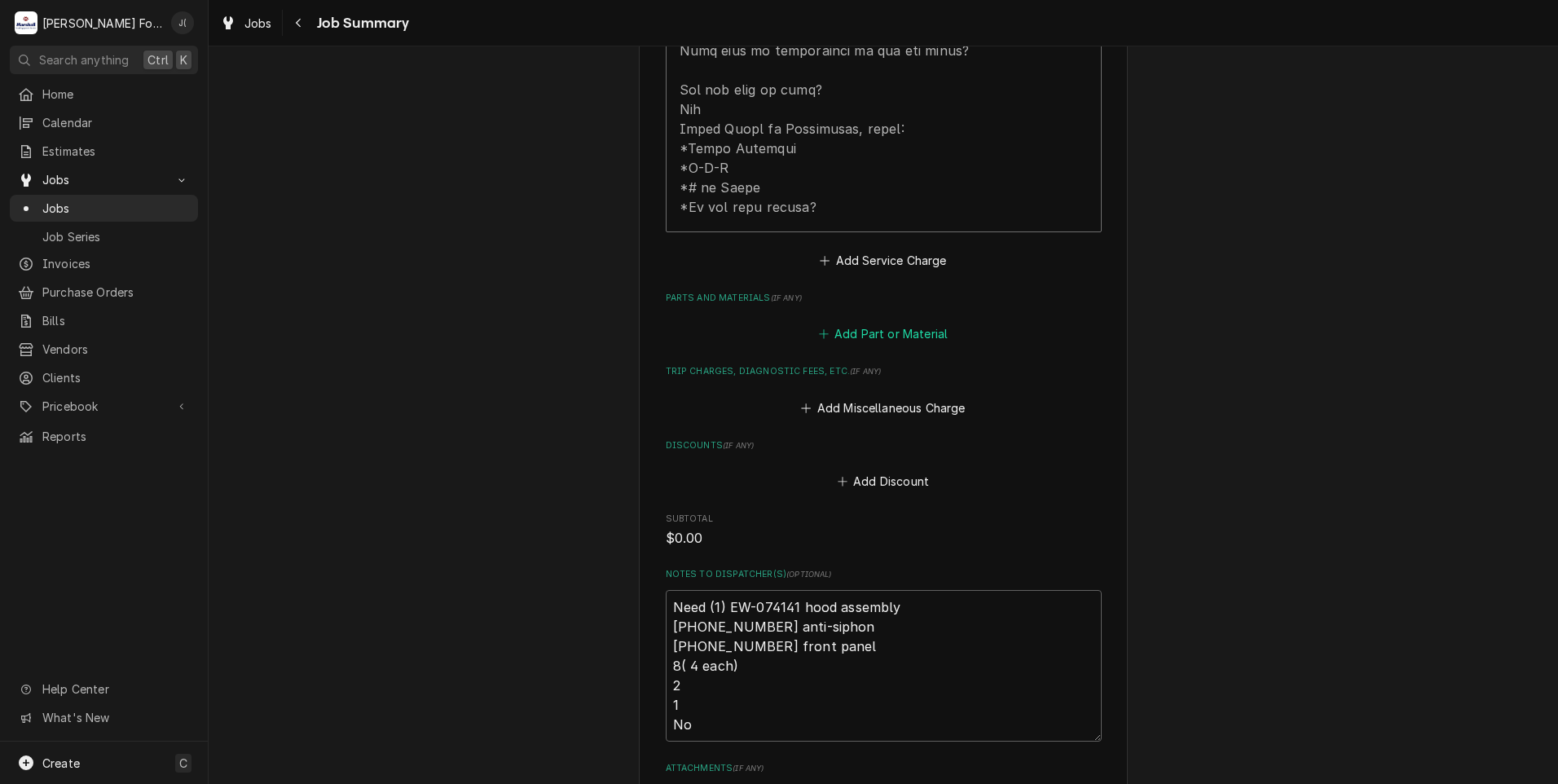
click at [840, 322] on button "Add Part or Material" at bounding box center [882, 333] width 135 height 23
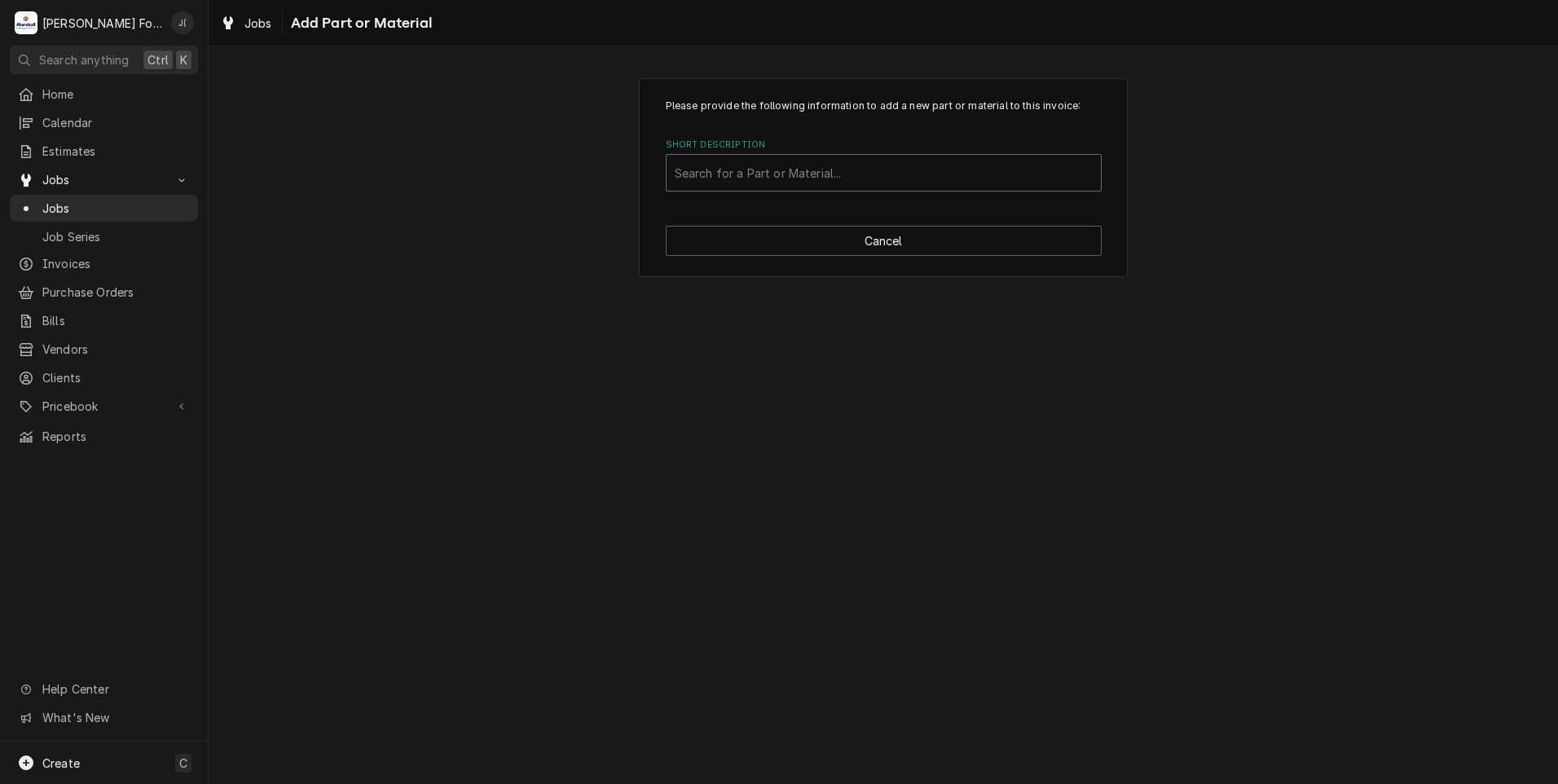
click at [708, 160] on div "Short Description" at bounding box center [884, 173] width 418 height 29
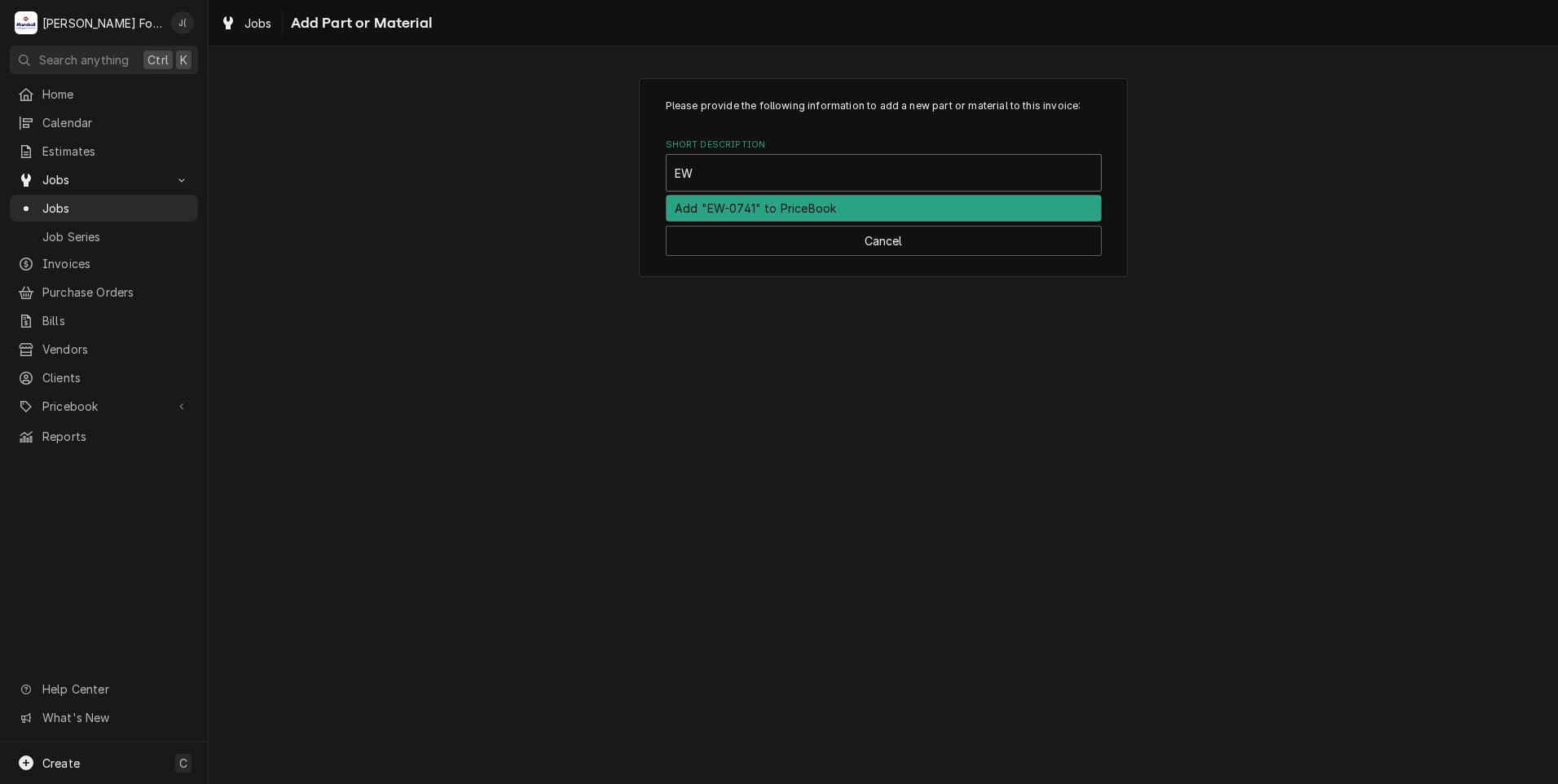
type input "E"
type input "EW-074141"
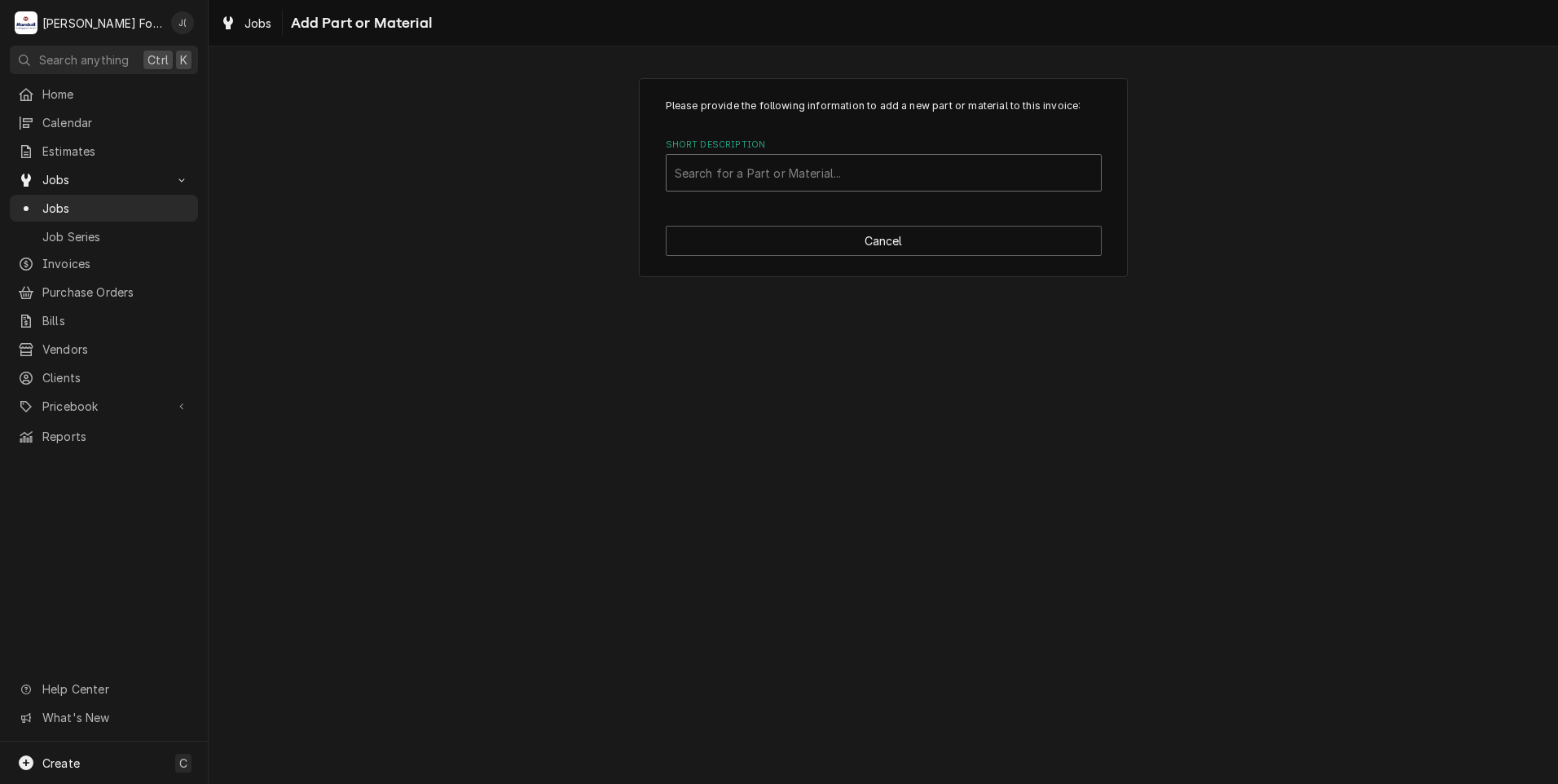
click at [812, 180] on div "Short Description" at bounding box center [884, 173] width 418 height 29
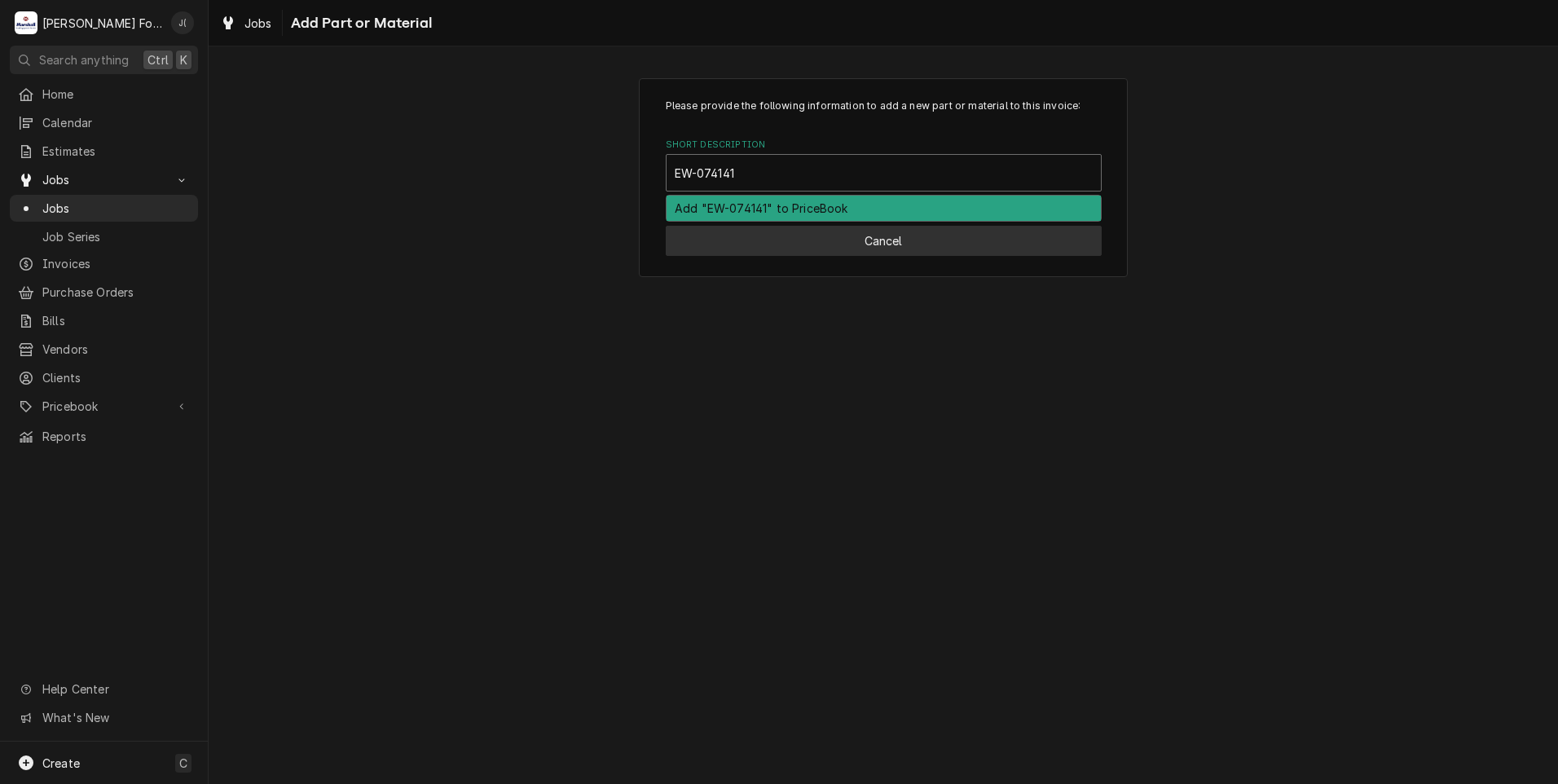
type input "EW-074141"
click at [888, 246] on button "Cancel" at bounding box center [884, 240] width 436 height 30
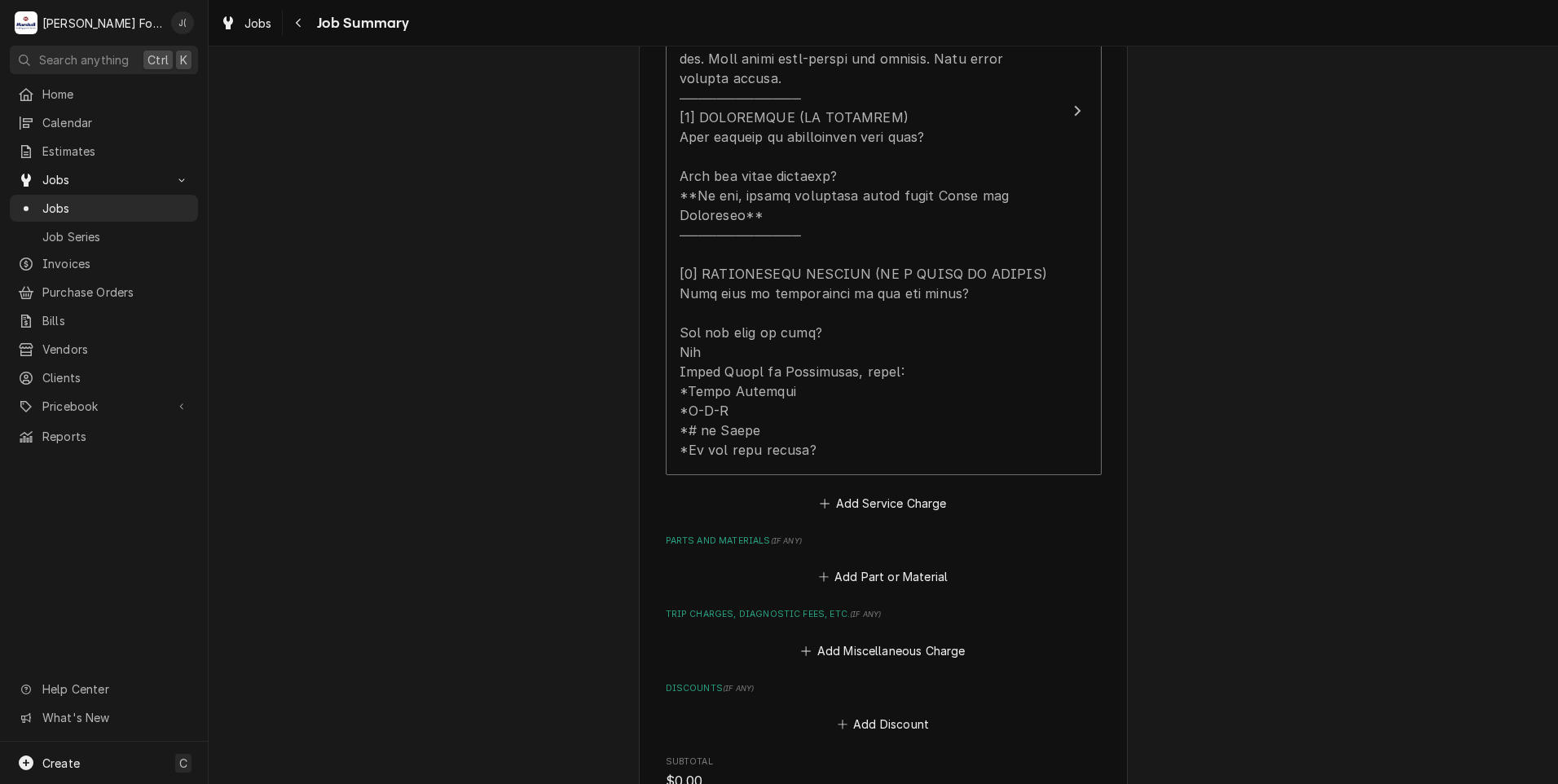
scroll to position [734, 0]
type textarea "x"
click at [901, 567] on button "Add Part or Material" at bounding box center [882, 578] width 135 height 23
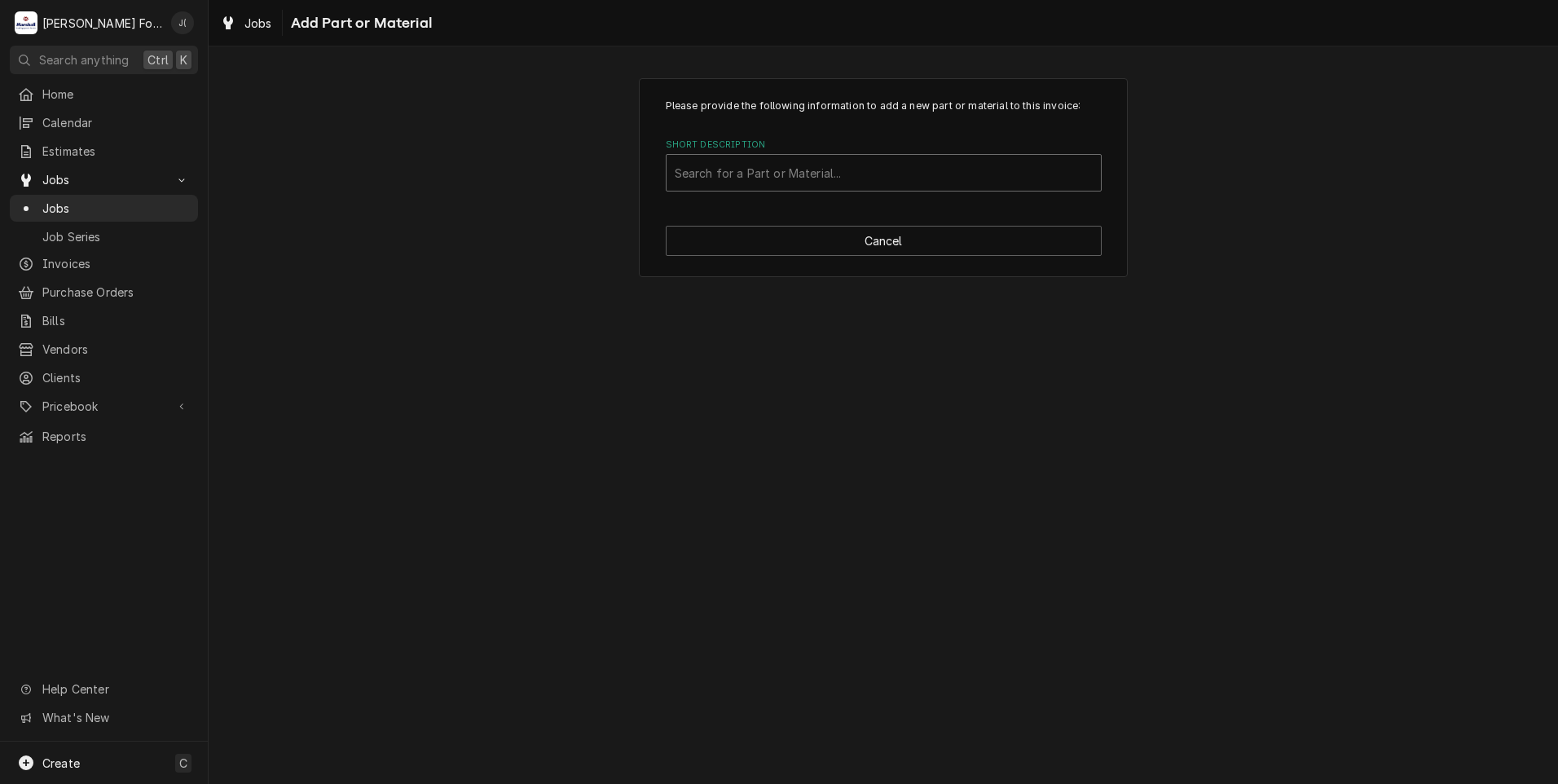
click at [810, 168] on div "Short Description" at bounding box center [884, 173] width 418 height 29
type input "EW-074141"
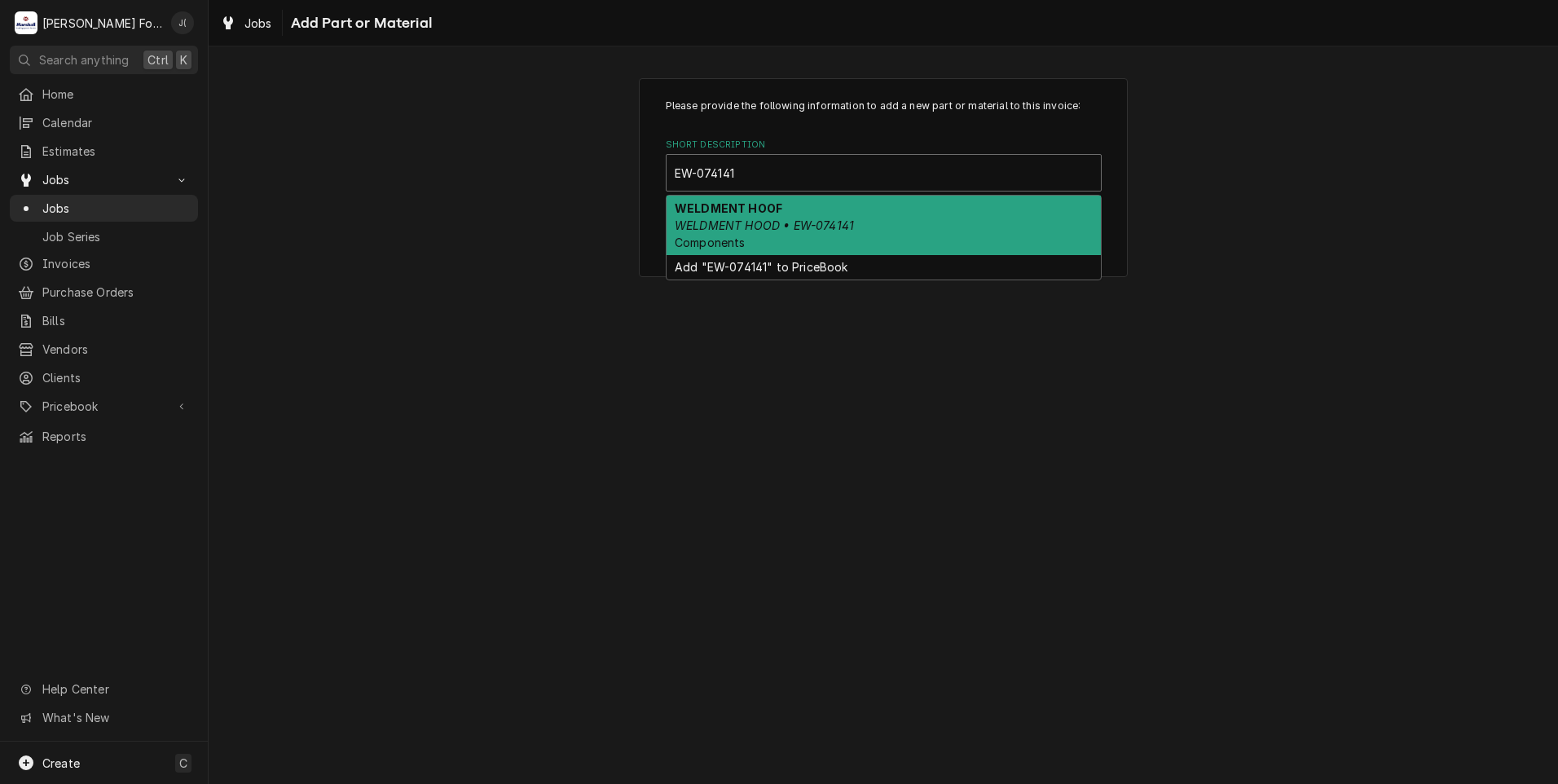
click at [692, 241] on span "Components" at bounding box center [710, 242] width 71 height 14
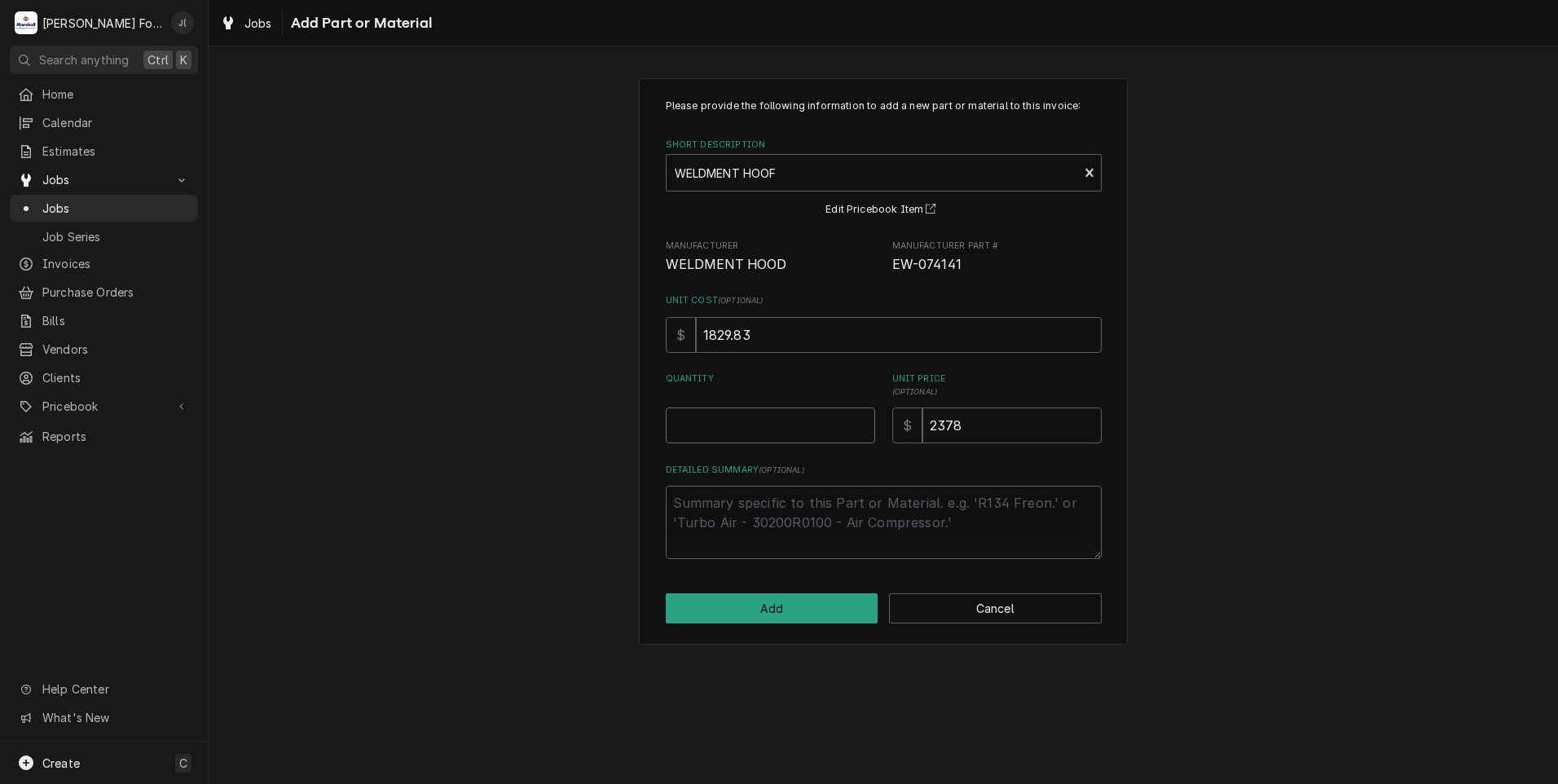
click at [757, 435] on input "Quantity" at bounding box center [770, 425] width 210 height 36
type textarea "x"
type input "1"
click at [757, 615] on button "Add" at bounding box center [772, 608] width 212 height 30
type textarea "x"
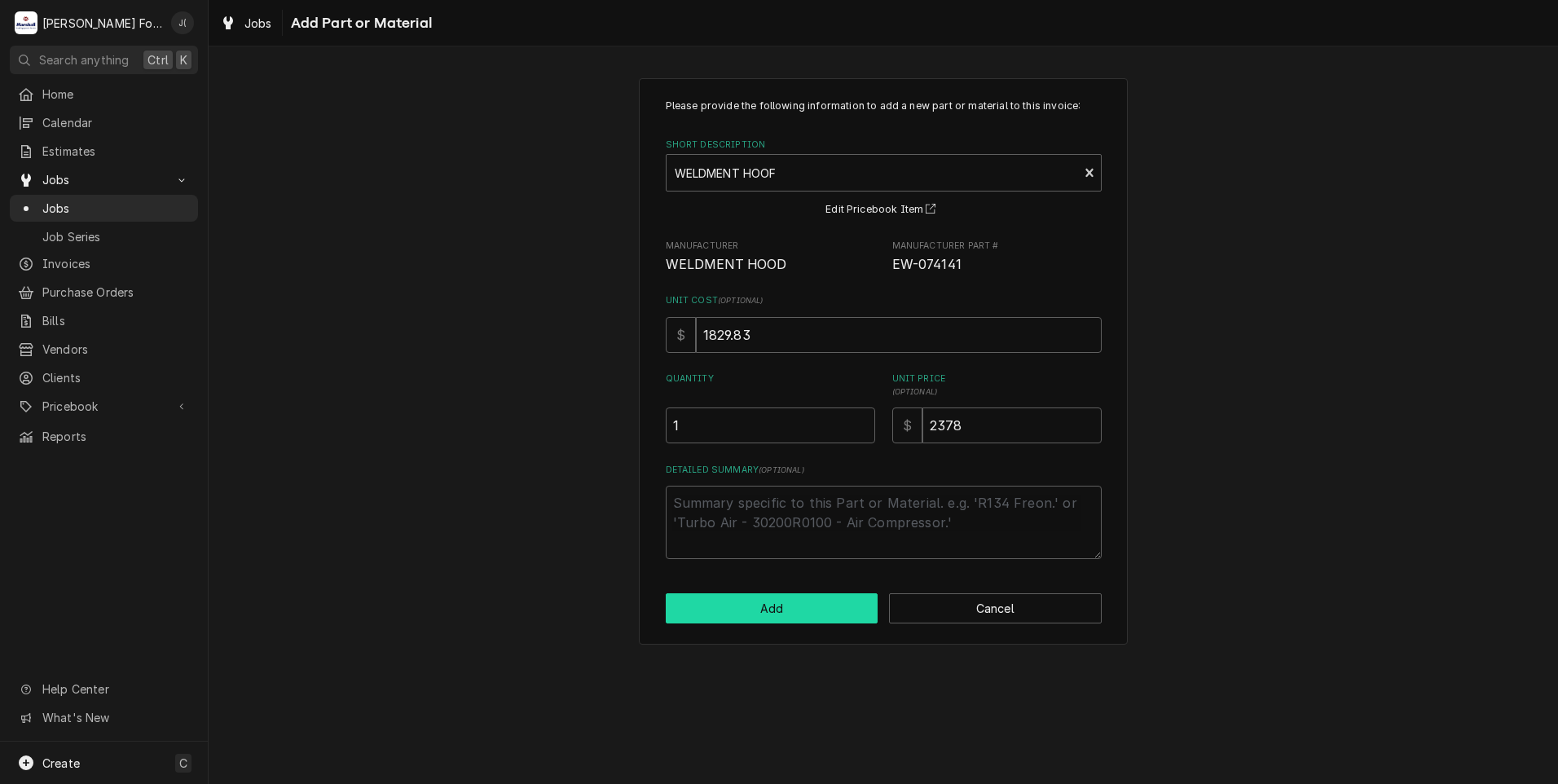
scroll to position [734, 0]
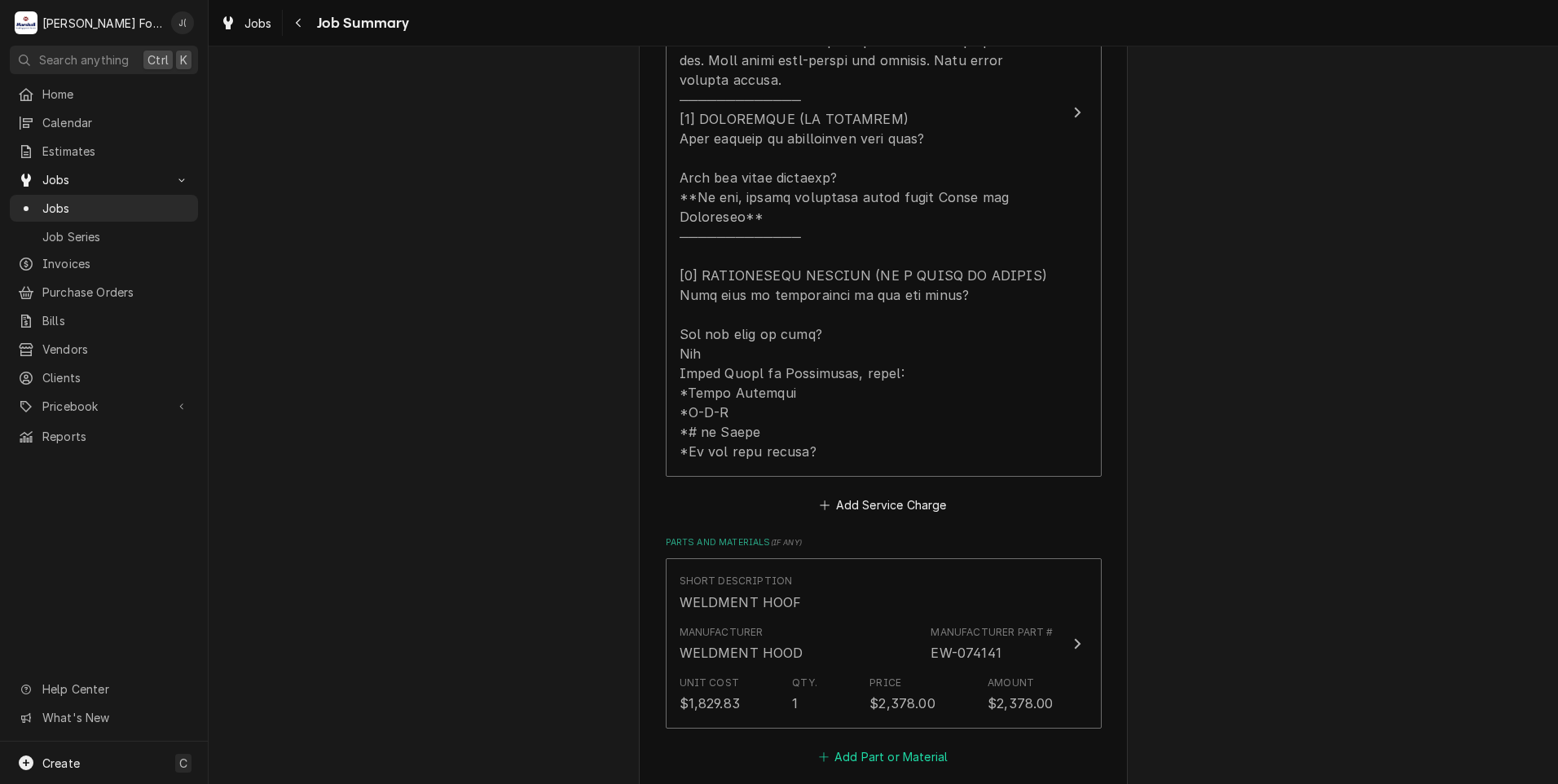
click at [883, 745] on button "Add Part or Material" at bounding box center [882, 756] width 135 height 23
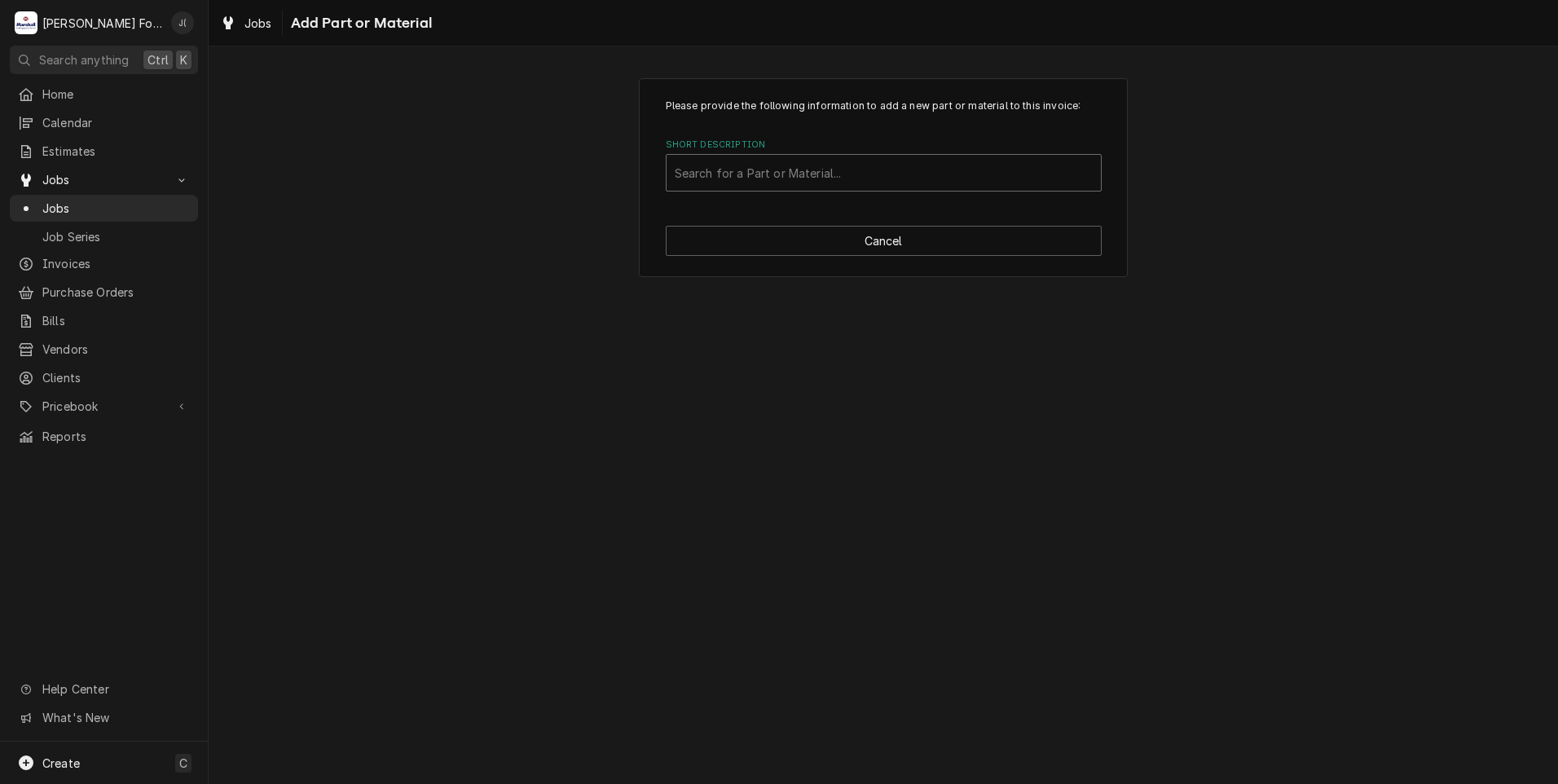
click at [790, 166] on div "Short Description" at bounding box center [884, 173] width 418 height 29
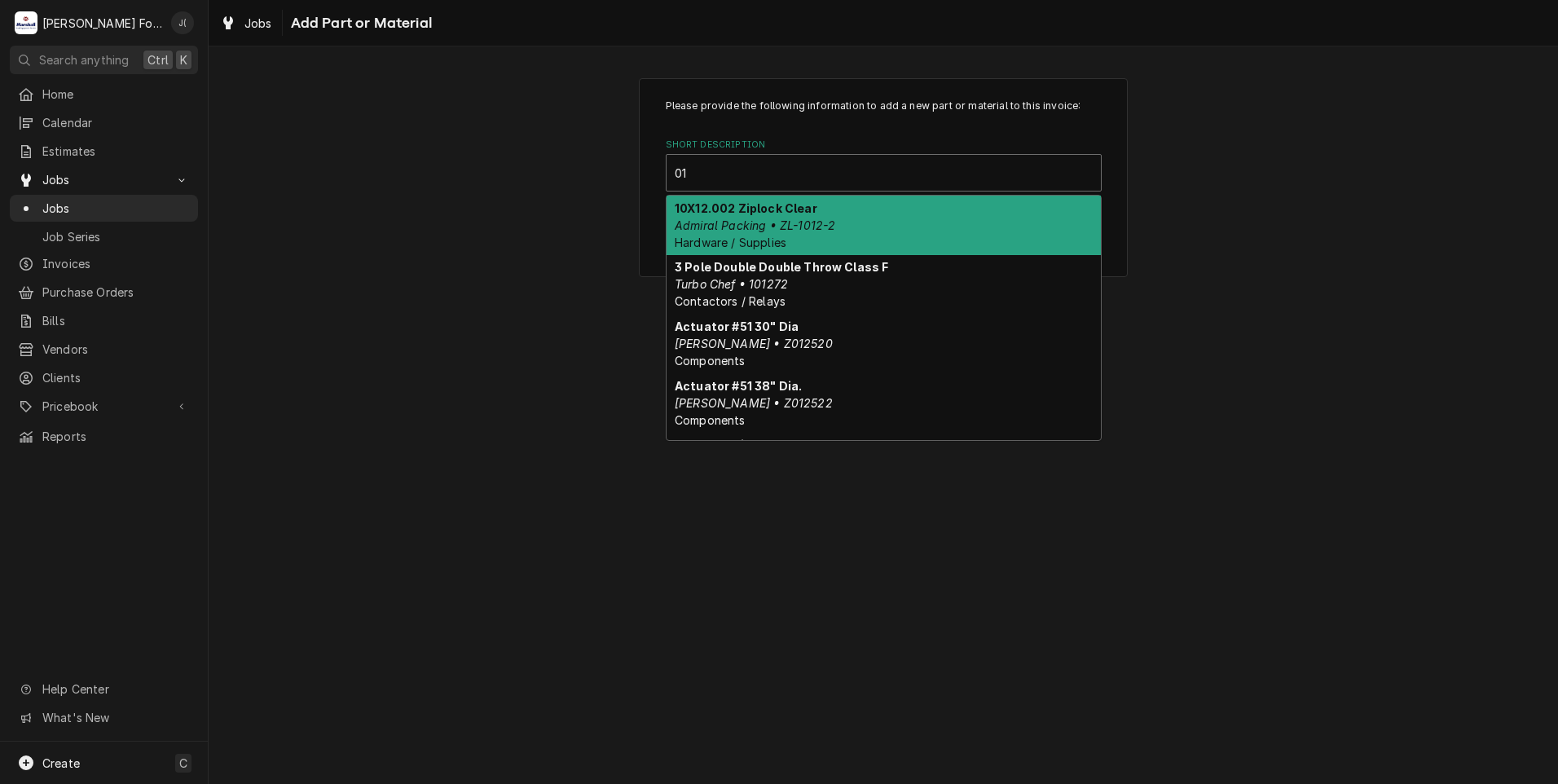
type input "0"
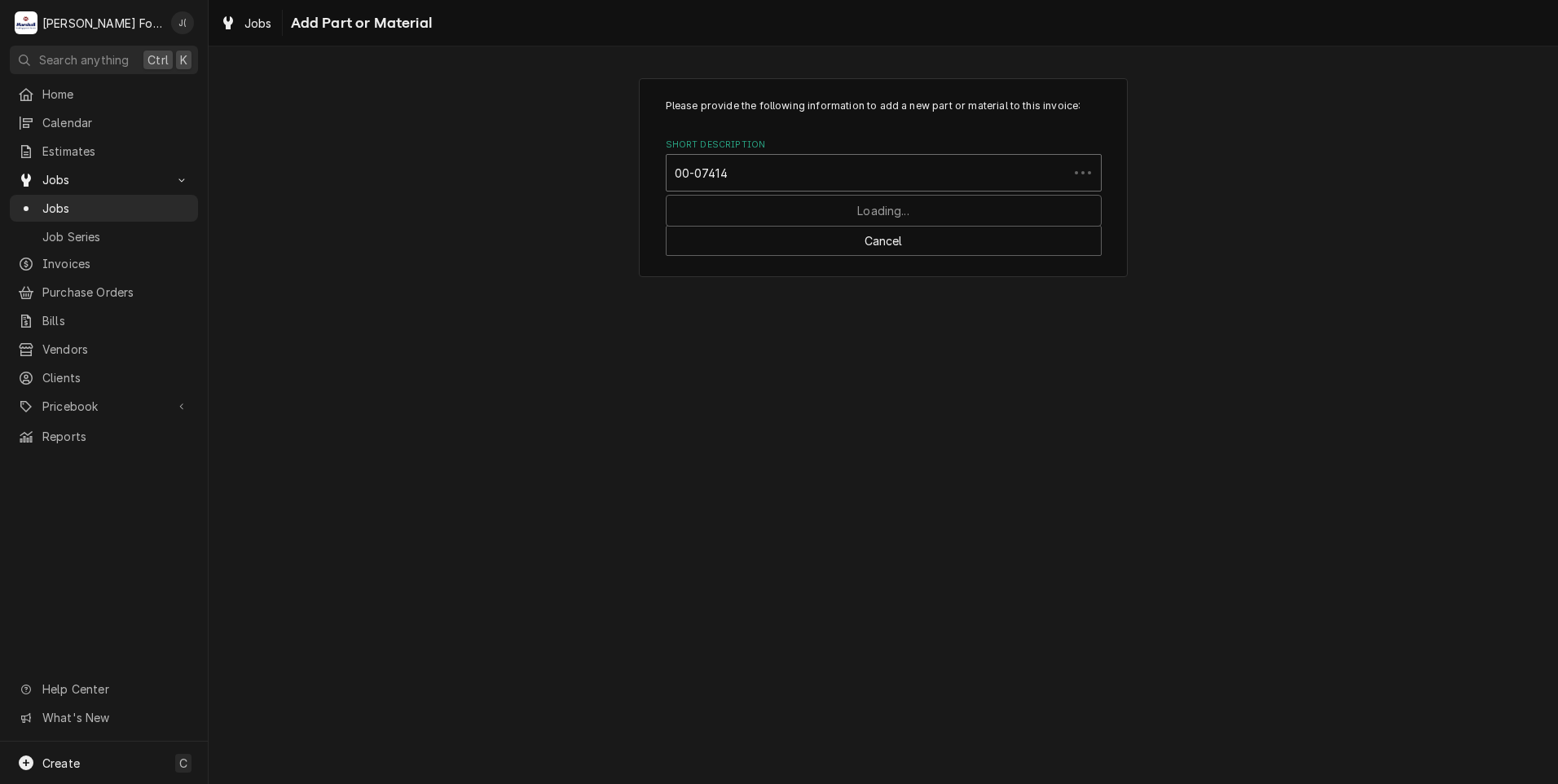
type input "00-074141"
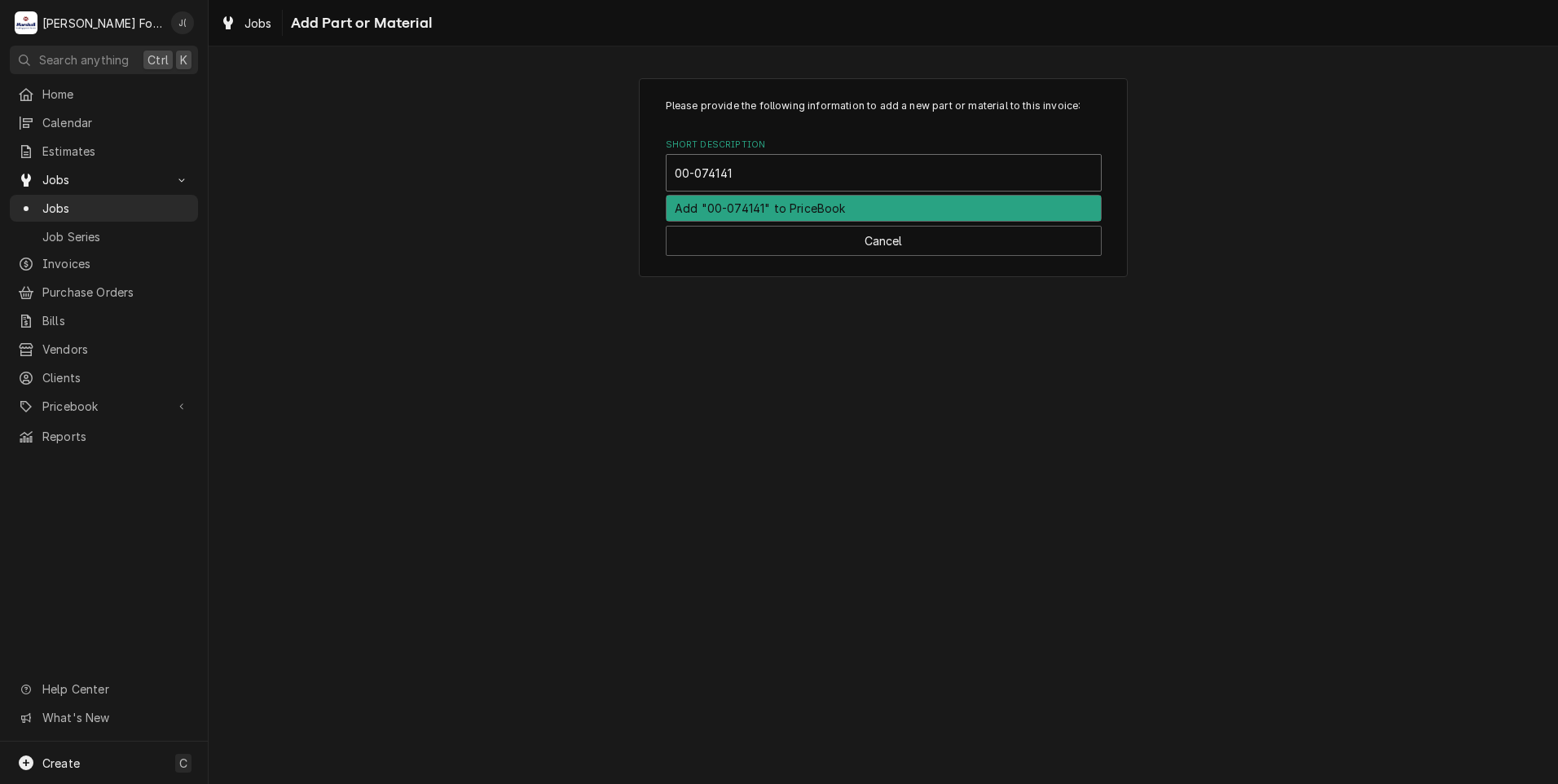
click at [820, 210] on div "Add "00-074141" to PriceBook" at bounding box center [884, 209] width 434 height 26
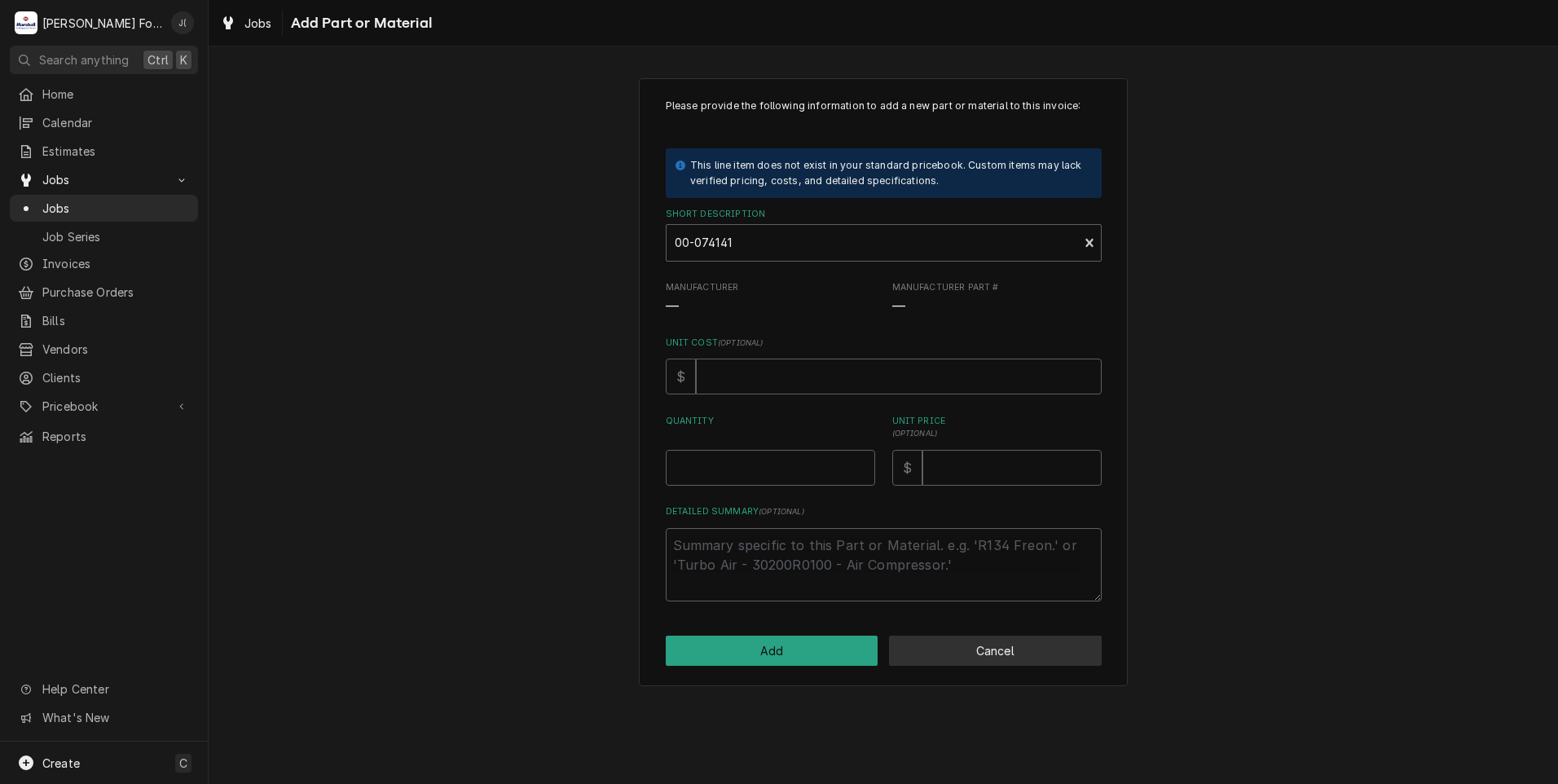
click at [1018, 655] on button "Cancel" at bounding box center [996, 650] width 212 height 30
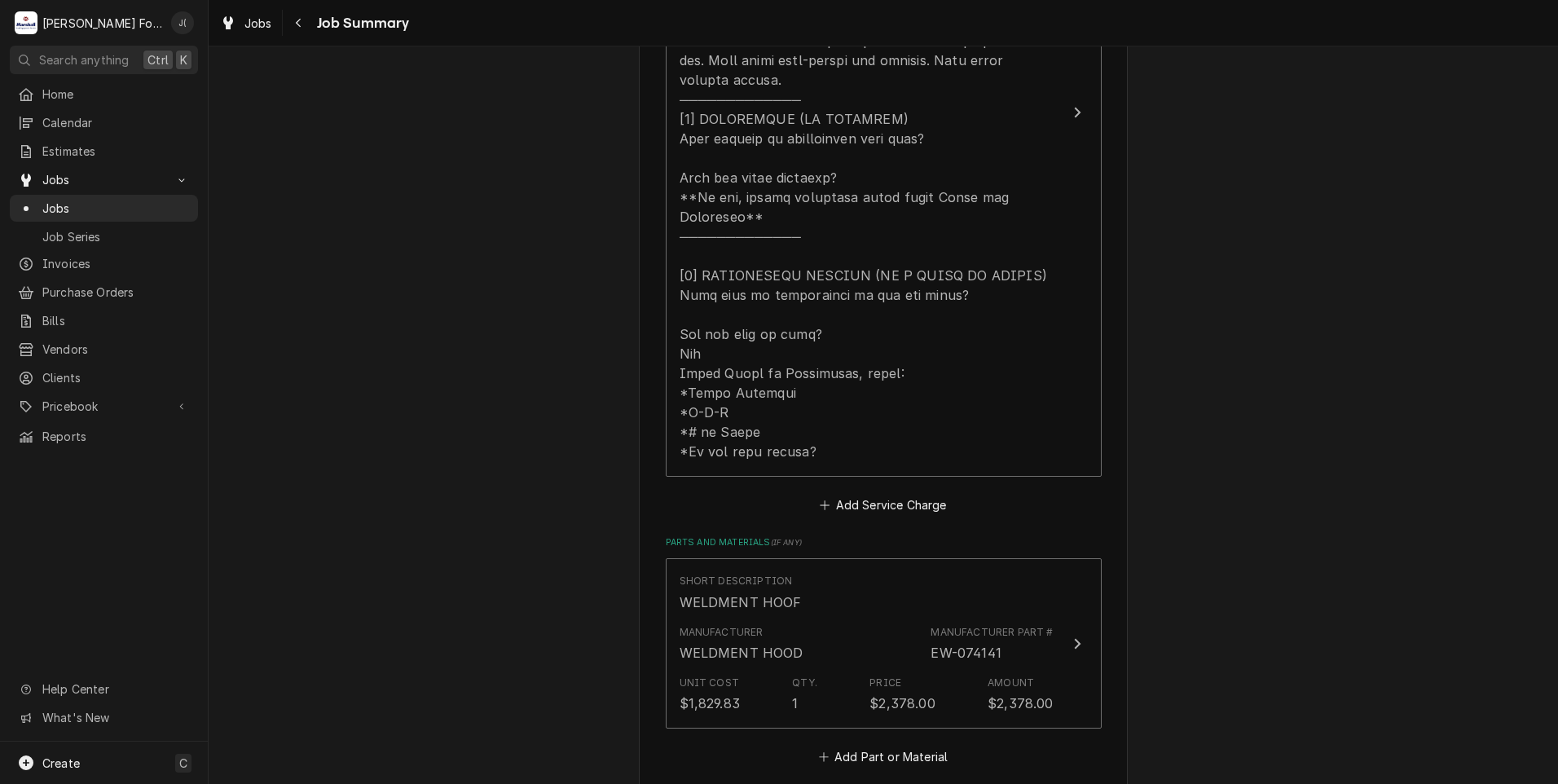
type textarea "x"
click at [819, 751] on icon "Parts and Materials" at bounding box center [823, 757] width 10 height 11
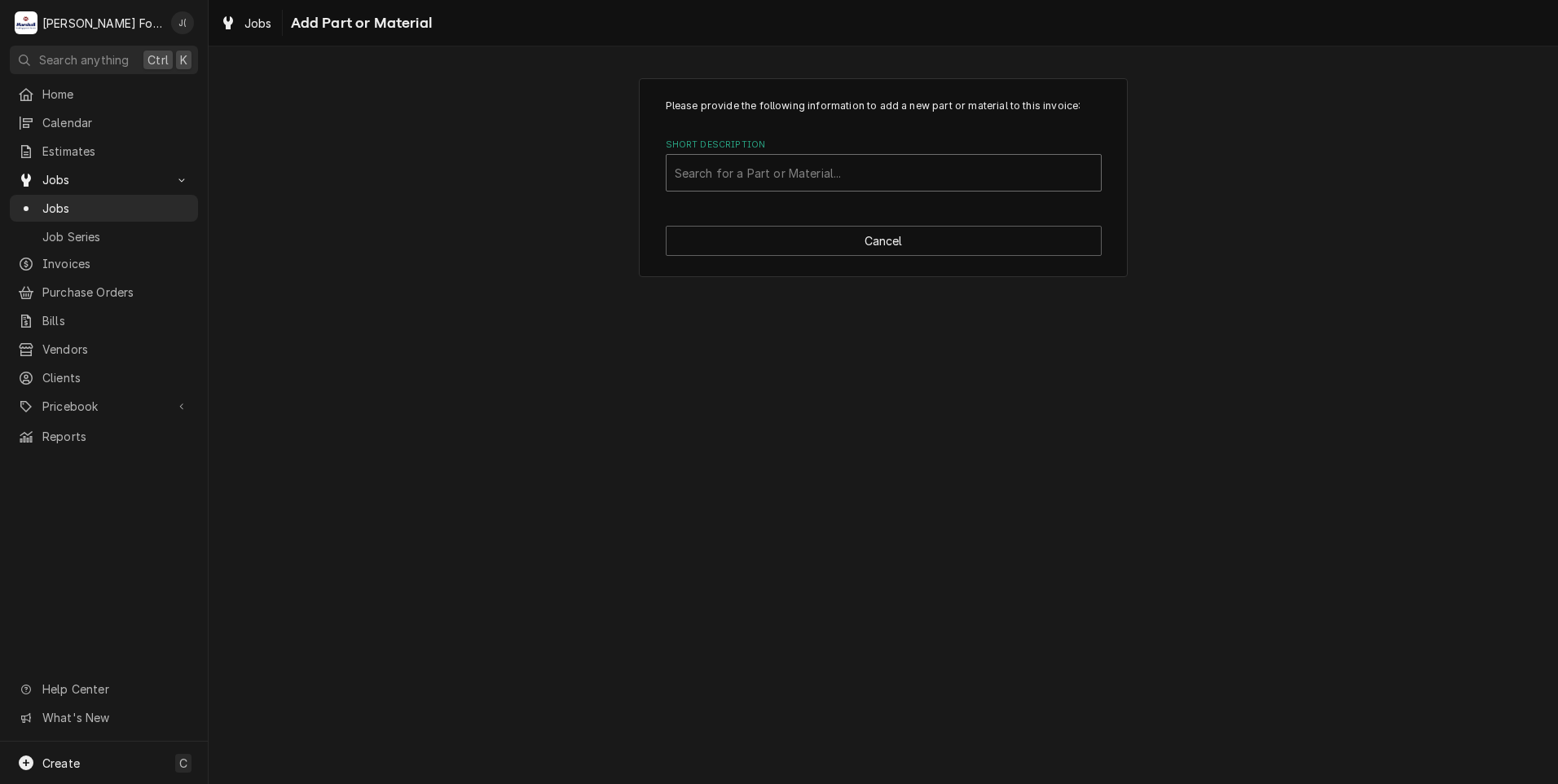
click at [773, 157] on div "Short Description Search for a Part or Material..." at bounding box center [884, 165] width 436 height 53
drag, startPoint x: 773, startPoint y: 157, endPoint x: 756, endPoint y: 178, distance: 27.0
click at [757, 178] on div "Short Description" at bounding box center [884, 173] width 418 height 29
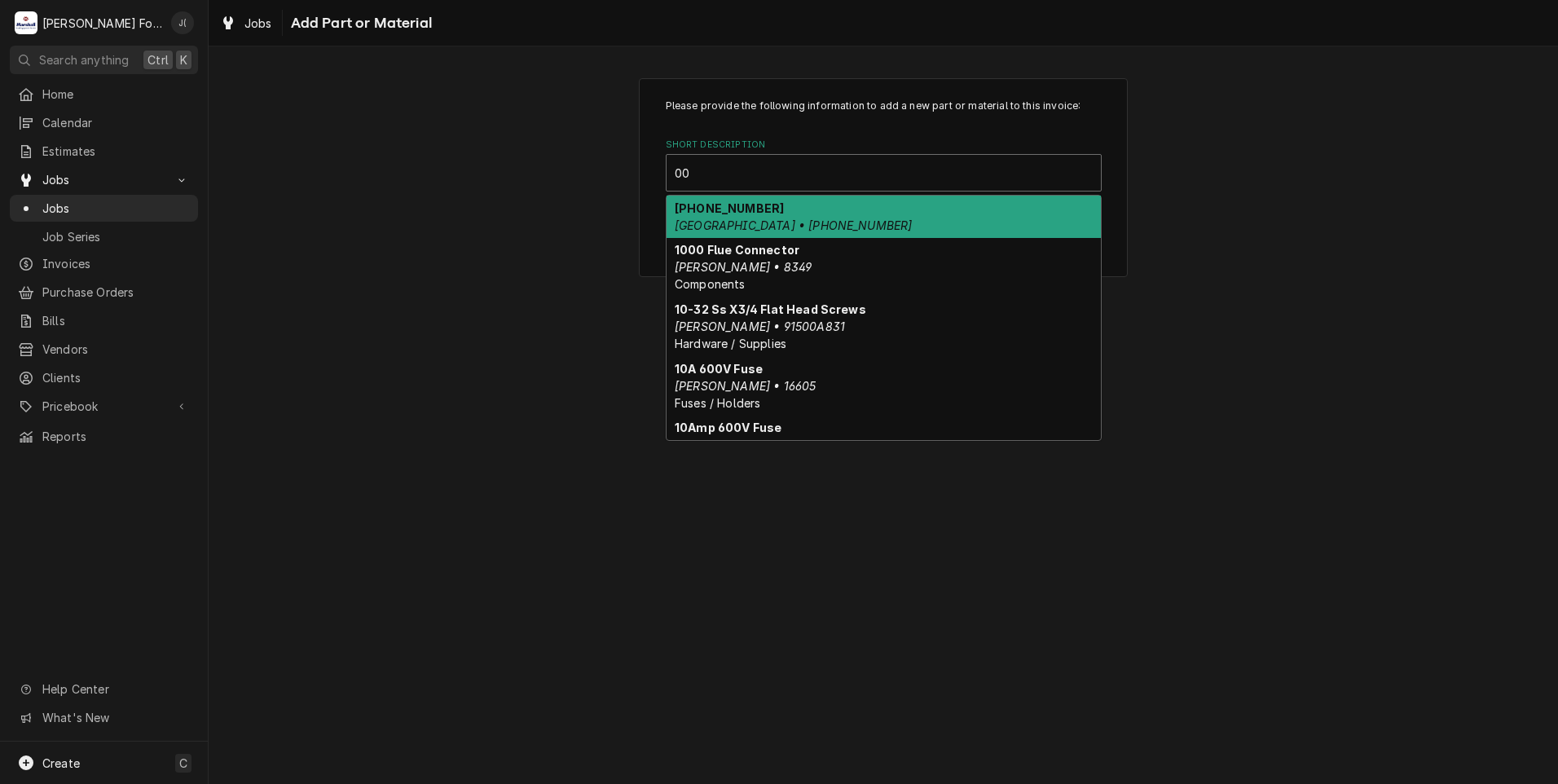
type input "0"
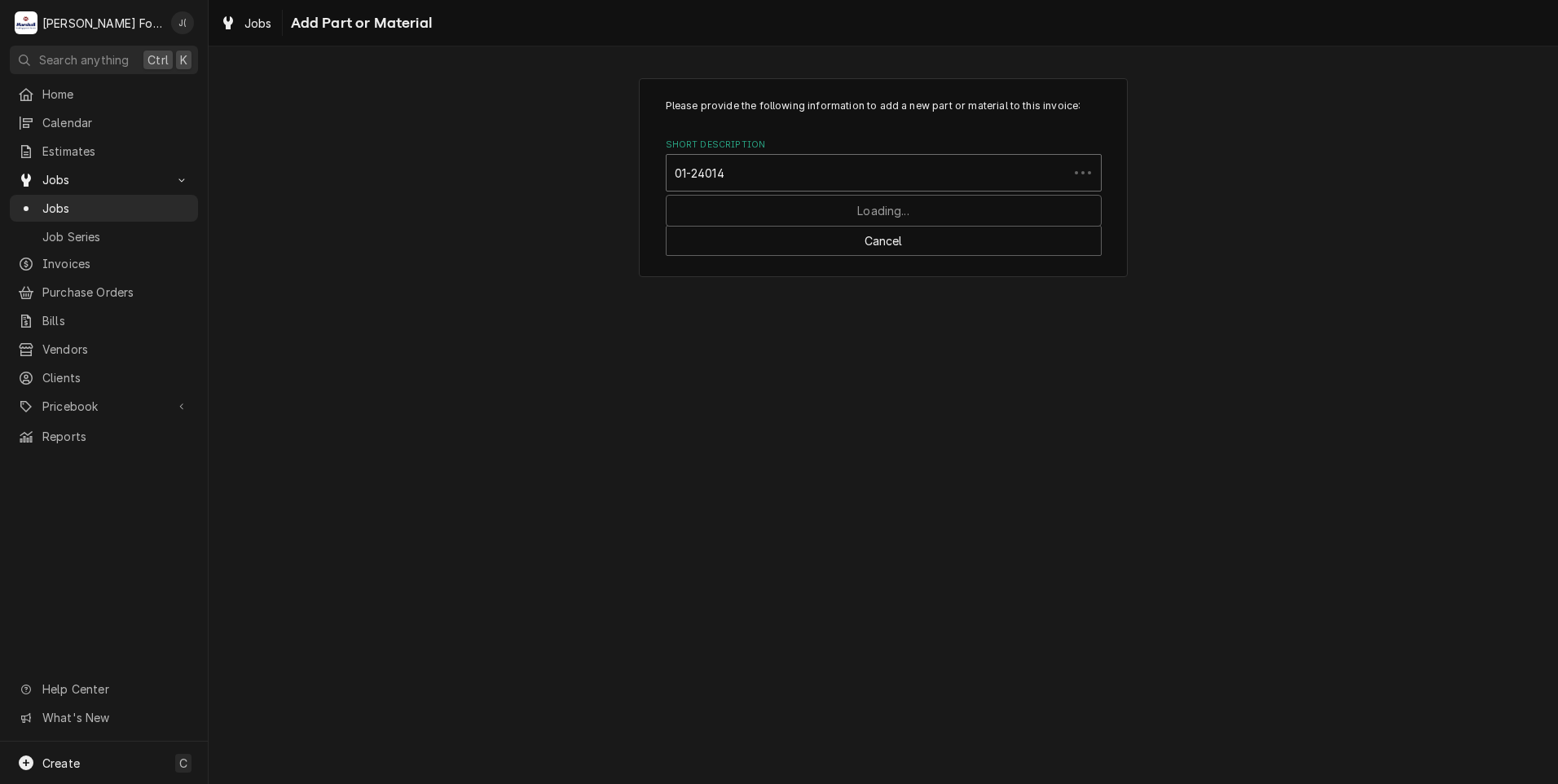
type input "01-240142"
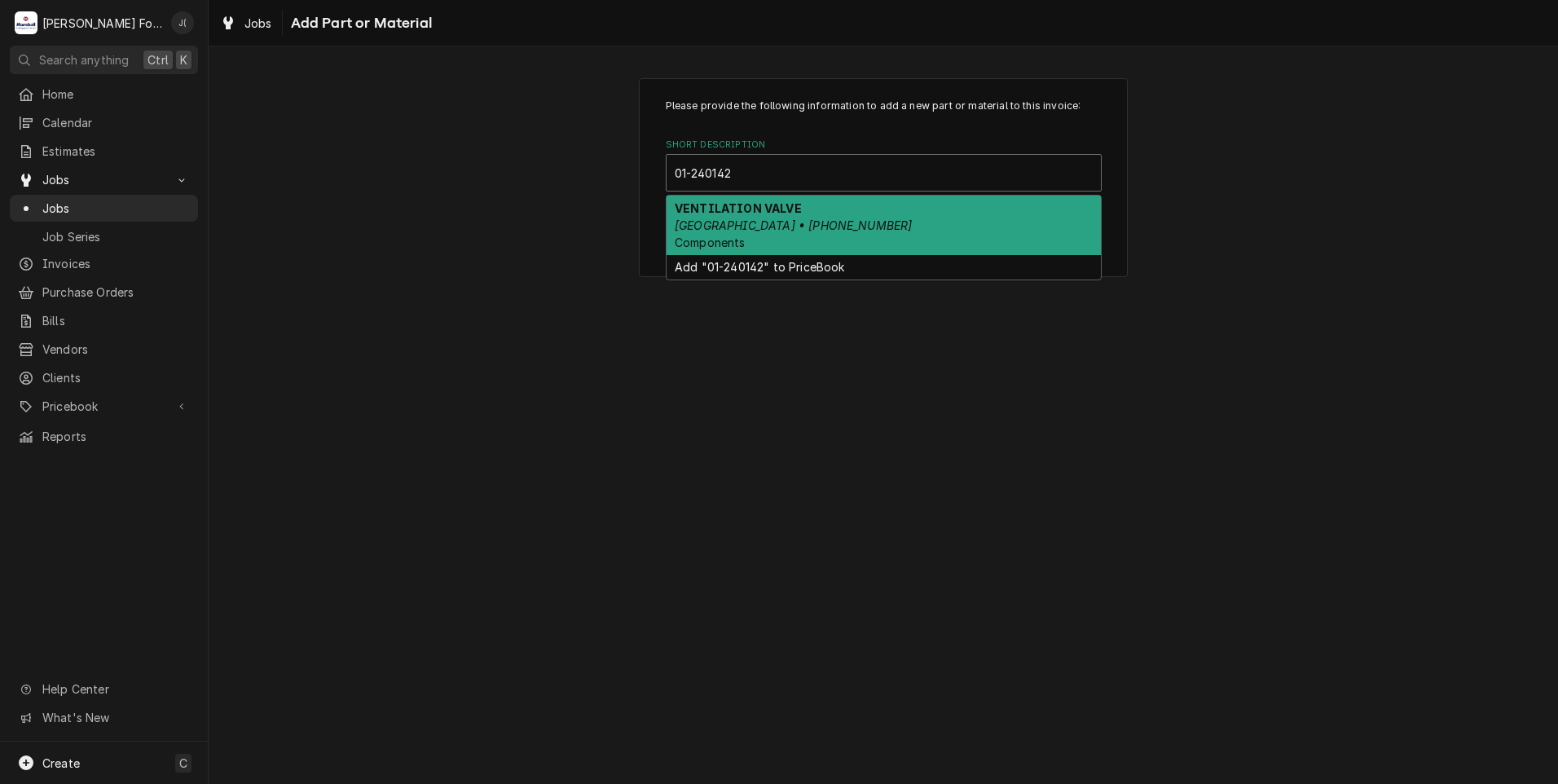
click at [779, 212] on strong "VENTILATION VALVE" at bounding box center [738, 208] width 127 height 14
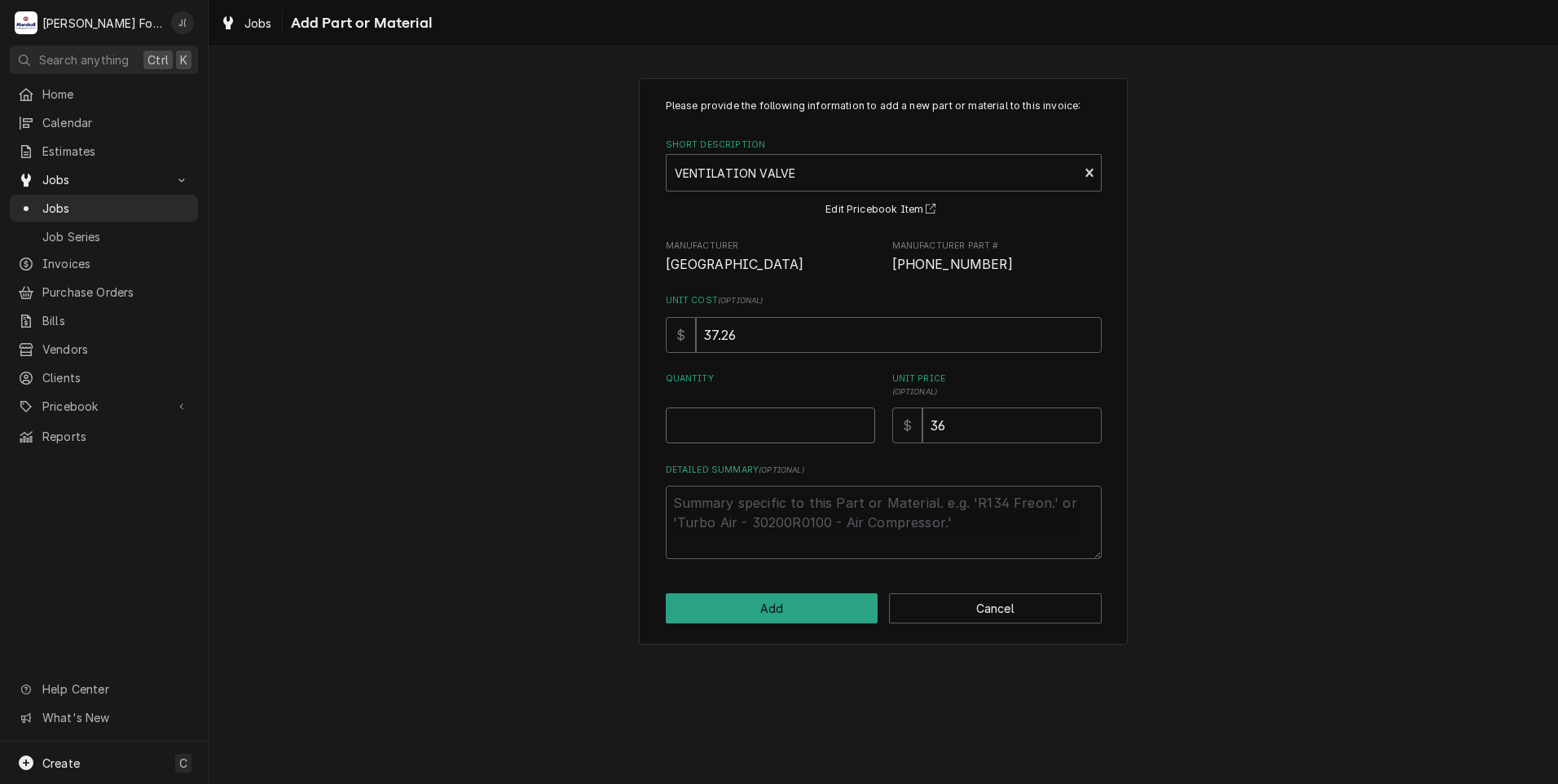
click at [753, 429] on input "Quantity" at bounding box center [770, 425] width 210 height 36
type textarea "x"
type input "1"
click at [774, 609] on button "Add" at bounding box center [772, 608] width 212 height 30
type textarea "x"
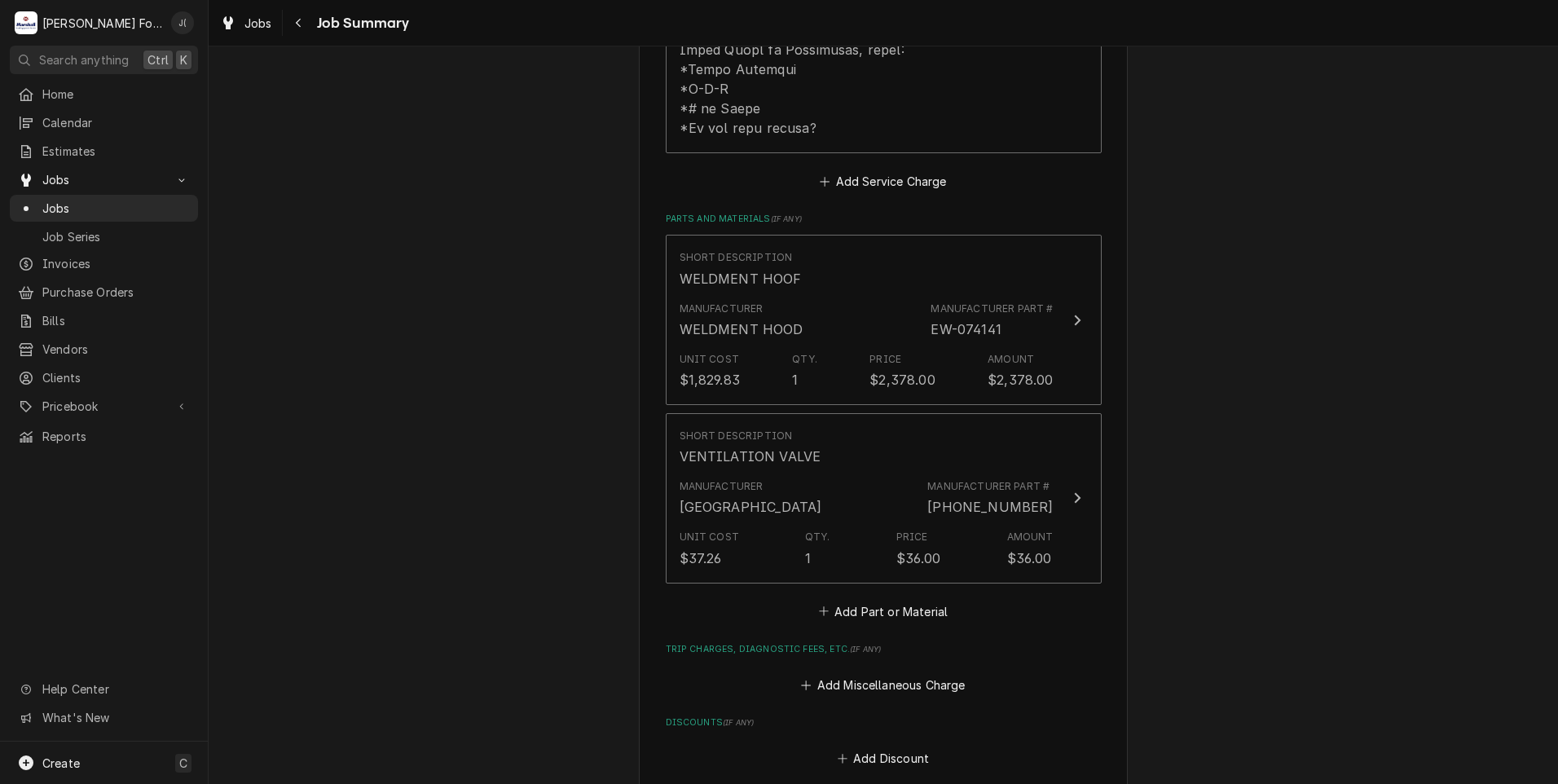
scroll to position [1059, 0]
click at [838, 597] on button "Add Part or Material" at bounding box center [882, 608] width 135 height 23
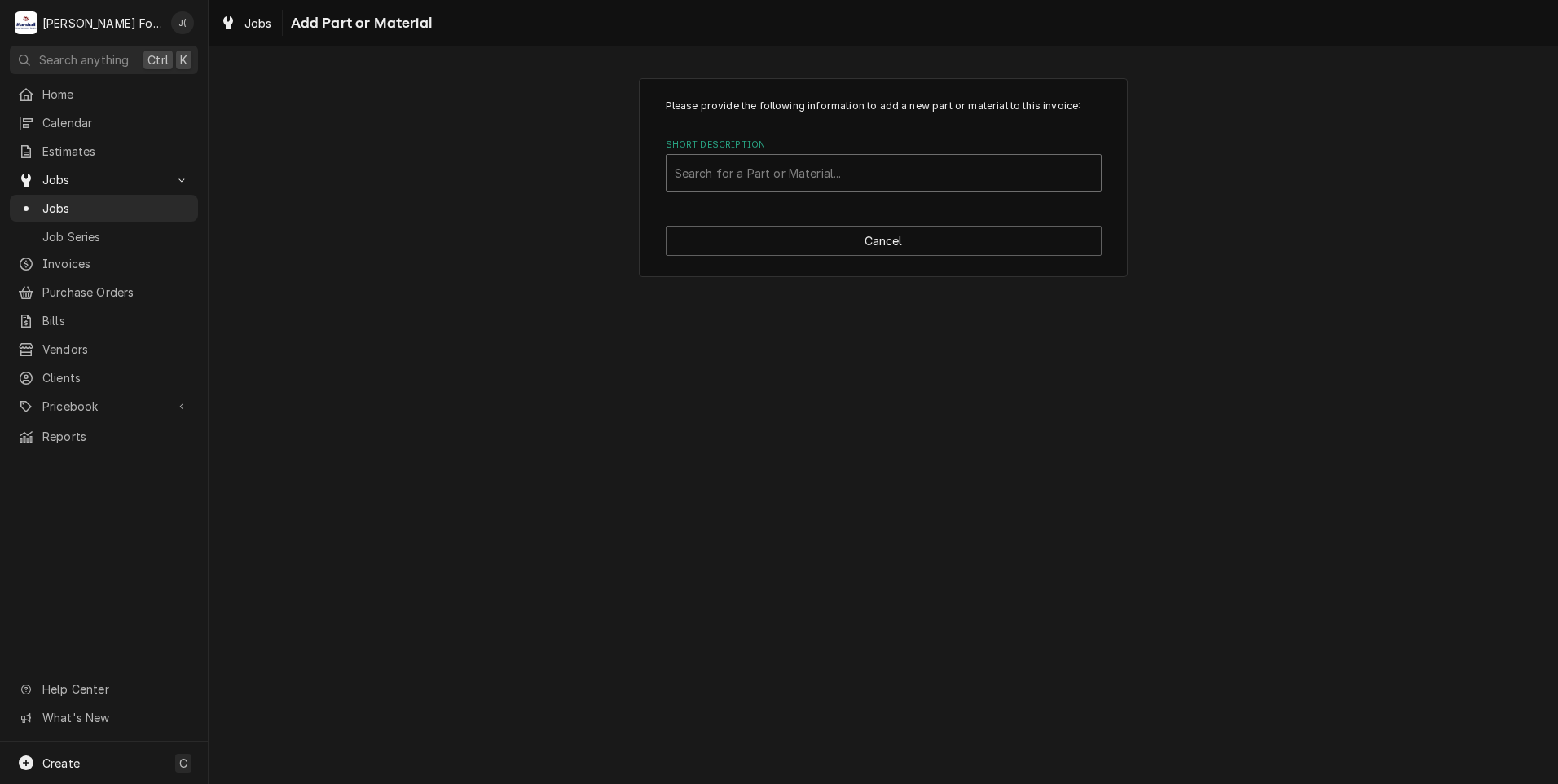
click at [770, 172] on div "Short Description" at bounding box center [884, 173] width 418 height 29
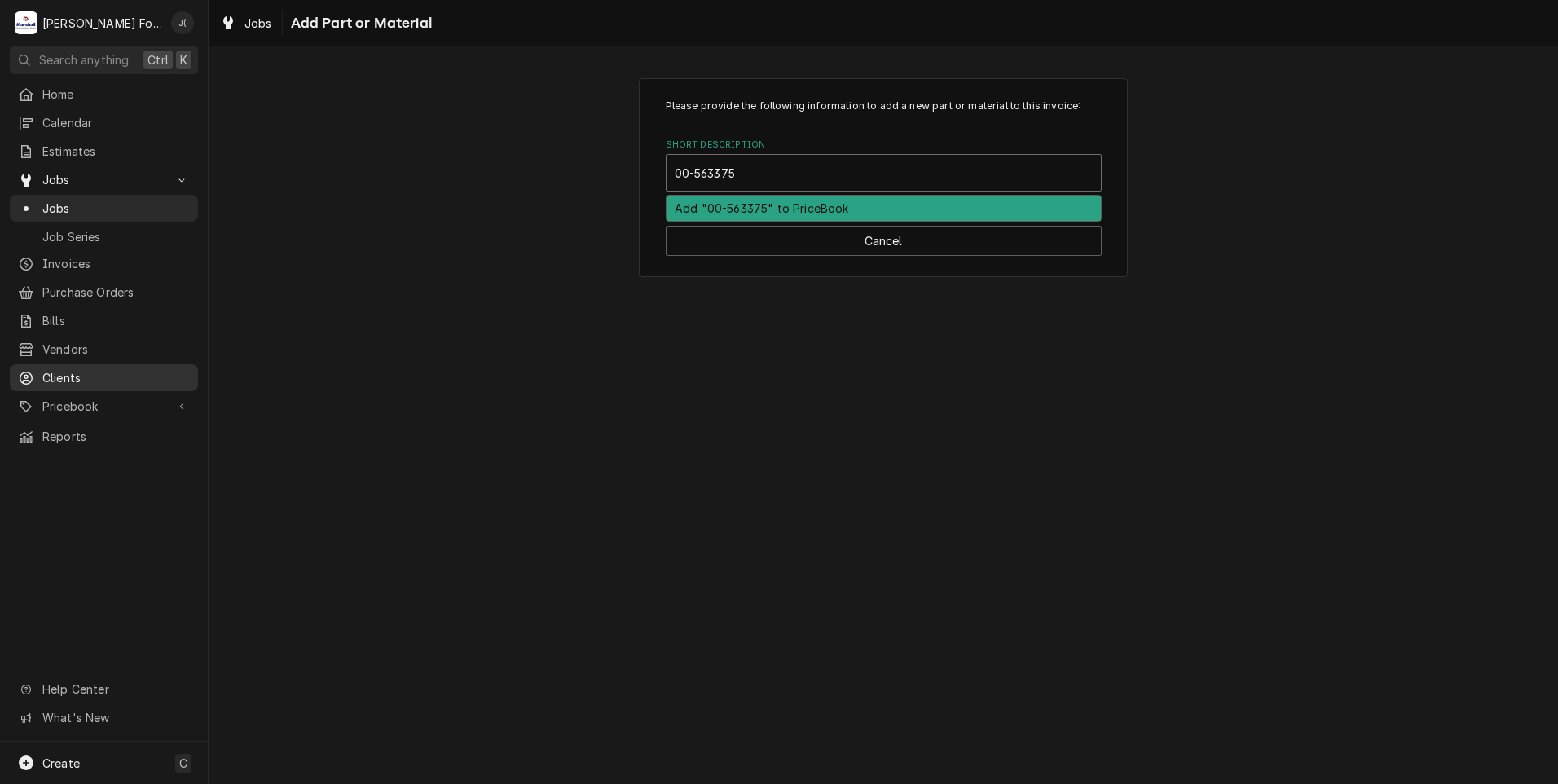
type input "00-563375"
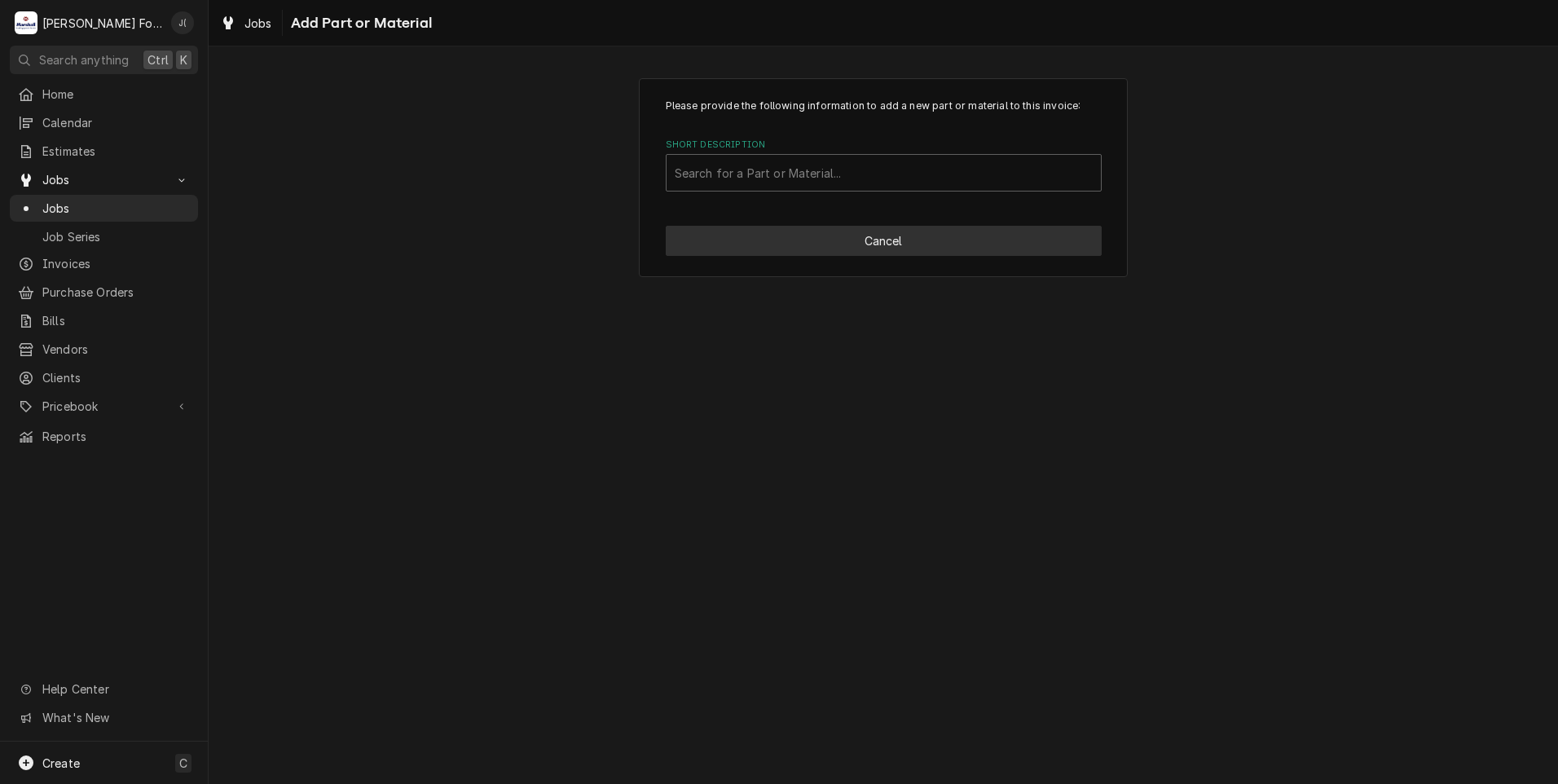
click at [784, 250] on button "Cancel" at bounding box center [884, 240] width 436 height 30
type textarea "x"
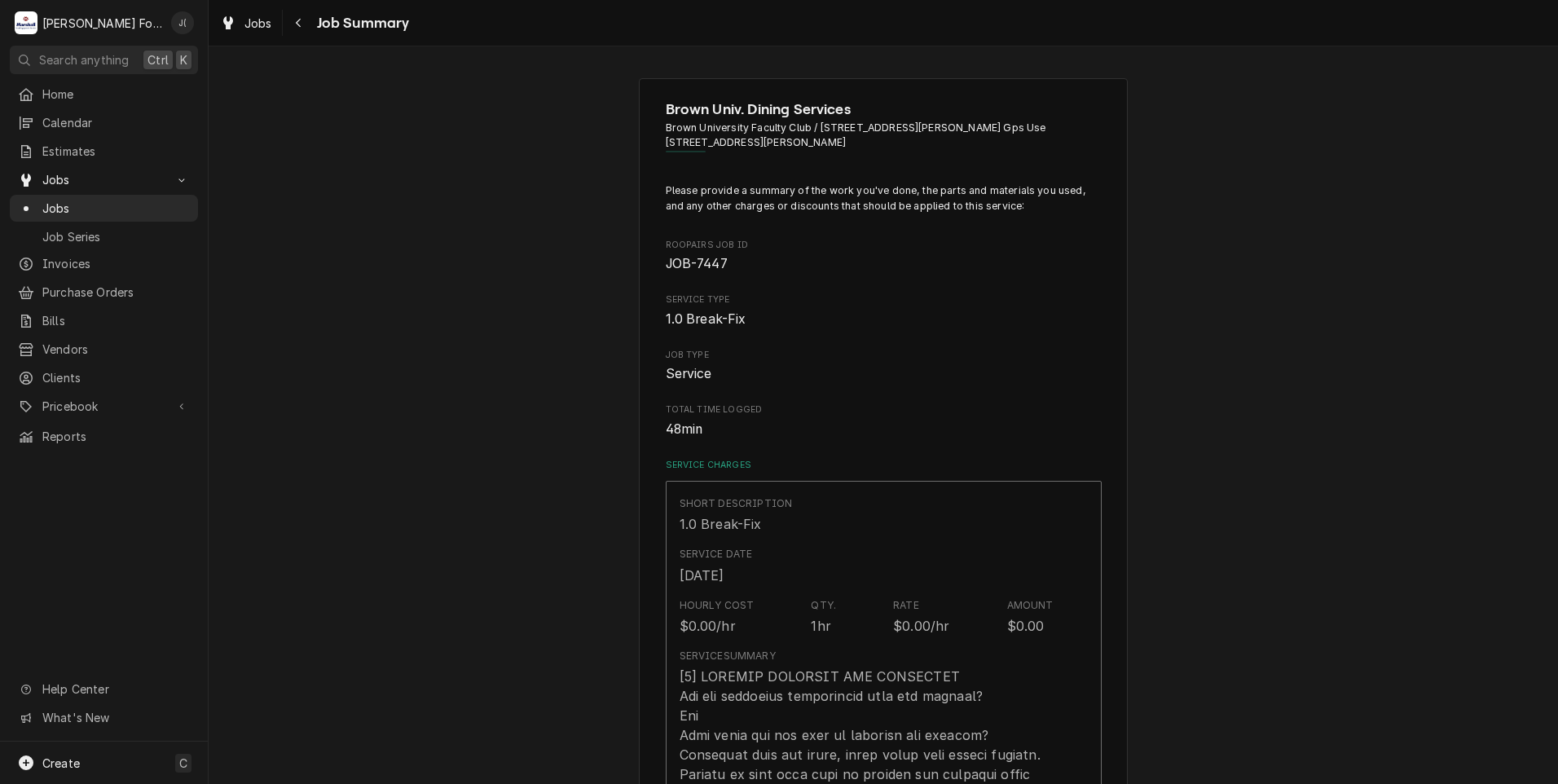
scroll to position [1059, 0]
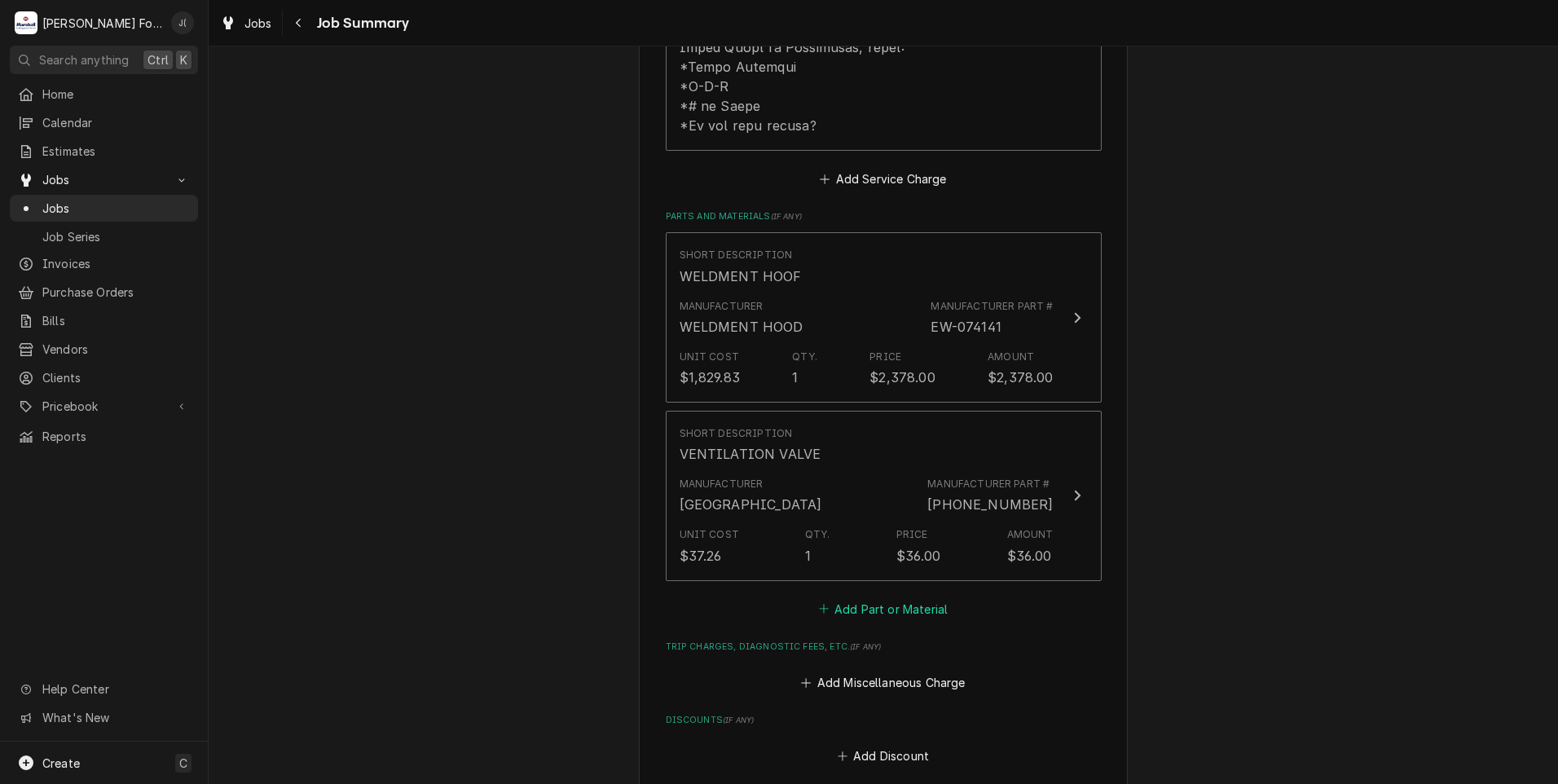
drag, startPoint x: 882, startPoint y: 550, endPoint x: 871, endPoint y: 508, distance: 43.4
click at [882, 597] on button "Add Part or Material" at bounding box center [882, 608] width 135 height 23
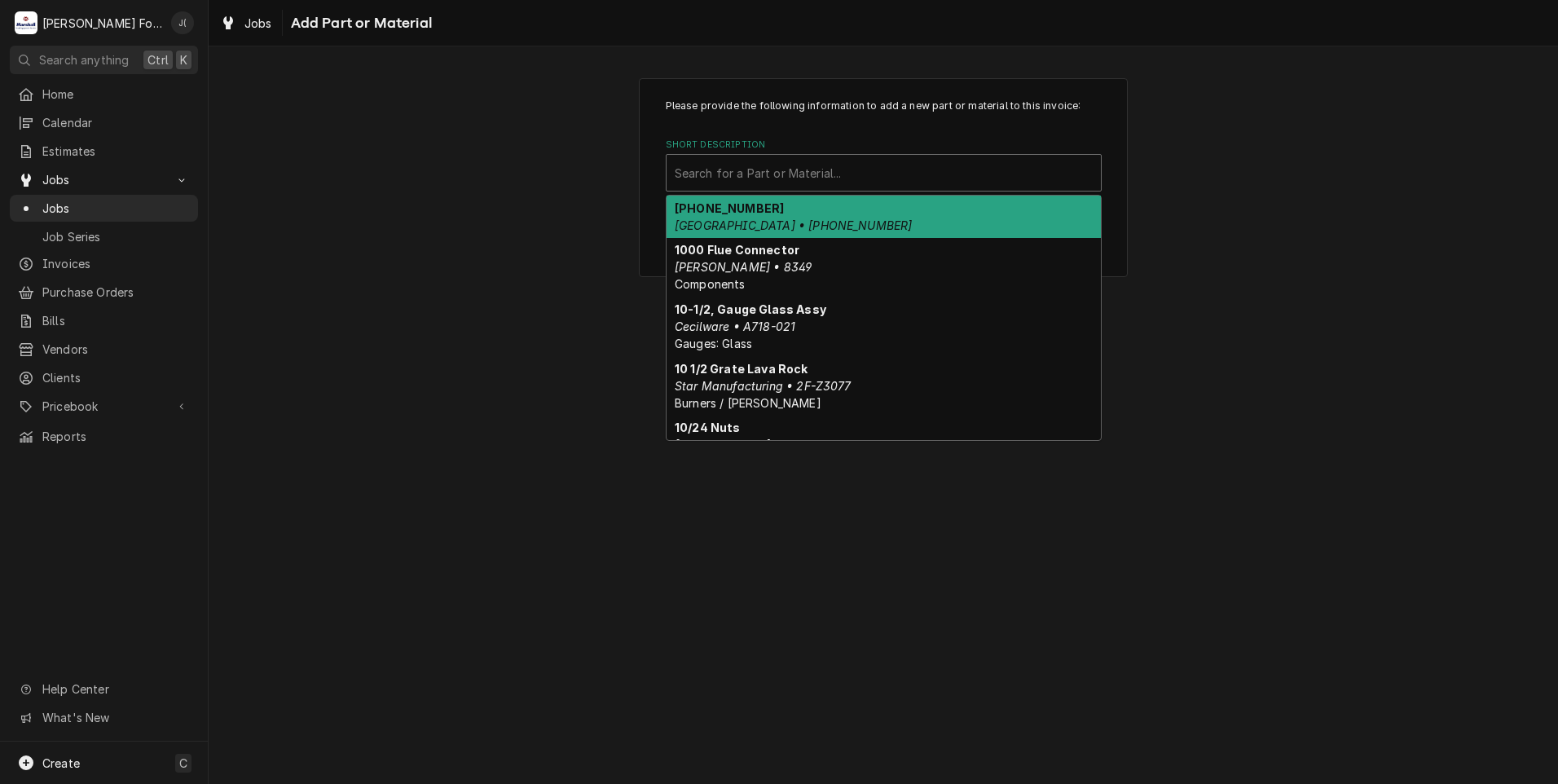
click at [746, 168] on div "Short Description" at bounding box center [884, 173] width 418 height 29
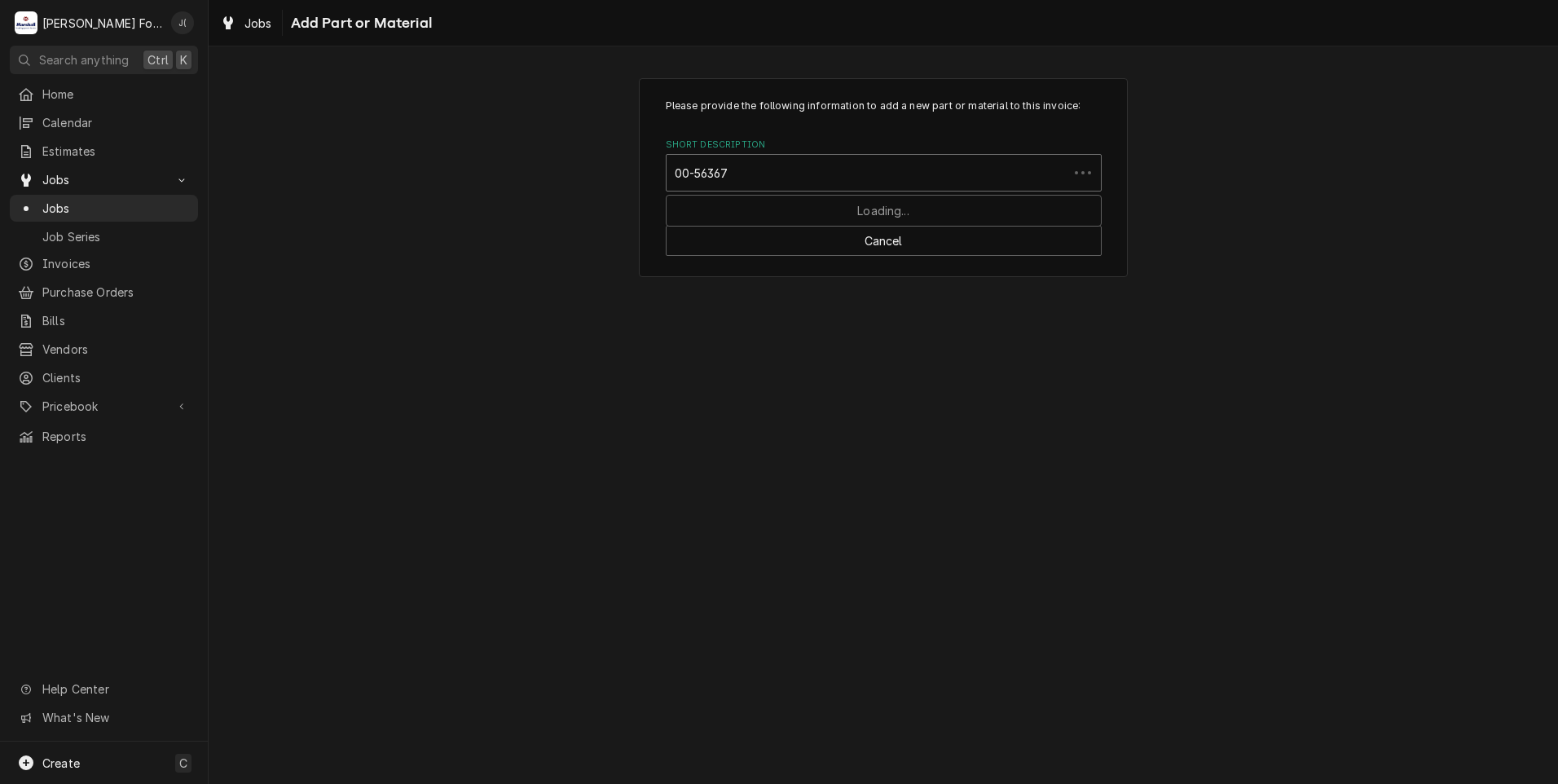
type input "00-563675"
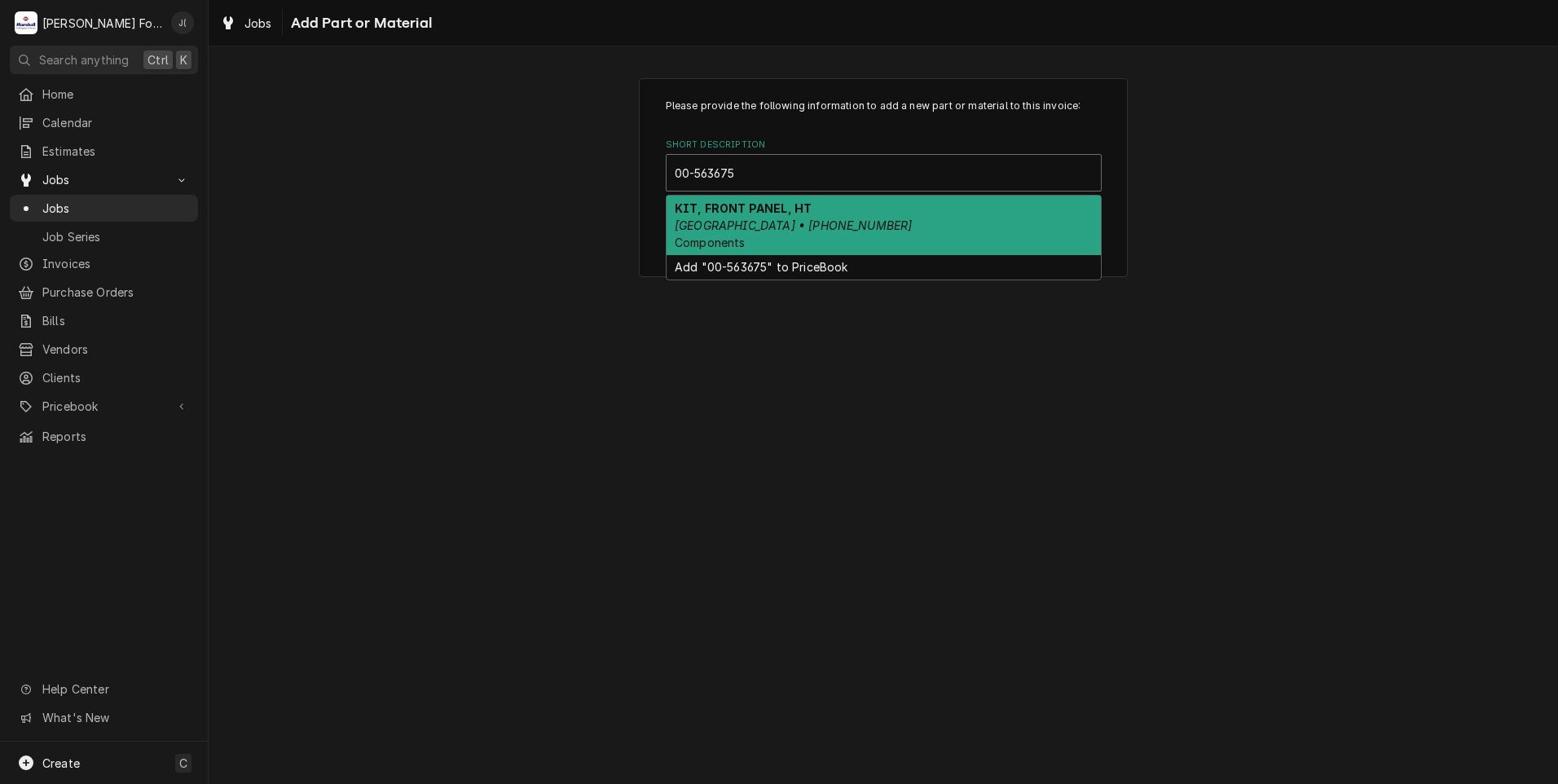
click at [944, 228] on div "KIT, FRONT PANEL, HT HOBART • 00-563675-00001 Components" at bounding box center [884, 225] width 434 height 60
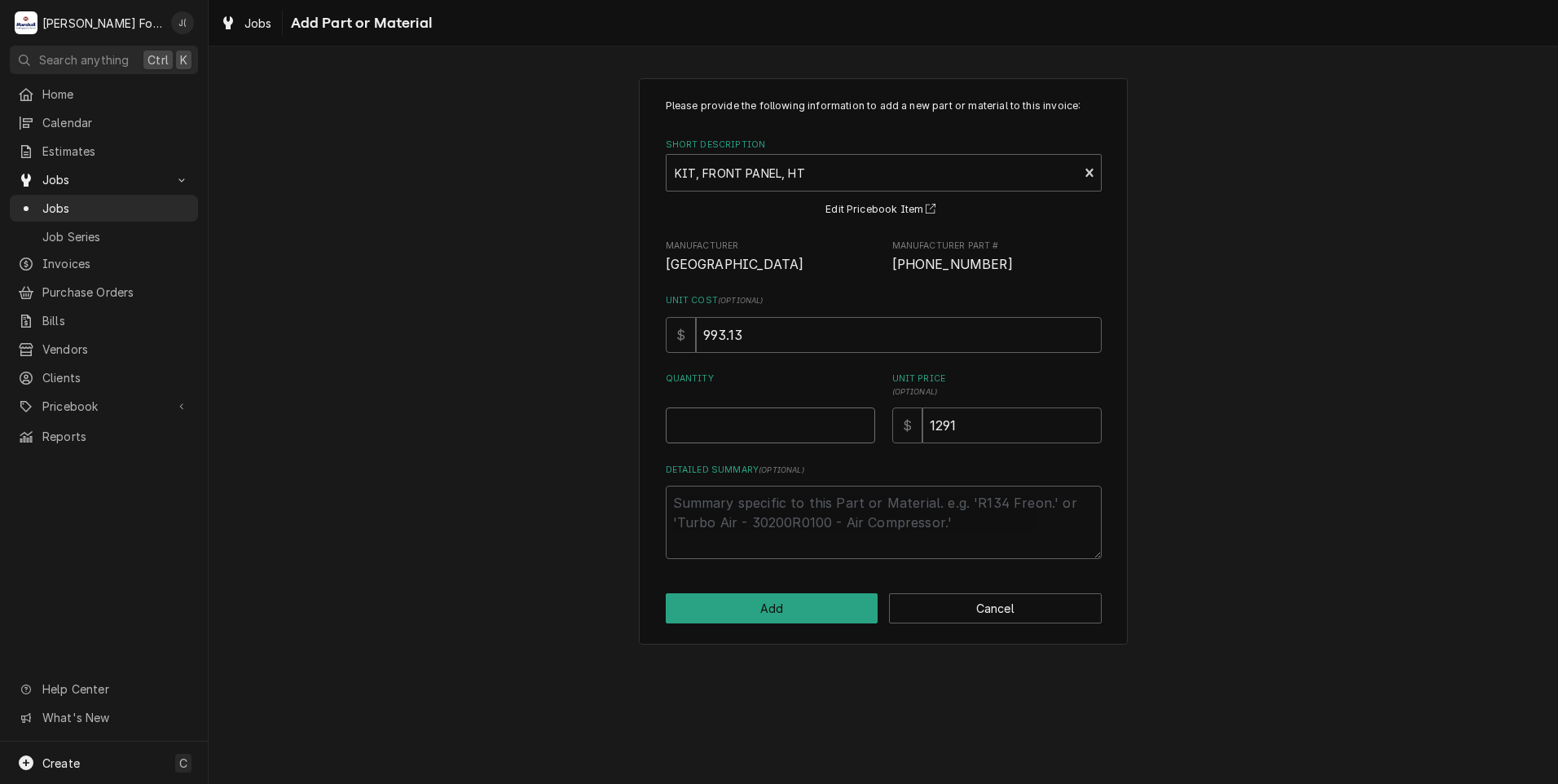
drag, startPoint x: 786, startPoint y: 427, endPoint x: 786, endPoint y: 387, distance: 40.0
click at [786, 426] on input "Quantity" at bounding box center [770, 425] width 210 height 36
type textarea "x"
type input "1"
click at [788, 591] on div "Please provide the following information to add a new part or material to this …" at bounding box center [883, 361] width 489 height 566
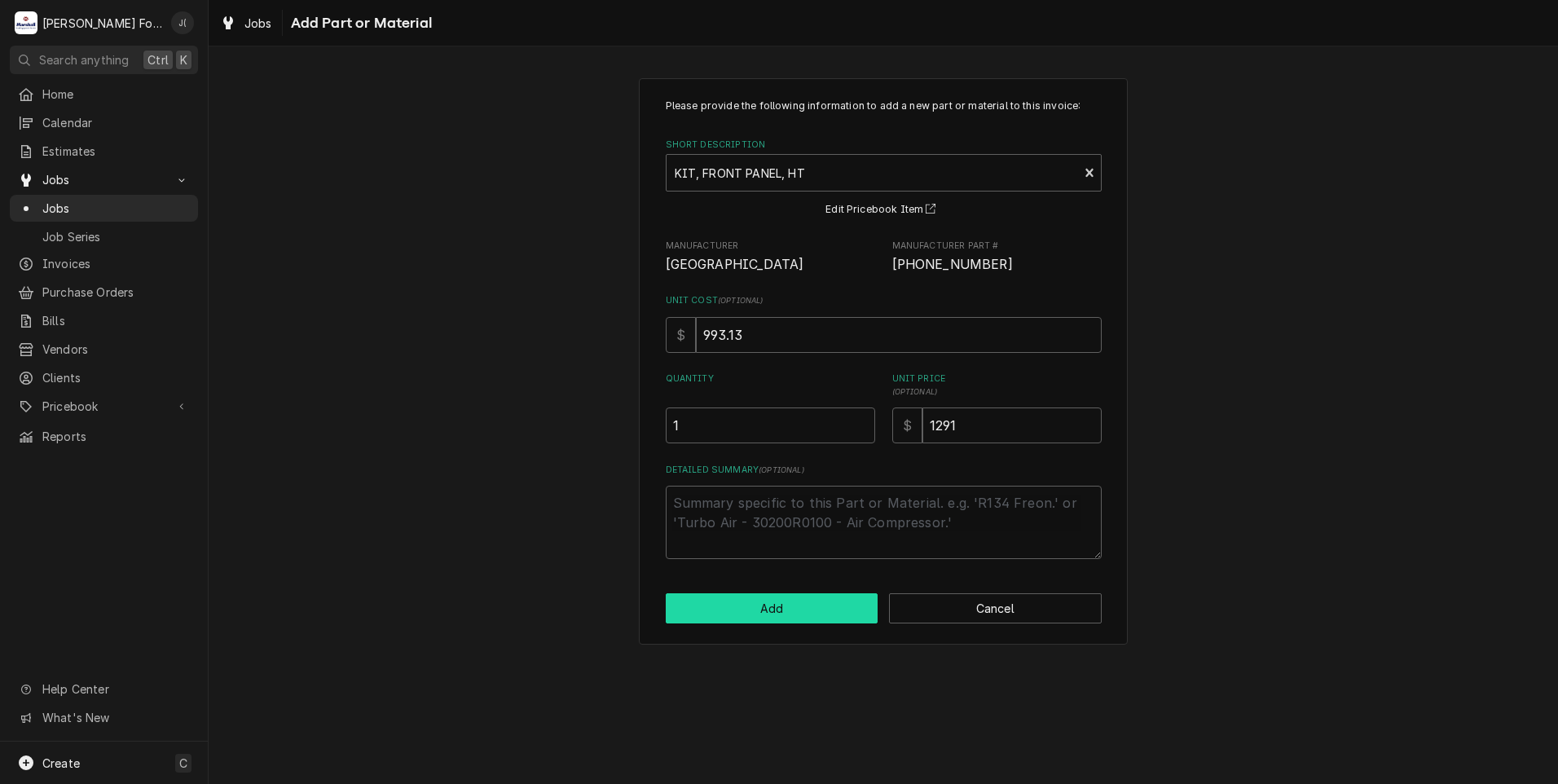
click at [801, 604] on button "Add" at bounding box center [772, 608] width 212 height 30
type textarea "x"
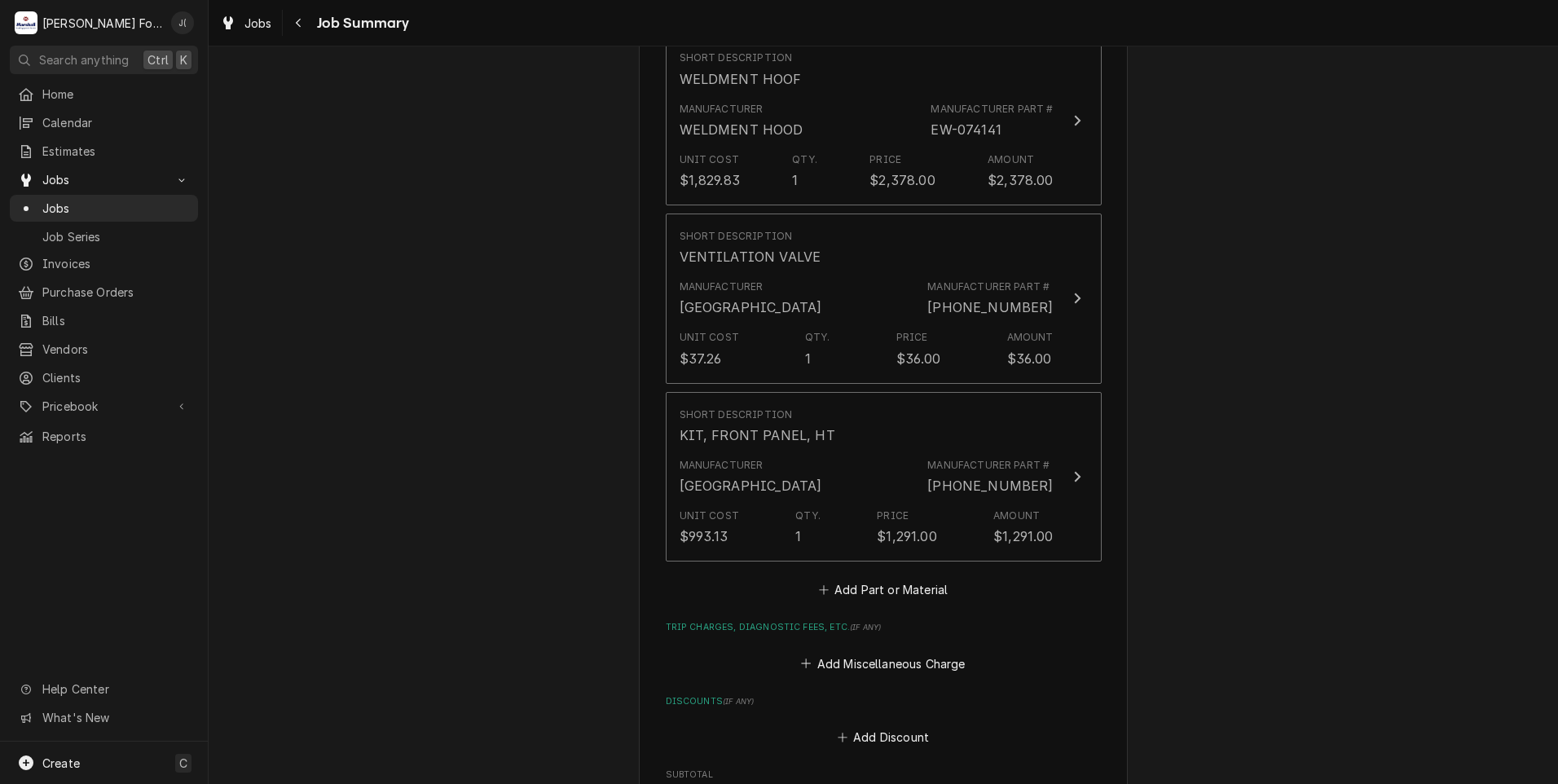
scroll to position [1303, 0]
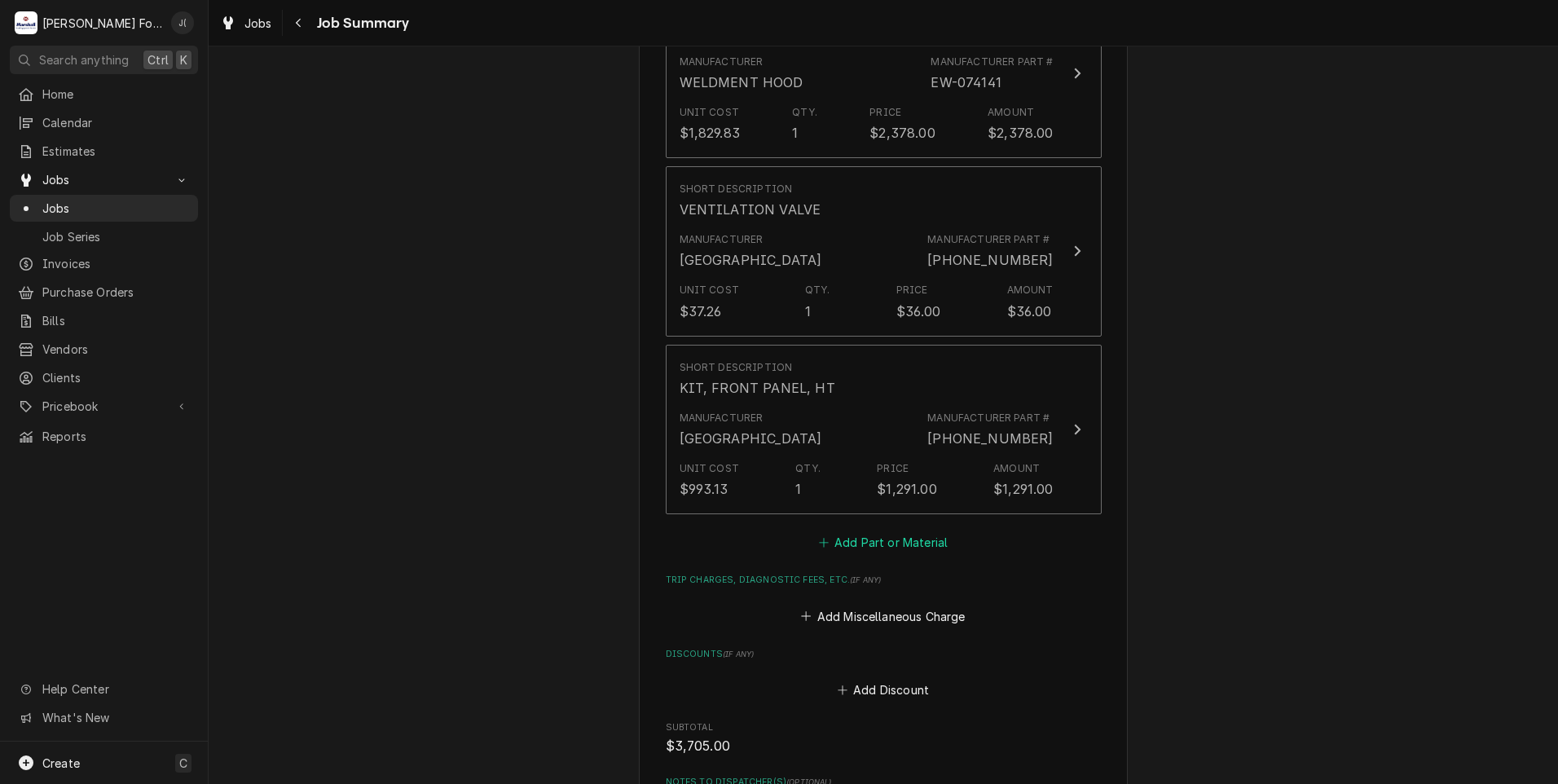
click at [874, 531] on button "Add Part or Material" at bounding box center [882, 542] width 135 height 23
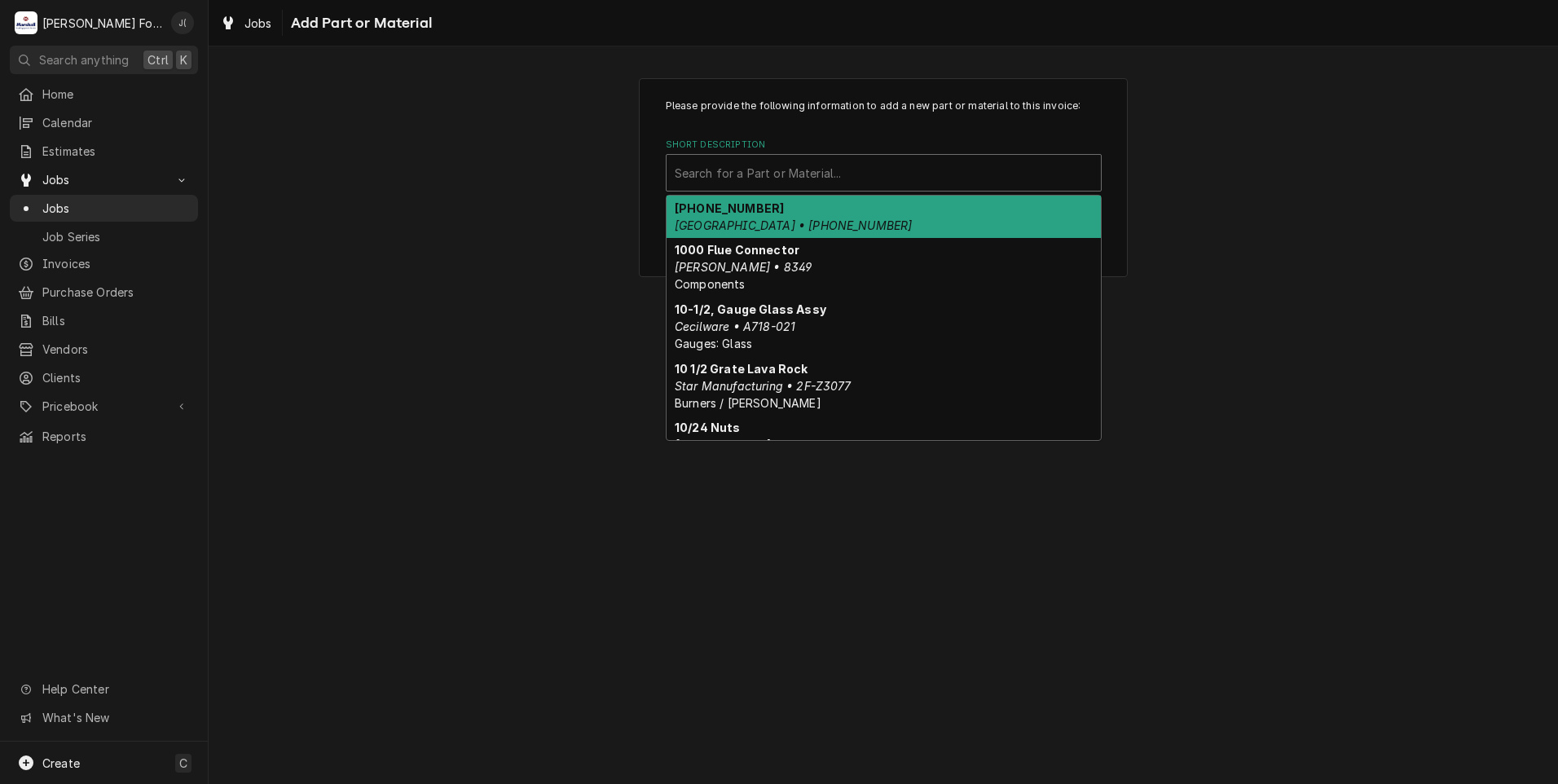
click at [825, 164] on div "Short Description" at bounding box center [884, 173] width 418 height 29
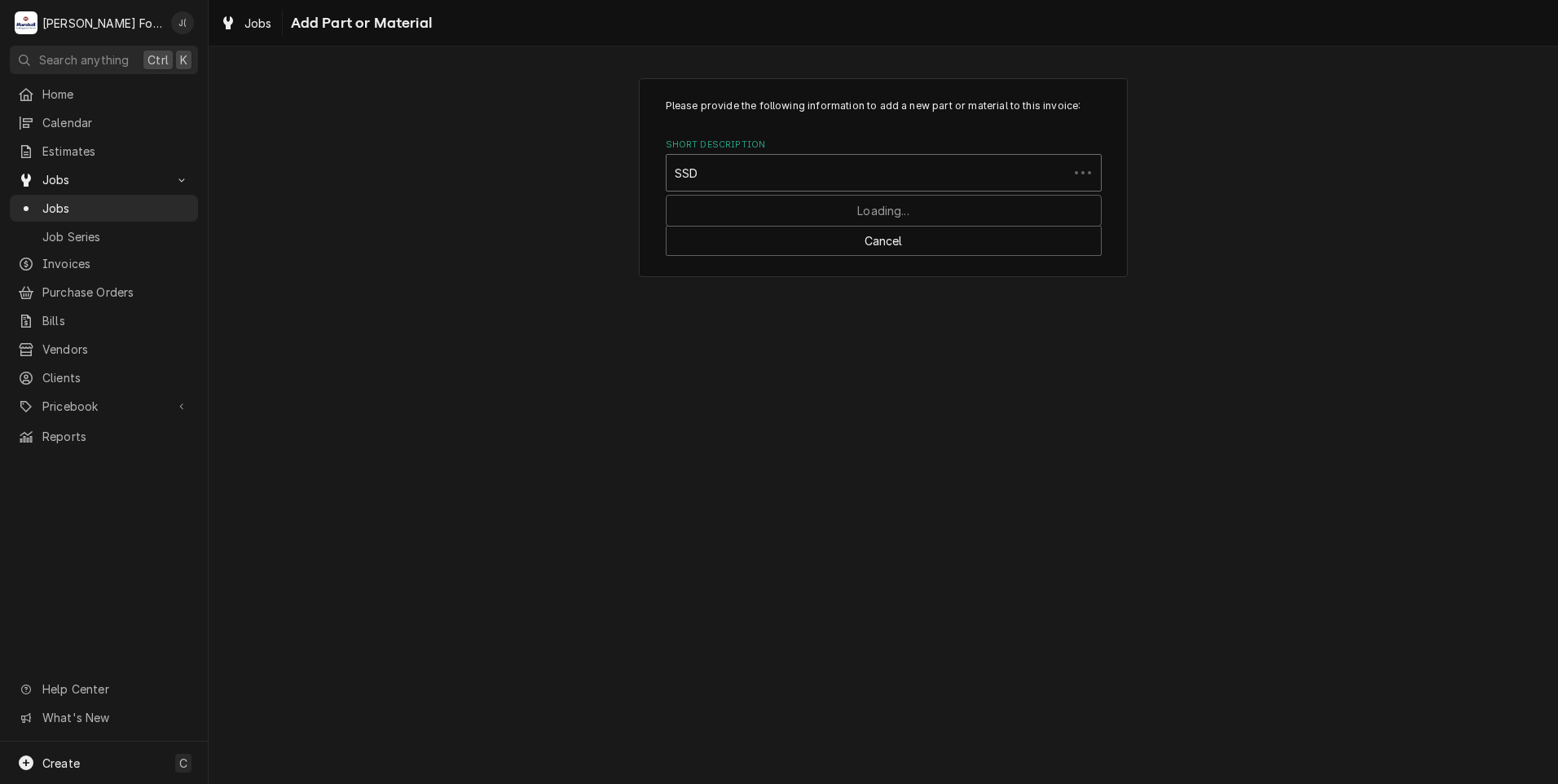
type input "SSDT"
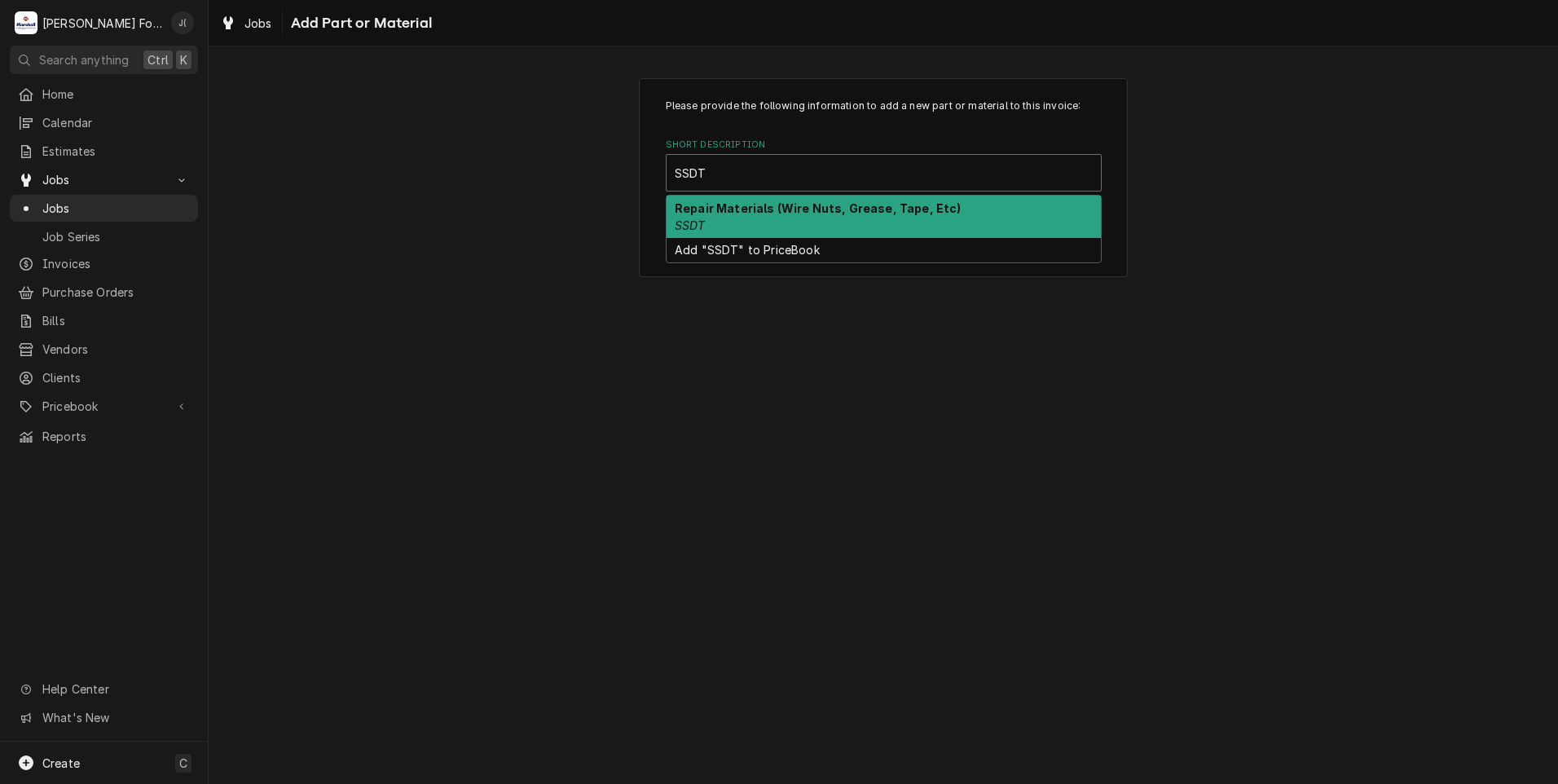
click at [720, 230] on div "Repair Materials (Wire Nuts, Grease, Tape, Etc) SSDT" at bounding box center [884, 217] width 434 height 42
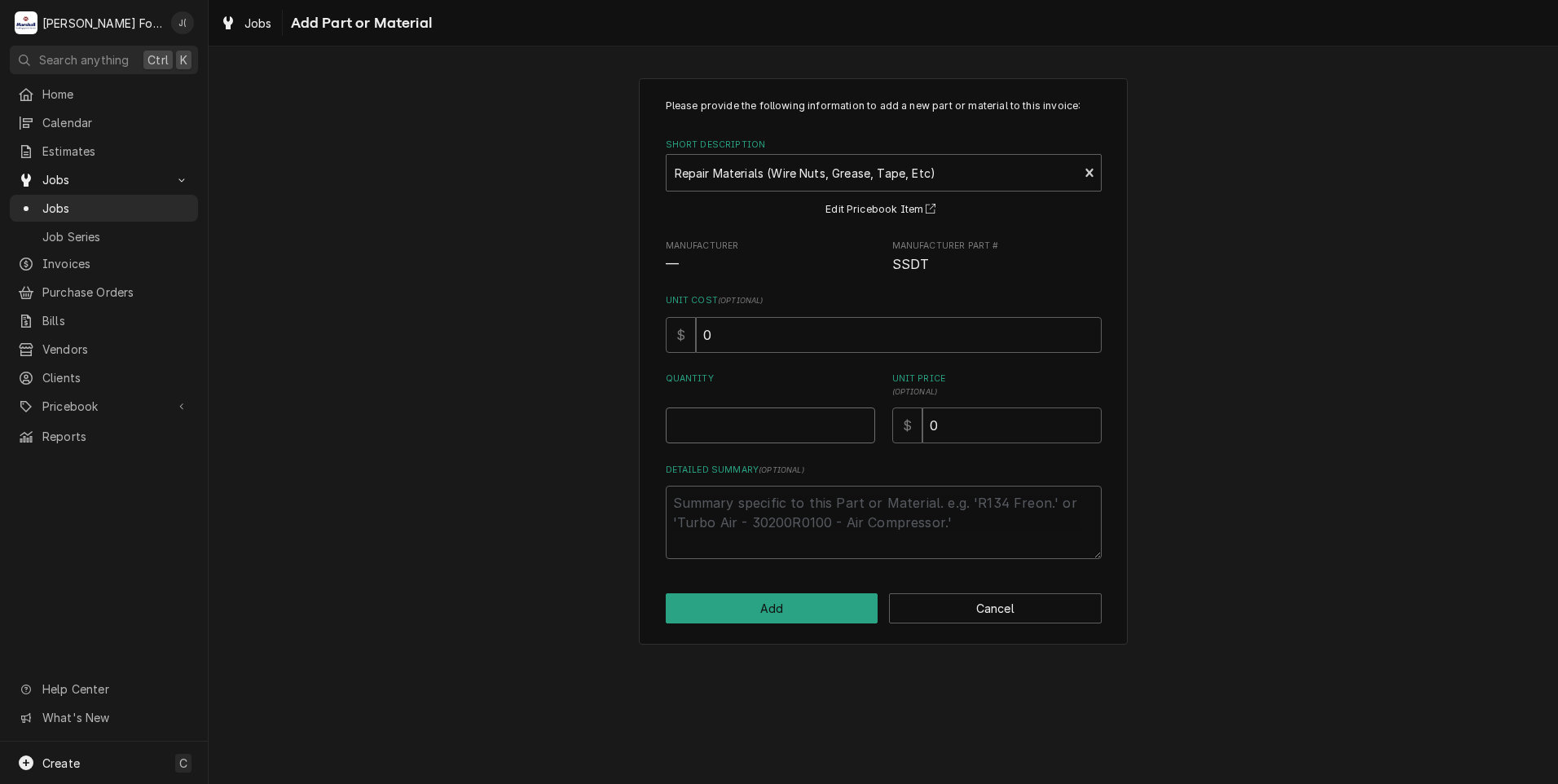
click at [769, 429] on input "Quantity" at bounding box center [770, 425] width 210 height 36
type textarea "x"
type input "1"
type textarea "x"
type input "2"
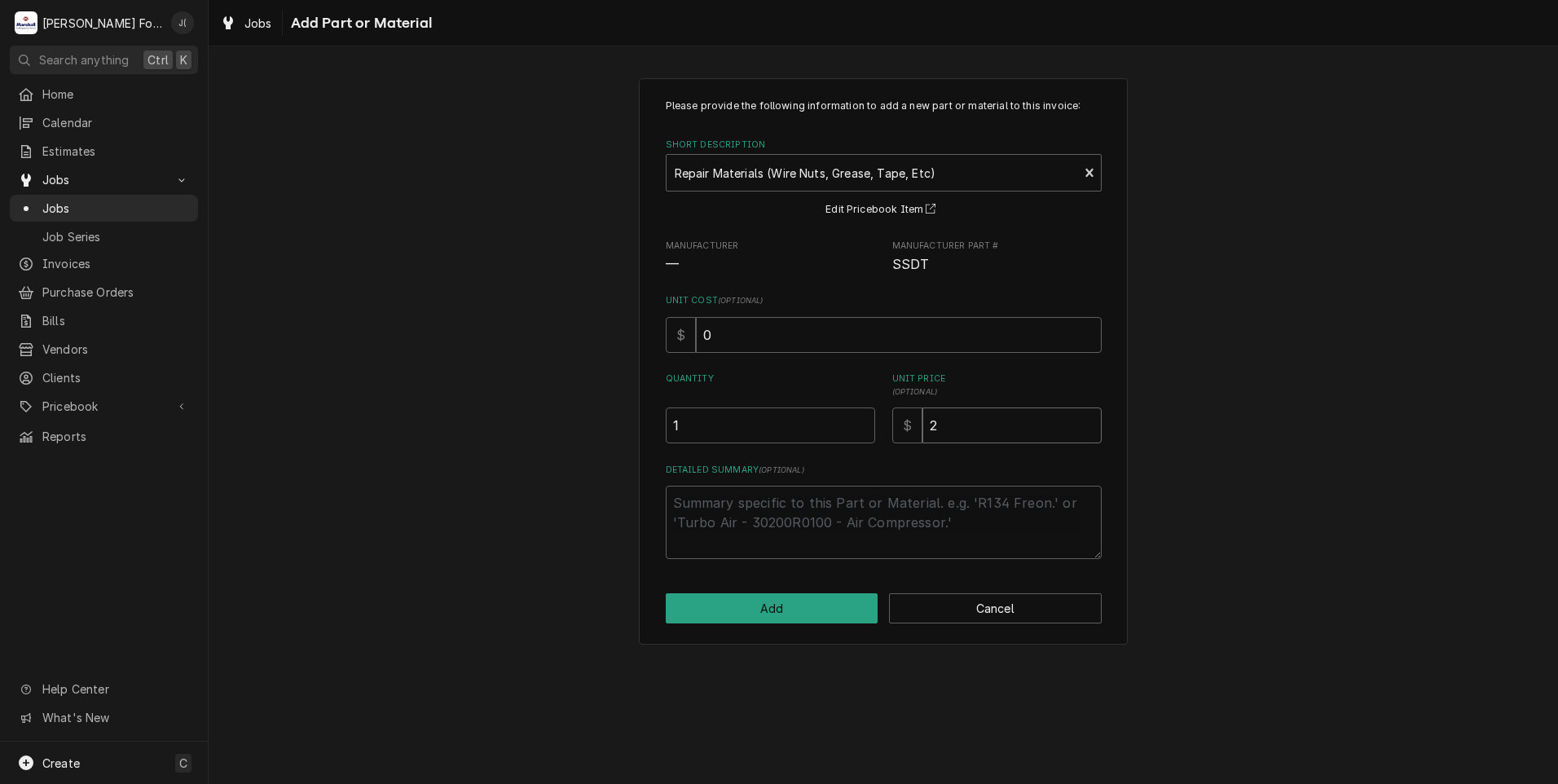
type textarea "x"
type input "20"
click at [800, 594] on button "Add" at bounding box center [772, 608] width 212 height 30
type textarea "x"
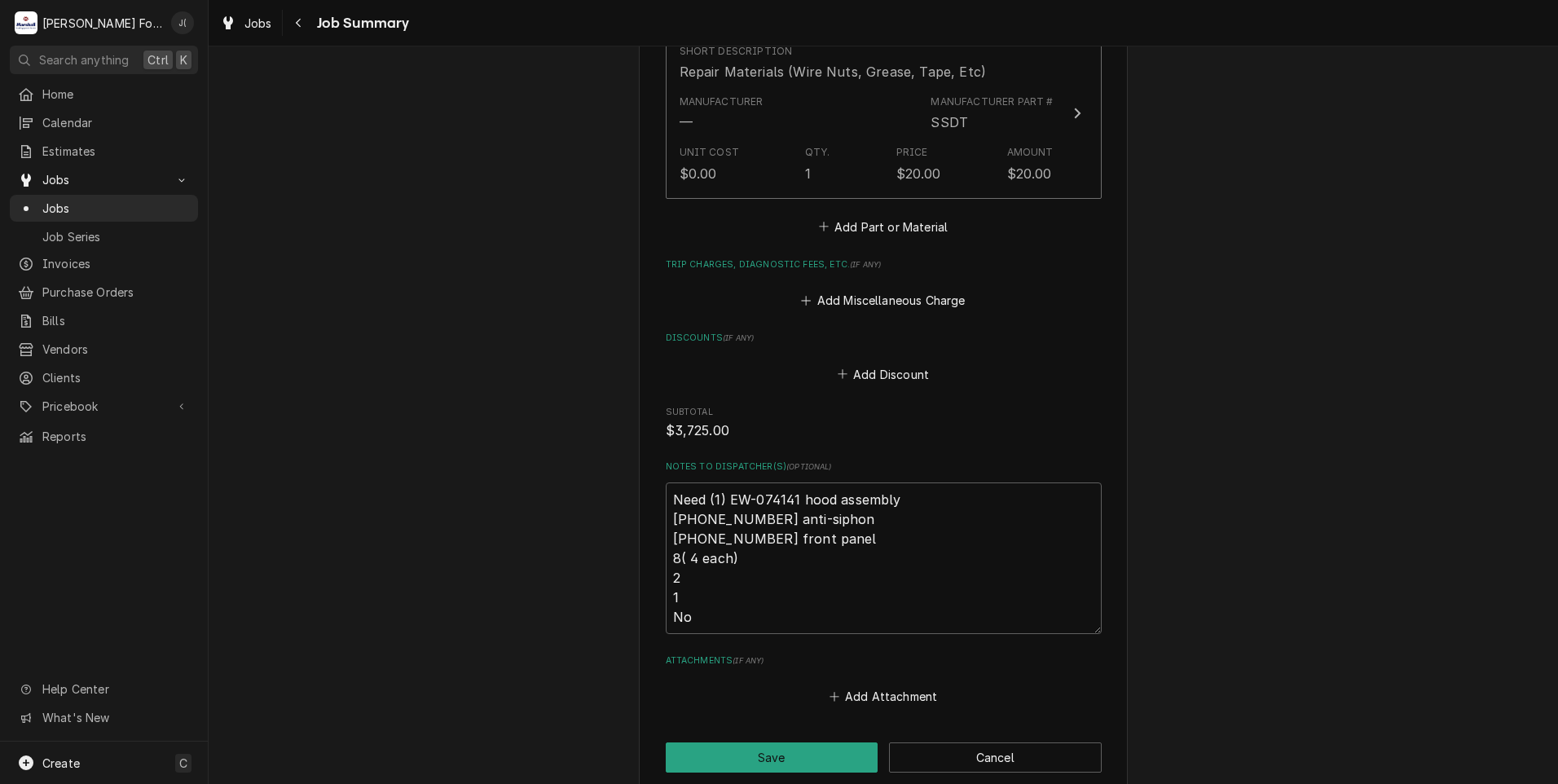
scroll to position [1513, 0]
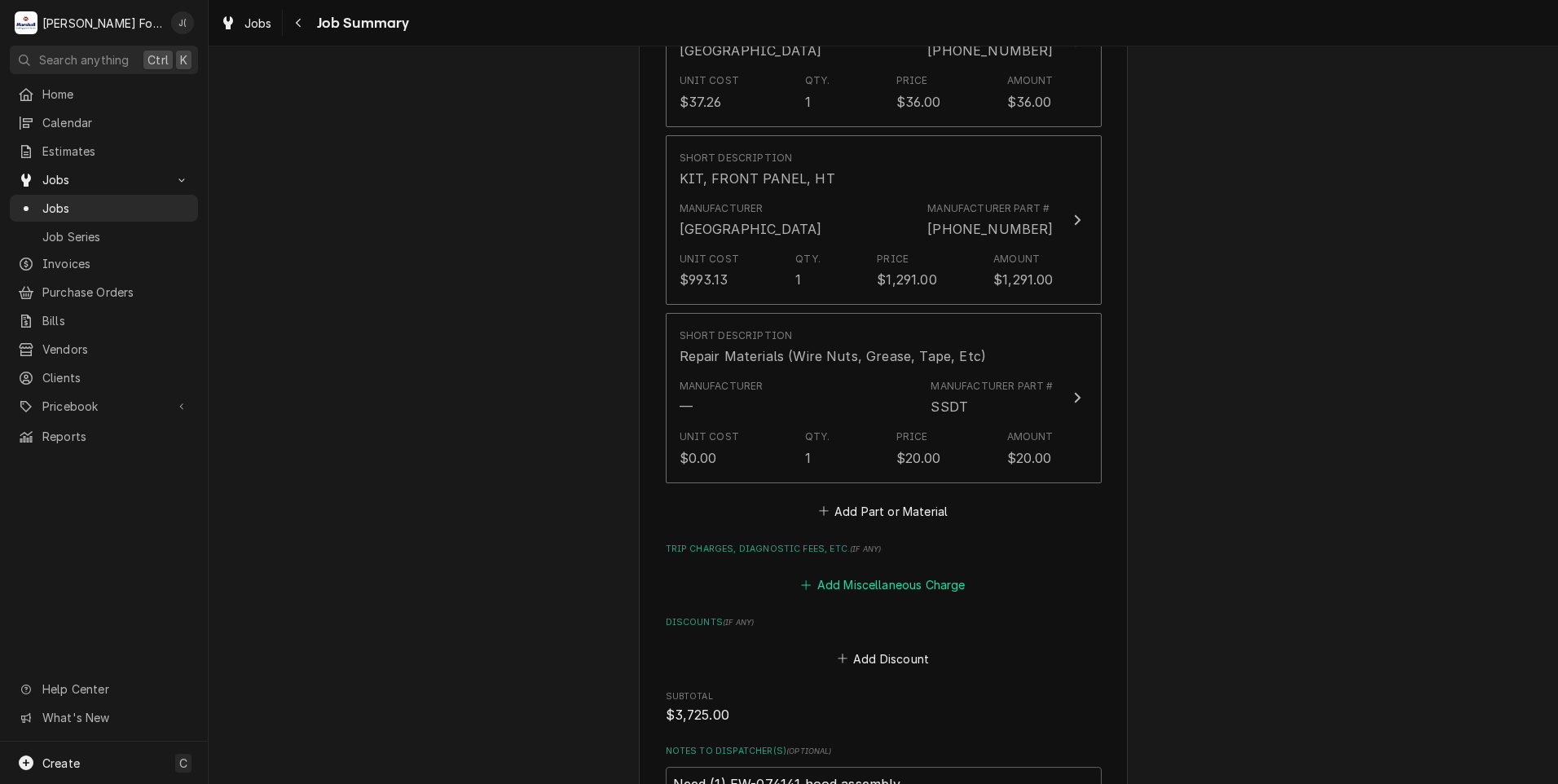
click at [883, 573] on button "Add Miscellaneous Charge" at bounding box center [883, 584] width 169 height 23
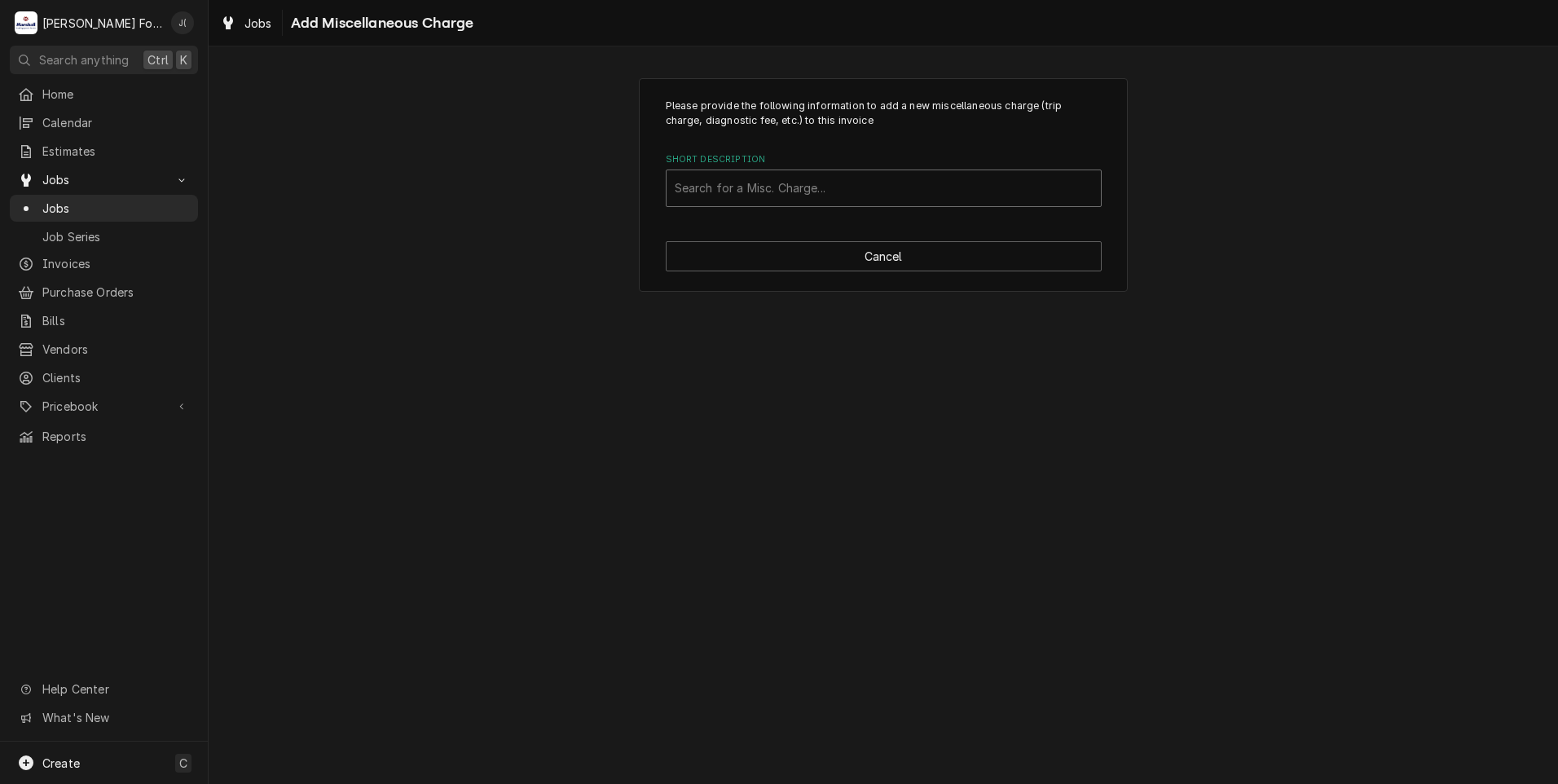
click at [691, 183] on div "Short Description" at bounding box center [884, 188] width 418 height 29
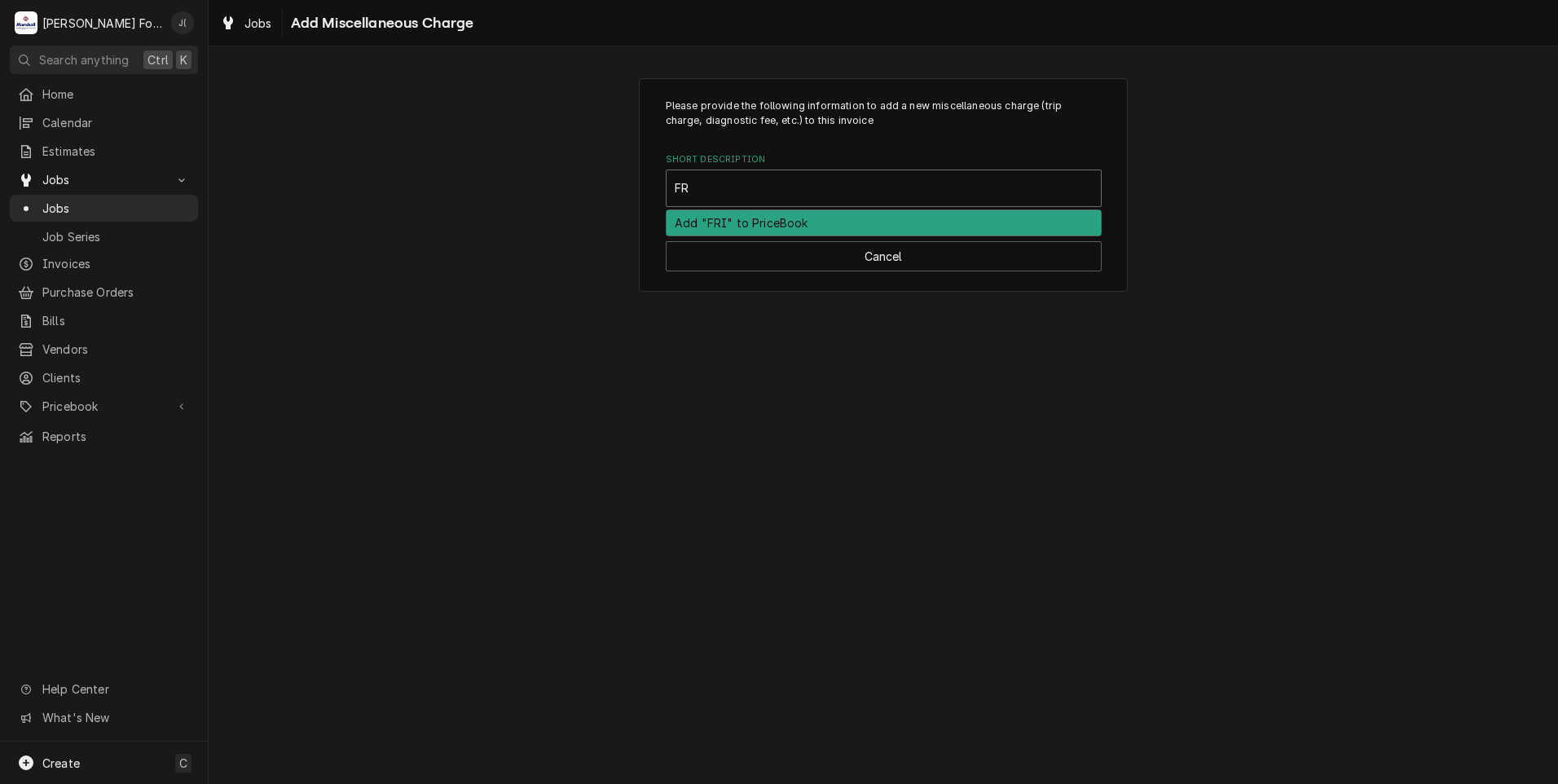
type input "F"
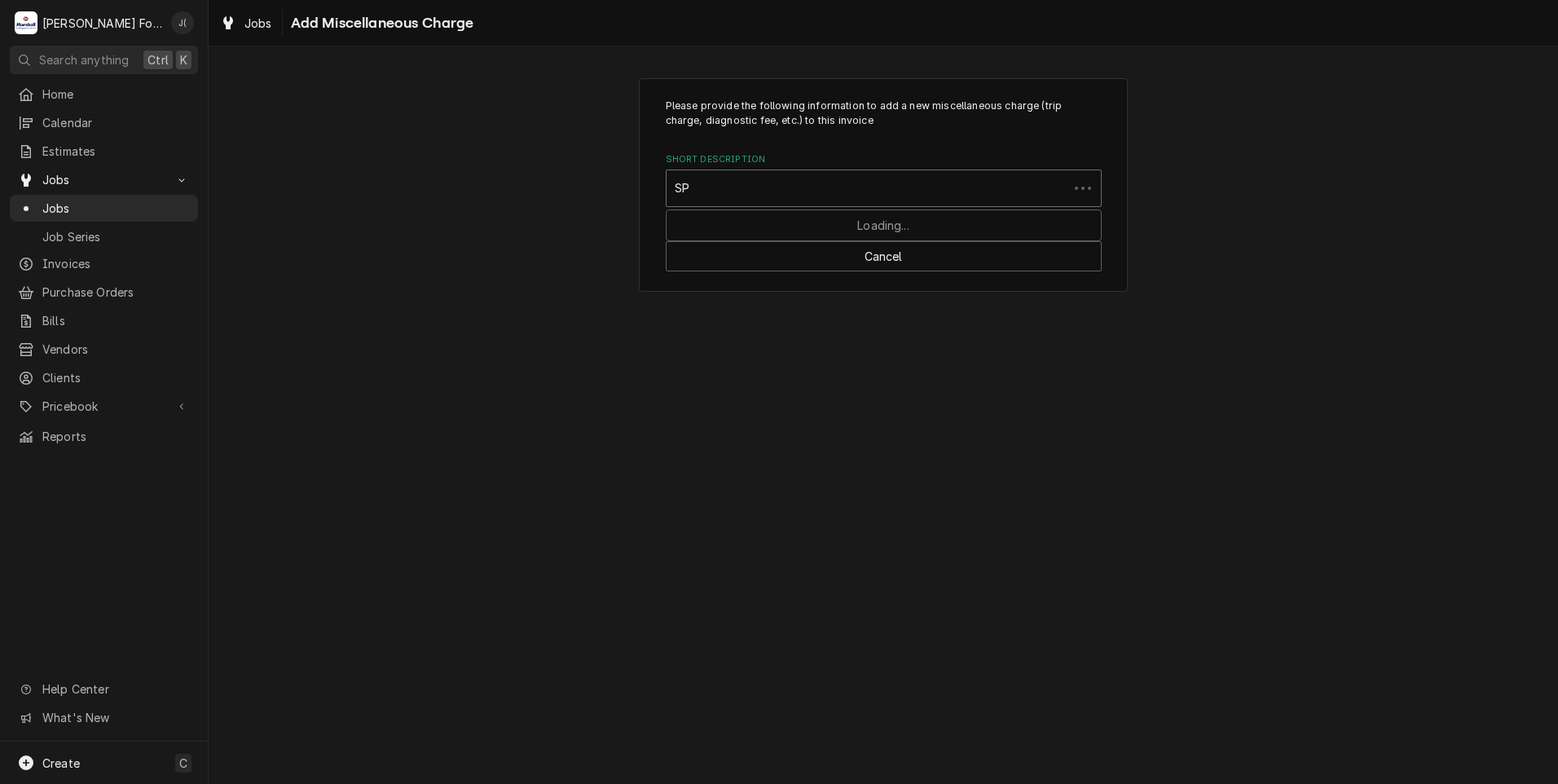
type input "S"
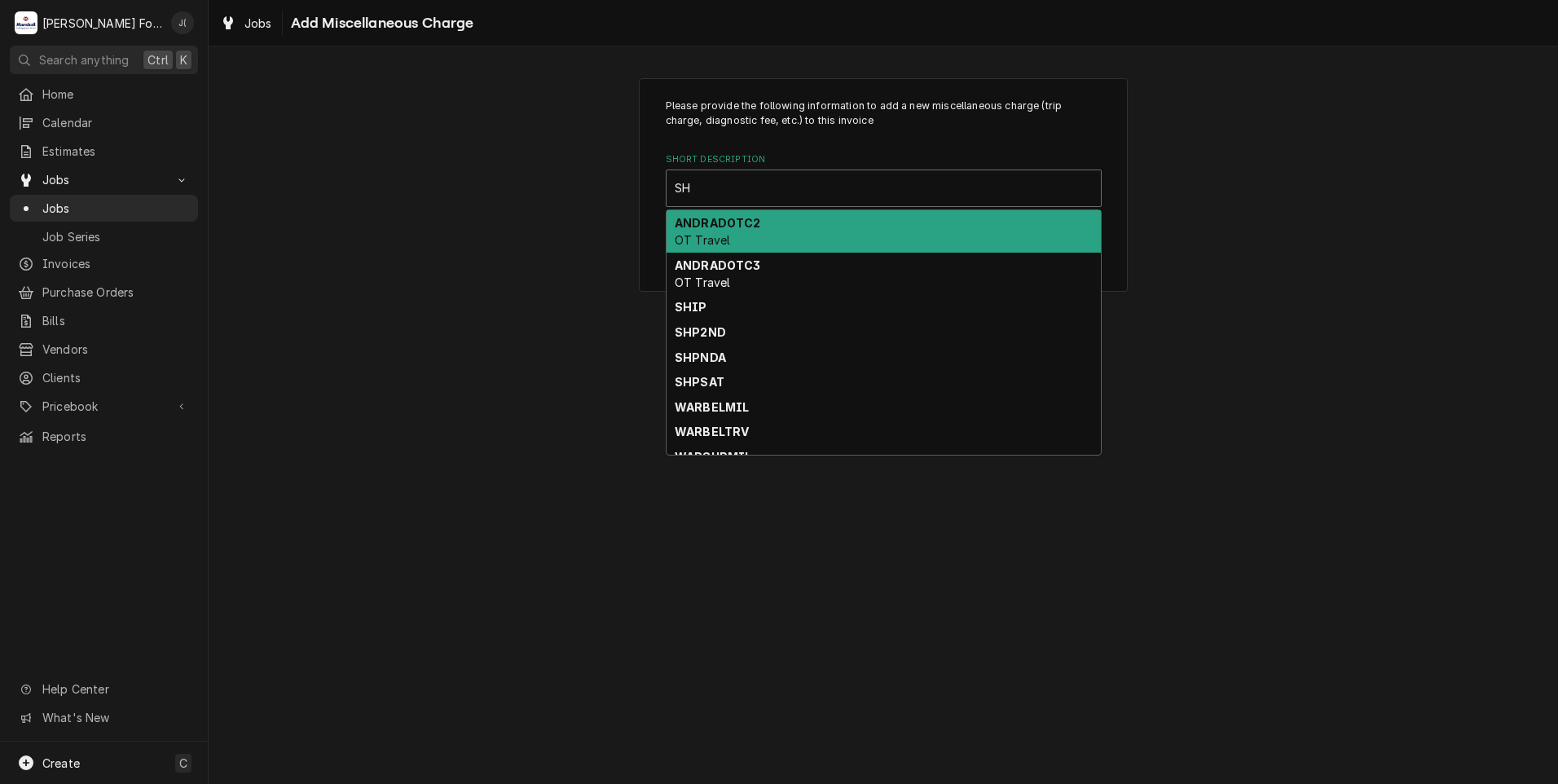
type input "S"
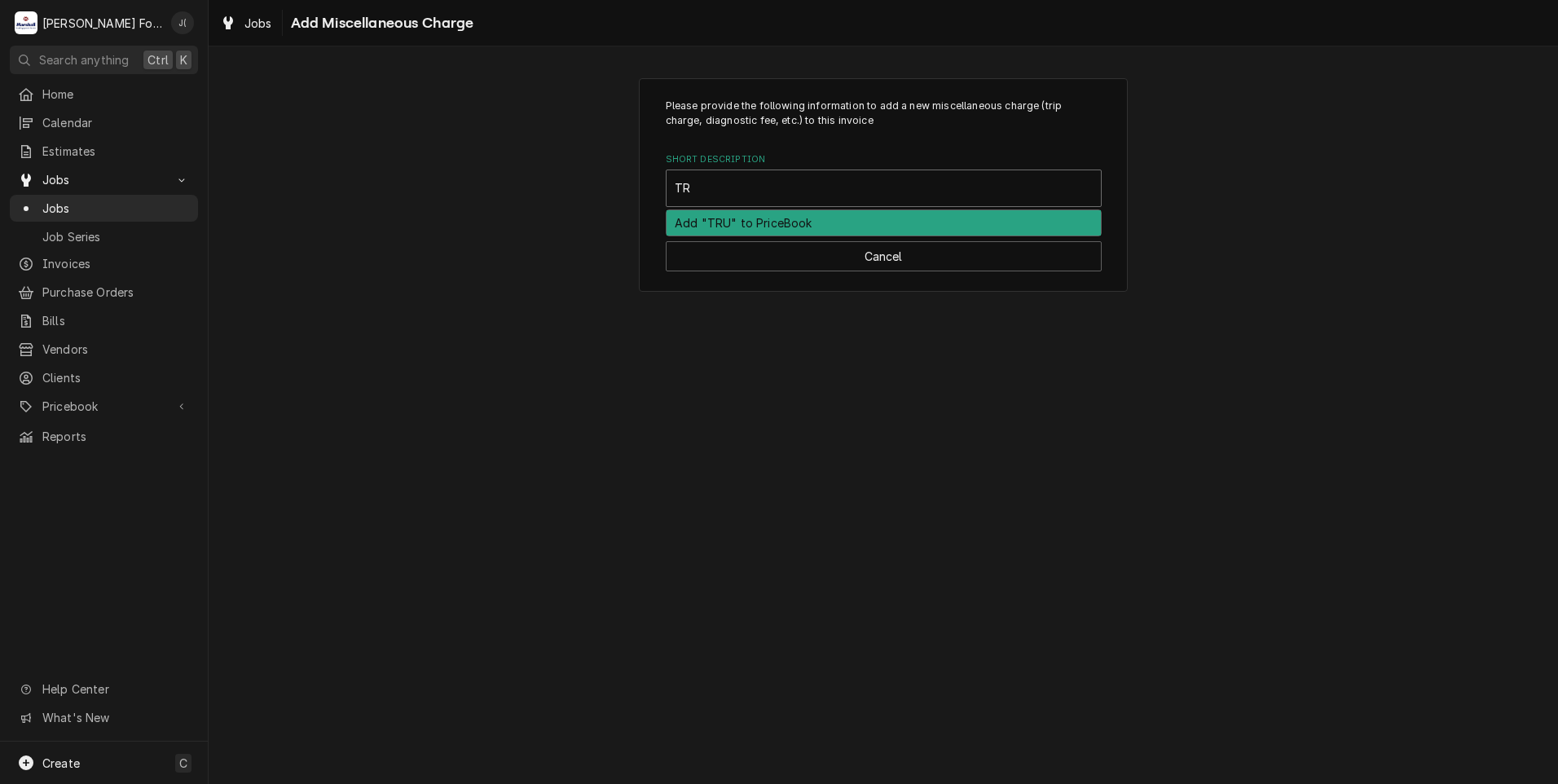
type input "T"
type input "F"
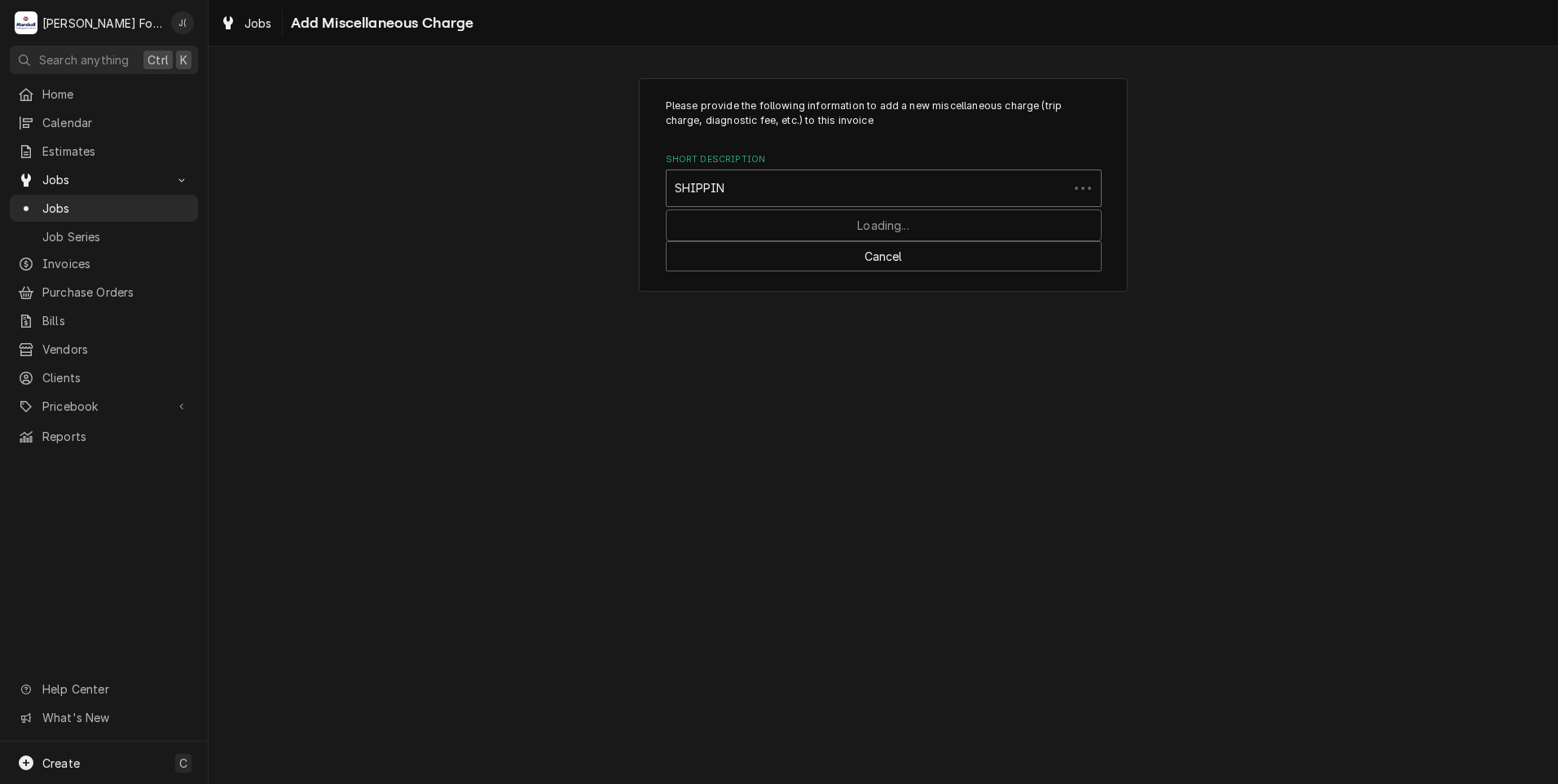
type input "SHIPPING"
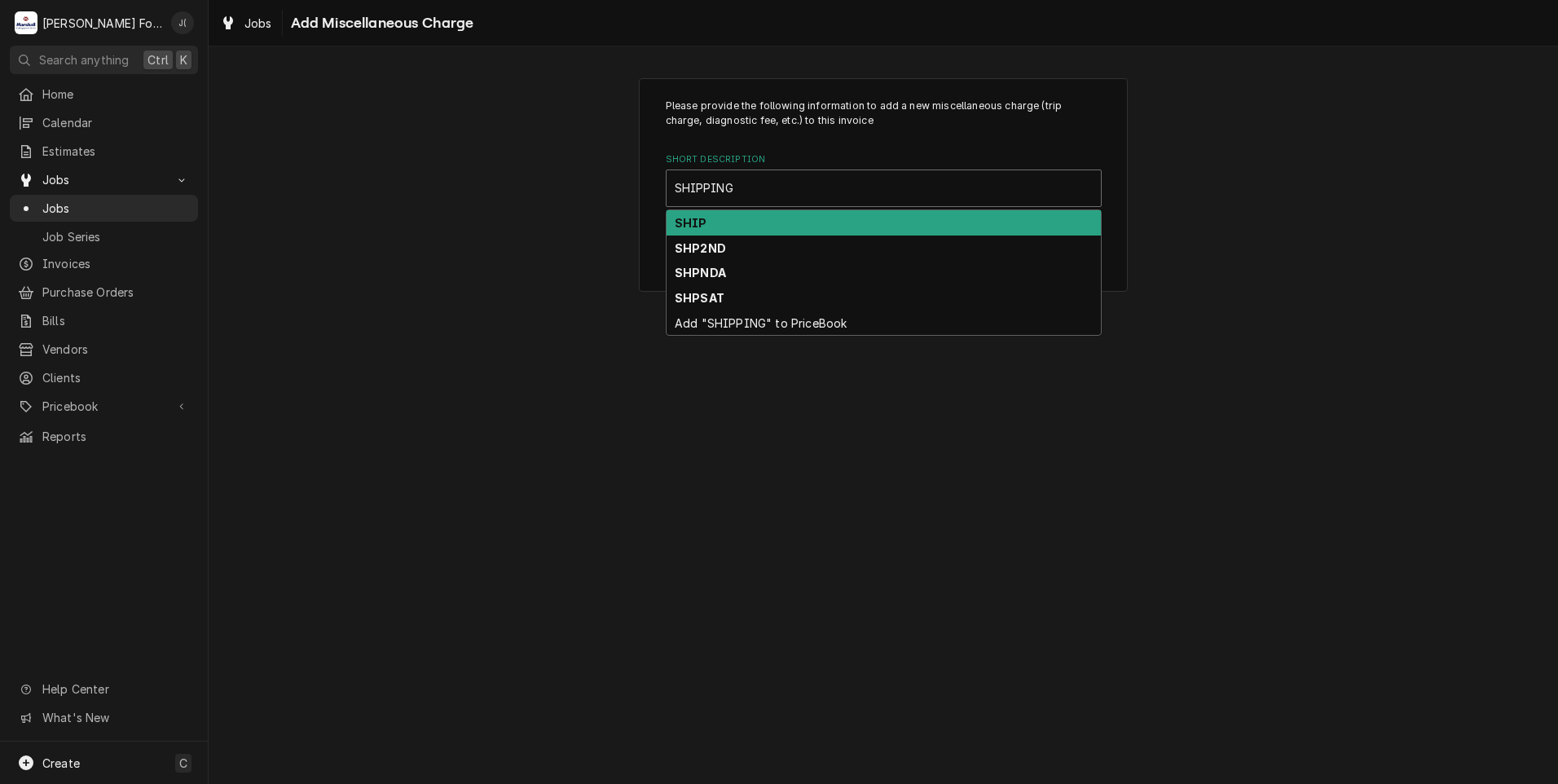
click at [703, 223] on div "SHIP" at bounding box center [884, 223] width 434 height 26
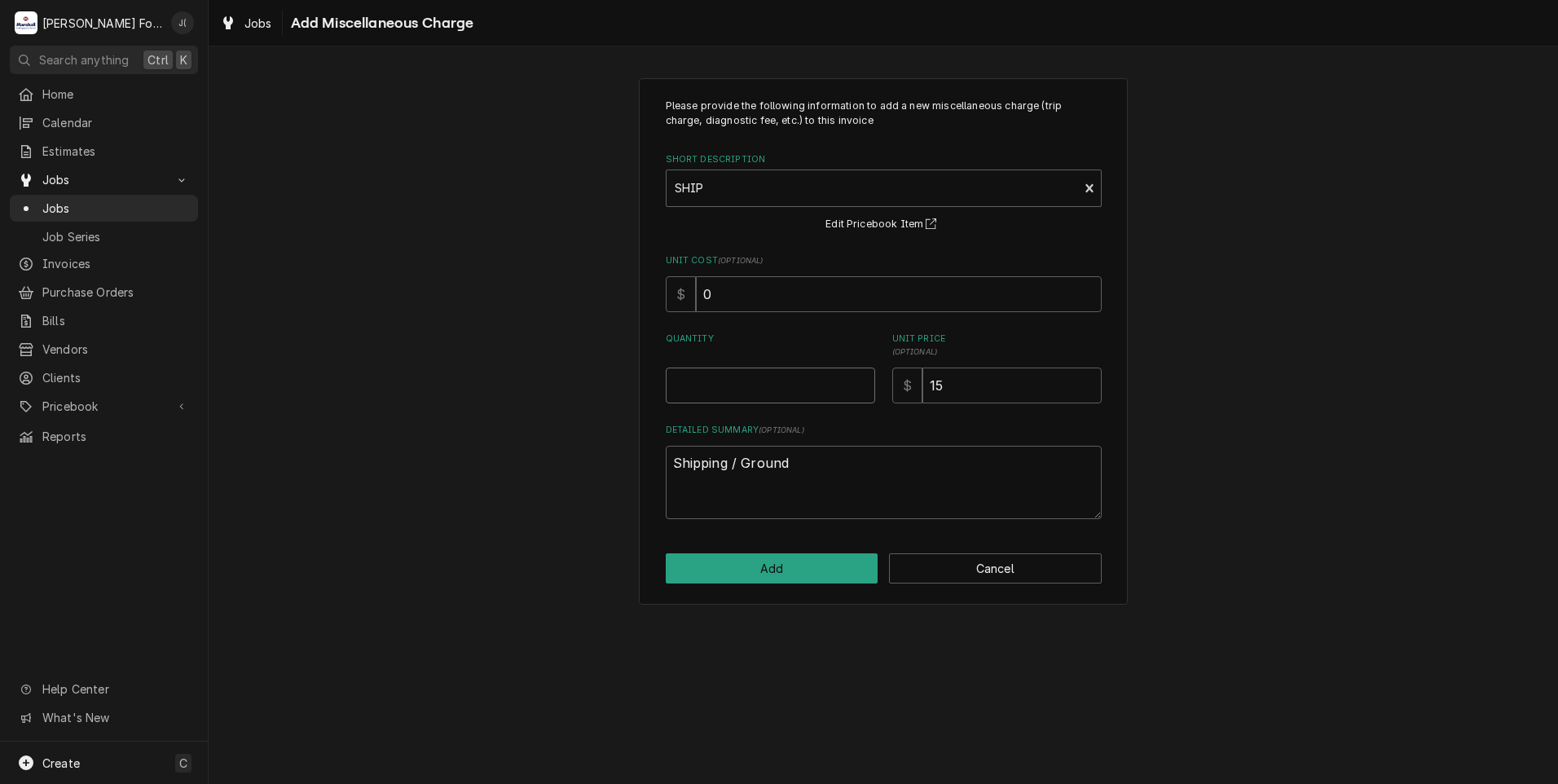
click at [723, 387] on input "Quantity" at bounding box center [770, 385] width 210 height 36
type textarea "x"
type input "1"
type textarea "x"
type input "4"
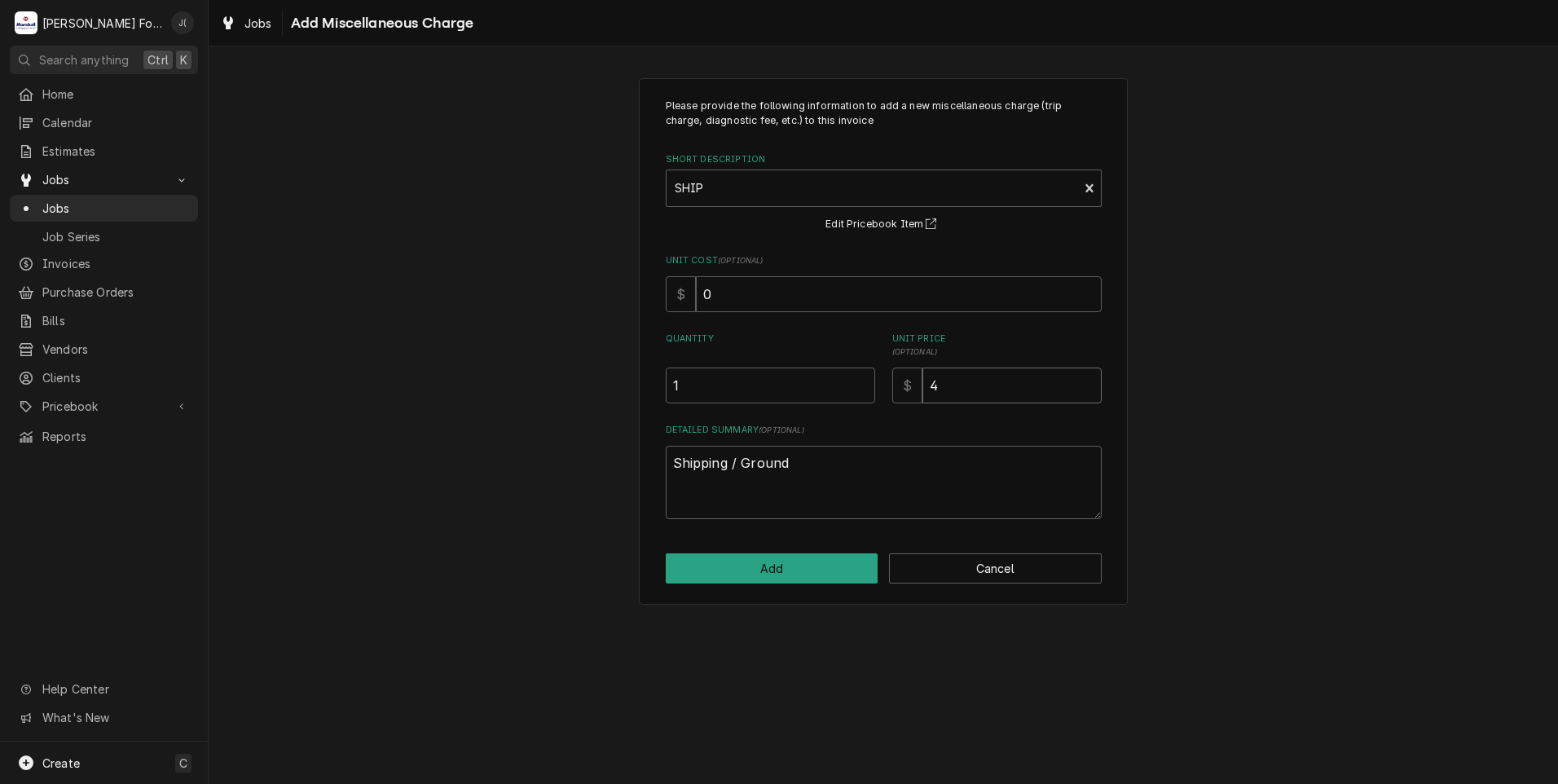
type textarea "x"
type input "45"
type textarea "x"
type input "450"
type textarea "x"
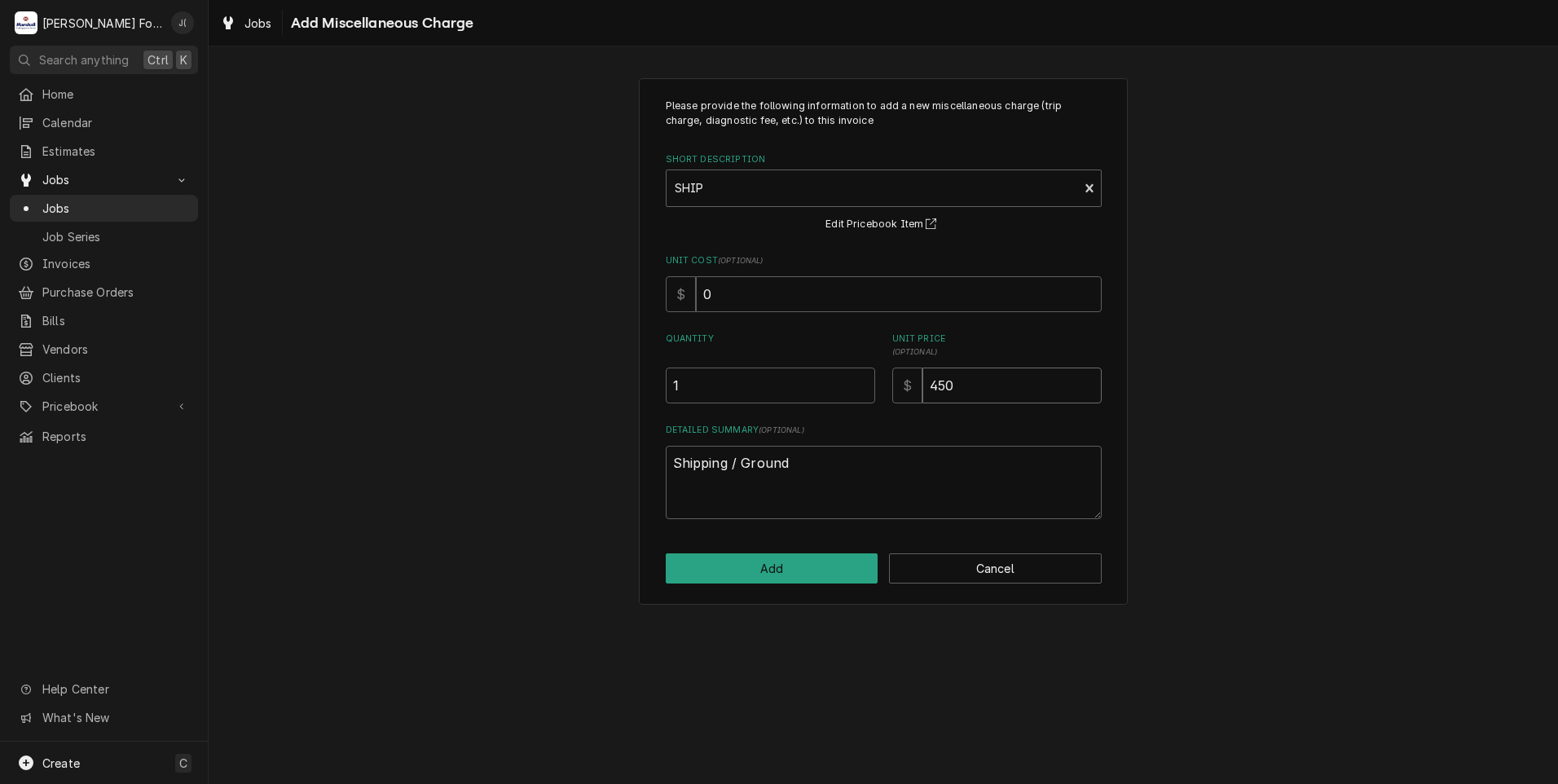
type input "450.0"
type textarea "x"
type input "450.00"
click at [830, 479] on textarea "Shipping / Ground" at bounding box center [884, 483] width 436 height 73
drag, startPoint x: 830, startPoint y: 479, endPoint x: 442, endPoint y: 425, distance: 391.7
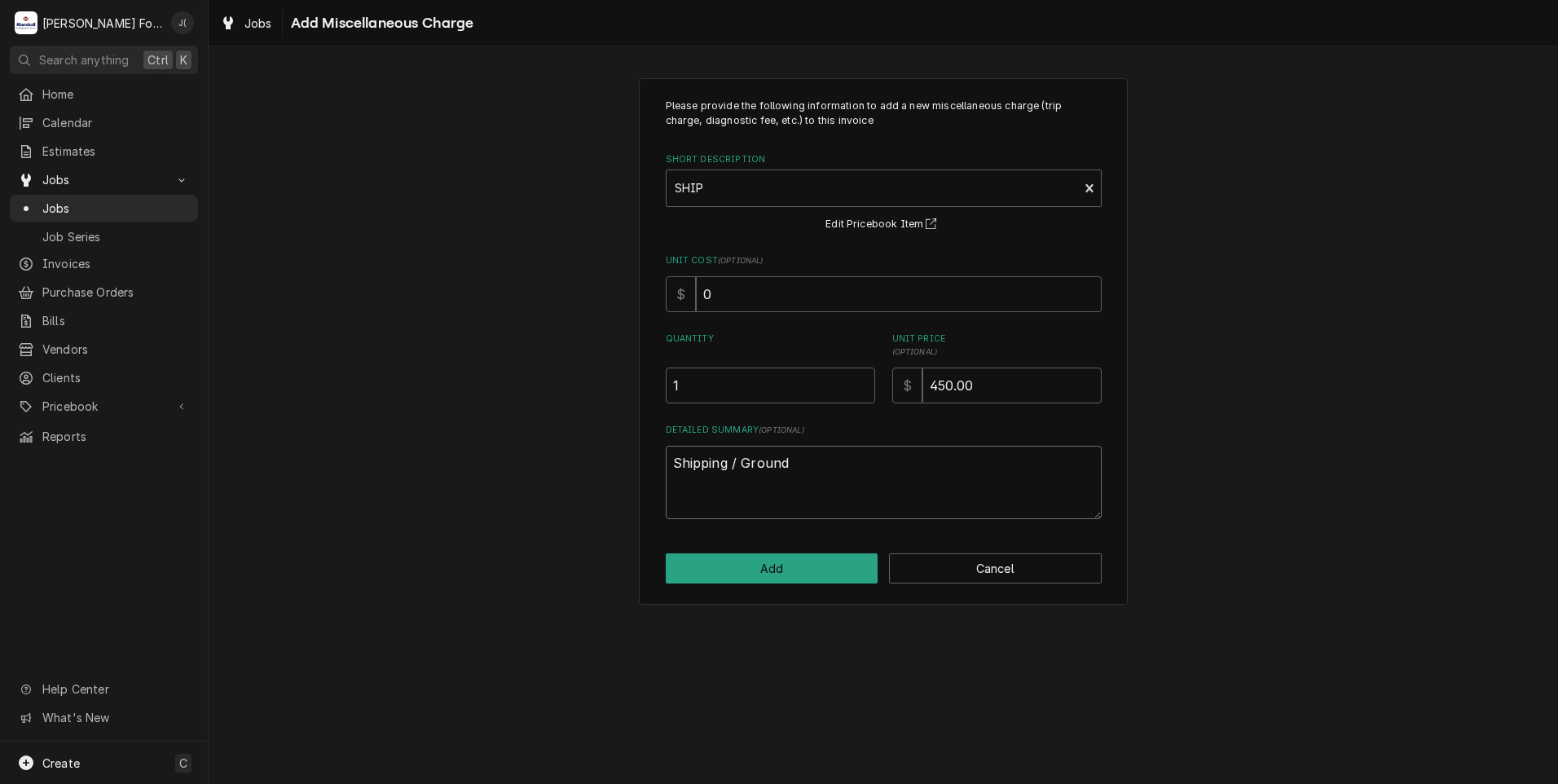
click at [584, 443] on div "Please provide the following information to add a new miscellaneous charge (tri…" at bounding box center [883, 341] width 1349 height 555
type textarea "x"
type textarea "F"
type textarea "x"
type textarea "FR"
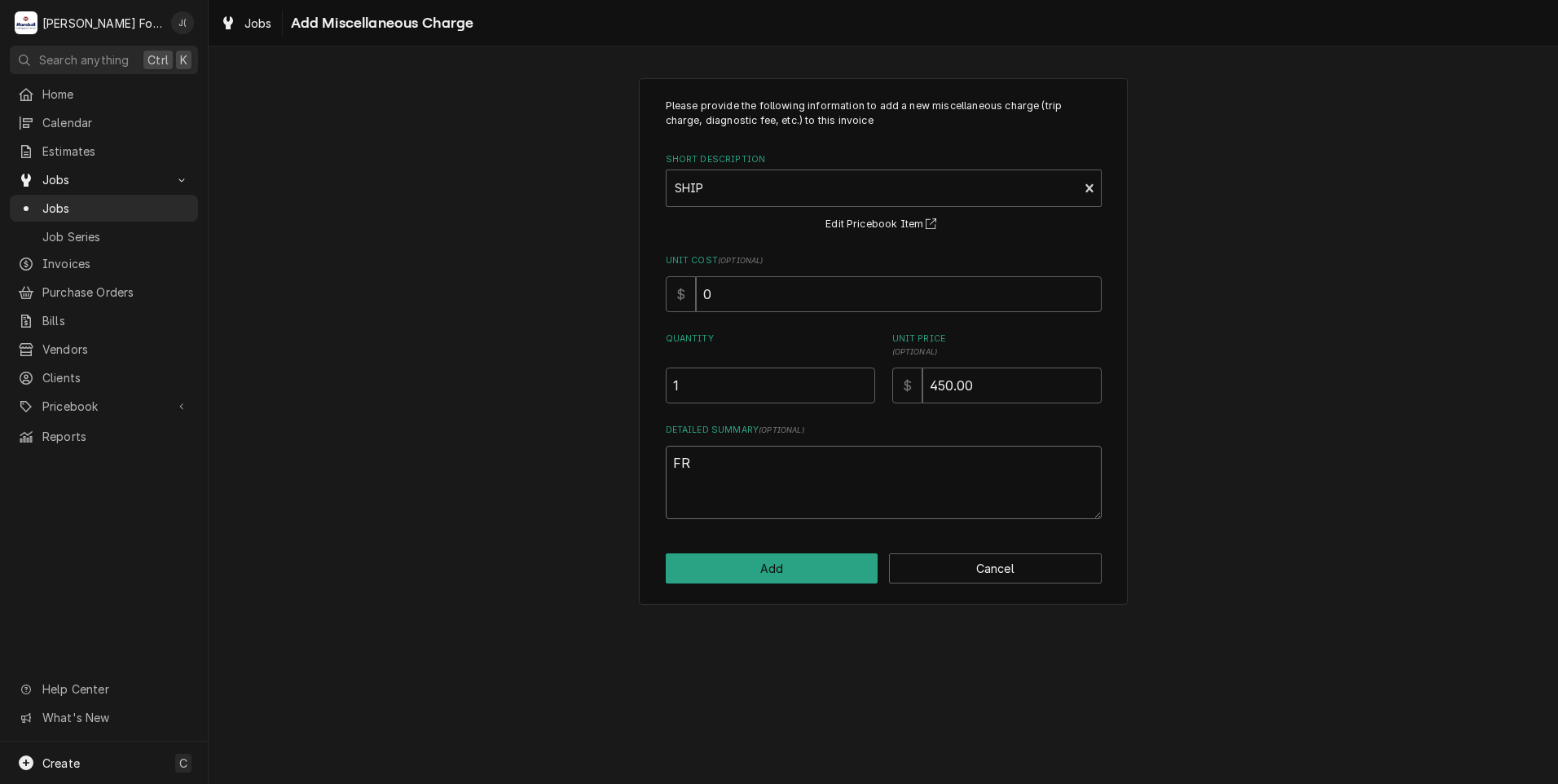
type textarea "x"
type textarea "FRE"
type textarea "x"
type textarea "FREI"
type textarea "x"
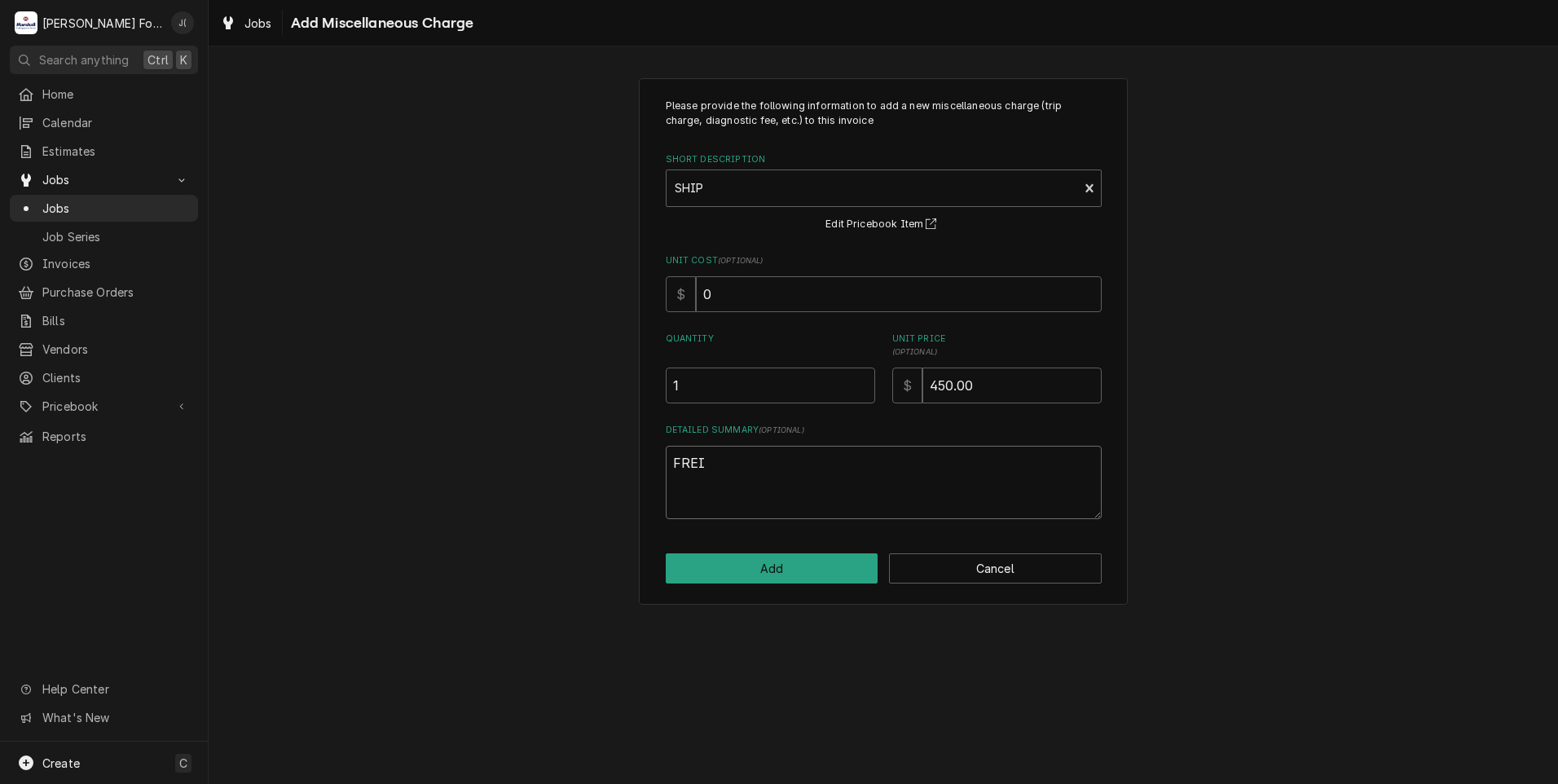
type textarea "FREIF"
type textarea "x"
type textarea "FREIFG"
type textarea "x"
type textarea "FREIF"
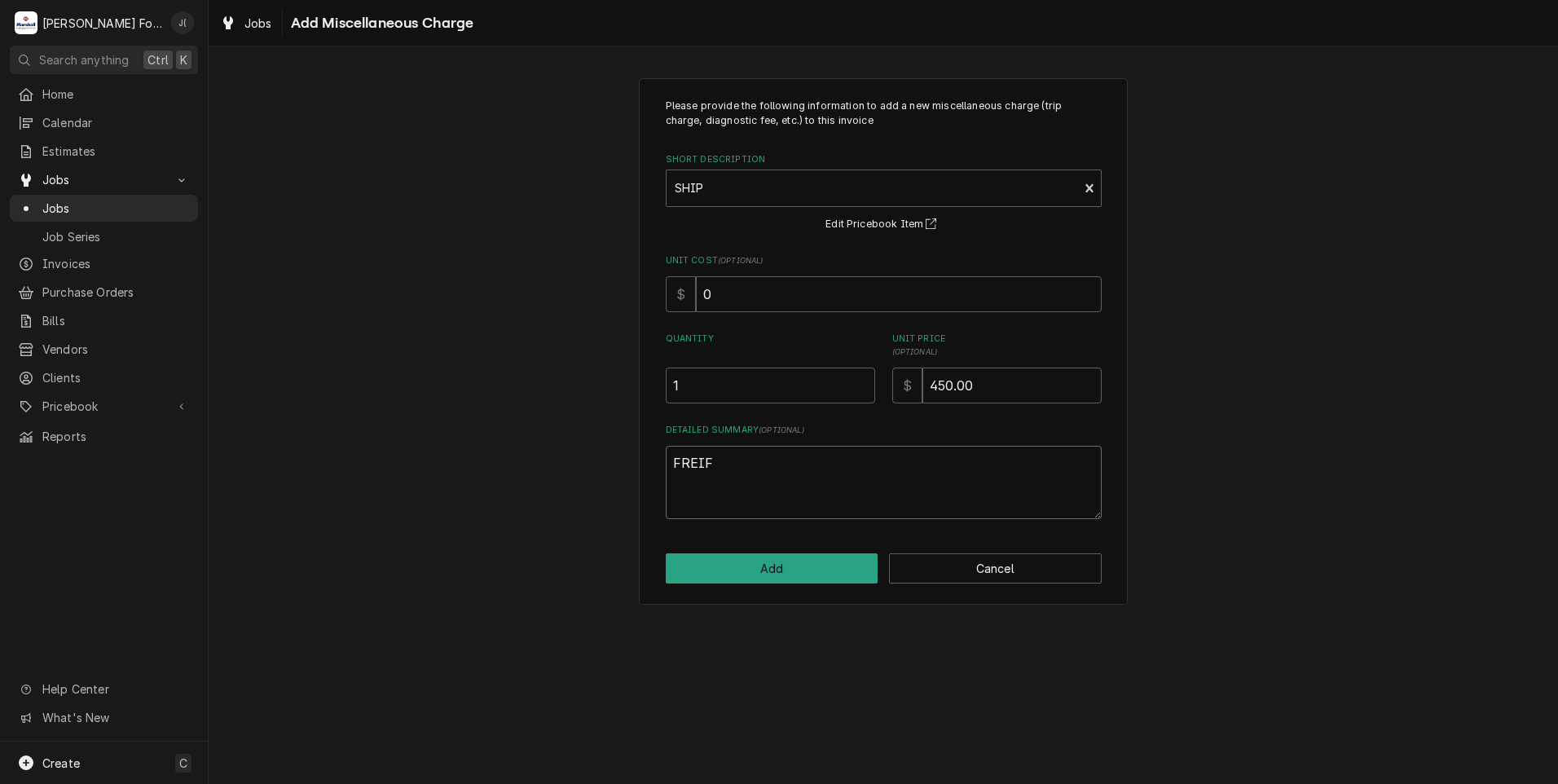
type textarea "x"
type textarea "FREI"
type textarea "x"
type textarea "FRE"
type textarea "x"
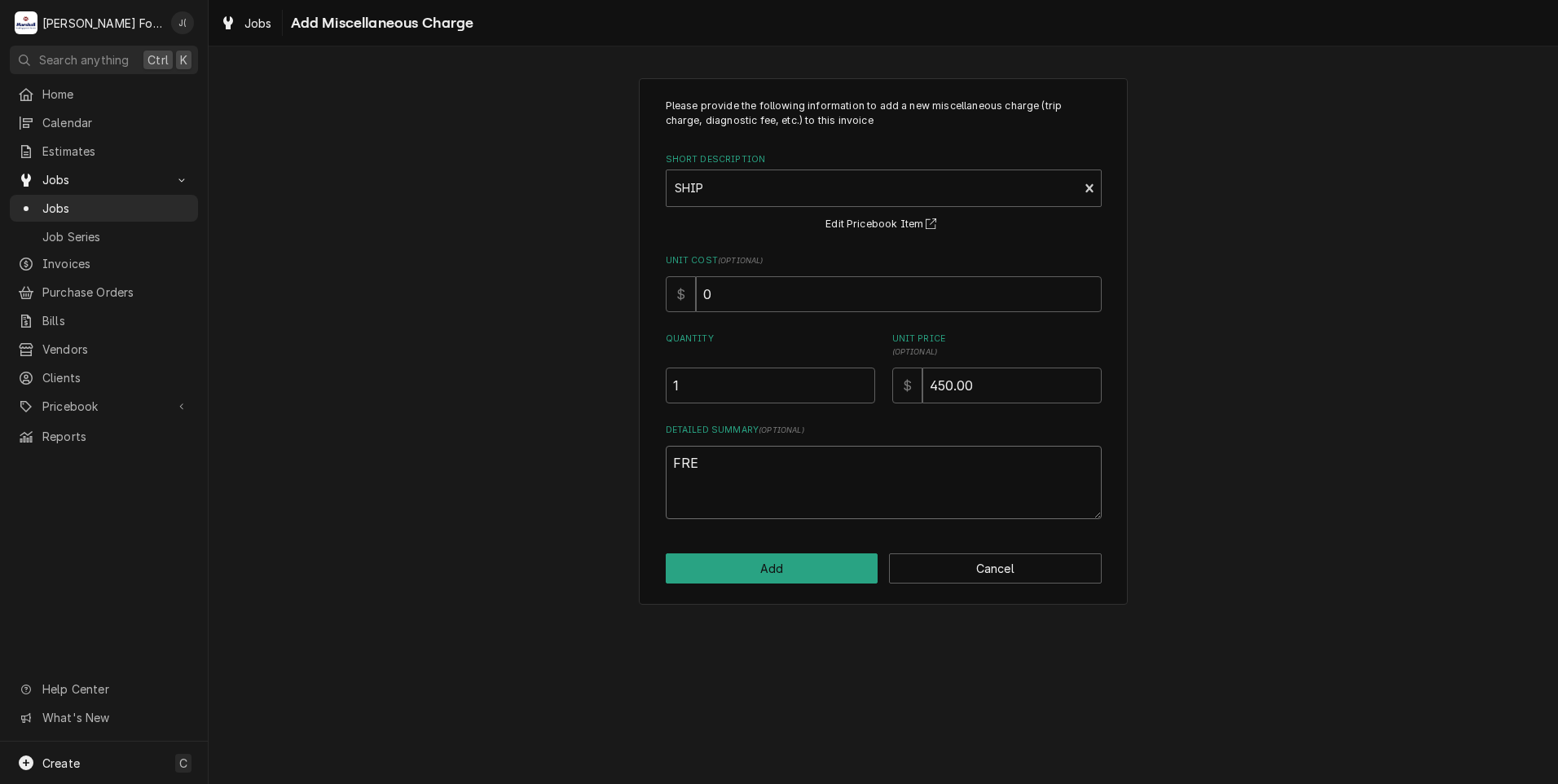
type textarea "FR"
type textarea "x"
type textarea "F"
type textarea "x"
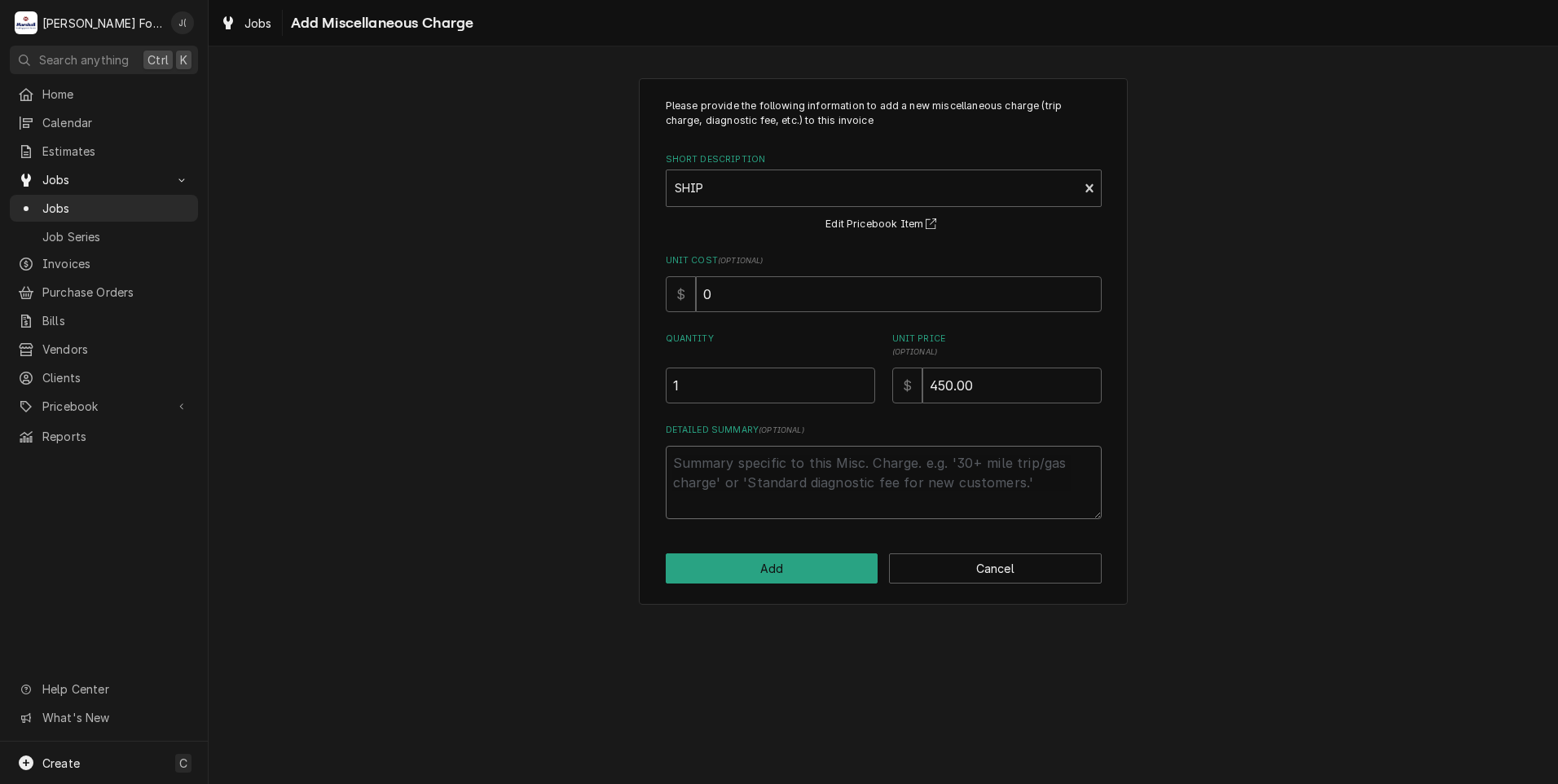
type textarea "F"
type textarea "x"
type textarea "FR"
type textarea "x"
type textarea "FRE"
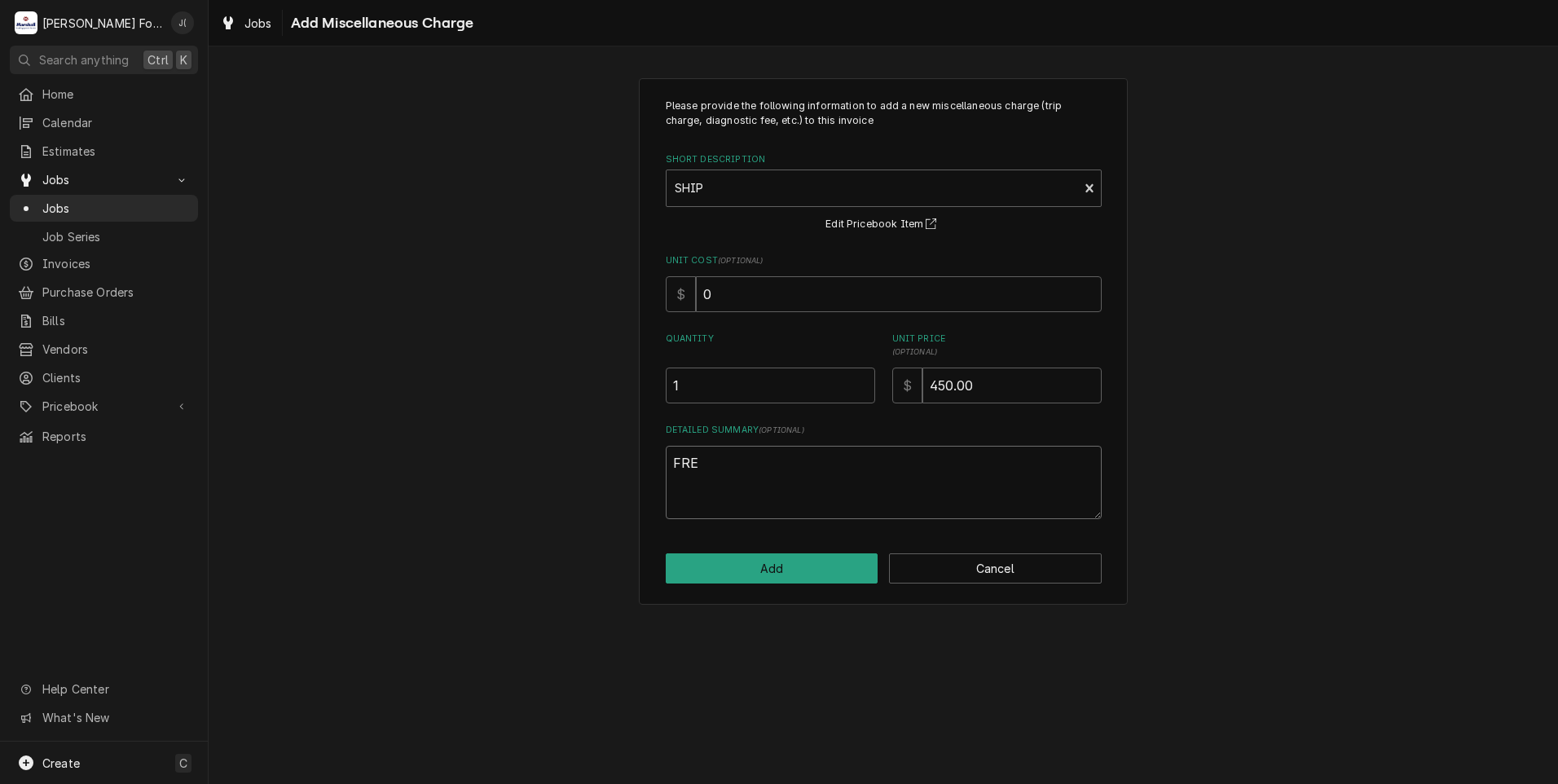
type textarea "x"
type textarea "FREI"
type textarea "x"
type textarea "FREIG"
type textarea "x"
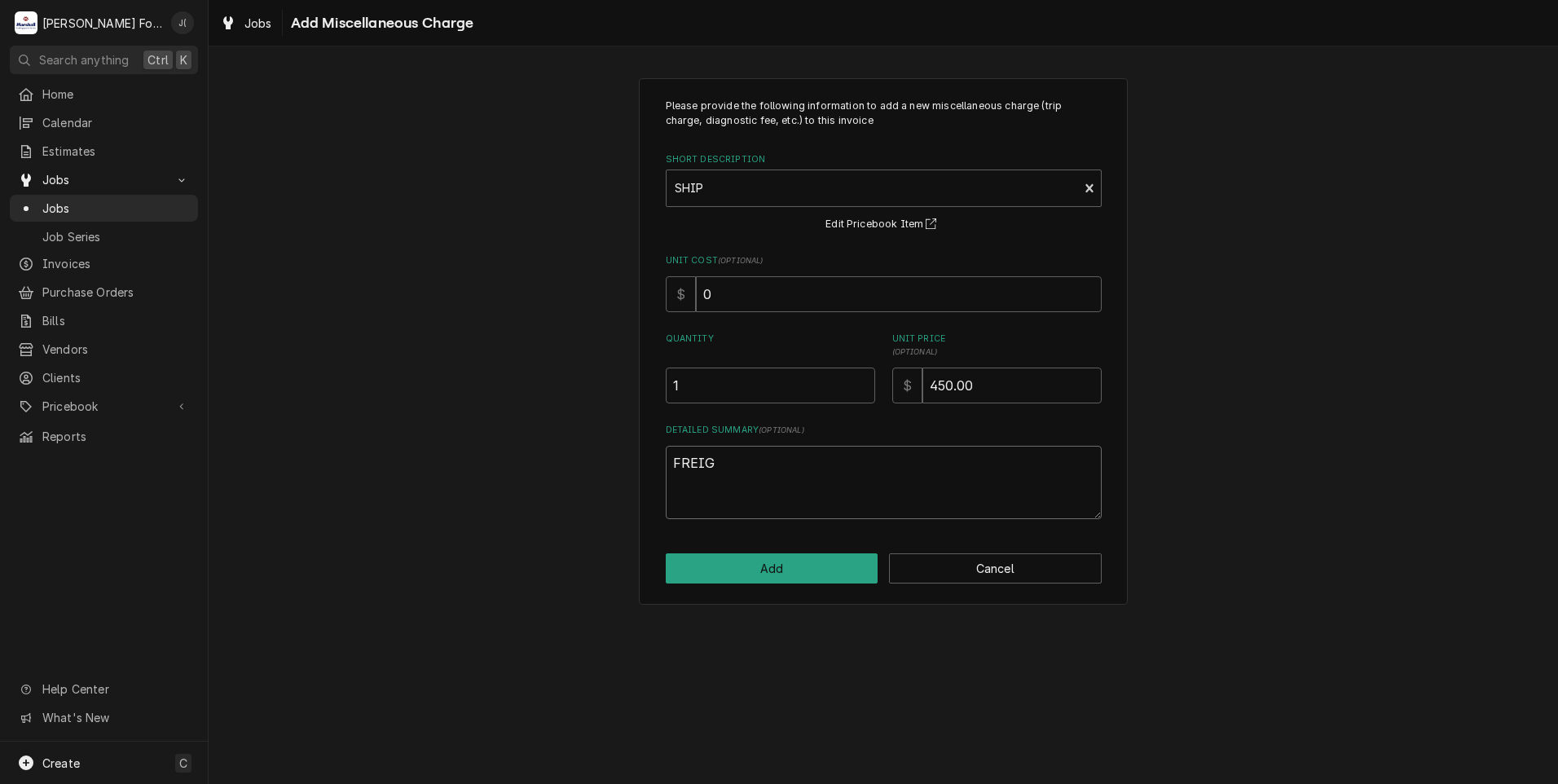
type textarea "FREIGH"
type textarea "x"
type textarea "FREIGHT"
click at [844, 577] on button "Add" at bounding box center [772, 568] width 212 height 30
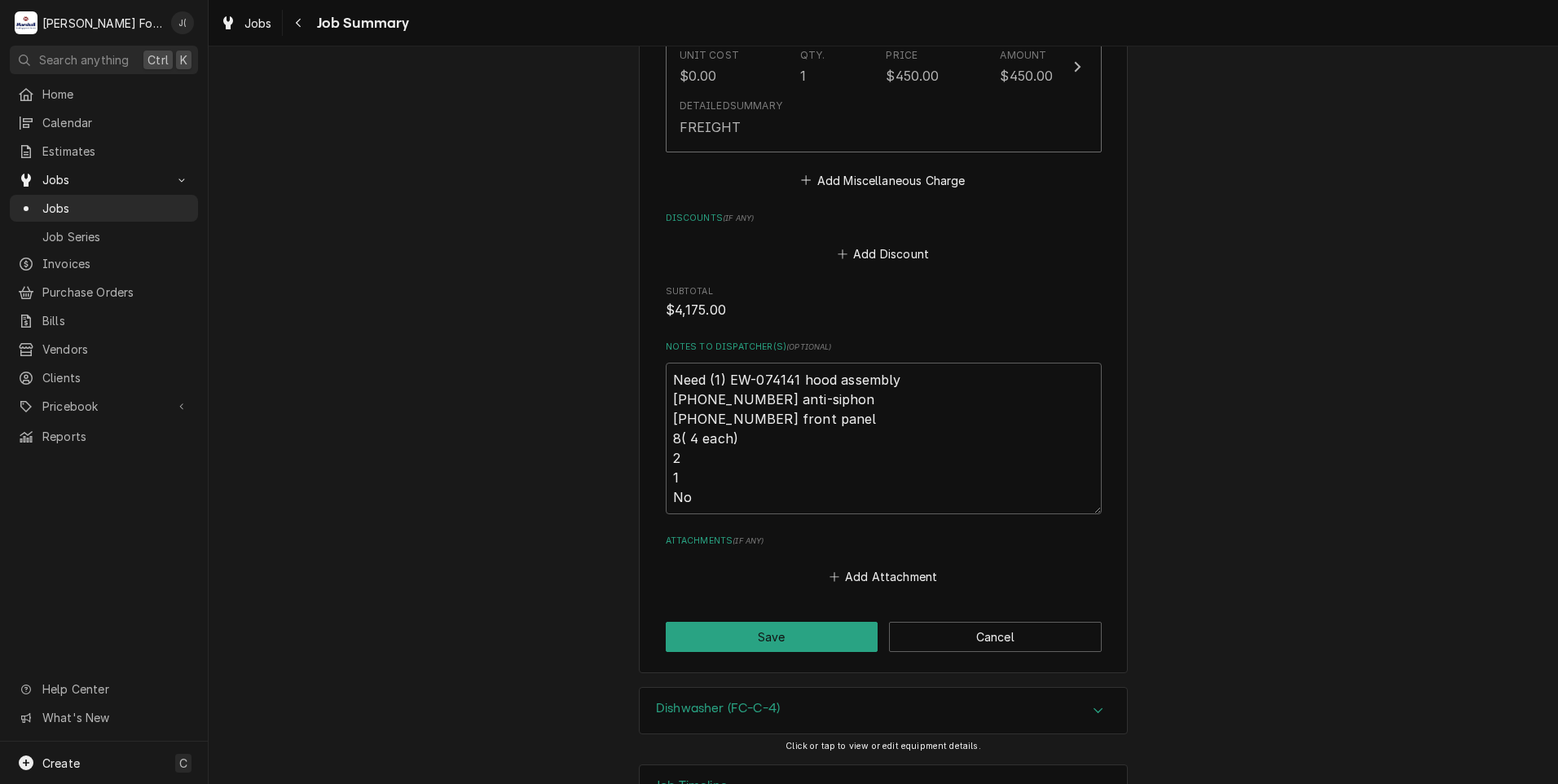
scroll to position [2099, 0]
click at [684, 618] on button "Save" at bounding box center [772, 633] width 212 height 30
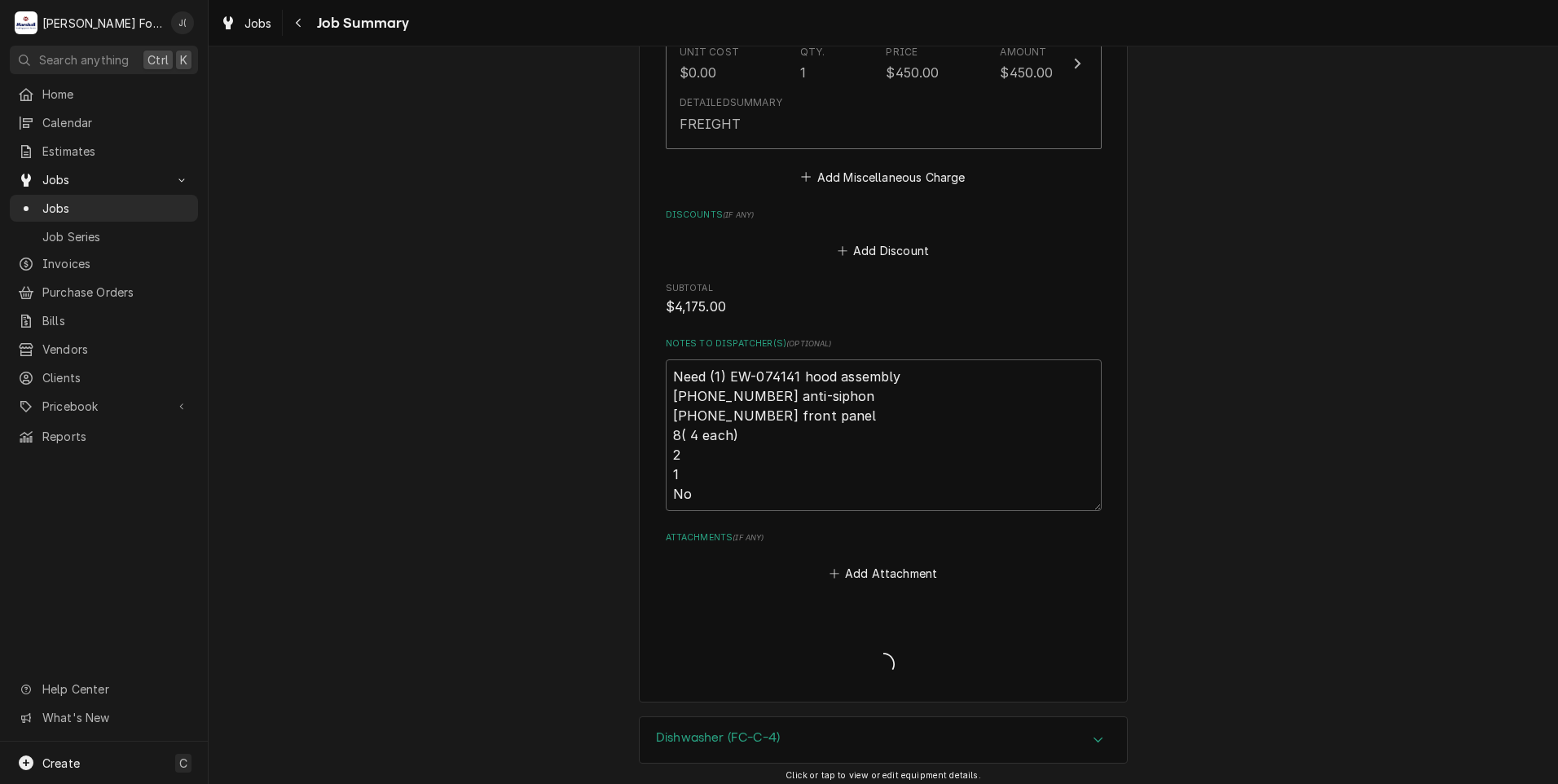
type textarea "x"
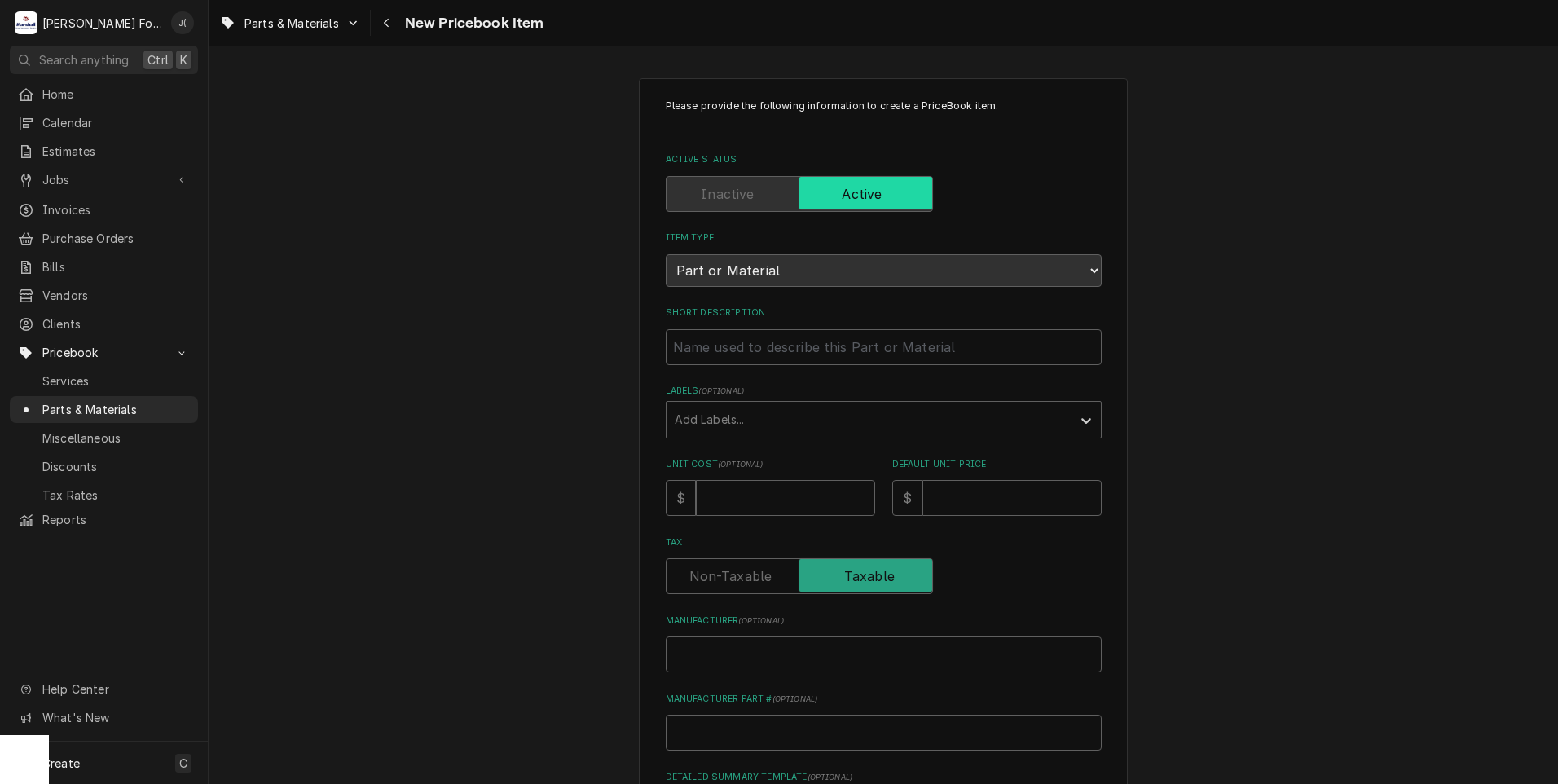
click at [733, 365] on div "Please provide the following information to create a PriceBook item. Active Sta…" at bounding box center [884, 577] width 436 height 957
click at [733, 347] on input "Short Description" at bounding box center [884, 346] width 436 height 36
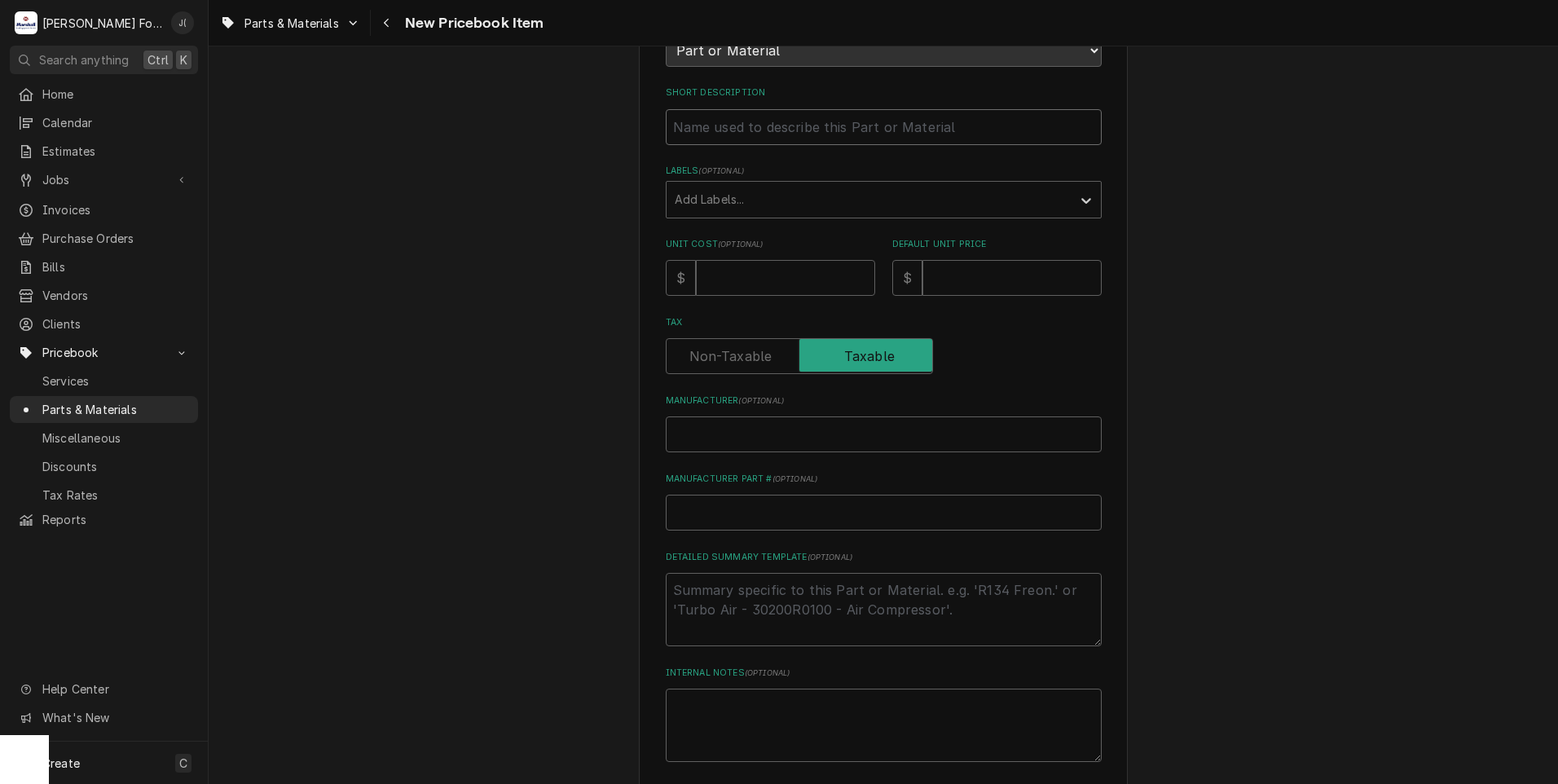
scroll to position [369, 0]
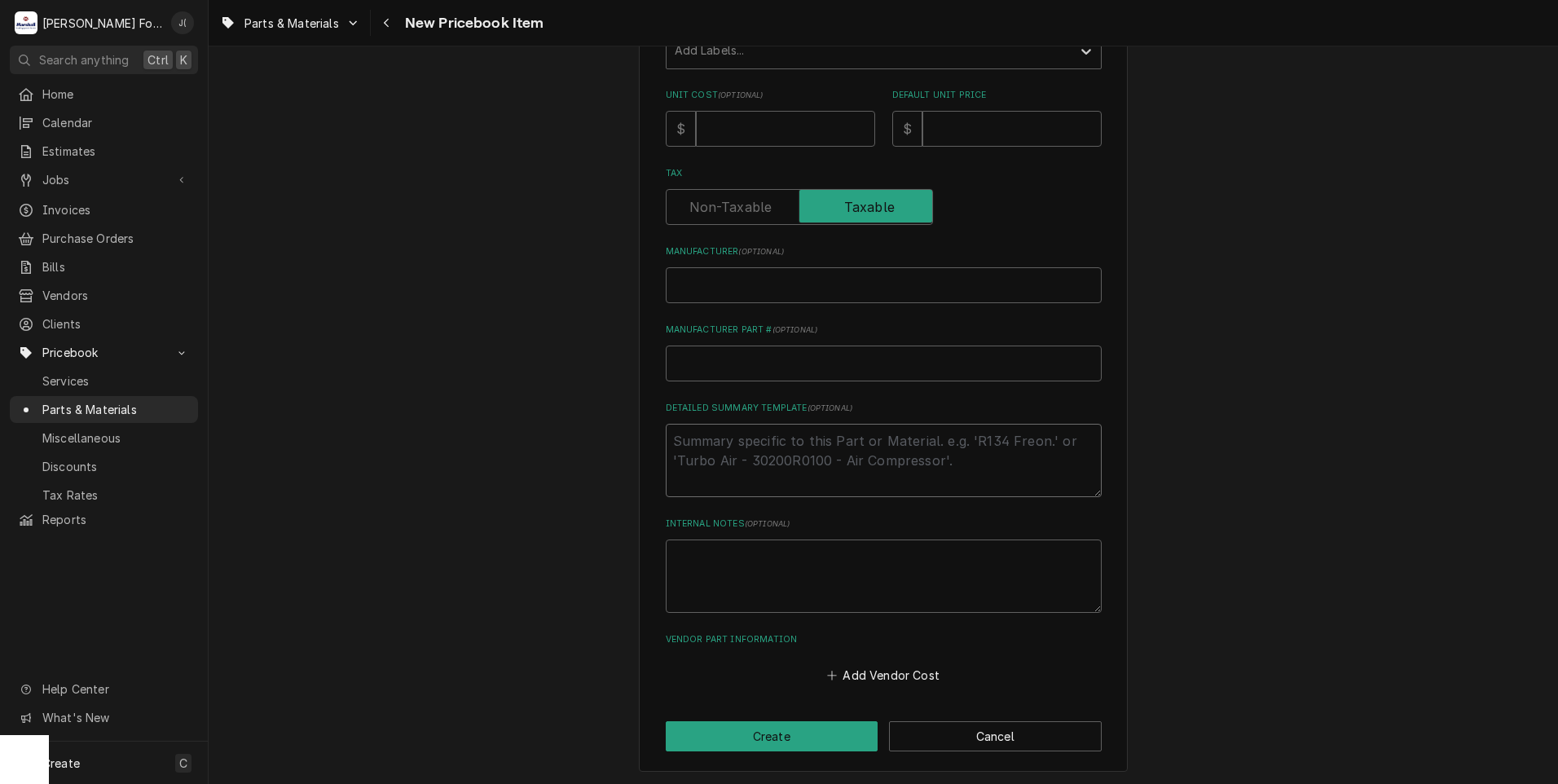
click at [679, 448] on textarea "Detailed Summary Template ( optional )" at bounding box center [884, 461] width 436 height 73
click at [685, 355] on input "Manufacturer Part # ( optional )" at bounding box center [884, 363] width 436 height 36
type textarea "x"
type input "E"
type textarea "x"
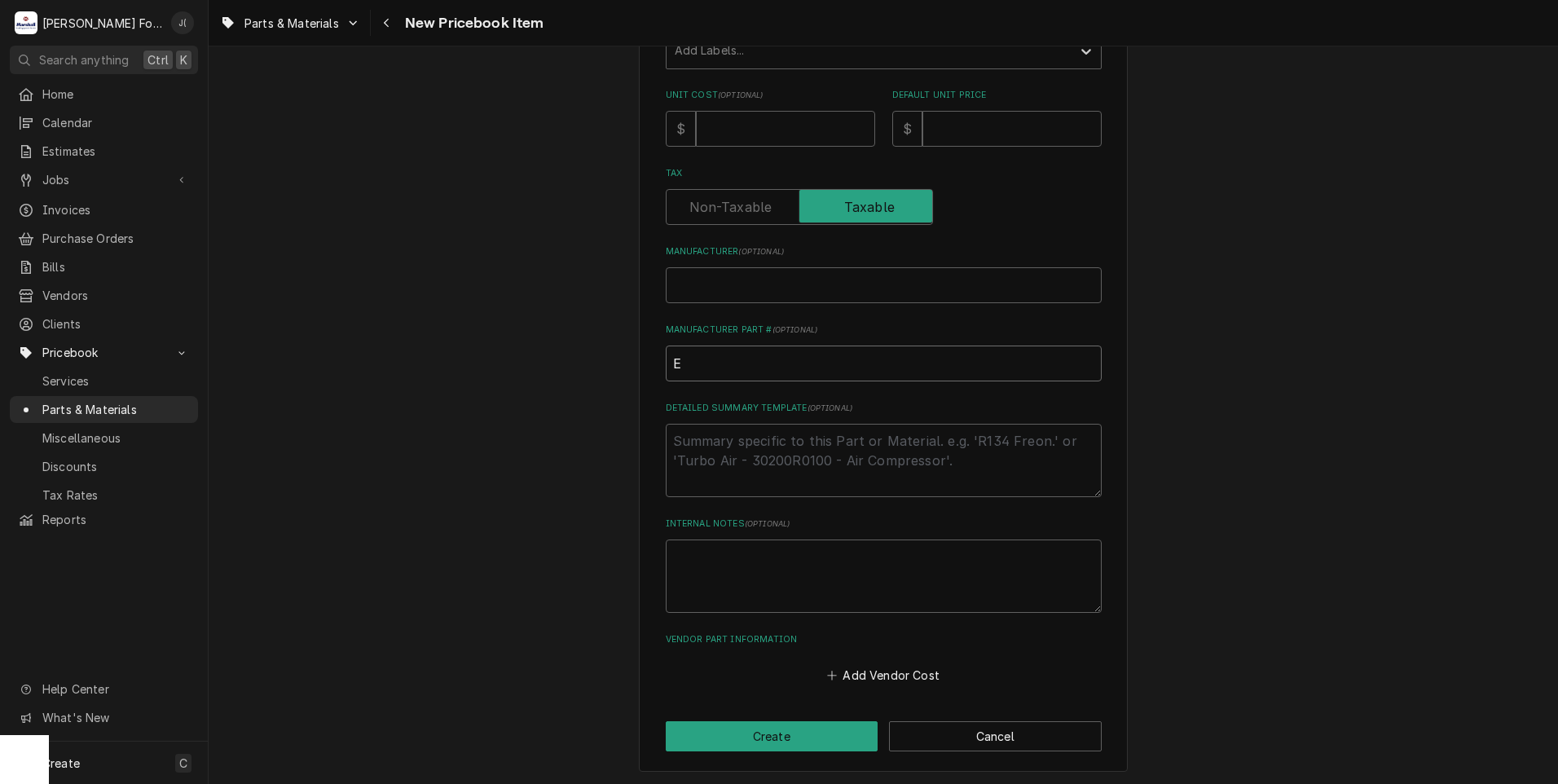
type input "EW"
type textarea "x"
type input "EW-"
type textarea "x"
type input "EW-0"
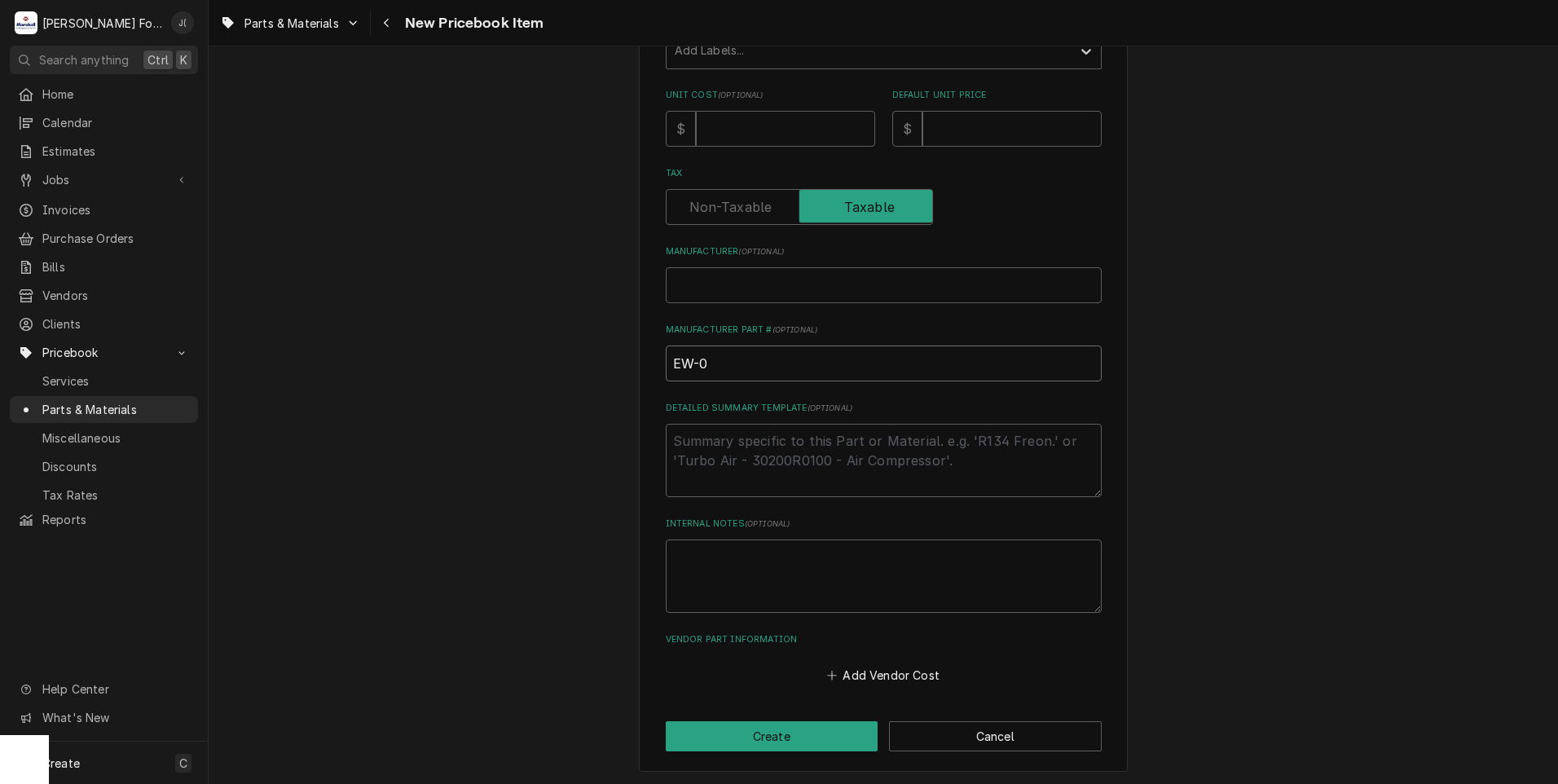
type textarea "x"
type input "EW-07"
type textarea "x"
type input "EW-074"
type textarea "x"
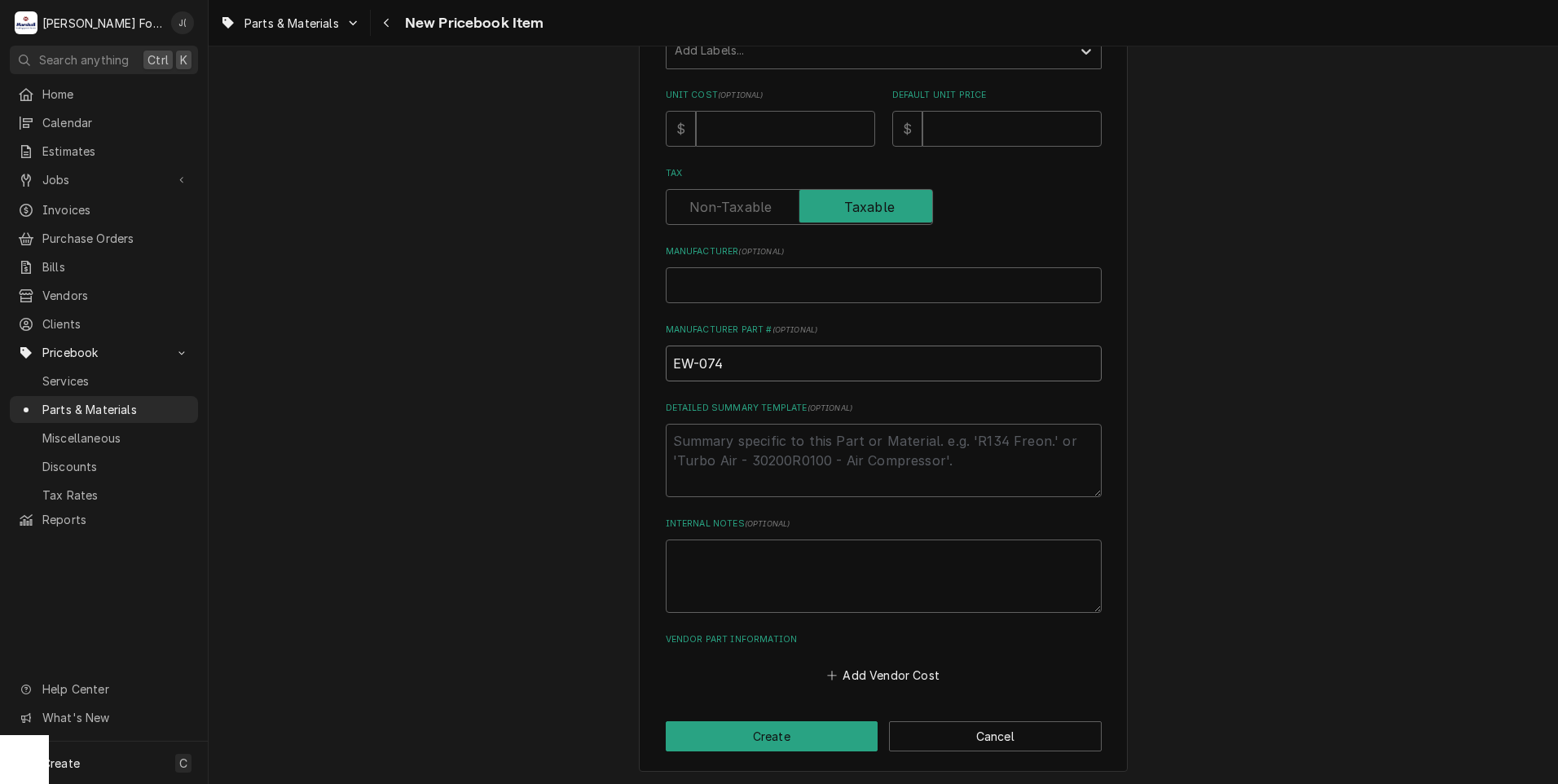
type input "EW-0741"
type textarea "x"
type input "EW-07414"
type textarea "x"
type input "EW-074141"
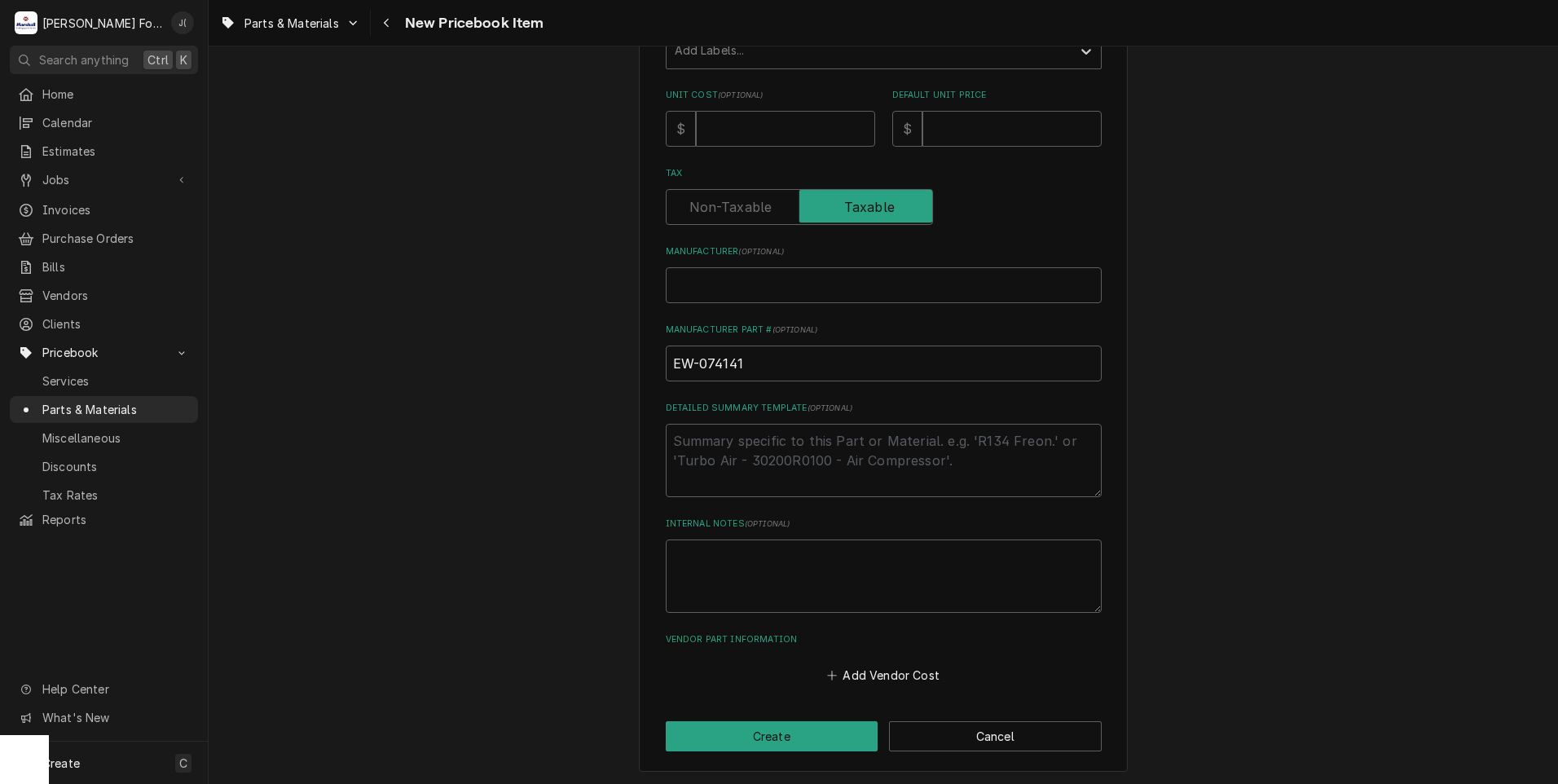
click at [685, 302] on div "Please provide the following information to create a PriceBook item. Active Sta…" at bounding box center [884, 208] width 436 height 957
click at [824, 277] on input "Manufacturer ( optional )" at bounding box center [884, 285] width 436 height 36
type textarea "x"
type input "W"
type textarea "x"
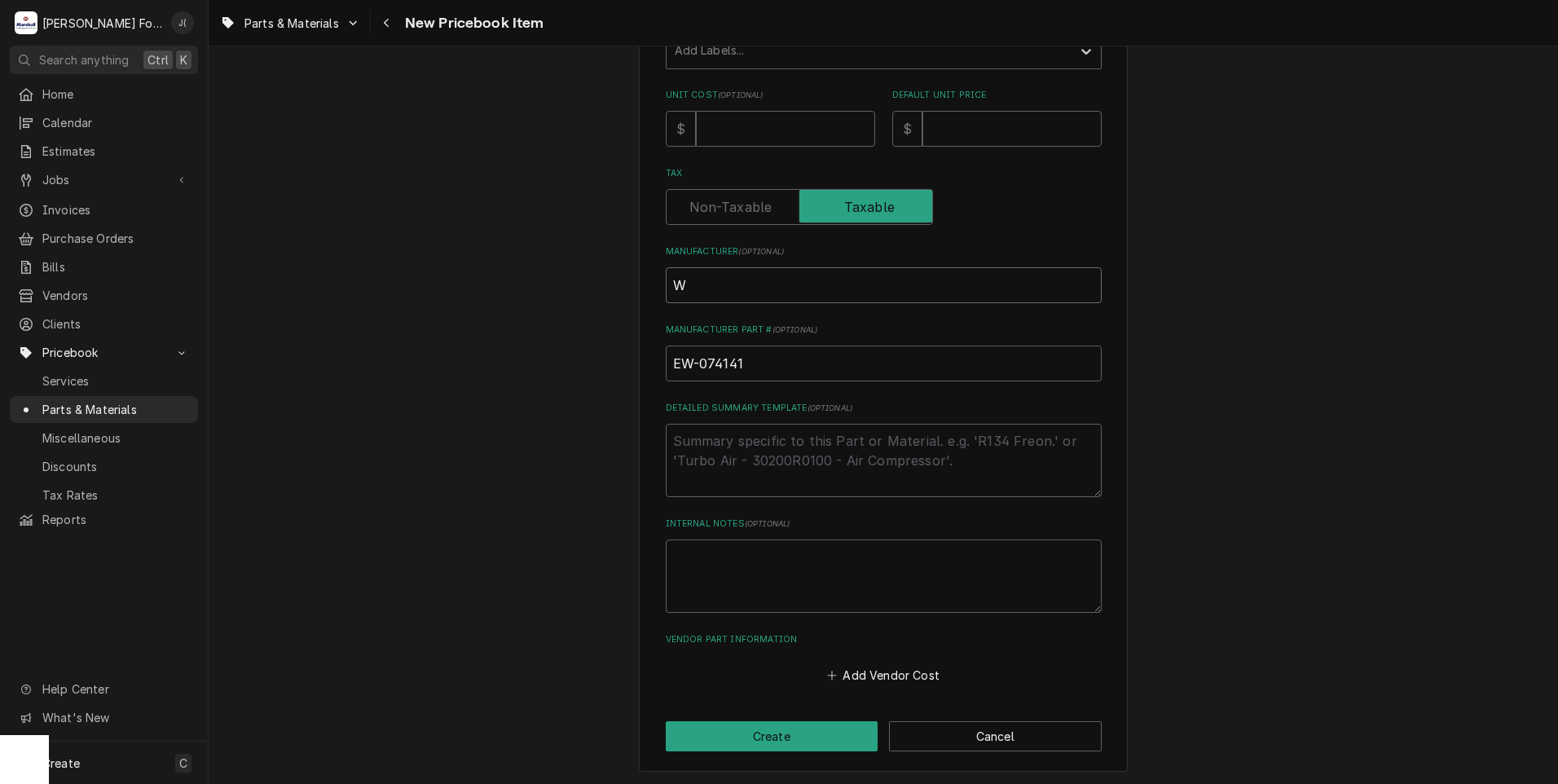
type input "WE"
type textarea "x"
type input "WEL"
type textarea "x"
type input "WELD"
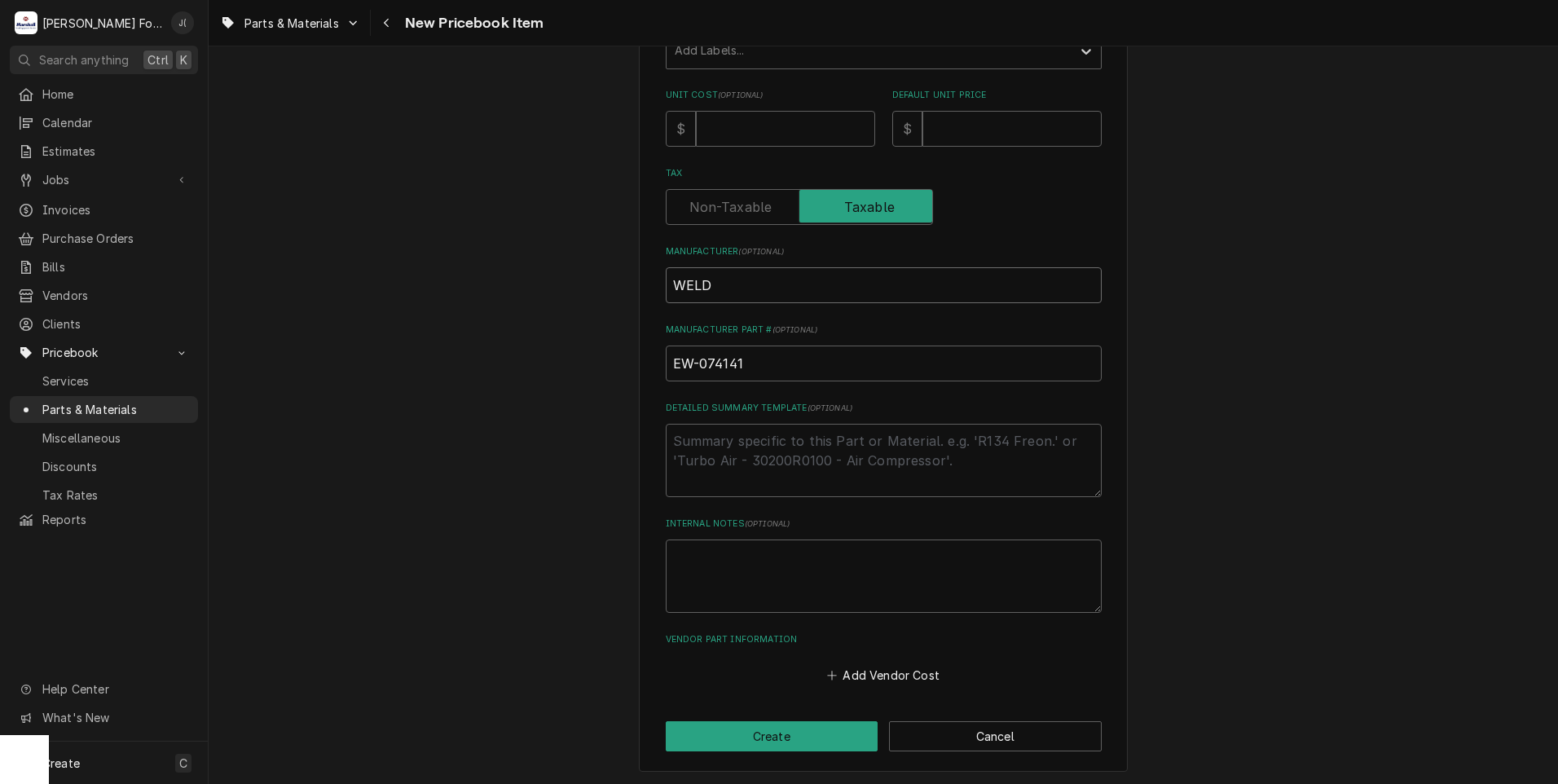
type textarea "x"
type input "WELDM"
type textarea "x"
type input "WELDME"
type textarea "x"
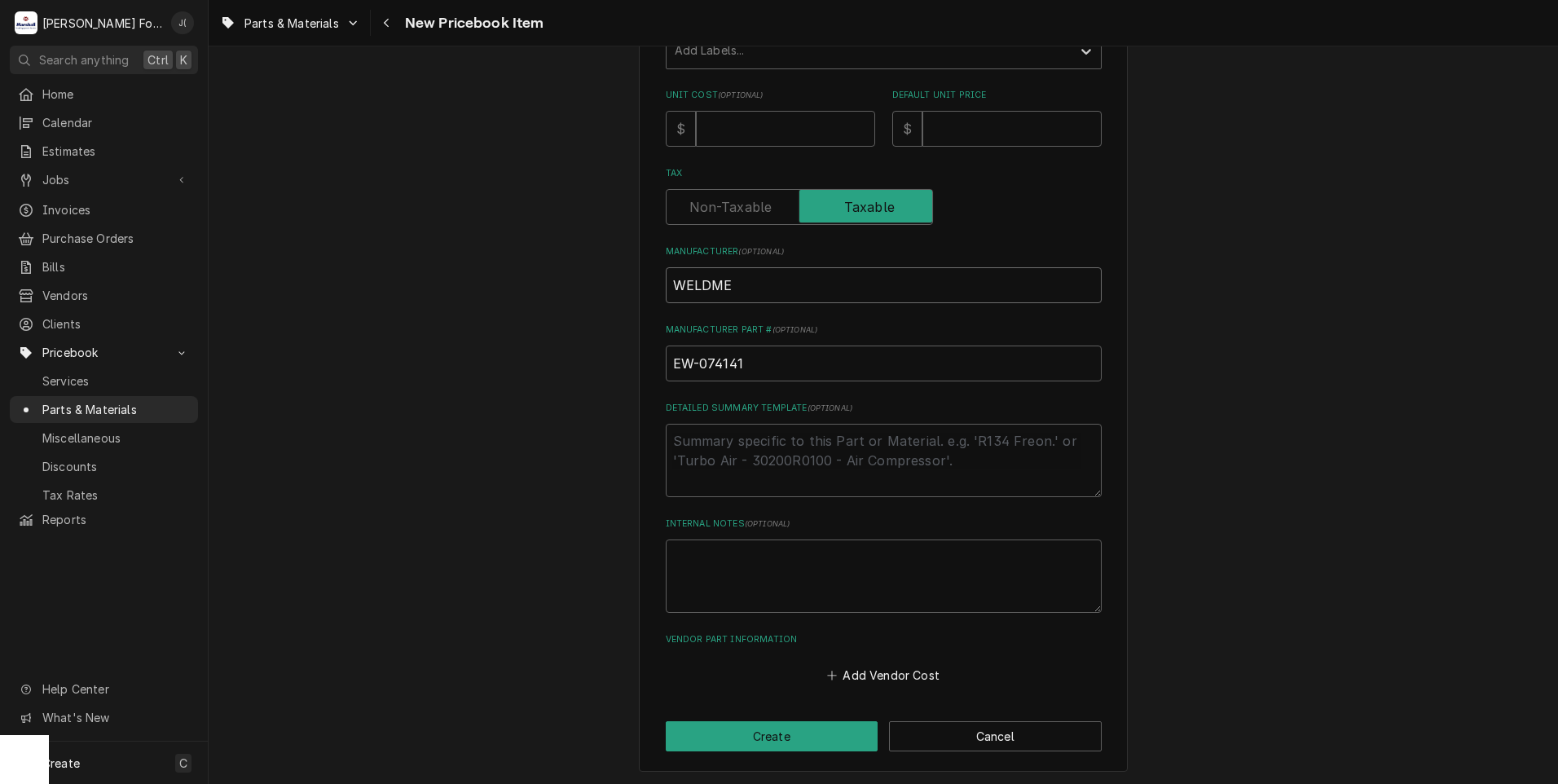
type input "WELDMEN"
type textarea "x"
type input "WELDMENT"
type textarea "x"
type input "WELDMENT"
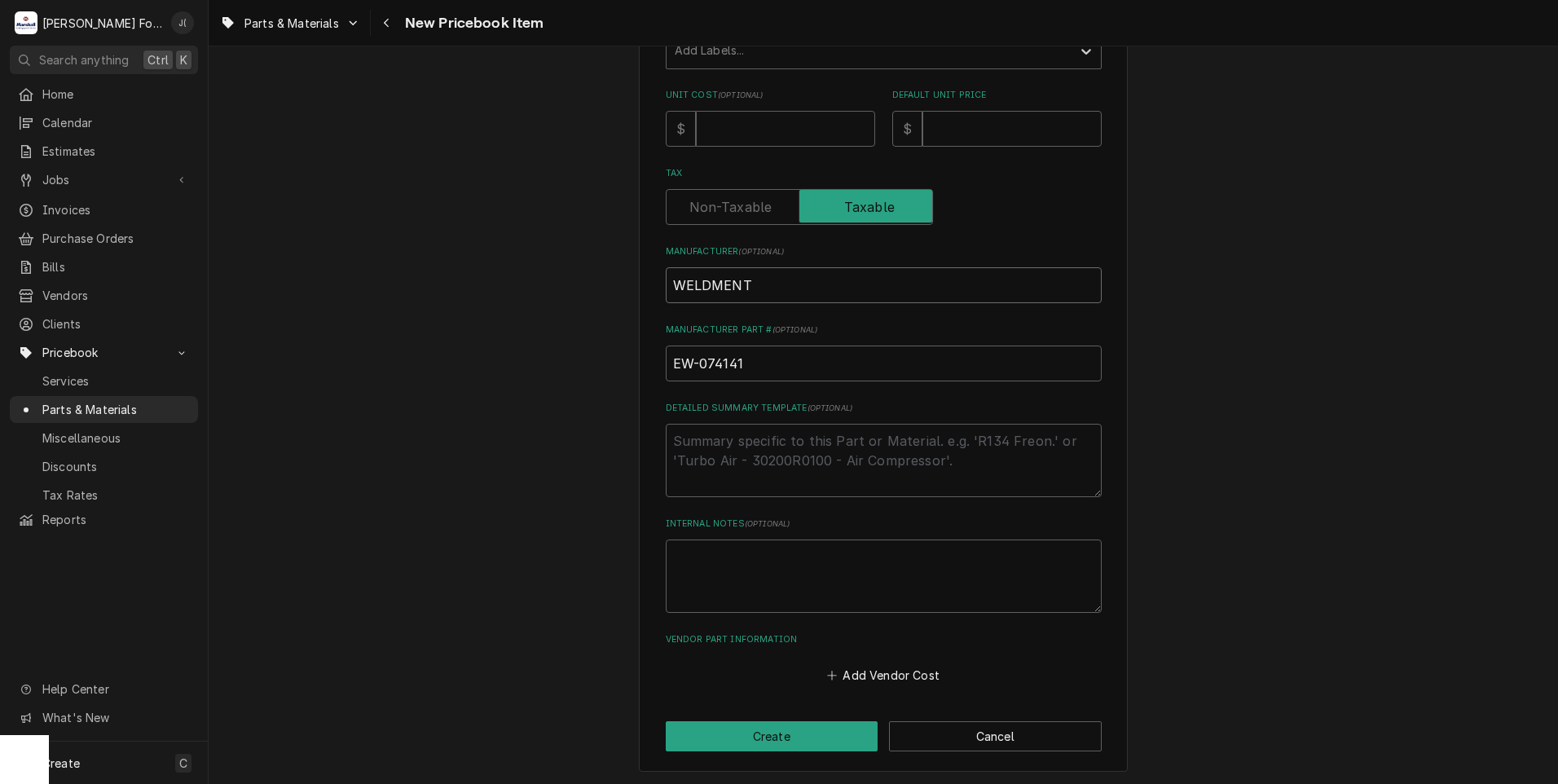
type textarea "x"
type input "WELDMENT H"
type textarea "x"
type input "WELDMENT HO"
type textarea "x"
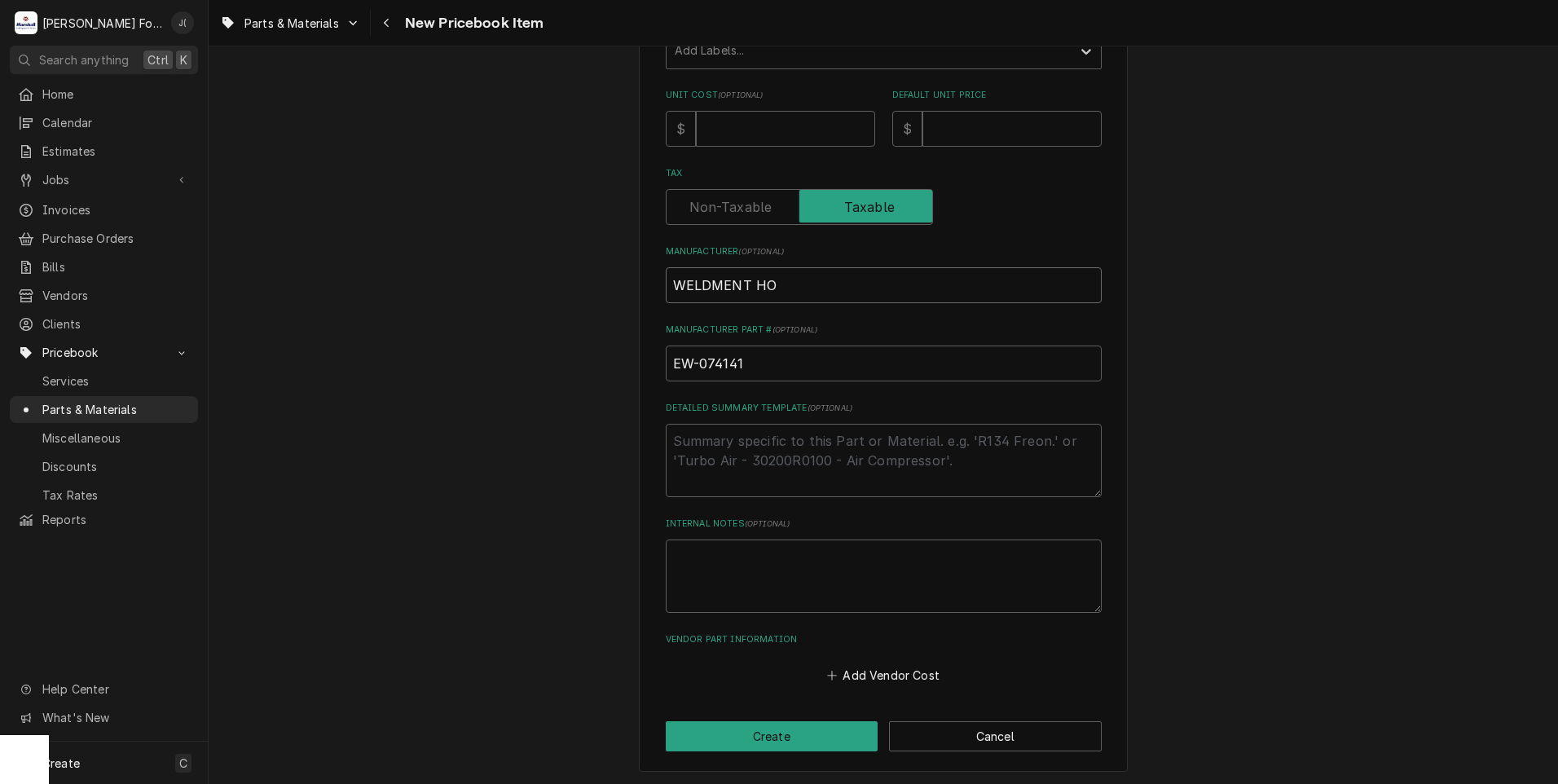
type input "WELDMENT HOO"
type textarea "x"
type input "WELDMENT HOOD"
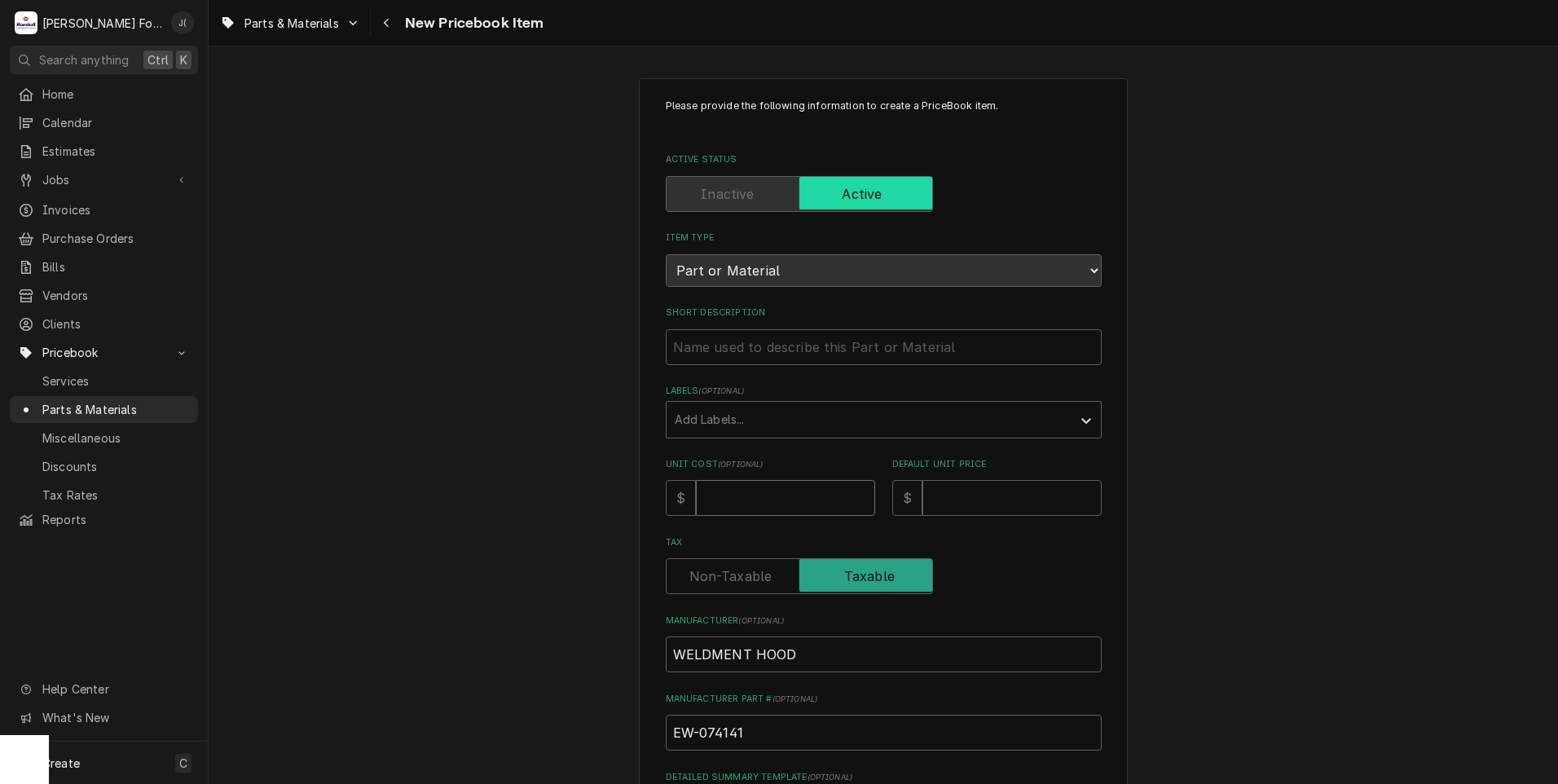
click at [780, 495] on input "Unit Cost ( optional )" at bounding box center [786, 497] width 180 height 36
type textarea "x"
type input "1"
type textarea "x"
type input "18"
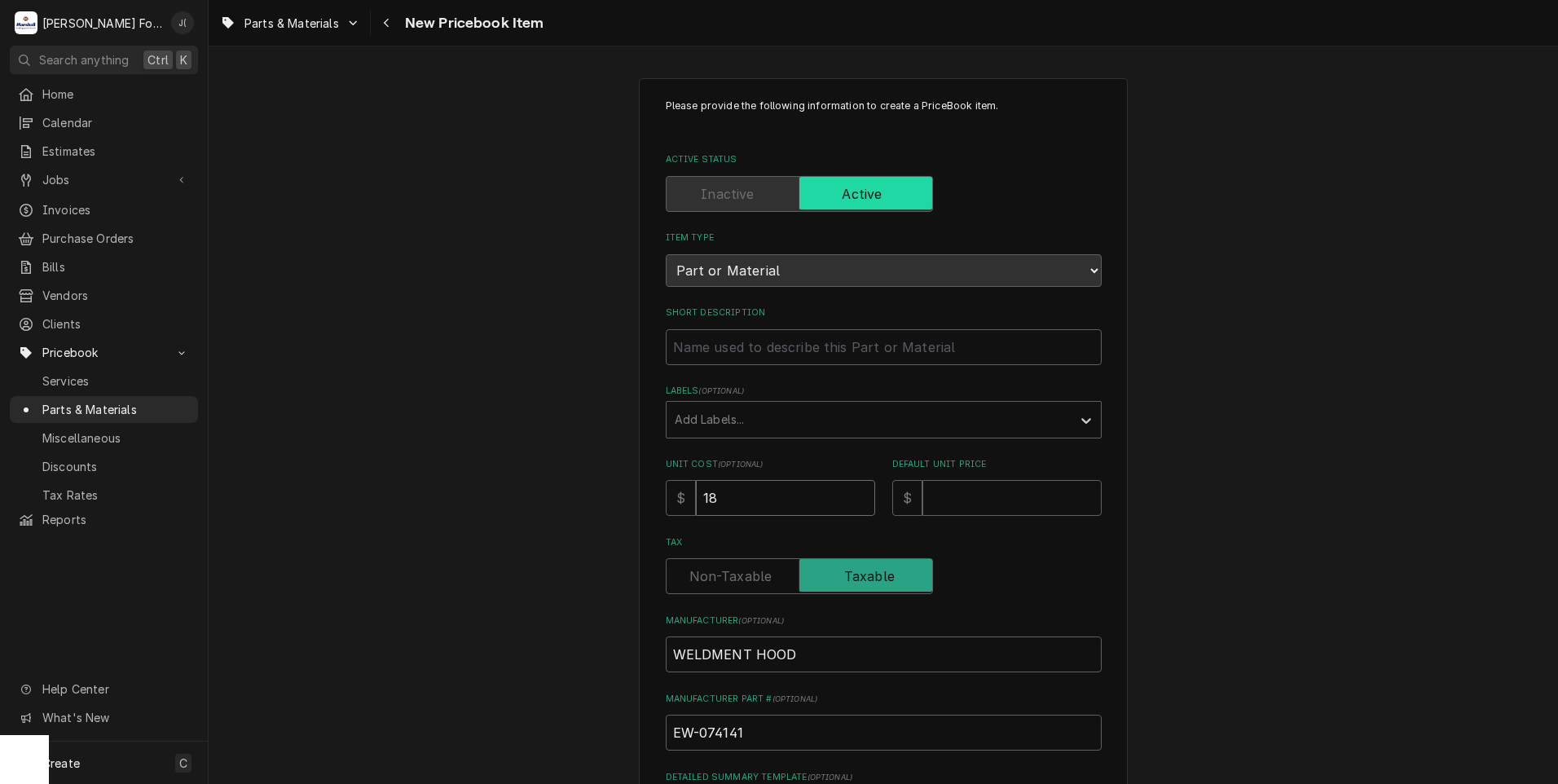
type textarea "x"
type input "182"
type textarea "x"
type input "1829"
type textarea "x"
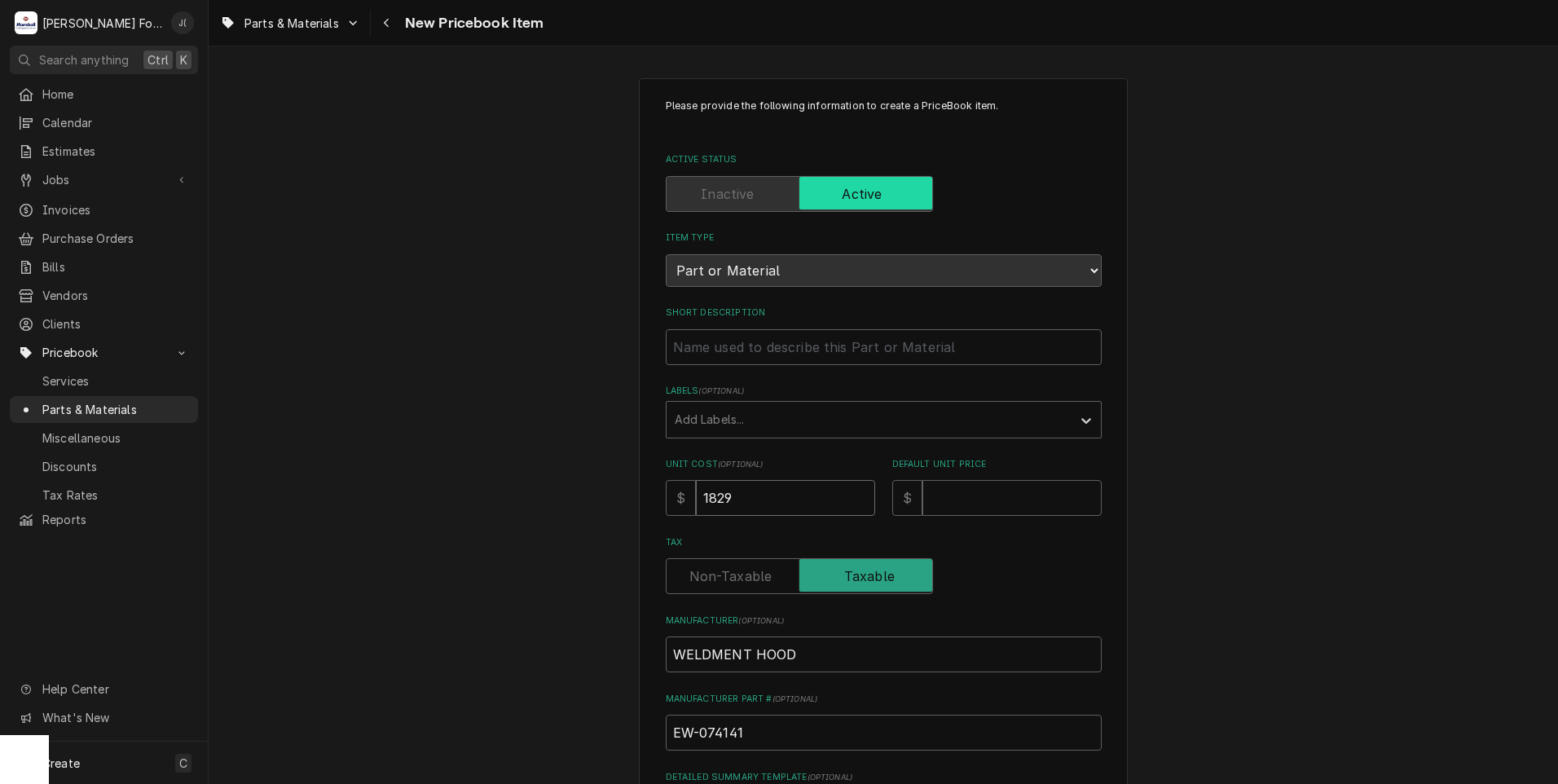
type input "1829.8"
type textarea "x"
type input "1829.83"
type textarea "x"
type input "2"
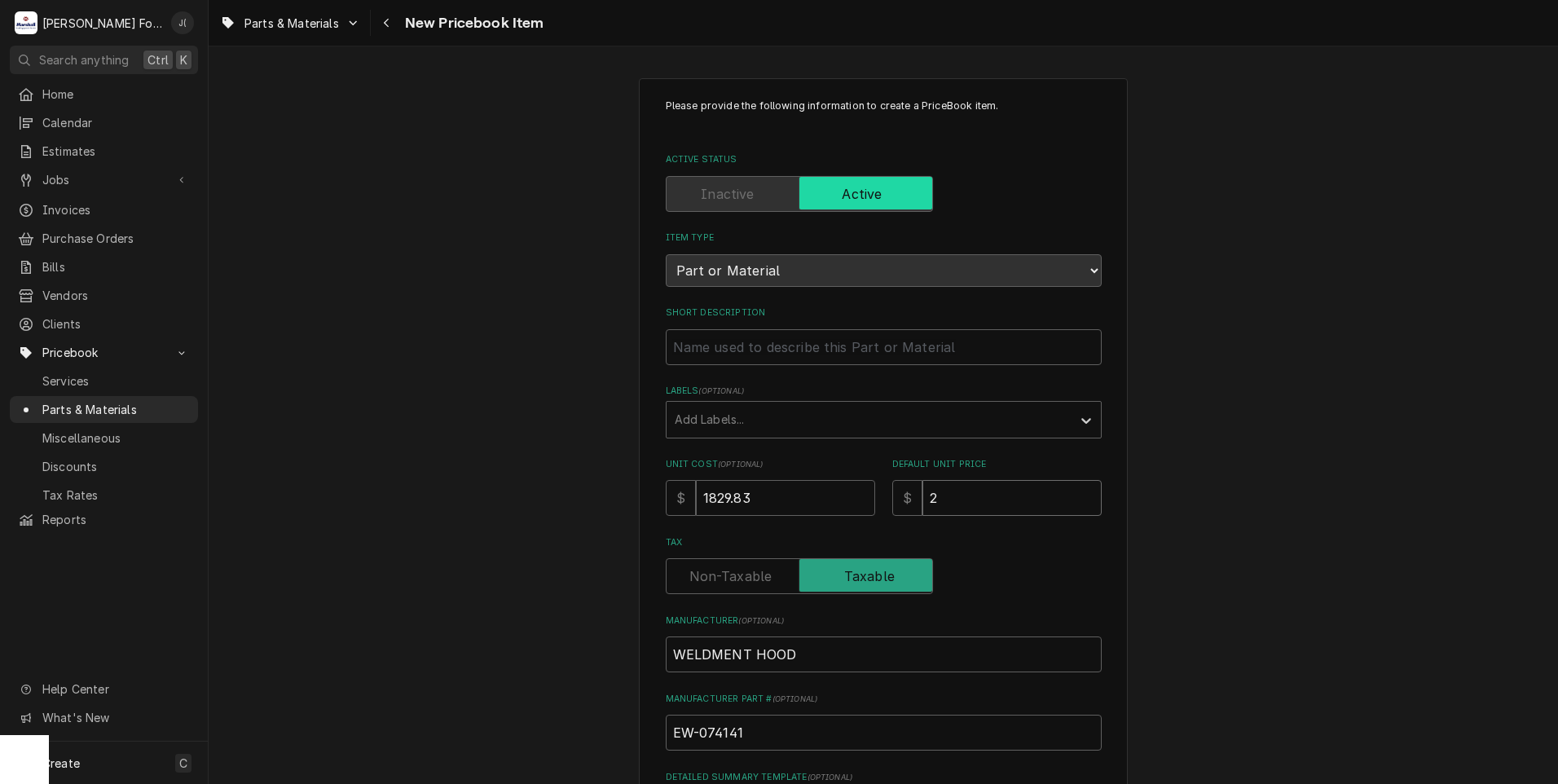
type textarea "x"
type input "23"
type textarea "x"
type input "237"
type textarea "x"
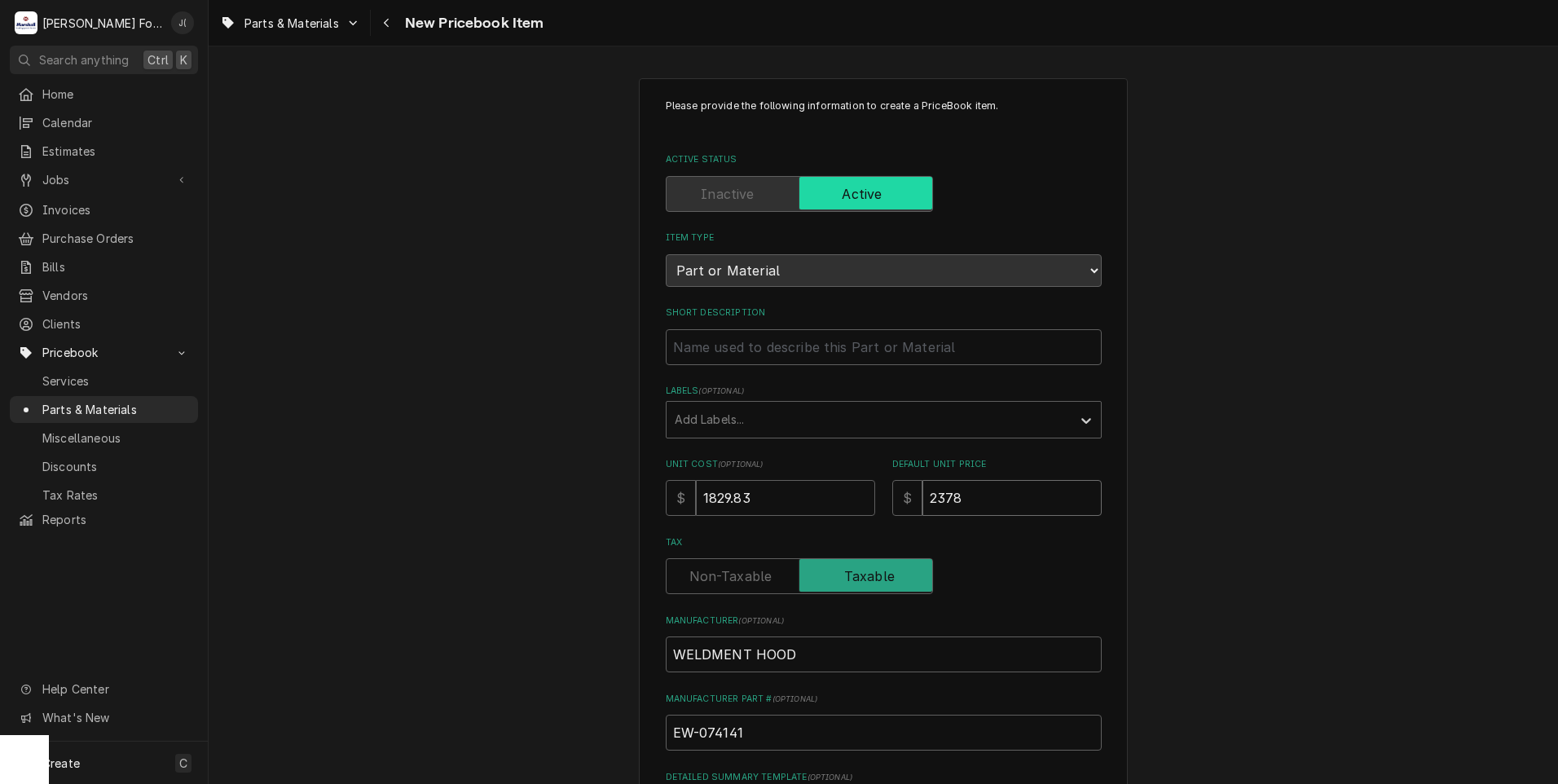
type input "2378"
click at [812, 424] on div "Labels" at bounding box center [869, 419] width 388 height 29
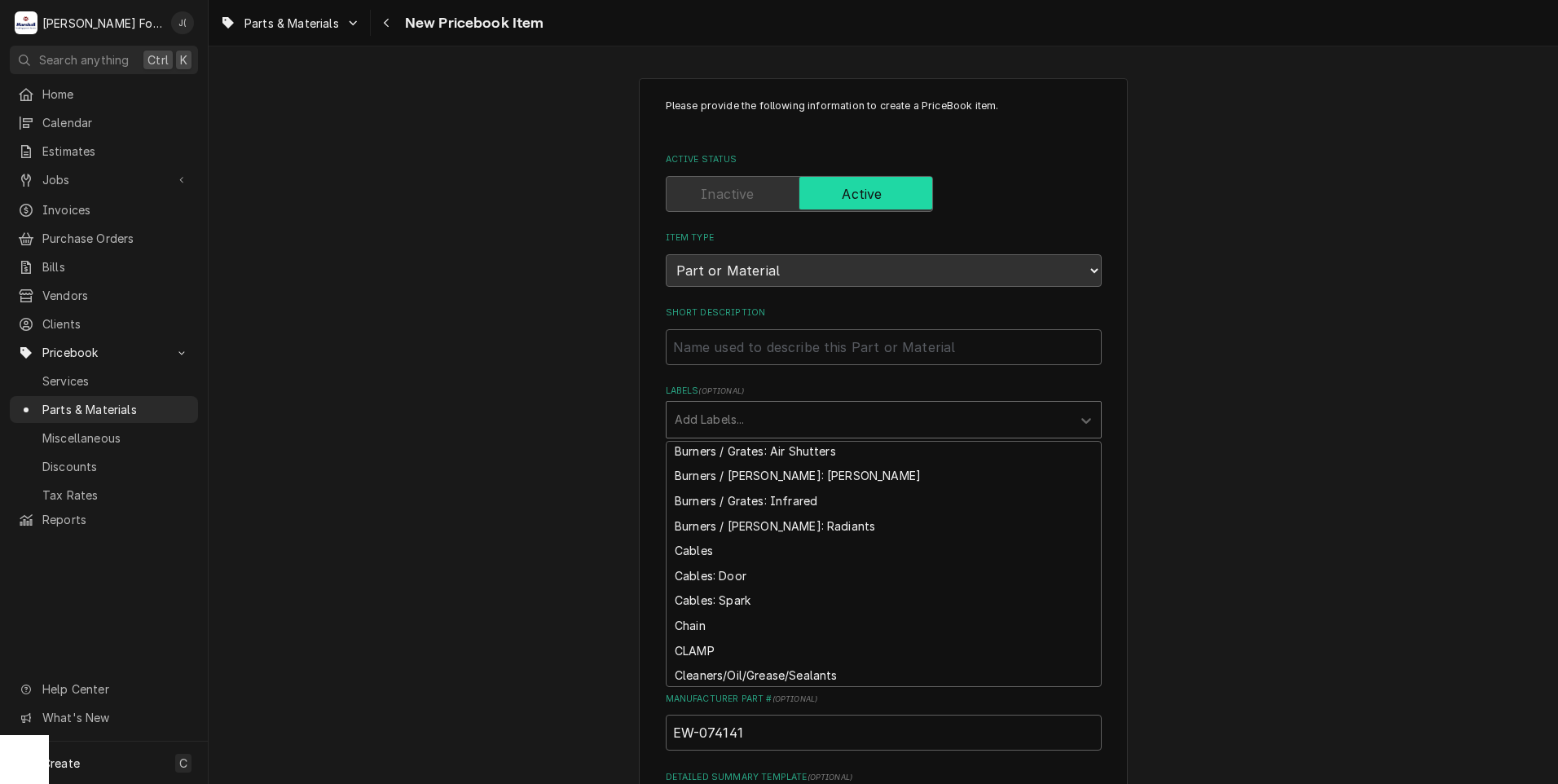
scroll to position [1059, 0]
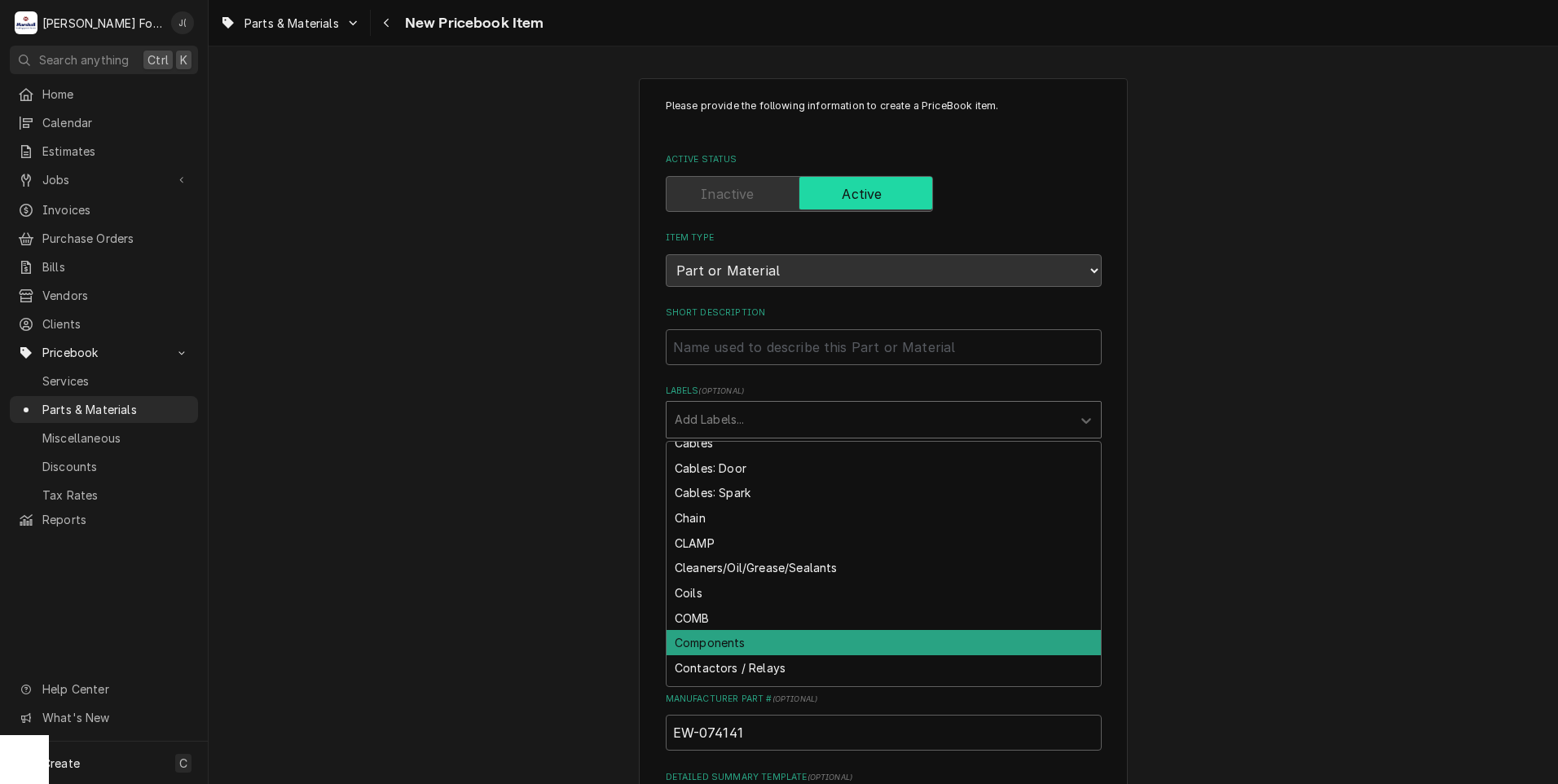
click at [704, 632] on div "Components" at bounding box center [884, 643] width 434 height 26
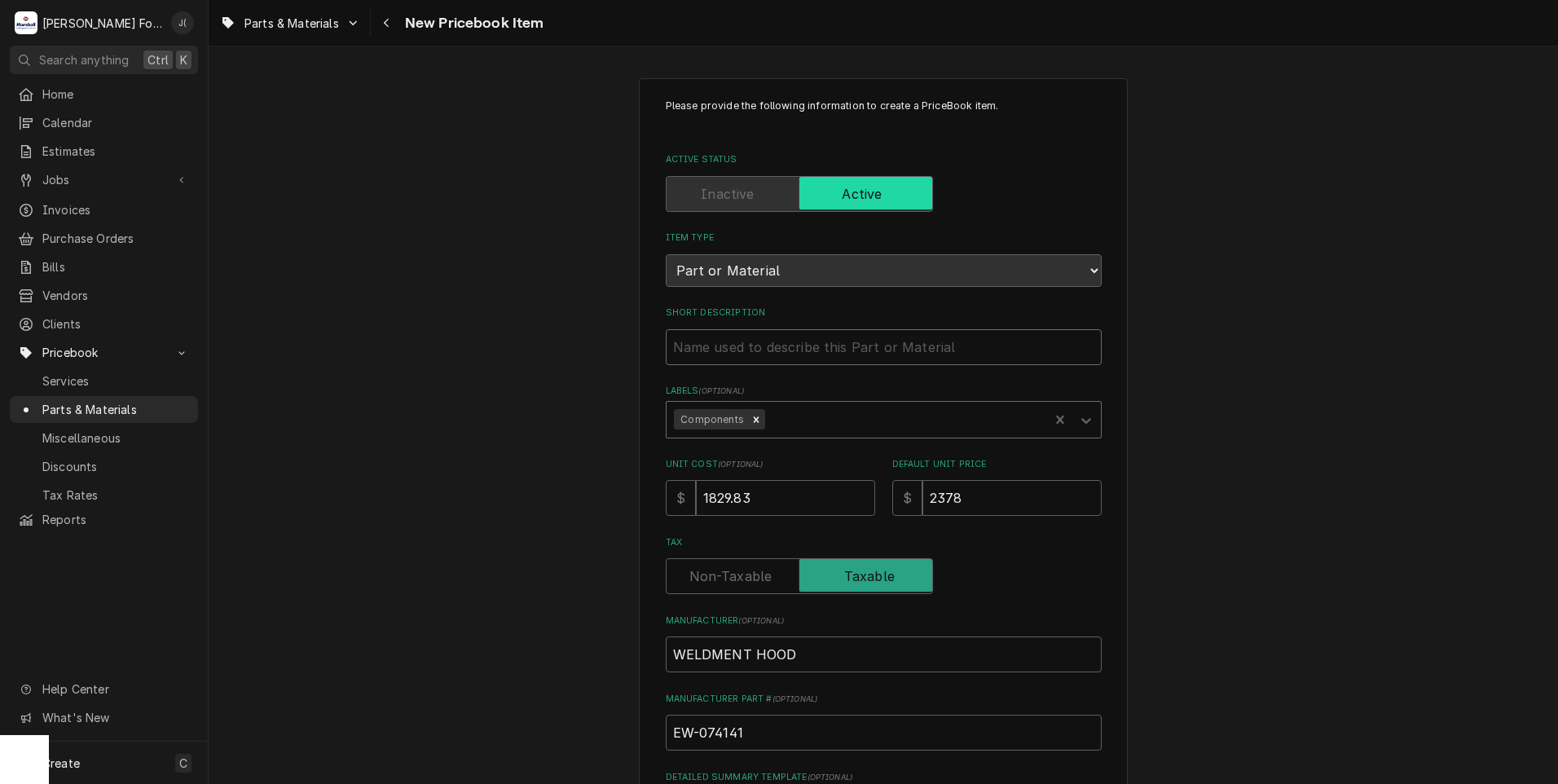
click at [684, 343] on input "Short Description" at bounding box center [884, 346] width 436 height 36
type textarea "x"
type input "W"
type textarea "x"
type input "WE"
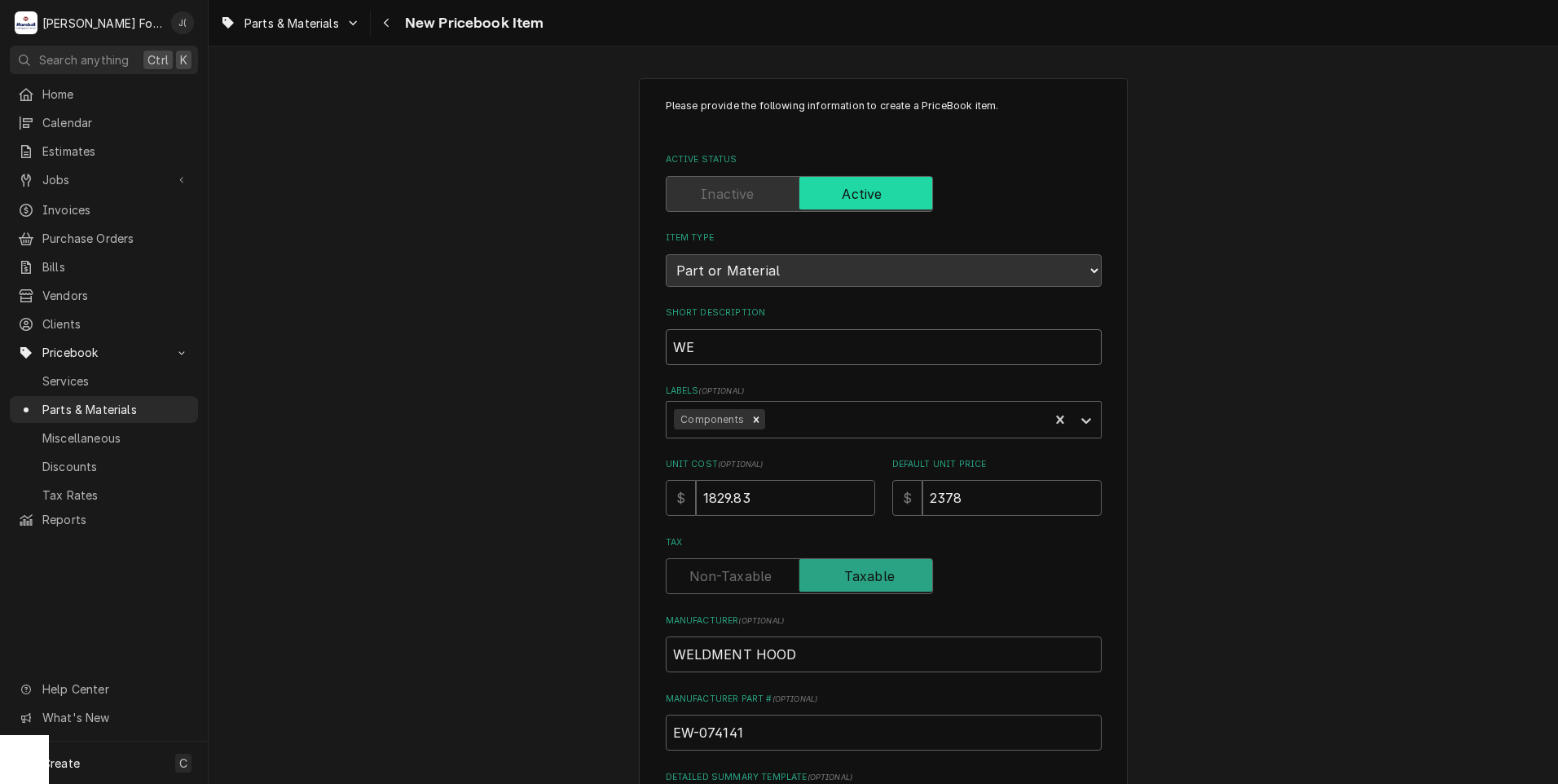
type textarea "x"
type input "WEL"
type textarea "x"
type input "WELD"
type textarea "x"
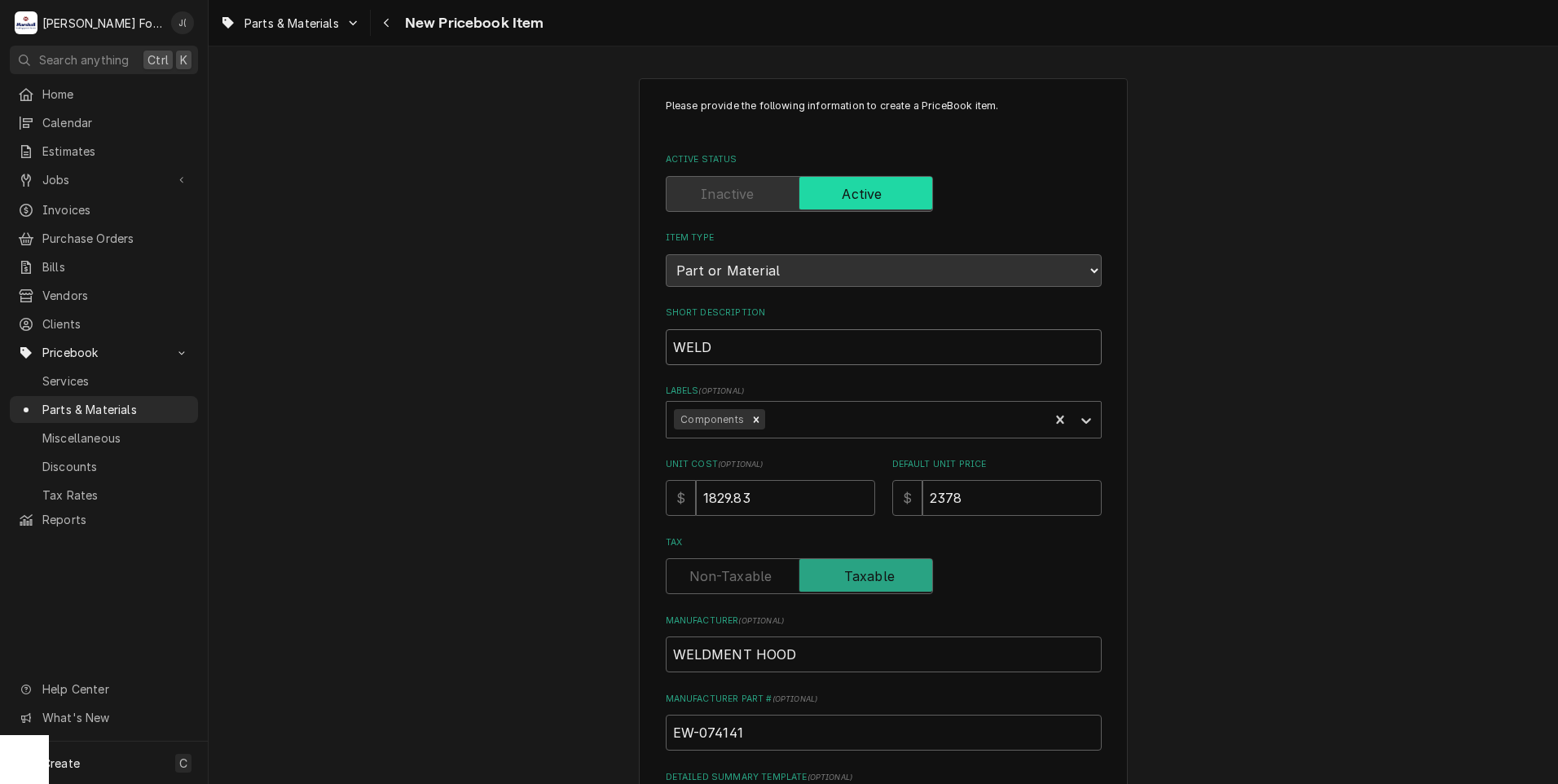
type input "WELDM"
type textarea "x"
type input "WELDME"
type textarea "x"
type input "WELDMEN"
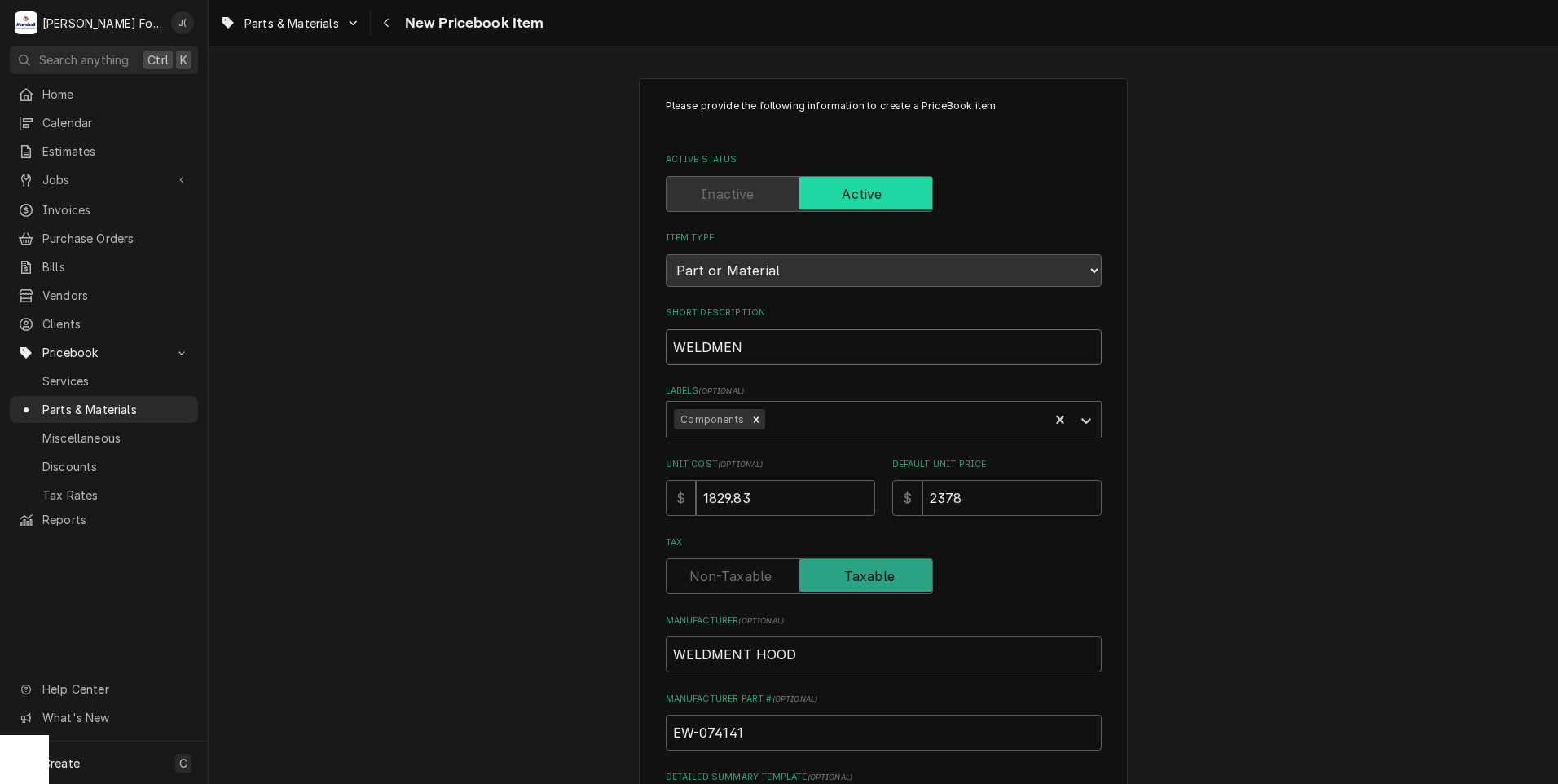
type textarea "x"
type input "WELDMENT"
type textarea "x"
type input "WELDMENT"
type textarea "x"
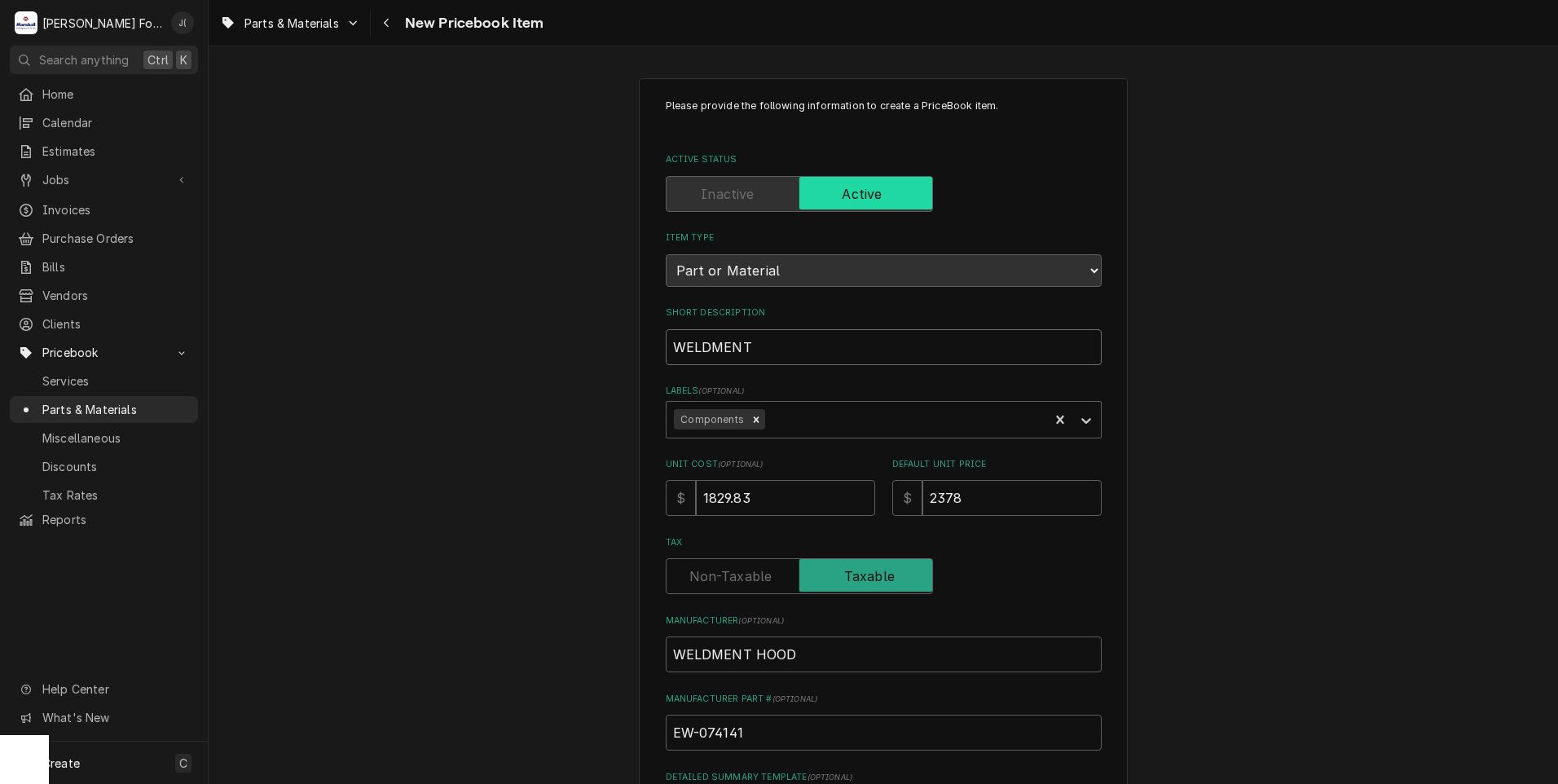
type input "WELDMENT H"
type textarea "x"
type input "WELDMENT HO"
type textarea "x"
type input "WELDMENT HOO"
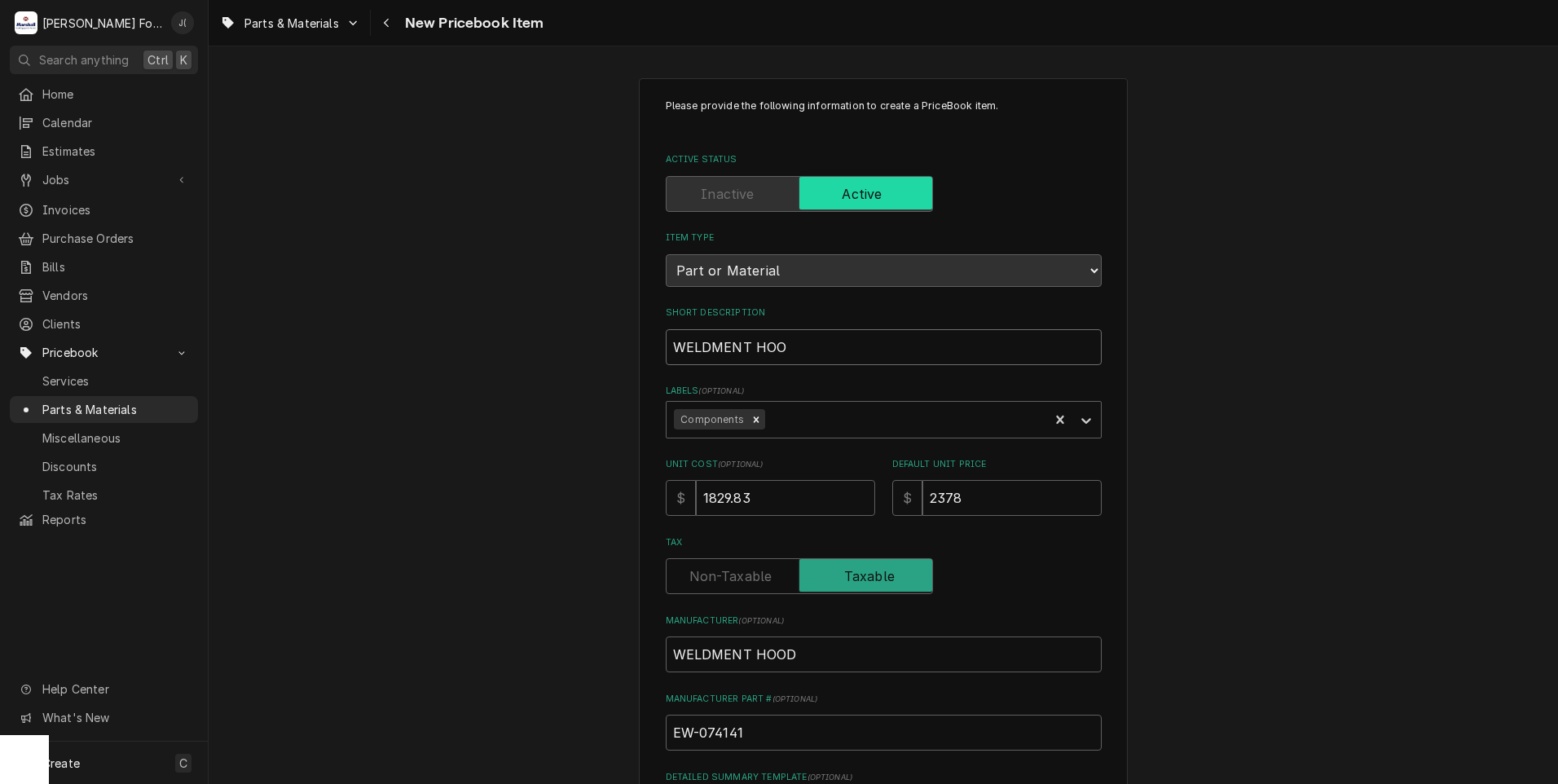
type textarea "x"
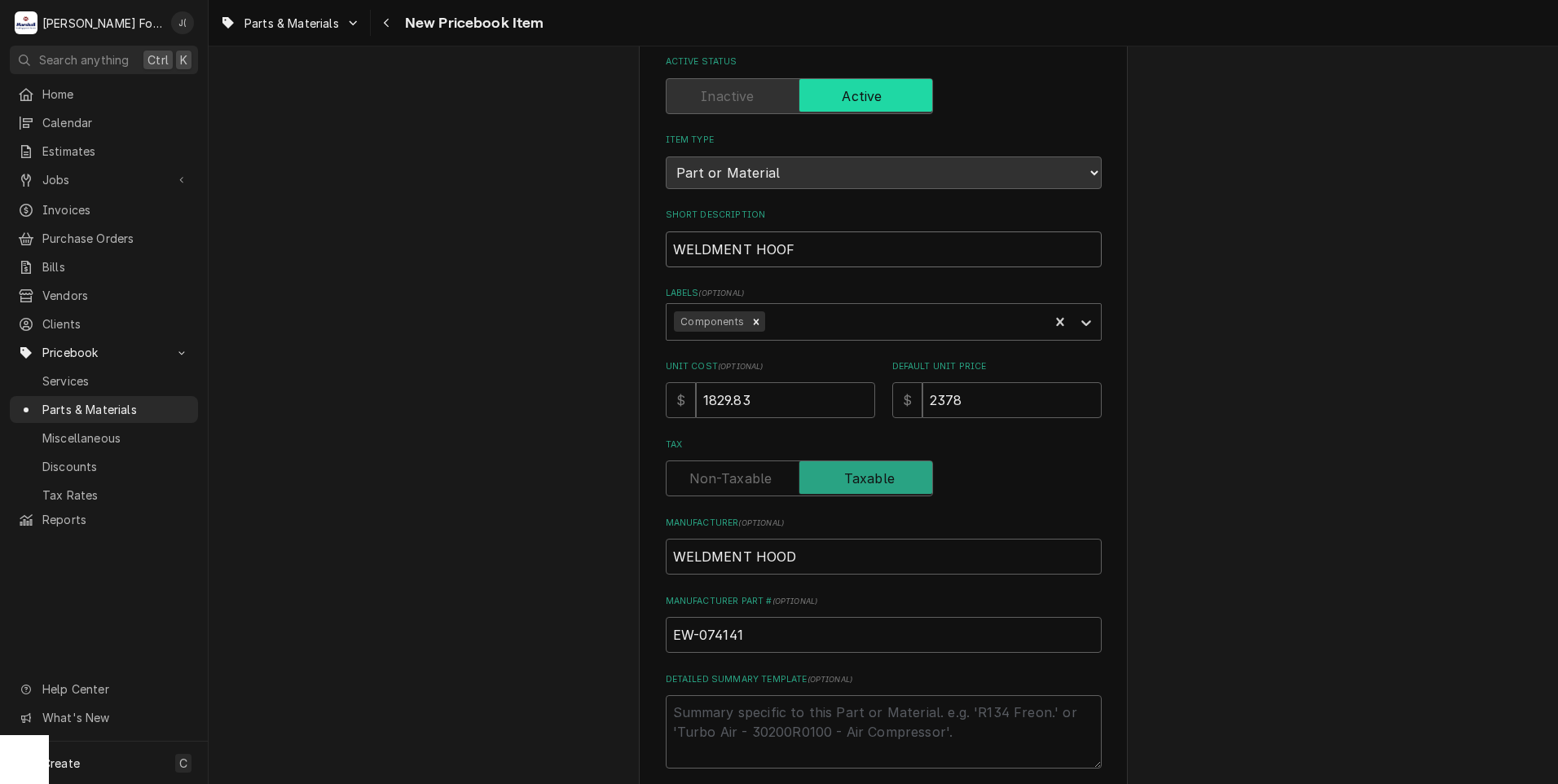
scroll to position [369, 0]
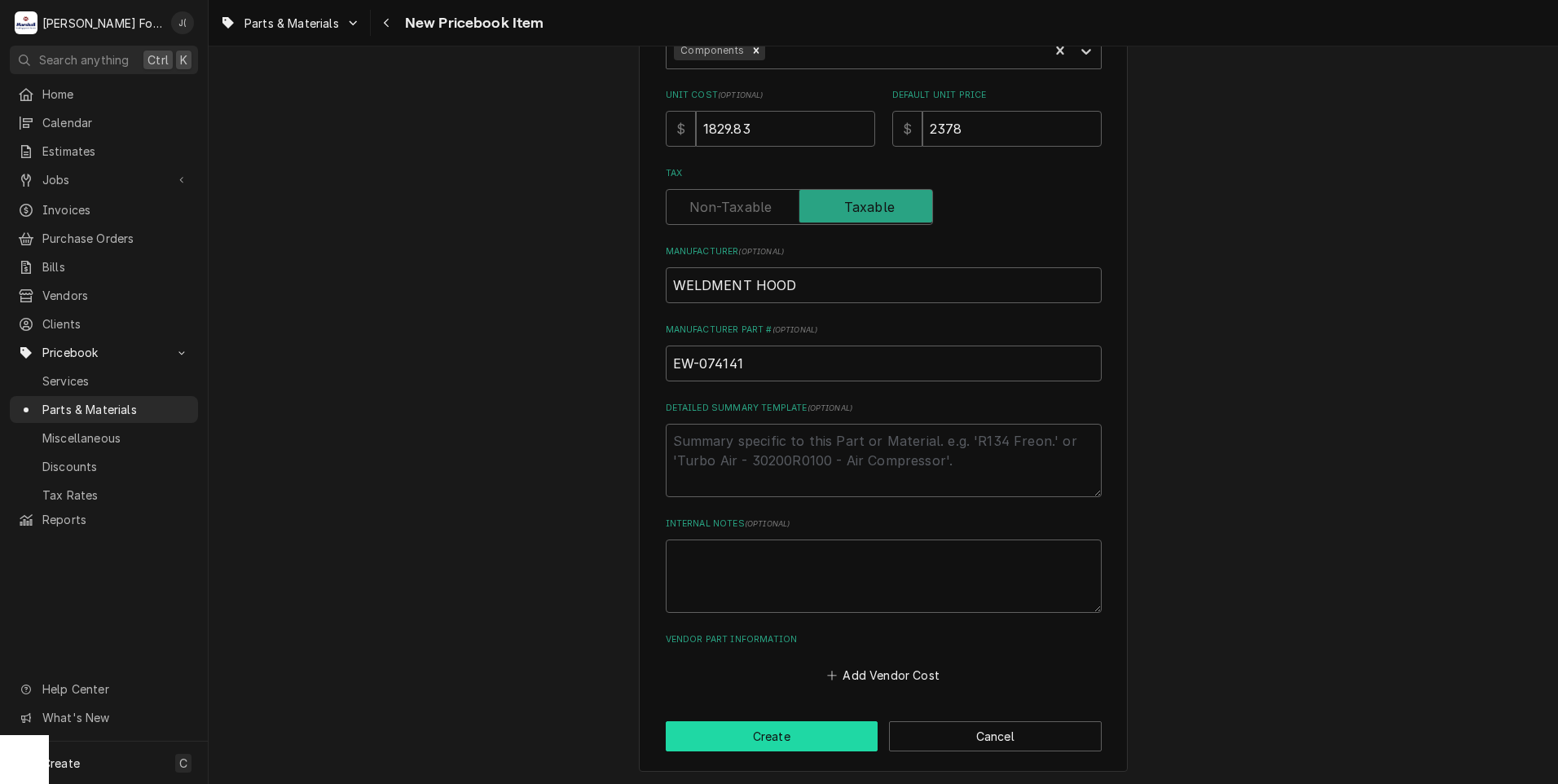
type input "WELDMENT HOOF"
click at [786, 731] on button "Create" at bounding box center [772, 735] width 212 height 30
type textarea "x"
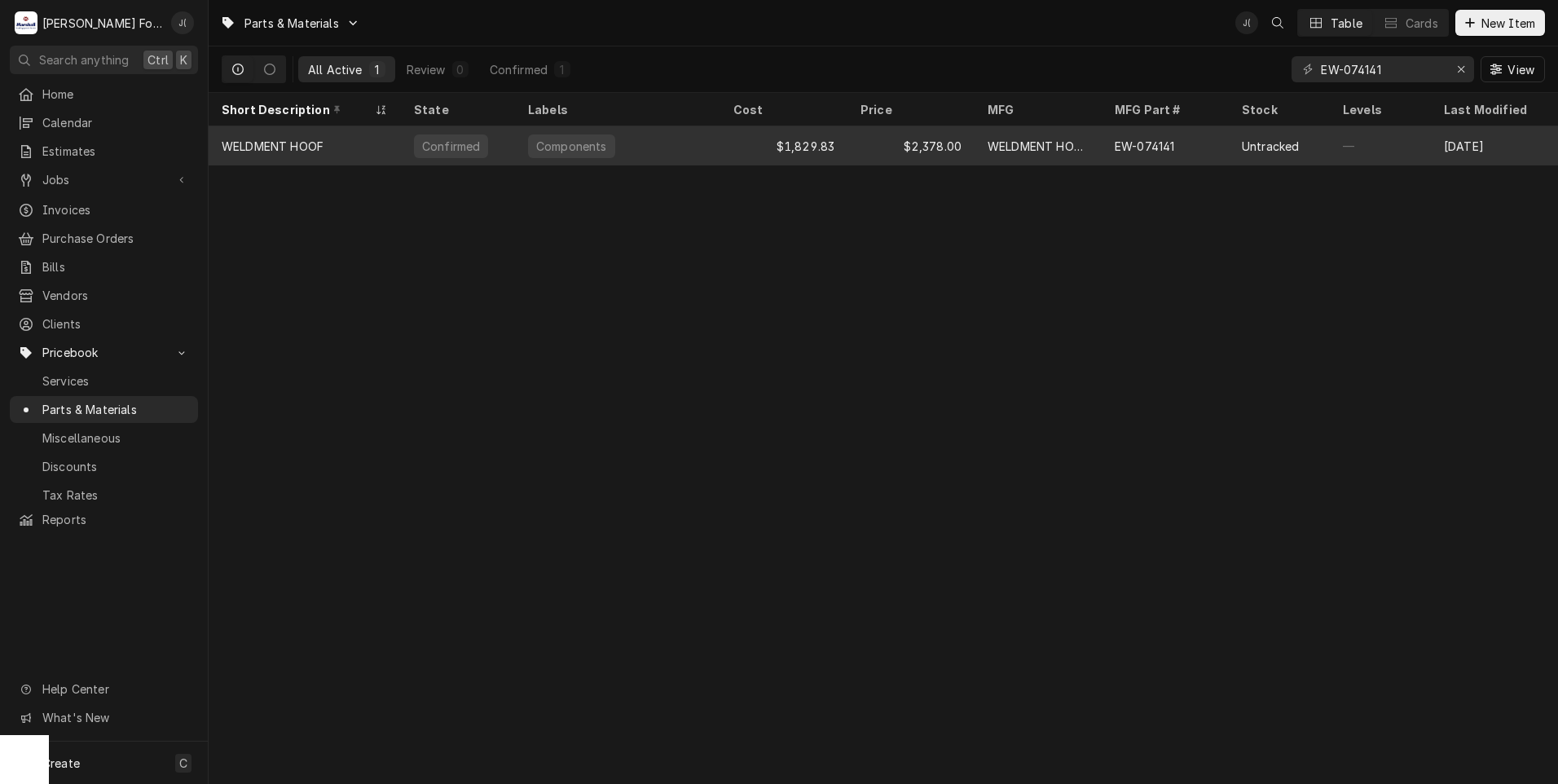
click at [677, 151] on div "Components" at bounding box center [617, 146] width 205 height 39
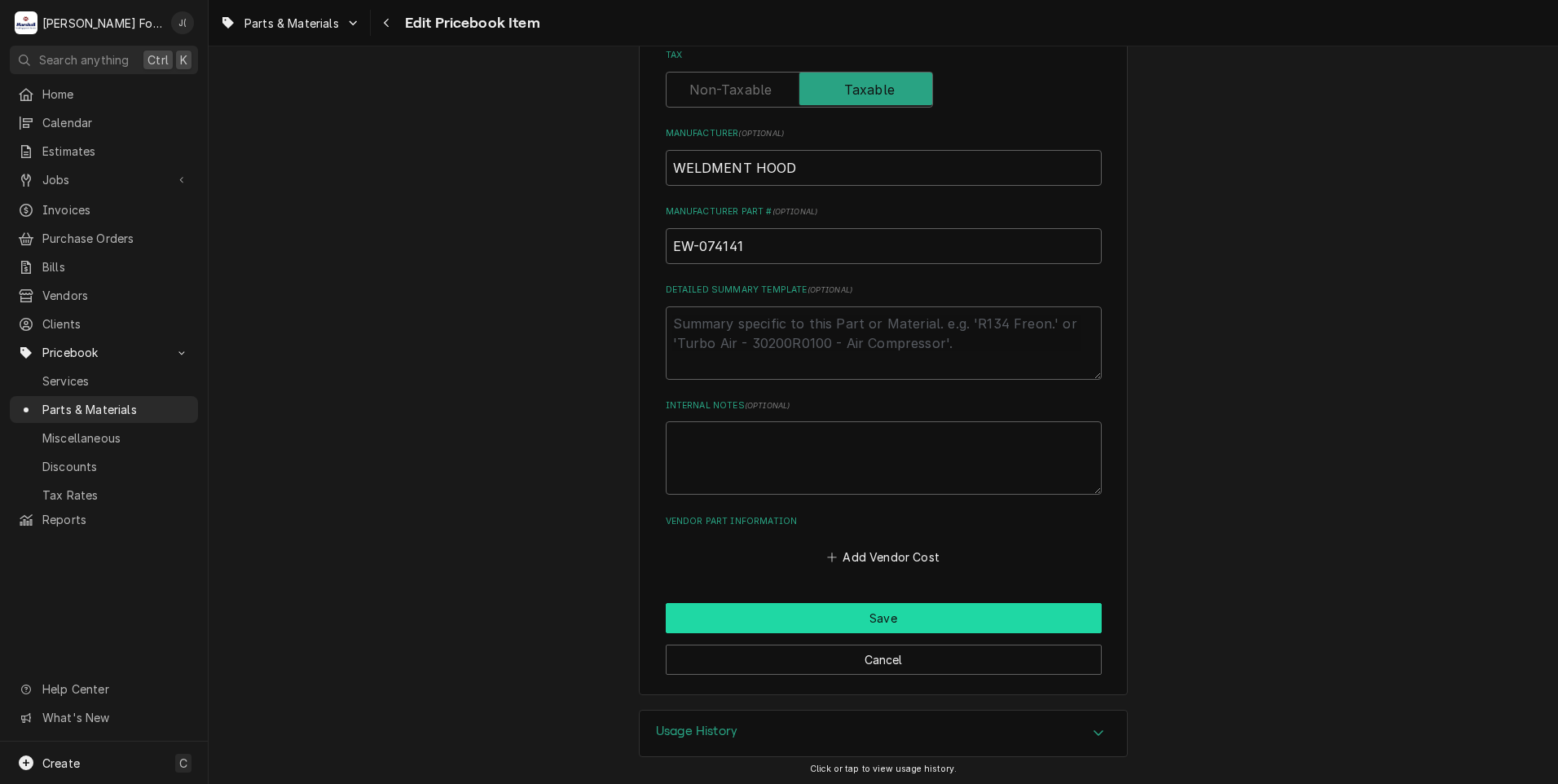
click at [801, 624] on button "Save" at bounding box center [884, 617] width 436 height 30
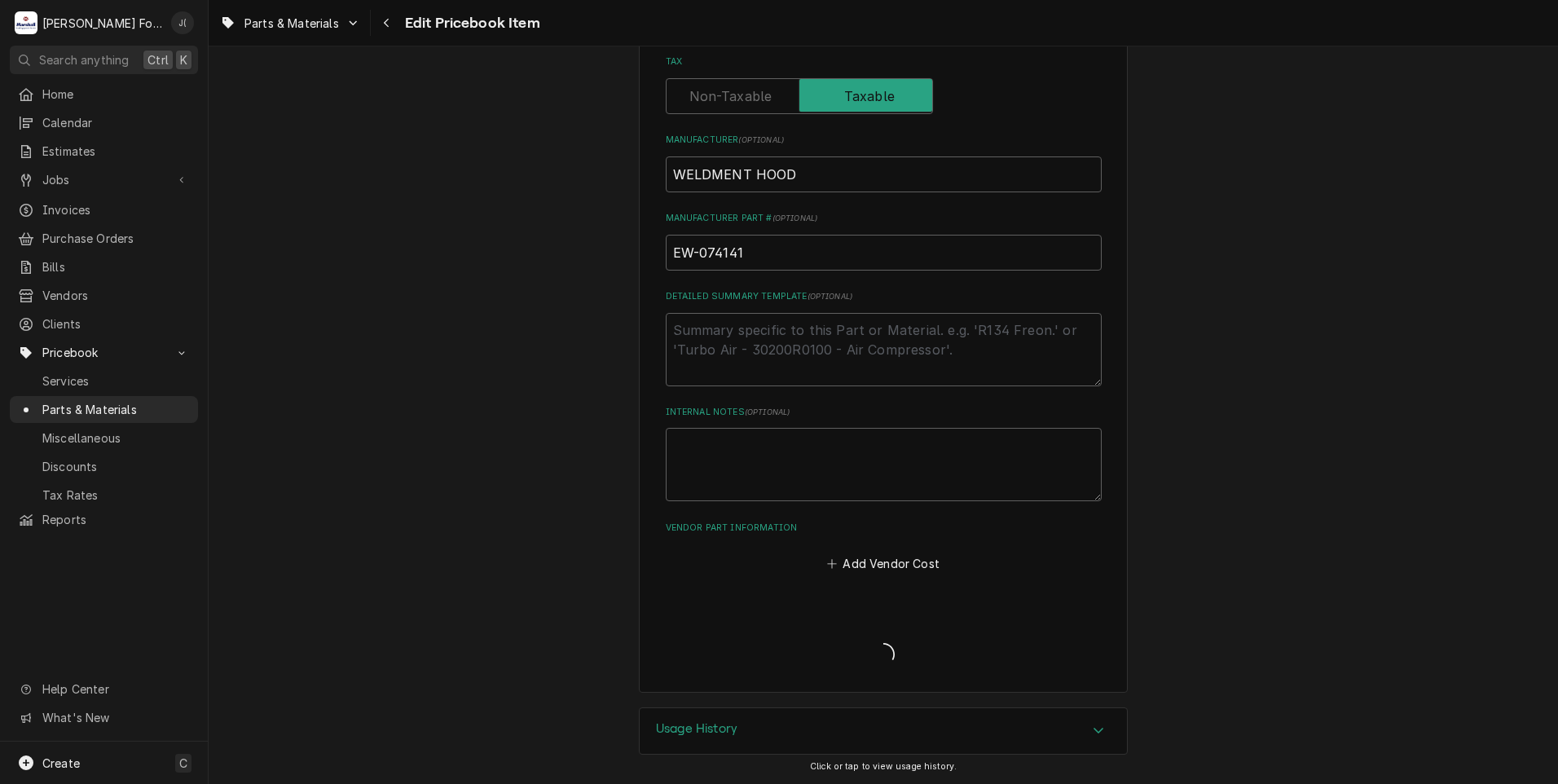
scroll to position [493, 0]
type textarea "x"
